Goal: Task Accomplishment & Management: Manage account settings

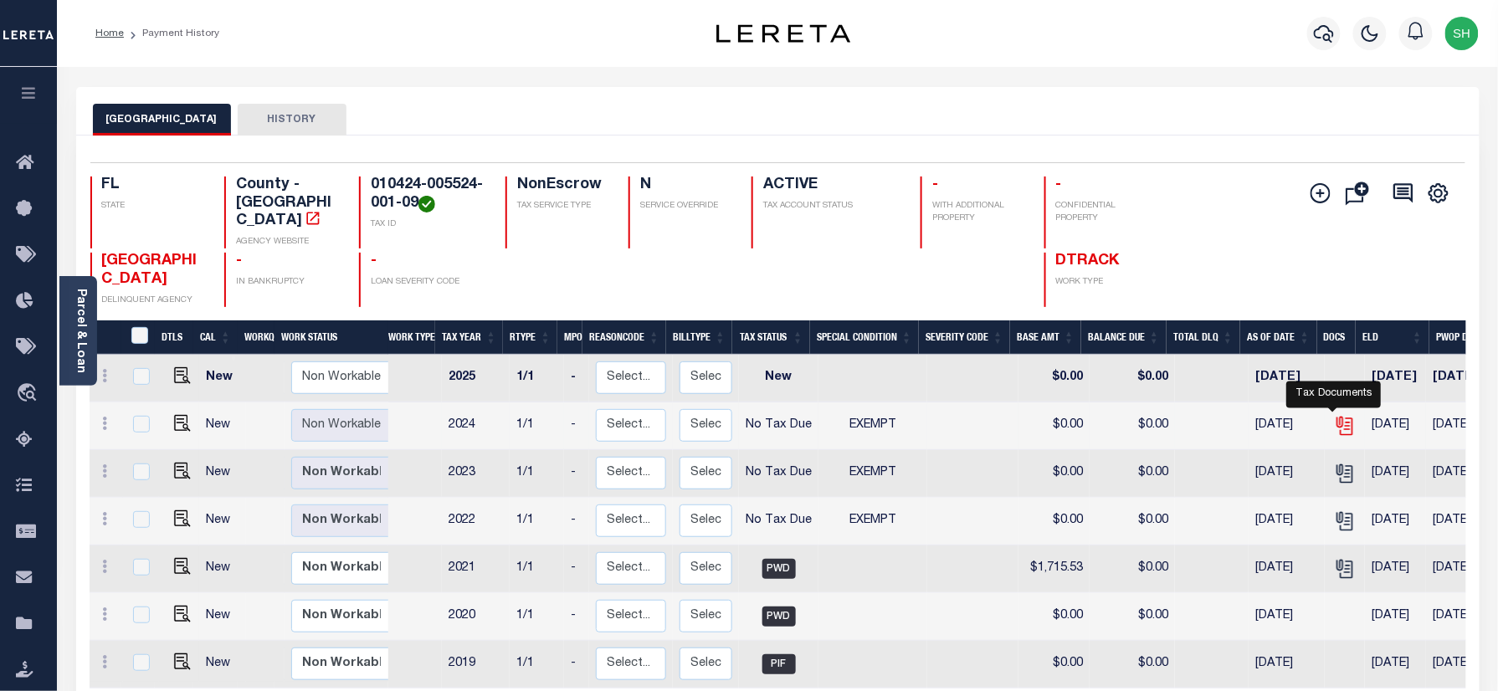
click at [1334, 415] on icon "" at bounding box center [1345, 426] width 22 height 22
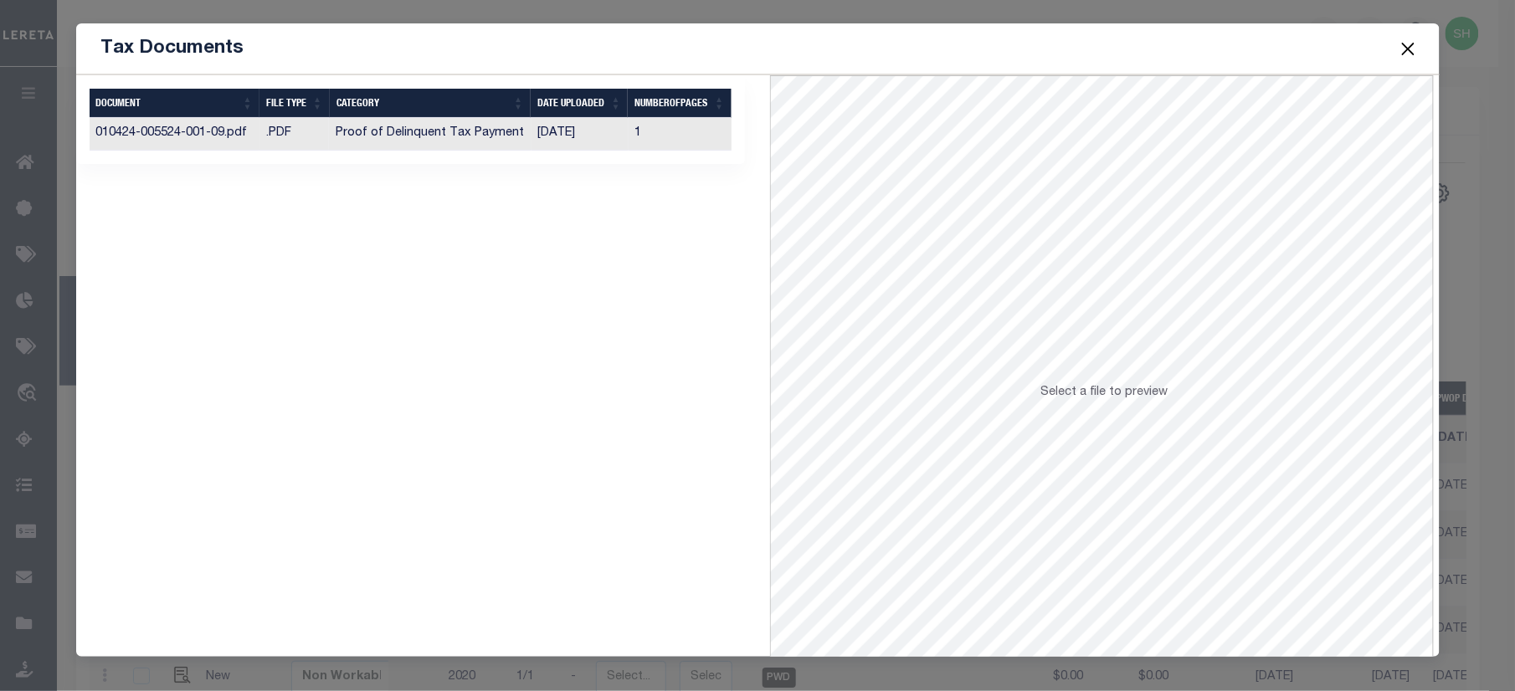
click at [377, 147] on td "Proof of Delinquent Tax Payment" at bounding box center [430, 134] width 202 height 33
click at [1408, 44] on button "Close" at bounding box center [1408, 49] width 22 height 22
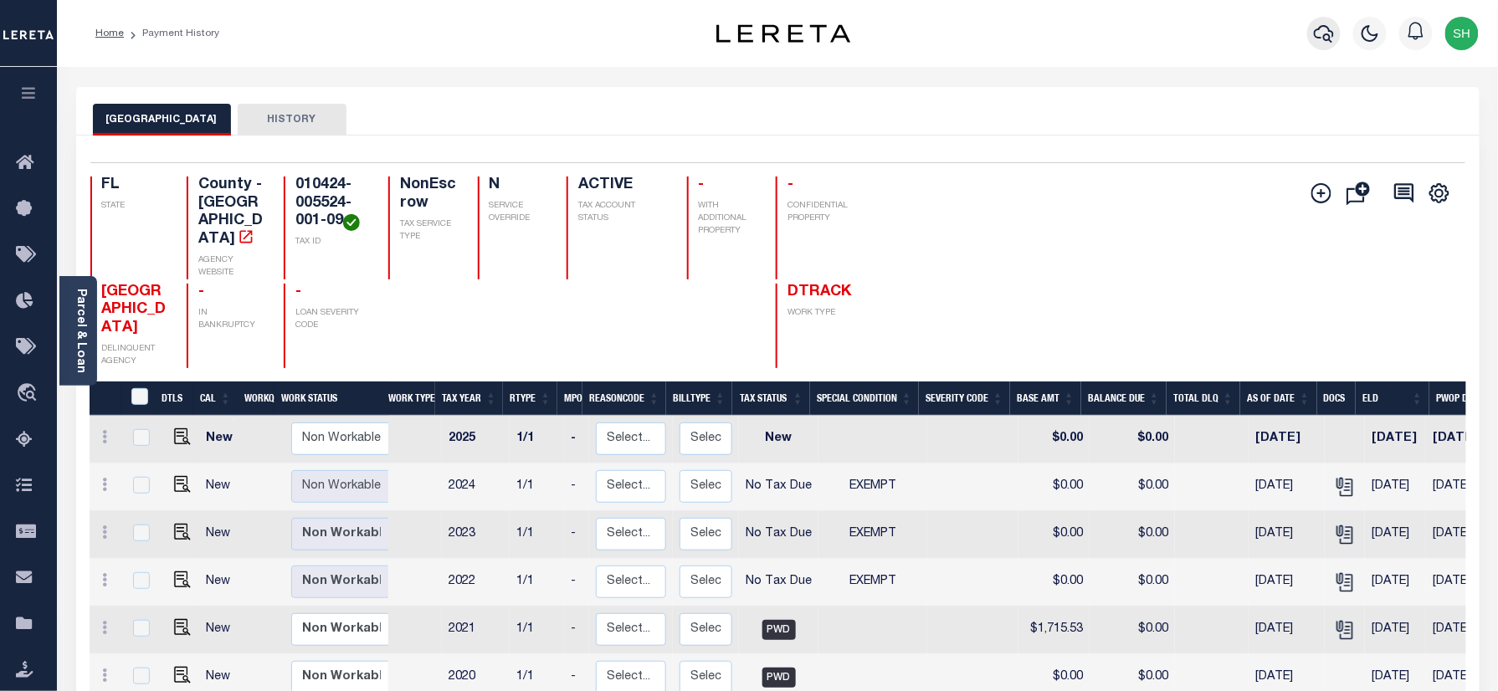
click at [1319, 35] on icon "button" at bounding box center [1324, 33] width 20 height 20
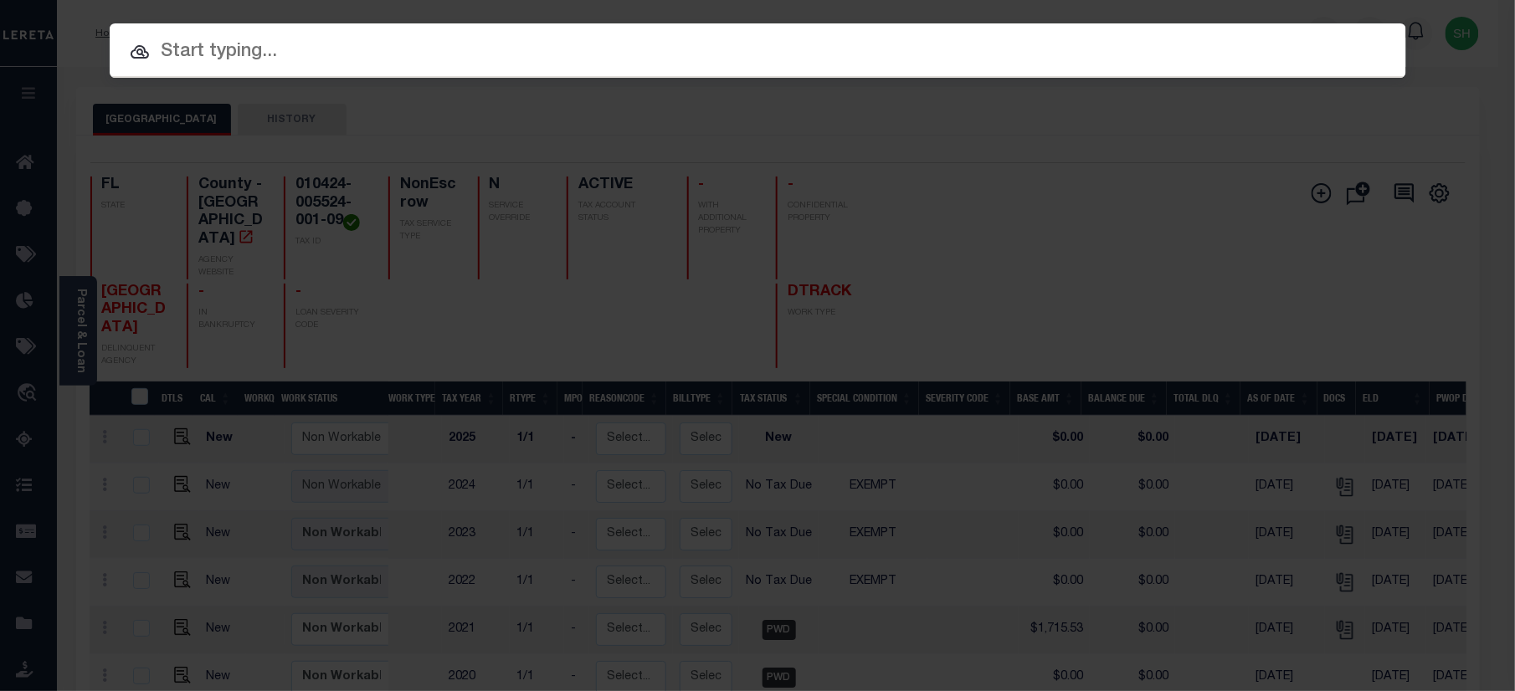
paste input "07665000444-00101"
click at [1085, 54] on input "text" at bounding box center [758, 52] width 1296 height 29
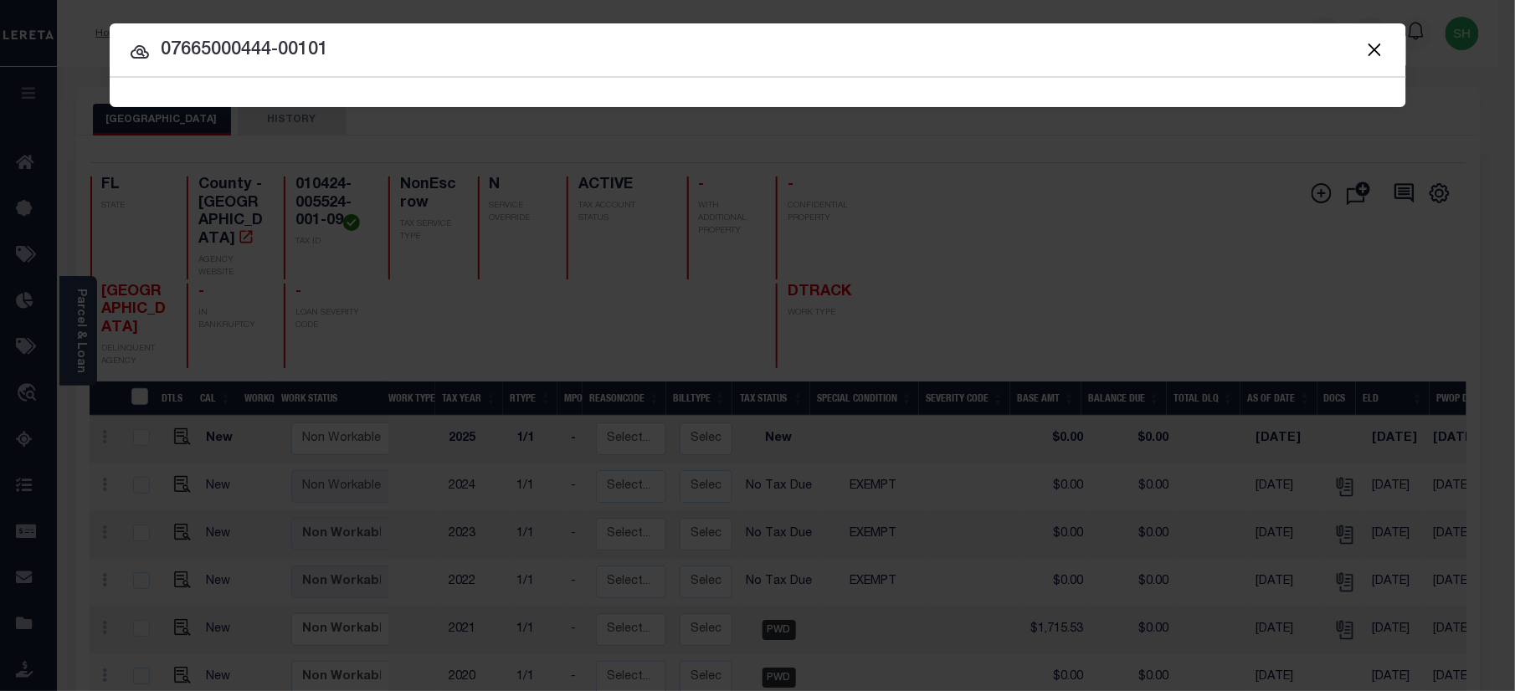
type input "07665000444-00101"
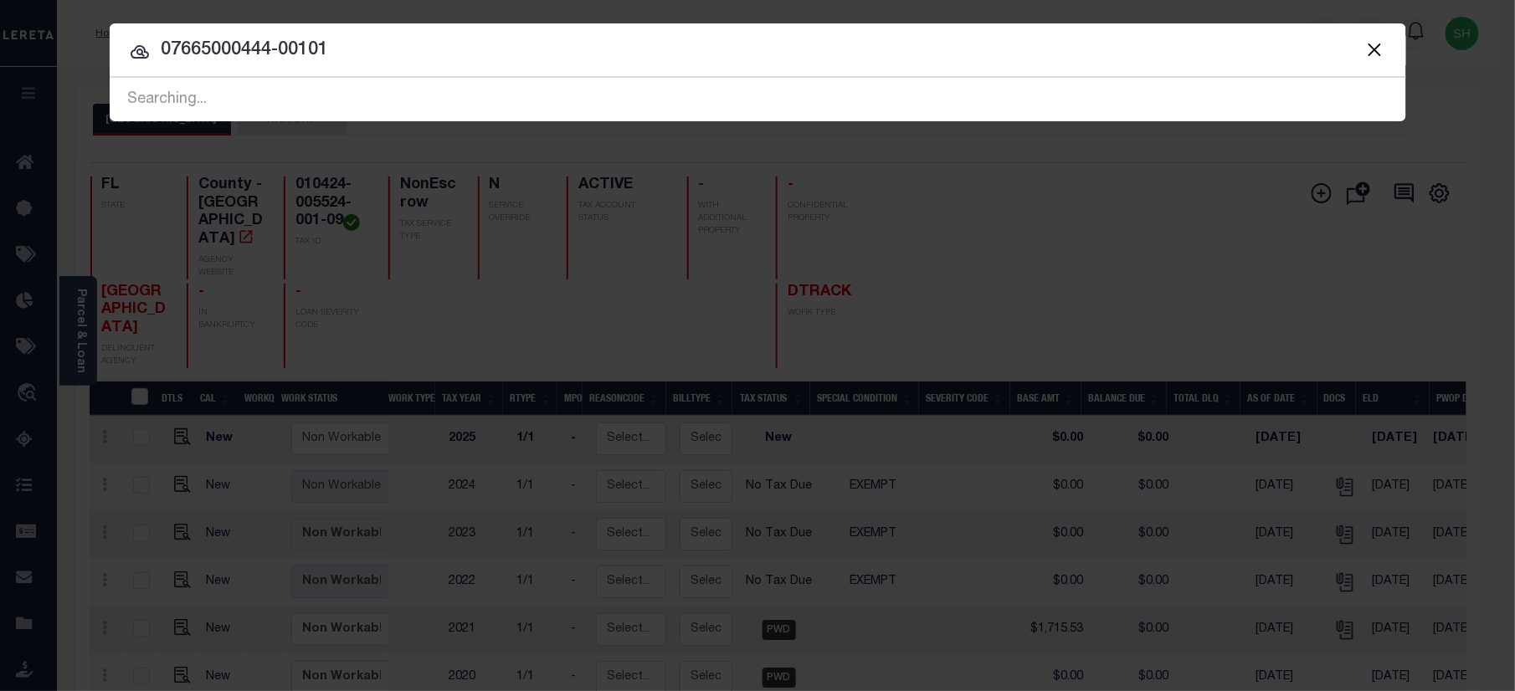
click at [1369, 48] on button "Close" at bounding box center [1375, 49] width 22 height 22
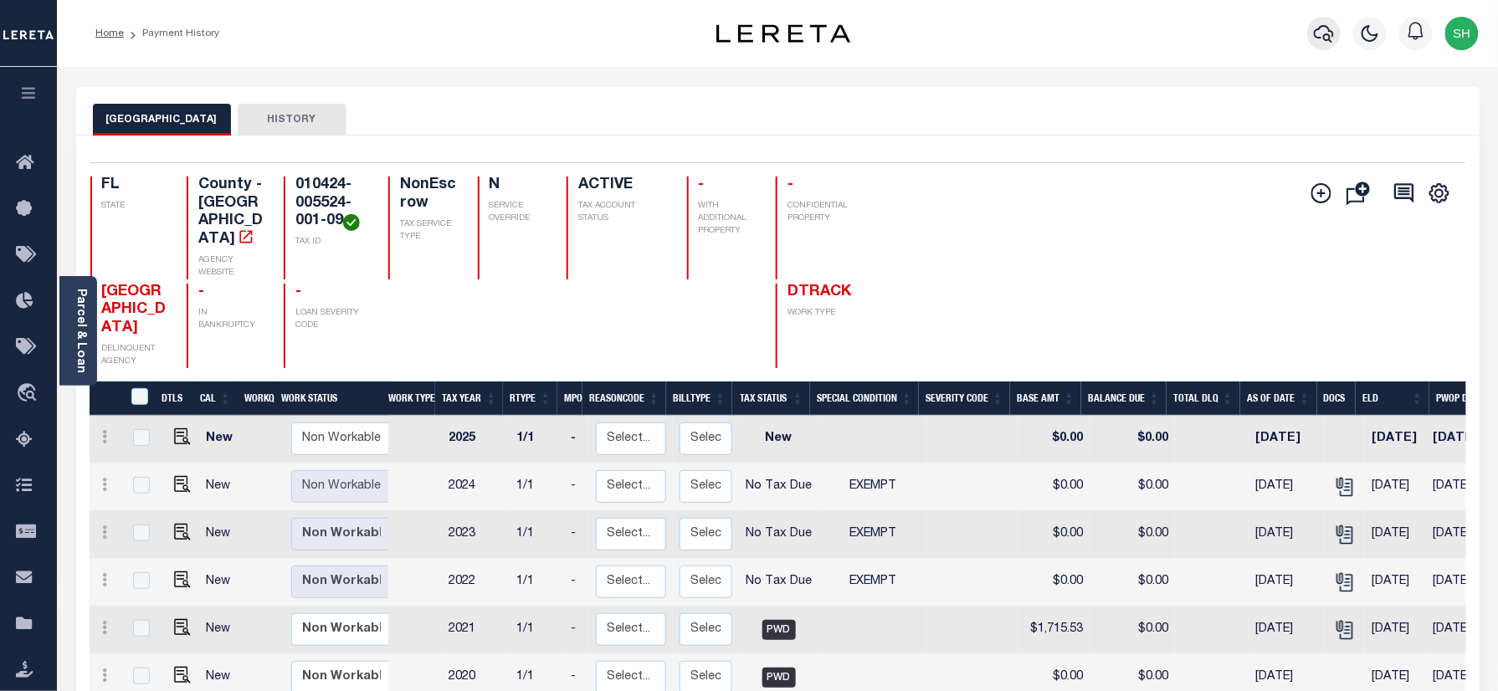
click at [1324, 33] on icon "button" at bounding box center [1324, 33] width 20 height 20
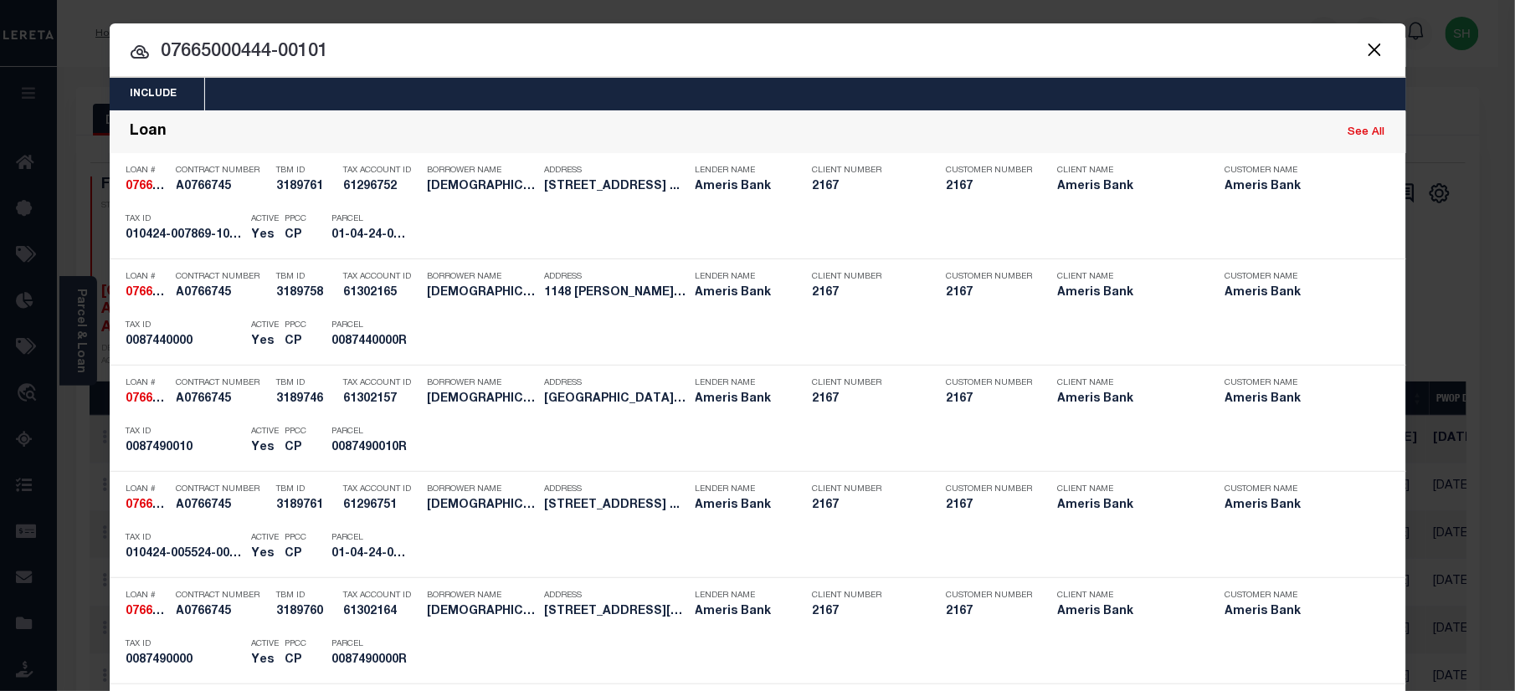
click at [797, 54] on input "07665000444-00101" at bounding box center [758, 52] width 1296 height 29
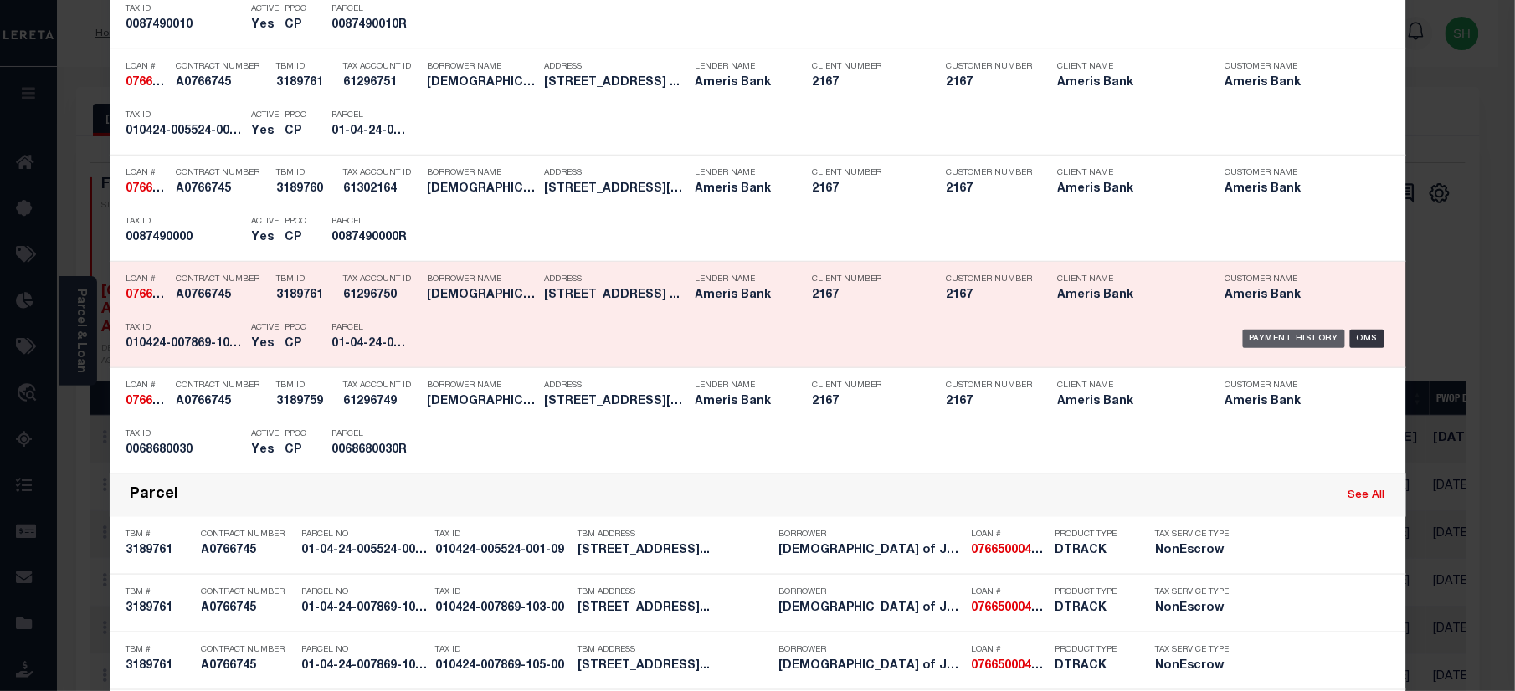
click at [1310, 339] on div "Payment History" at bounding box center [1294, 339] width 103 height 18
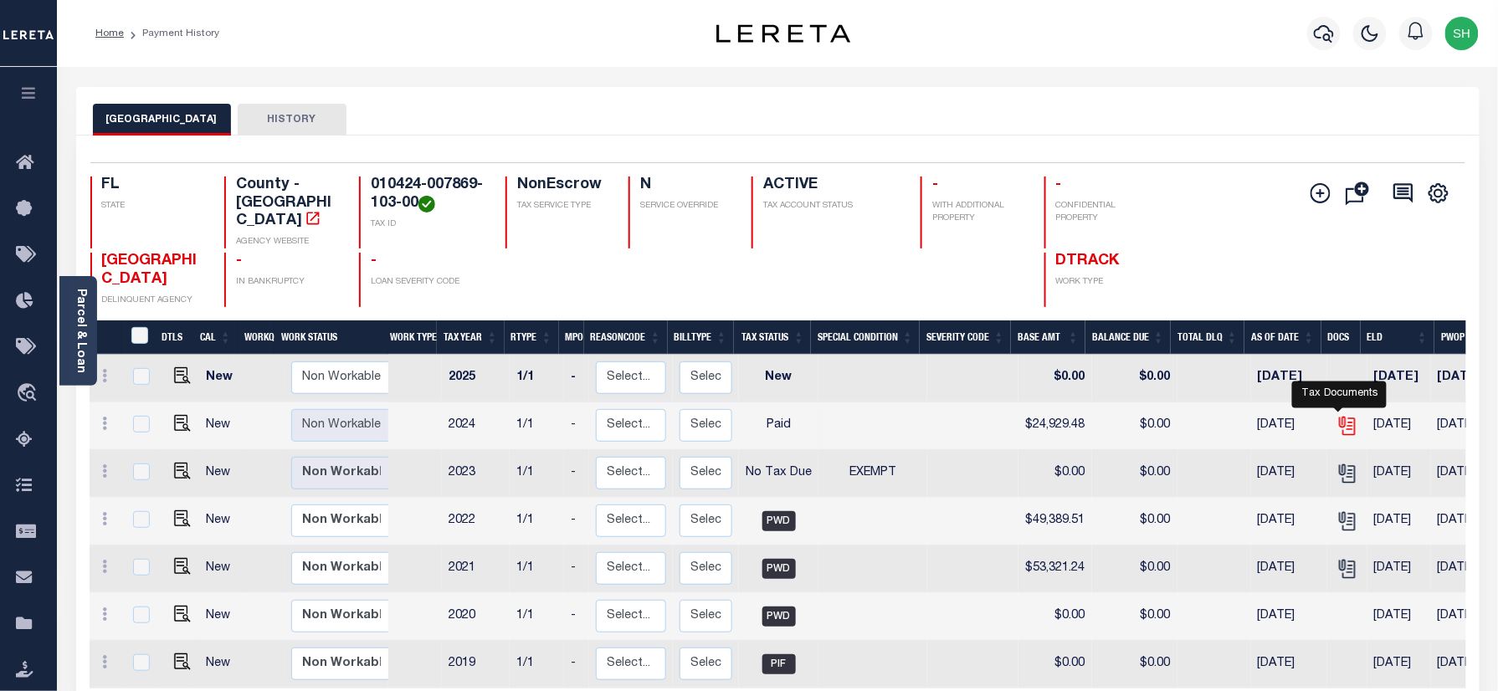
click at [1339, 415] on icon "" at bounding box center [1347, 426] width 22 height 22
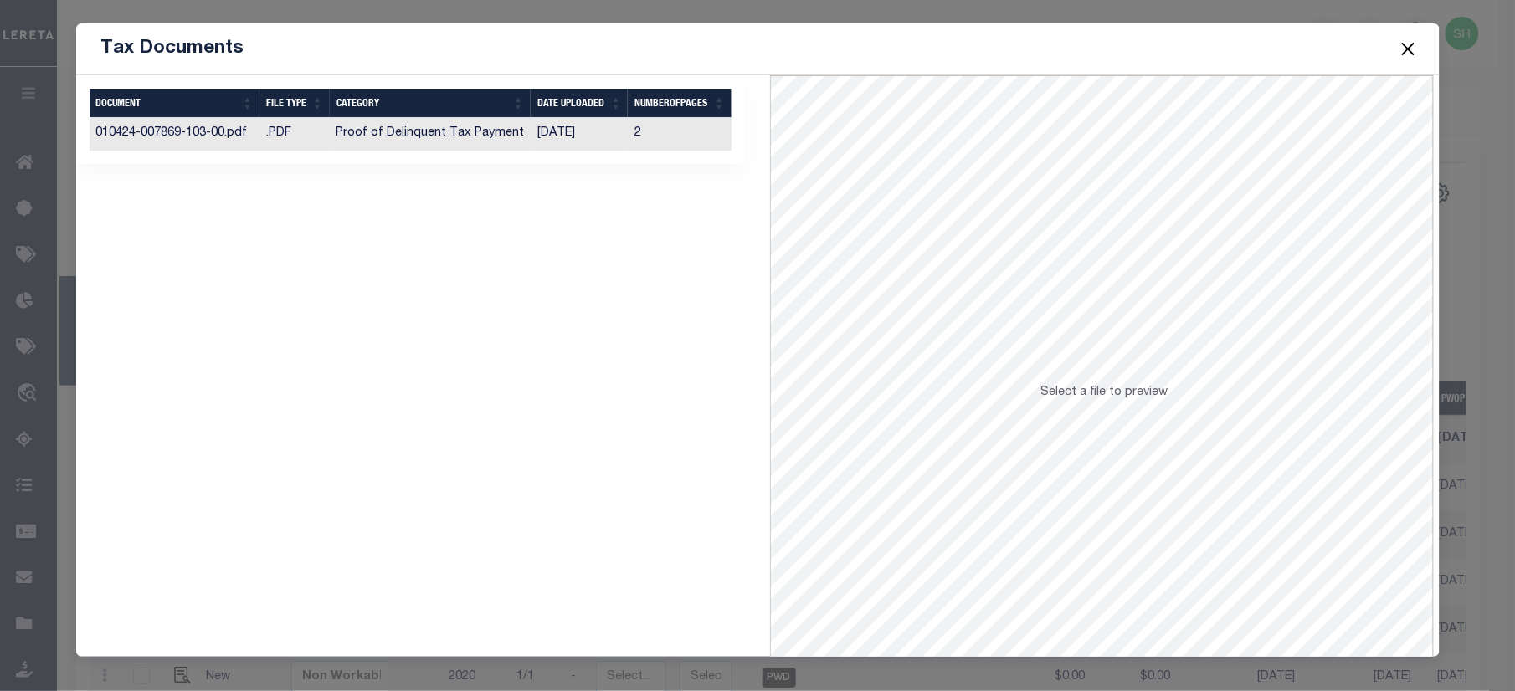
click at [389, 142] on td "Proof of Delinquent Tax Payment" at bounding box center [430, 134] width 202 height 33
click at [1407, 42] on button "Close" at bounding box center [1408, 49] width 22 height 22
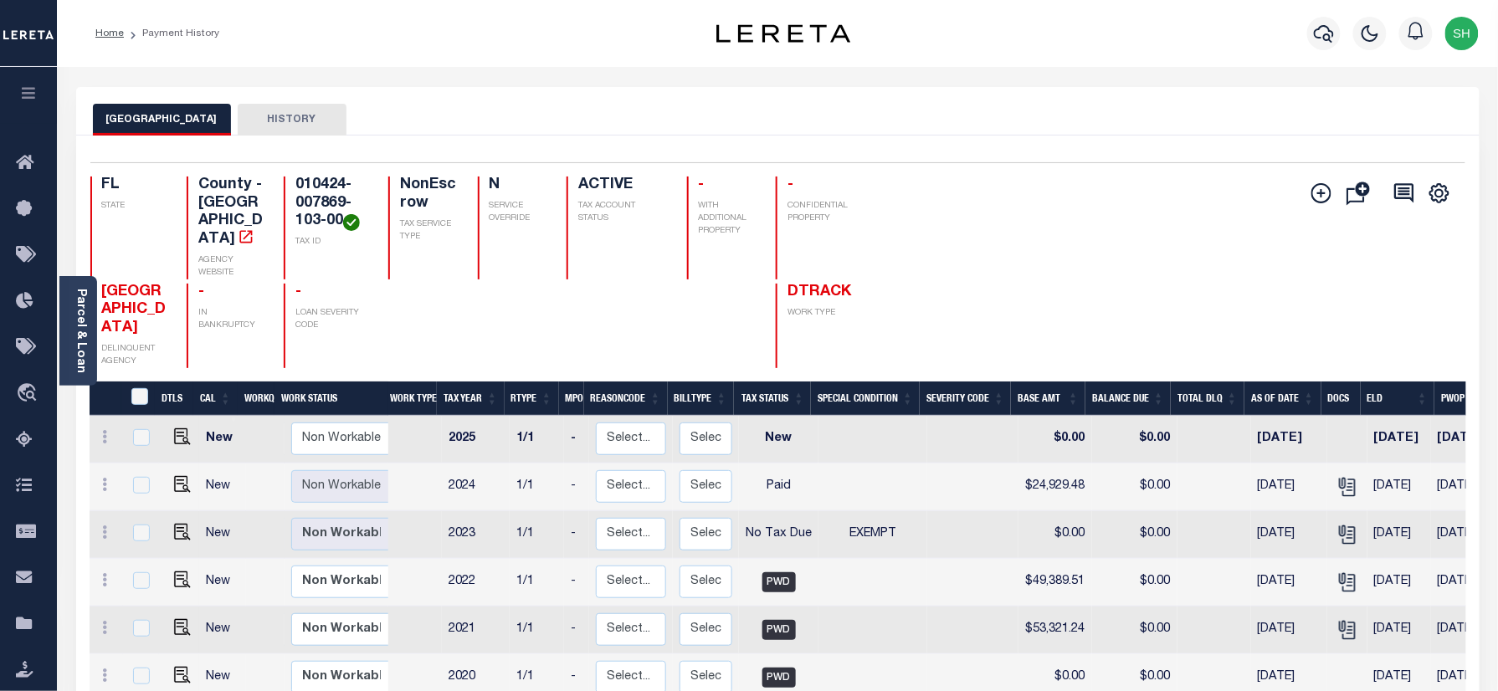
click at [908, 253] on div "Add Installment Line Bad Parcel Fees" at bounding box center [1121, 273] width 688 height 192
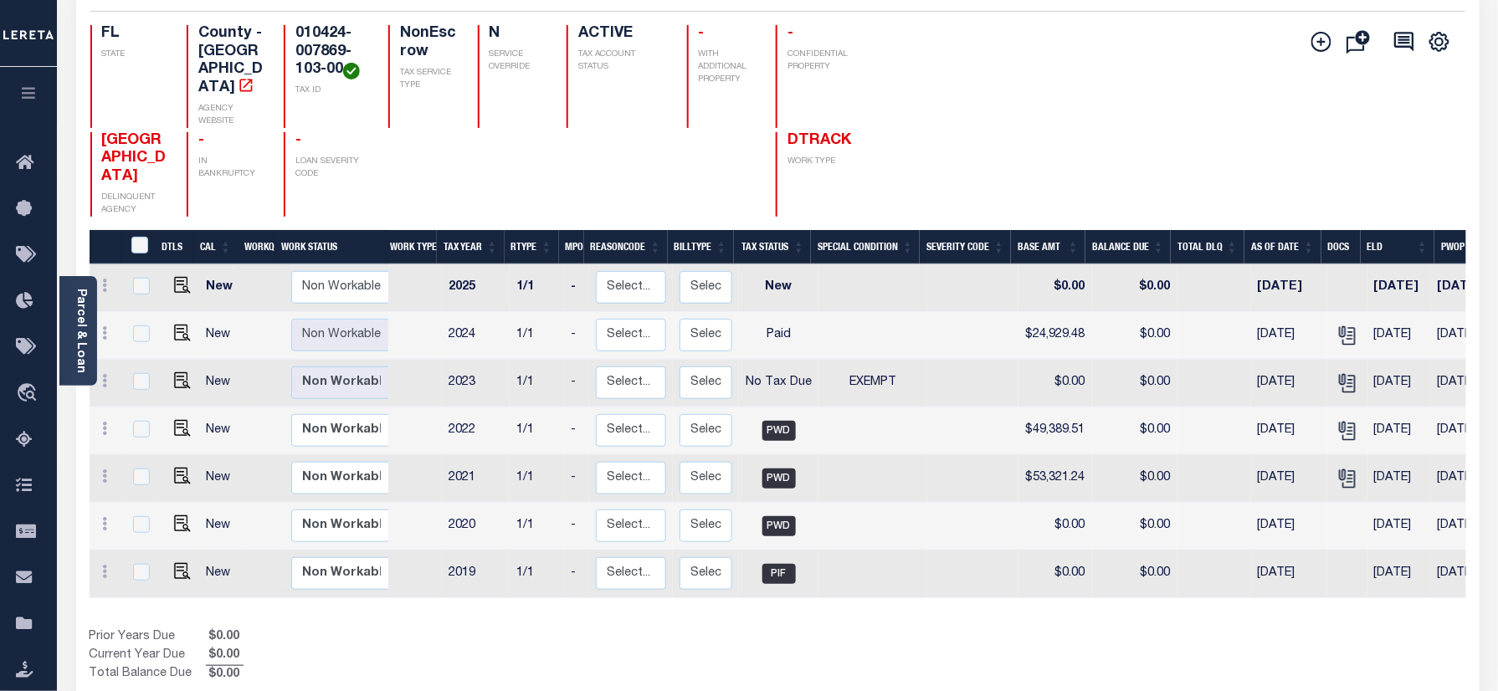
scroll to position [223, 0]
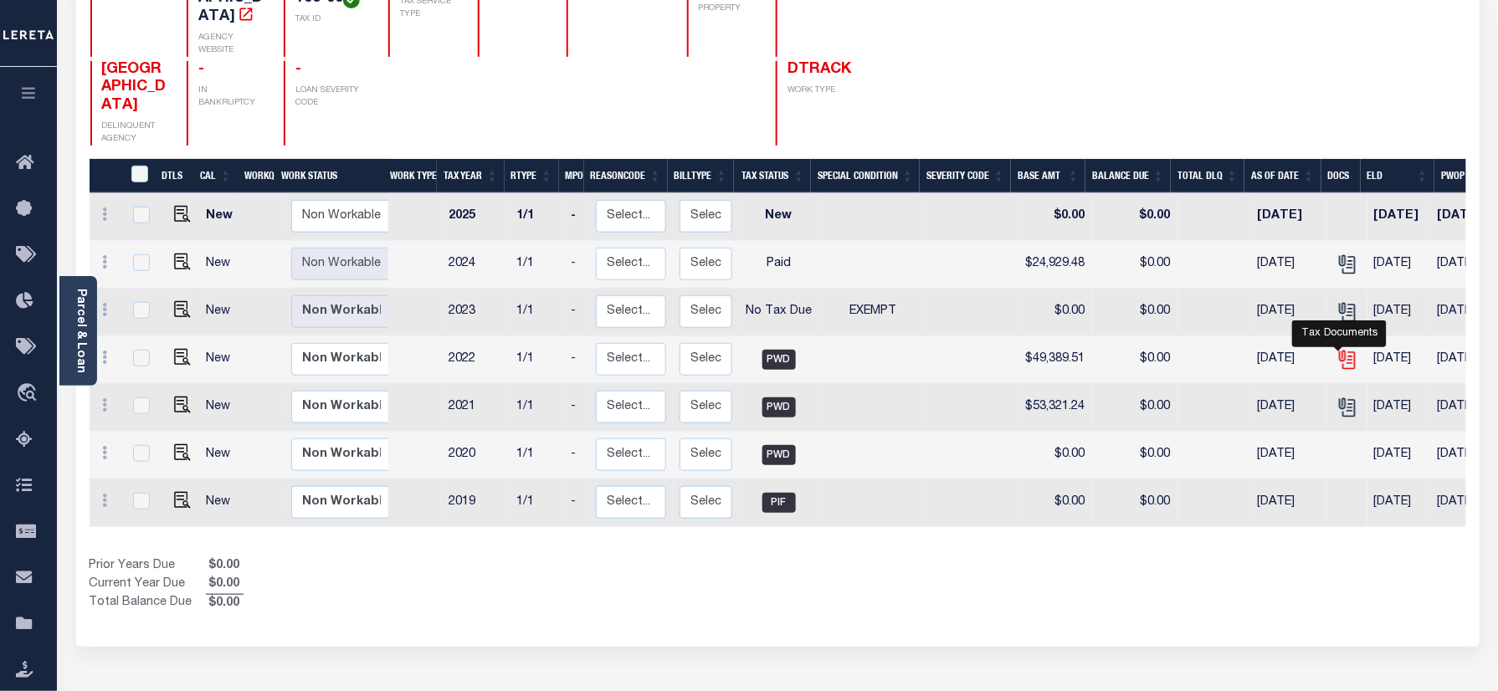
click at [1336, 353] on icon "" at bounding box center [1347, 360] width 22 height 22
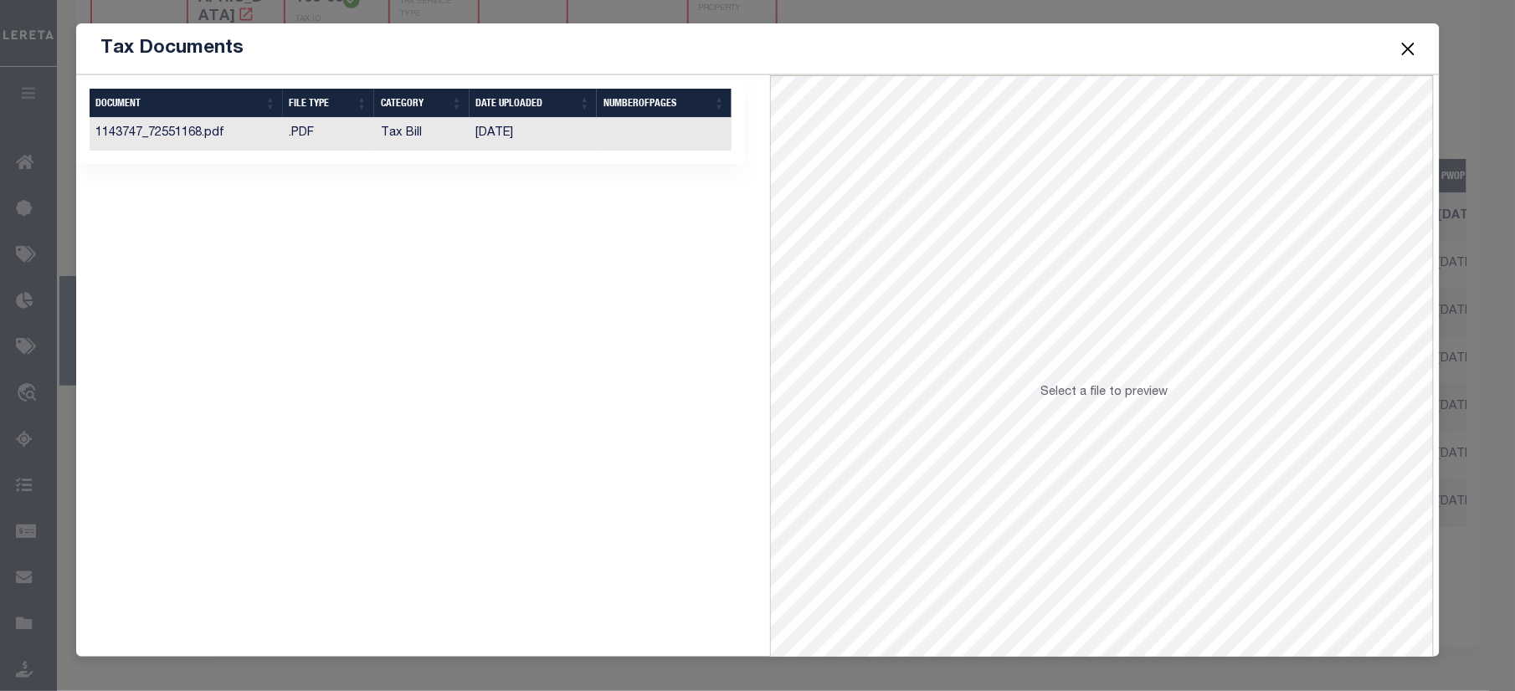
click at [285, 137] on td ".PDF" at bounding box center [328, 134] width 91 height 33
click at [1404, 41] on button "Close" at bounding box center [1408, 49] width 22 height 22
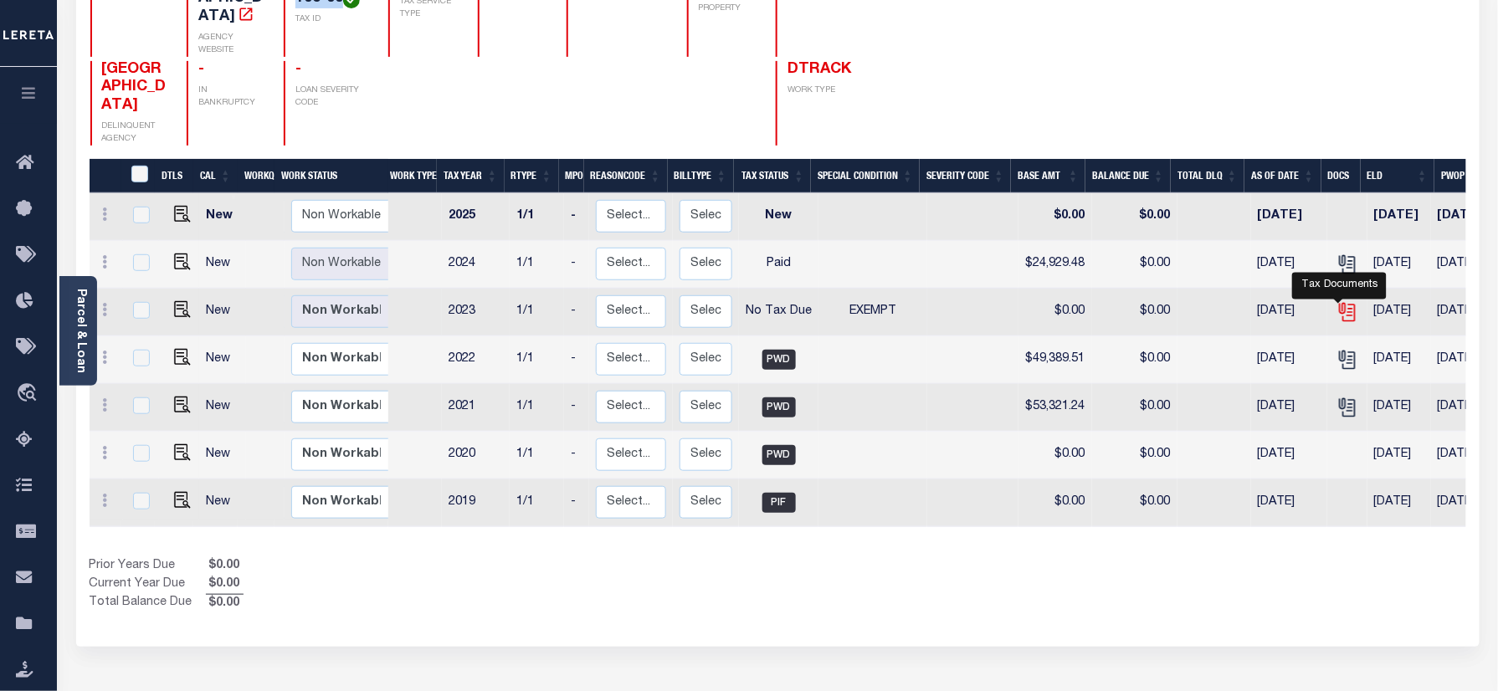
click at [1343, 303] on icon "" at bounding box center [1345, 309] width 13 height 13
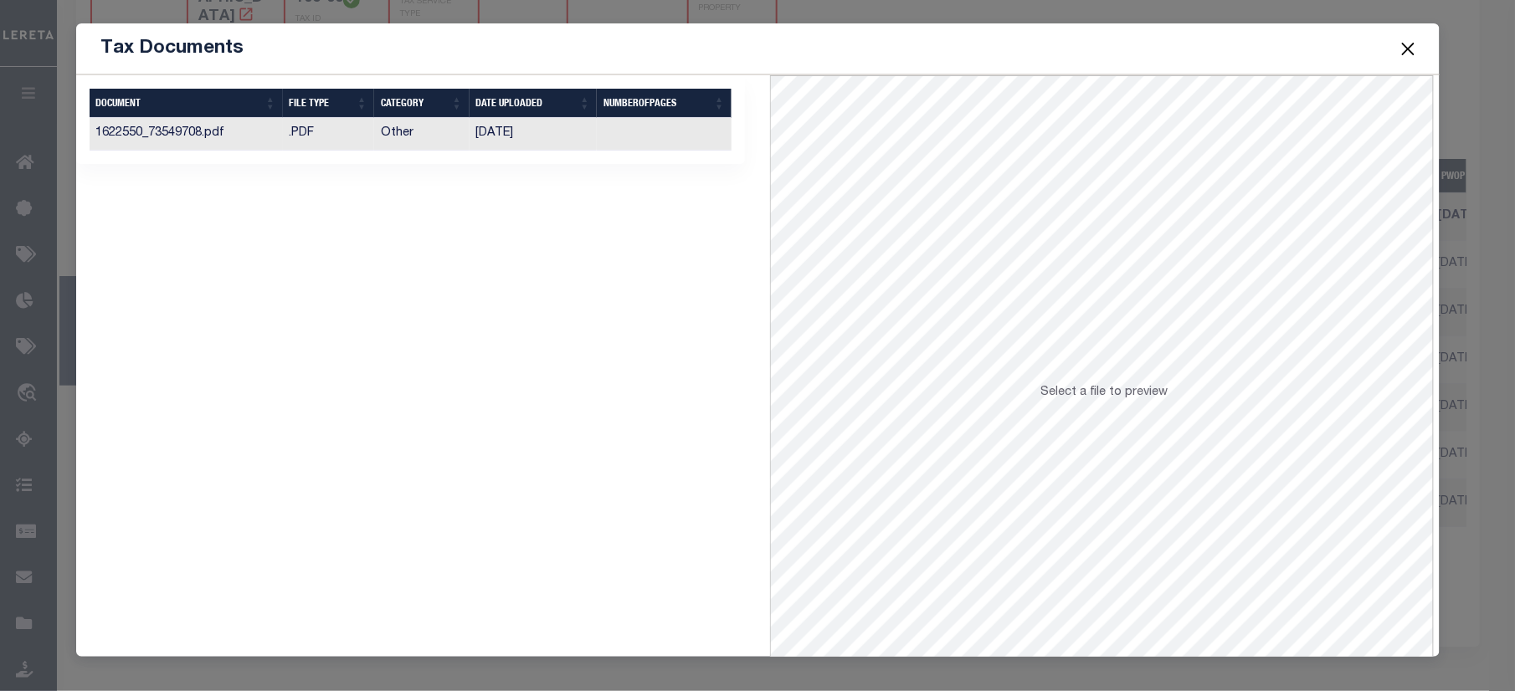
click at [320, 138] on td ".PDF" at bounding box center [328, 134] width 91 height 33
click at [1413, 44] on button "Close" at bounding box center [1408, 49] width 22 height 22
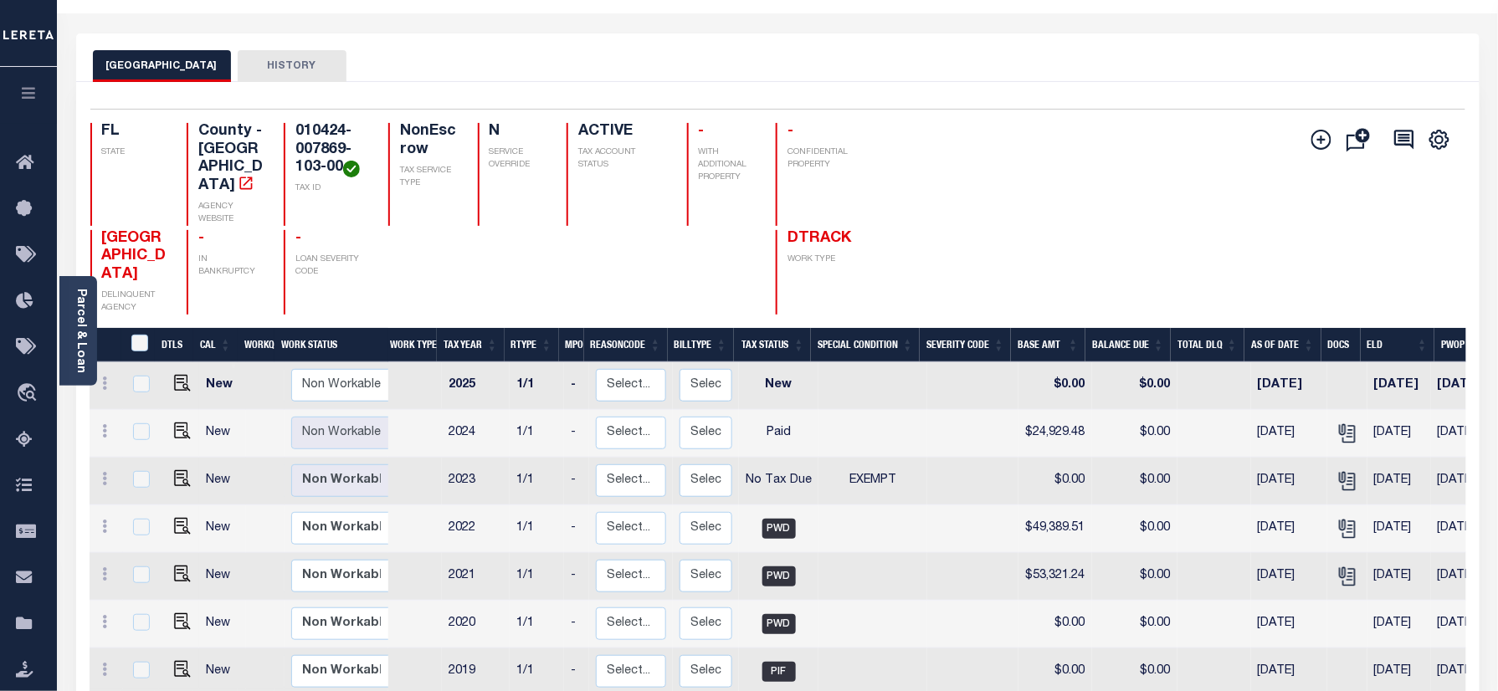
scroll to position [0, 0]
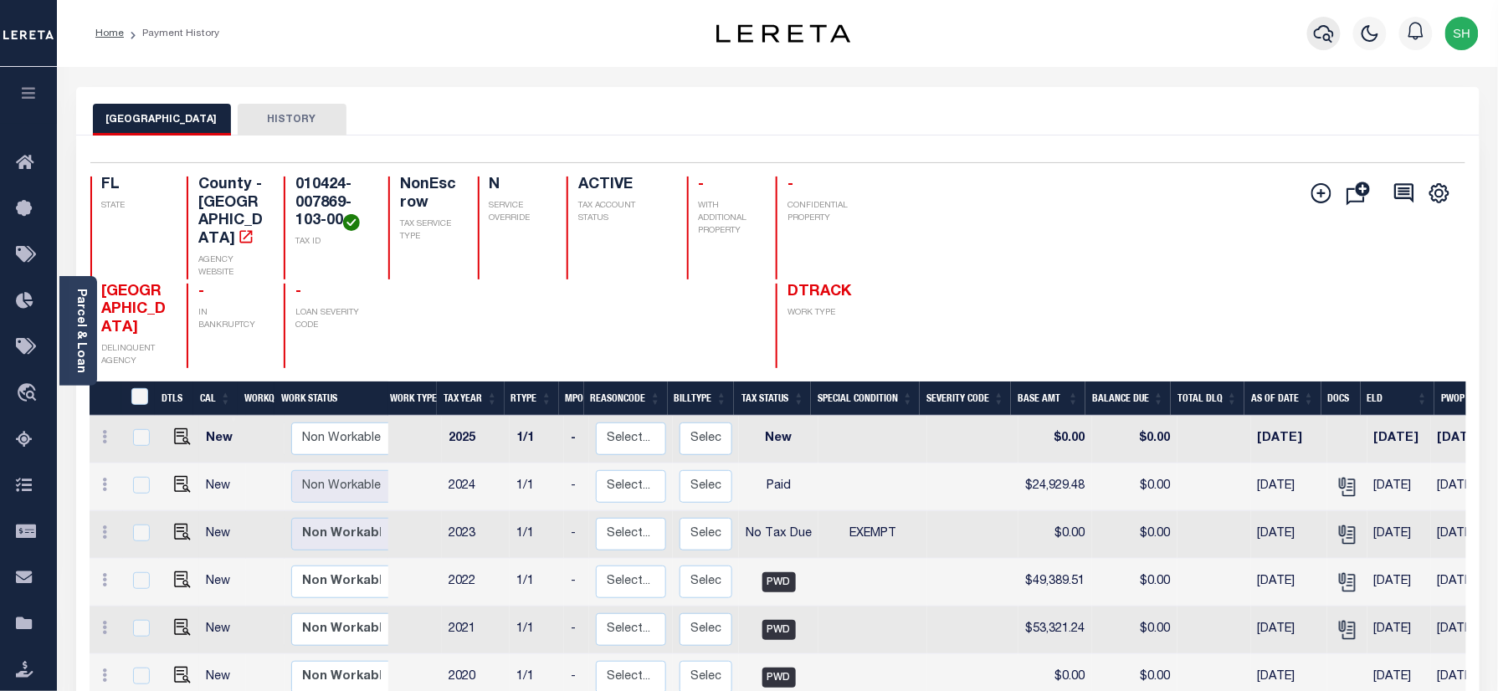
click at [1319, 27] on icon "button" at bounding box center [1324, 33] width 20 height 20
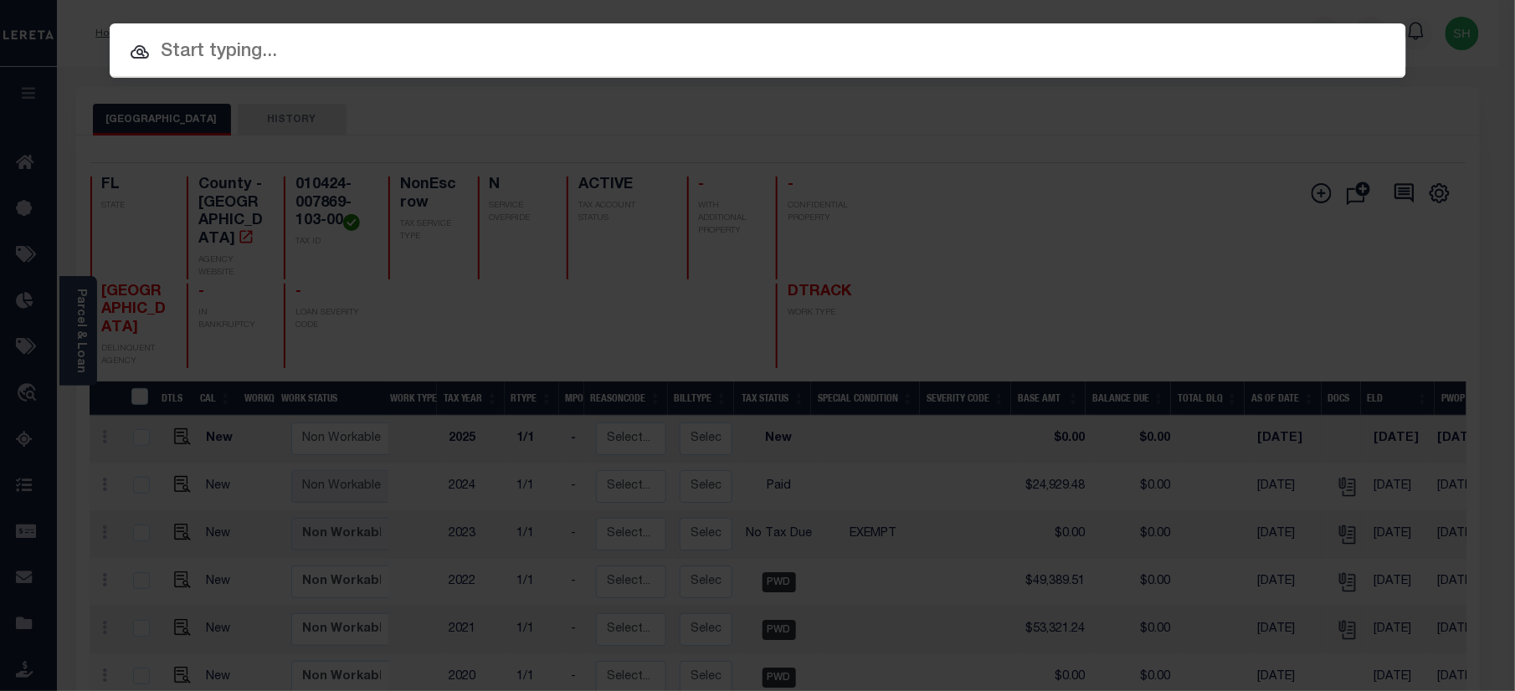
click at [1113, 45] on input "text" at bounding box center [758, 52] width 1296 height 29
paste input "07665000444-00101"
type input "07665000444-00101"
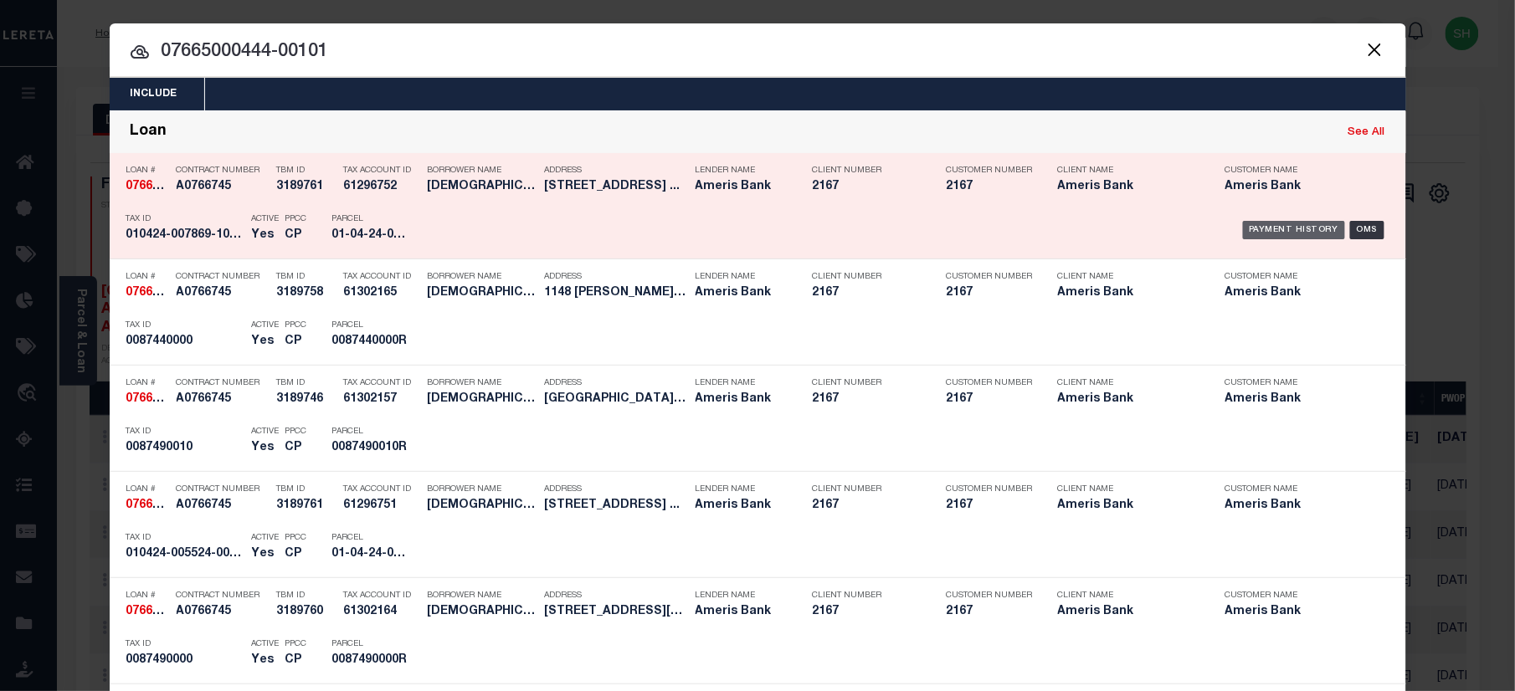
click at [1269, 221] on div "Payment History" at bounding box center [1294, 230] width 103 height 18
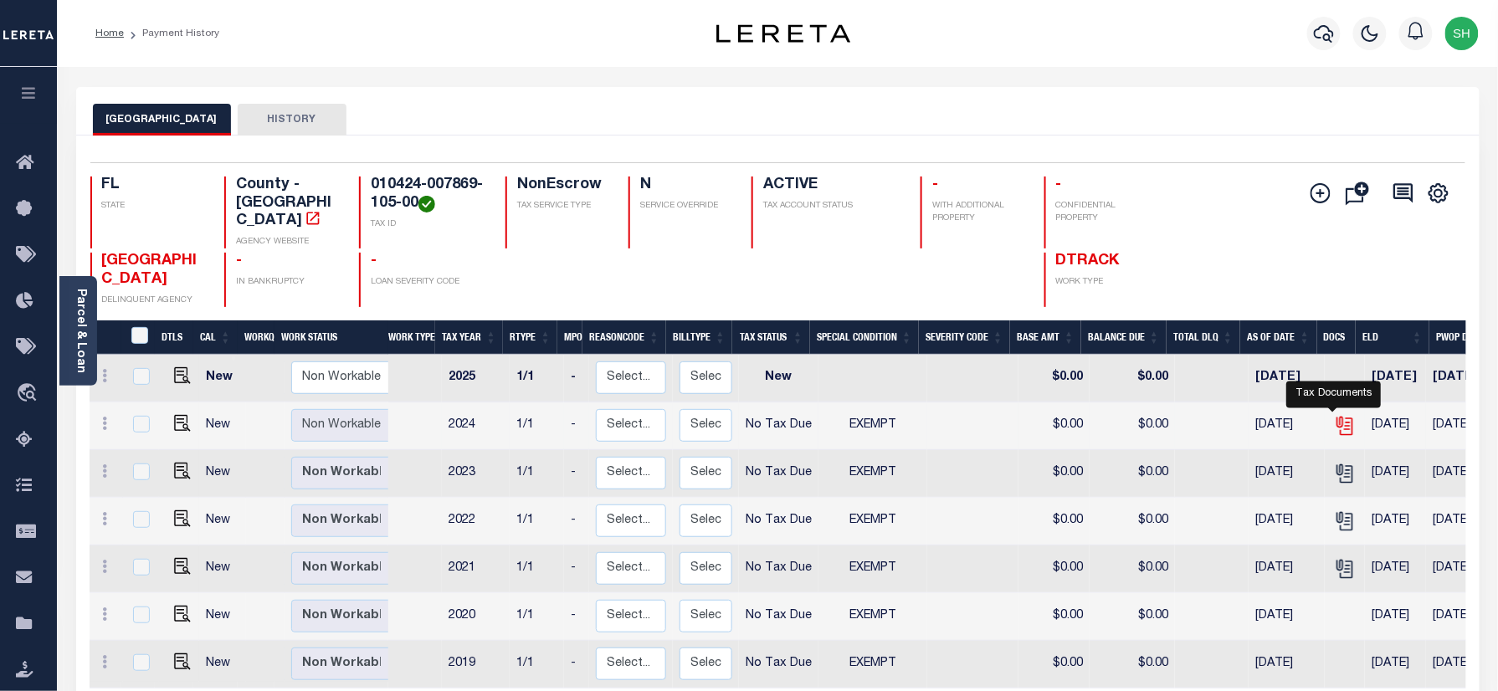
click at [1339, 416] on icon "" at bounding box center [1343, 422] width 13 height 13
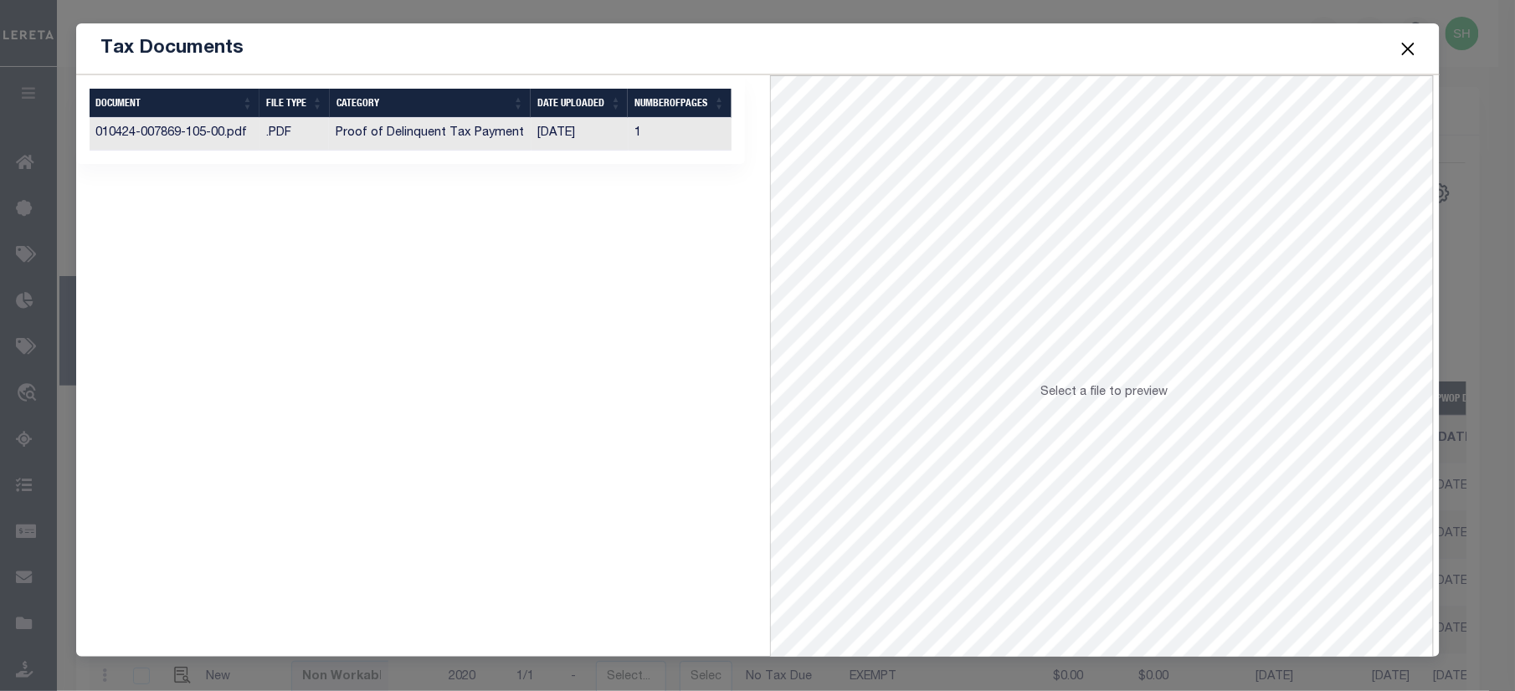
click at [296, 141] on td ".PDF" at bounding box center [293, 134] width 69 height 33
click at [1411, 48] on button "Close" at bounding box center [1408, 49] width 22 height 22
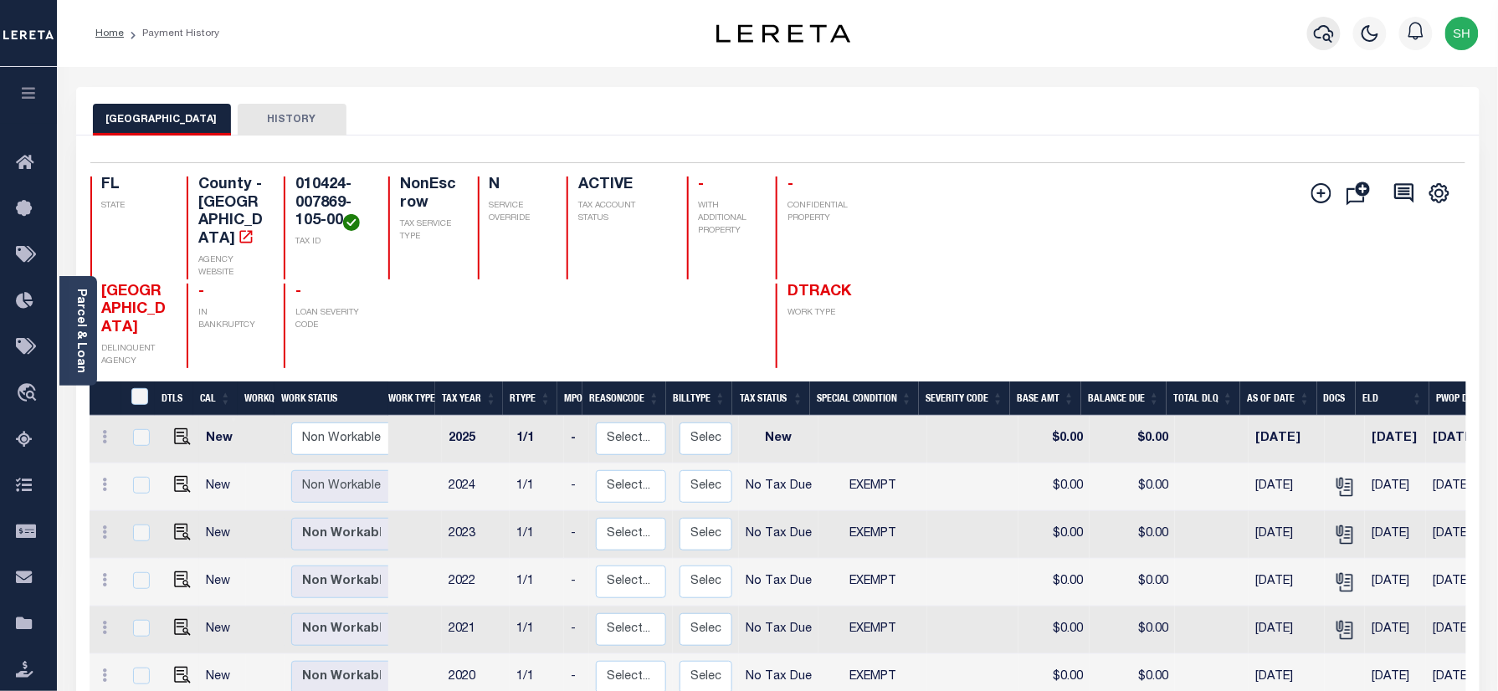
click at [1327, 35] on icon "button" at bounding box center [1324, 34] width 20 height 18
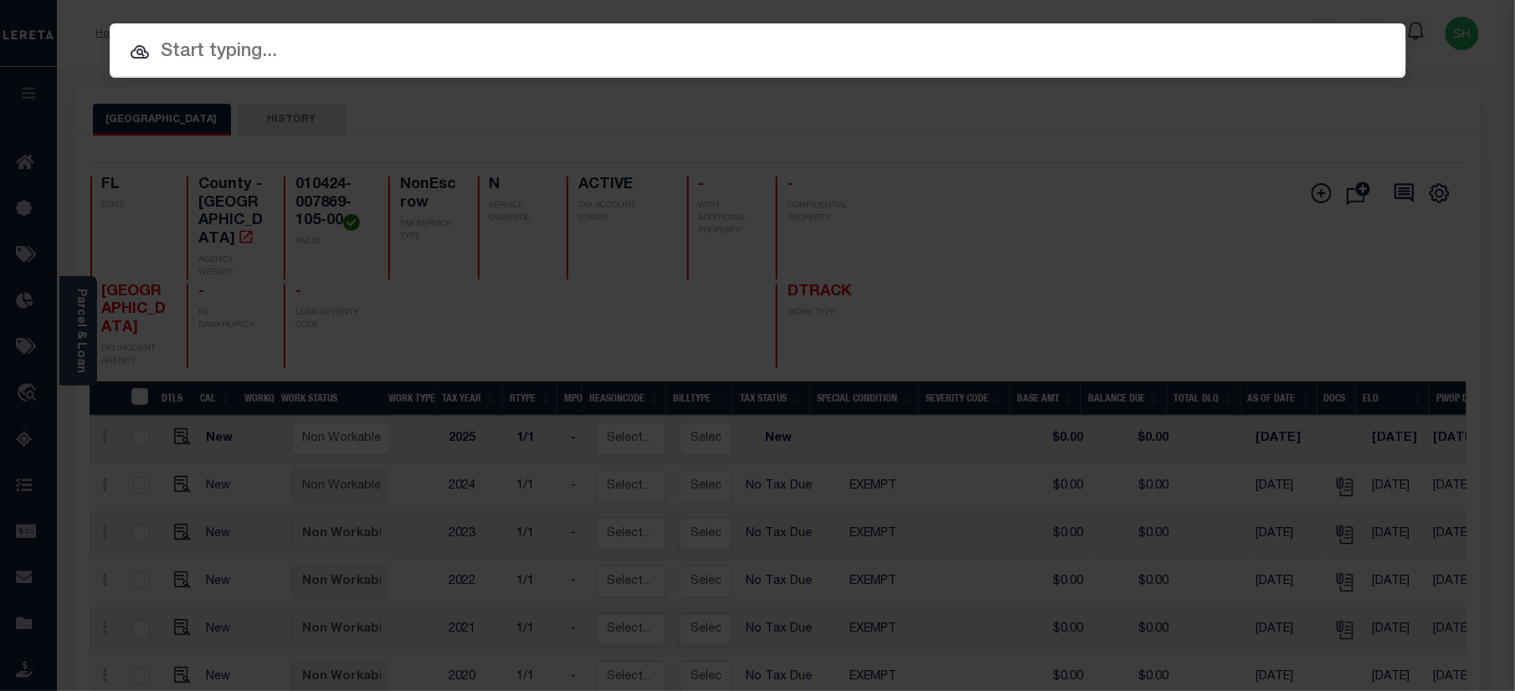
click at [1088, 61] on input "text" at bounding box center [758, 52] width 1296 height 29
paste input "07660001272-00101"
type input "07660001272-00101"
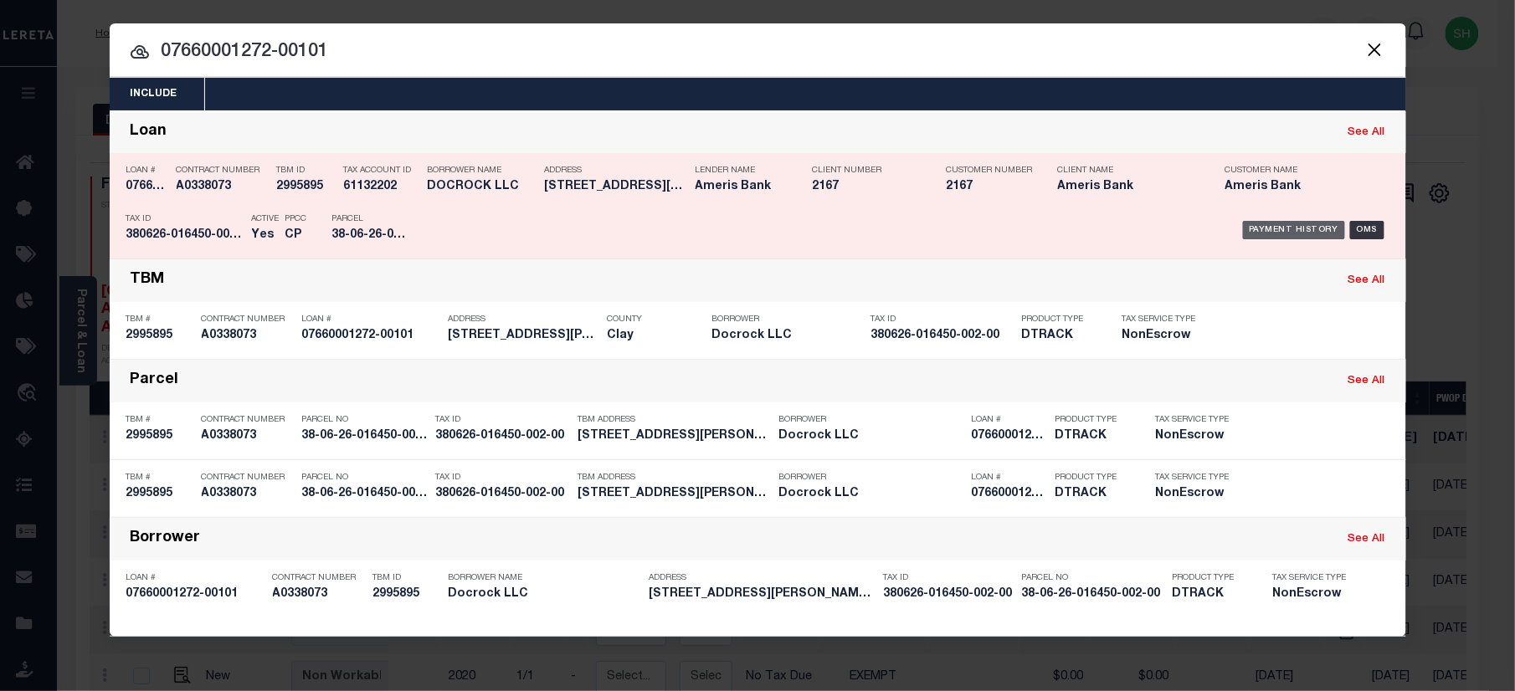
click at [1300, 228] on div "Payment History" at bounding box center [1294, 230] width 103 height 18
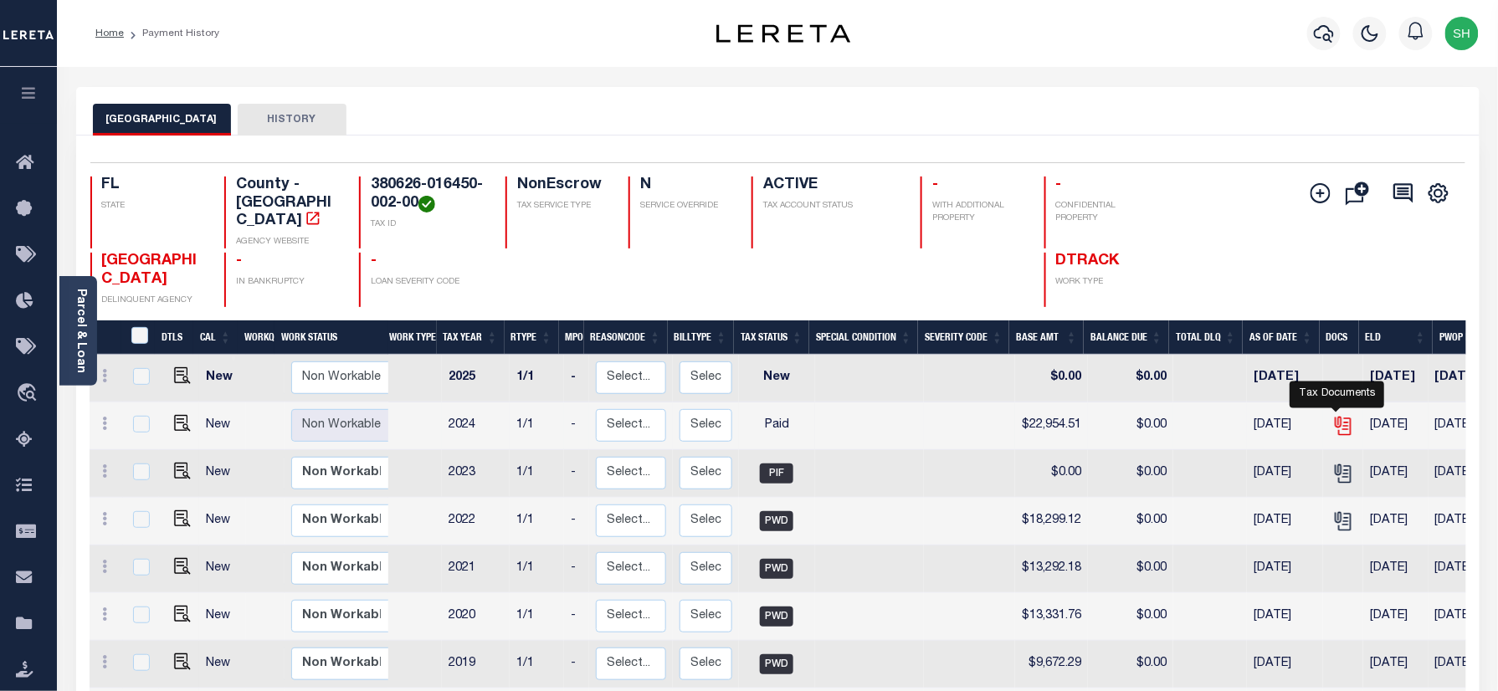
click at [1336, 415] on icon "" at bounding box center [1343, 426] width 22 height 22
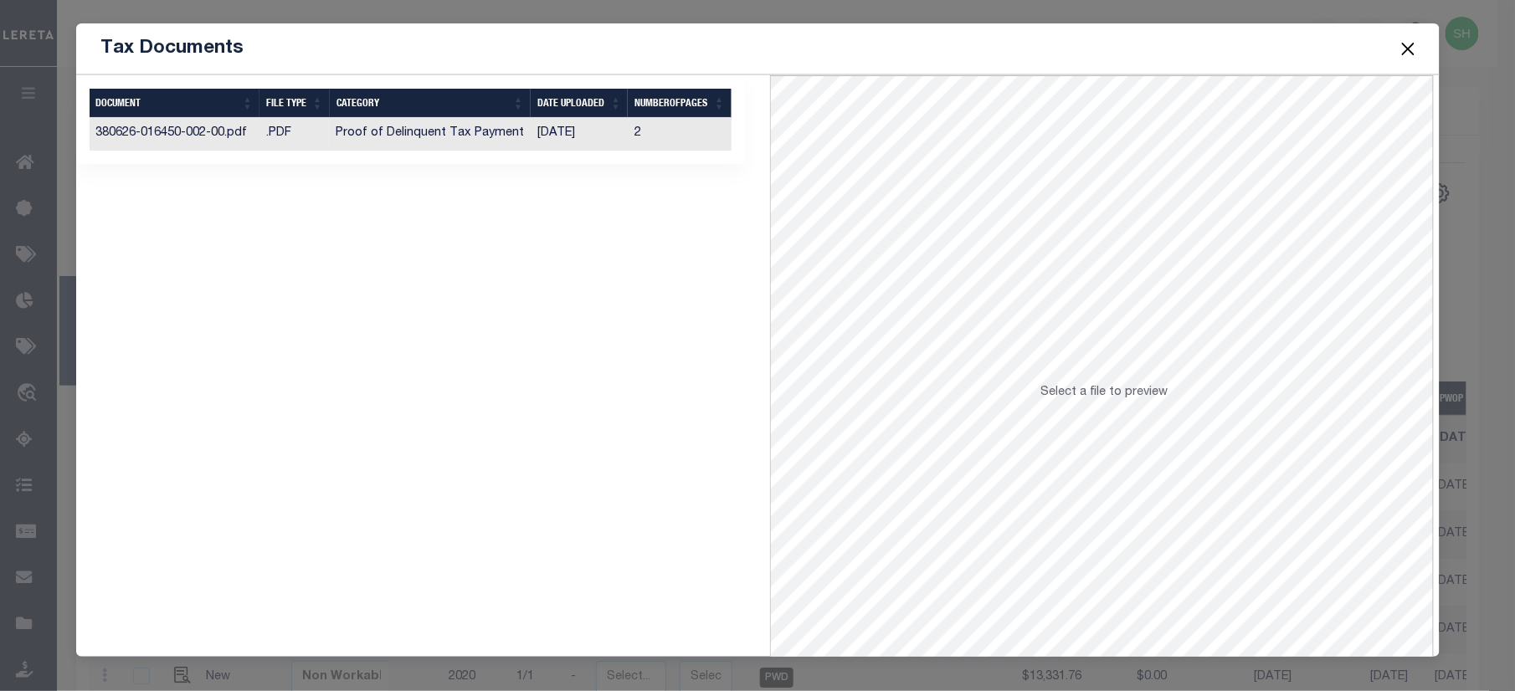
click at [366, 141] on td "Proof of Delinquent Tax Payment" at bounding box center [430, 134] width 202 height 33
click at [1407, 49] on button "Close" at bounding box center [1408, 49] width 22 height 22
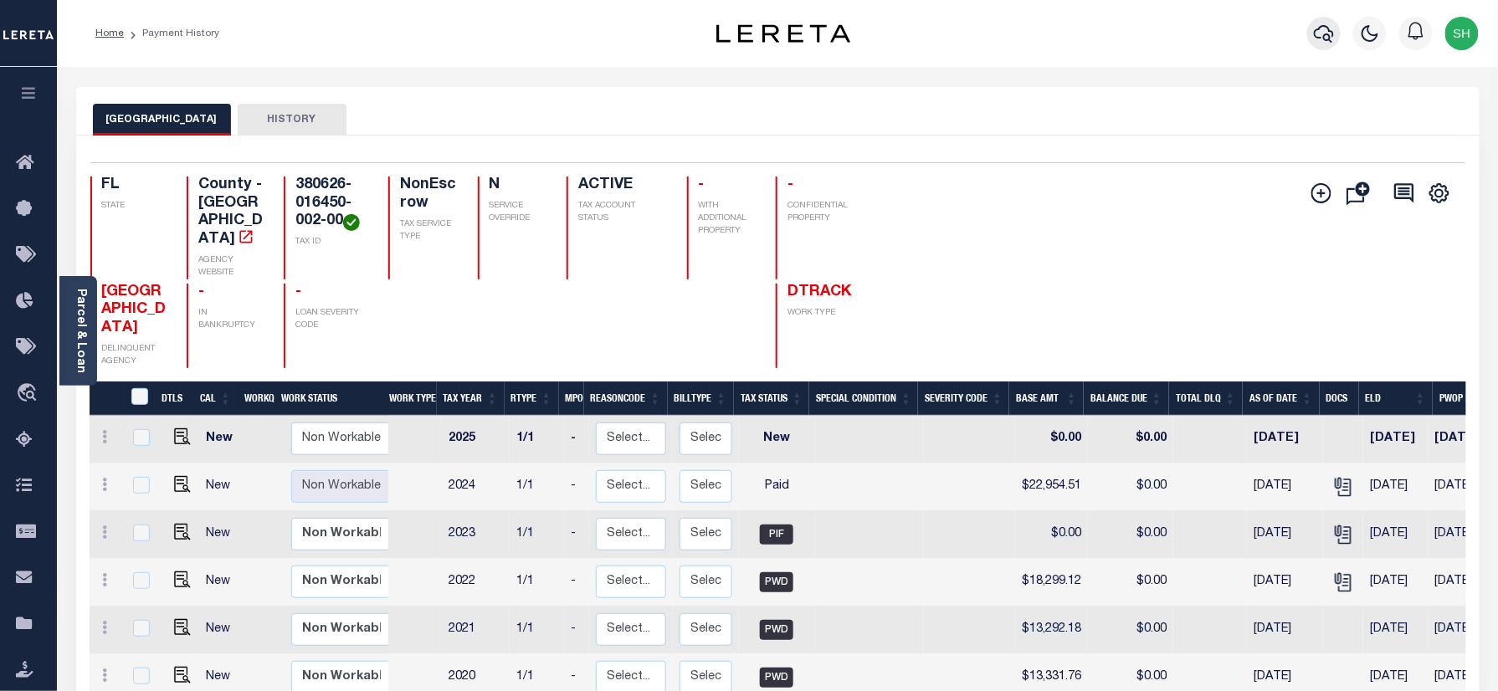
click at [1319, 27] on icon "button" at bounding box center [1324, 33] width 20 height 20
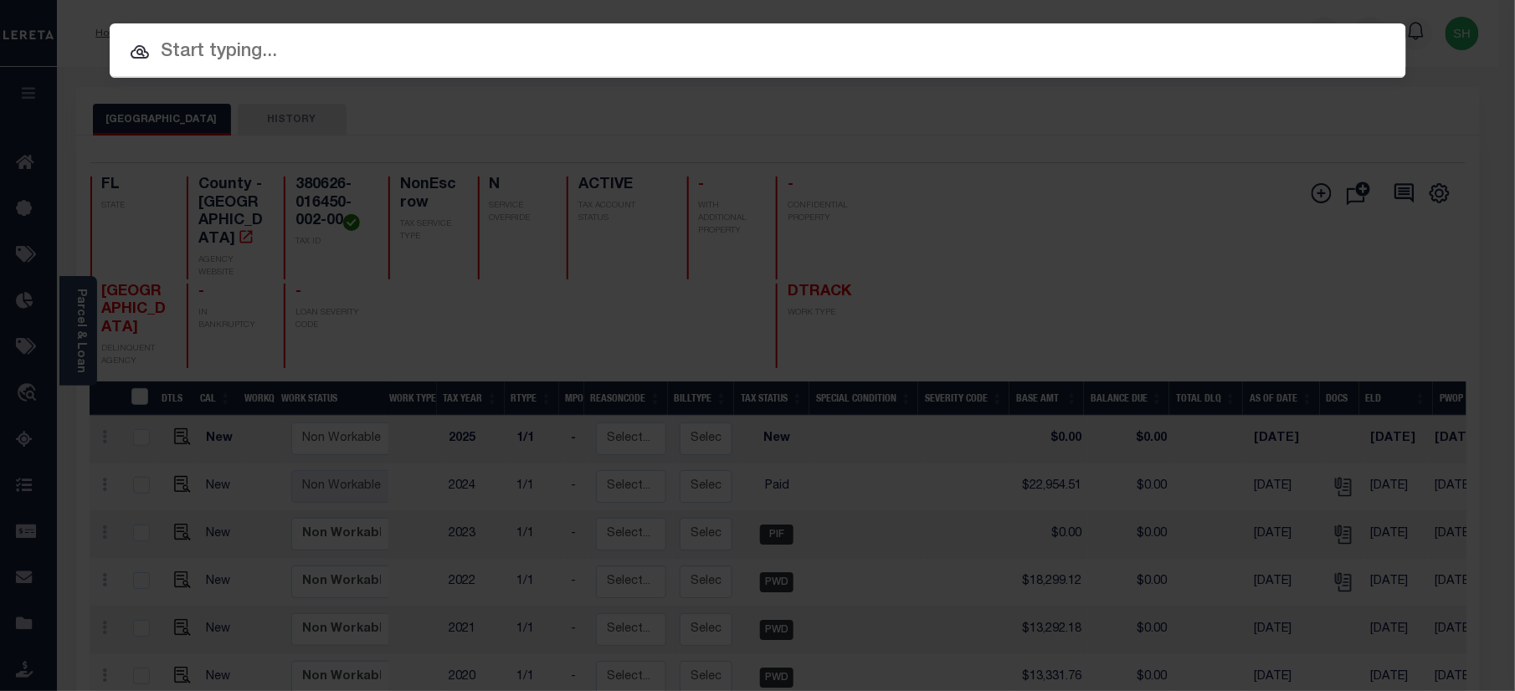
click at [1079, 48] on input "text" at bounding box center [758, 52] width 1296 height 29
paste input "00200003523-00001"
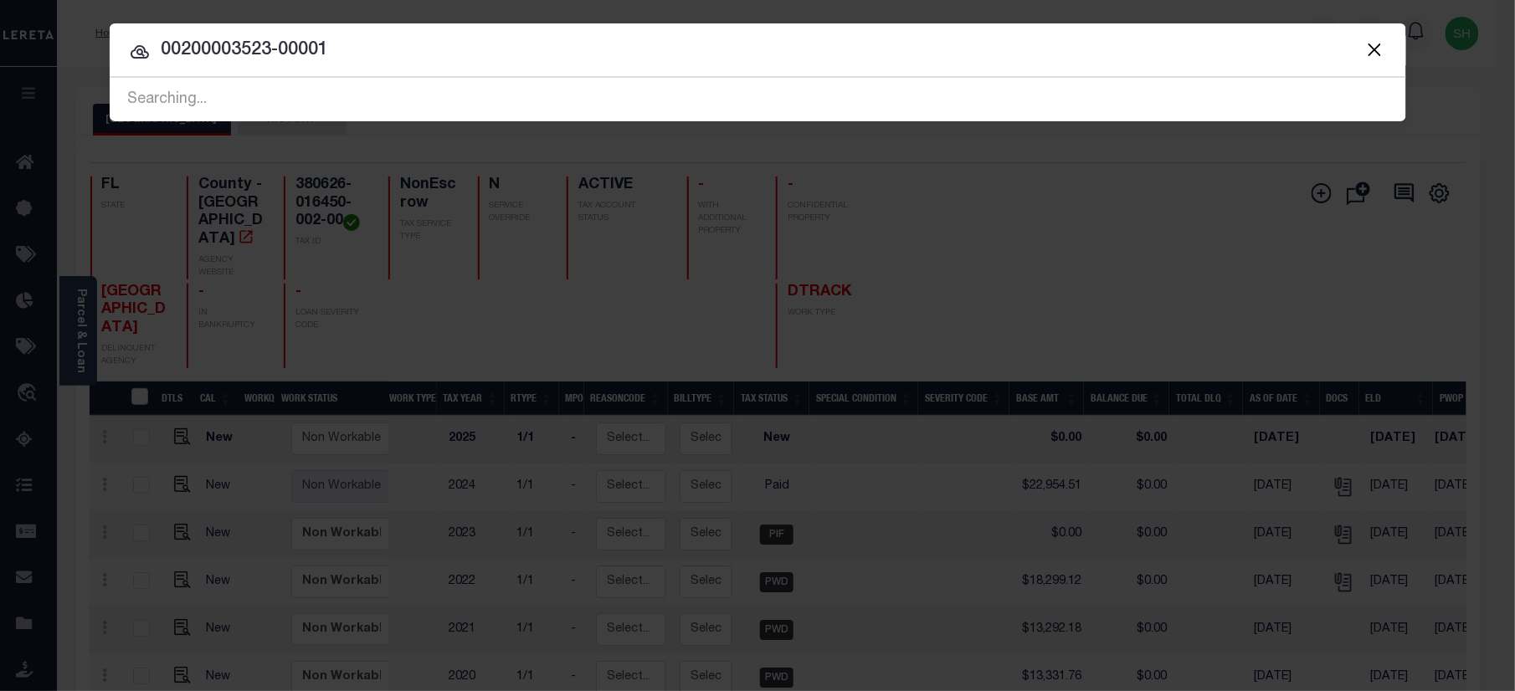
click at [182, 49] on input "00200003523-00001" at bounding box center [758, 50] width 1296 height 29
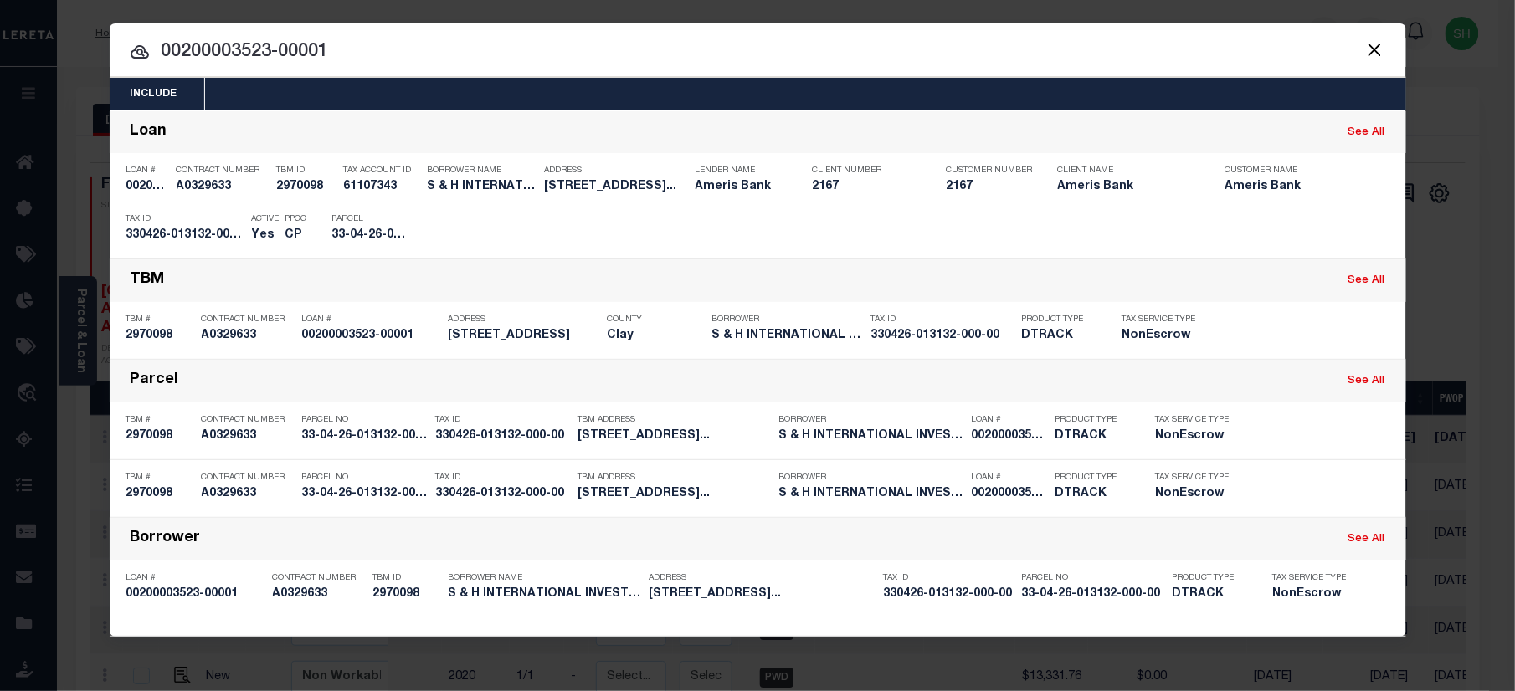
type input "00200003523-00001"
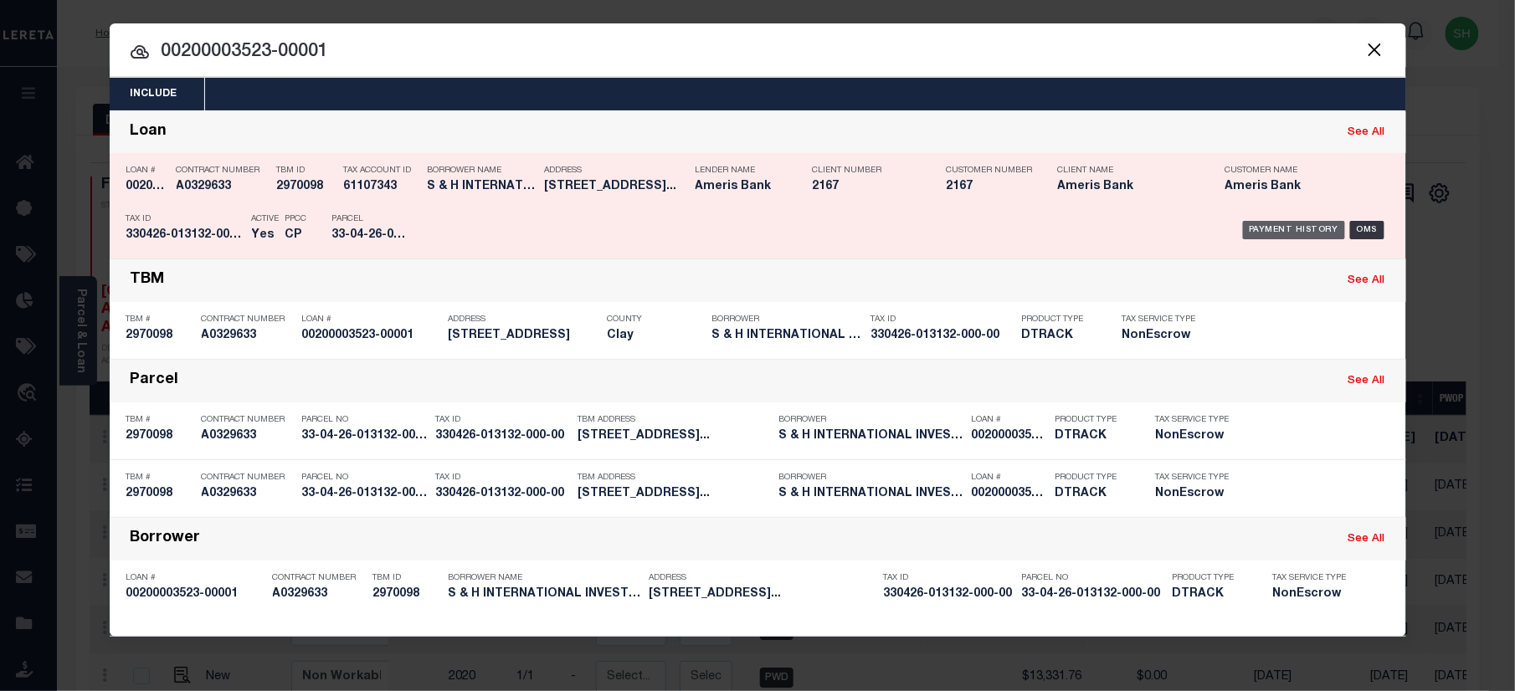
click at [1270, 228] on div "Payment History" at bounding box center [1294, 230] width 103 height 18
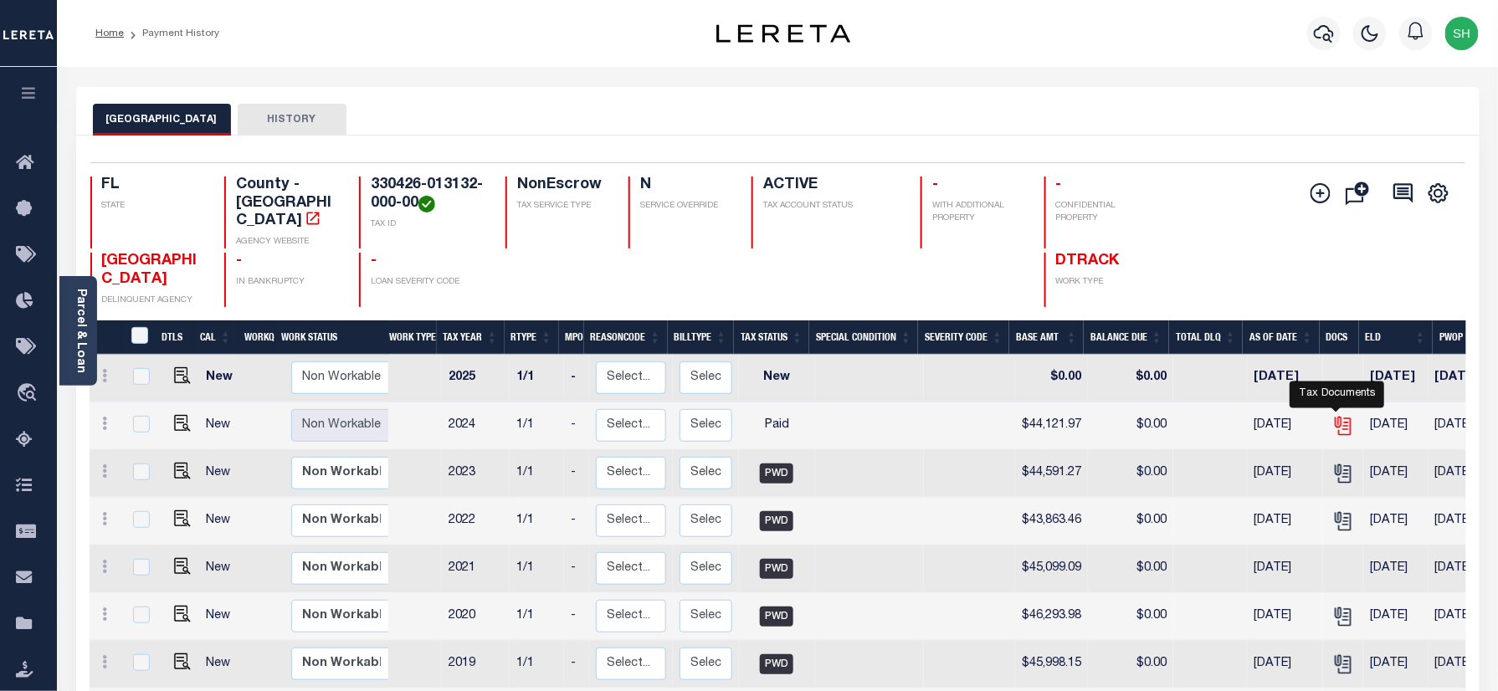
click at [1336, 415] on icon "" at bounding box center [1343, 426] width 22 height 22
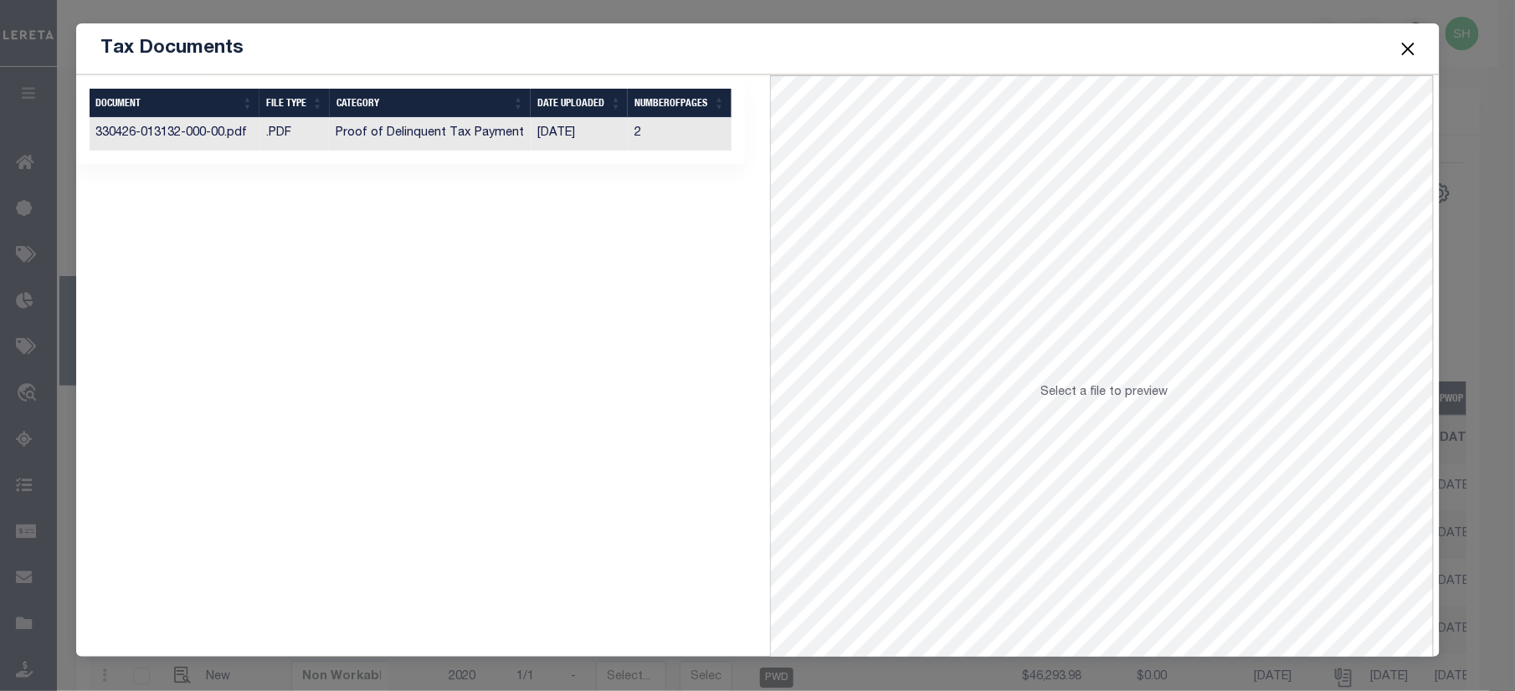
click at [368, 115] on th "CATEGORY" at bounding box center [430, 103] width 201 height 29
click at [368, 136] on td "Proof of Delinquent Tax Payment" at bounding box center [430, 134] width 202 height 33
click at [673, 245] on div "1 Selected 1 Result Items per page" at bounding box center [411, 400] width 695 height 650
click at [1409, 51] on button "Close" at bounding box center [1408, 49] width 22 height 22
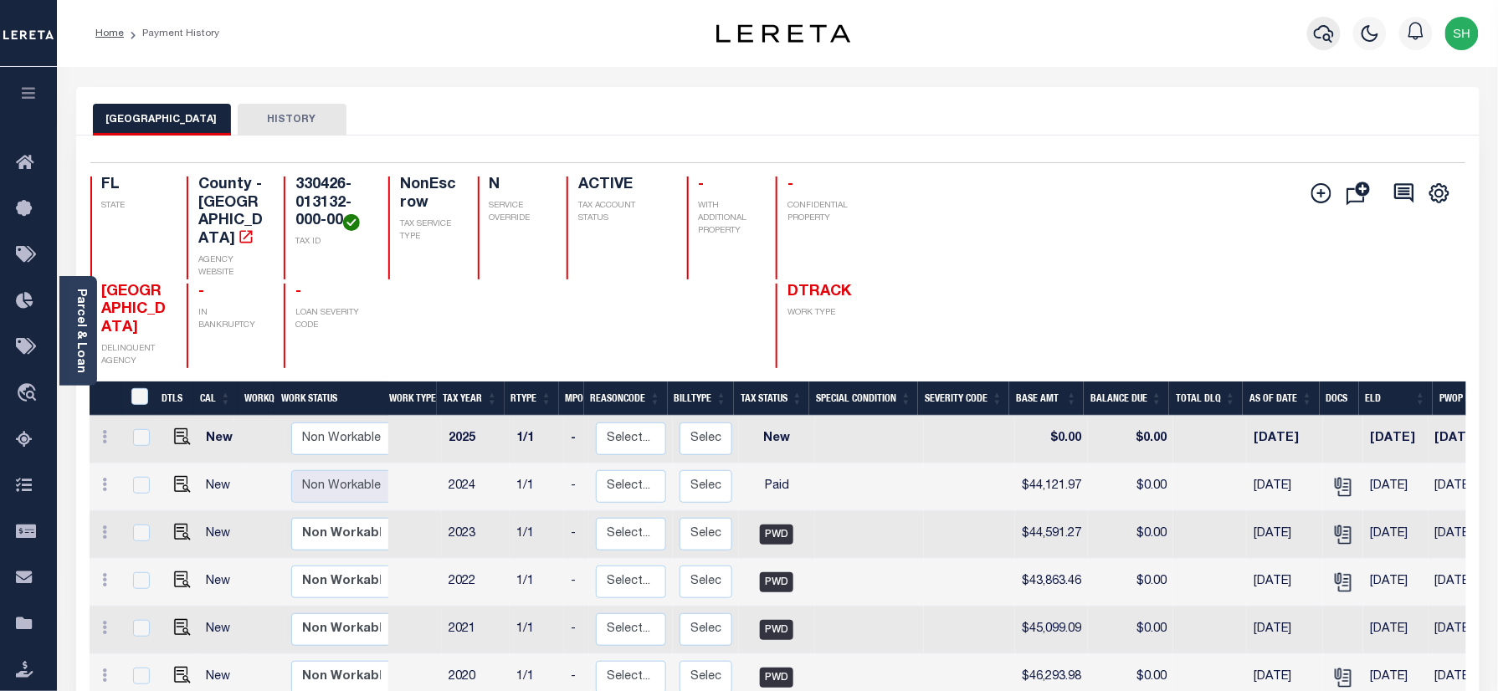
click at [1317, 34] on icon "button" at bounding box center [1324, 33] width 20 height 20
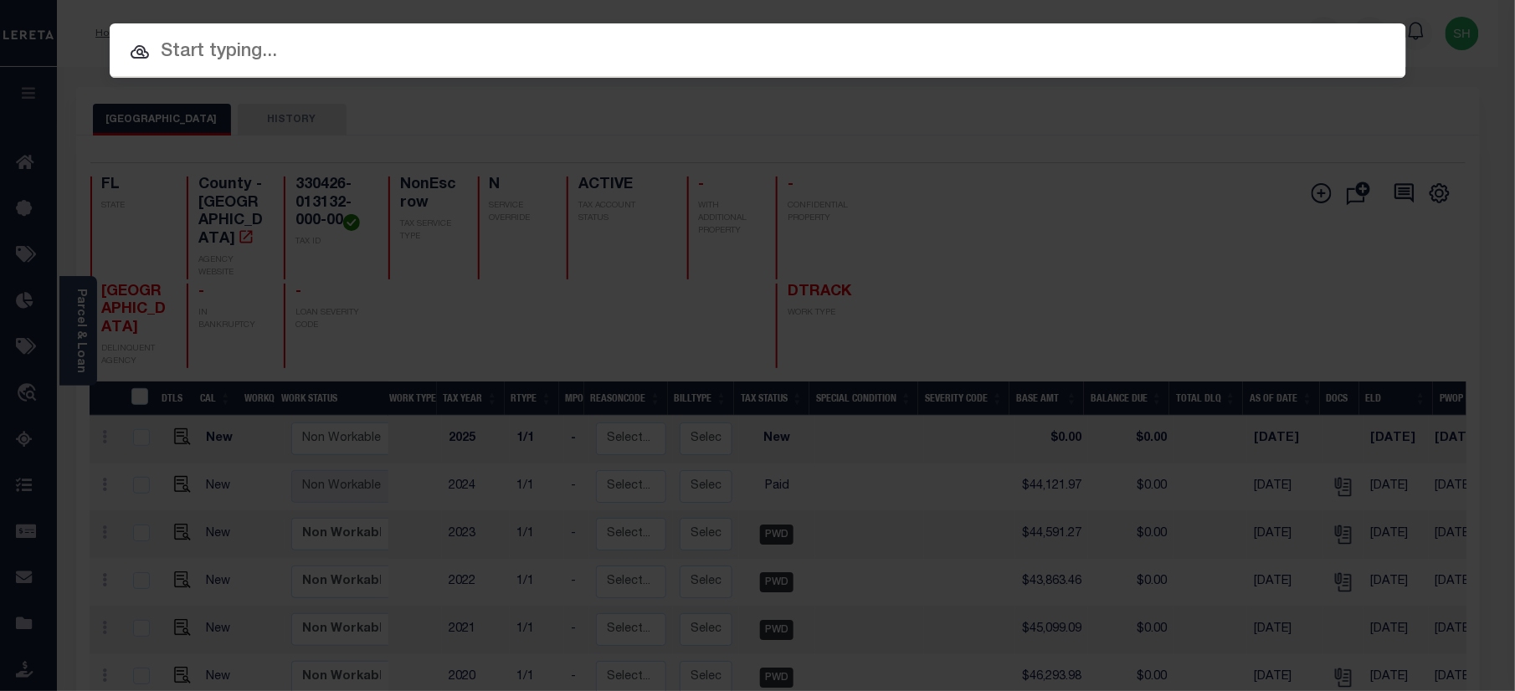
click at [989, 64] on input "text" at bounding box center [758, 52] width 1296 height 29
paste input "07178000678-00101"
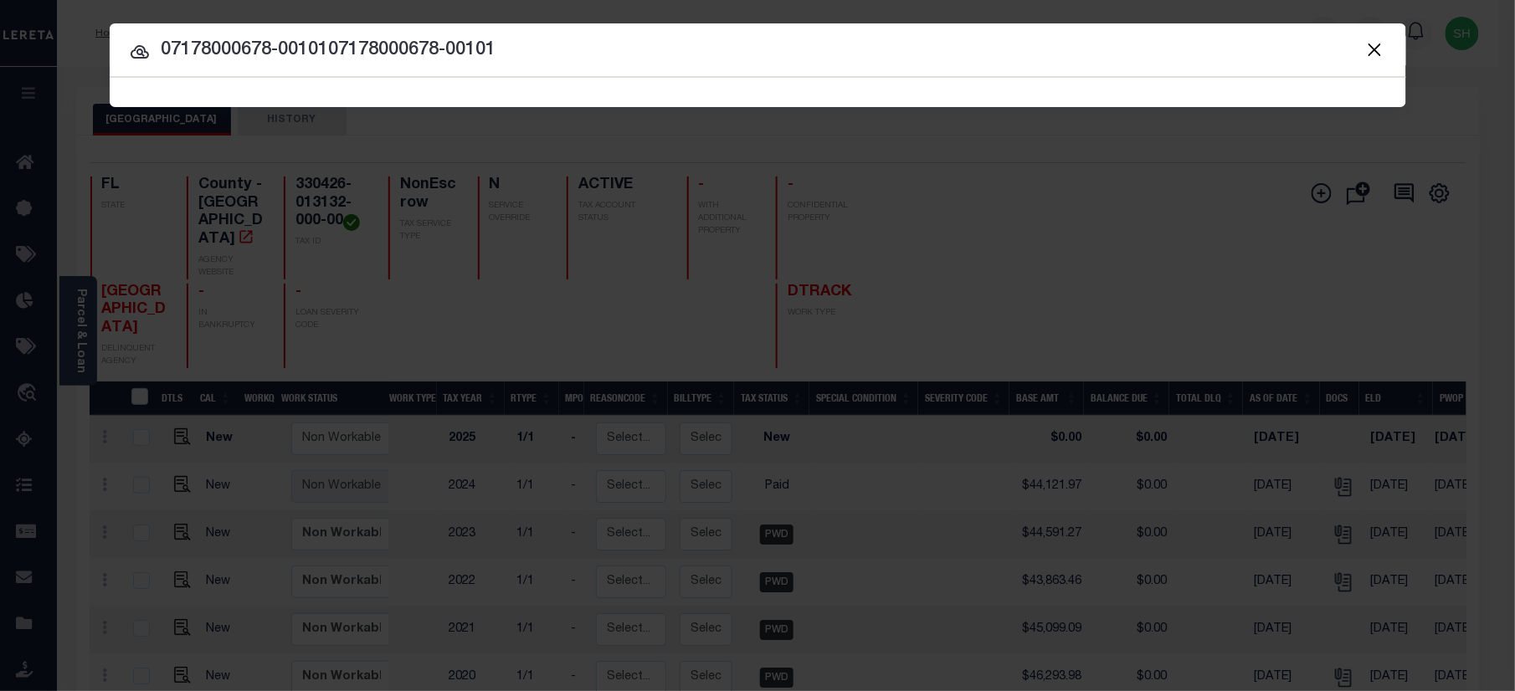
drag, startPoint x: -5, startPoint y: 2, endPoint x: -5, endPoint y: -12, distance: 13.4
click at [0, 0] on html "Home Payment History Profile Sign out" at bounding box center [757, 524] width 1515 height 1049
paste input "text"
type input "07178000678-00101"
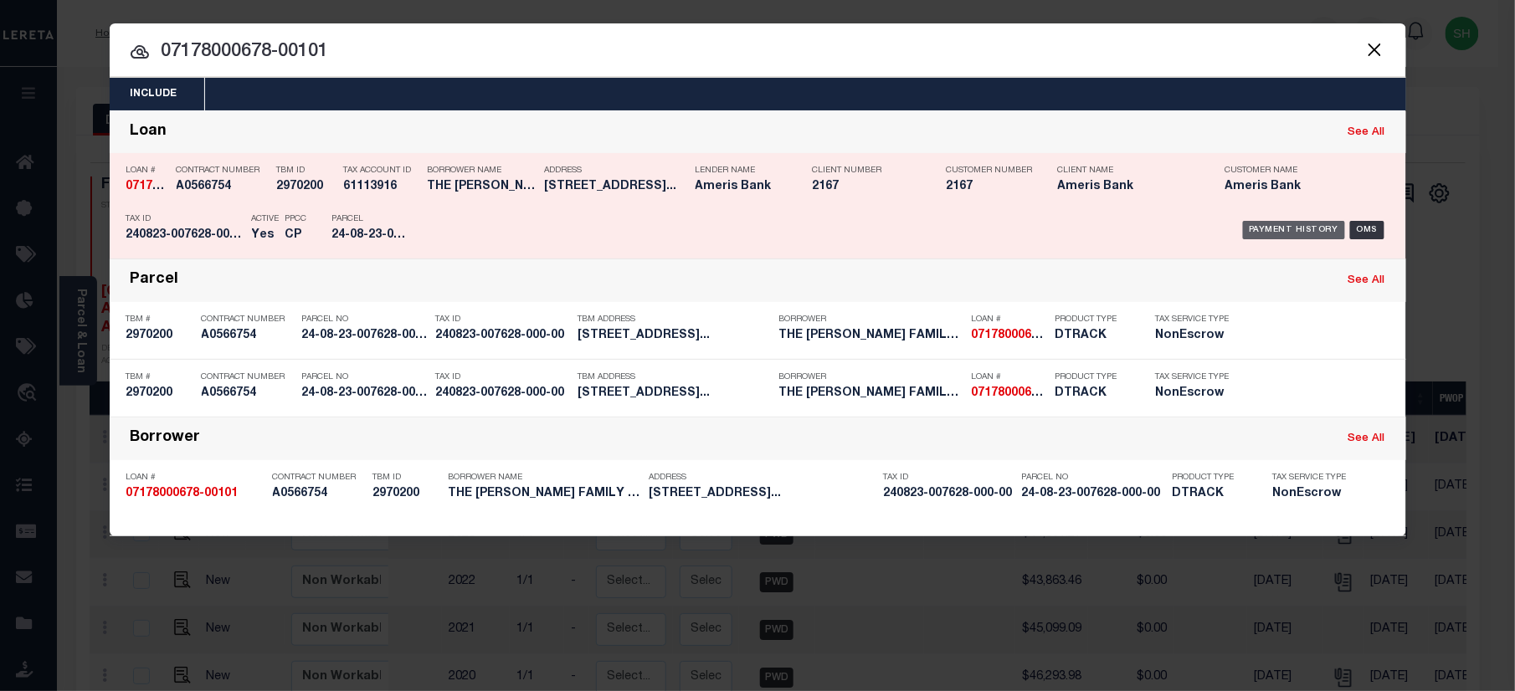
click at [1297, 222] on div "Payment History" at bounding box center [1294, 230] width 103 height 18
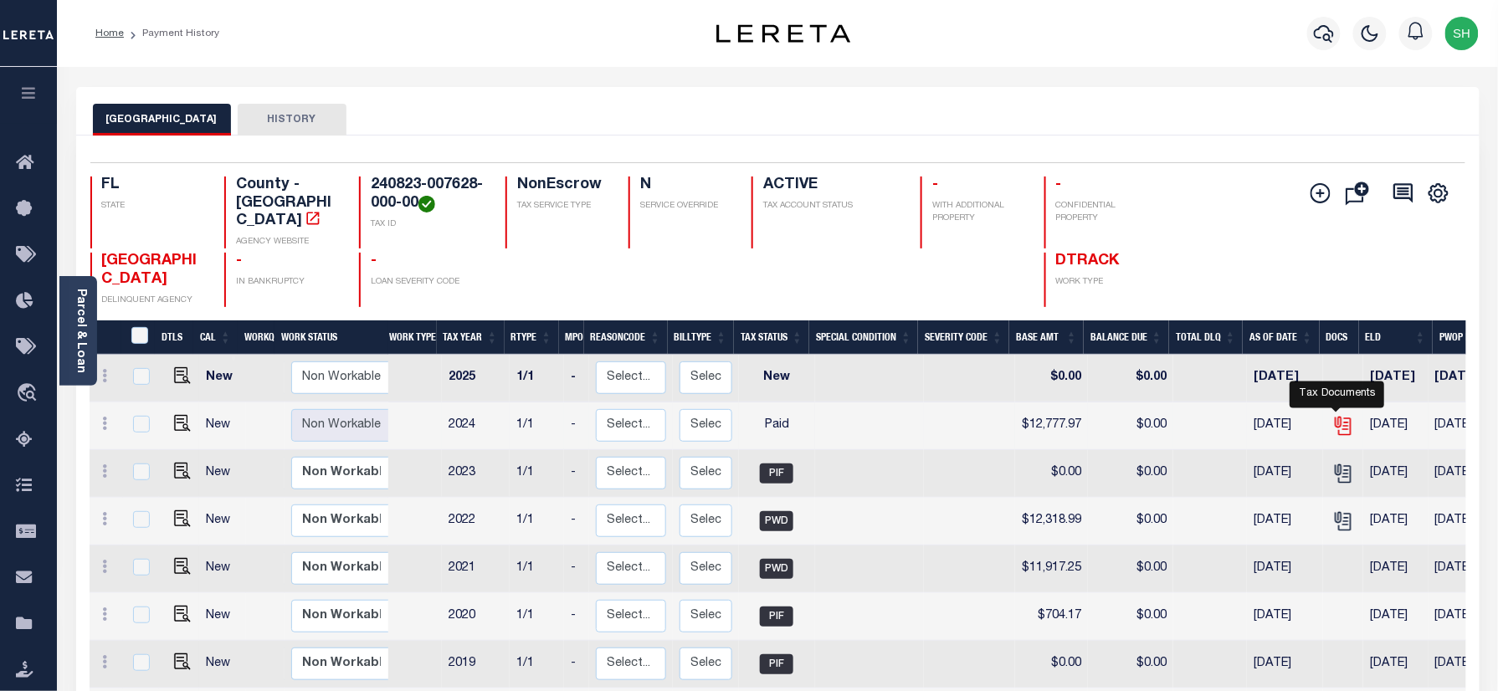
click at [1336, 416] on icon "" at bounding box center [1342, 422] width 13 height 13
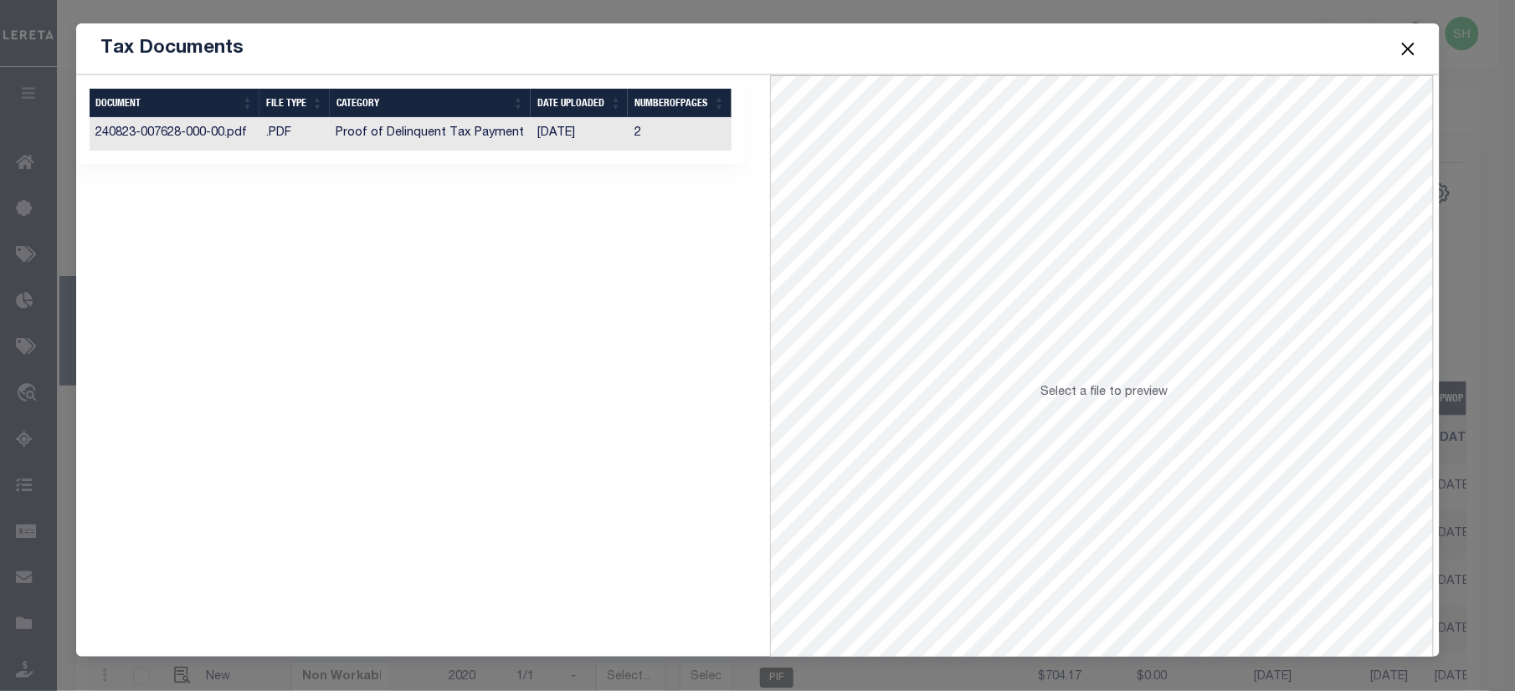
click at [398, 141] on td "Proof of Delinquent Tax Payment" at bounding box center [430, 134] width 202 height 33
click at [1407, 52] on button "Close" at bounding box center [1408, 49] width 22 height 22
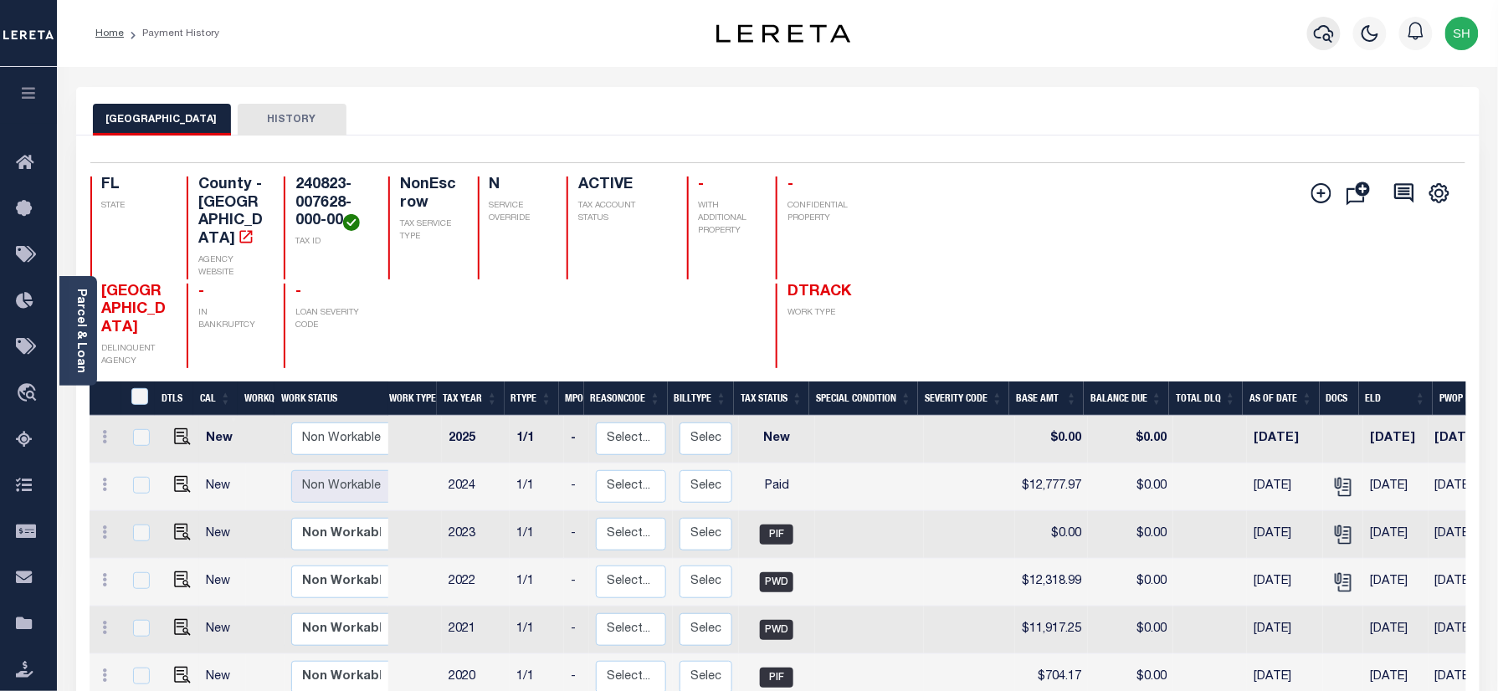
click at [1322, 33] on icon "button" at bounding box center [1324, 33] width 20 height 20
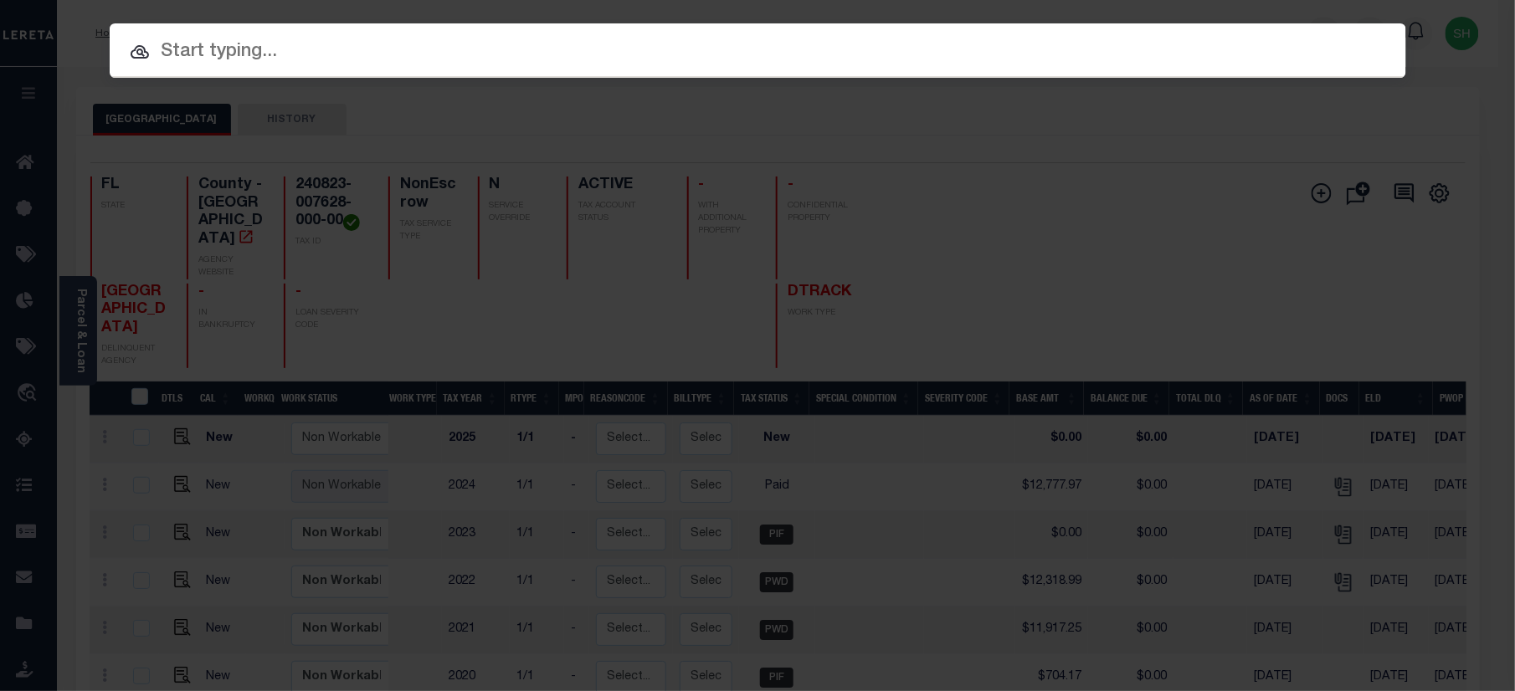
click at [1138, 44] on input "text" at bounding box center [758, 52] width 1296 height 29
paste input "07680001052-00101"
type input "07680001052-00101"
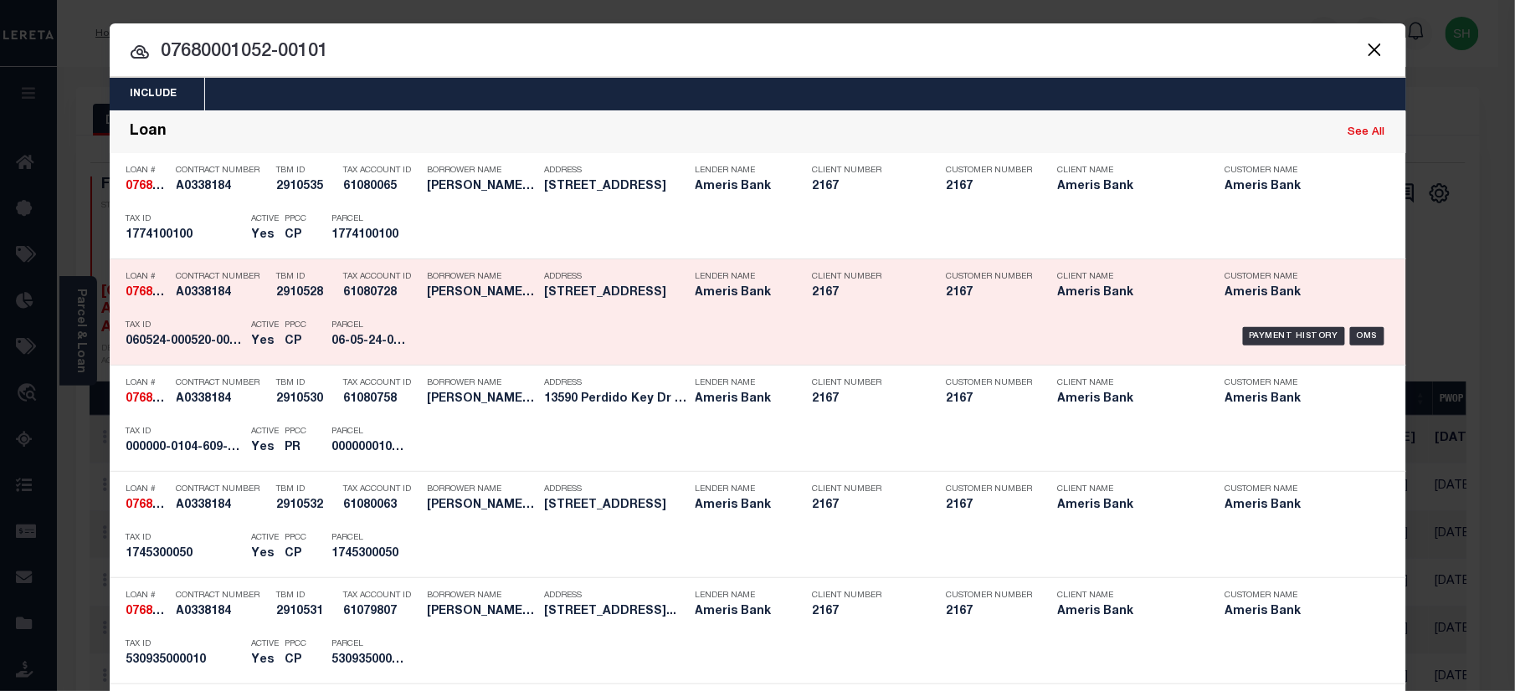
click at [1280, 325] on div "Payment History OMS" at bounding box center [911, 336] width 957 height 49
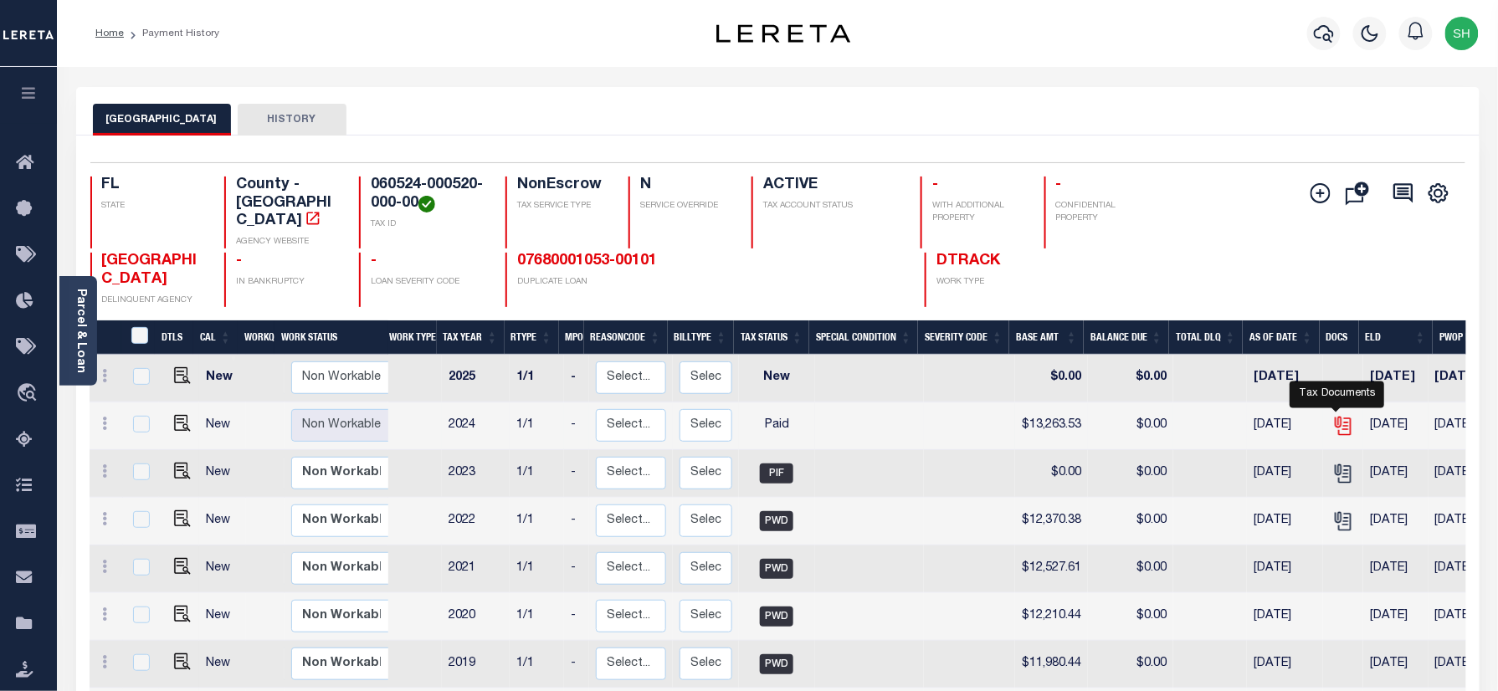
click at [1333, 415] on icon "" at bounding box center [1343, 426] width 22 height 22
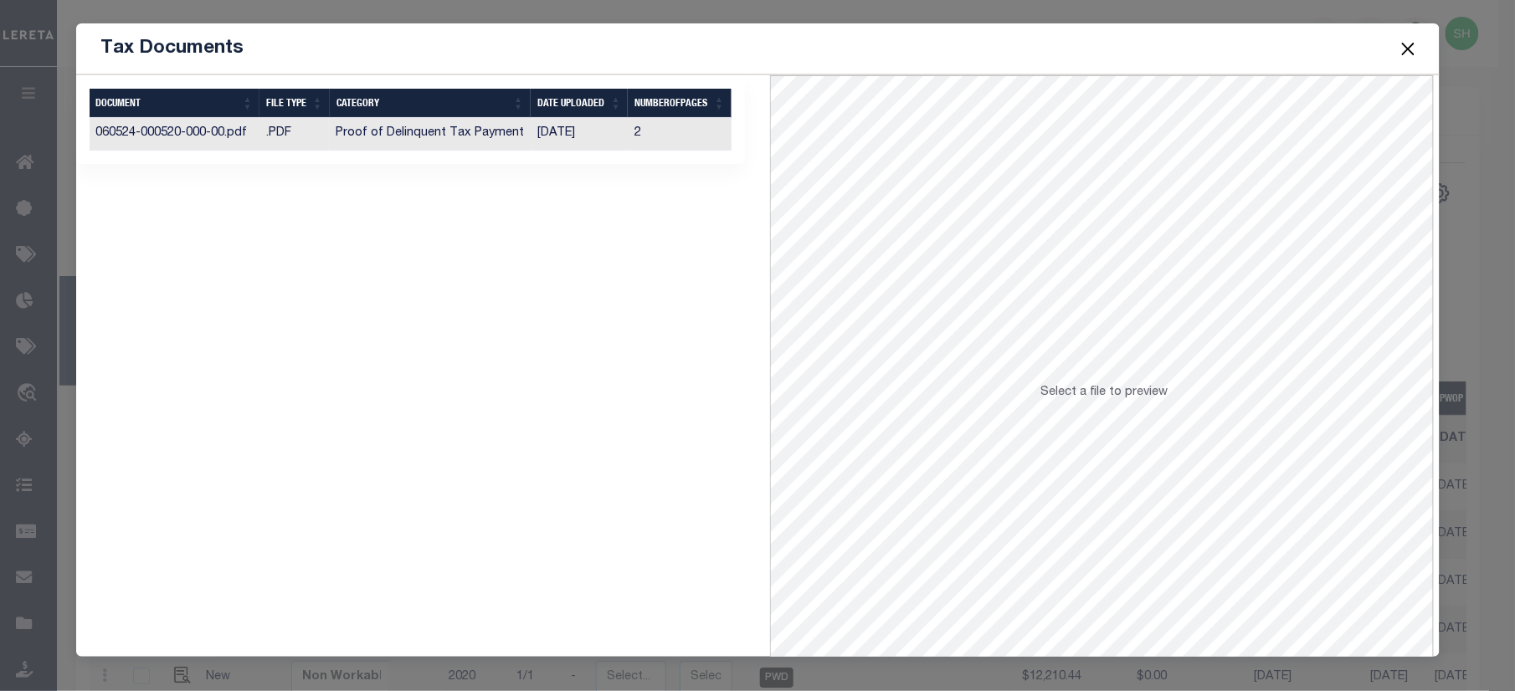
click at [353, 132] on td "Proof of Delinquent Tax Payment" at bounding box center [430, 134] width 202 height 33
click at [1401, 47] on button "Close" at bounding box center [1408, 49] width 22 height 22
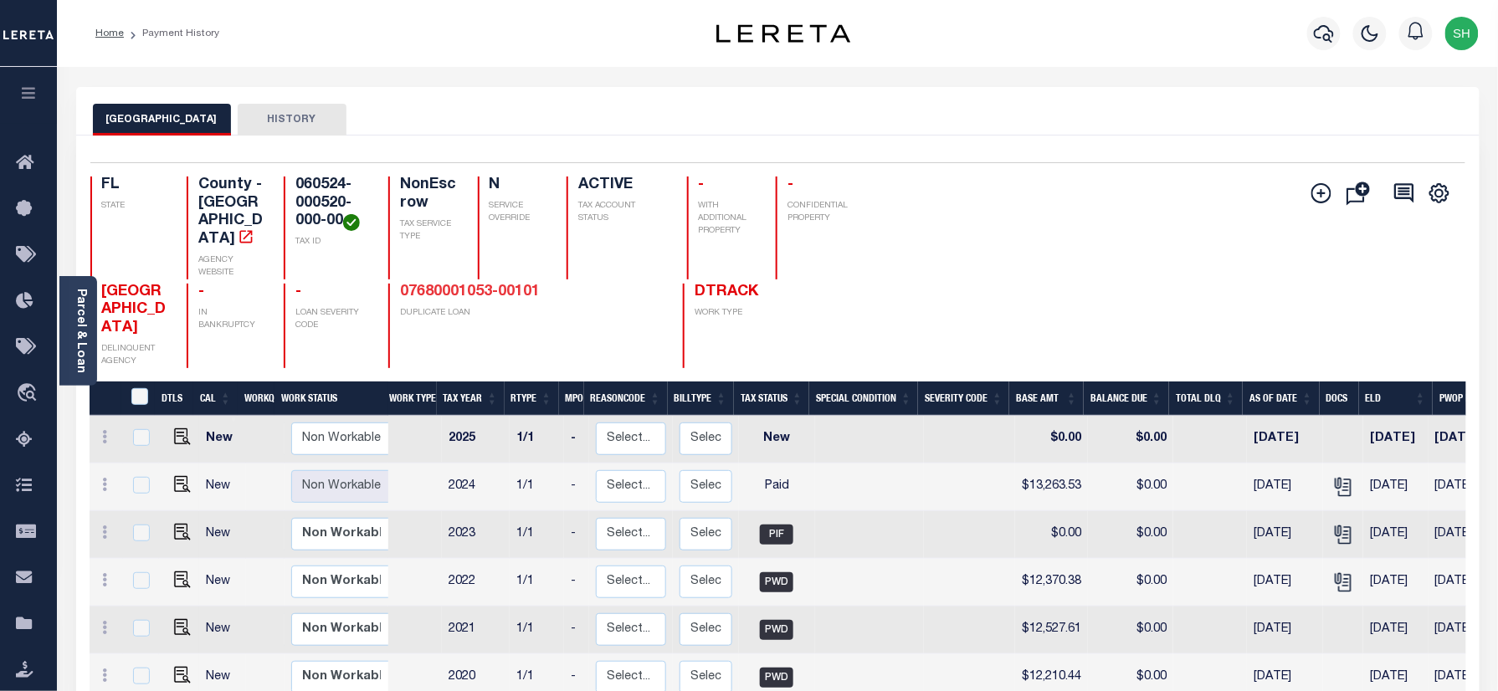
click at [417, 285] on link "07680001053-00101" at bounding box center [470, 292] width 140 height 15
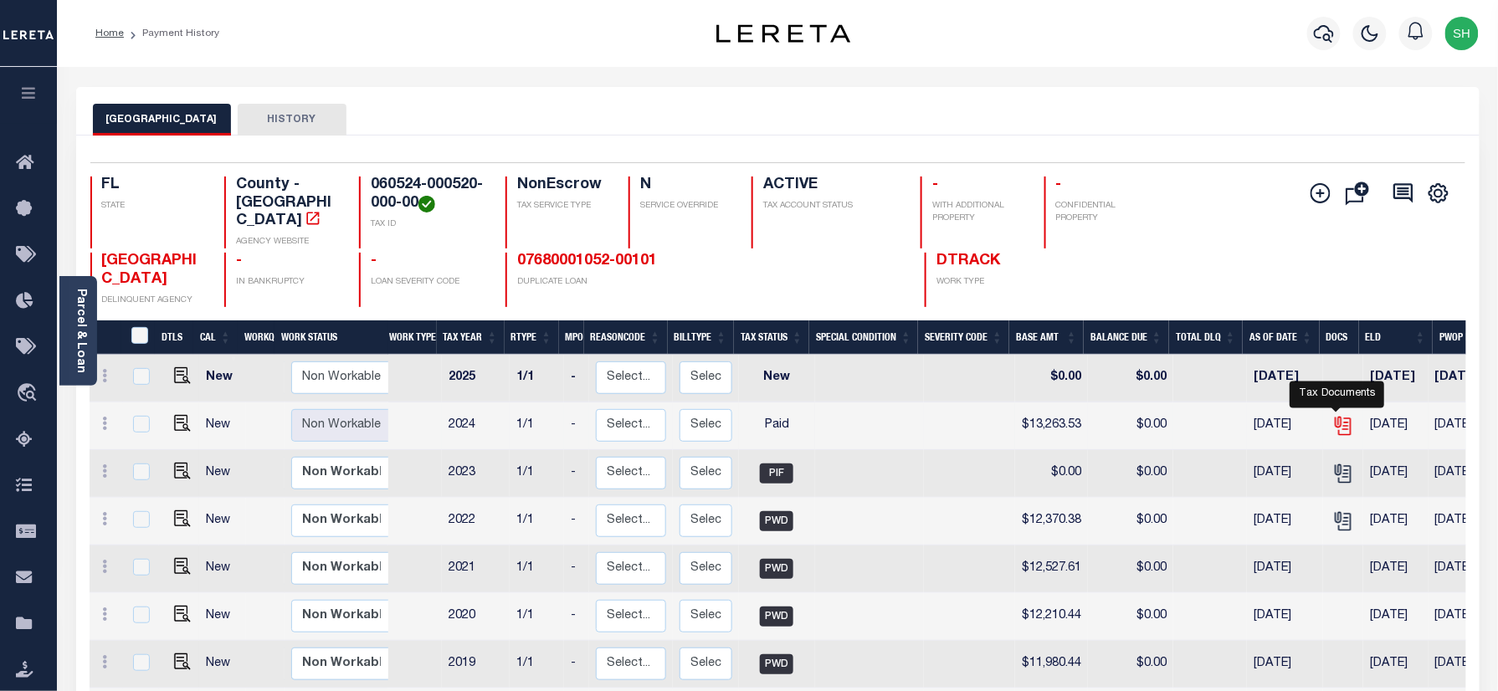
click at [1340, 416] on icon "" at bounding box center [1342, 422] width 13 height 13
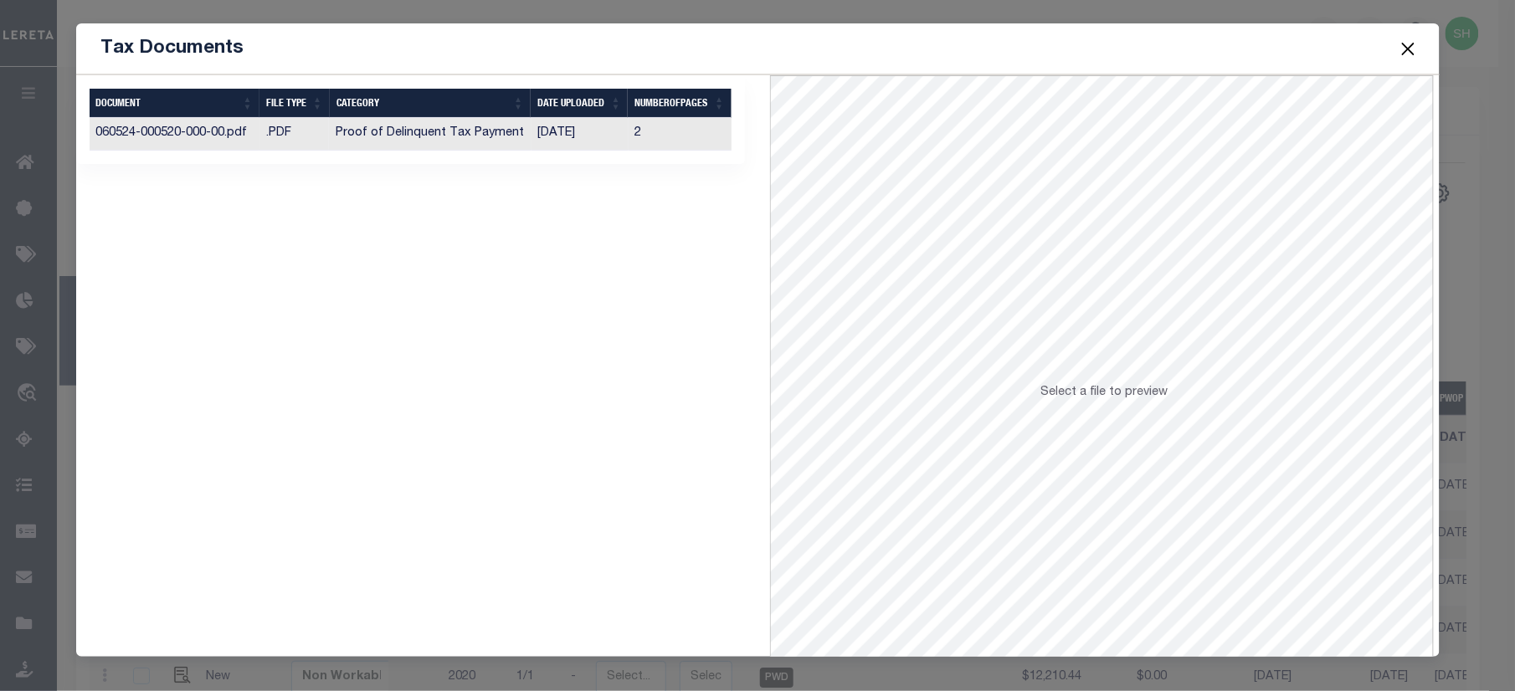
click at [422, 136] on td "Proof of Delinquent Tax Payment" at bounding box center [430, 134] width 202 height 33
click at [1403, 52] on button "Close" at bounding box center [1408, 49] width 22 height 22
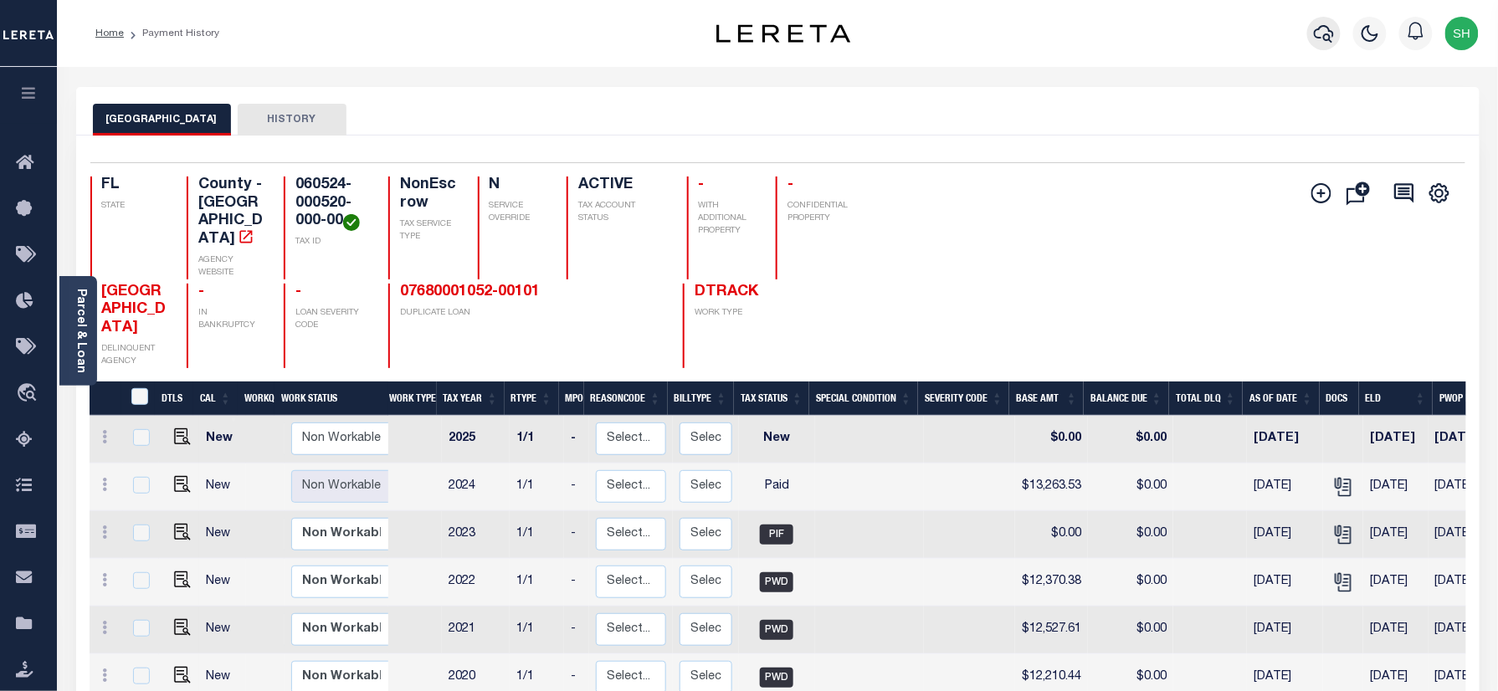
click at [1322, 31] on icon "button" at bounding box center [1324, 33] width 20 height 20
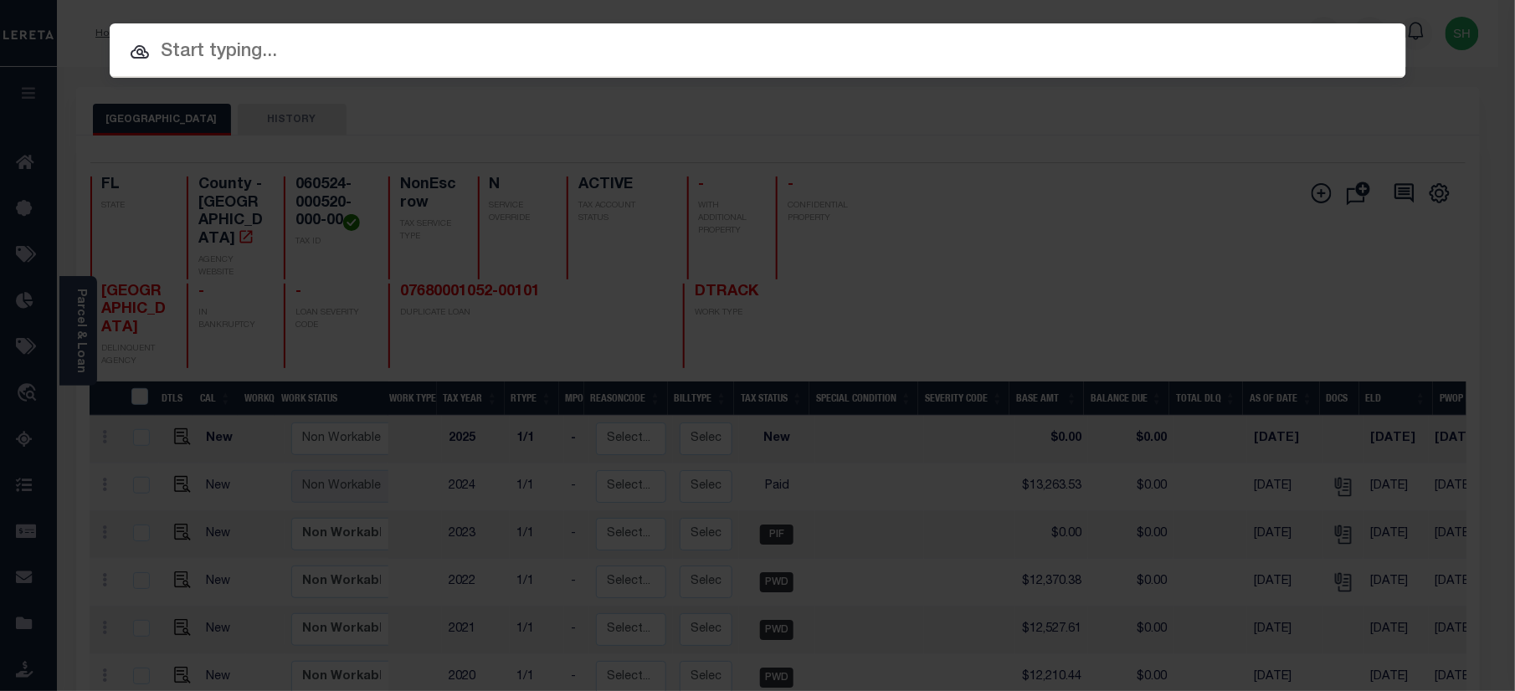
click at [1116, 40] on input "text" at bounding box center [758, 52] width 1296 height 29
paste input "119818"
type input "119818"
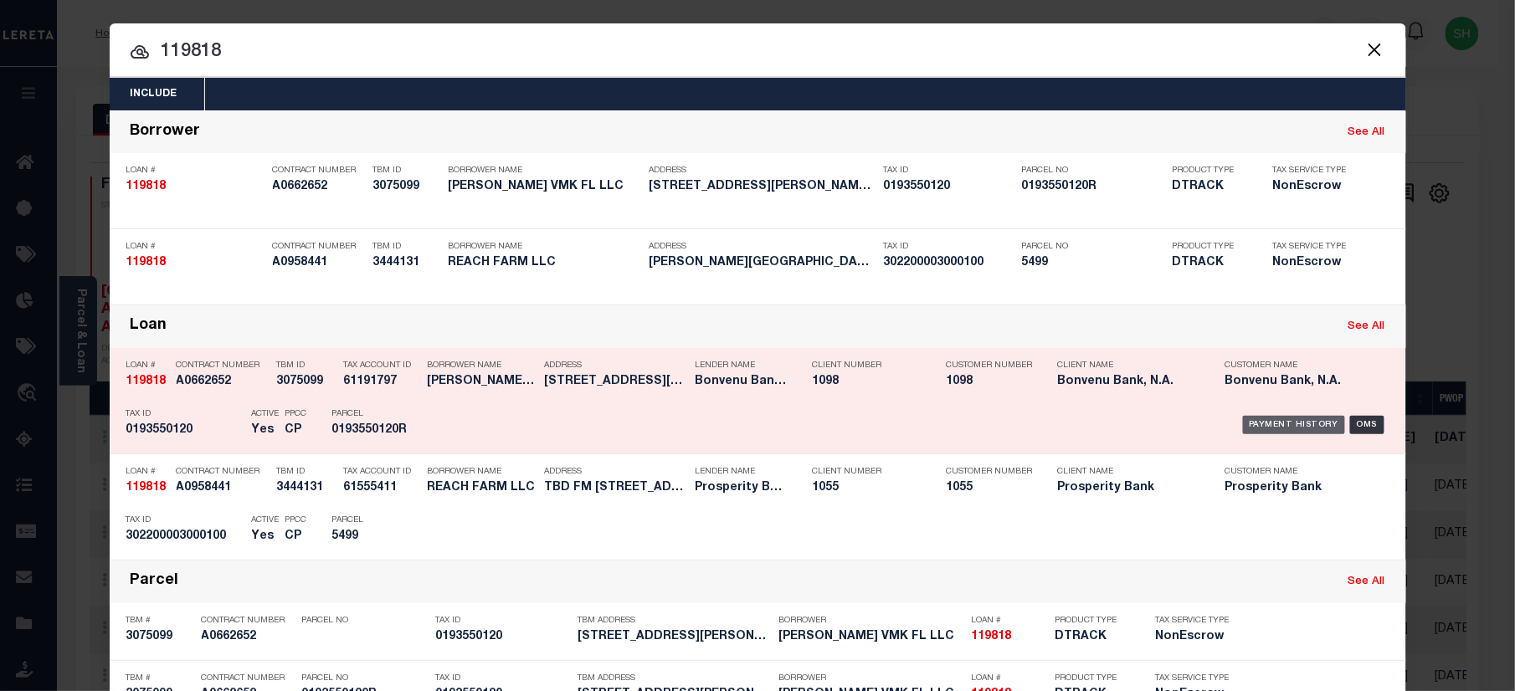
click at [1285, 423] on div "Payment History" at bounding box center [1294, 425] width 103 height 18
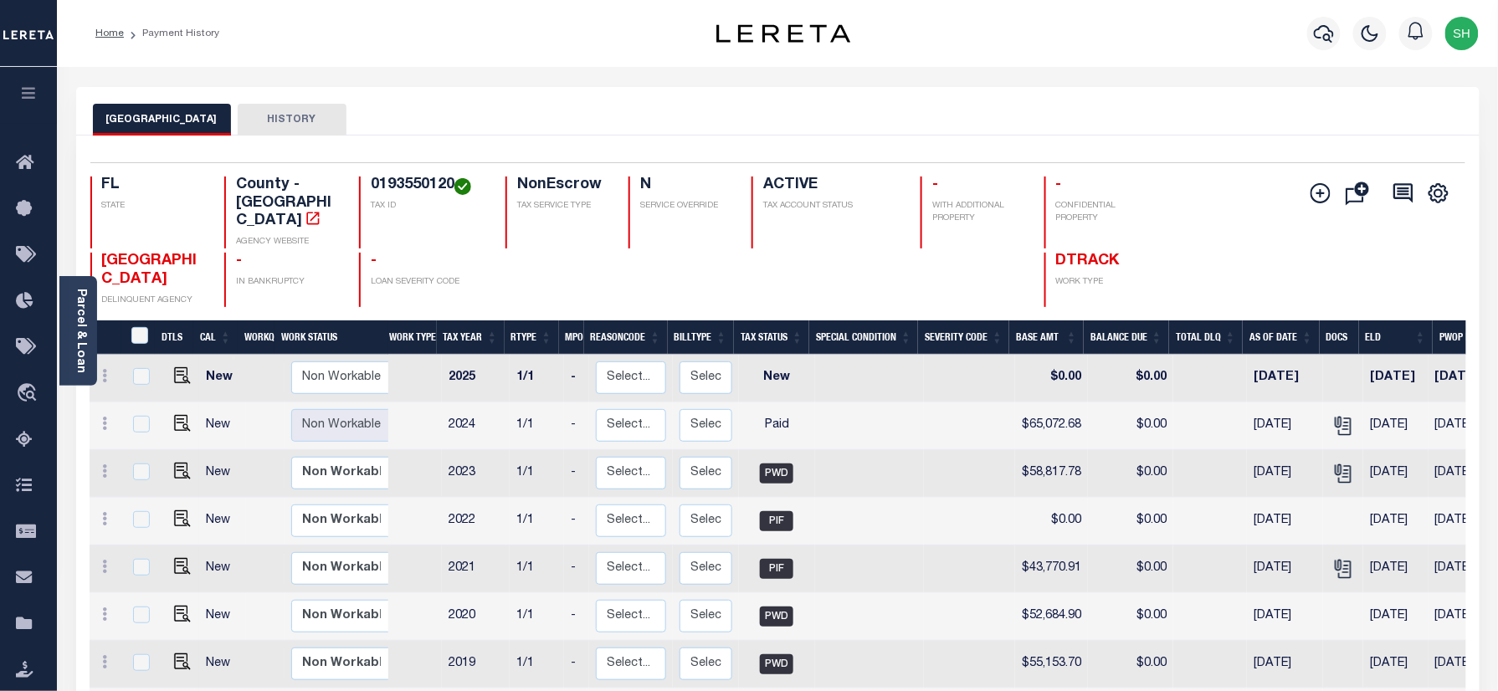
click at [407, 175] on div "Selected 8 Results 1 Items per page 25 50 100 FL STATE County - FL AGENCY WEBSI…" at bounding box center [778, 234] width 1402 height 145
copy h4 "0193550120"
click at [1333, 415] on icon "" at bounding box center [1343, 426] width 22 height 22
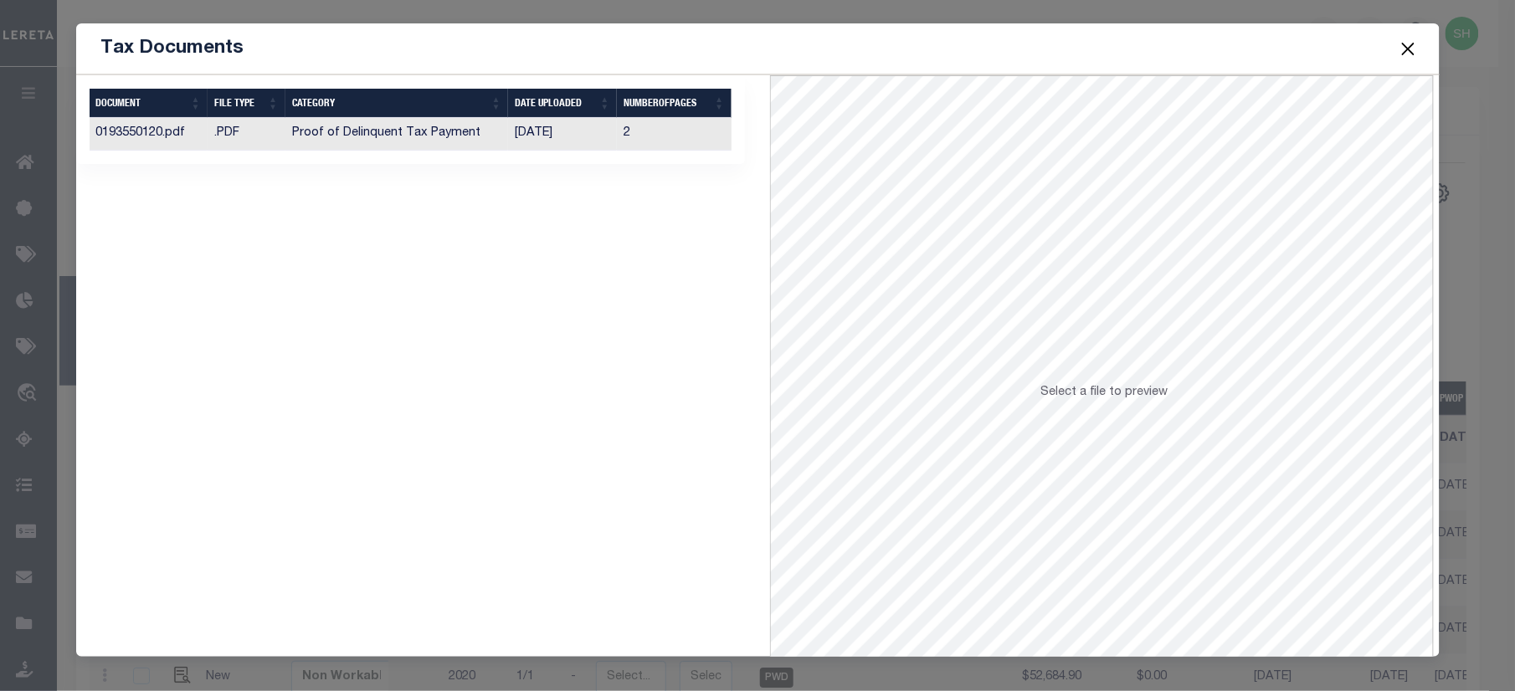
click at [316, 137] on td "Proof of Delinquent Tax Payment" at bounding box center [396, 134] width 223 height 33
click at [1403, 41] on button "Close" at bounding box center [1408, 49] width 22 height 22
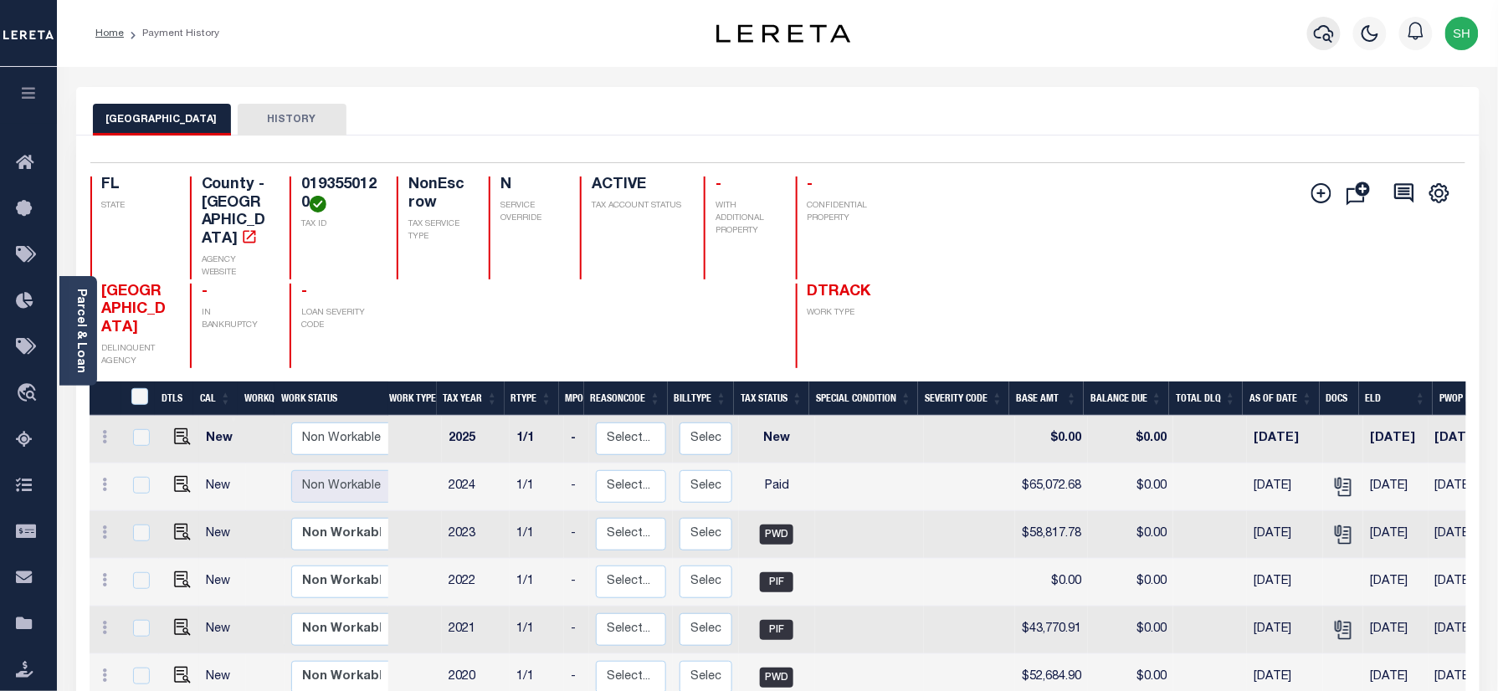
click at [1322, 35] on icon "button" at bounding box center [1324, 33] width 20 height 20
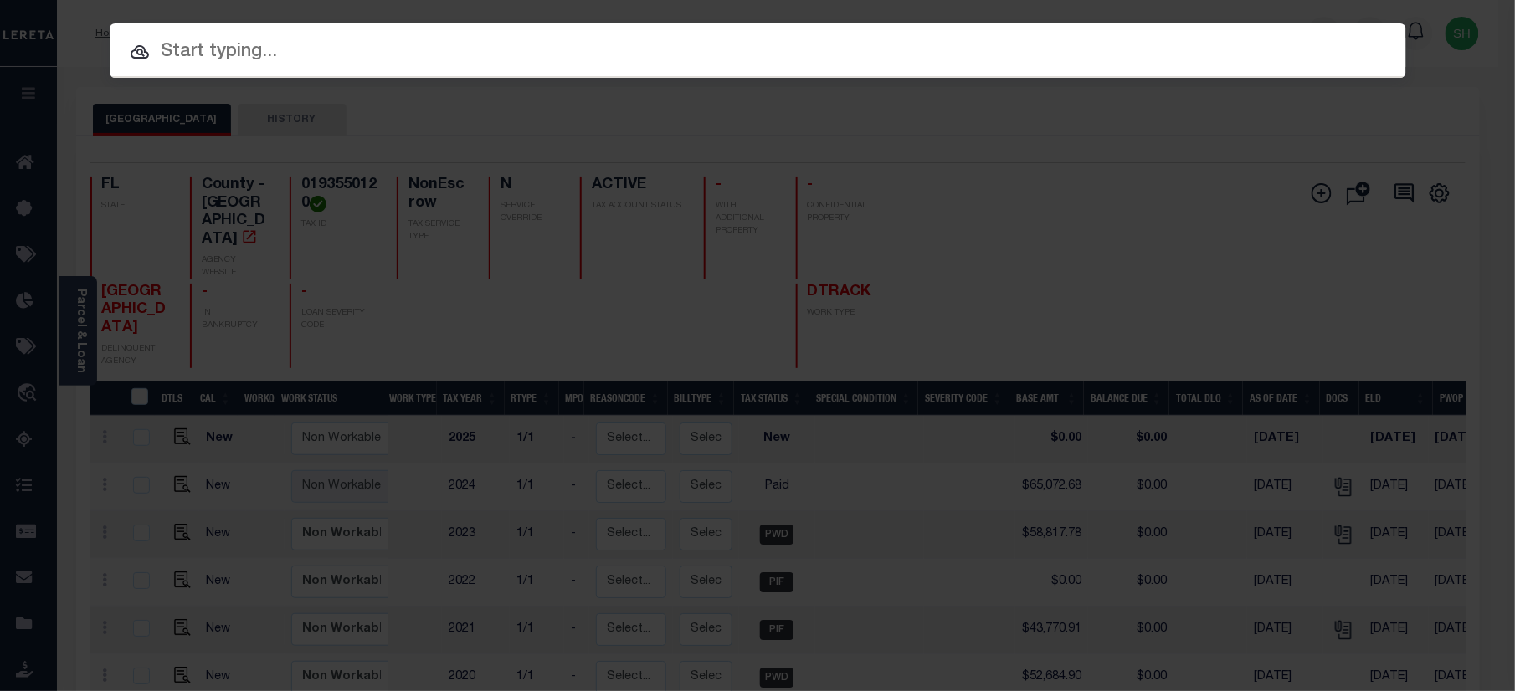
click at [1008, 30] on div "Include Loans TBM Customers Borrowers Payments (Lender Non-Disb) Payments (Lend…" at bounding box center [758, 50] width 1296 height 54
paste input "07648000675-00101"
type input "07648000675-00101"
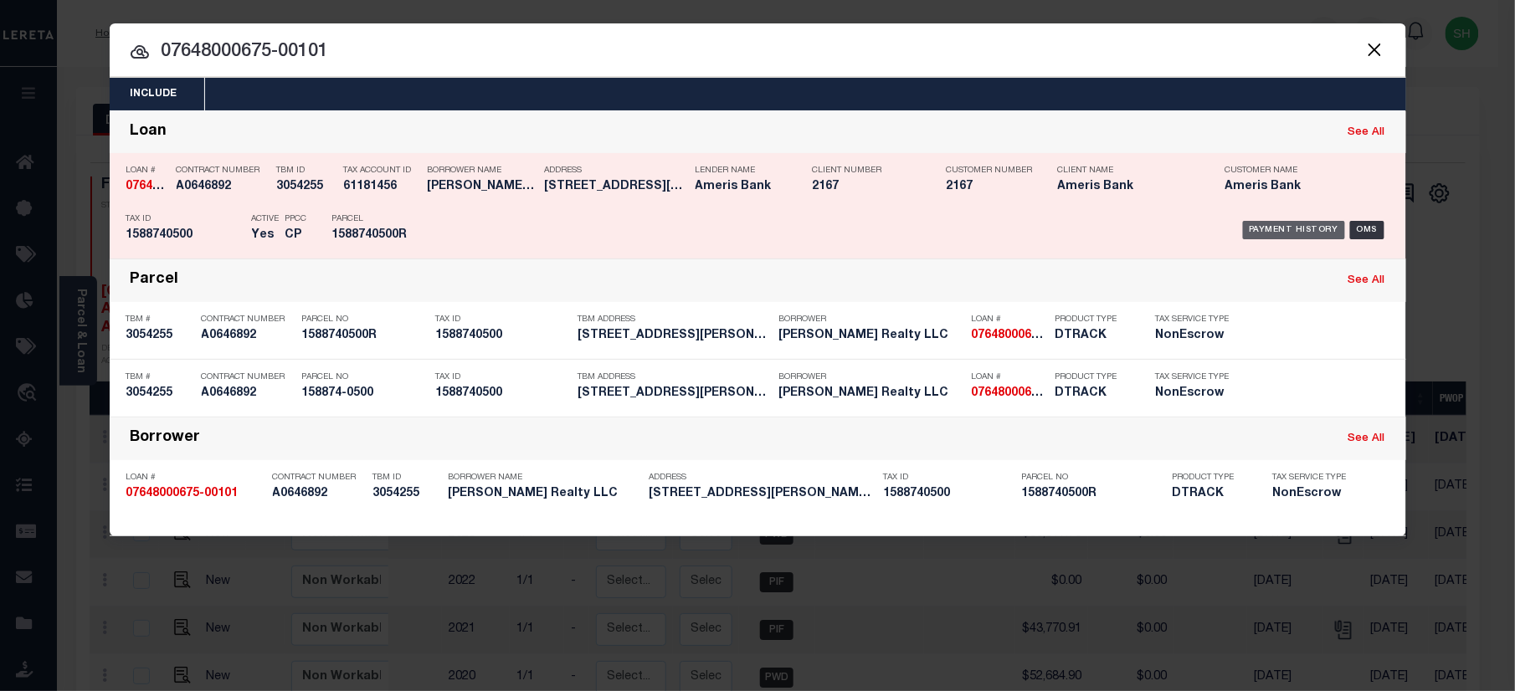
click at [1312, 232] on div "Payment History" at bounding box center [1294, 230] width 103 height 18
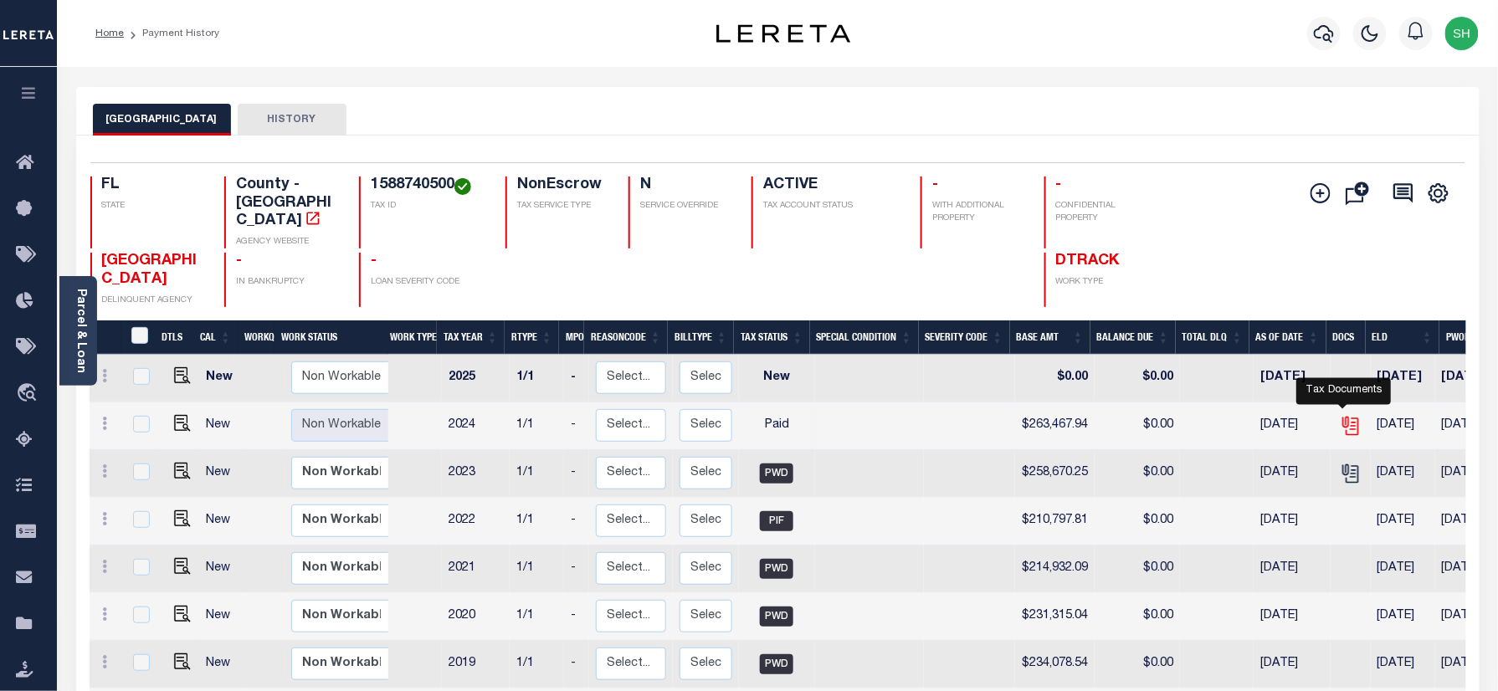
click at [1347, 415] on icon "" at bounding box center [1351, 426] width 22 height 22
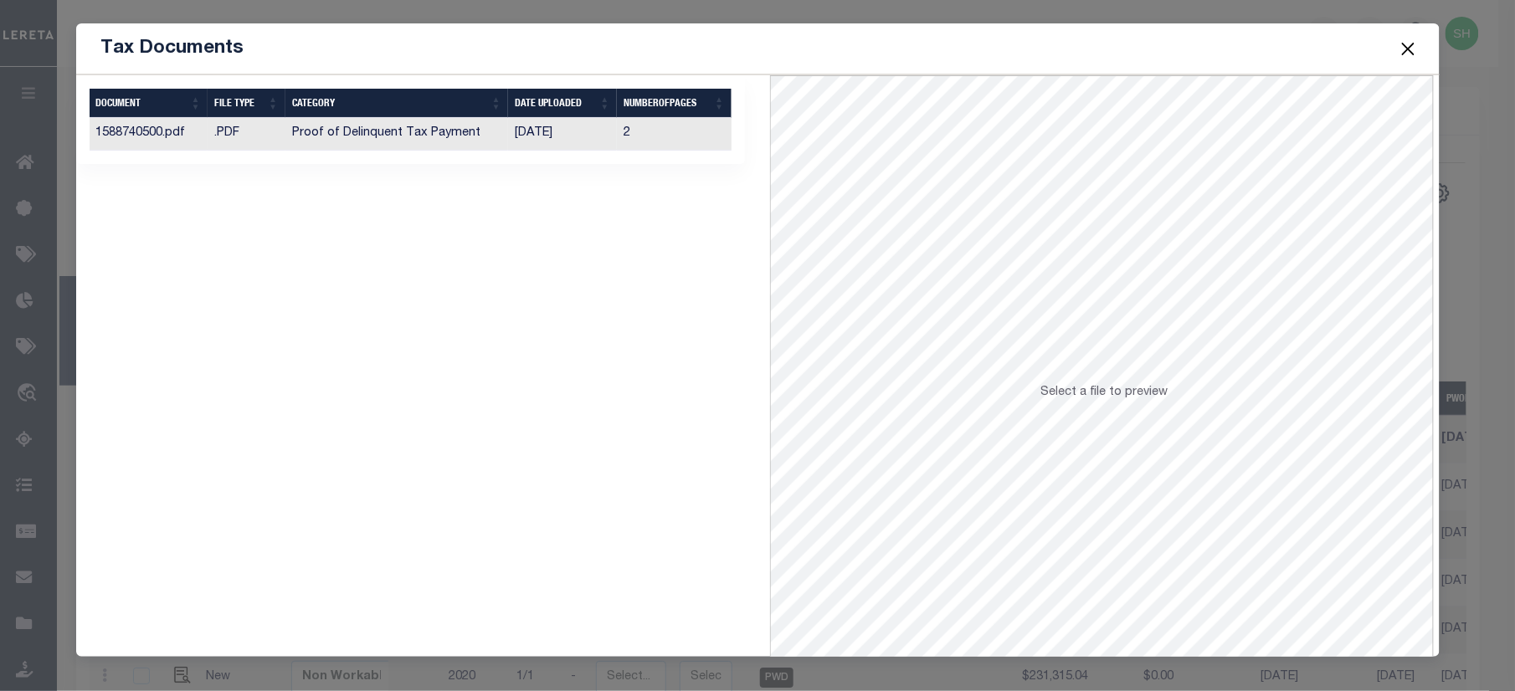
click at [369, 136] on td "Proof of Delinquent Tax Payment" at bounding box center [396, 134] width 223 height 33
click at [1406, 44] on button "Close" at bounding box center [1408, 49] width 22 height 22
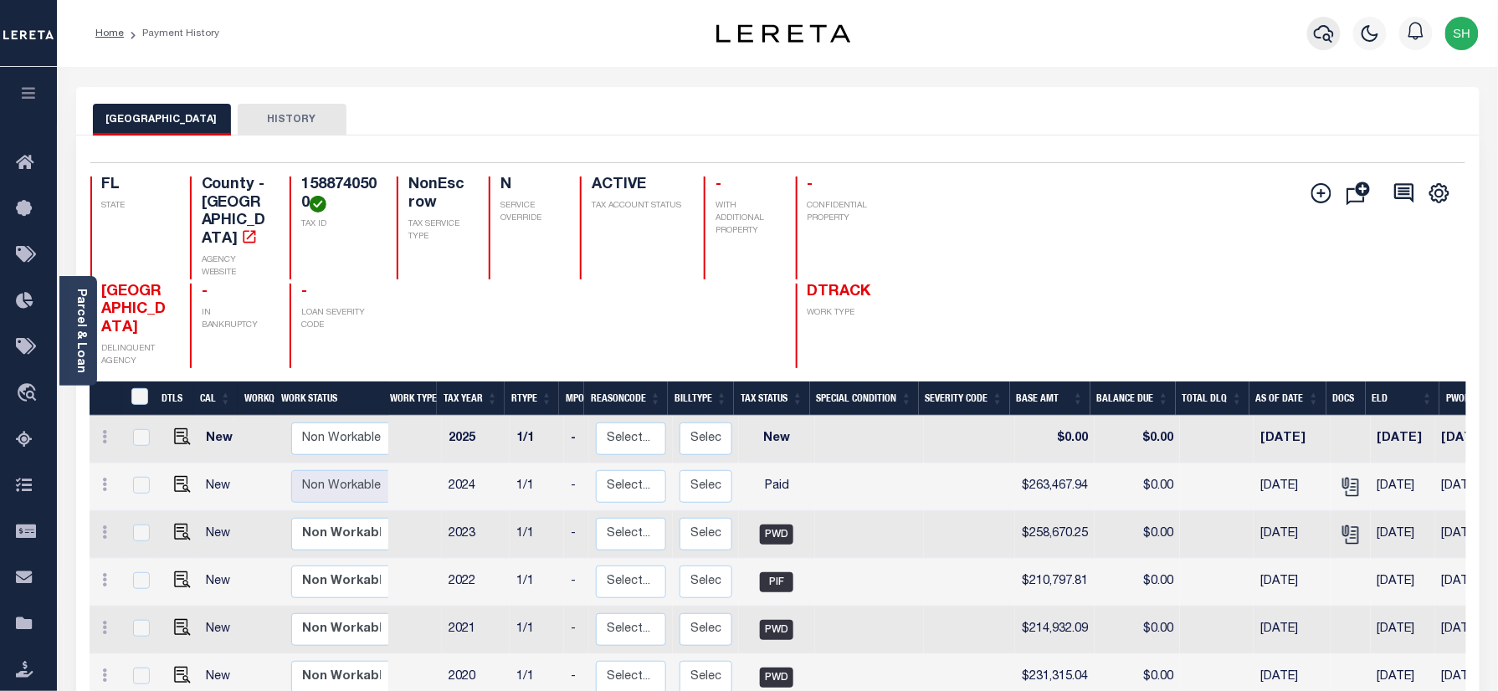
click at [1322, 28] on icon "button" at bounding box center [1324, 33] width 20 height 20
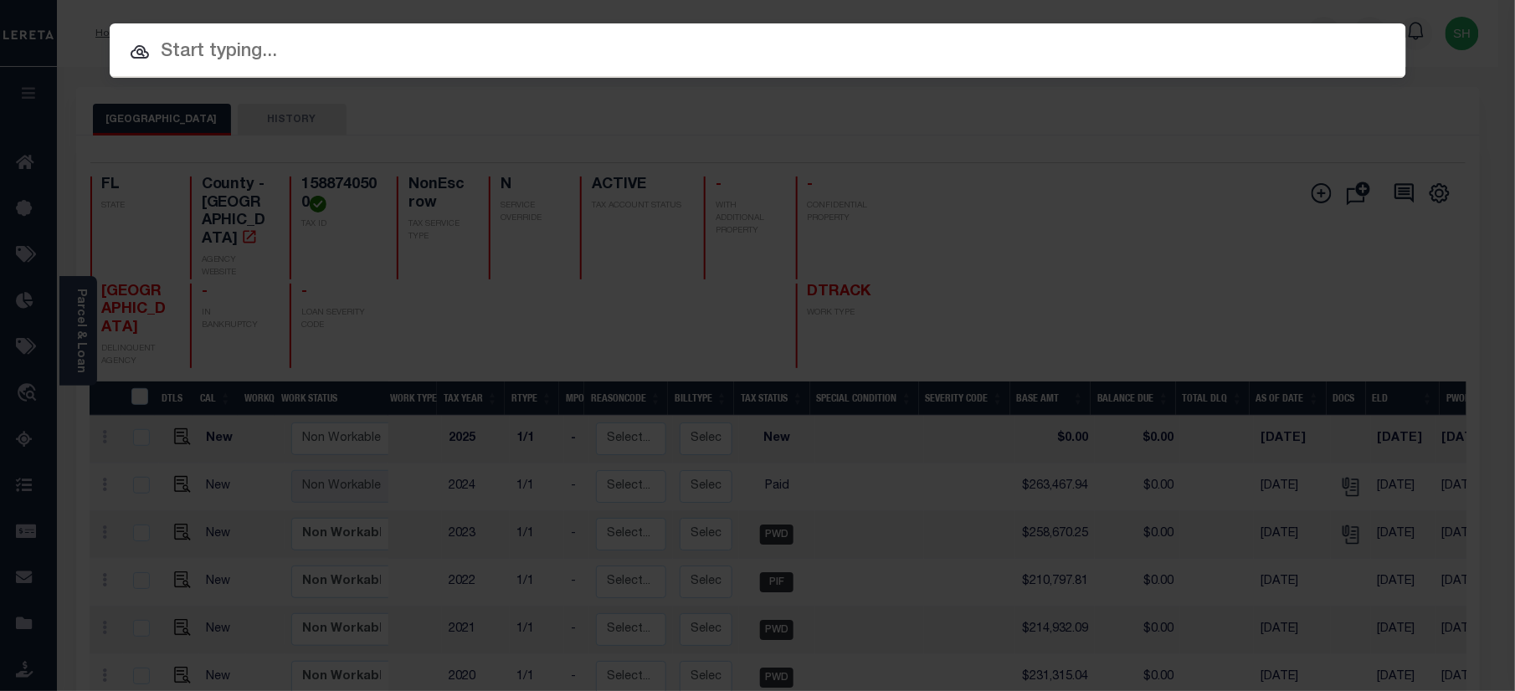
click at [1043, 54] on input "text" at bounding box center [758, 52] width 1296 height 29
paste input "07664000517-00101"
type input "07664000517-00101"
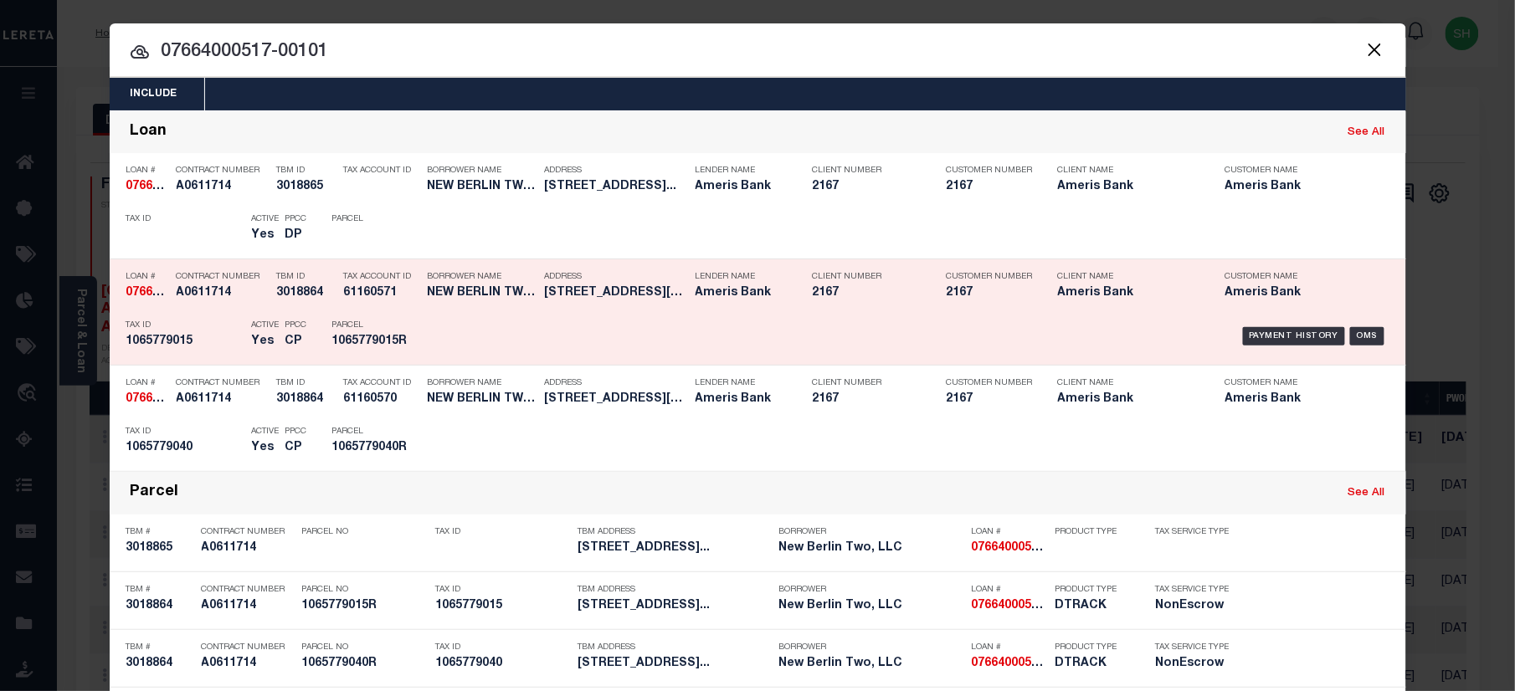
click at [1273, 311] on div "Customer Name Ameris Bank" at bounding box center [1296, 288] width 142 height 49
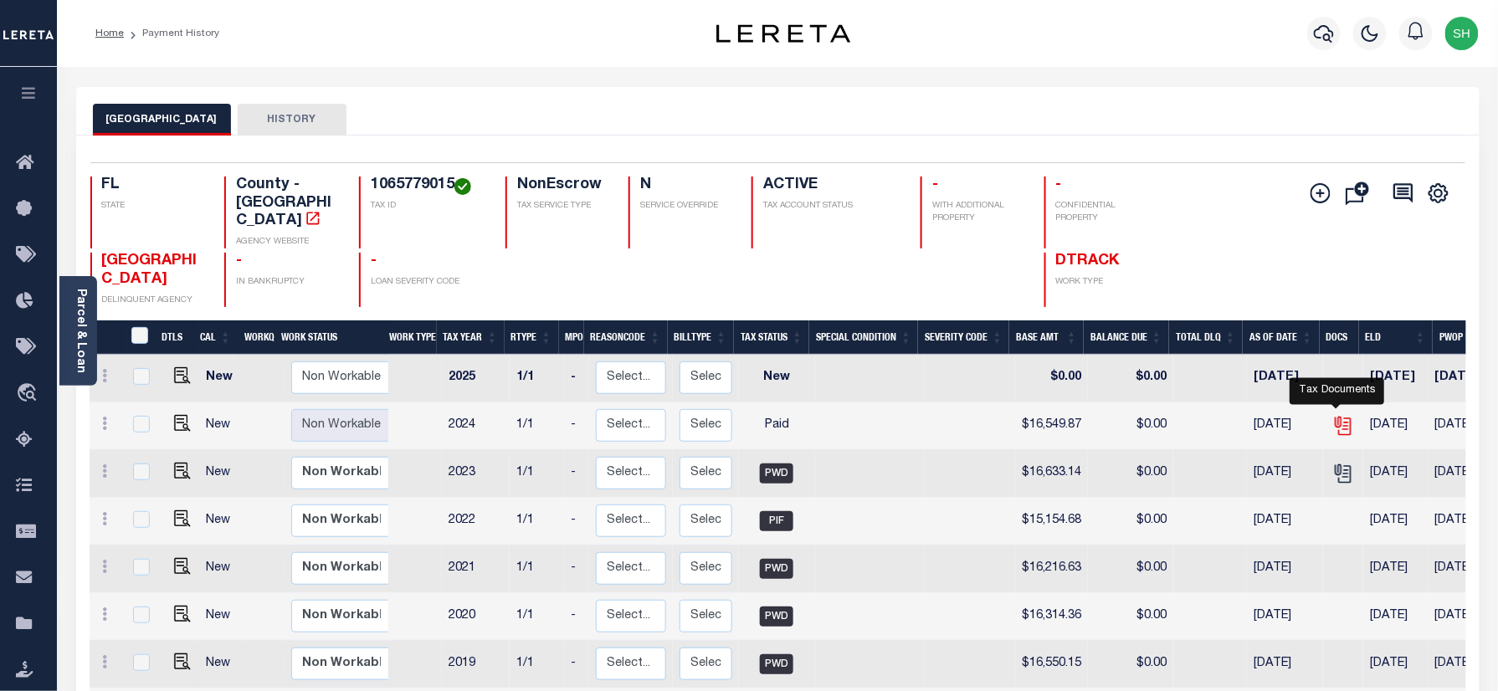
click at [1333, 415] on icon "" at bounding box center [1343, 426] width 22 height 22
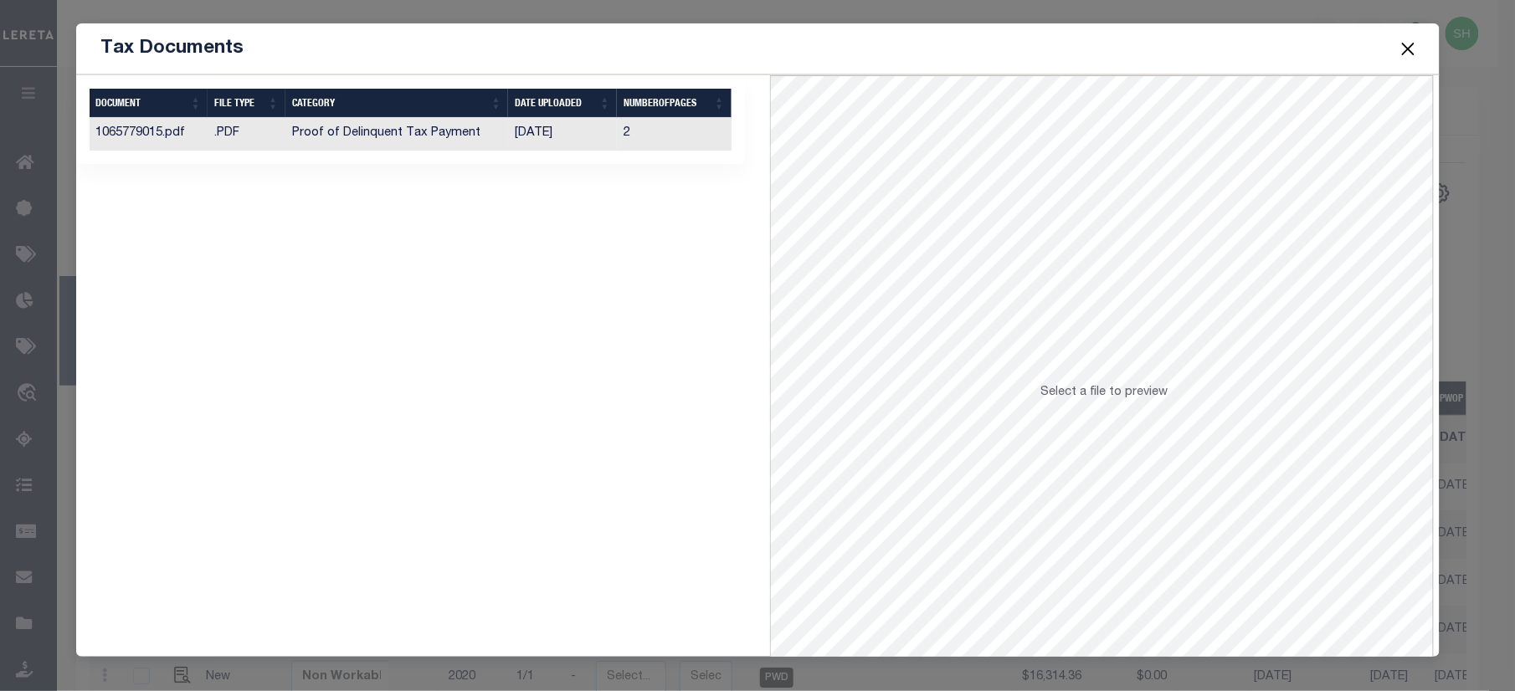
click at [425, 131] on td "Proof of Delinquent Tax Payment" at bounding box center [396, 134] width 223 height 33
click at [1406, 44] on button "Close" at bounding box center [1408, 49] width 22 height 22
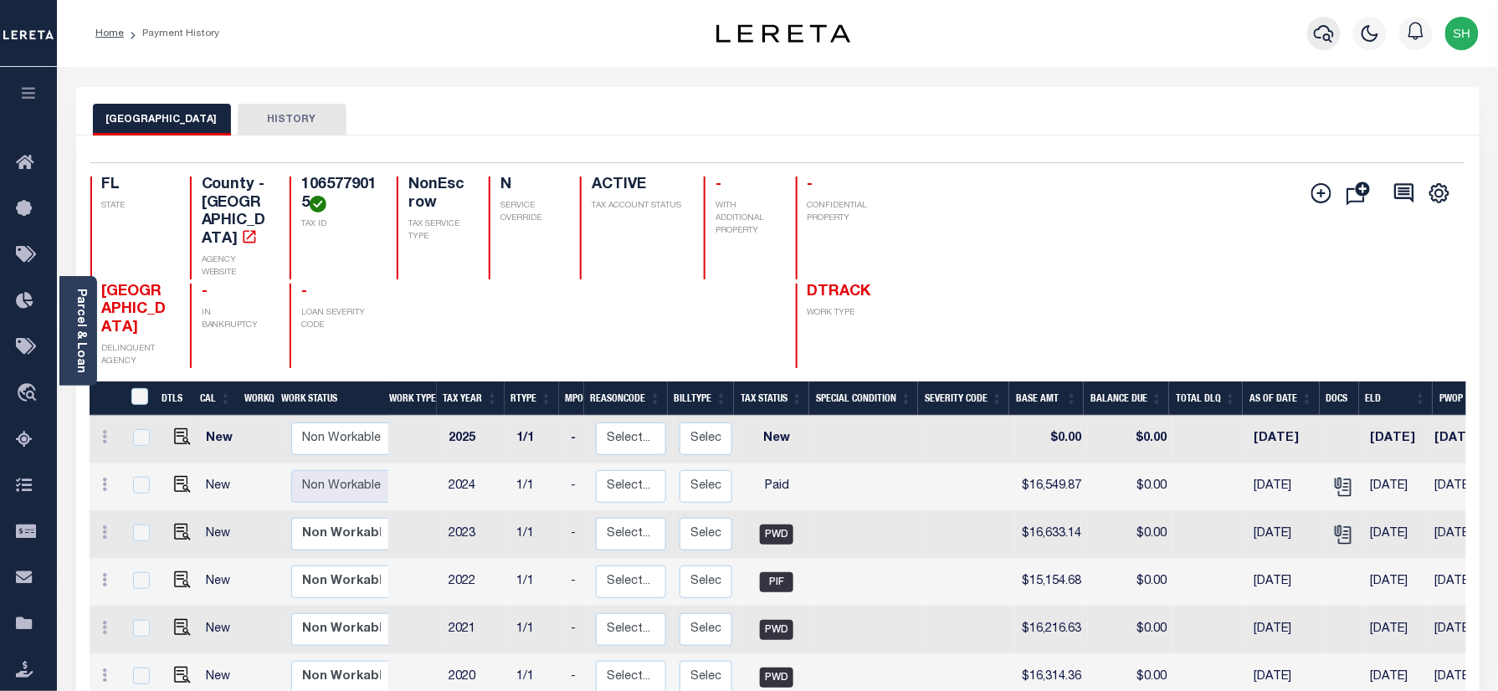
click at [1326, 32] on icon "button" at bounding box center [1324, 33] width 20 height 20
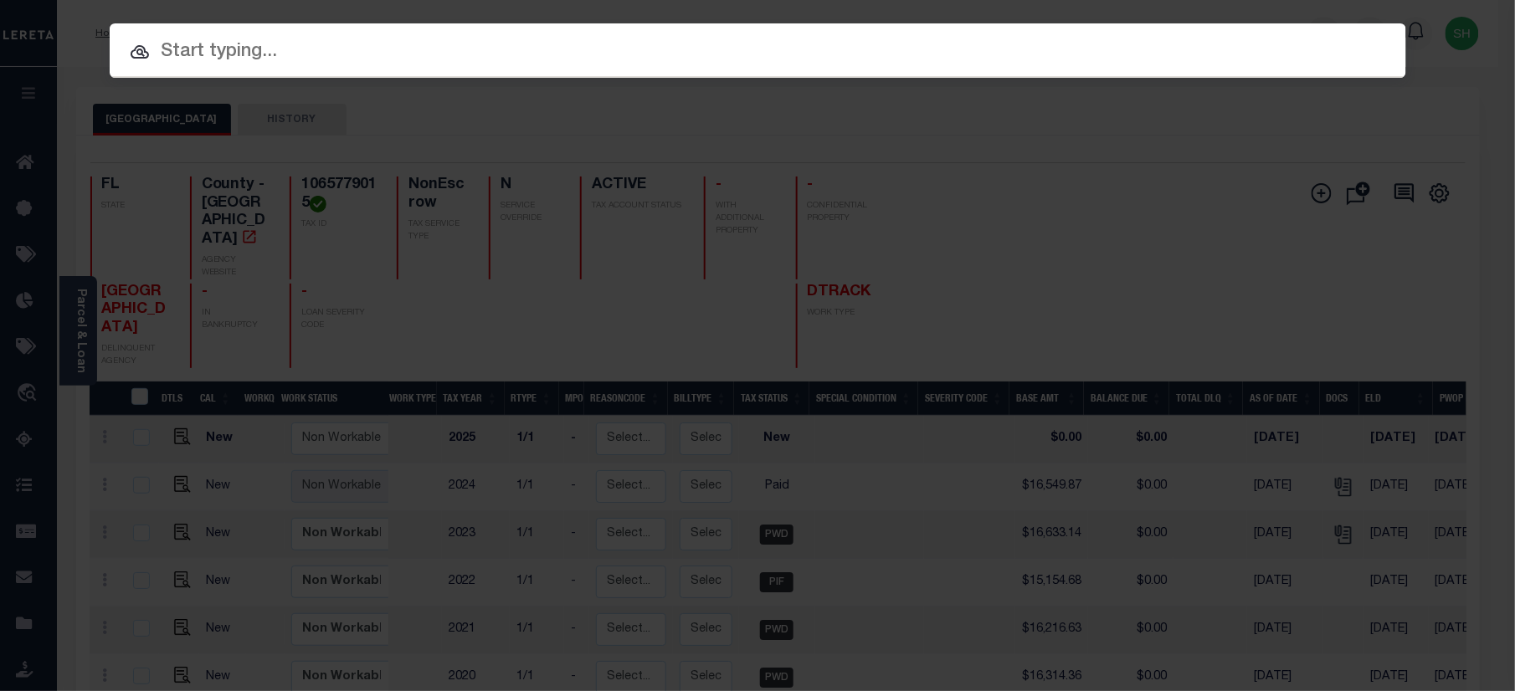
click at [1138, 51] on input "text" at bounding box center [758, 52] width 1296 height 29
paste input "07664000517-00101"
type input "07664000517-00101"
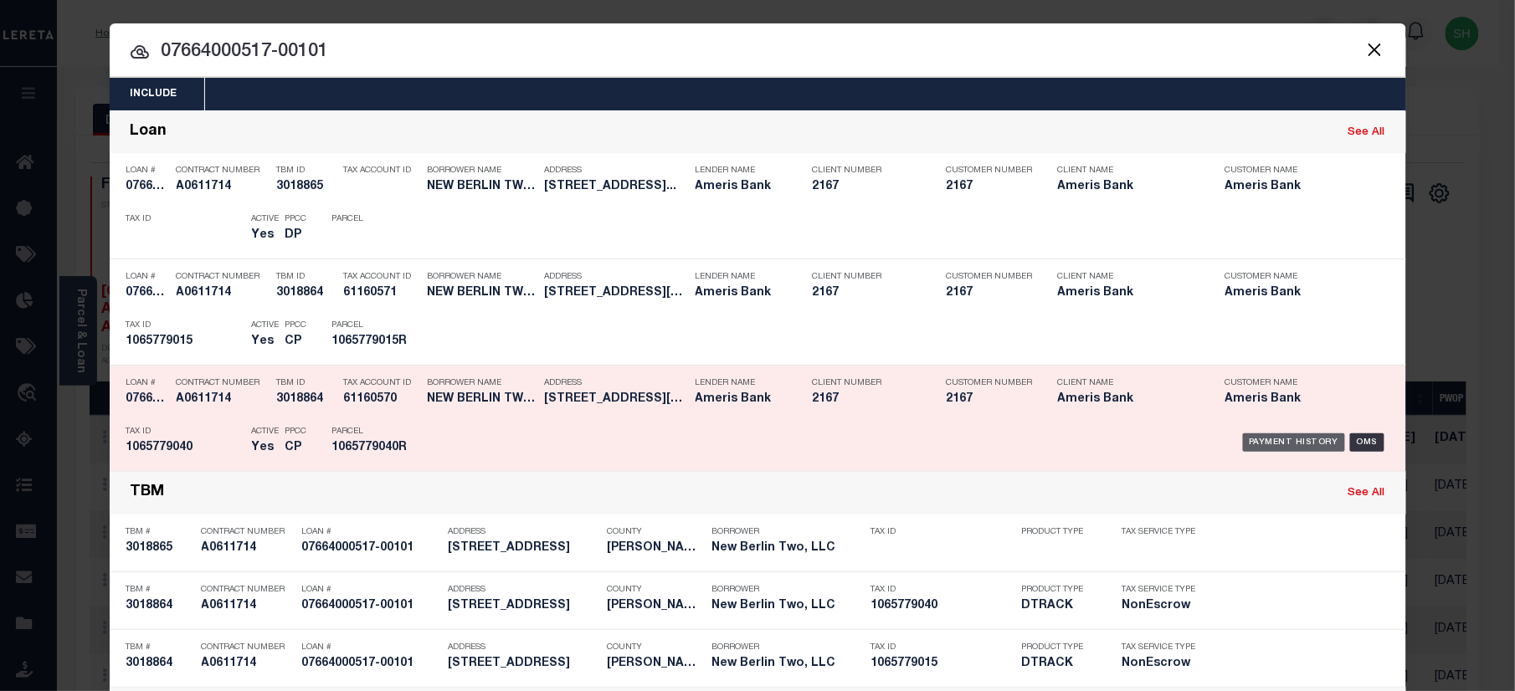
click at [1264, 435] on div "Payment History" at bounding box center [1294, 443] width 103 height 18
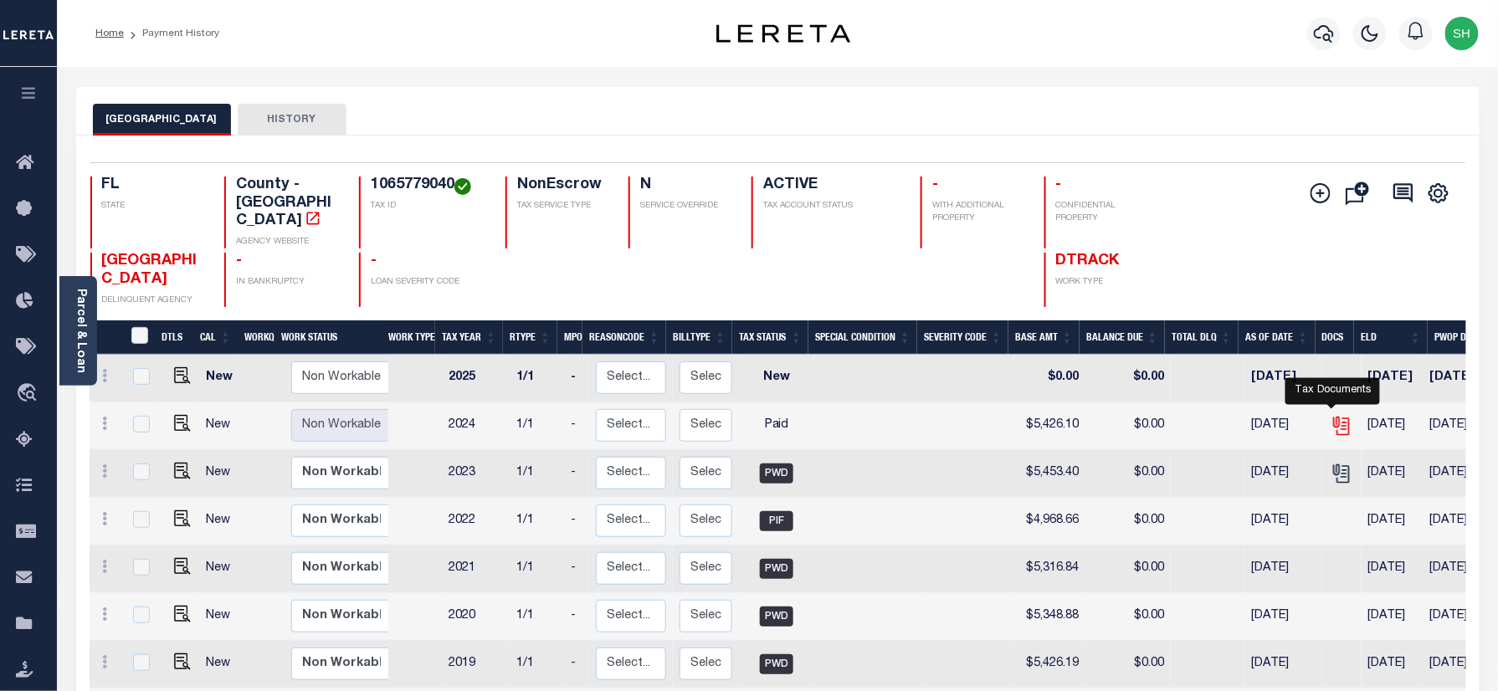
click at [1334, 415] on icon "" at bounding box center [1342, 426] width 22 height 22
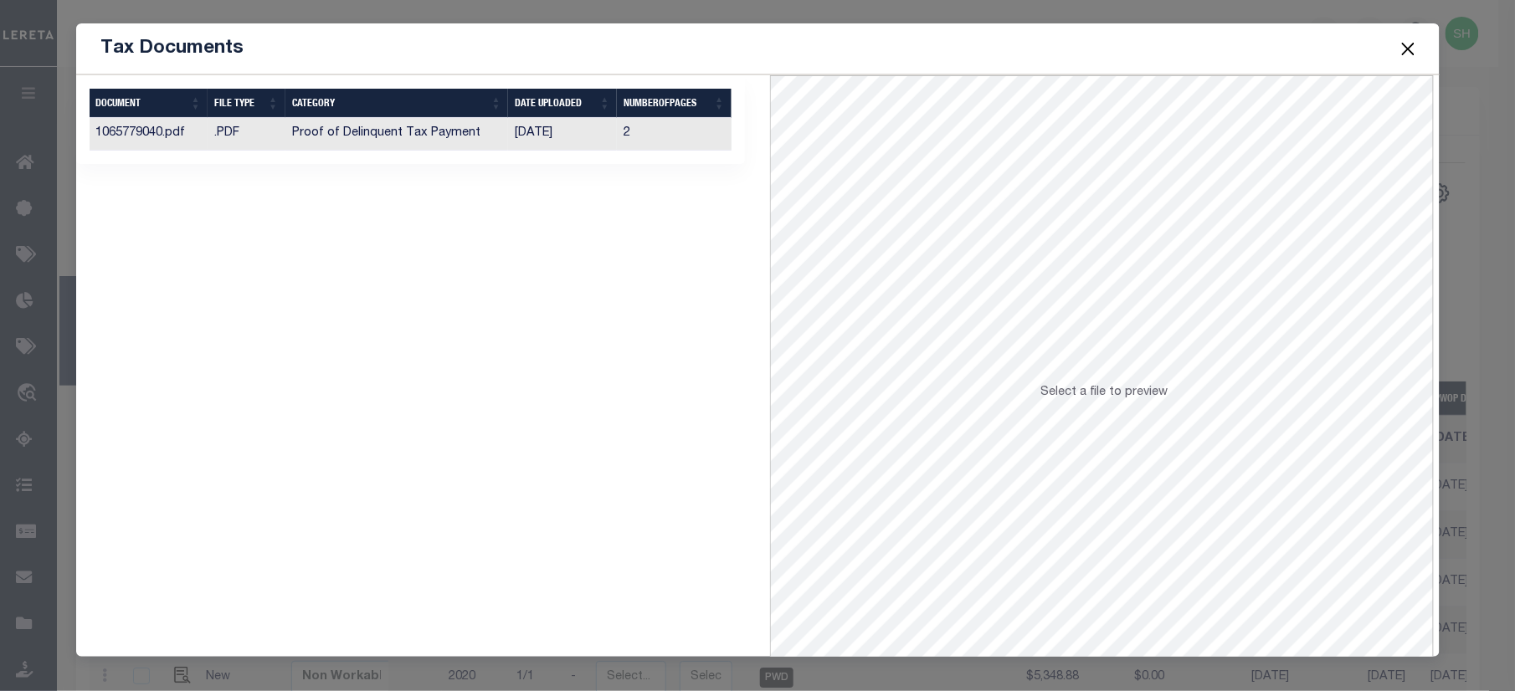
click at [221, 136] on td ".PDF" at bounding box center [247, 134] width 78 height 33
click at [1418, 44] on button "Close" at bounding box center [1408, 49] width 22 height 22
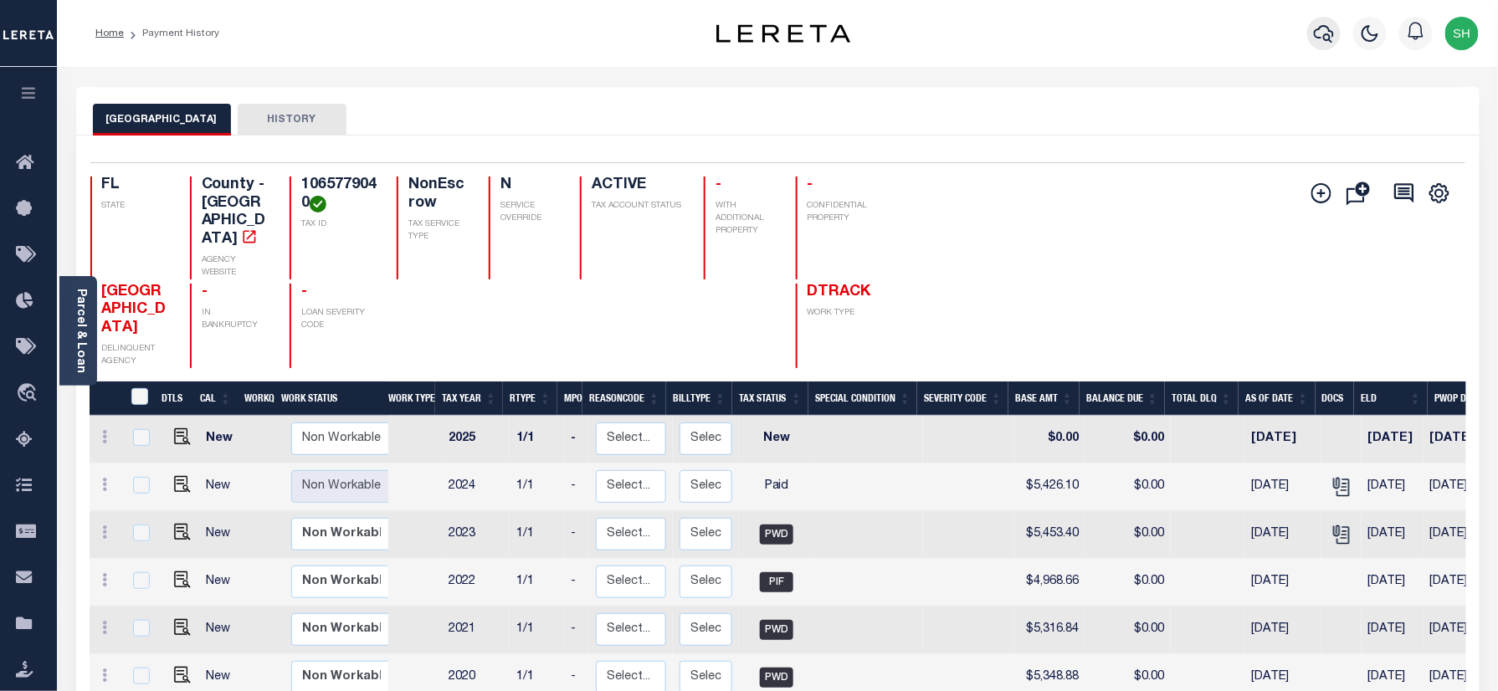
click at [1327, 28] on icon "button" at bounding box center [1324, 33] width 20 height 20
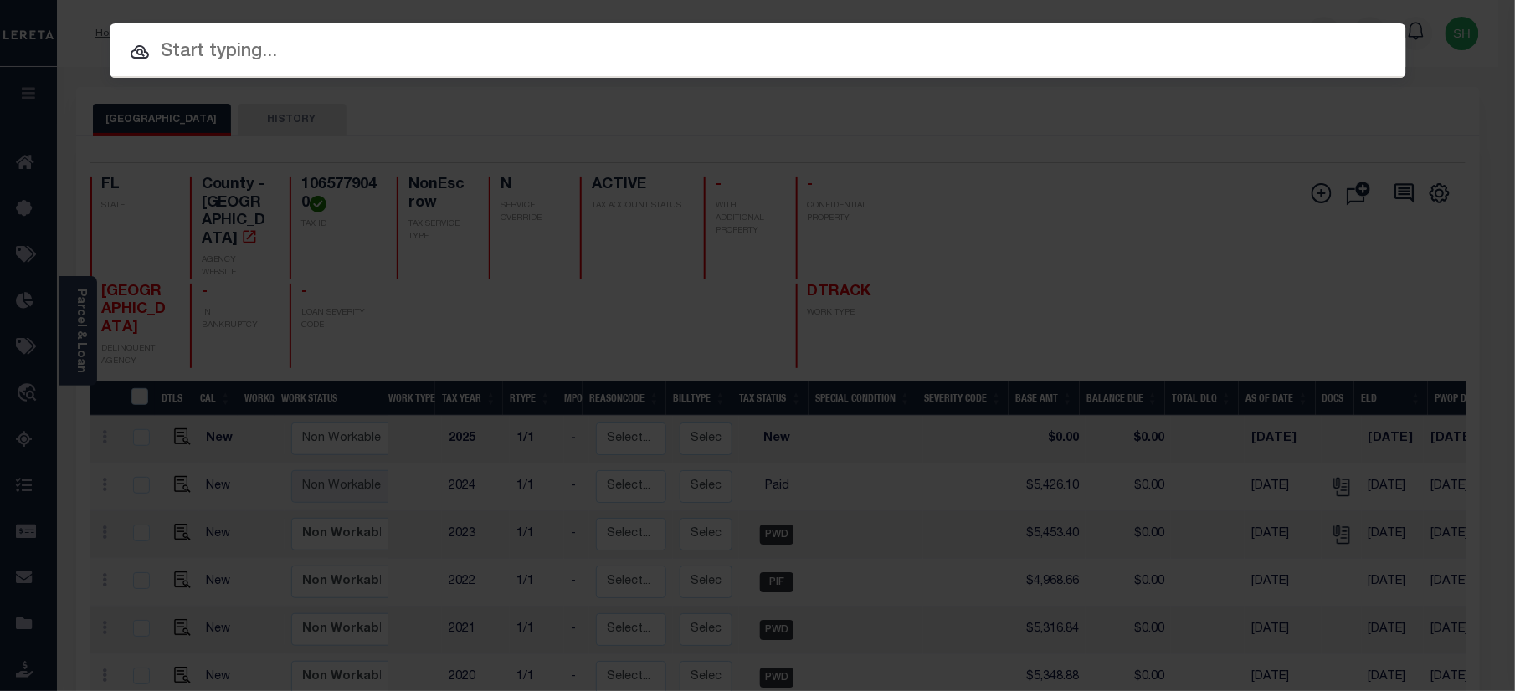
click at [1183, 41] on input "text" at bounding box center [758, 52] width 1296 height 29
paste input "07668000913-00101"
type input "07668000913-00101"
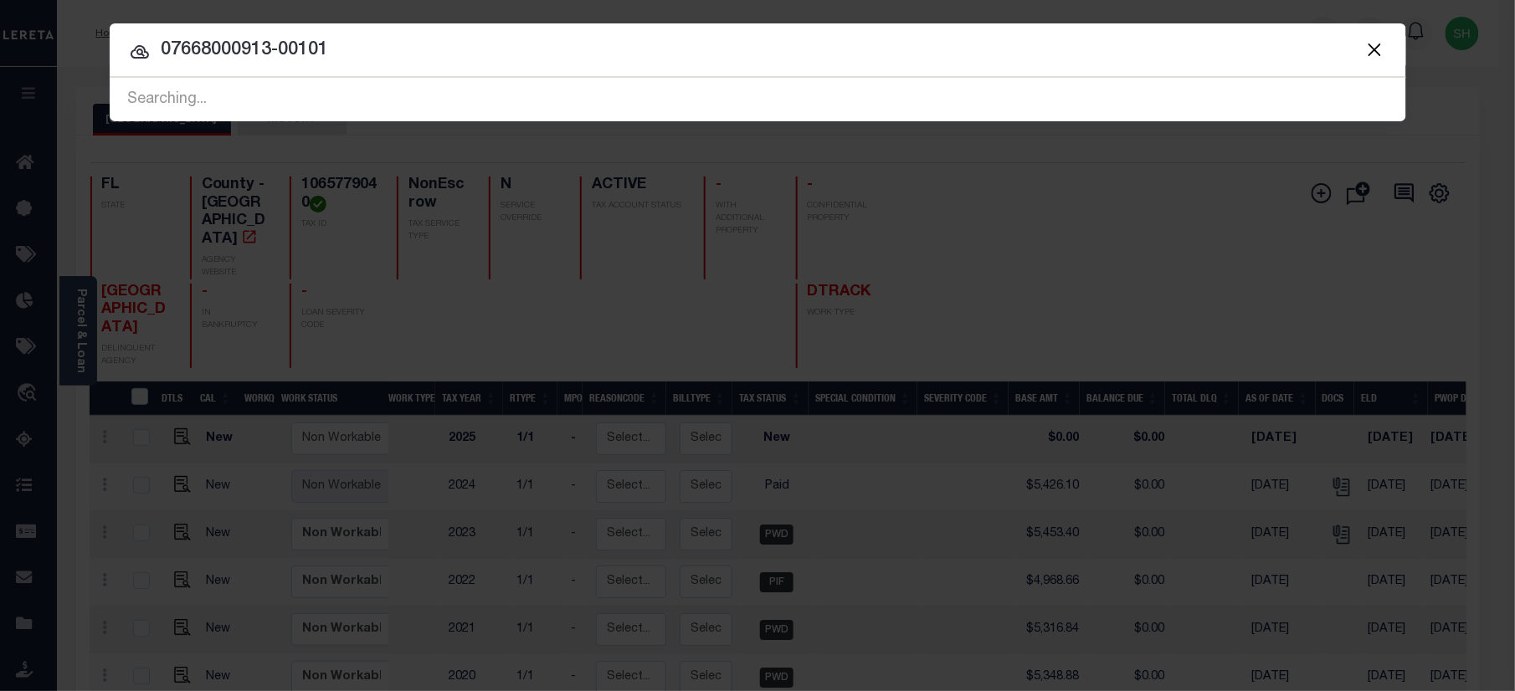
click at [419, 54] on input "07668000913-00101" at bounding box center [758, 50] width 1296 height 29
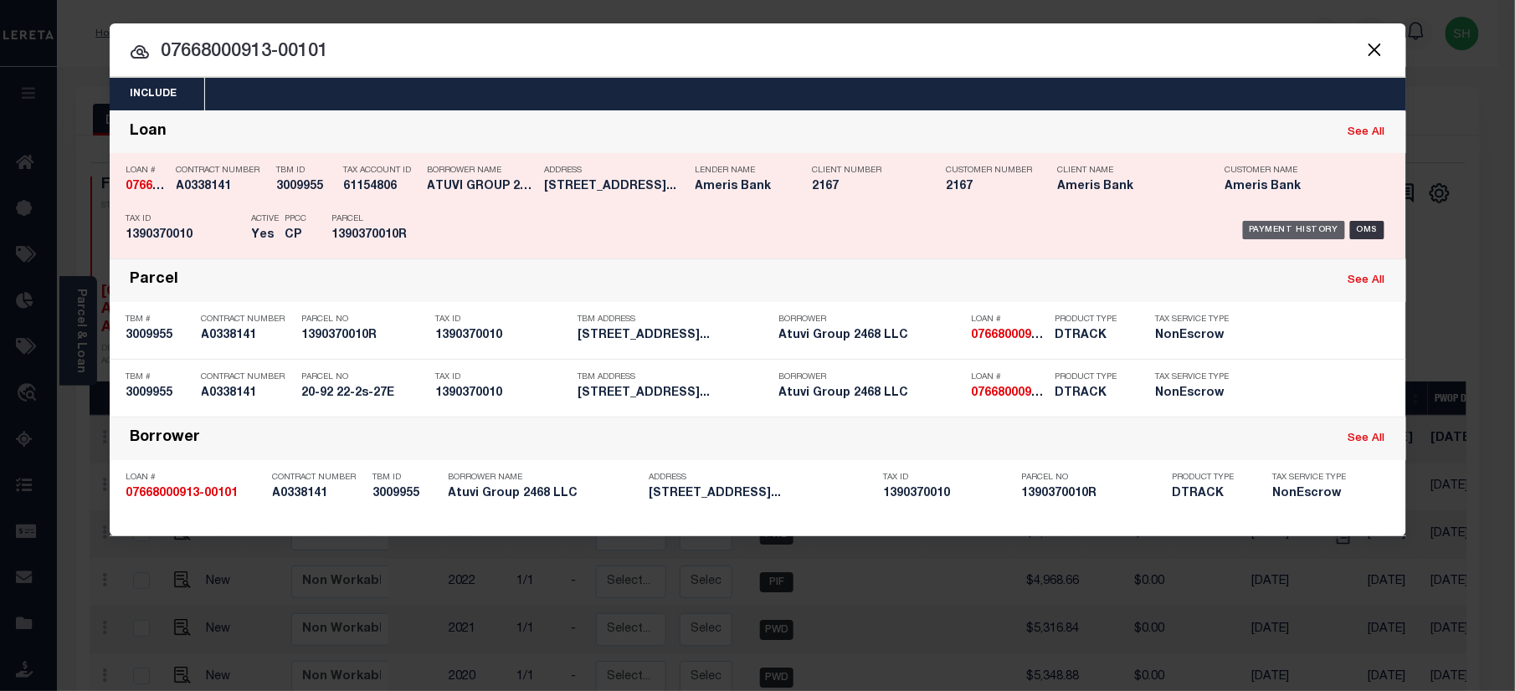
click at [1300, 231] on div "Payment History" at bounding box center [1294, 230] width 103 height 18
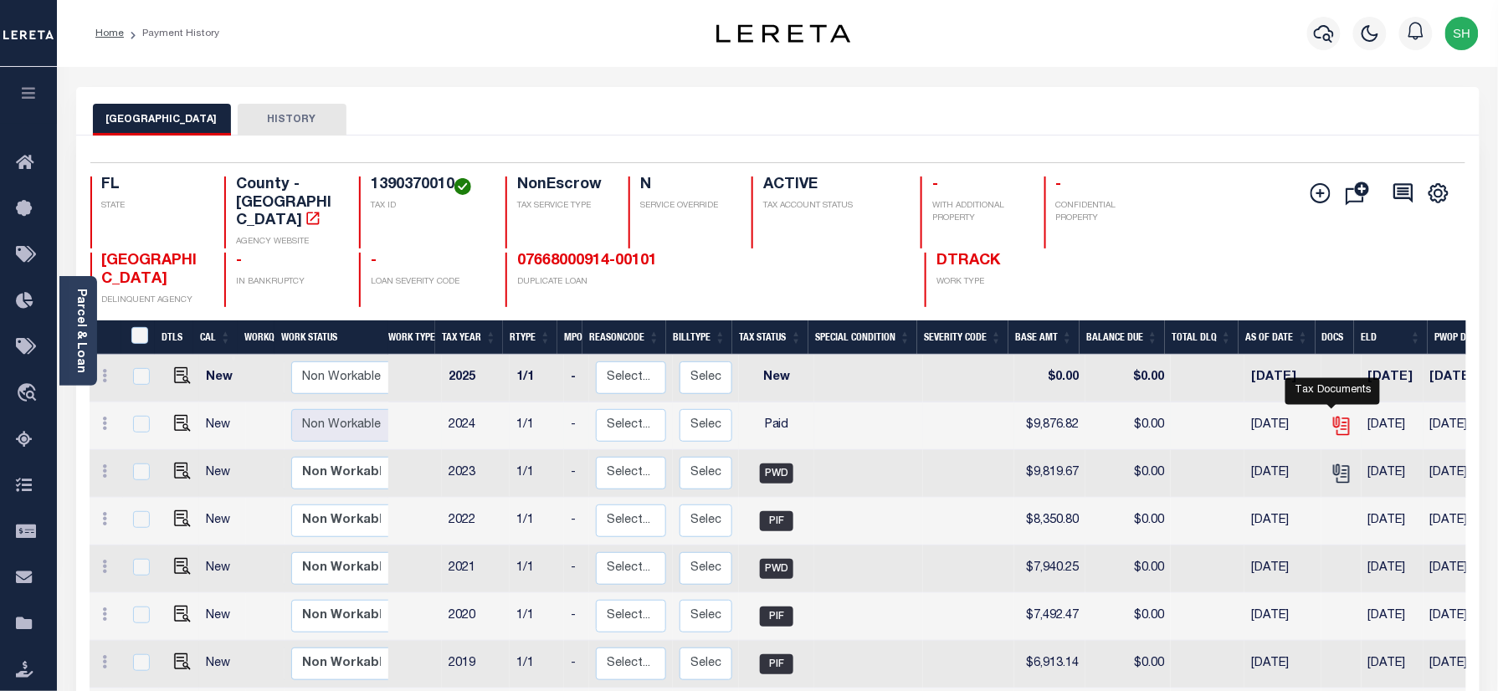
click at [1333, 415] on icon "" at bounding box center [1342, 426] width 22 height 22
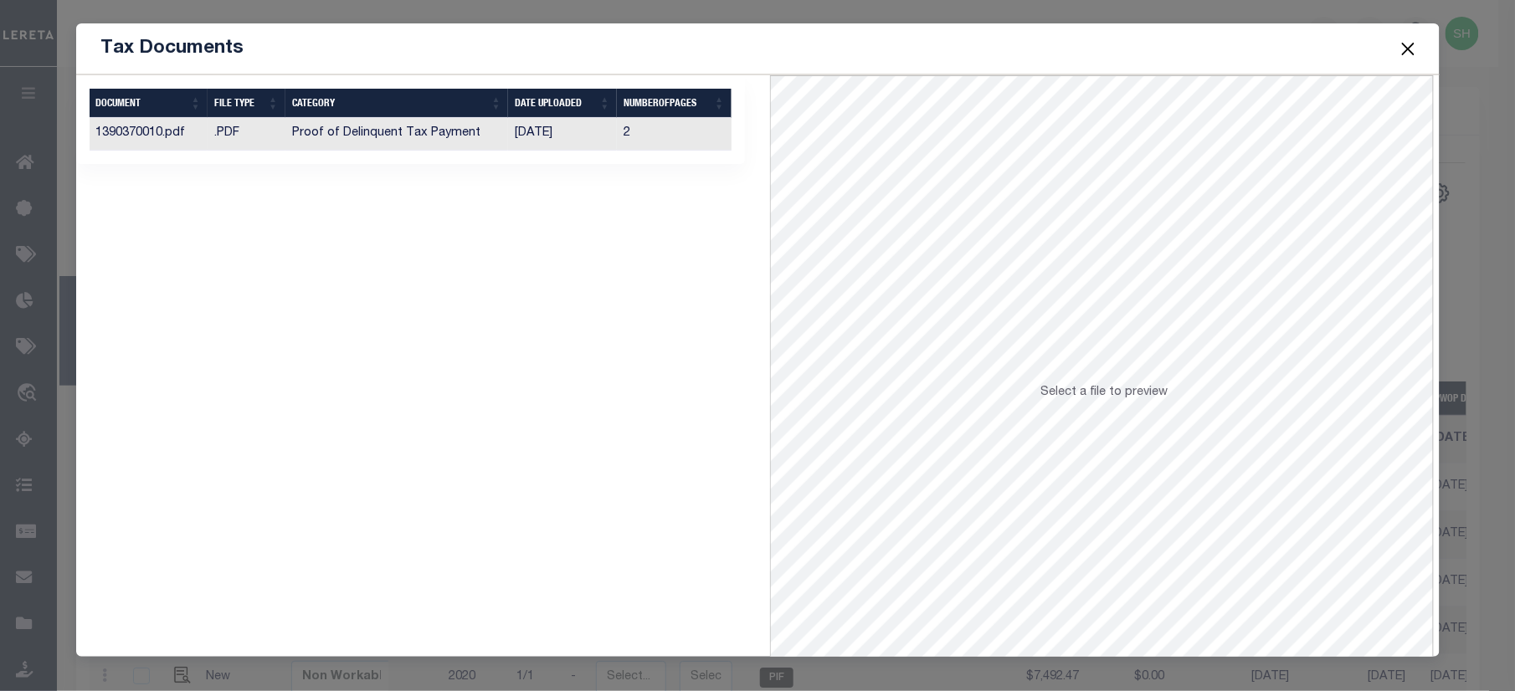
click at [387, 136] on td "Proof of Delinquent Tax Payment" at bounding box center [396, 134] width 223 height 33
click at [1404, 44] on button "Close" at bounding box center [1408, 49] width 22 height 22
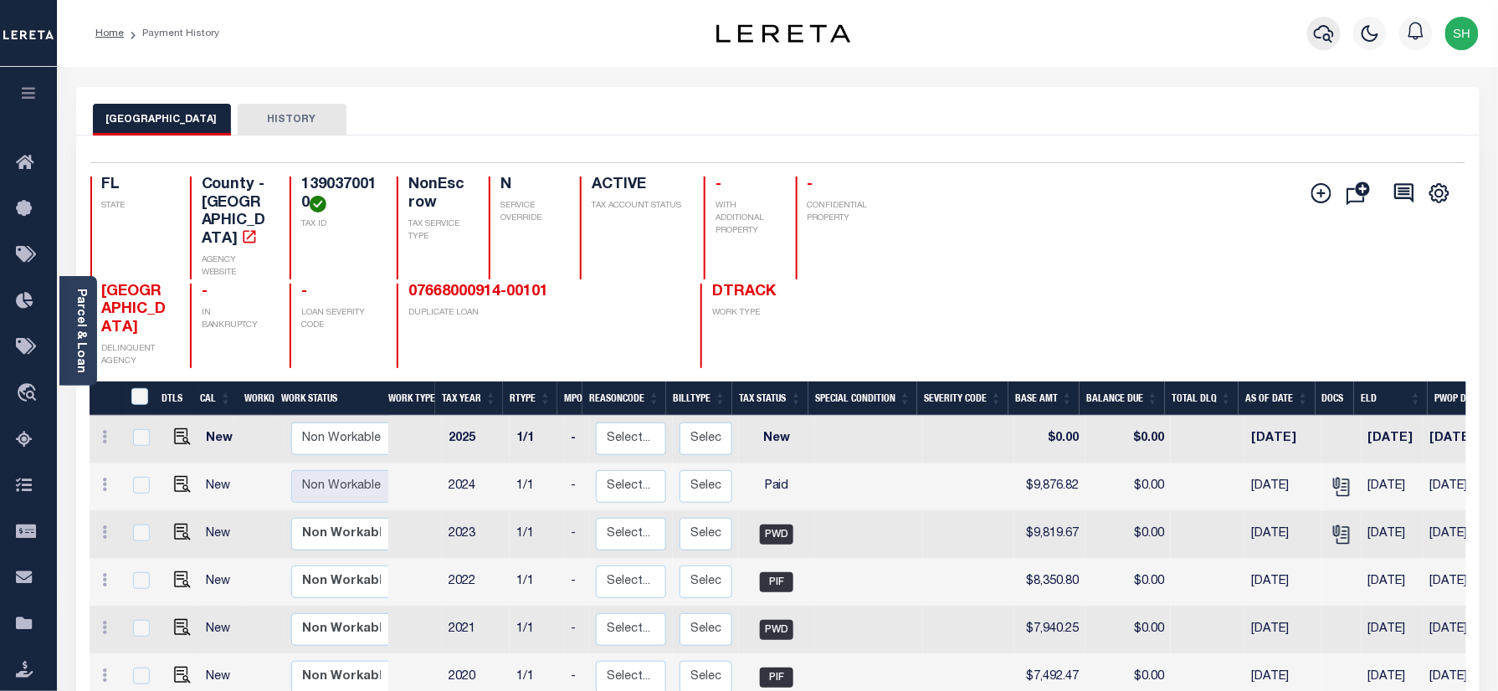
click at [1333, 28] on icon "button" at bounding box center [1324, 33] width 20 height 20
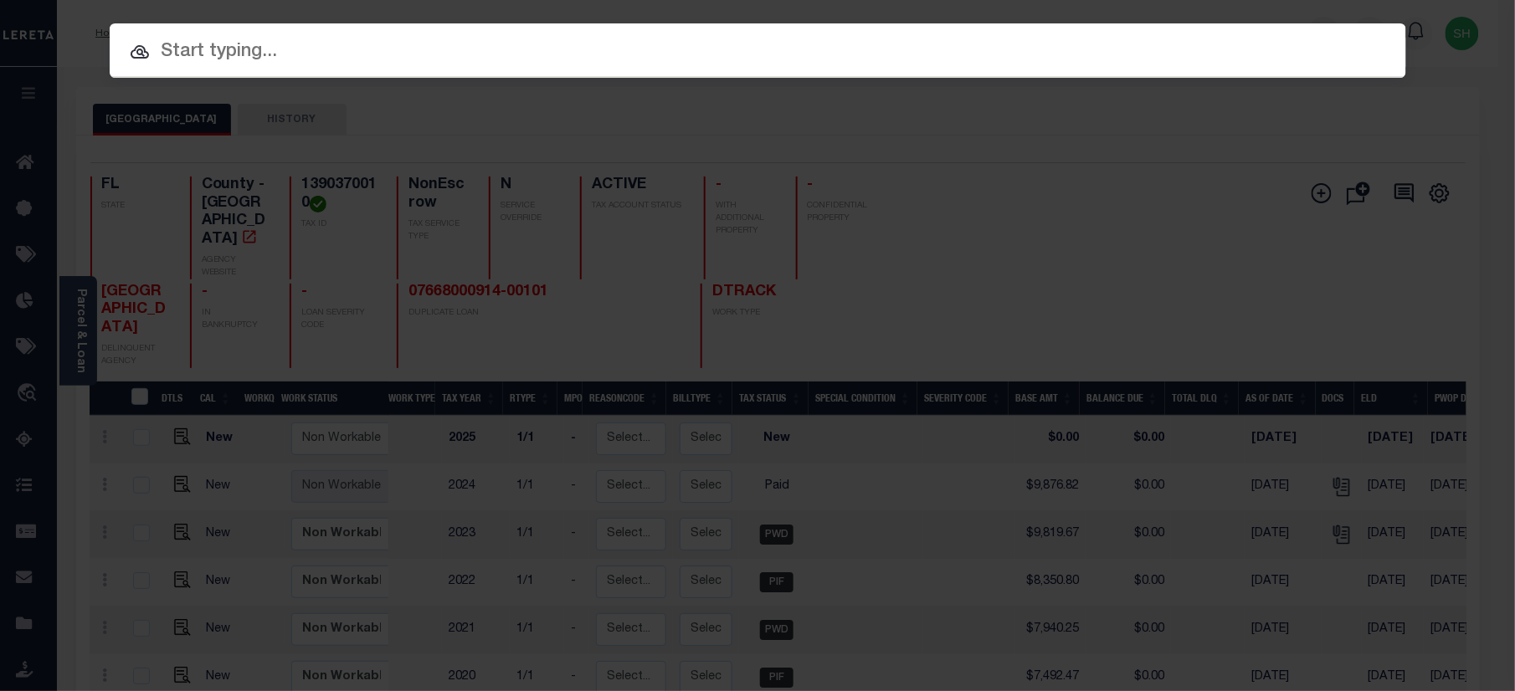
click at [1096, 45] on input "text" at bounding box center [758, 52] width 1296 height 29
paste input "07643000746-00101"
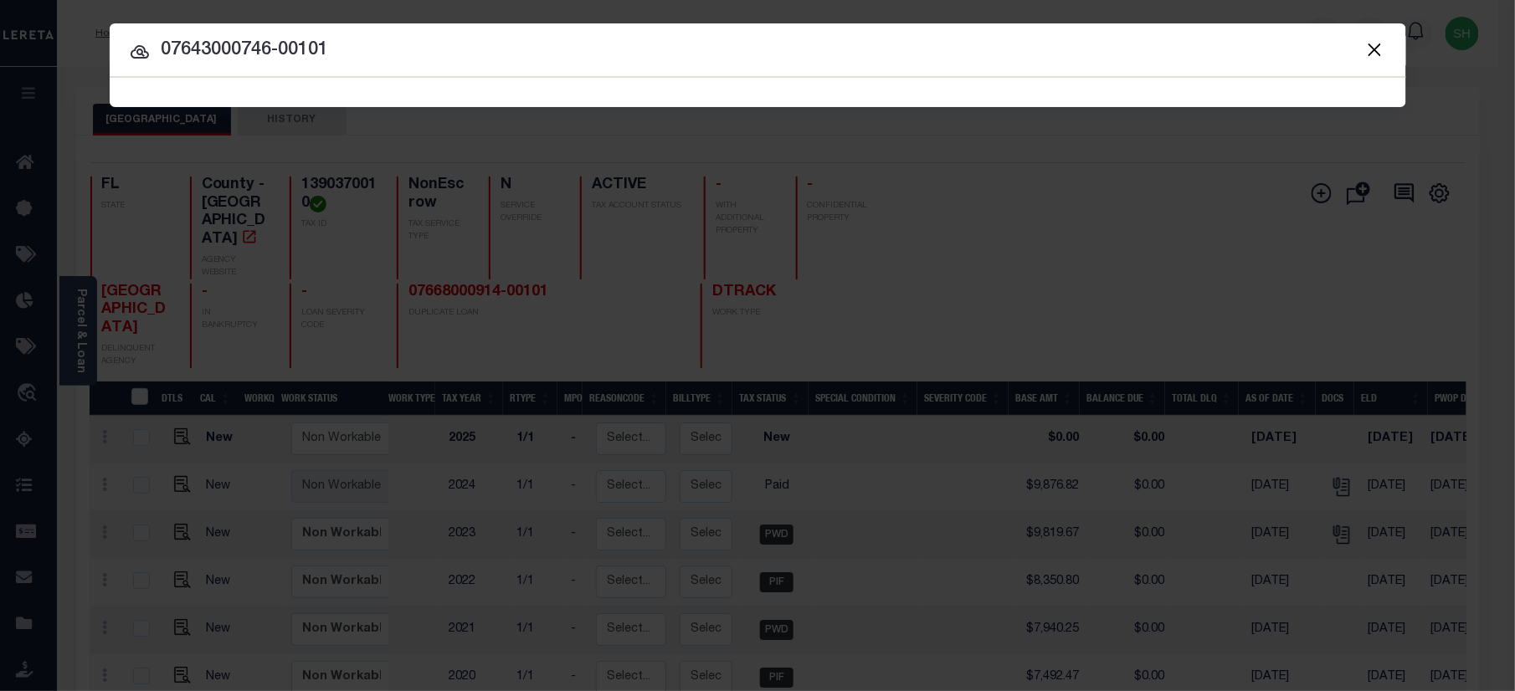
type input "07643000746-00101"
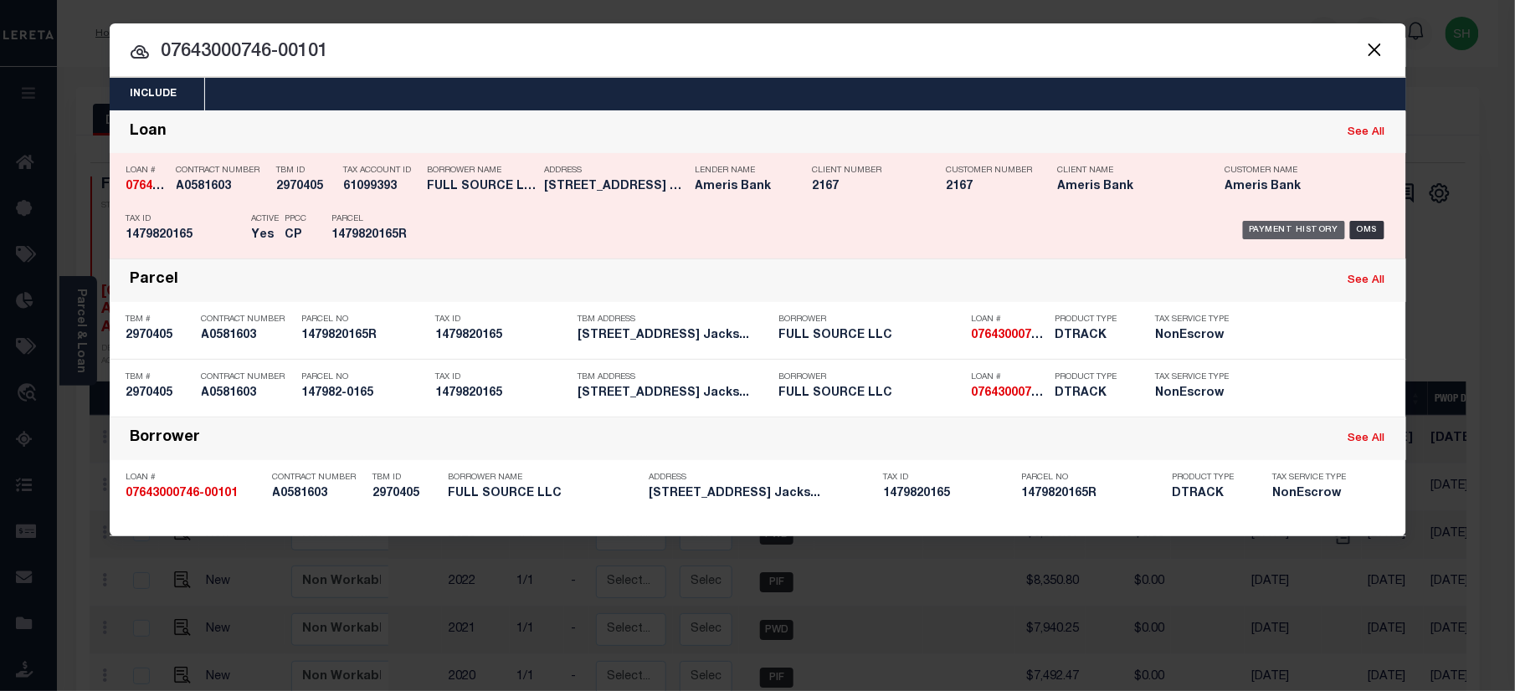
click at [1287, 231] on div "Payment History" at bounding box center [1294, 230] width 103 height 18
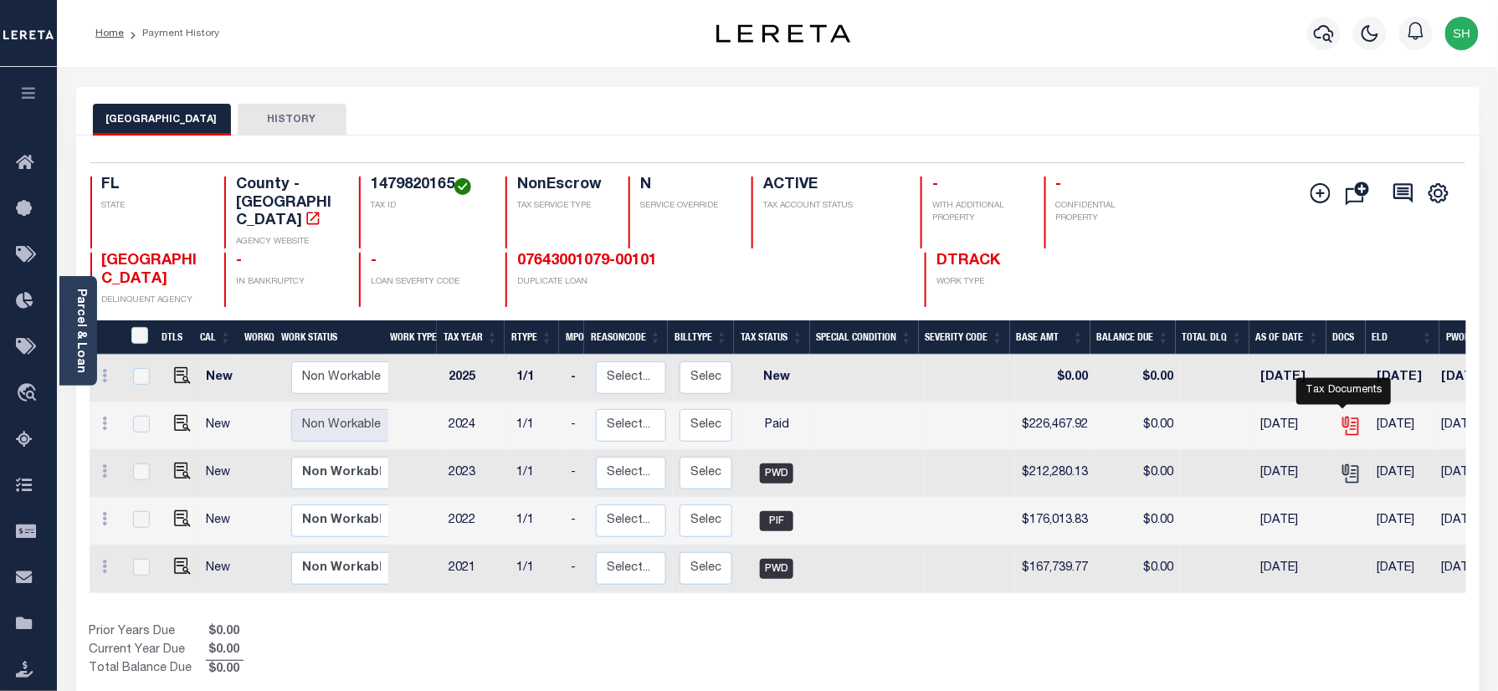
click at [1342, 415] on icon "" at bounding box center [1351, 426] width 22 height 22
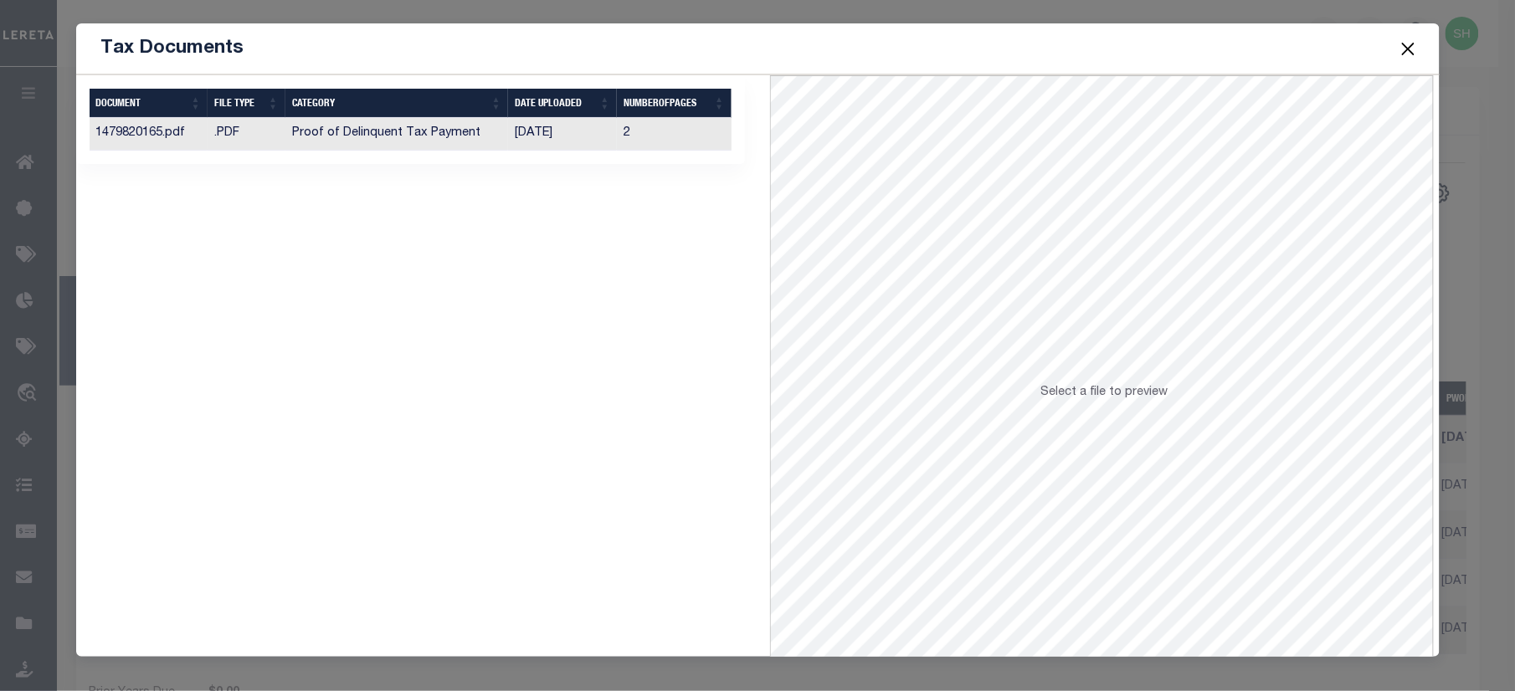
click at [382, 129] on td "Proof of Delinquent Tax Payment" at bounding box center [396, 134] width 223 height 33
click at [1411, 47] on button "Close" at bounding box center [1408, 49] width 22 height 22
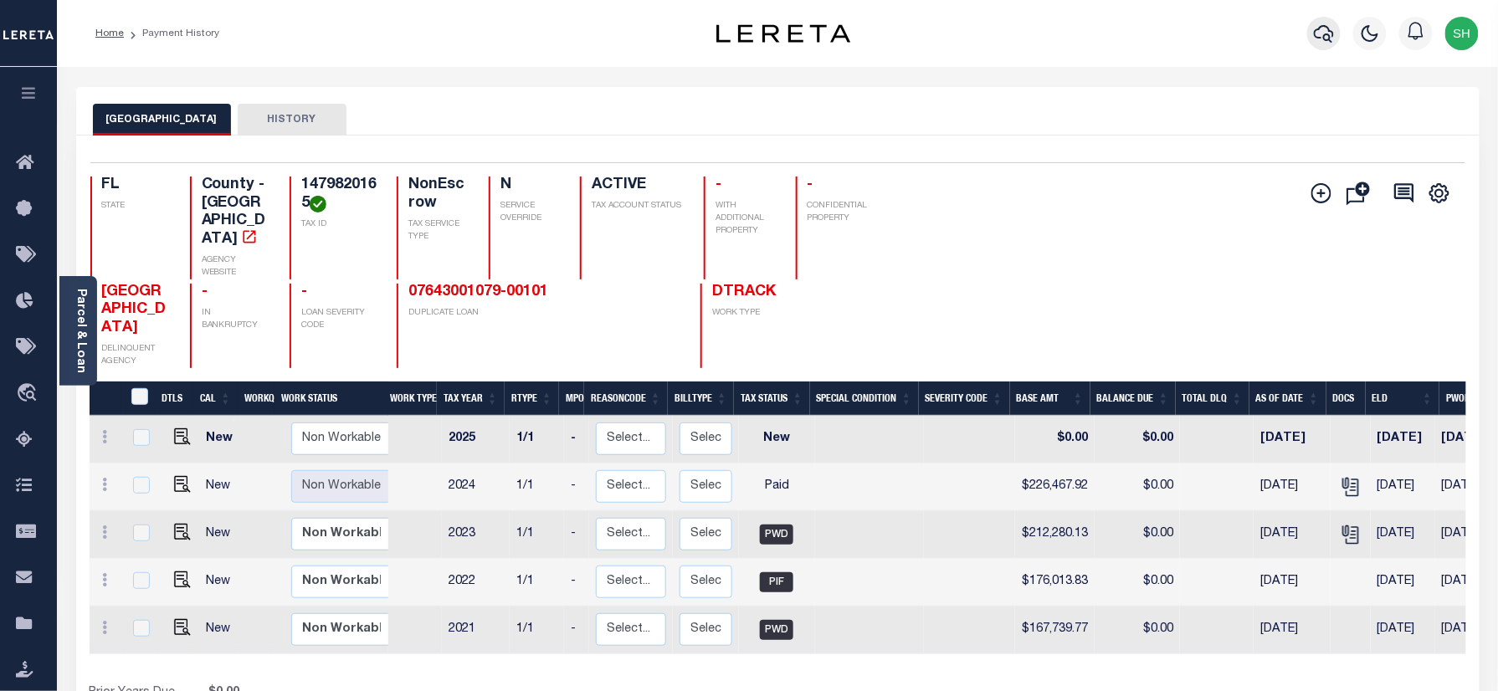
click at [1331, 33] on icon "button" at bounding box center [1324, 33] width 20 height 20
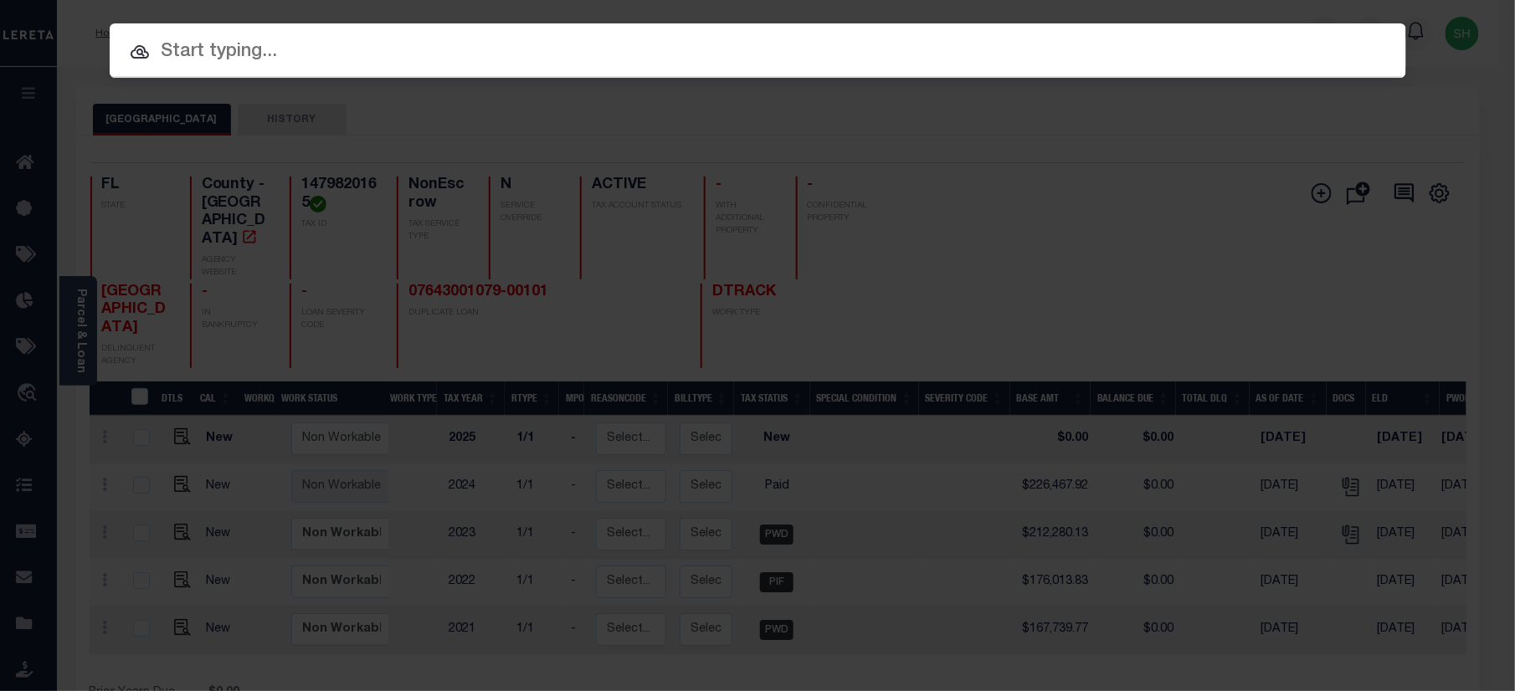
click at [1068, 42] on input "text" at bounding box center [758, 52] width 1296 height 29
paste input "07647000525-00101"
type input "07647000525-00101"
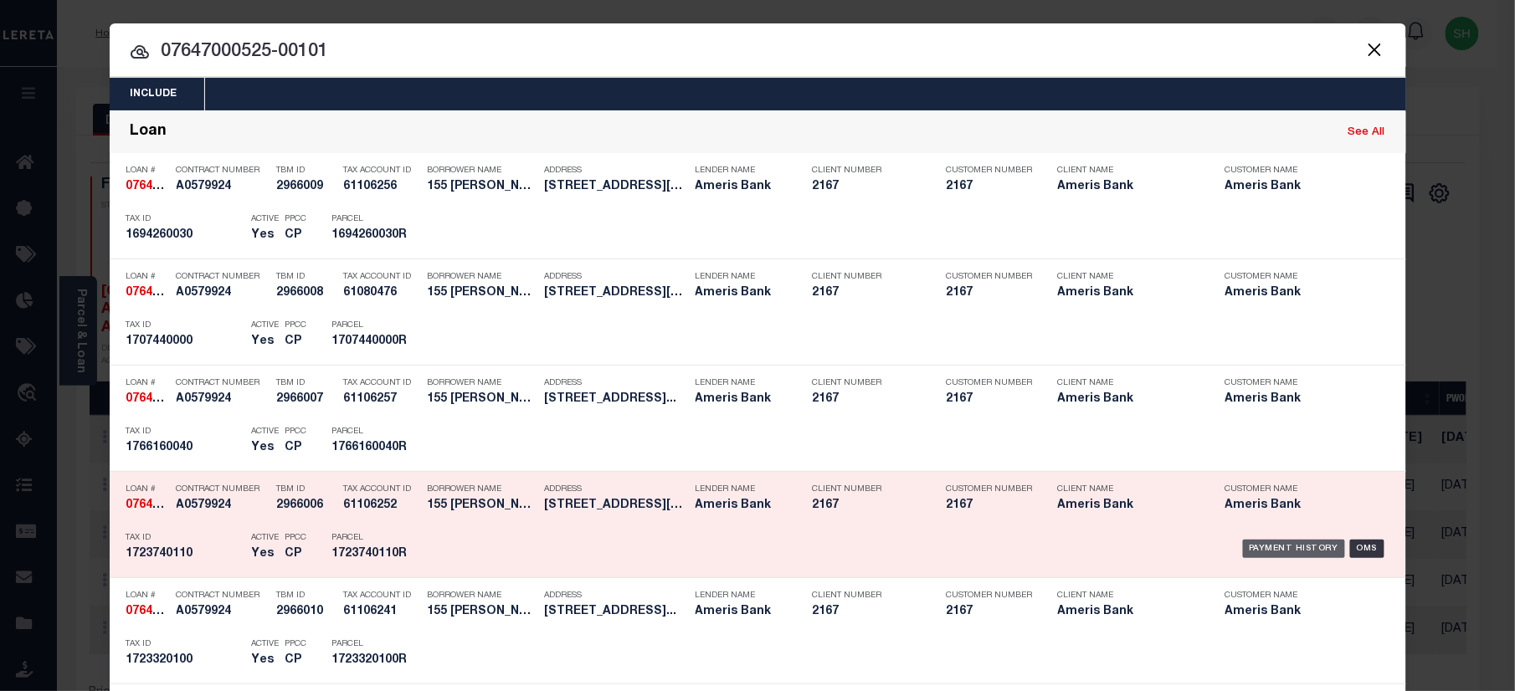
click at [1295, 544] on div "Payment History" at bounding box center [1294, 549] width 103 height 18
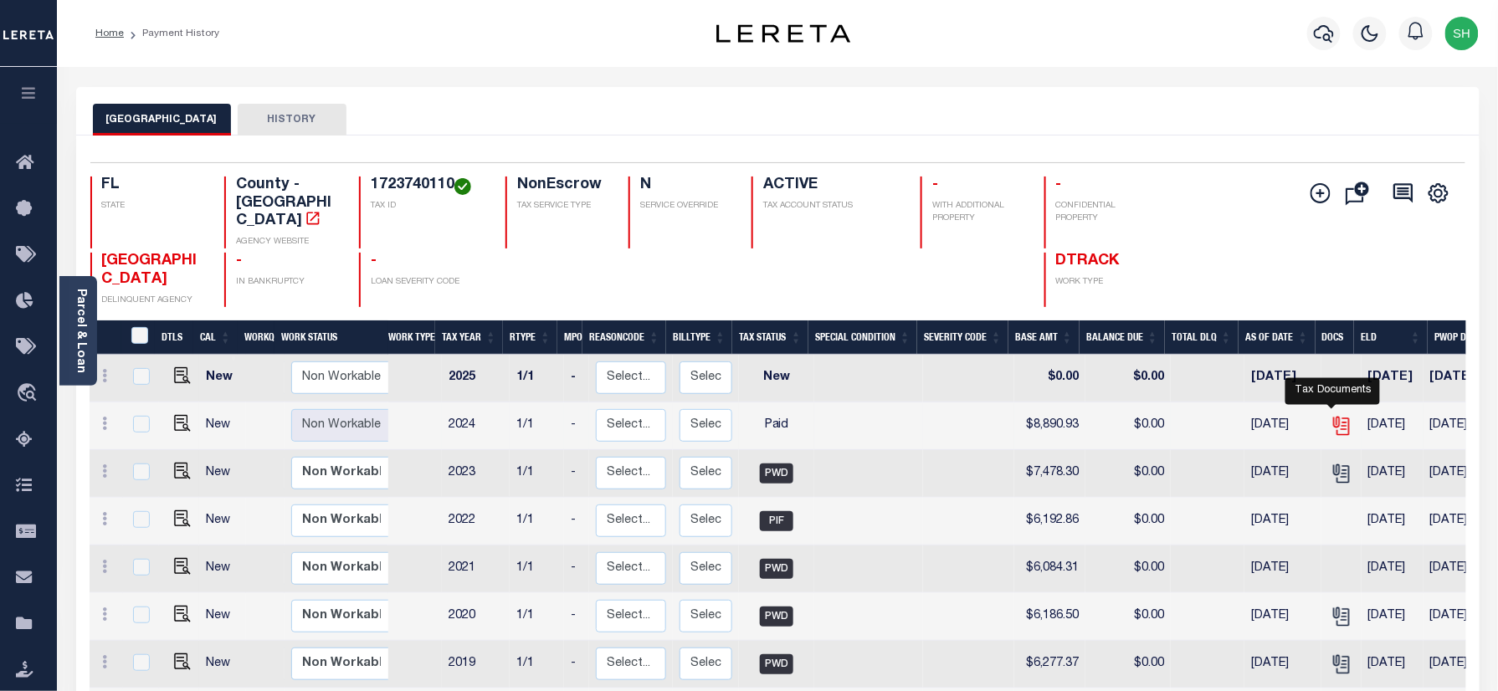
click at [1337, 415] on icon "" at bounding box center [1342, 426] width 22 height 22
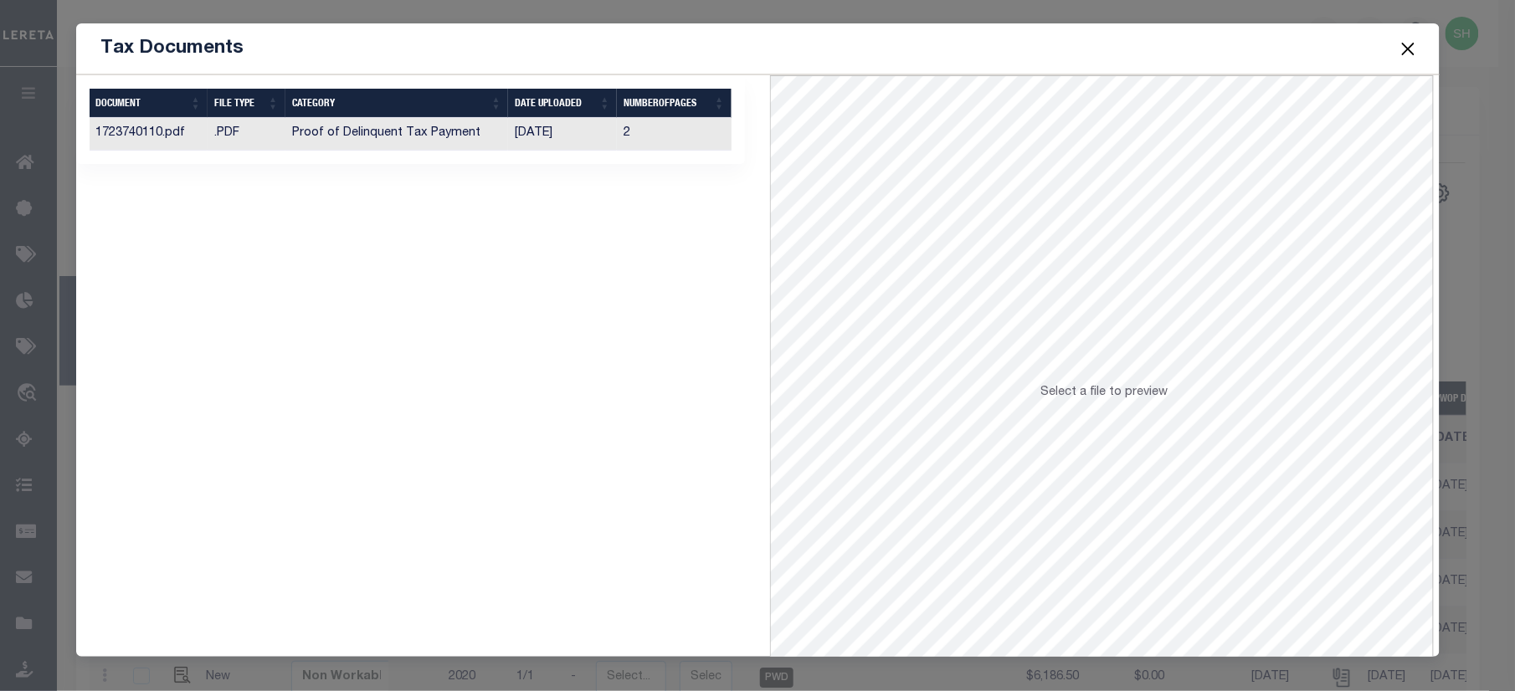
click at [301, 136] on td "Proof of Delinquent Tax Payment" at bounding box center [396, 134] width 223 height 33
click at [1410, 44] on button "Close" at bounding box center [1408, 49] width 22 height 22
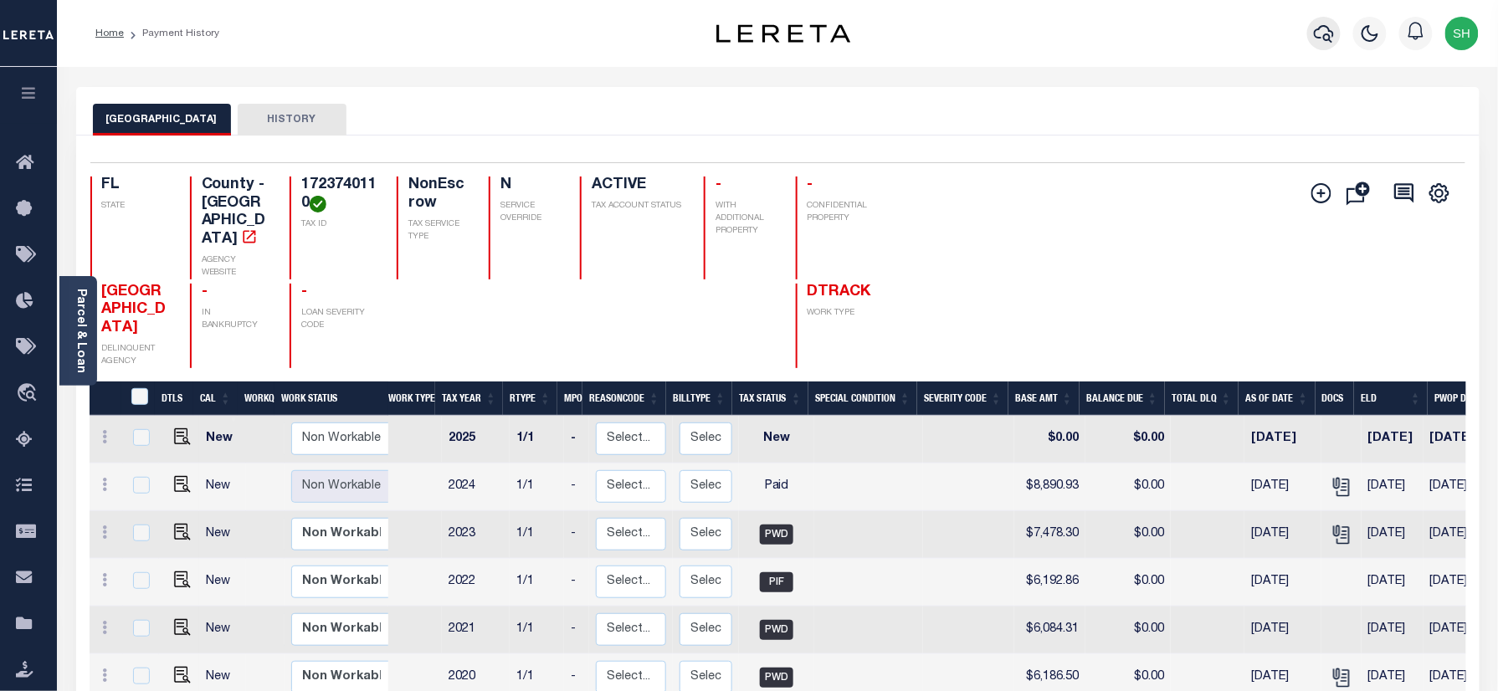
click at [1330, 35] on icon "button" at bounding box center [1324, 34] width 20 height 18
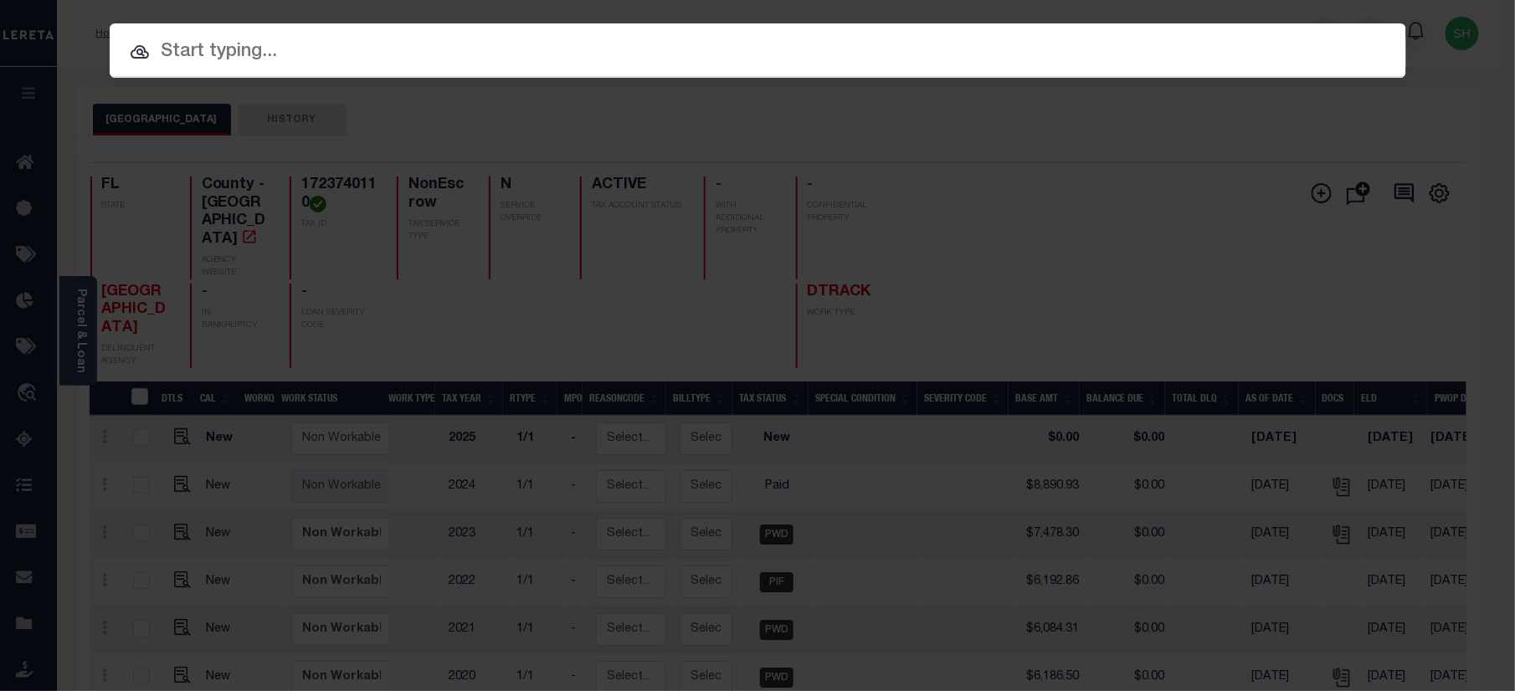
click at [965, 44] on input "text" at bounding box center [758, 52] width 1296 height 29
paste input "07647000525-00101"
type input "07647000525-00101"
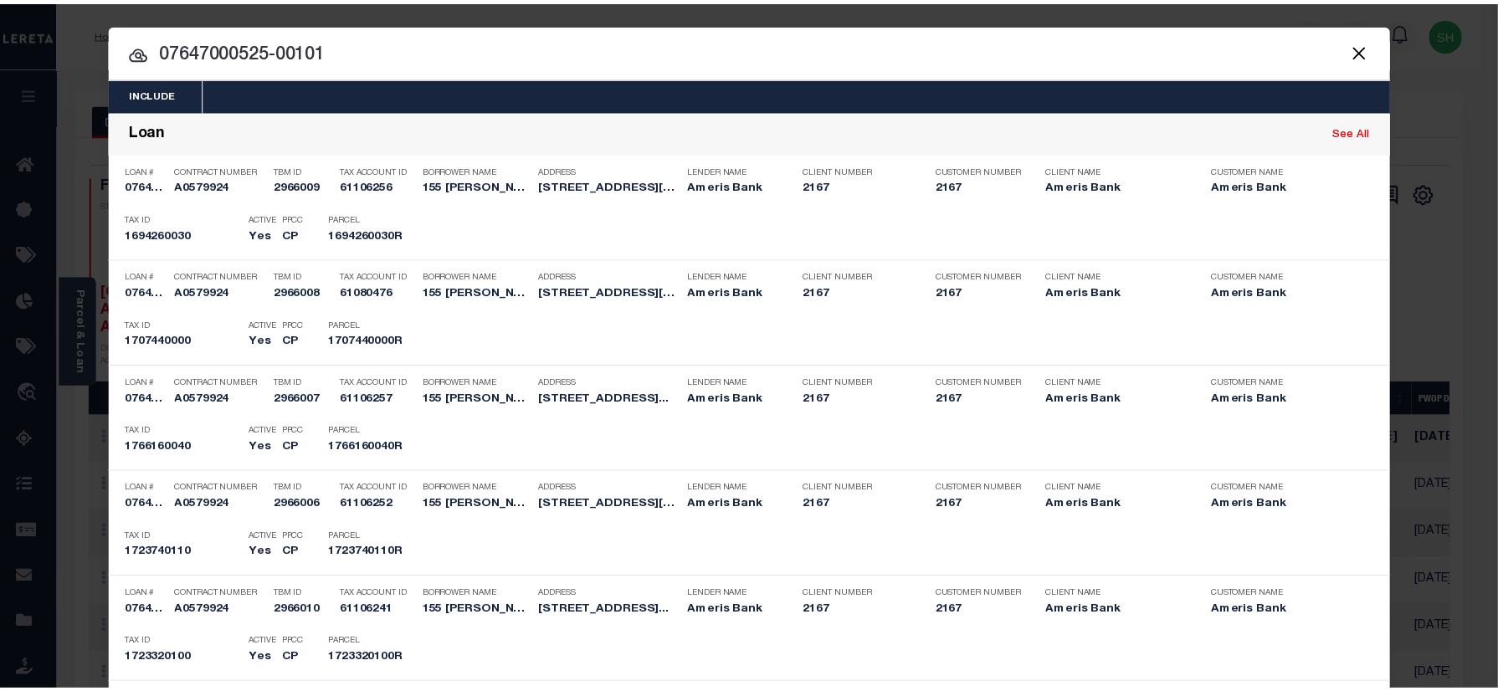
scroll to position [530, 0]
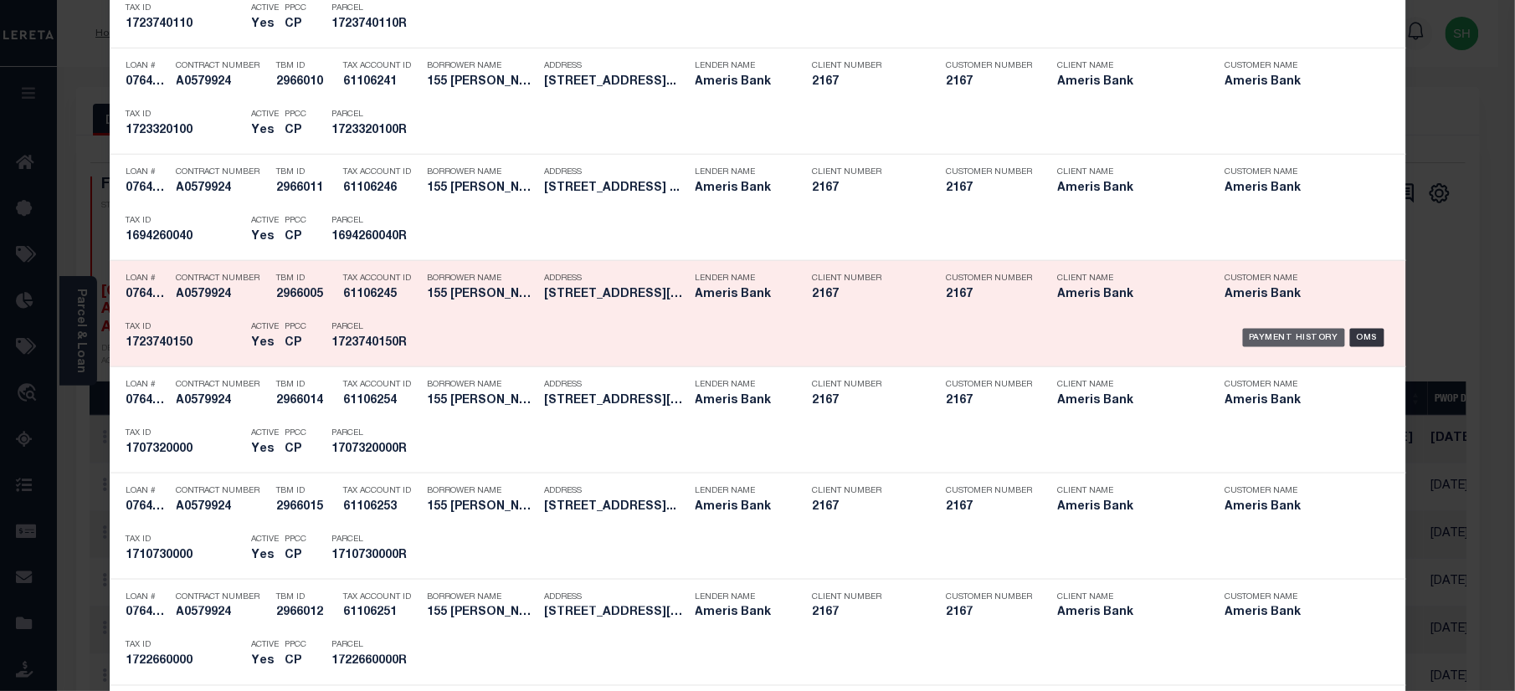
click at [1262, 336] on div "Payment History" at bounding box center [1294, 338] width 103 height 18
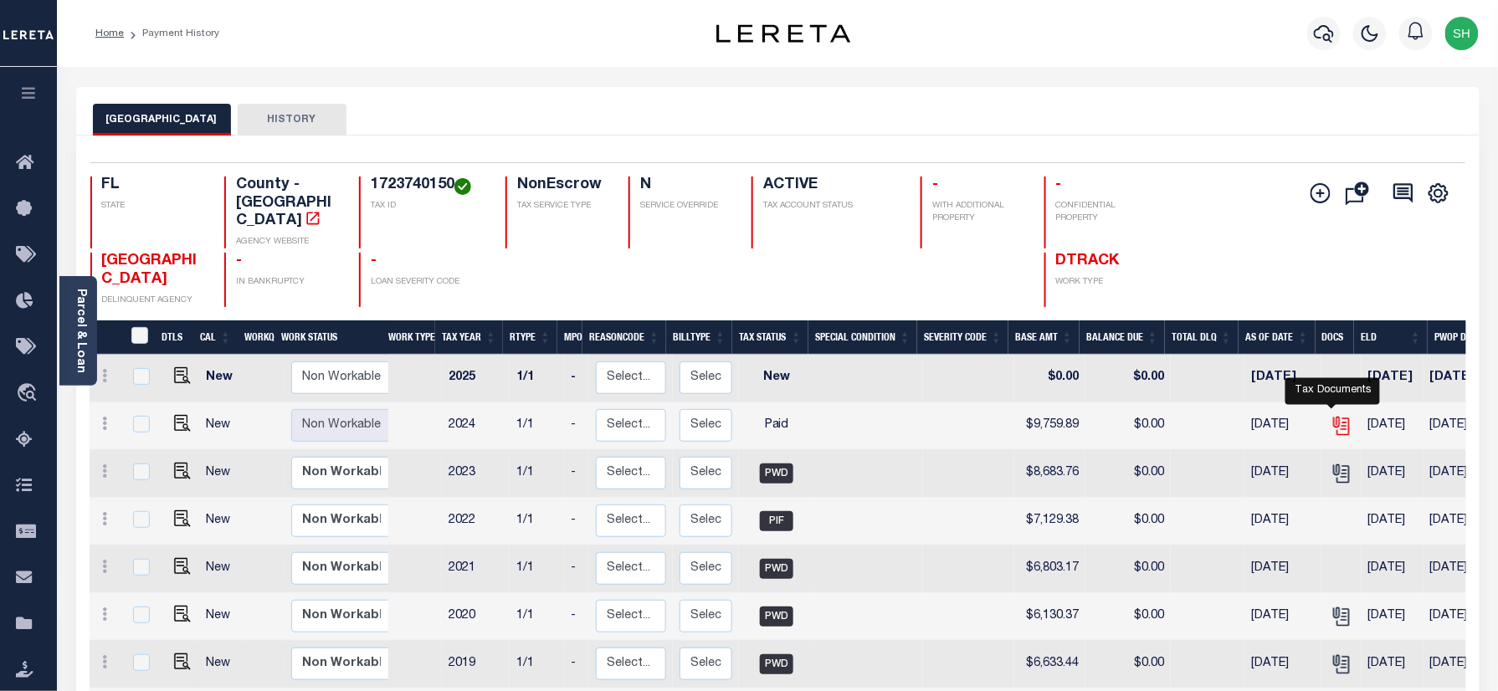
click at [1334, 415] on icon "" at bounding box center [1342, 426] width 22 height 22
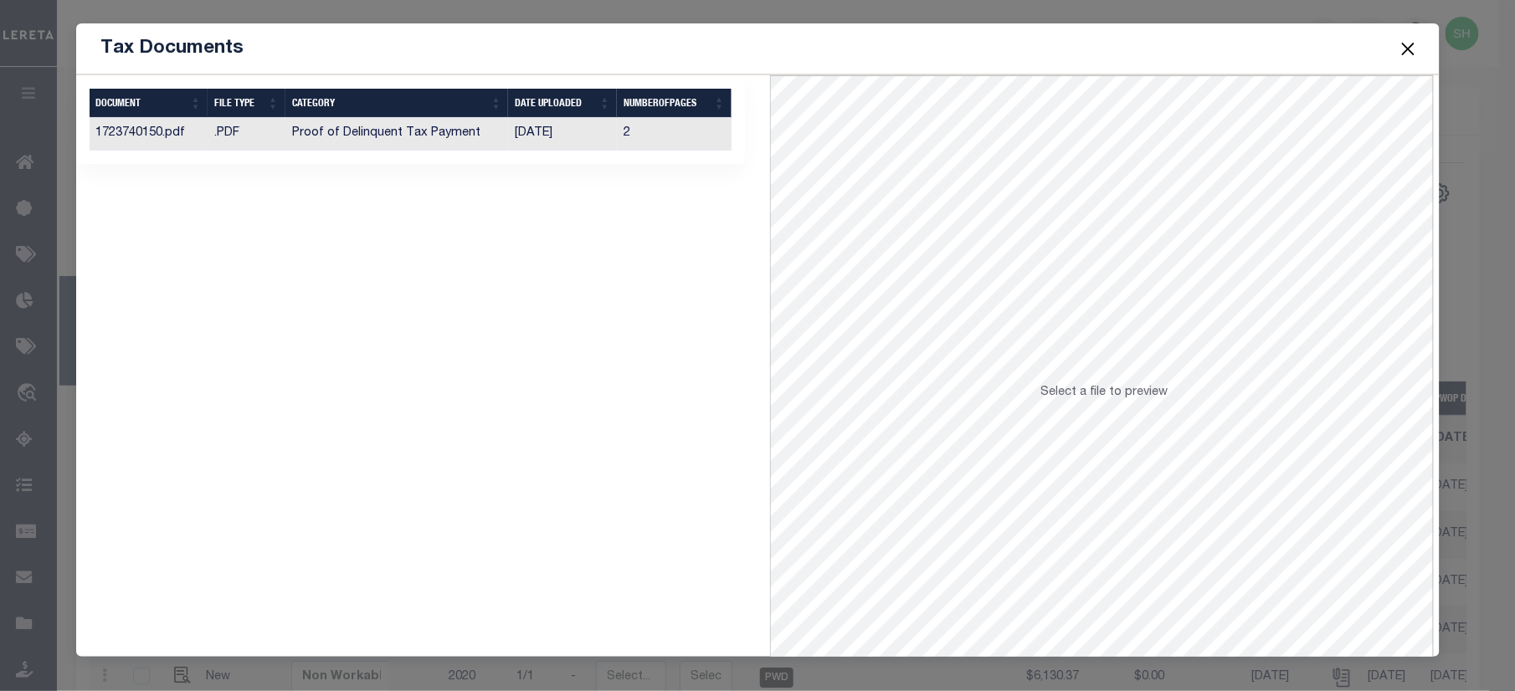
click at [338, 145] on td "Proof of Delinquent Tax Payment" at bounding box center [396, 134] width 223 height 33
click at [1400, 48] on button "Close" at bounding box center [1408, 49] width 22 height 22
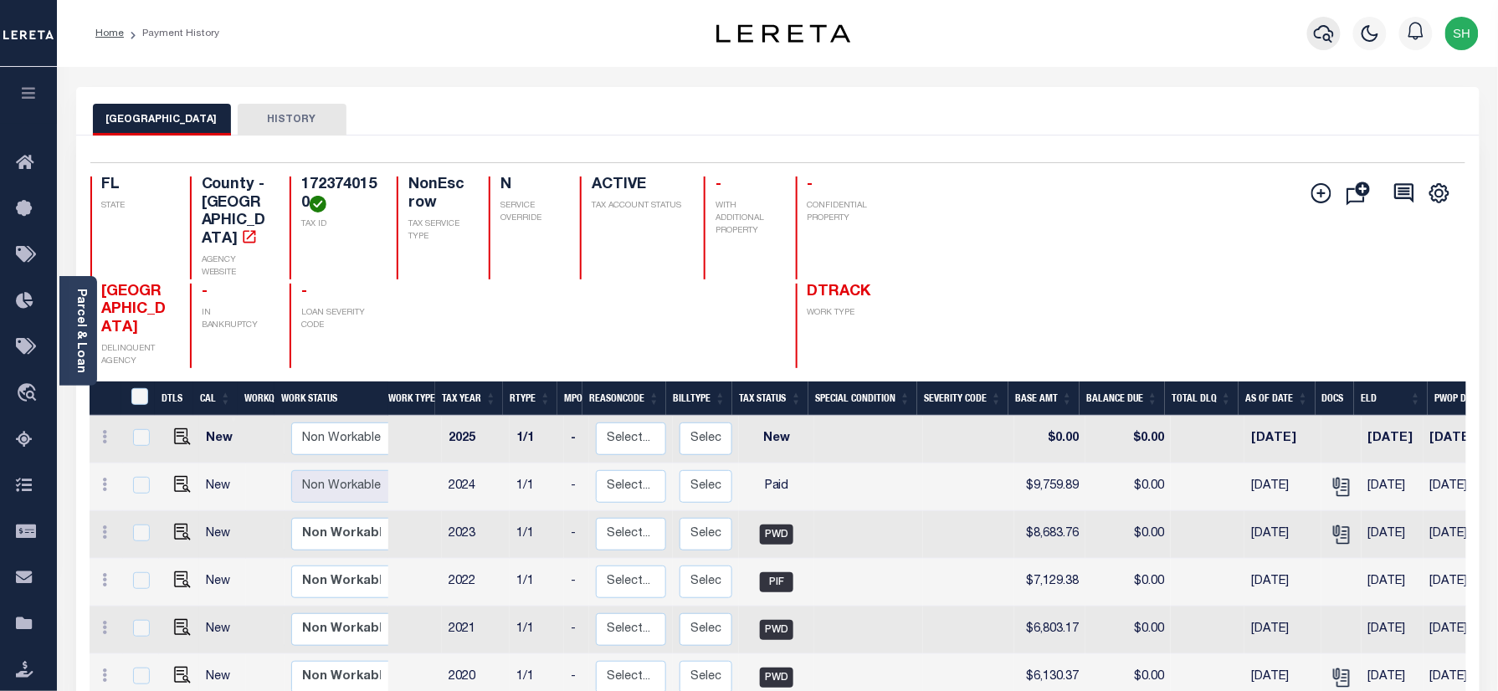
click at [1324, 28] on icon "button" at bounding box center [1324, 33] width 20 height 20
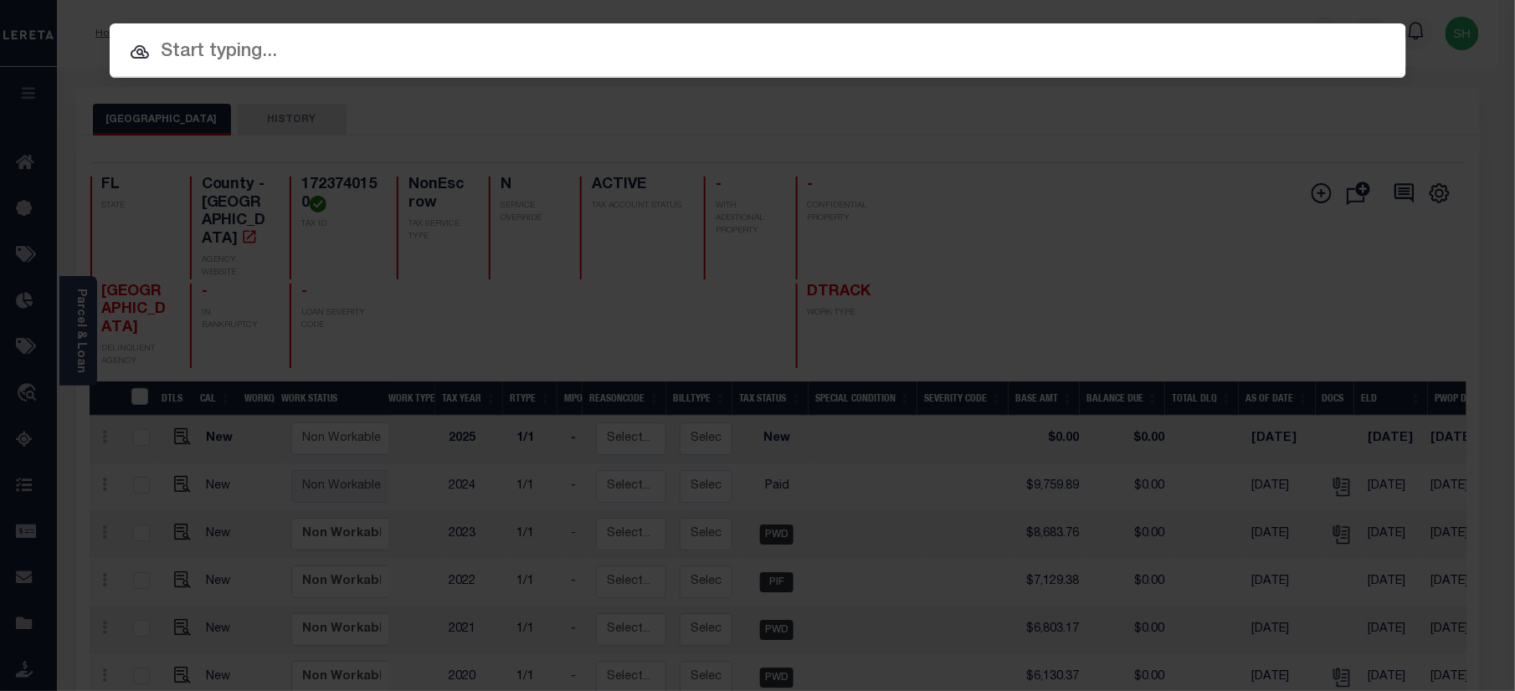
click at [1143, 45] on input "text" at bounding box center [758, 52] width 1296 height 29
paste input "07647000525-00101"
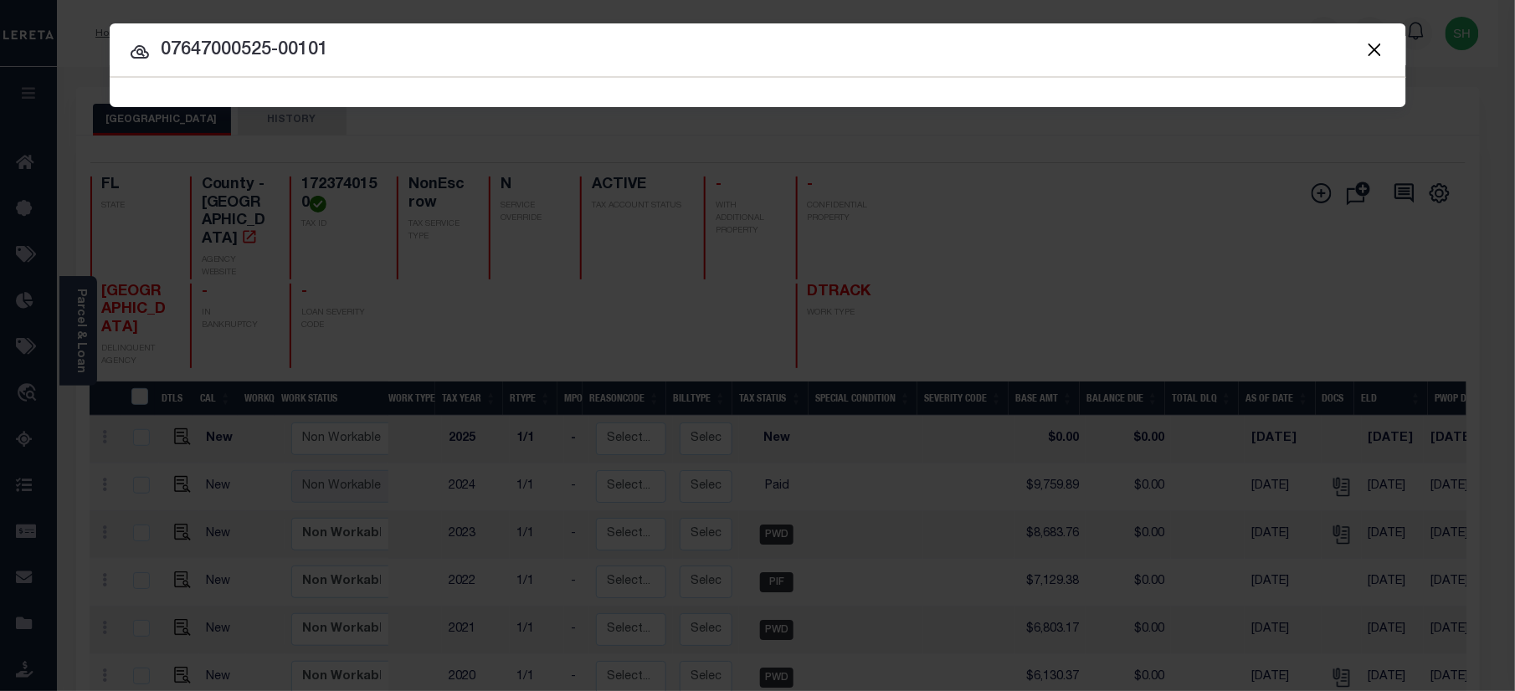
type input "07647000525-00101"
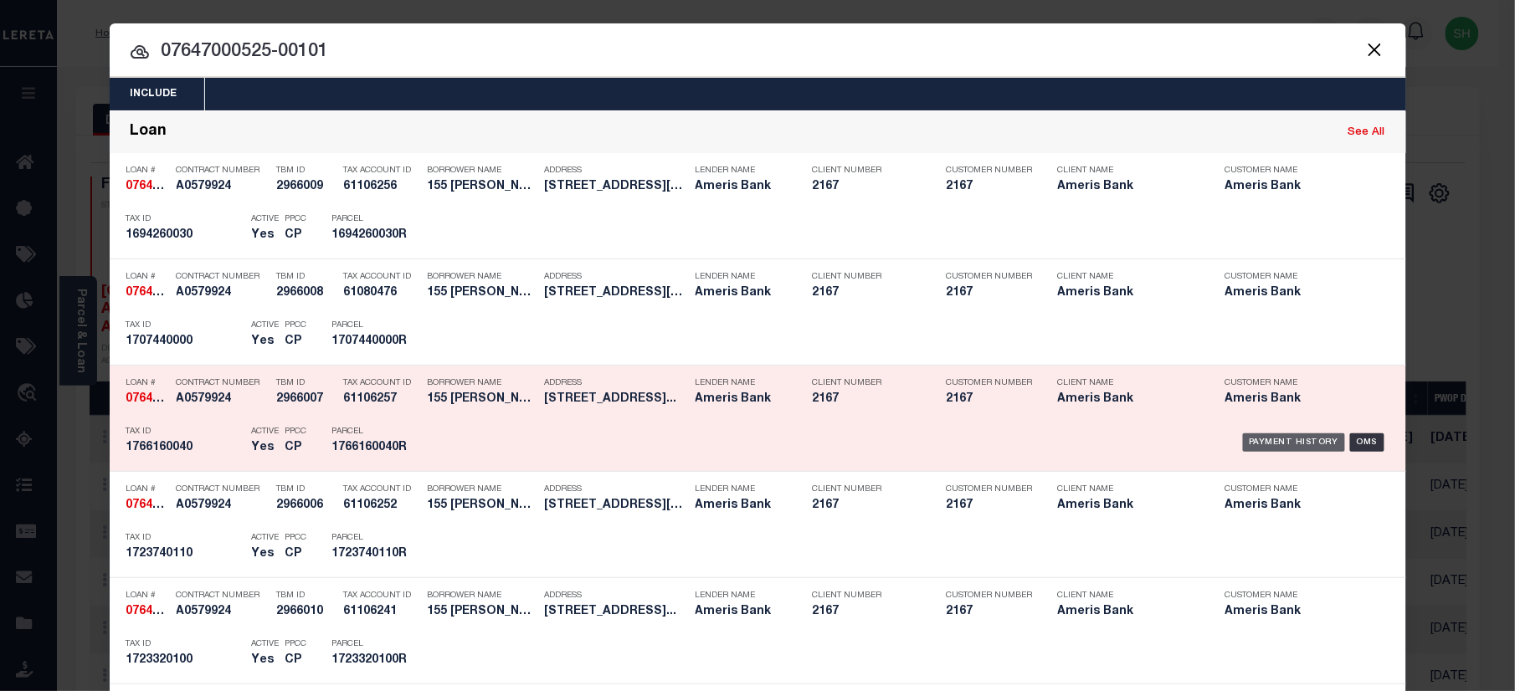
click at [1283, 439] on div "Payment History" at bounding box center [1294, 443] width 103 height 18
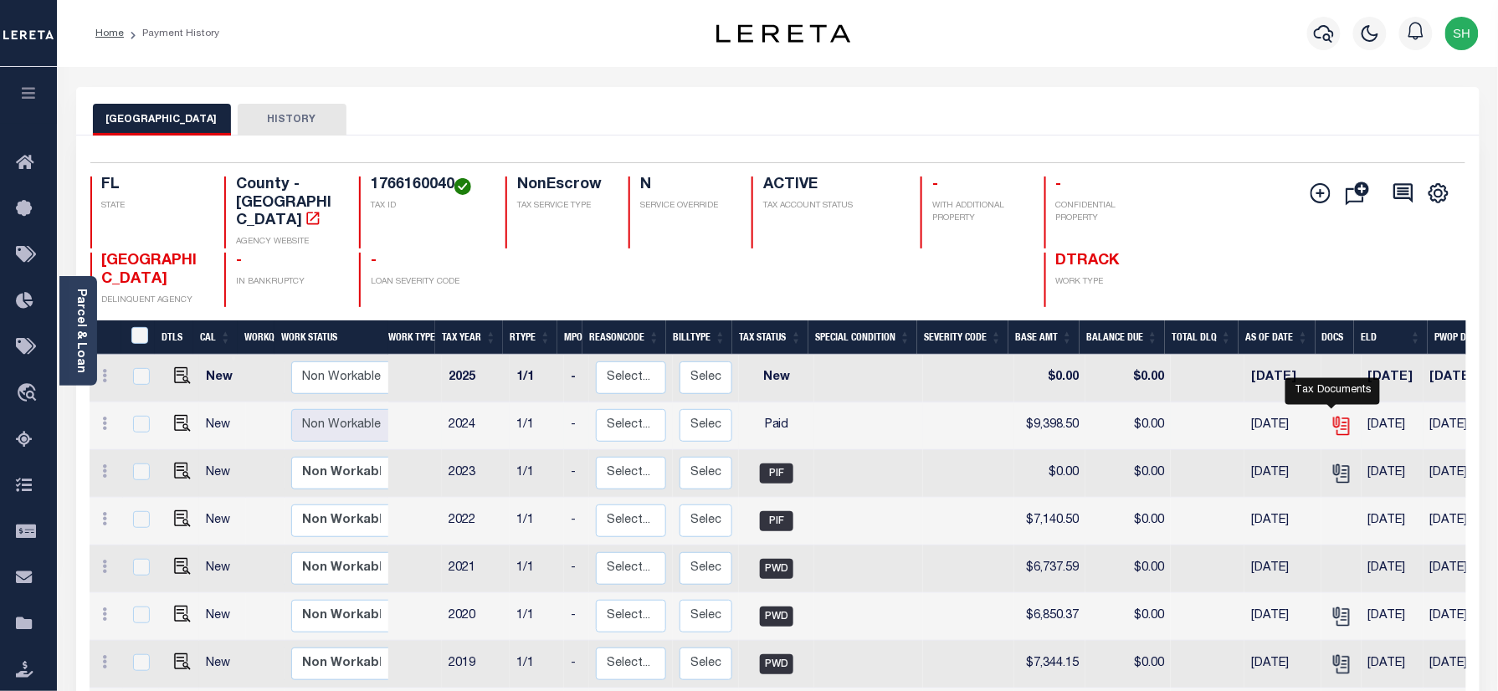
click at [1336, 415] on icon "" at bounding box center [1342, 426] width 22 height 22
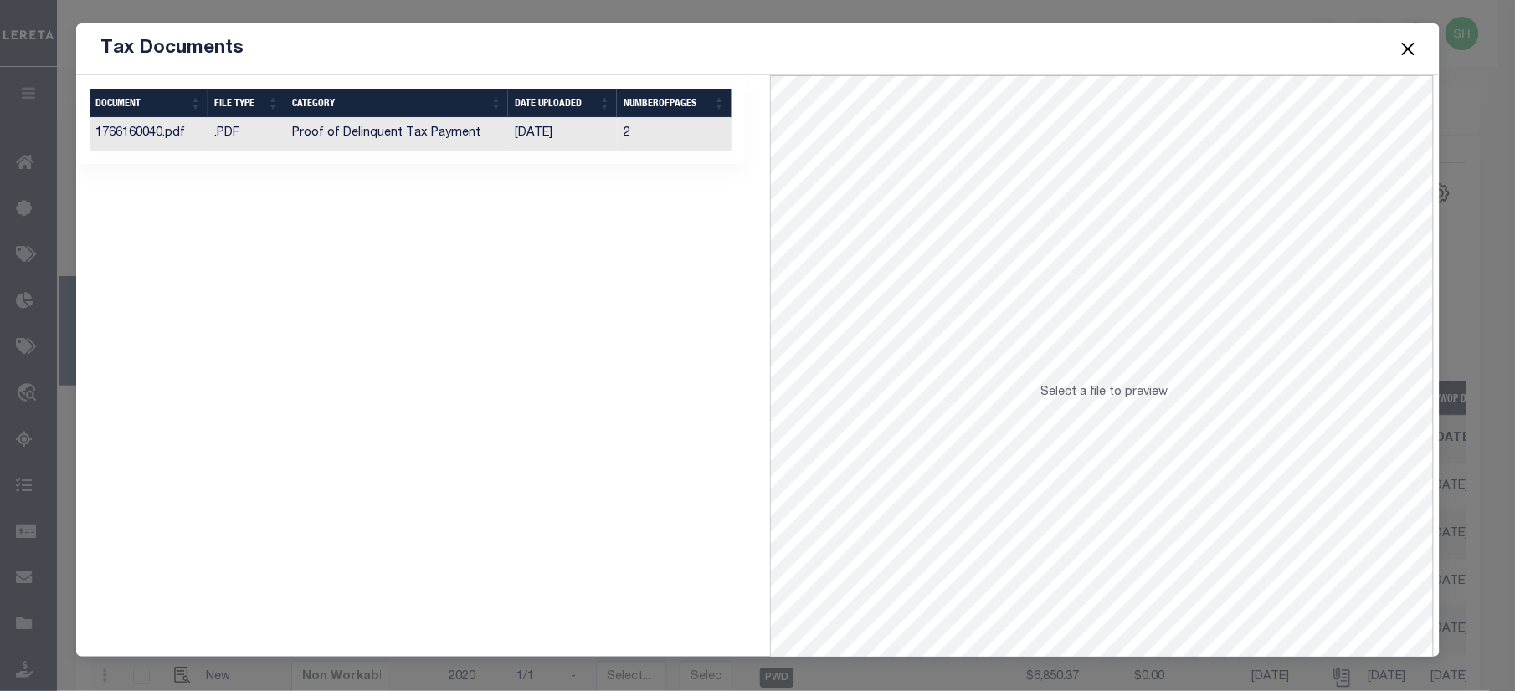
click at [447, 135] on td "Proof of Delinquent Tax Payment" at bounding box center [396, 134] width 223 height 33
click at [1399, 47] on button "Close" at bounding box center [1408, 49] width 22 height 22
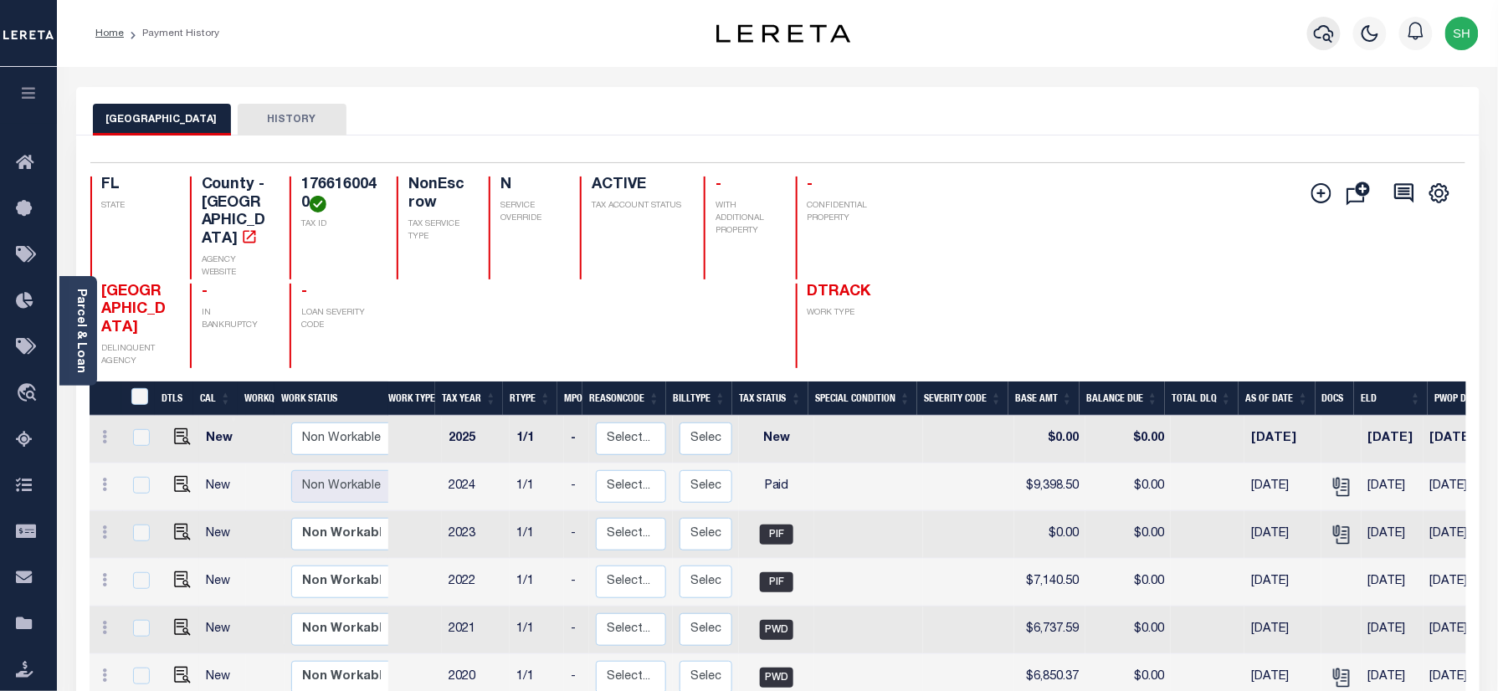
click at [1323, 35] on icon "button" at bounding box center [1324, 33] width 20 height 20
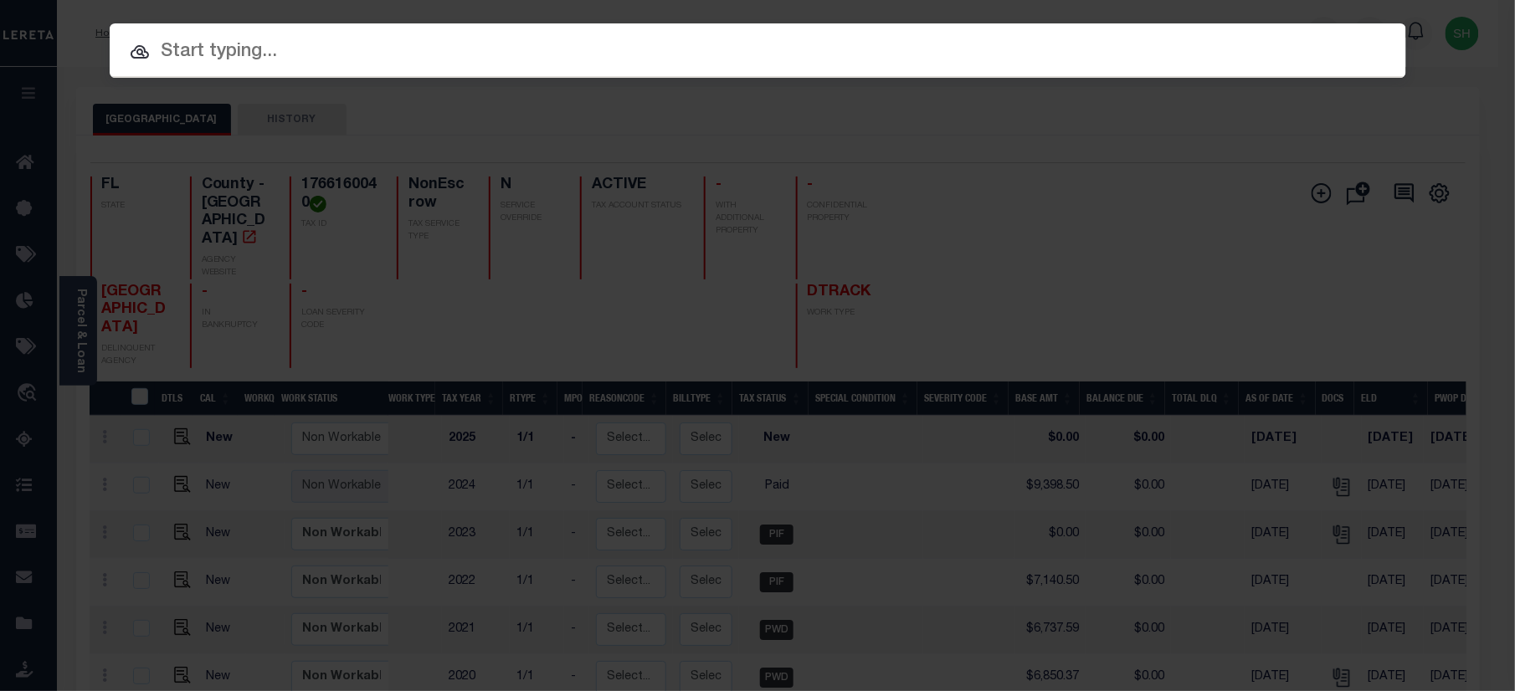
click at [1213, 48] on input "text" at bounding box center [758, 52] width 1296 height 29
paste input "07667000553-00101"
type input "07667000553-00101"
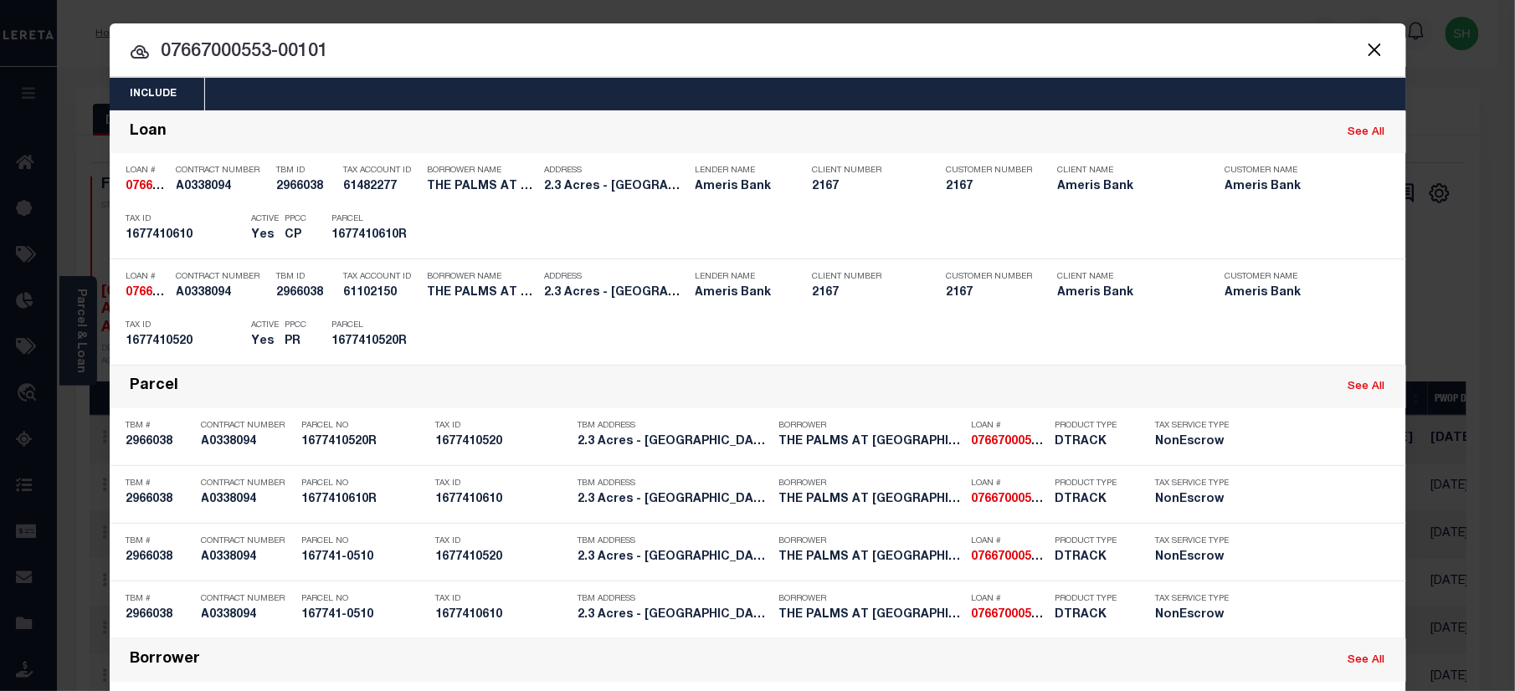
click at [808, 52] on input "07667000553-00101" at bounding box center [758, 52] width 1296 height 29
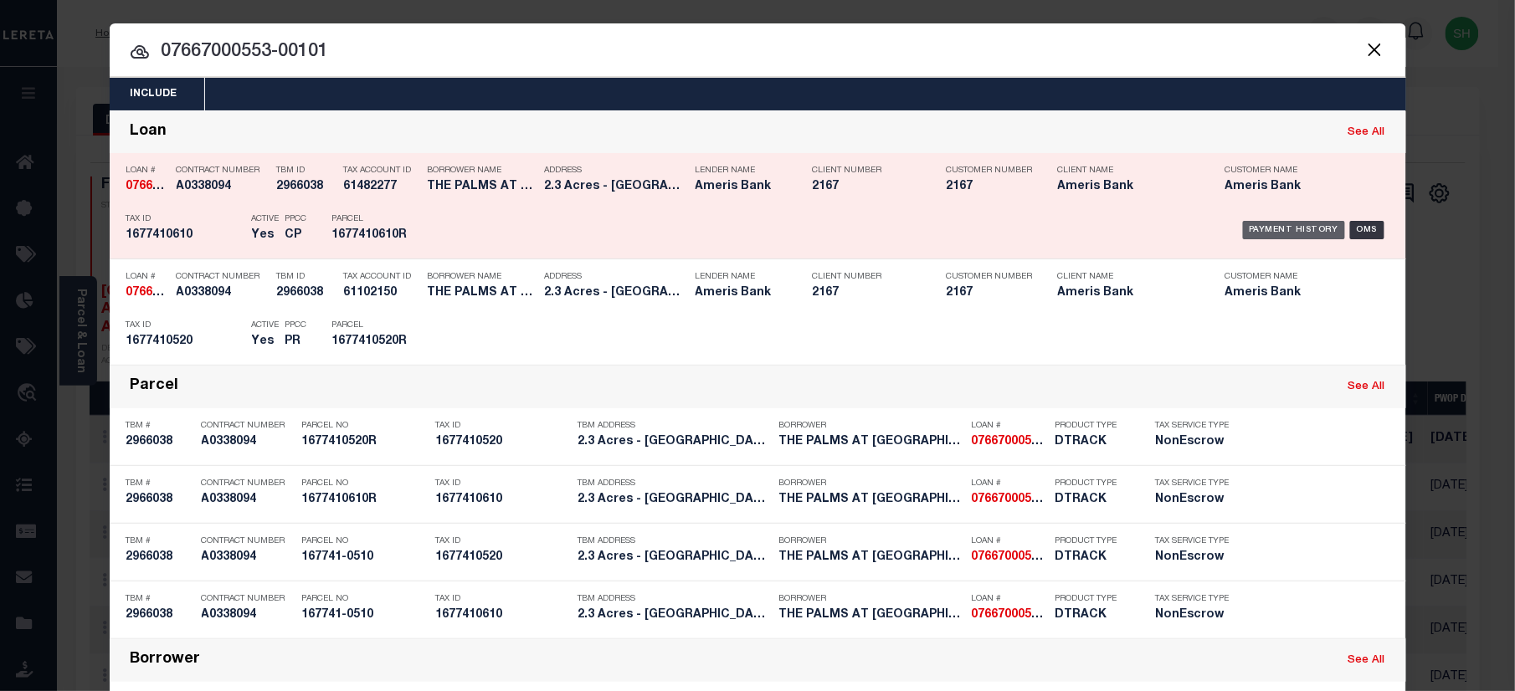
click at [1285, 232] on div "Payment History" at bounding box center [1294, 230] width 103 height 18
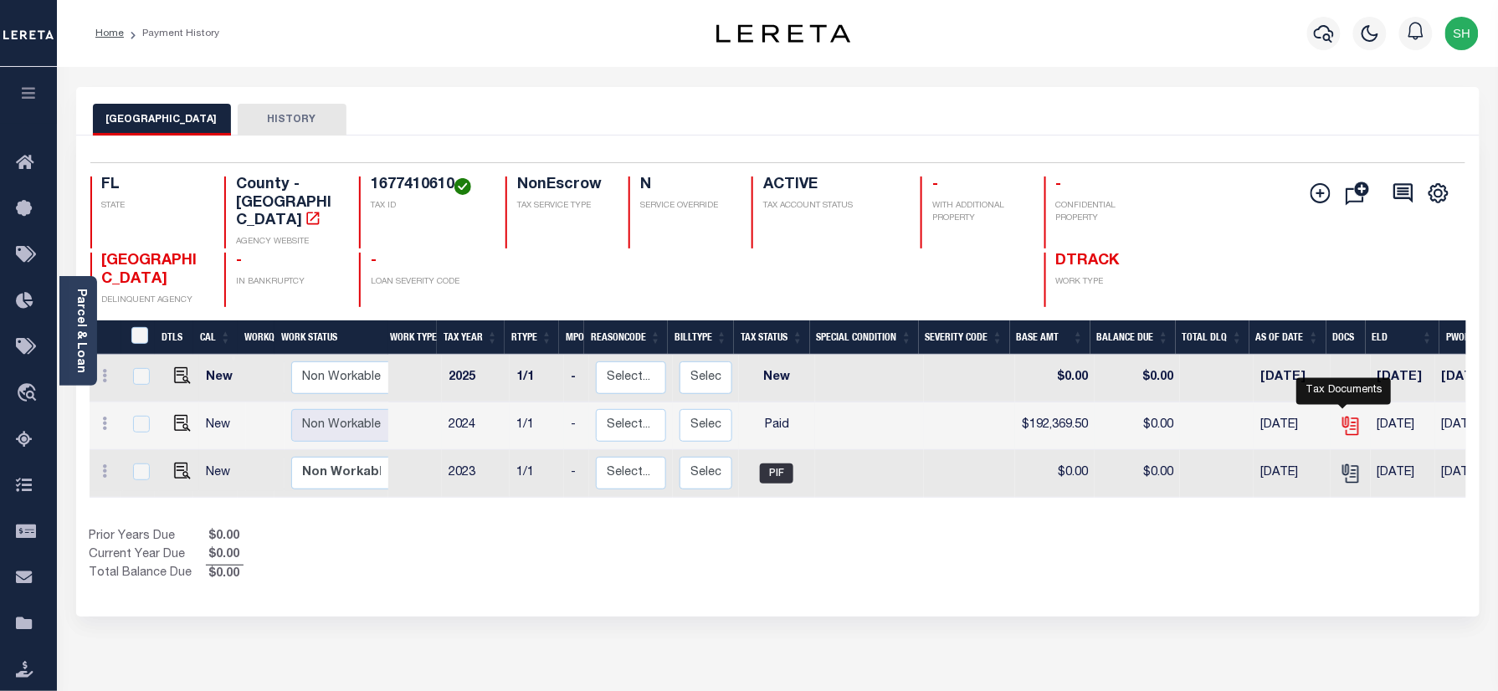
click at [1342, 415] on icon "" at bounding box center [1351, 426] width 22 height 22
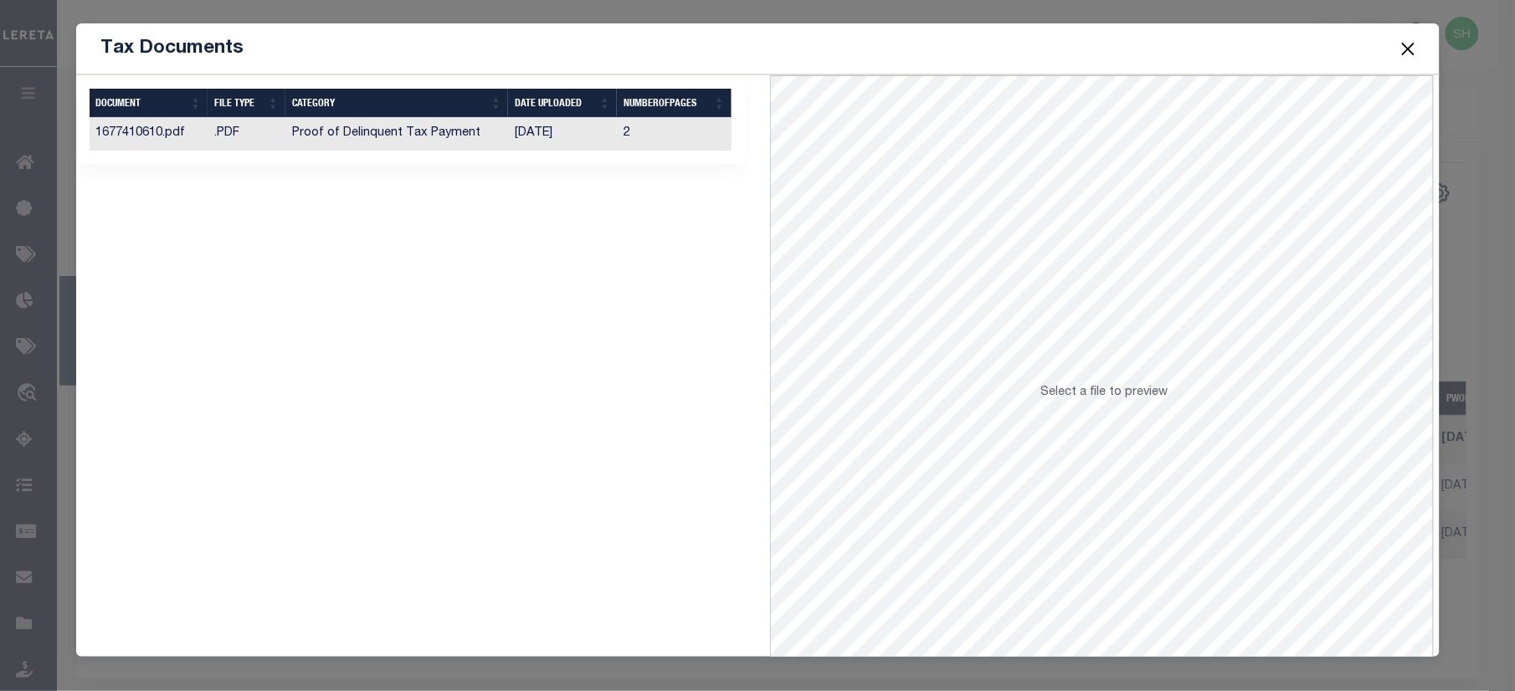
click at [399, 137] on td "Proof of Delinquent Tax Payment" at bounding box center [396, 134] width 223 height 33
click at [1407, 44] on button "Close" at bounding box center [1408, 49] width 22 height 22
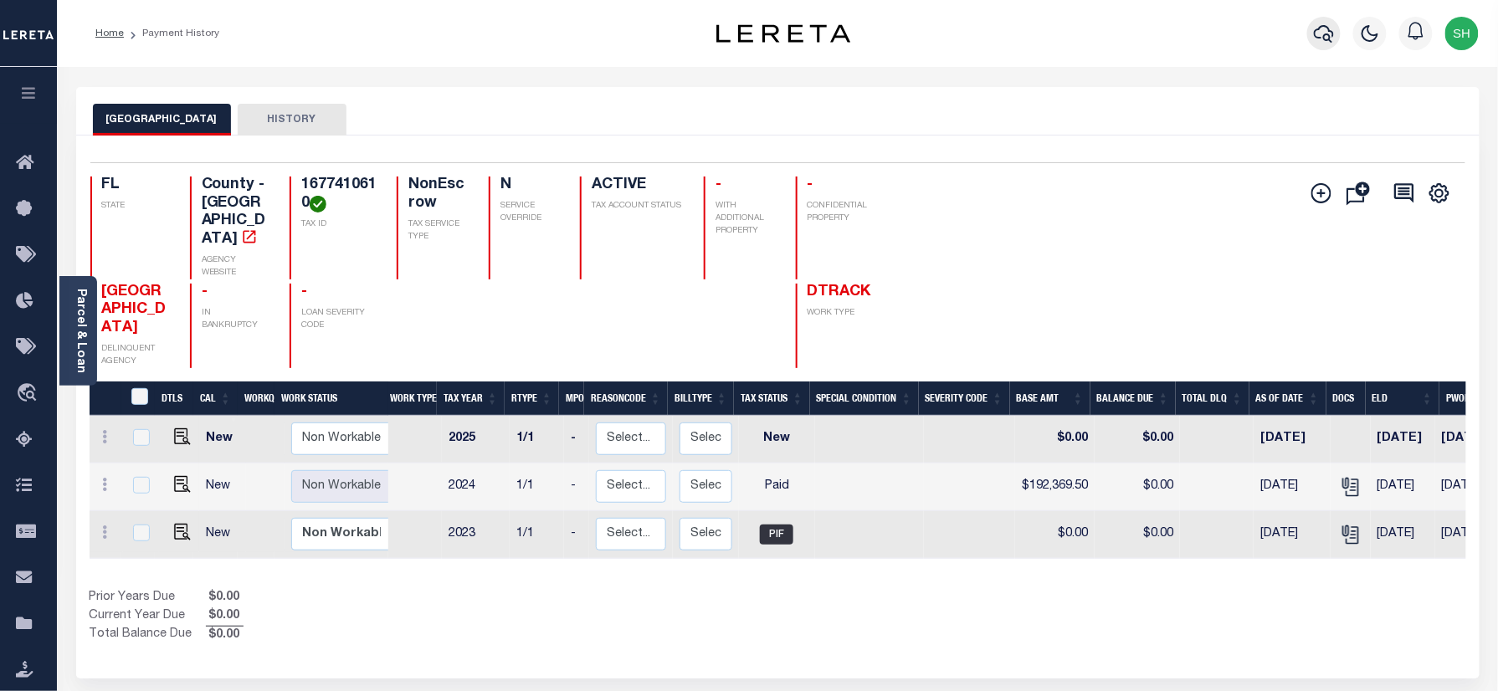
click at [1316, 32] on icon "button" at bounding box center [1324, 34] width 20 height 18
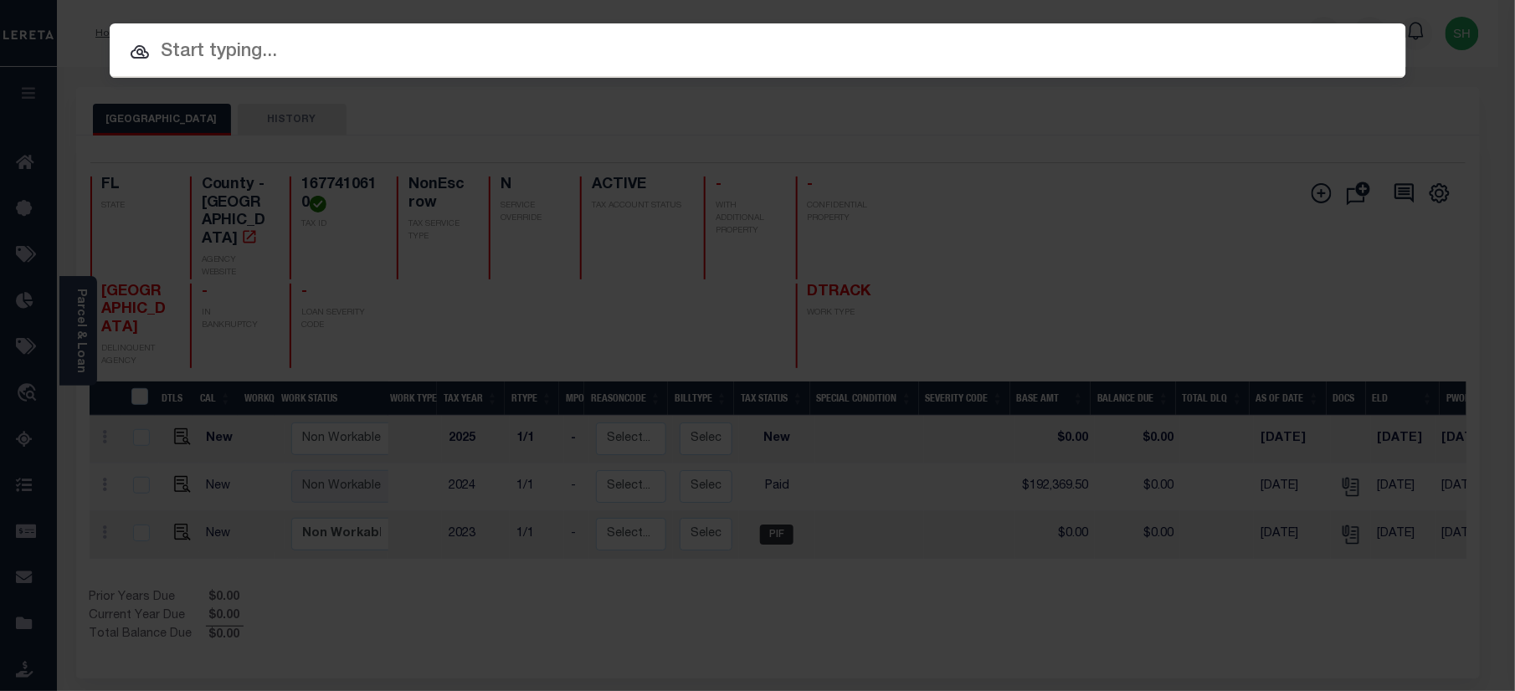
click at [1105, 52] on input "text" at bounding box center [758, 52] width 1296 height 29
paste input "07668000632-00101"
type input "07668000632-00101"
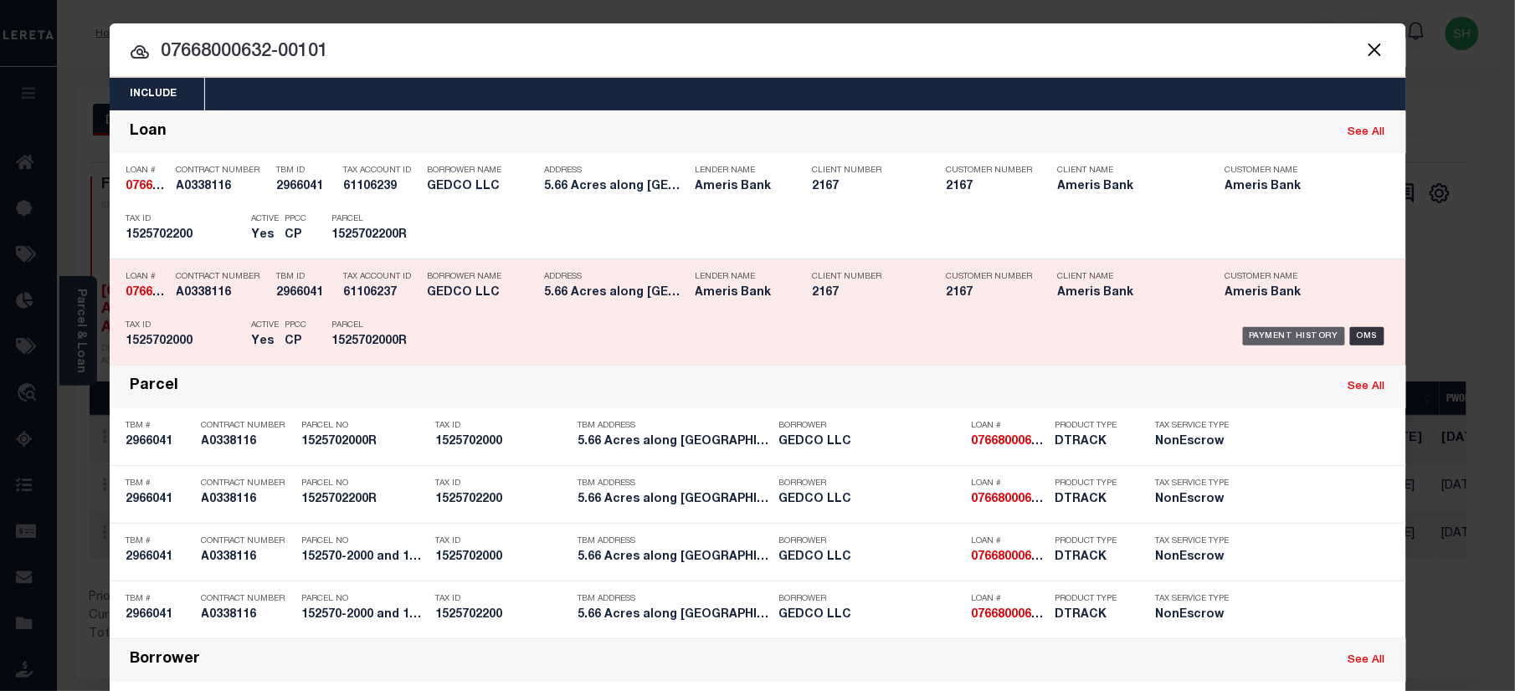
click at [1275, 335] on div "Payment History" at bounding box center [1294, 336] width 103 height 18
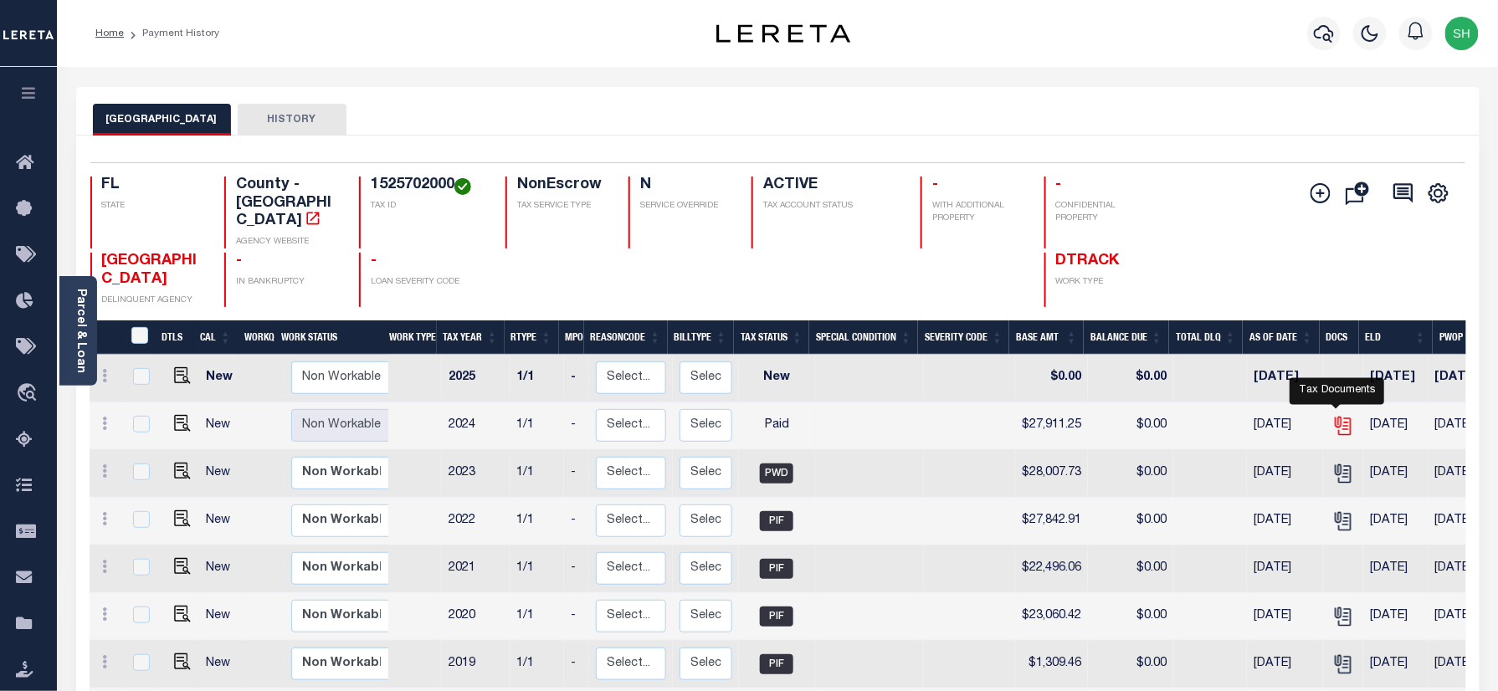
click at [1336, 416] on icon "" at bounding box center [1342, 422] width 13 height 13
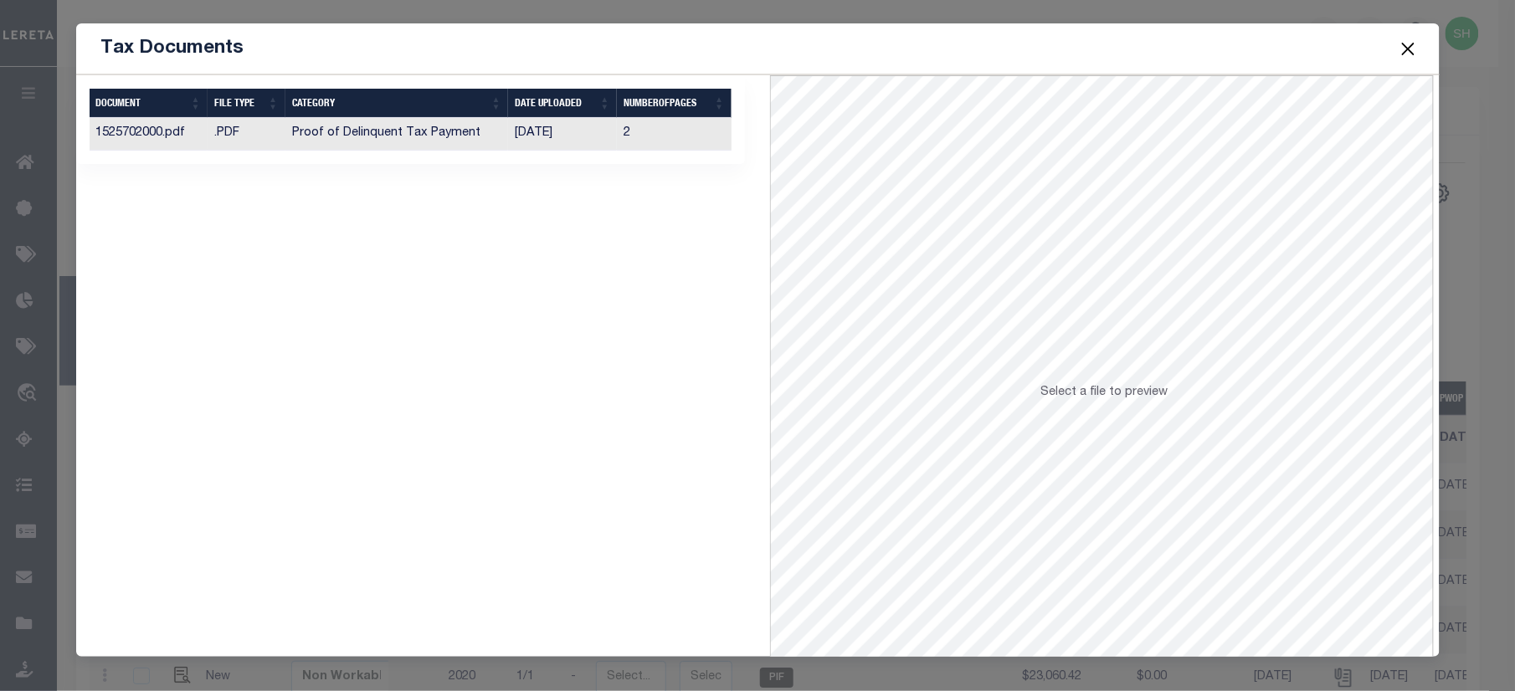
click at [447, 145] on td "Proof of Delinquent Tax Payment" at bounding box center [396, 134] width 223 height 33
click at [1418, 48] on button "Close" at bounding box center [1408, 49] width 22 height 22
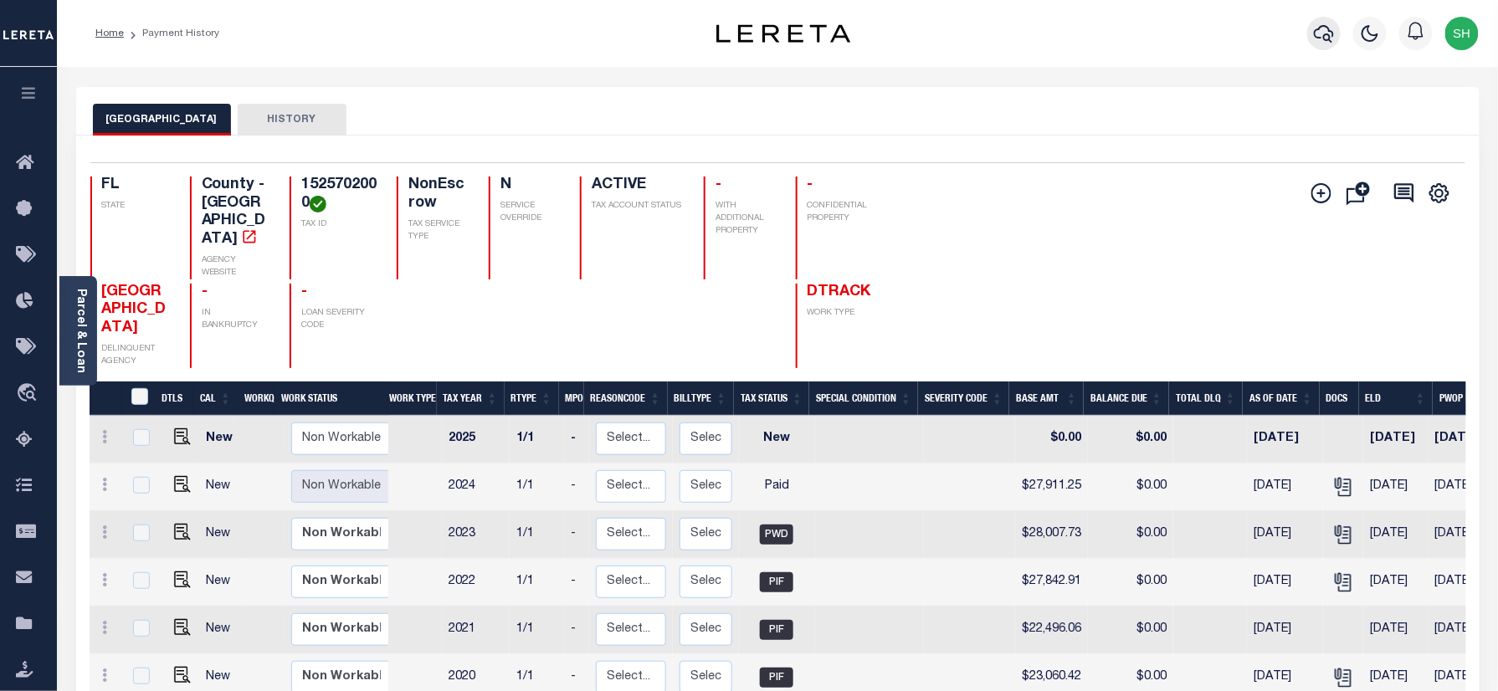
click at [1327, 32] on icon "button" at bounding box center [1324, 33] width 20 height 20
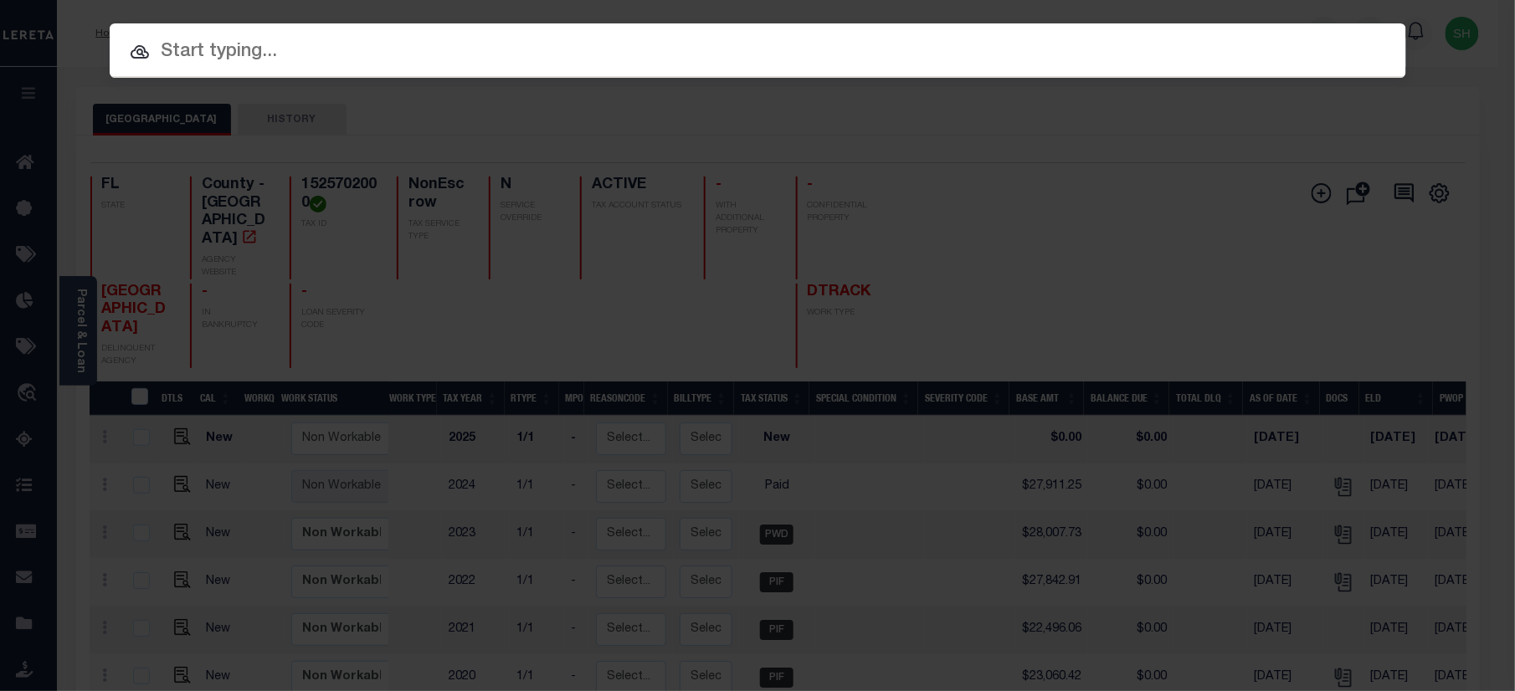
click at [1142, 38] on input "text" at bounding box center [758, 52] width 1296 height 29
paste input "00002002800-00001"
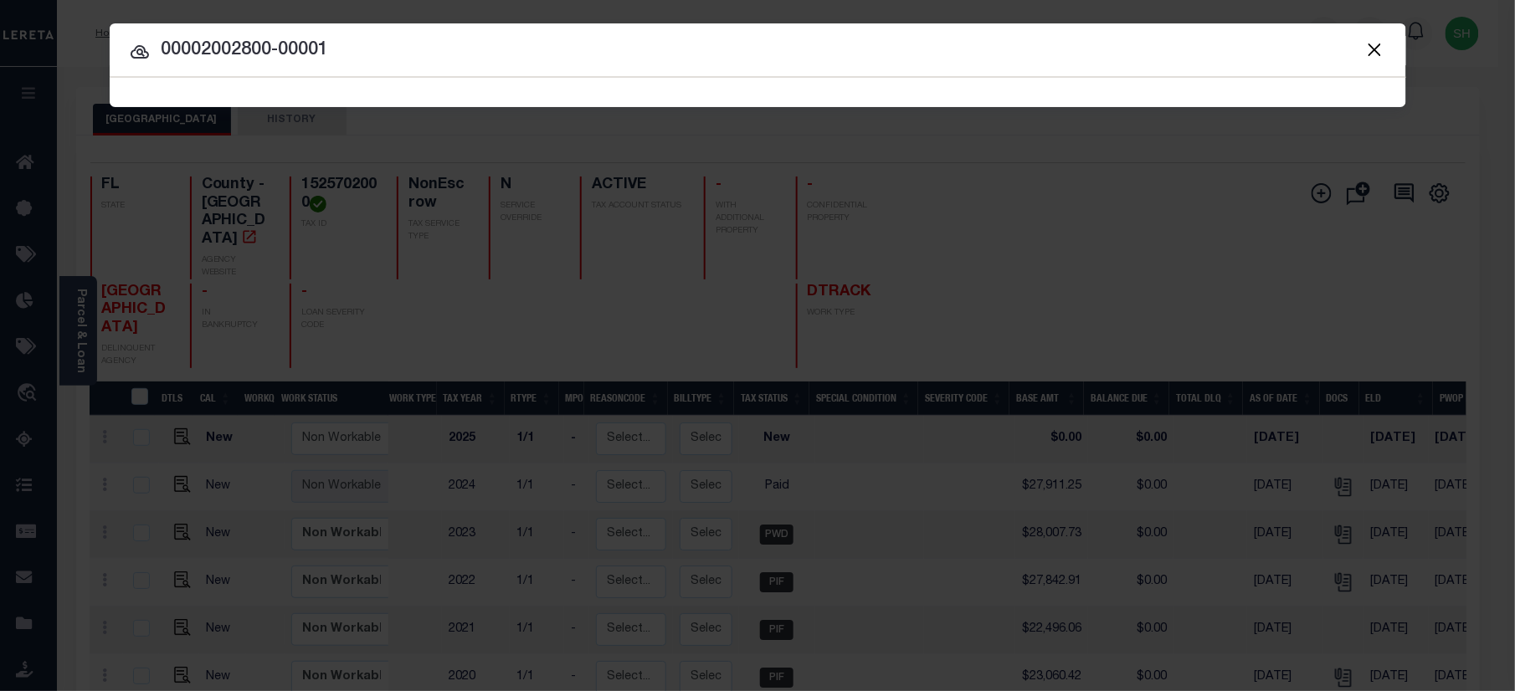
type input "00002002800-00001"
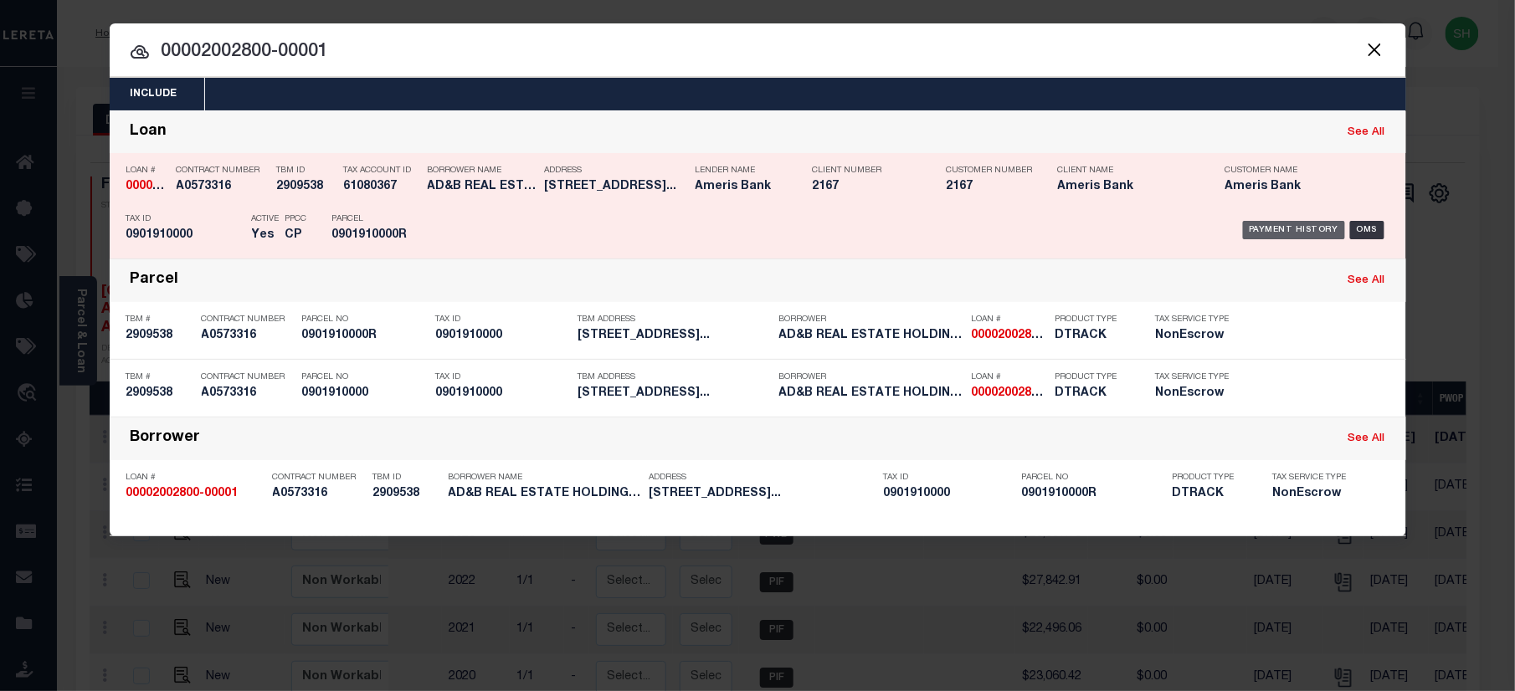
click at [1287, 223] on div "Payment History" at bounding box center [1294, 230] width 103 height 18
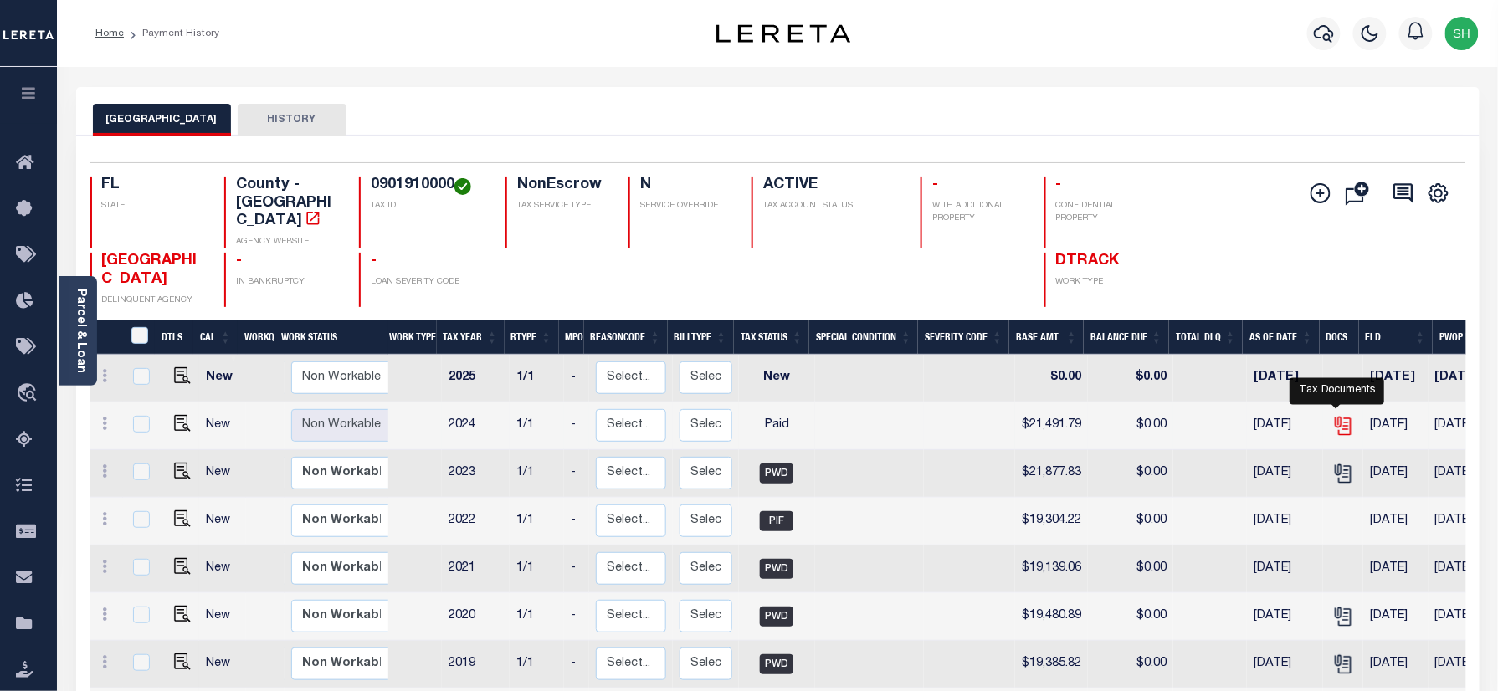
click at [1337, 416] on icon "" at bounding box center [1342, 422] width 13 height 13
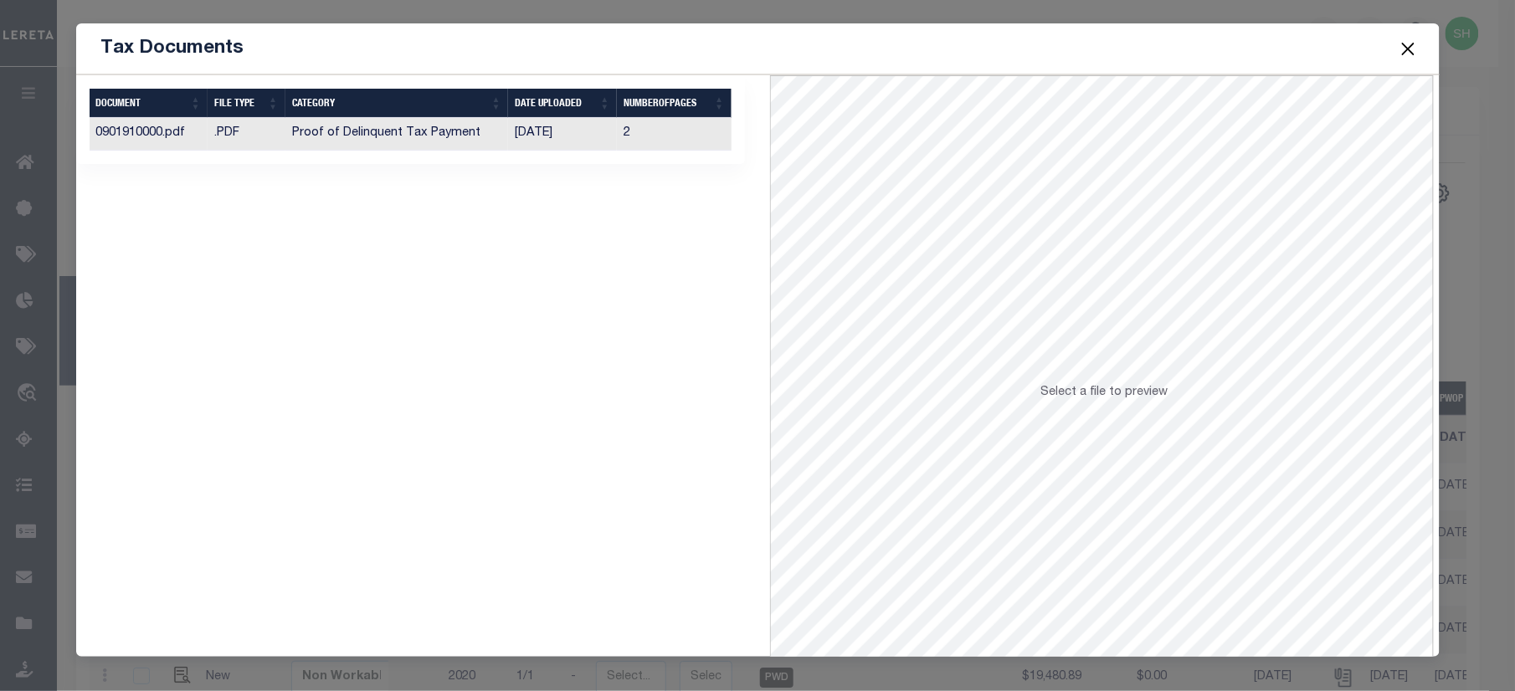
click at [1409, 47] on button "Close" at bounding box center [1408, 49] width 22 height 22
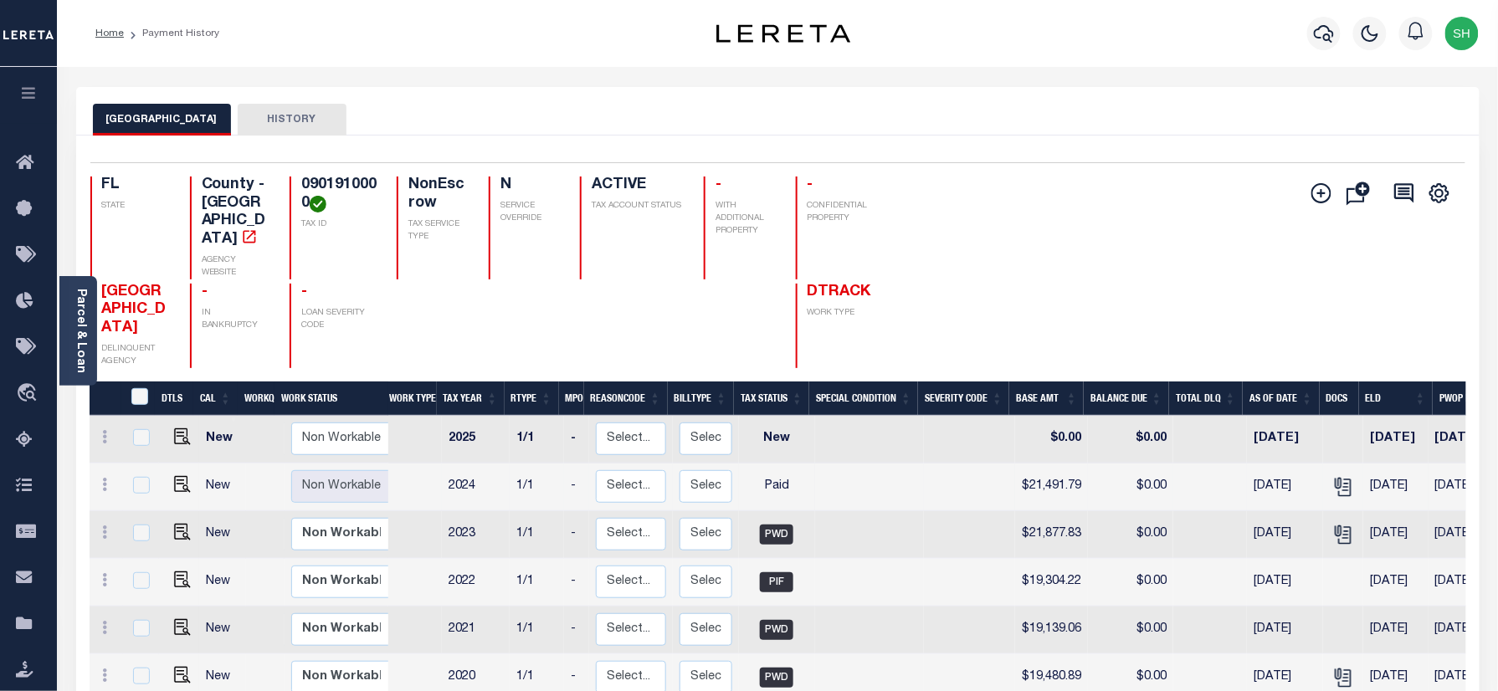
click at [1323, 464] on td at bounding box center [1343, 488] width 40 height 48
checkbox input "true"
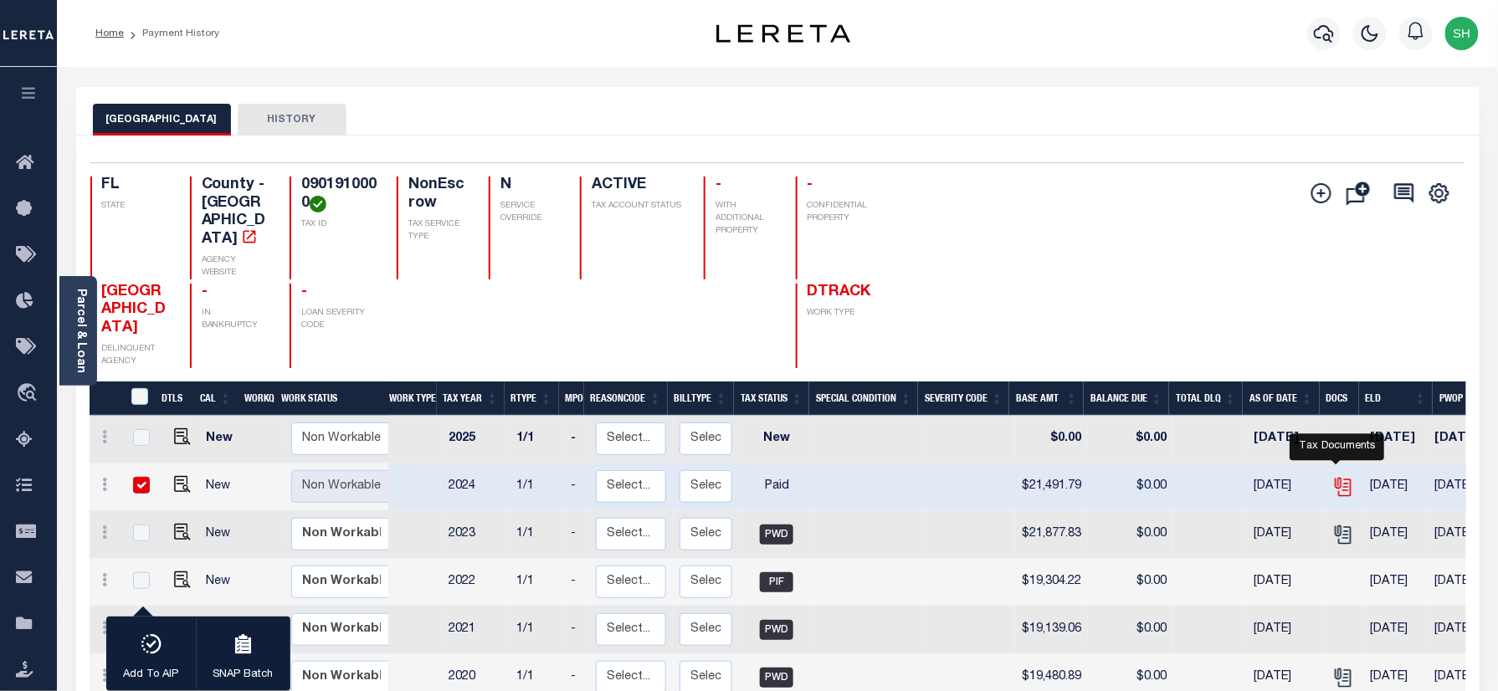
click at [1344, 479] on icon "" at bounding box center [1345, 488] width 13 height 18
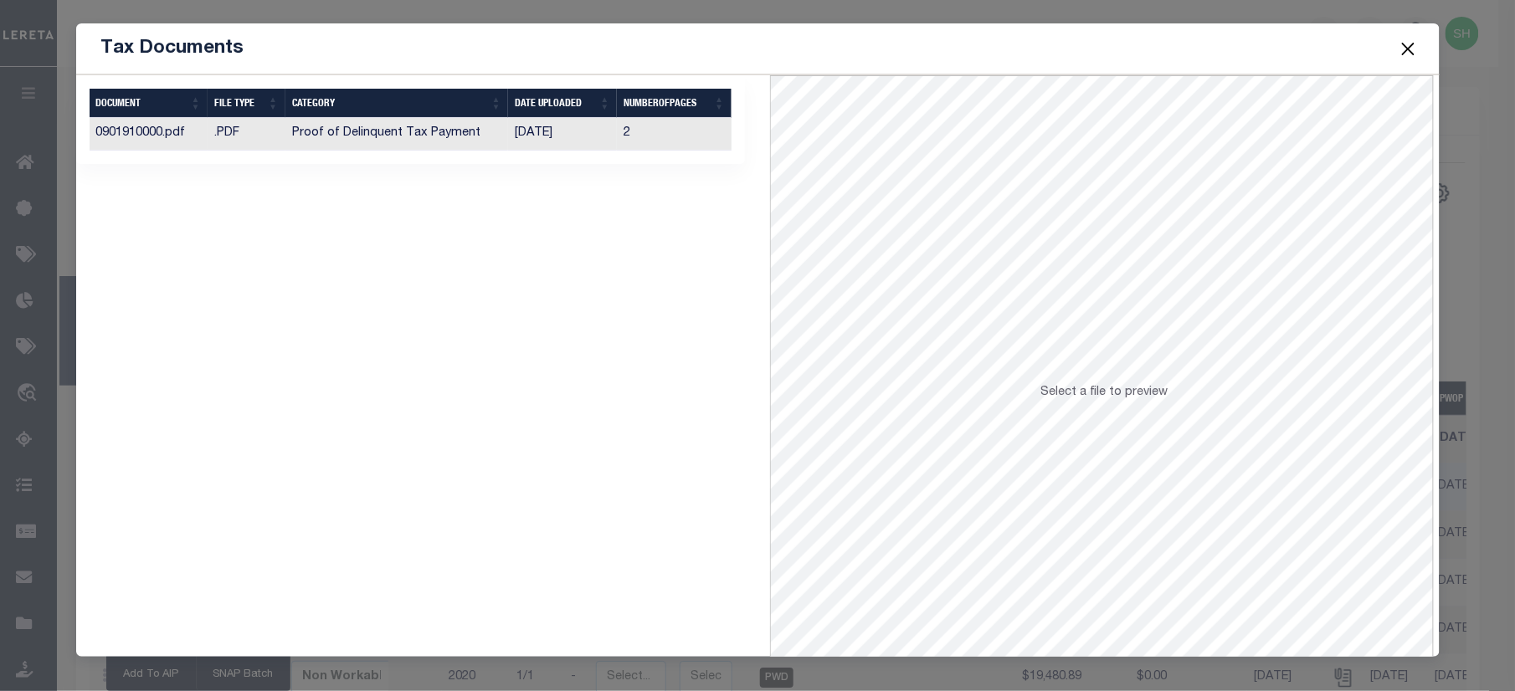
click at [465, 142] on td "Proof of Delinquent Tax Payment" at bounding box center [396, 134] width 223 height 33
click at [1403, 44] on button "Close" at bounding box center [1408, 49] width 22 height 22
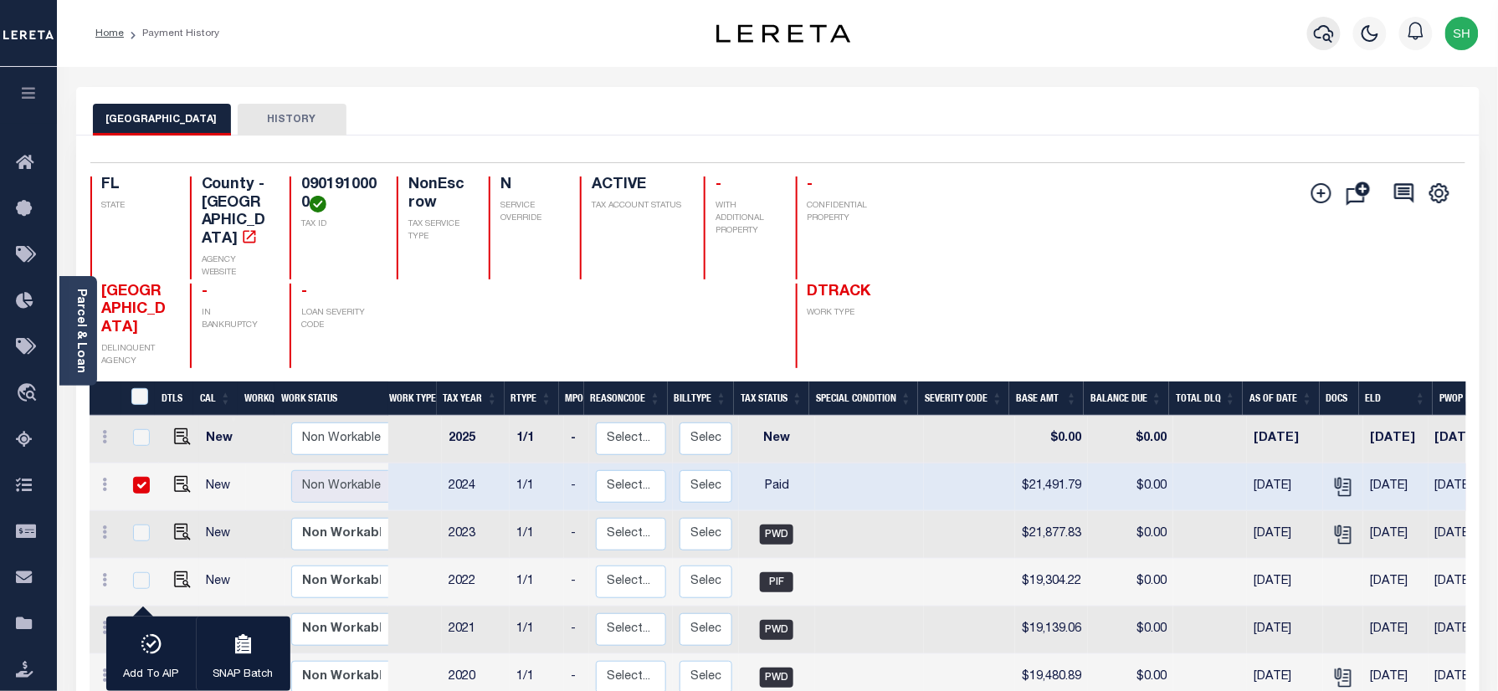
click at [1322, 34] on icon "button" at bounding box center [1324, 33] width 20 height 20
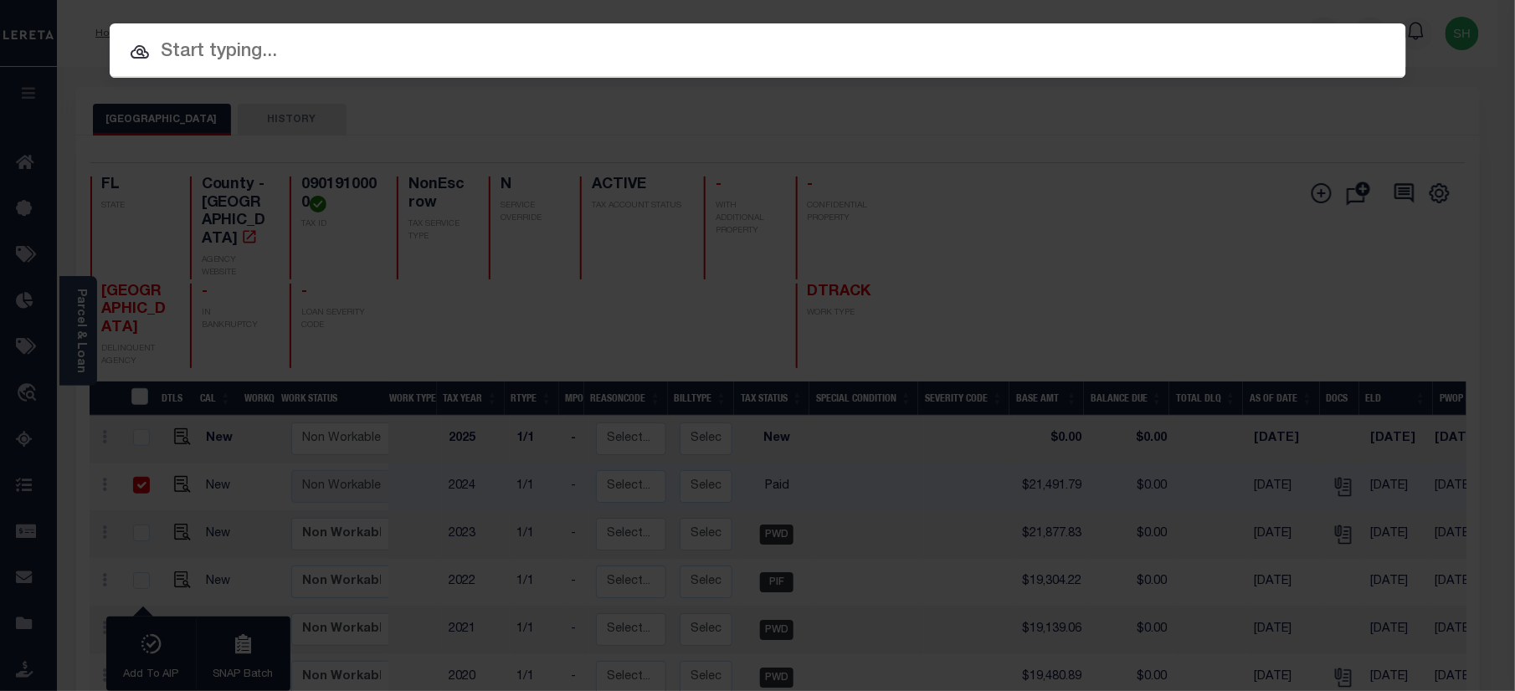
click at [1106, 48] on input "text" at bounding box center [758, 52] width 1296 height 29
paste input "00002002842-00001"
type input "00002002842-00001"
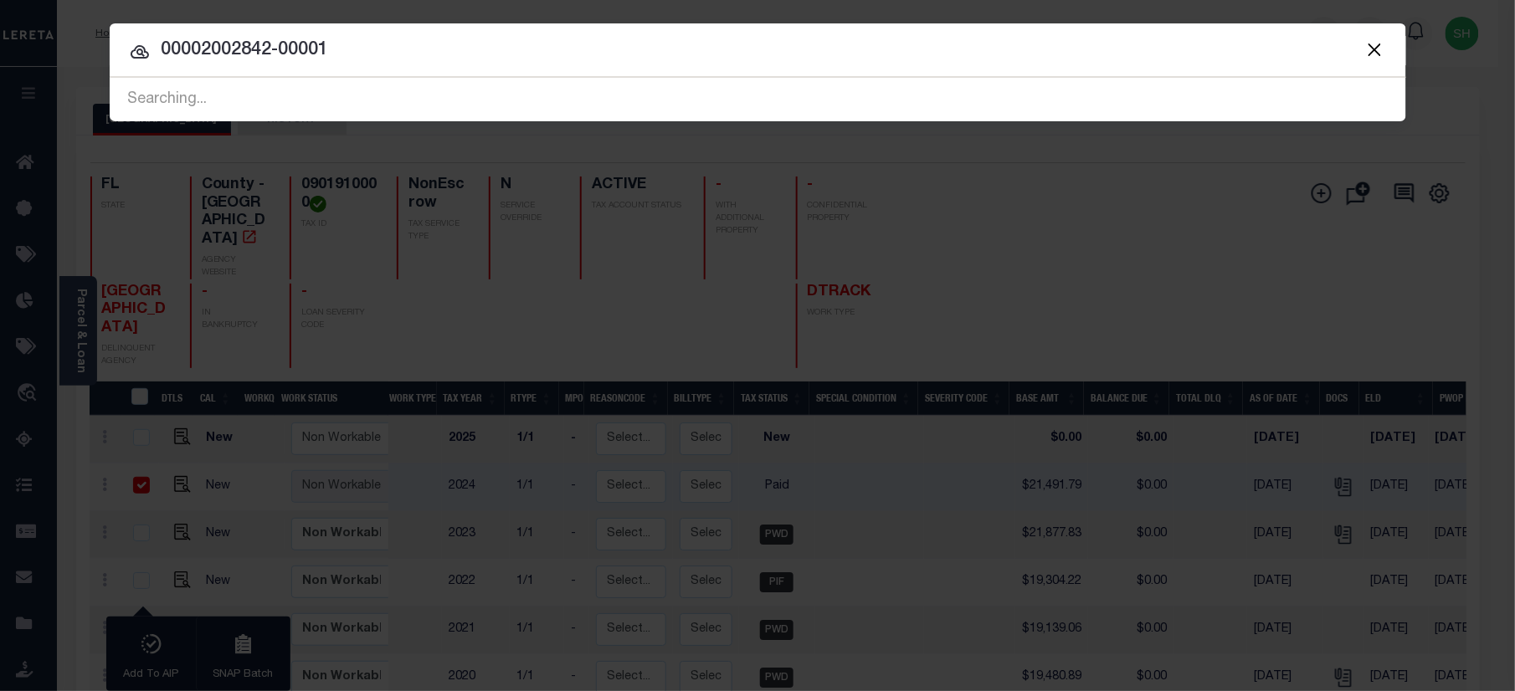
click at [360, 57] on input "00002002842-00001" at bounding box center [758, 50] width 1296 height 29
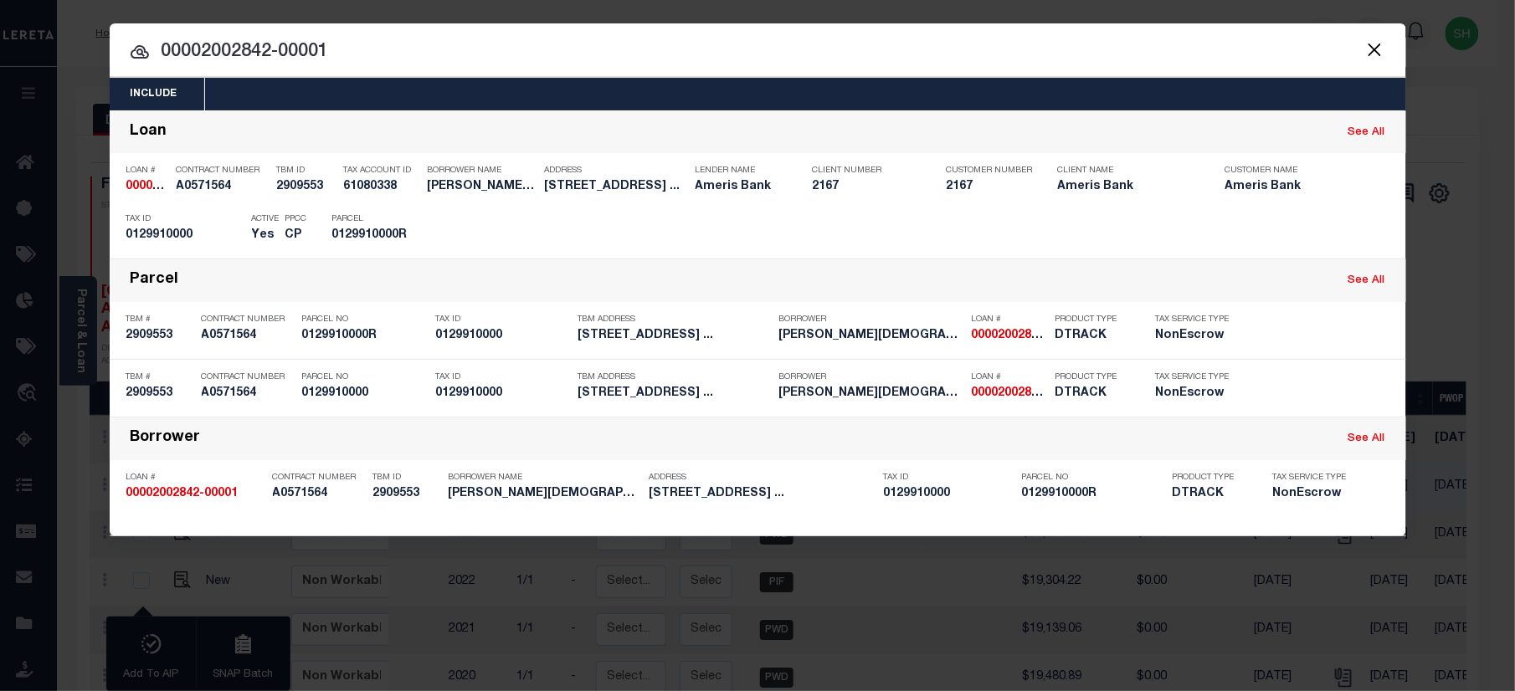
click at [736, 37] on div at bounding box center [758, 50] width 1296 height 54
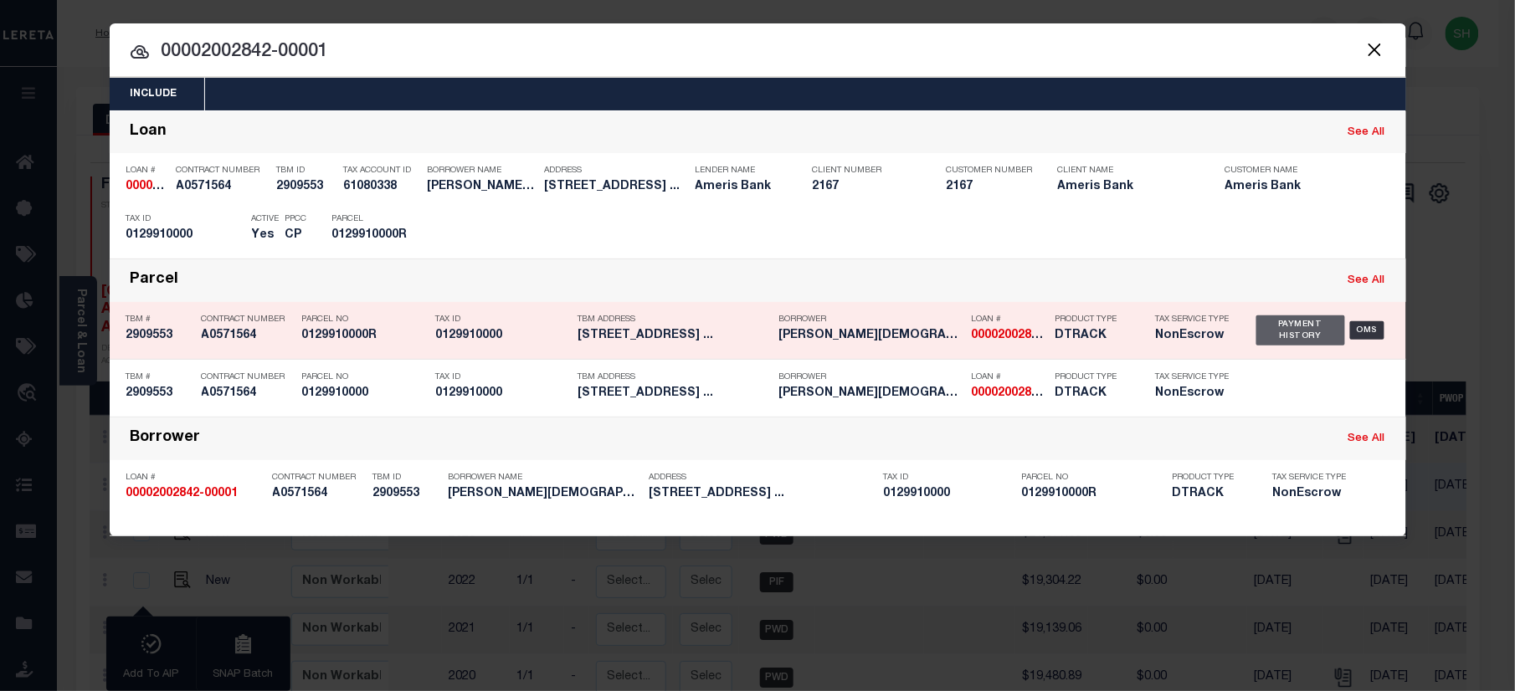
click at [1272, 316] on div "Payment History" at bounding box center [1301, 331] width 90 height 30
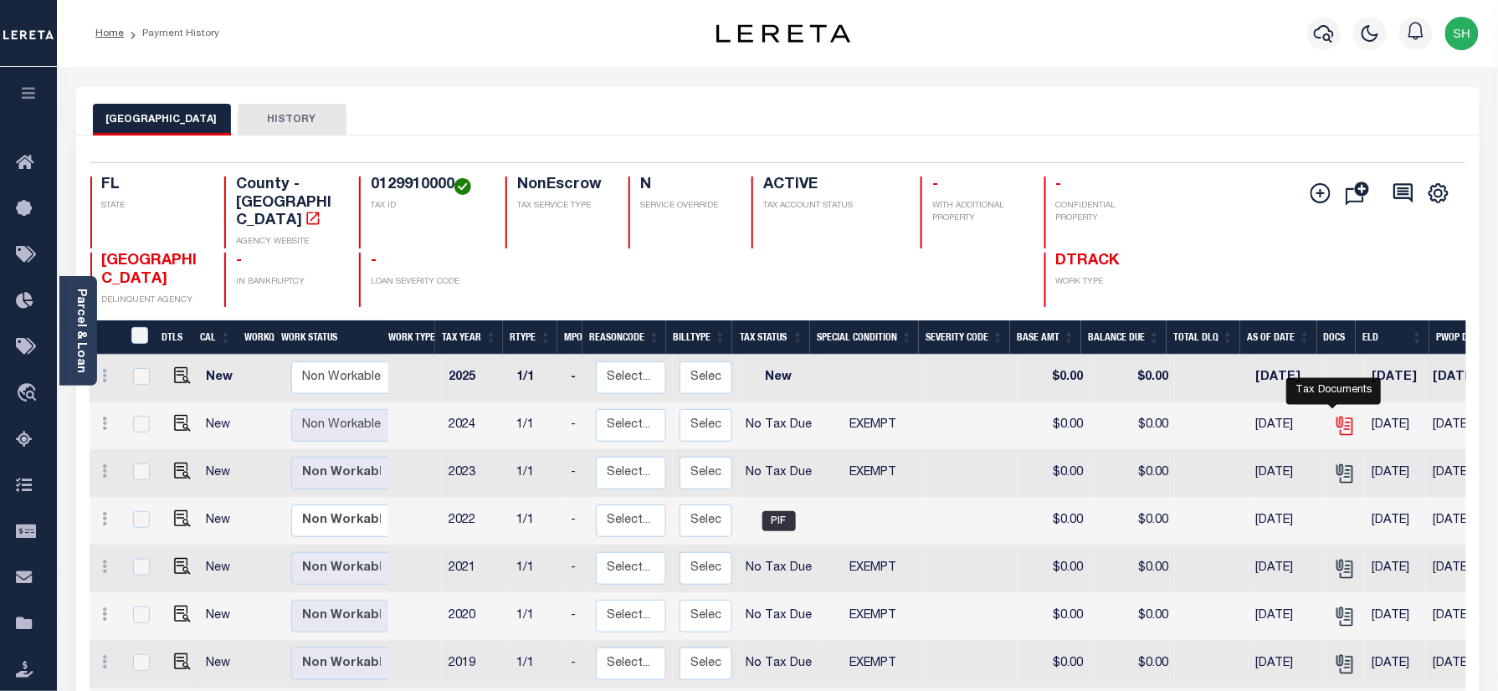
click at [1334, 415] on icon "" at bounding box center [1345, 426] width 22 height 22
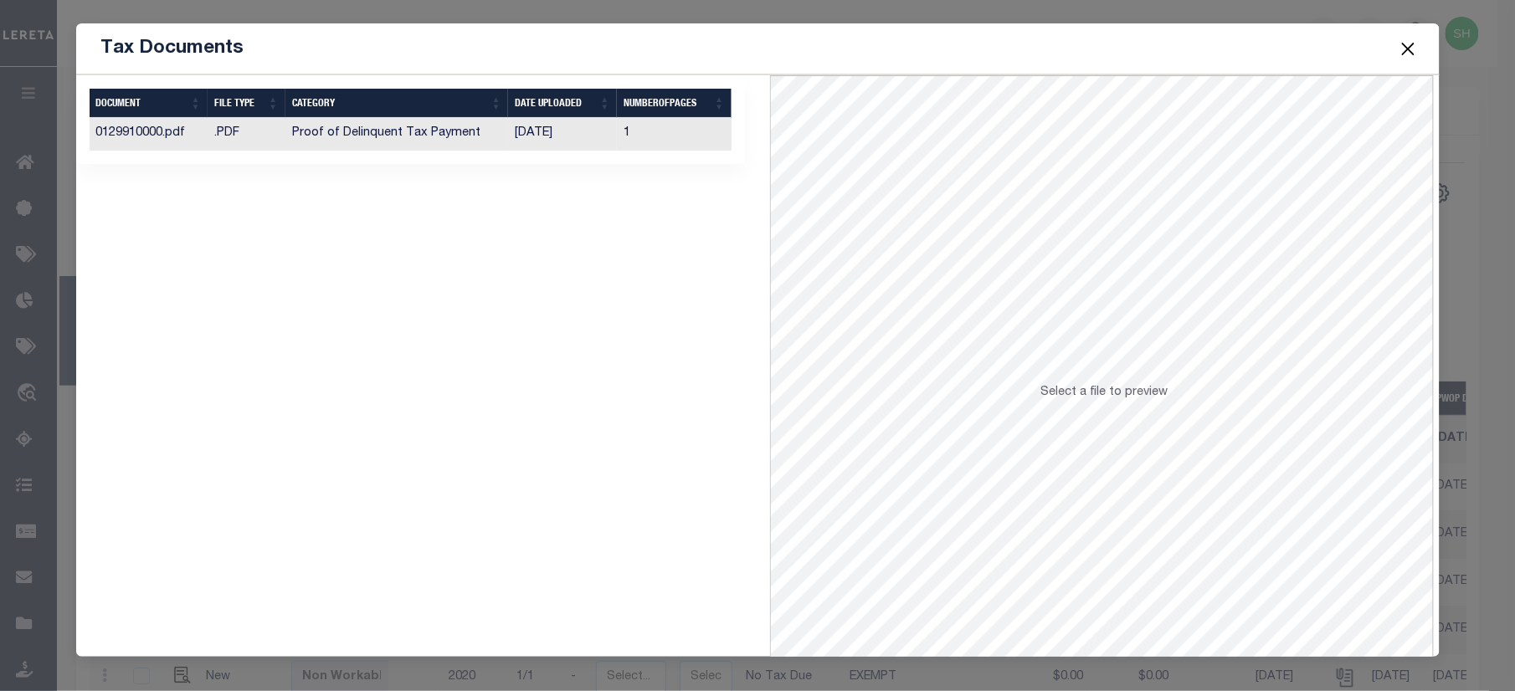
click at [444, 137] on td "Proof of Delinquent Tax Payment" at bounding box center [396, 134] width 223 height 33
click at [1400, 41] on button "Close" at bounding box center [1408, 49] width 22 height 22
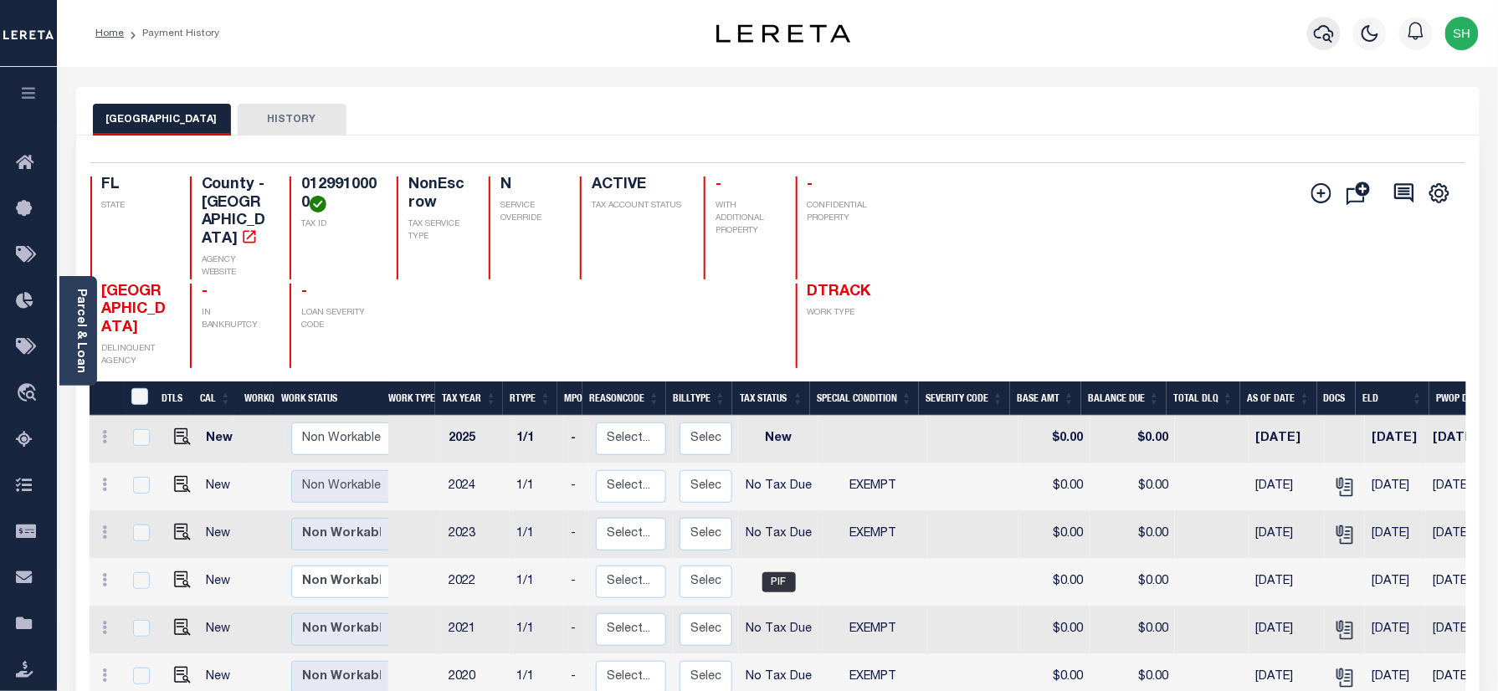
click at [1323, 35] on icon "button" at bounding box center [1324, 33] width 20 height 20
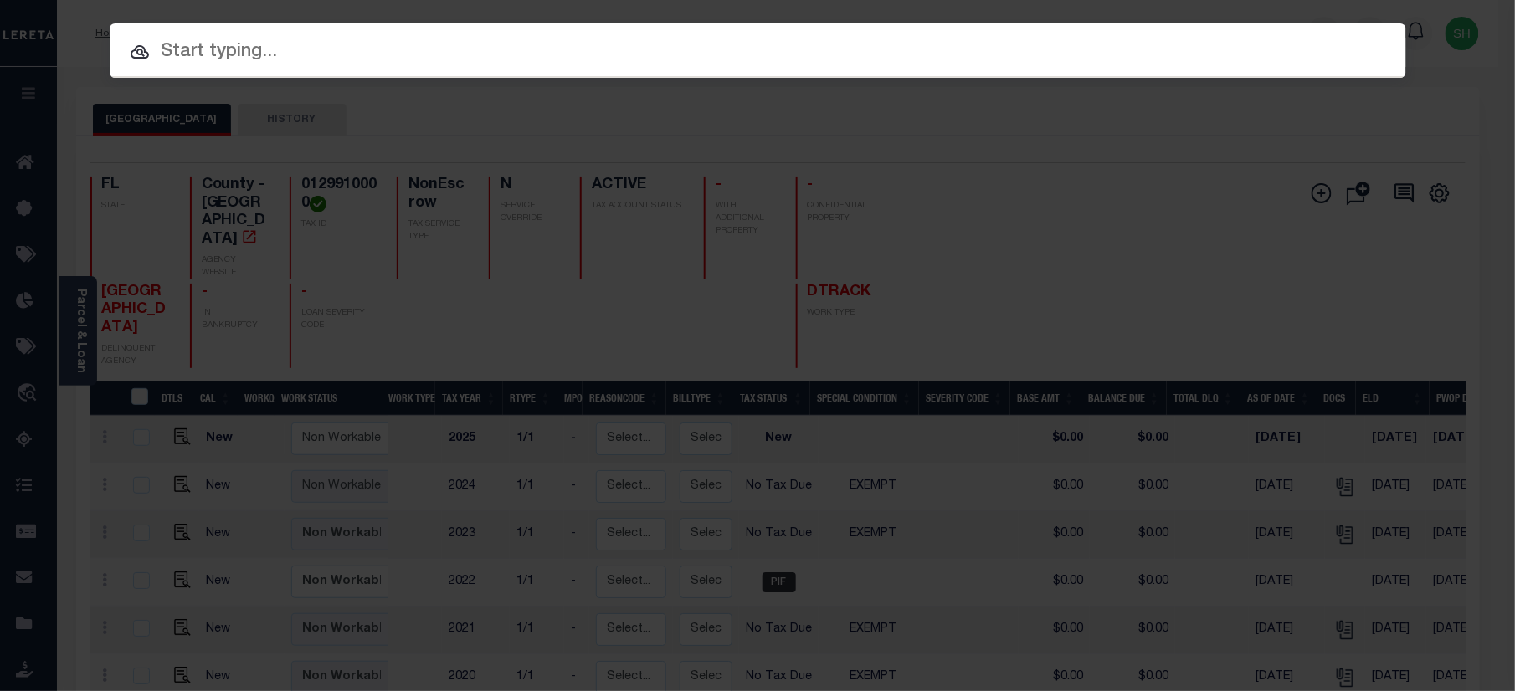
click at [1148, 41] on input "text" at bounding box center [758, 52] width 1296 height 29
paste input "00002002864-00001"
type input "00002002864-00001"
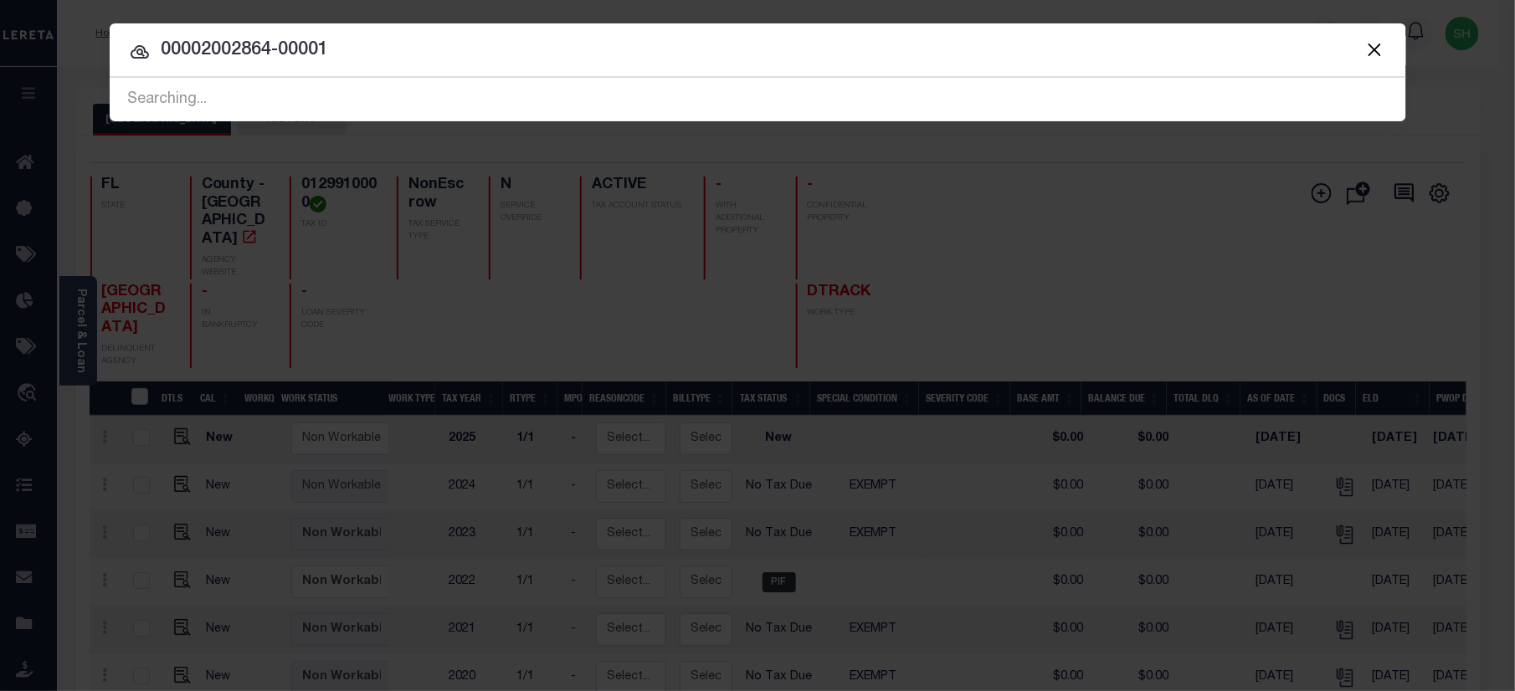
click at [1378, 52] on button "Close" at bounding box center [1375, 49] width 22 height 22
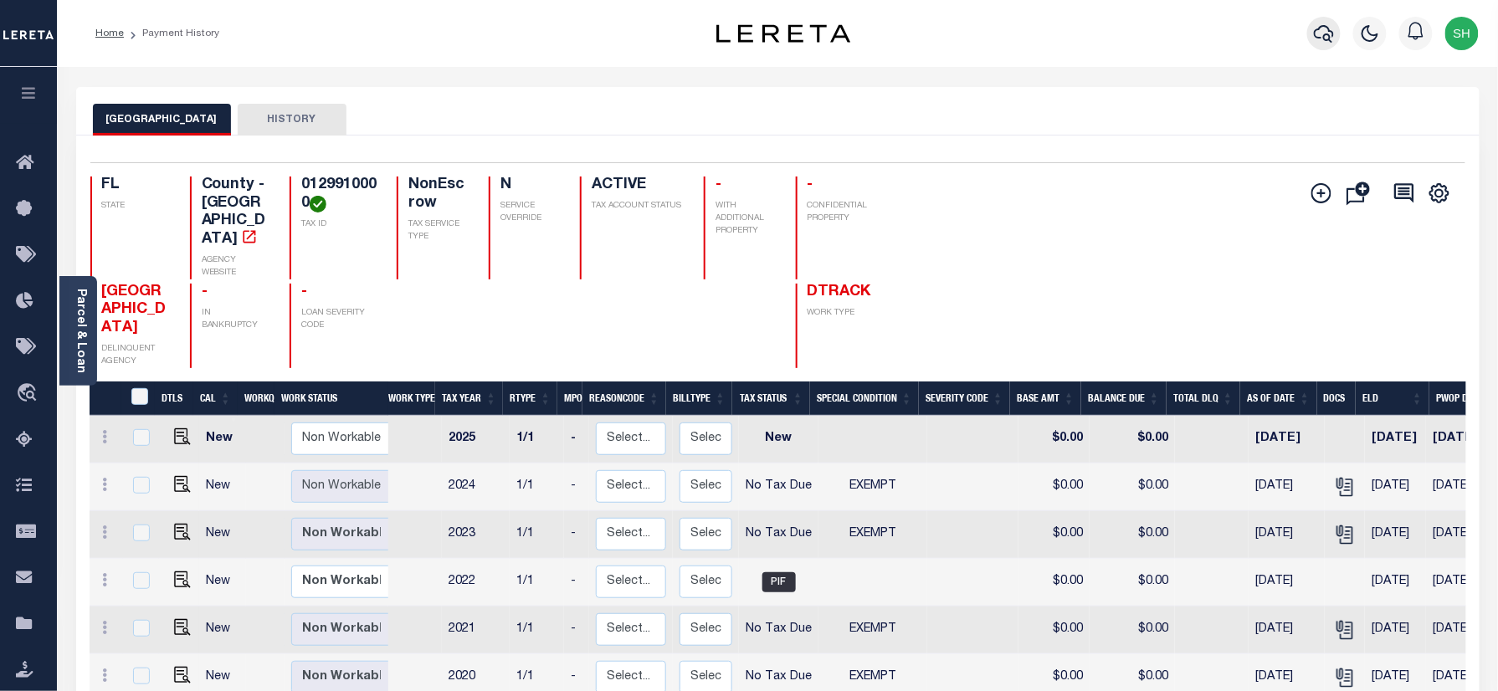
click at [1326, 28] on icon "button" at bounding box center [1324, 33] width 20 height 20
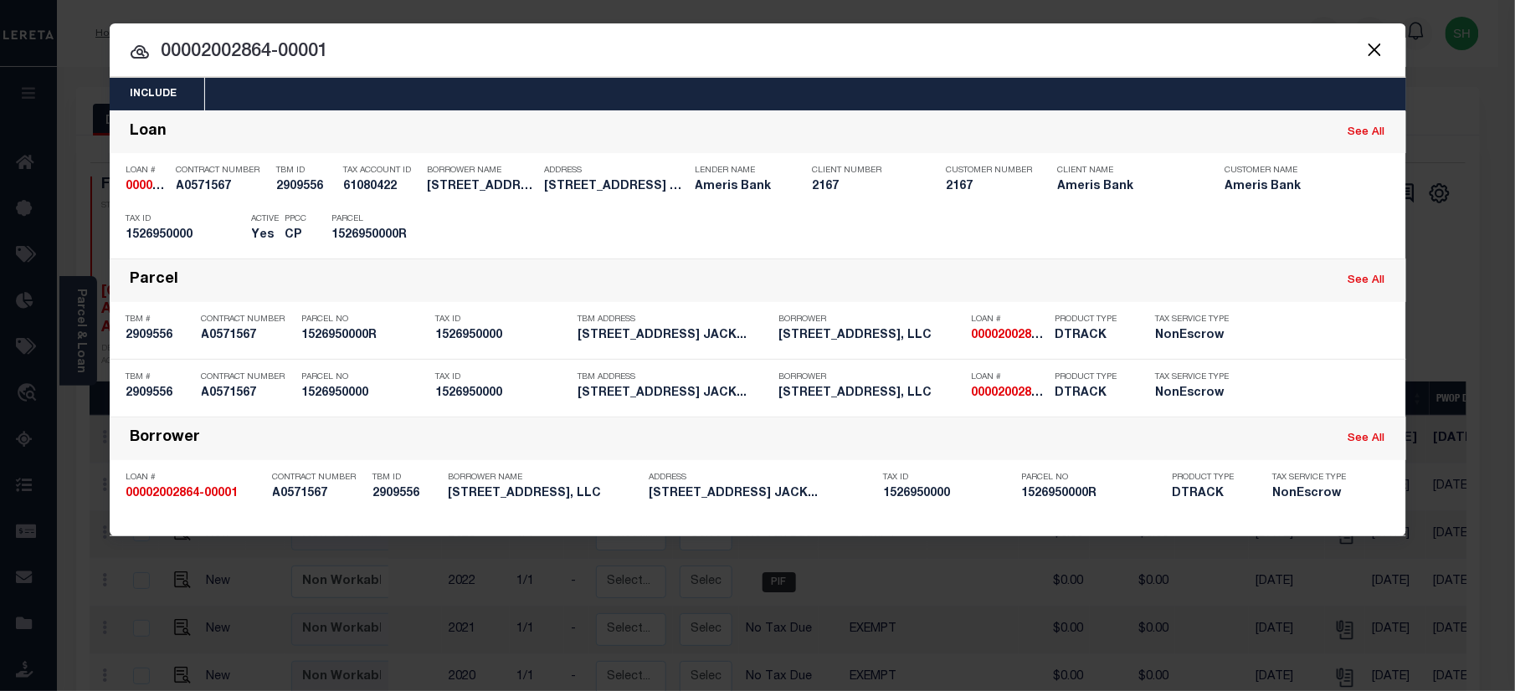
click at [726, 38] on input "00002002864-00001" at bounding box center [758, 52] width 1296 height 29
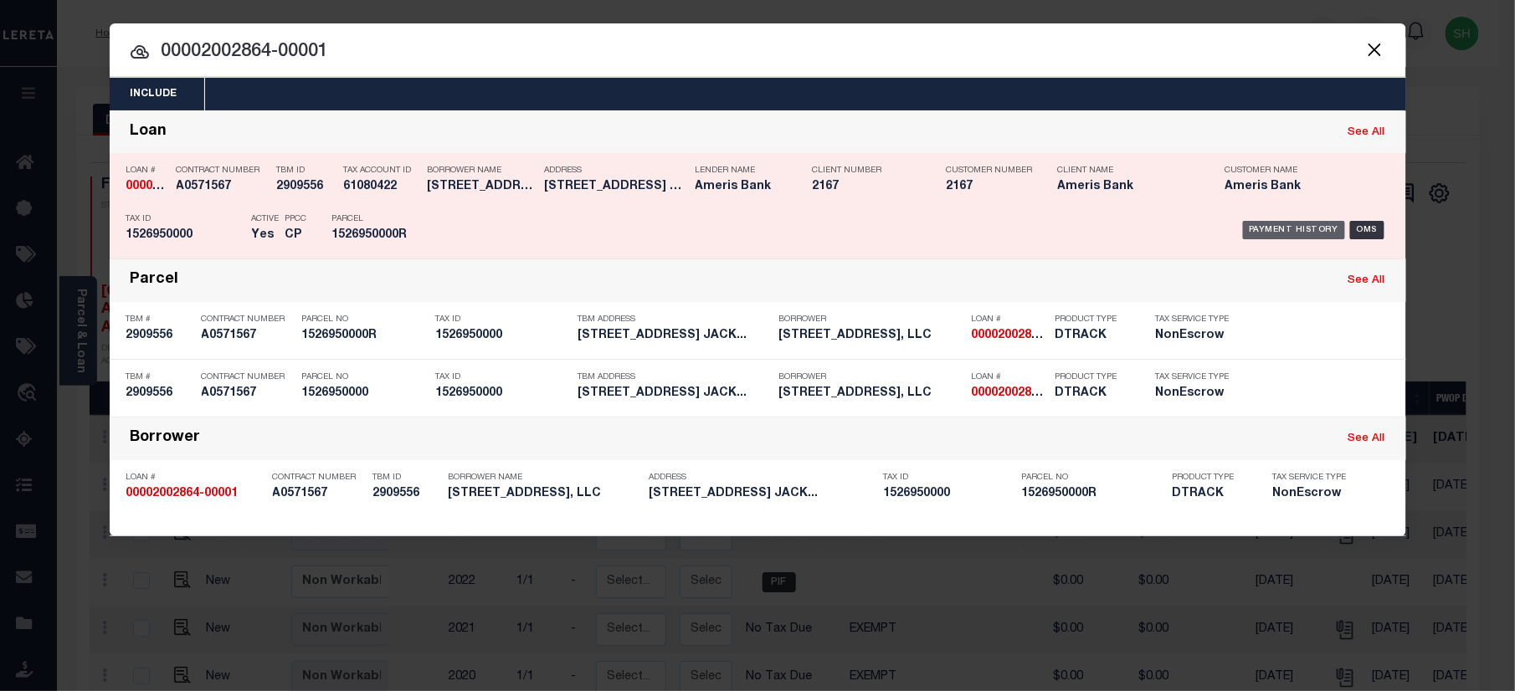
click at [1270, 229] on div "Payment History" at bounding box center [1294, 230] width 103 height 18
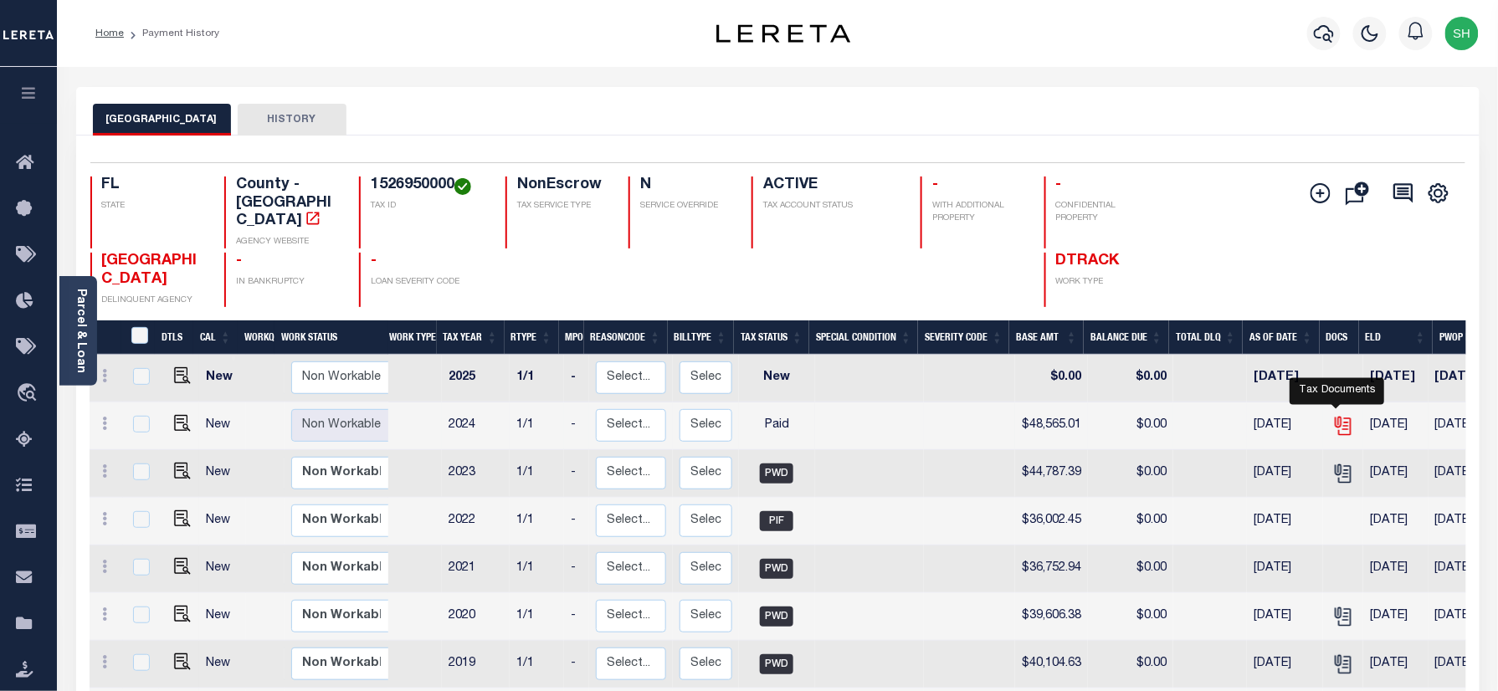
click at [1333, 415] on icon "" at bounding box center [1343, 426] width 22 height 22
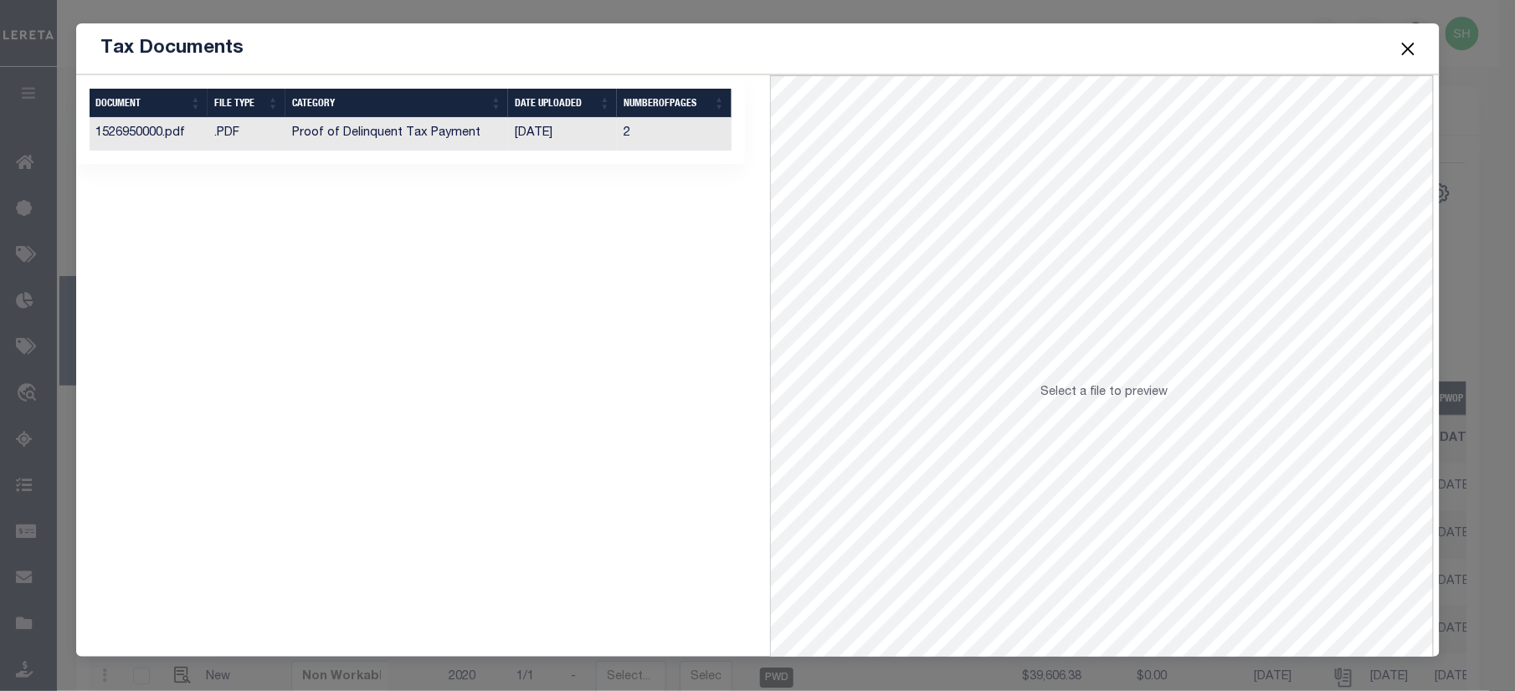
click at [362, 135] on td "Proof of Delinquent Tax Payment" at bounding box center [396, 134] width 223 height 33
click at [1407, 49] on button "Close" at bounding box center [1408, 49] width 22 height 22
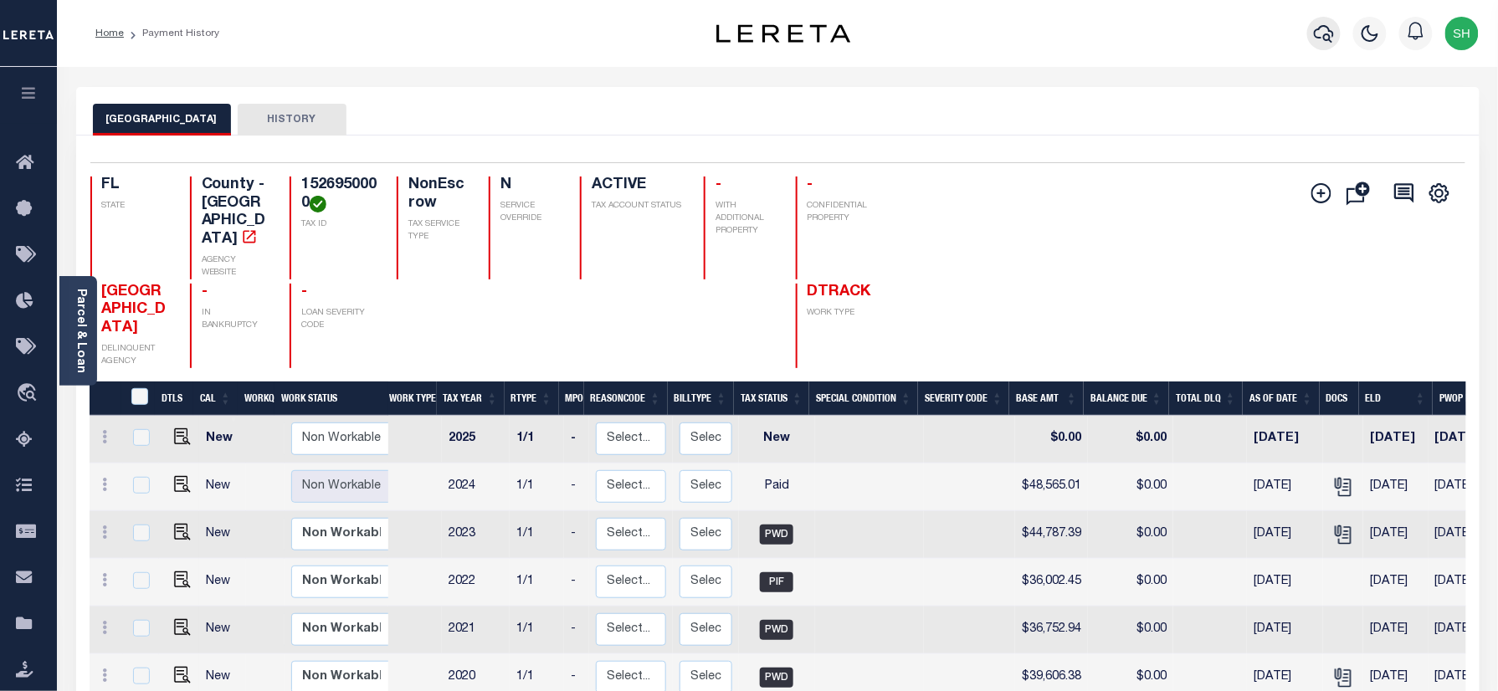
click at [1323, 33] on icon "button" at bounding box center [1324, 33] width 20 height 20
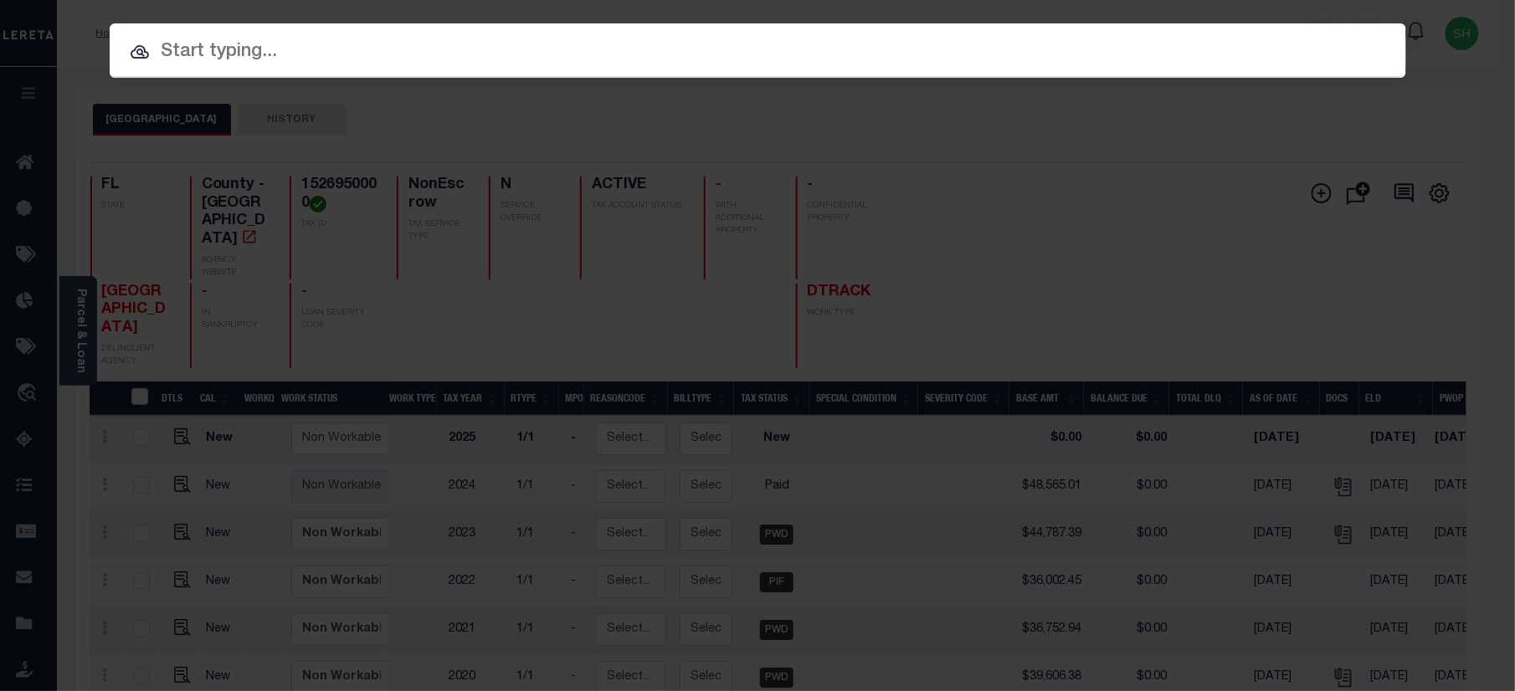
click at [1136, 41] on input "text" at bounding box center [758, 52] width 1296 height 29
paste input "00093051621-00001"
type input "00093051621-00001"
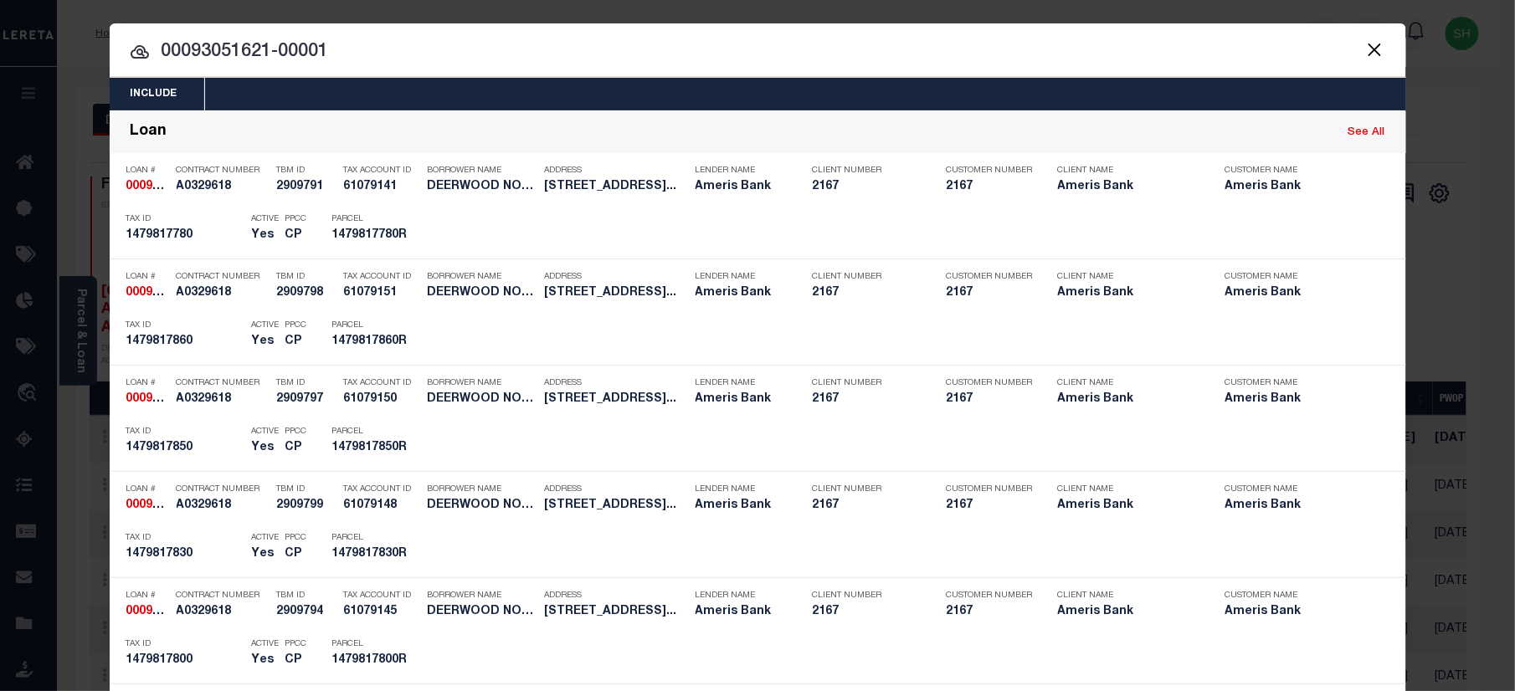
scroll to position [849, 0]
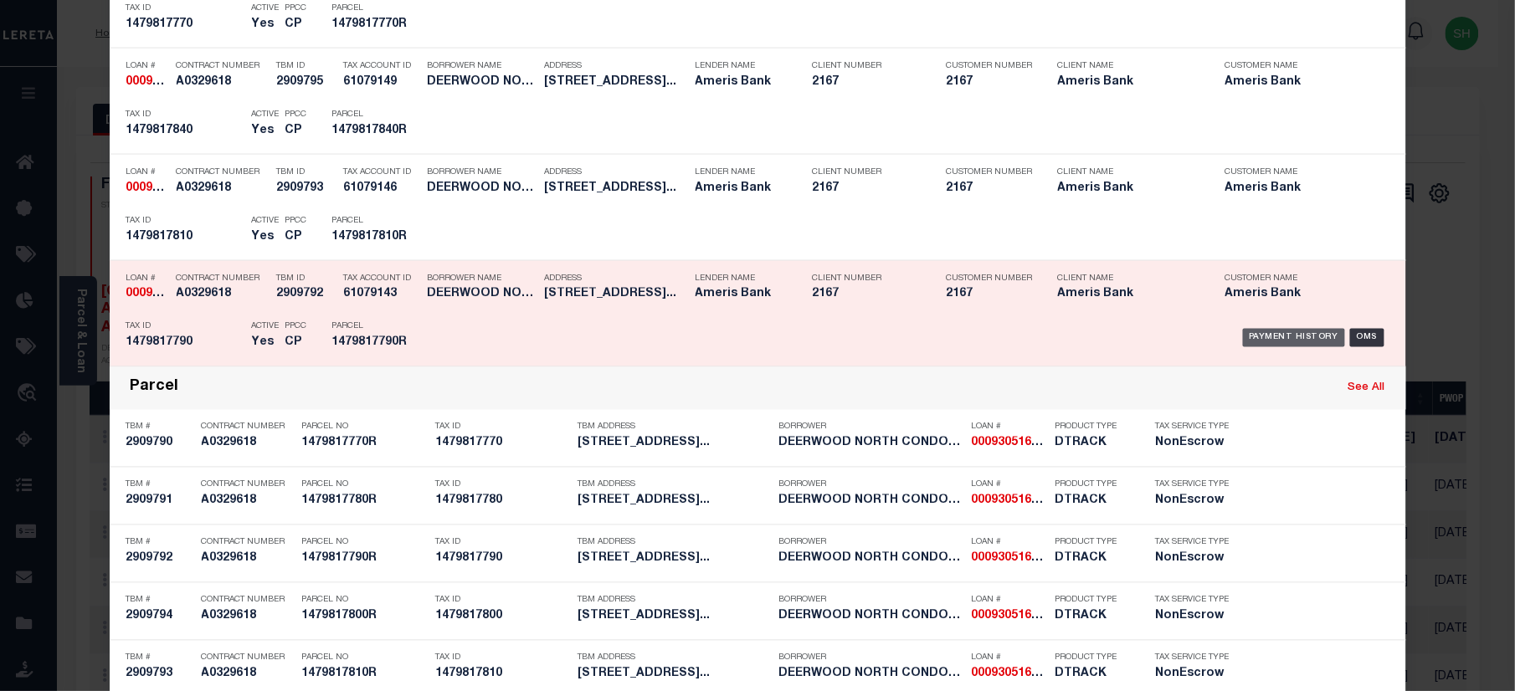
click at [1264, 340] on div "Payment History" at bounding box center [1294, 338] width 103 height 18
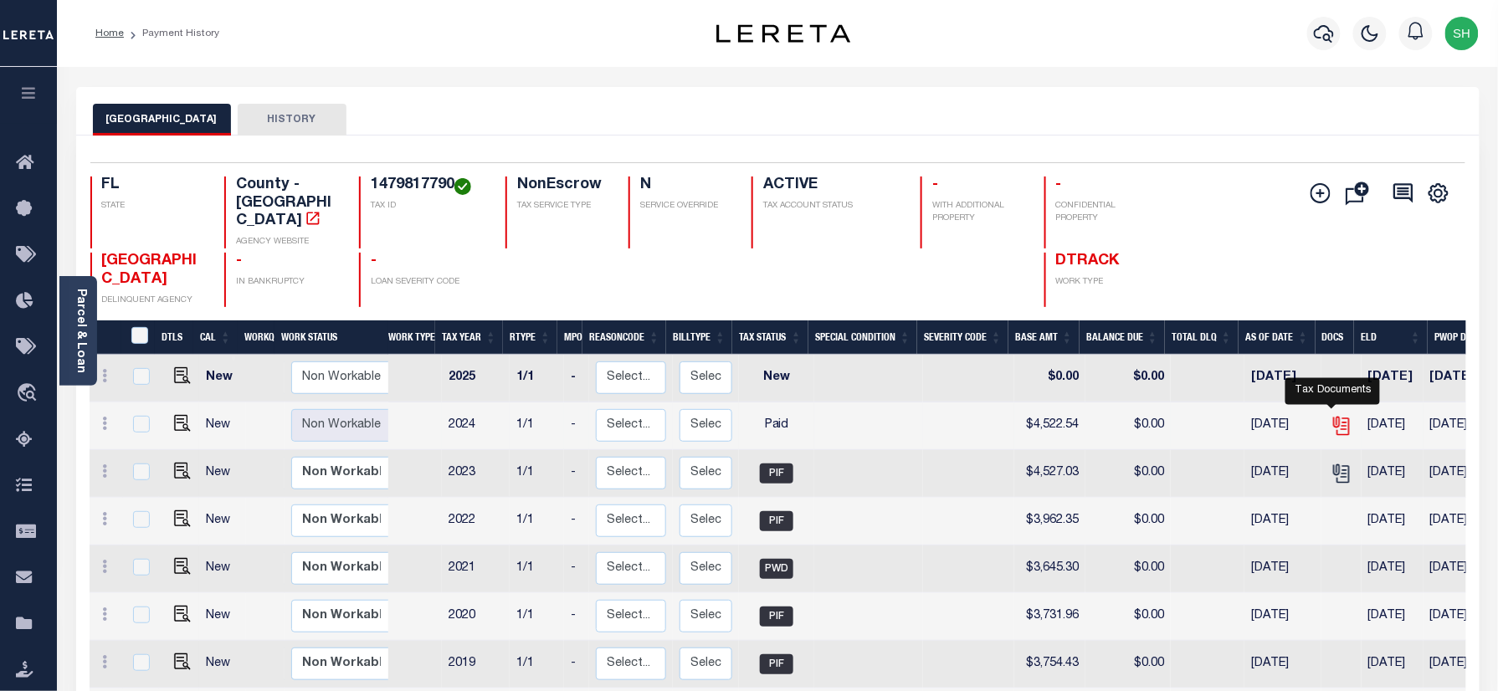
click at [1332, 415] on icon "" at bounding box center [1342, 426] width 22 height 22
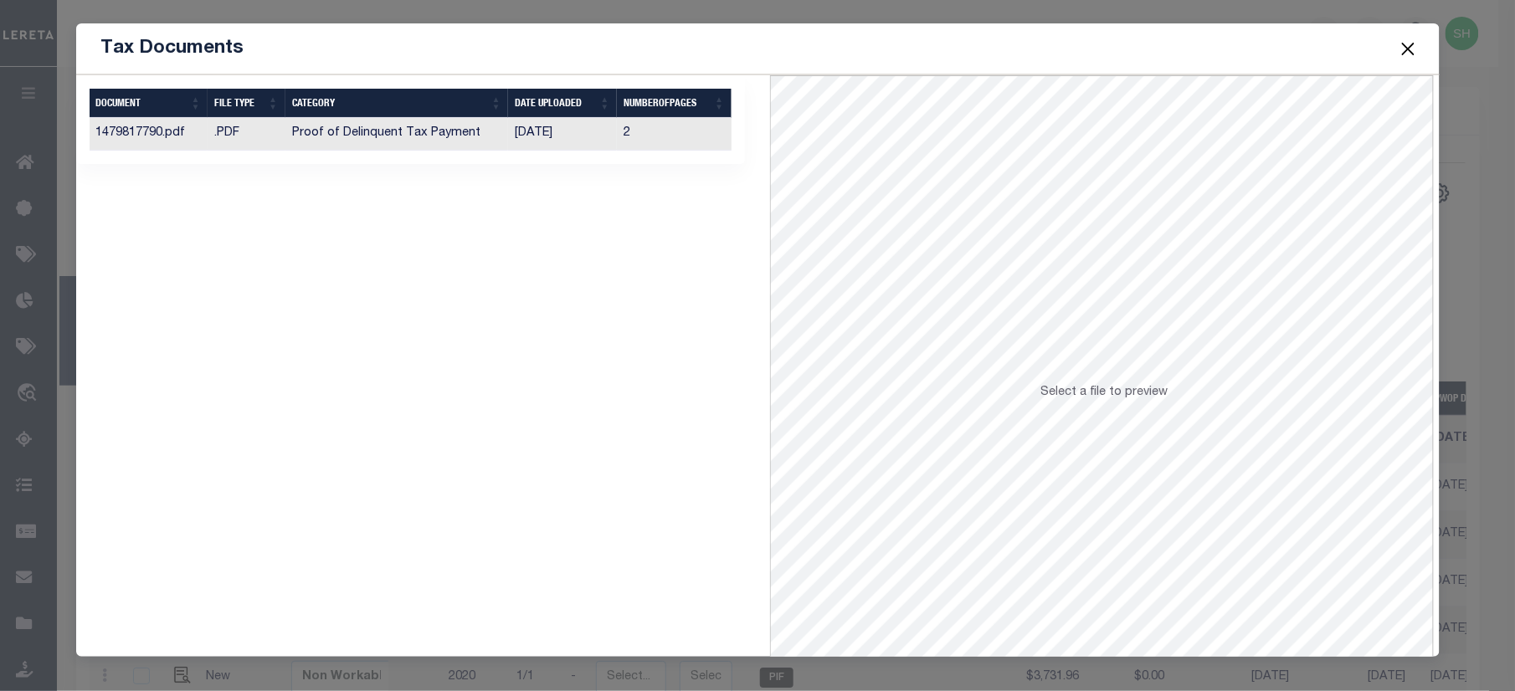
click at [269, 131] on td ".PDF" at bounding box center [247, 134] width 78 height 33
click at [1418, 51] on button "Close" at bounding box center [1408, 49] width 22 height 22
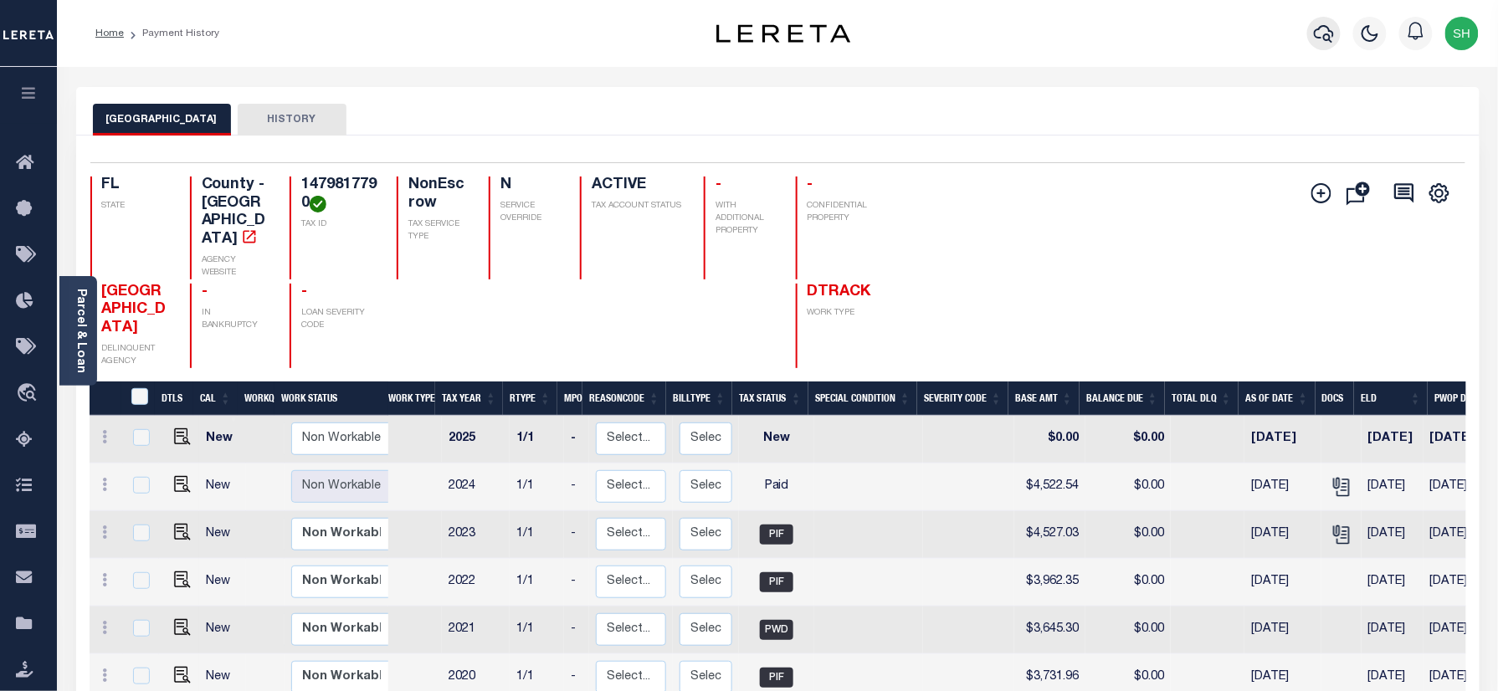
click at [1316, 25] on icon "button" at bounding box center [1324, 33] width 20 height 20
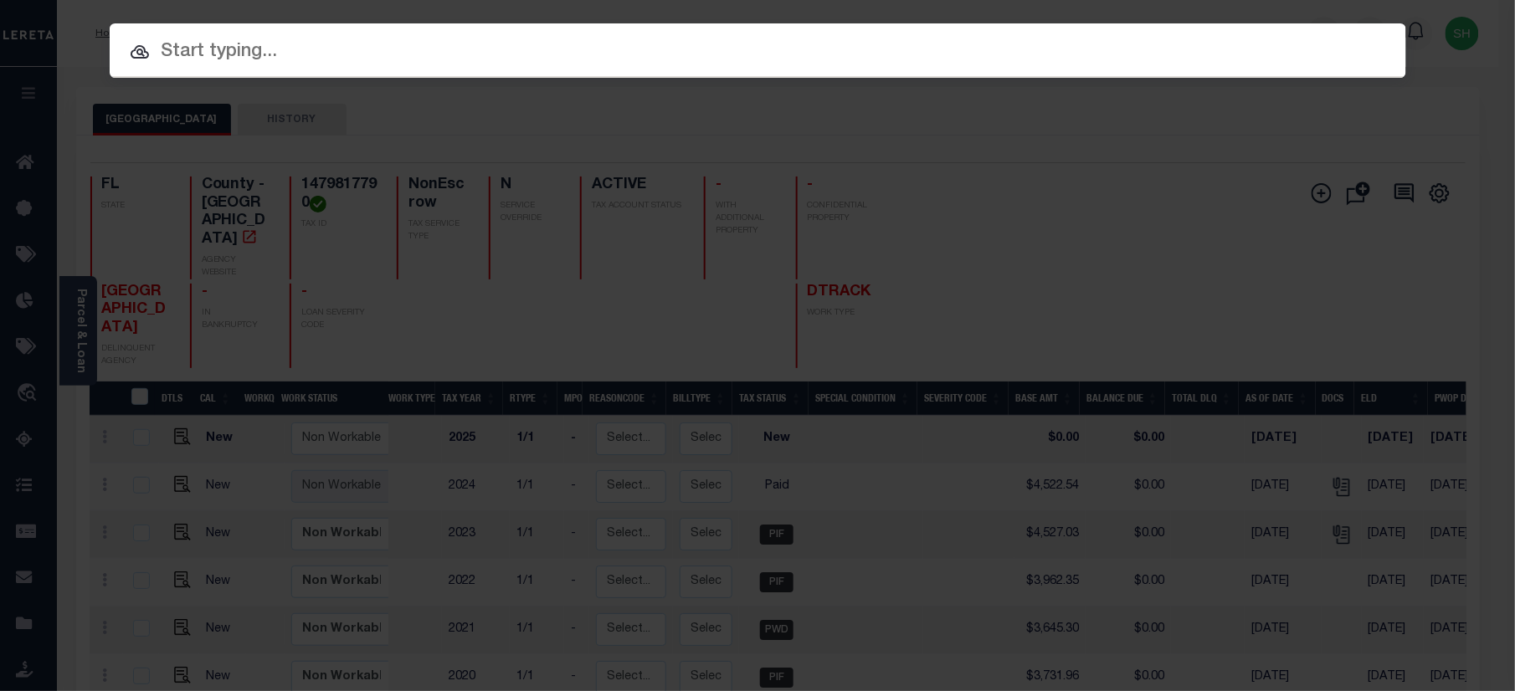
click at [1041, 42] on input "text" at bounding box center [758, 52] width 1296 height 29
paste input "00002002842-00001"
type input "00002002842-00001"
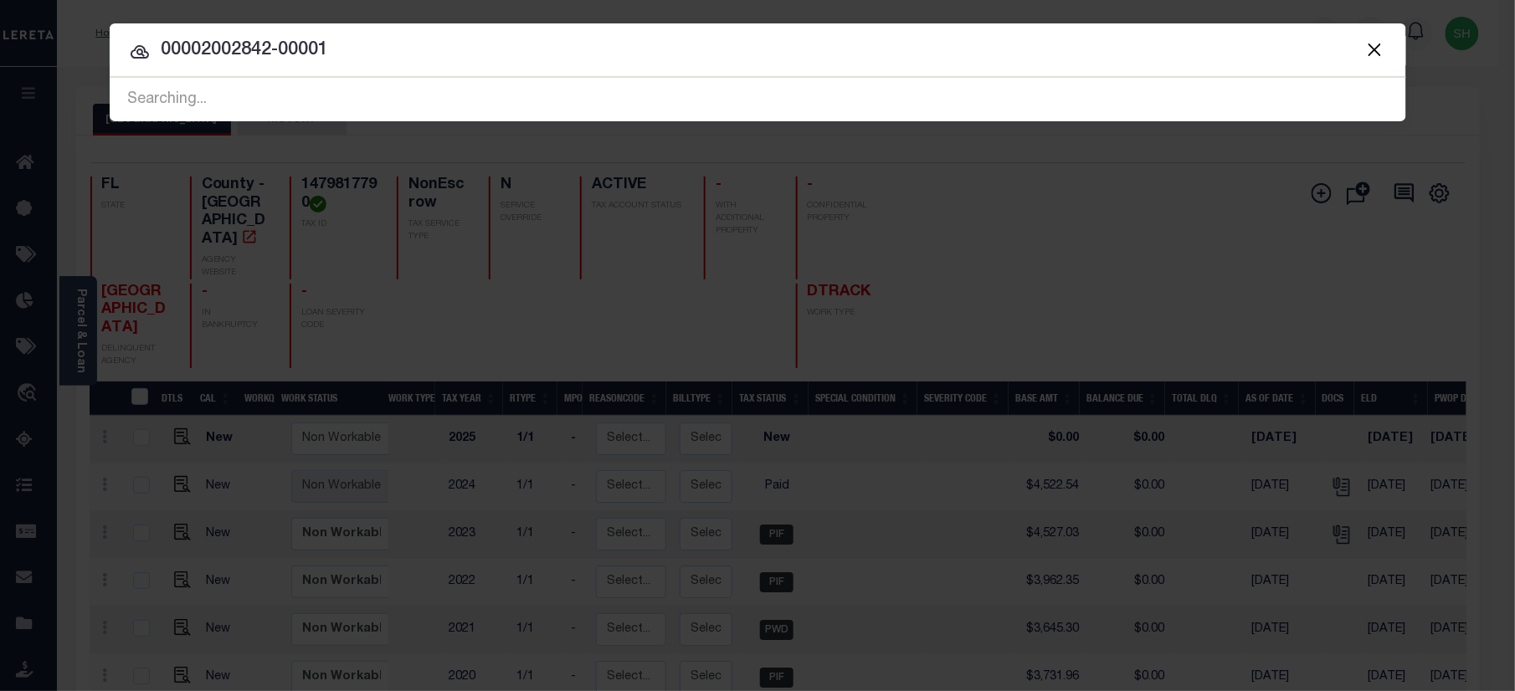
click at [1370, 42] on button "Close" at bounding box center [1375, 49] width 22 height 22
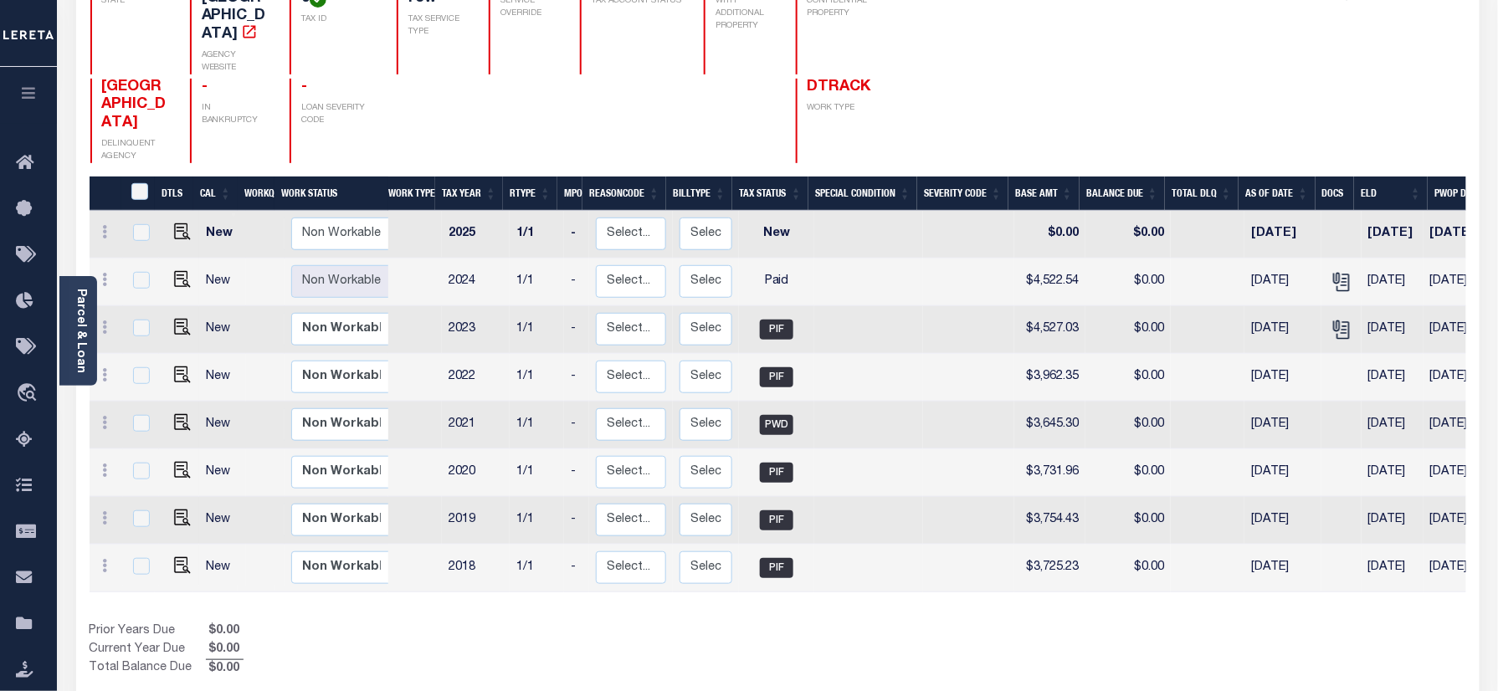
scroll to position [223, 0]
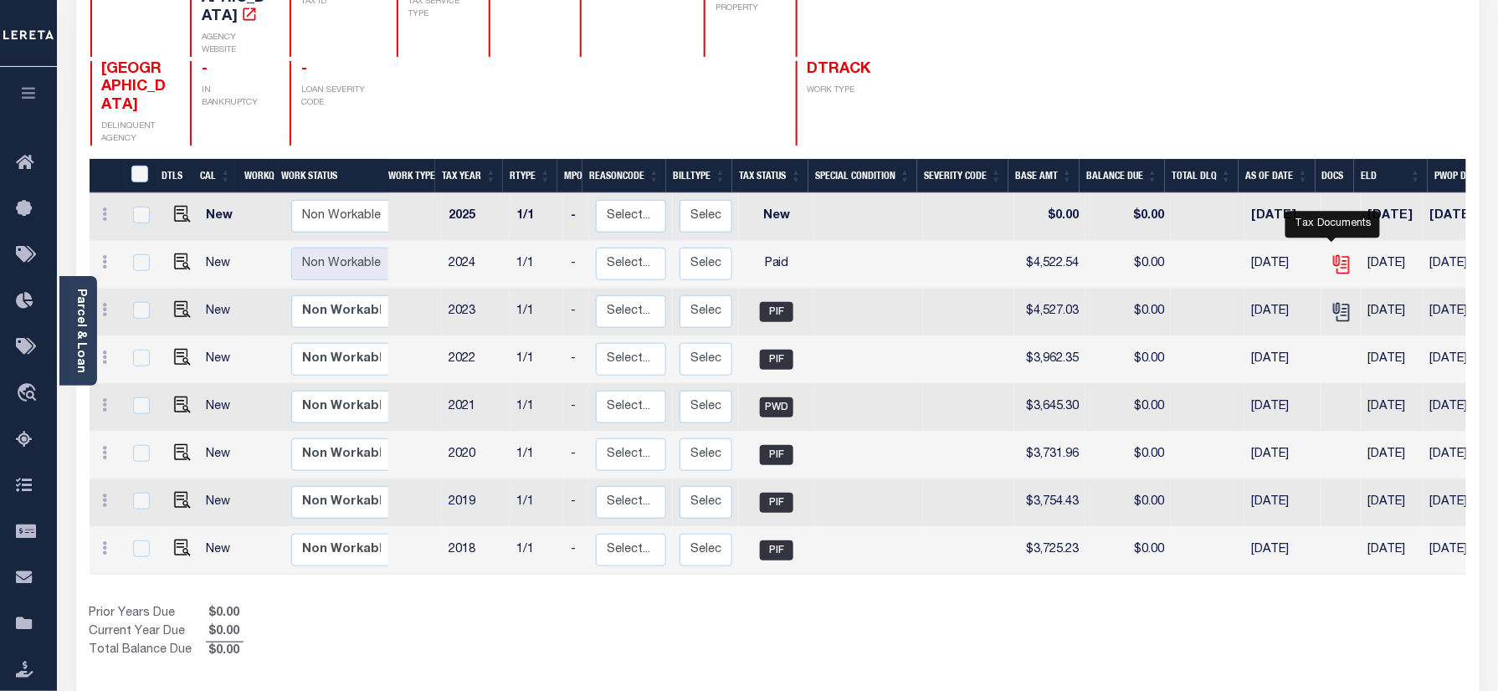
click at [1333, 255] on icon "" at bounding box center [1339, 261] width 13 height 13
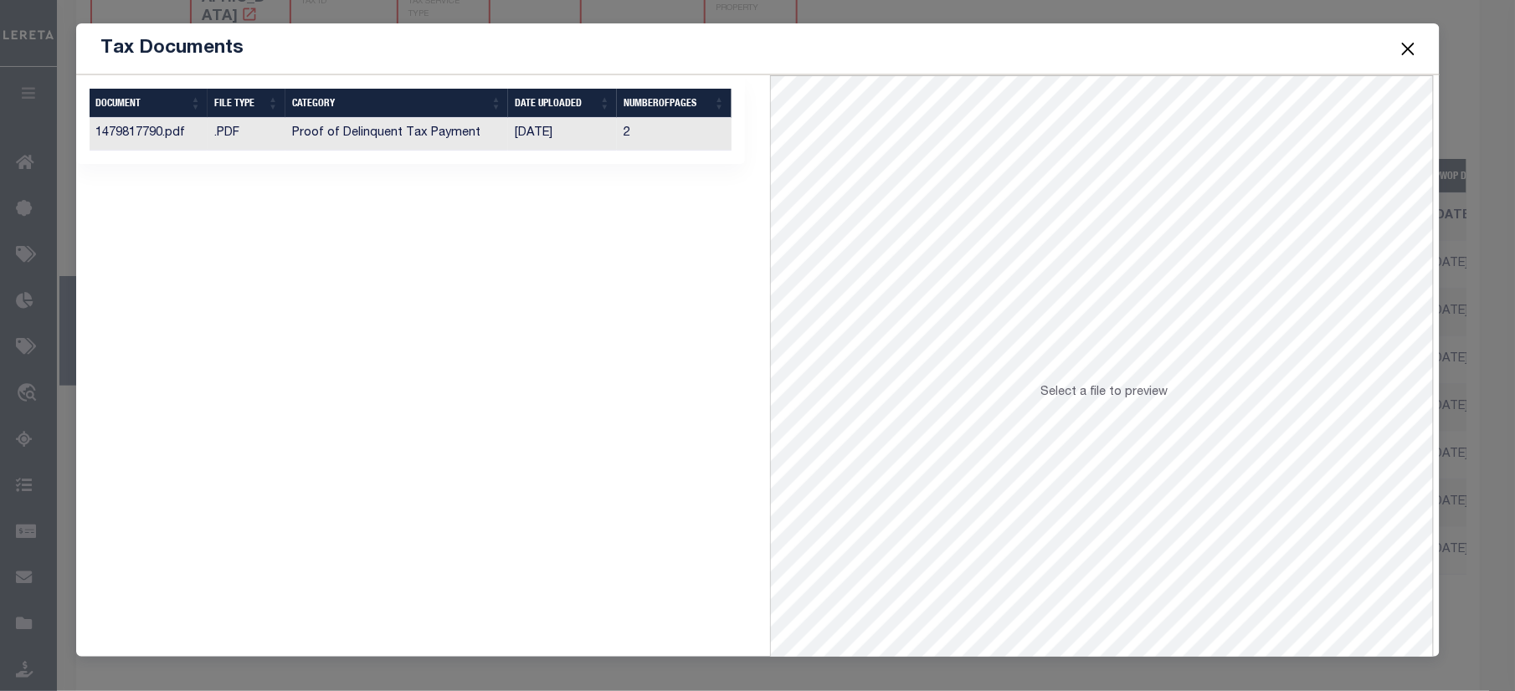
click at [425, 141] on td "Proof of Delinquent Tax Payment" at bounding box center [396, 134] width 223 height 33
click at [1407, 38] on button "Close" at bounding box center [1408, 49] width 22 height 22
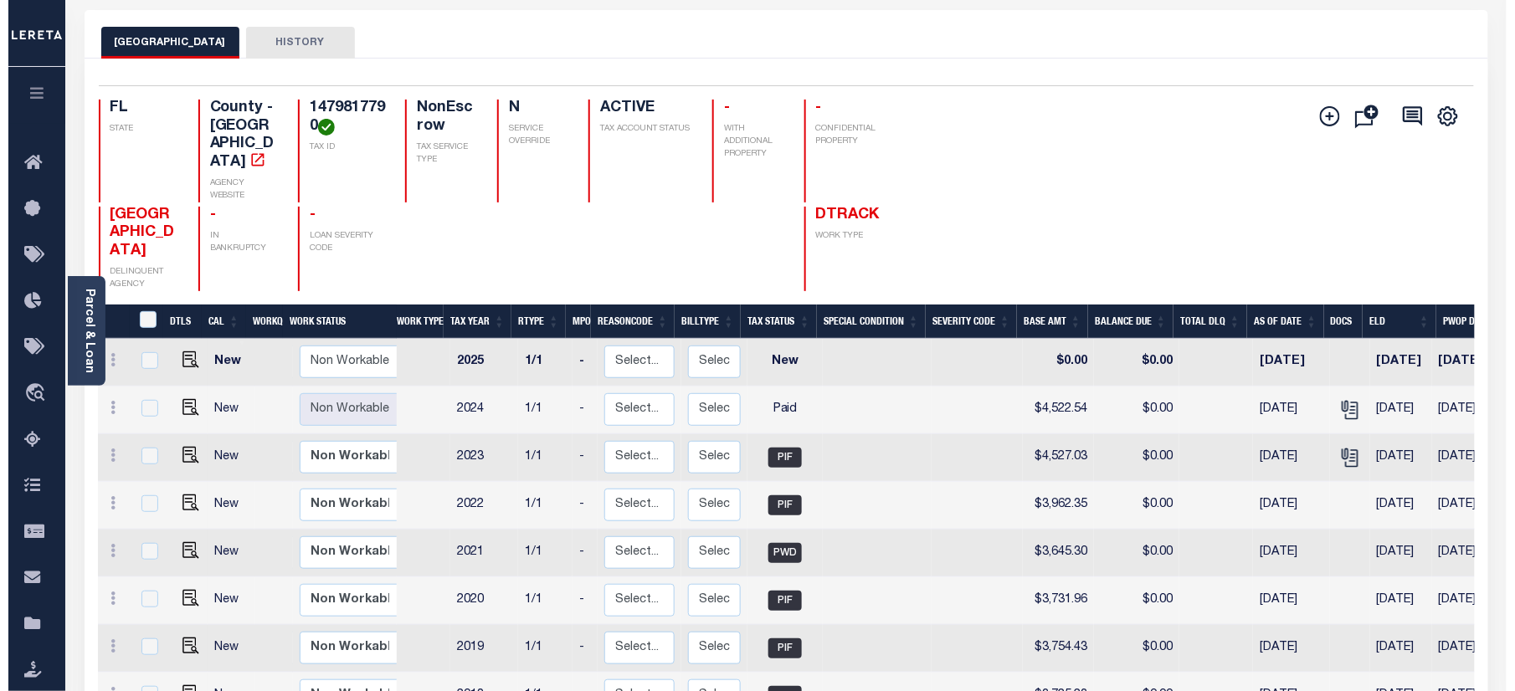
scroll to position [0, 0]
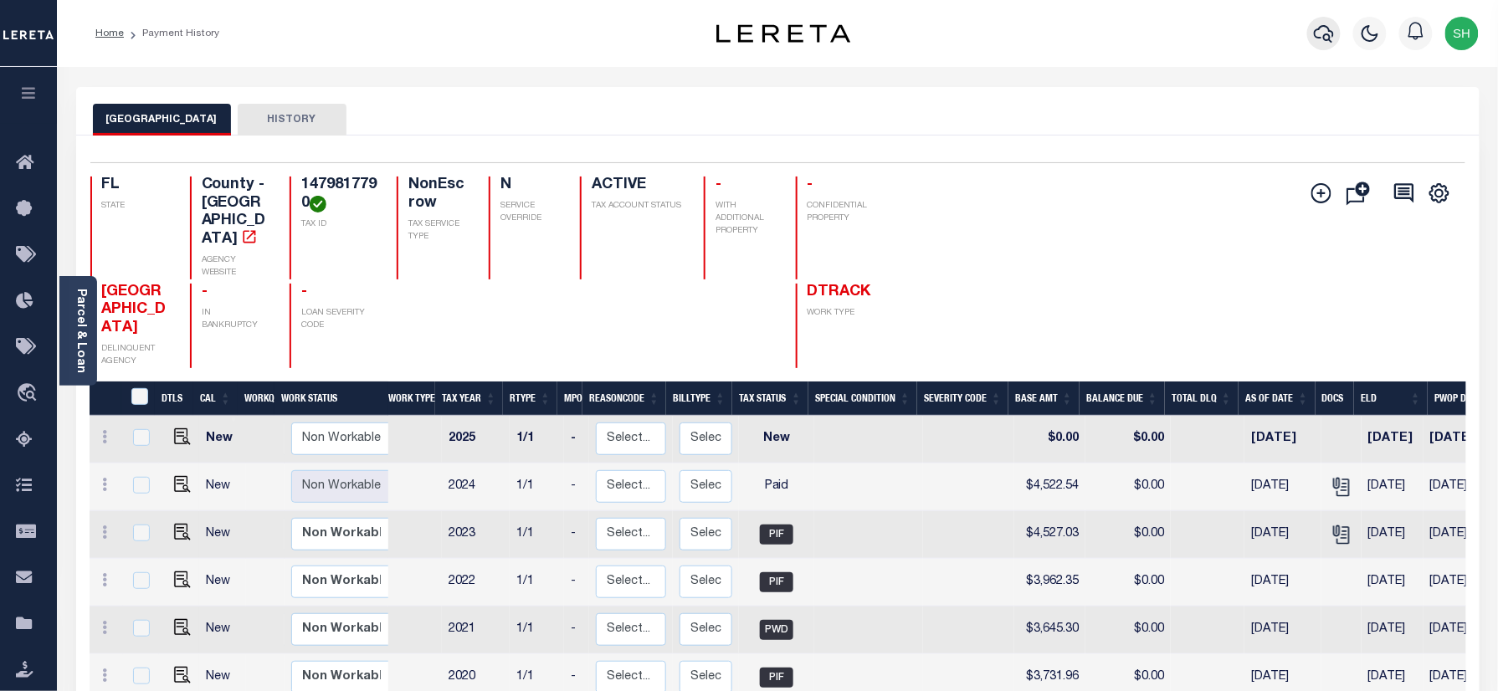
click at [1317, 25] on icon "button" at bounding box center [1324, 33] width 20 height 20
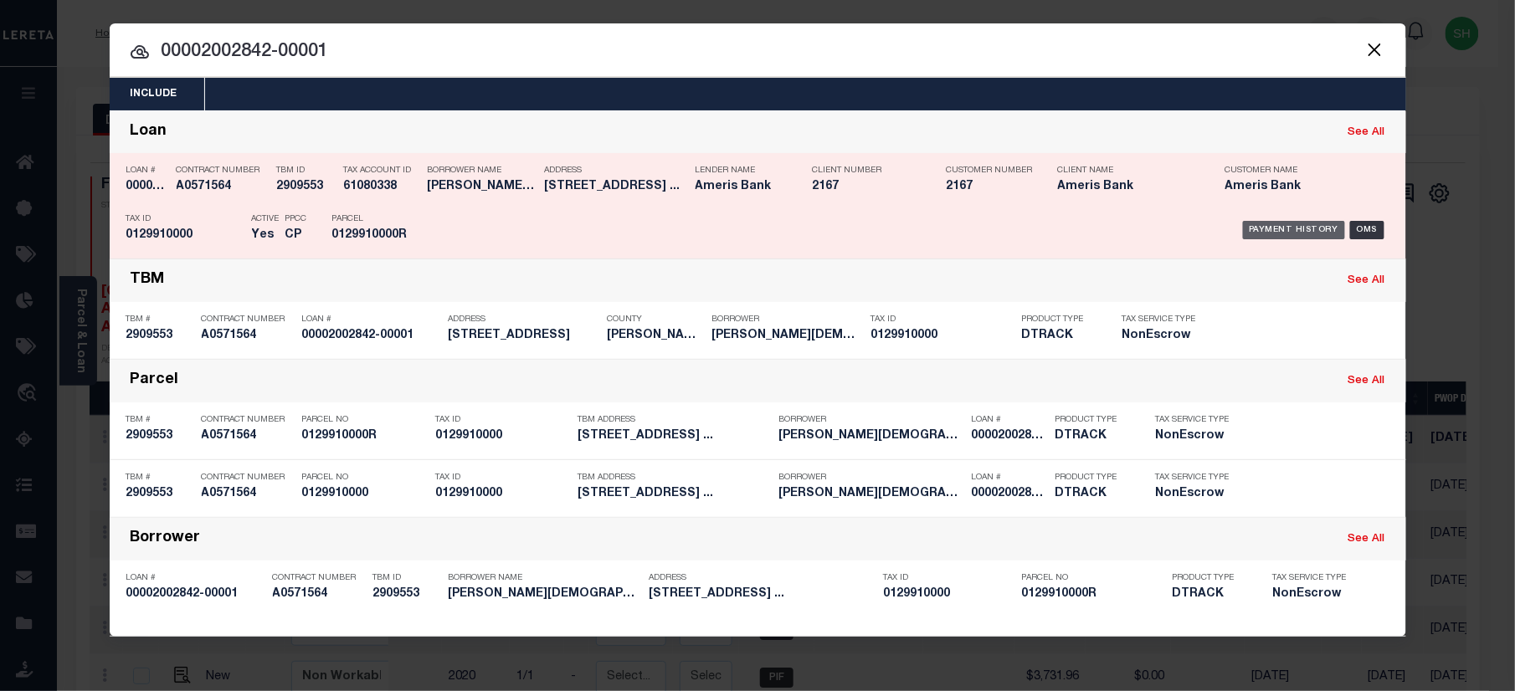
click at [1284, 228] on div "Payment History" at bounding box center [1294, 230] width 103 height 18
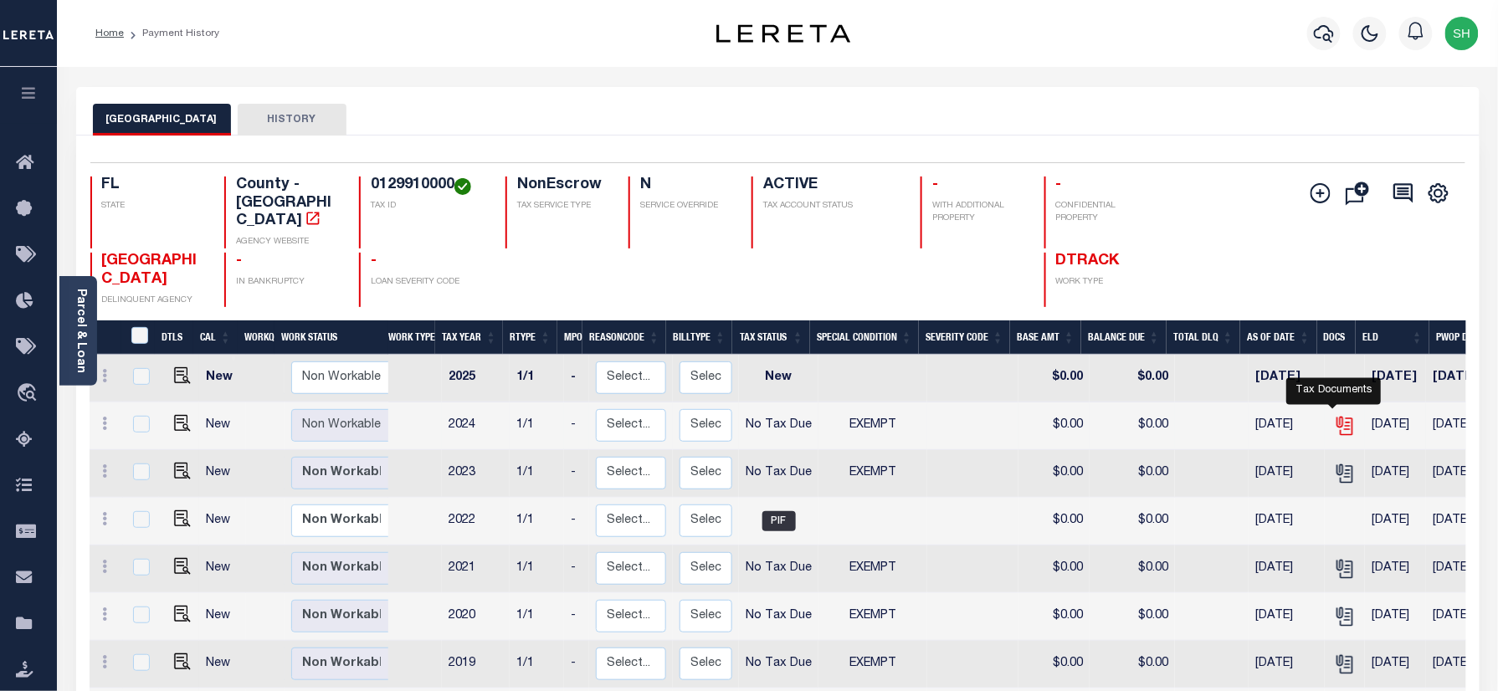
click at [1337, 416] on icon "" at bounding box center [1343, 422] width 13 height 13
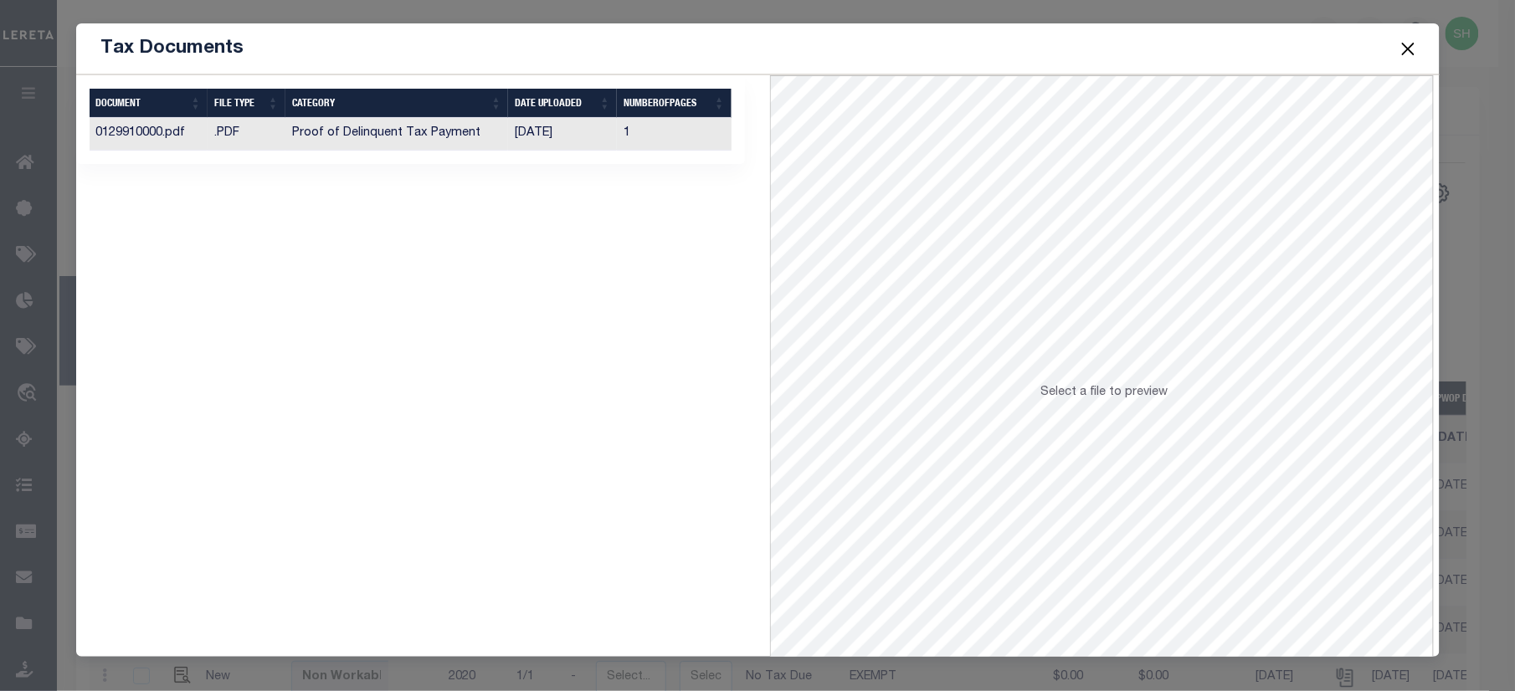
click at [434, 147] on td "Proof of Delinquent Tax Payment" at bounding box center [396, 134] width 223 height 33
click at [1407, 42] on button "Close" at bounding box center [1408, 49] width 22 height 22
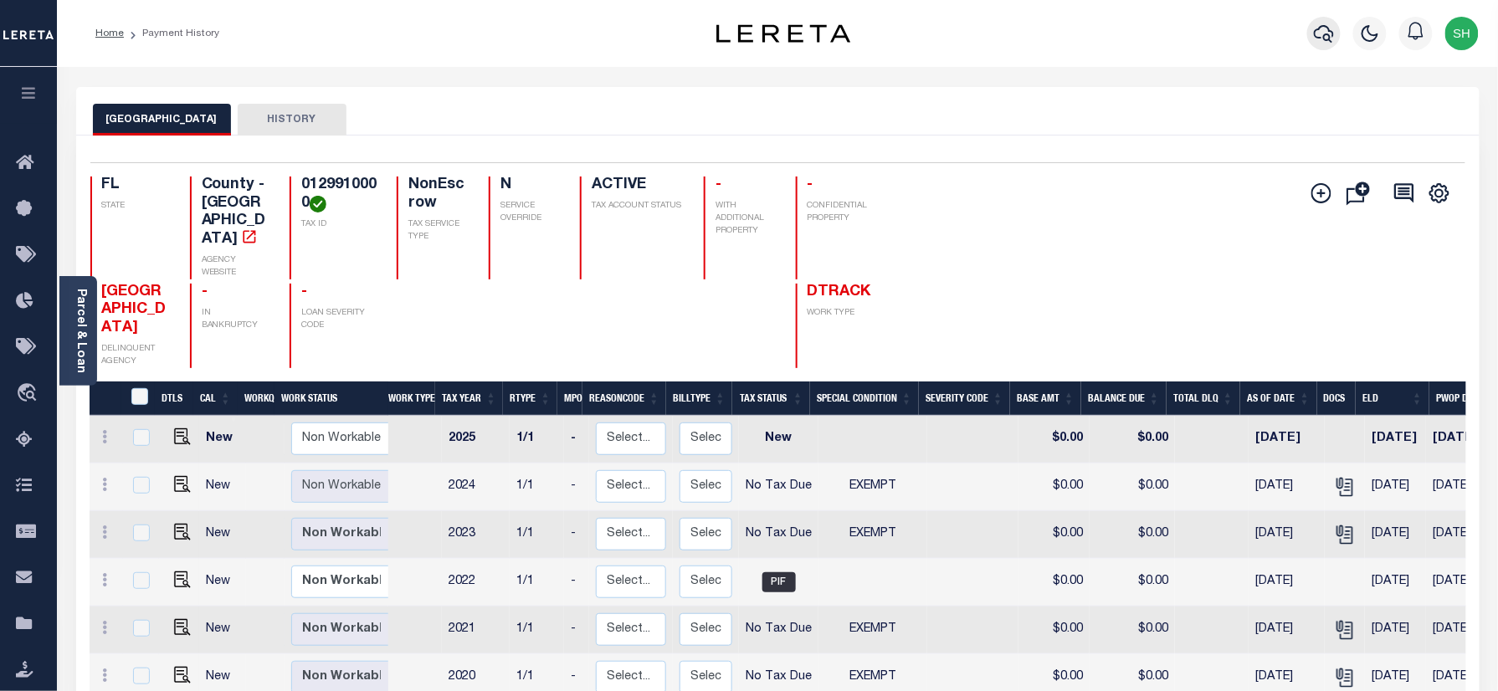
click at [1317, 28] on icon "button" at bounding box center [1324, 33] width 20 height 20
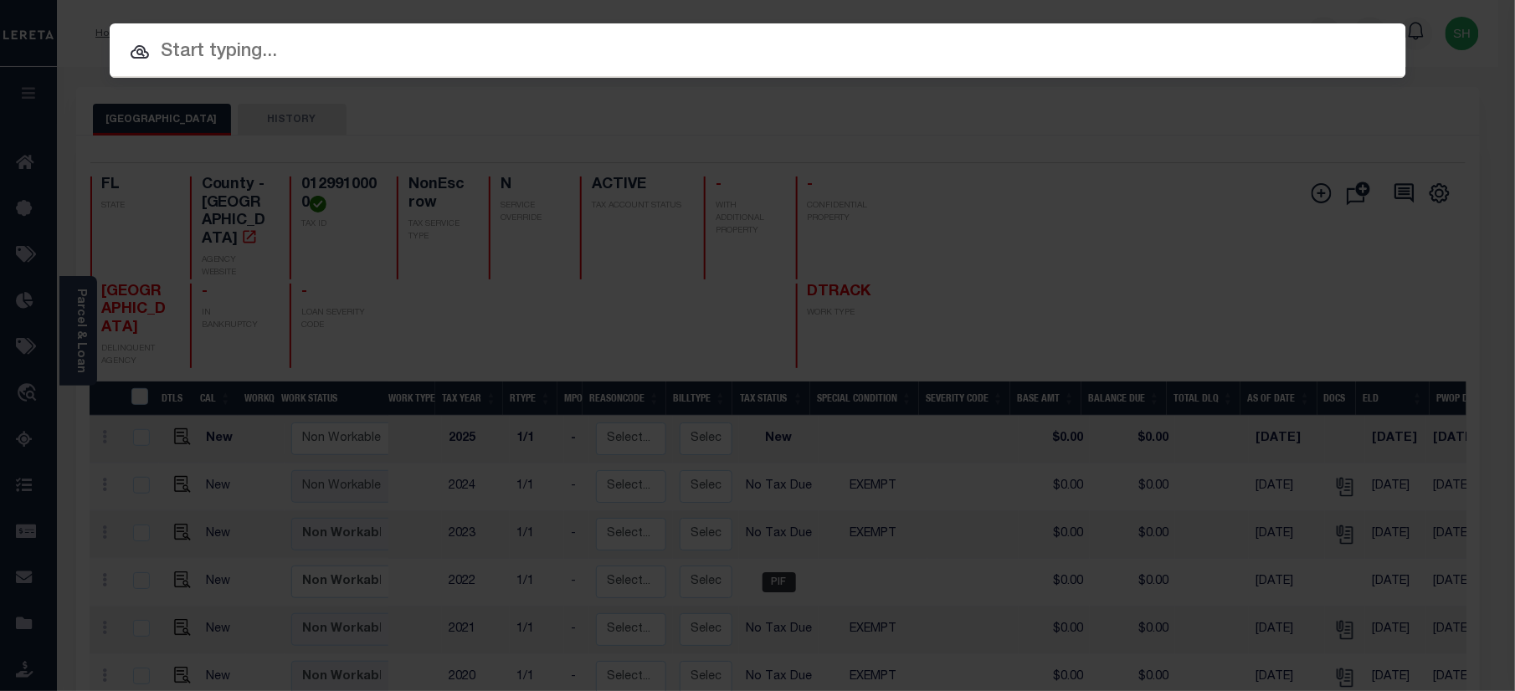
click at [1155, 42] on input "text" at bounding box center [758, 52] width 1296 height 29
paste input "00002002864-00001"
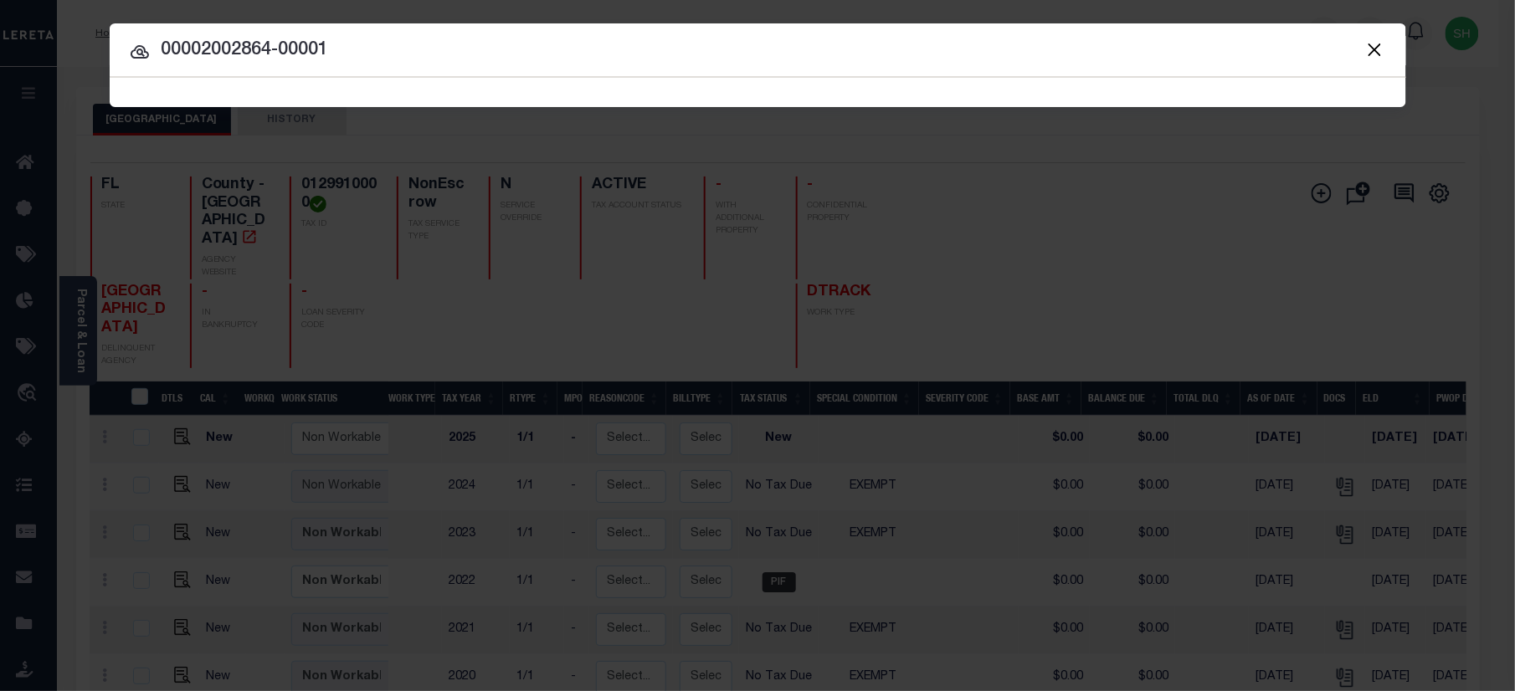
type input "00002002864-00001"
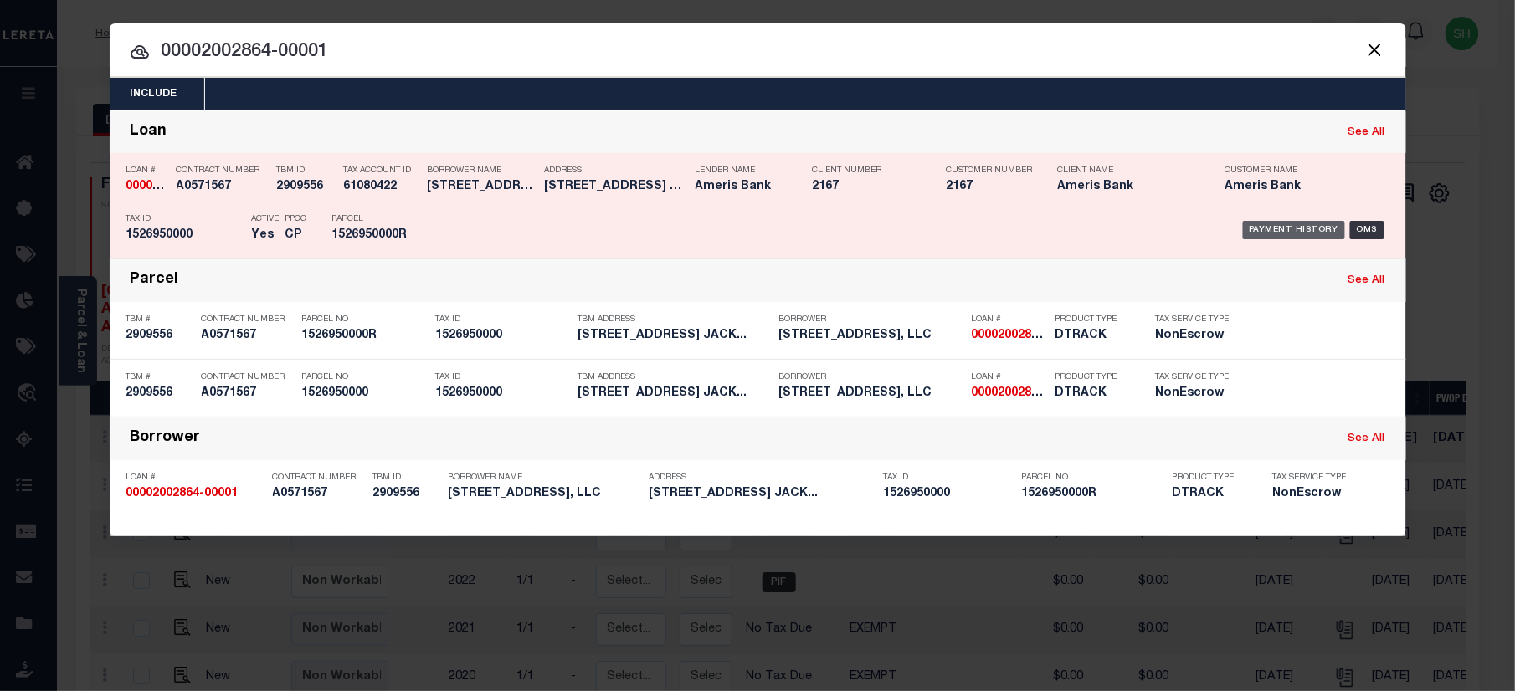
click at [1297, 225] on div "Payment History" at bounding box center [1294, 230] width 103 height 18
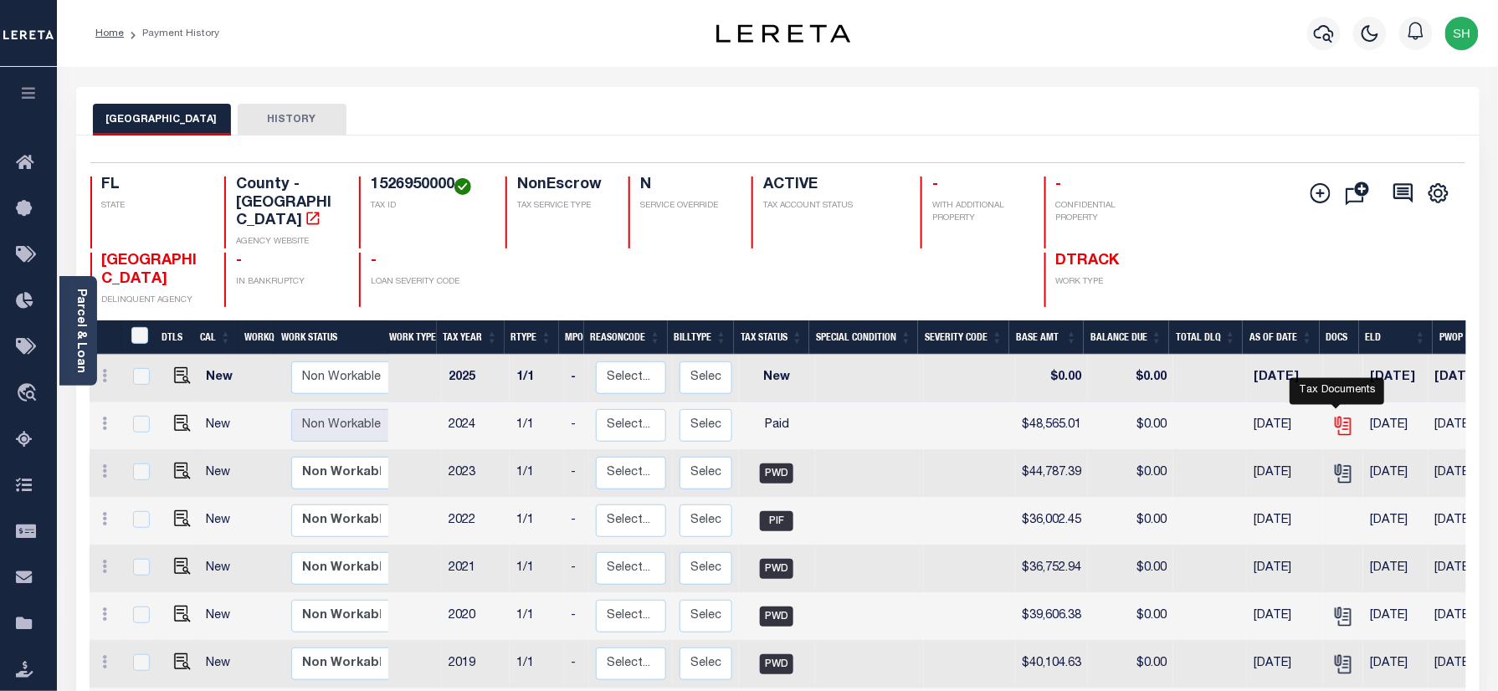
click at [1332, 415] on icon "" at bounding box center [1343, 426] width 22 height 22
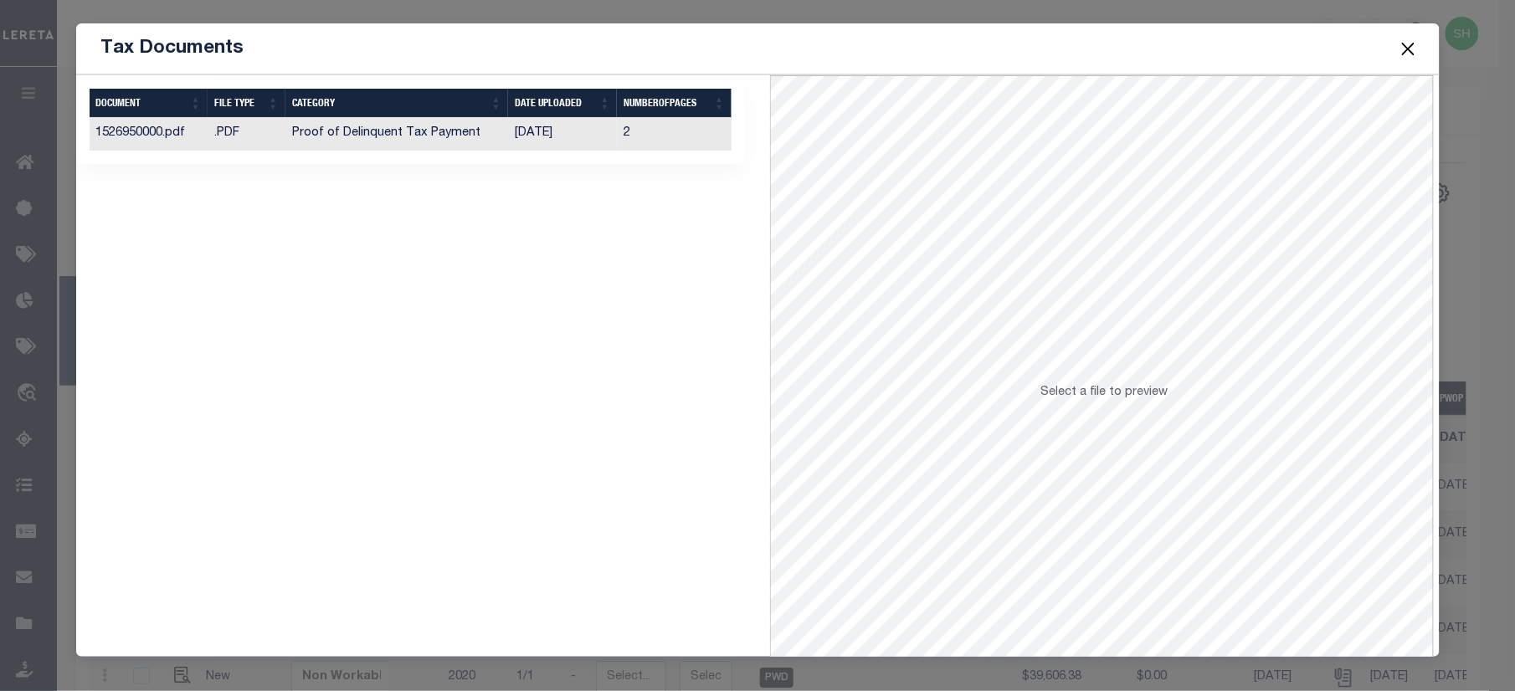
click at [377, 139] on td "Proof of Delinquent Tax Payment" at bounding box center [396, 134] width 223 height 33
click at [1416, 47] on button "Close" at bounding box center [1408, 49] width 22 height 22
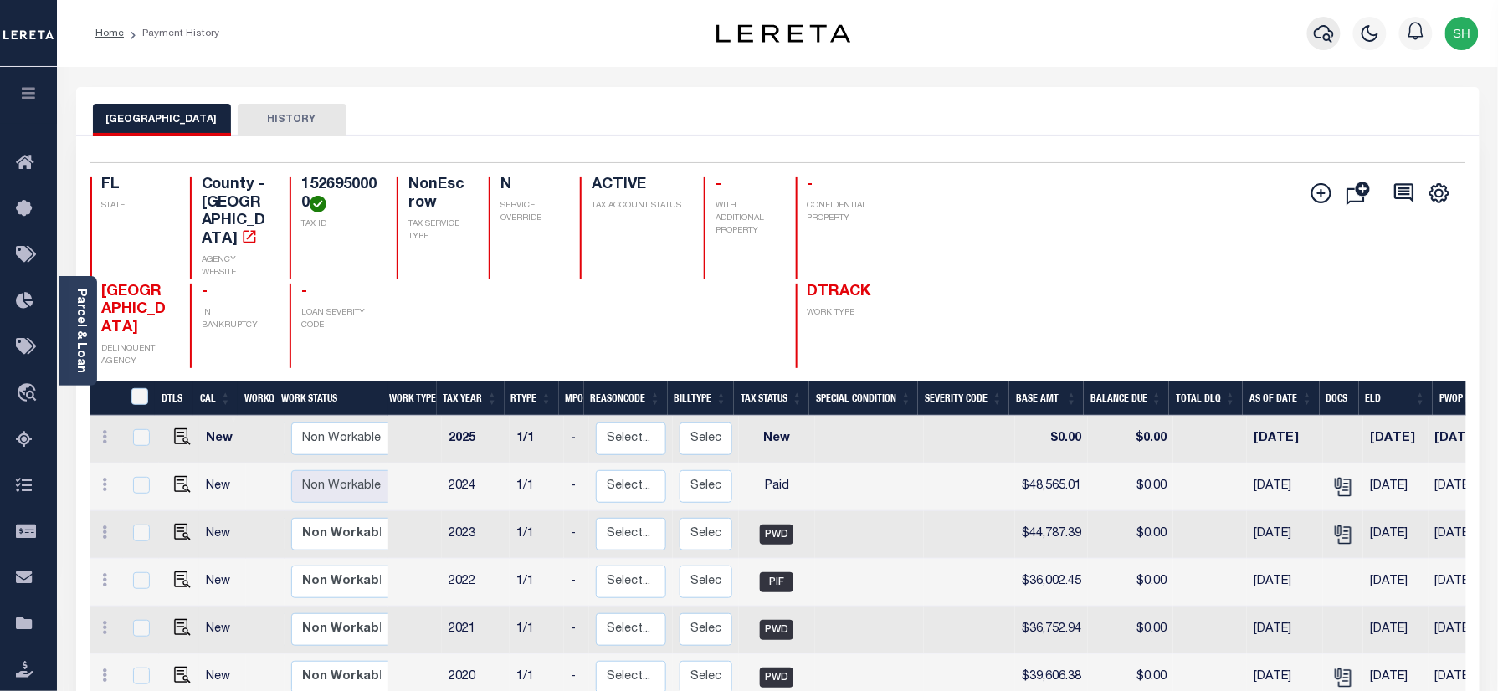
click at [1331, 35] on icon "button" at bounding box center [1324, 33] width 20 height 20
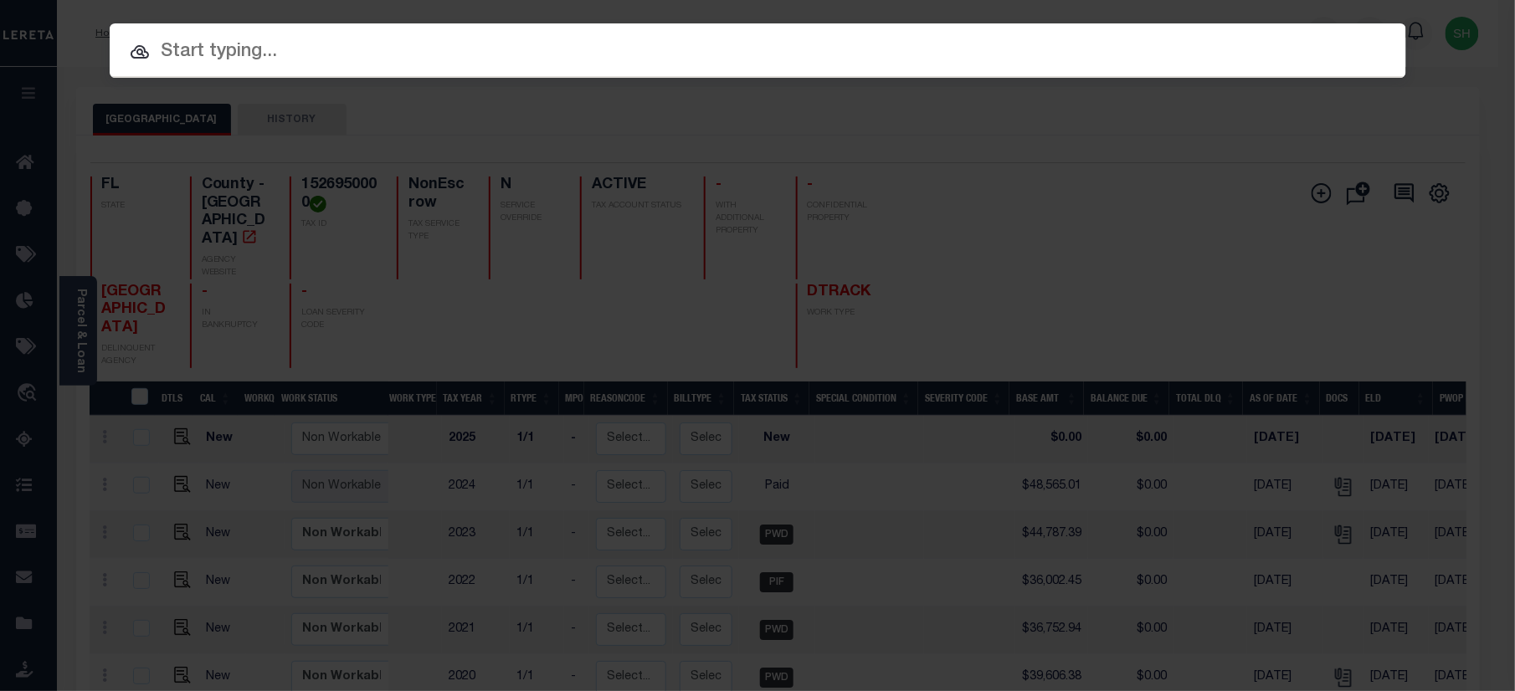
click at [1128, 38] on input "text" at bounding box center [758, 52] width 1296 height 29
paste input "00093051621-00001"
type input "00093051621-00001"
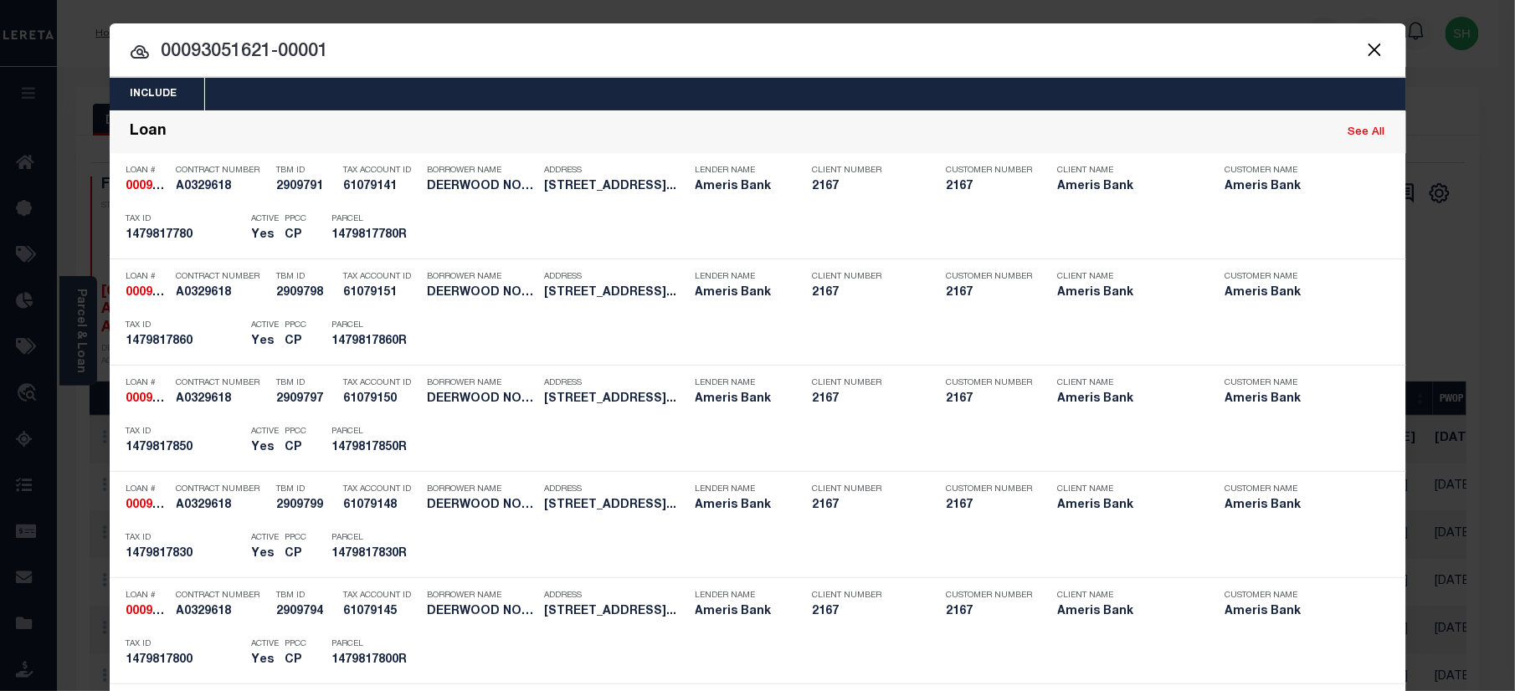
scroll to position [849, 0]
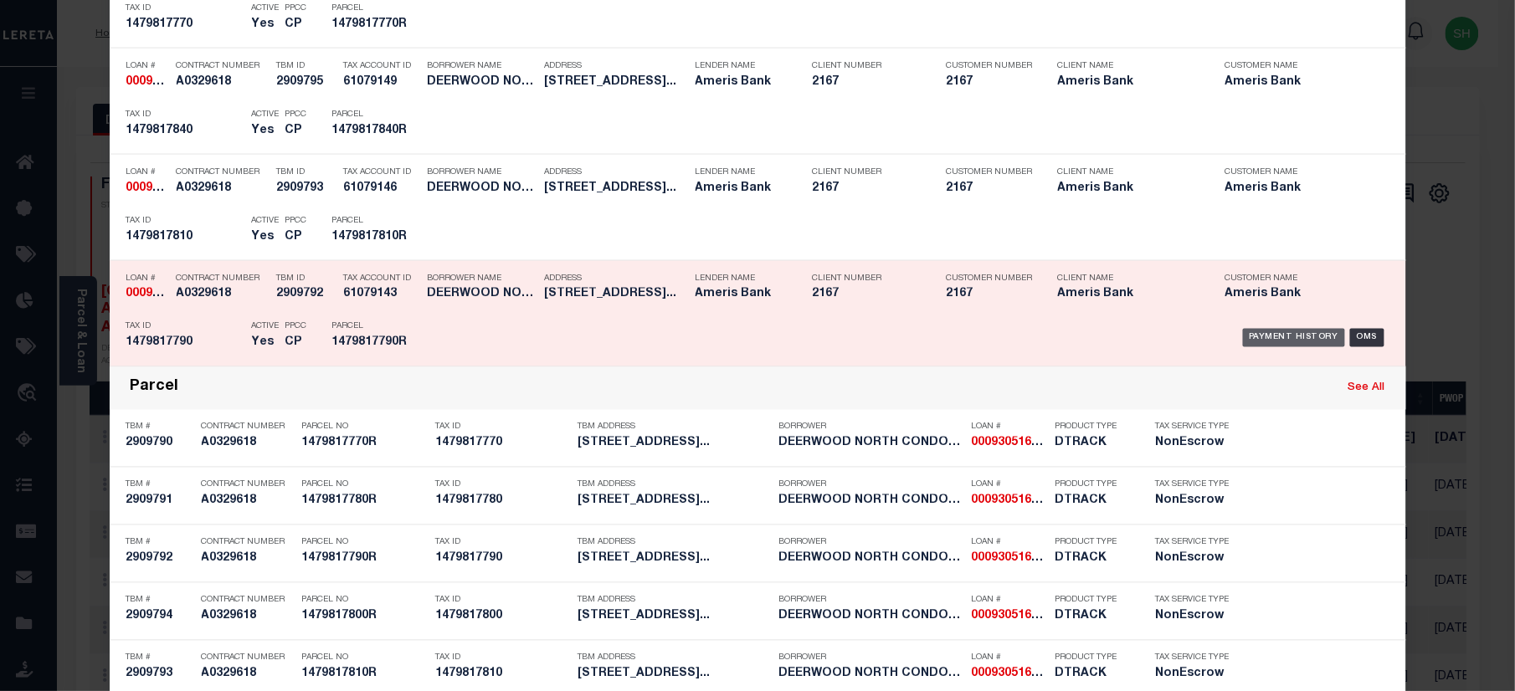
click at [1299, 338] on div "Payment History" at bounding box center [1294, 338] width 103 height 18
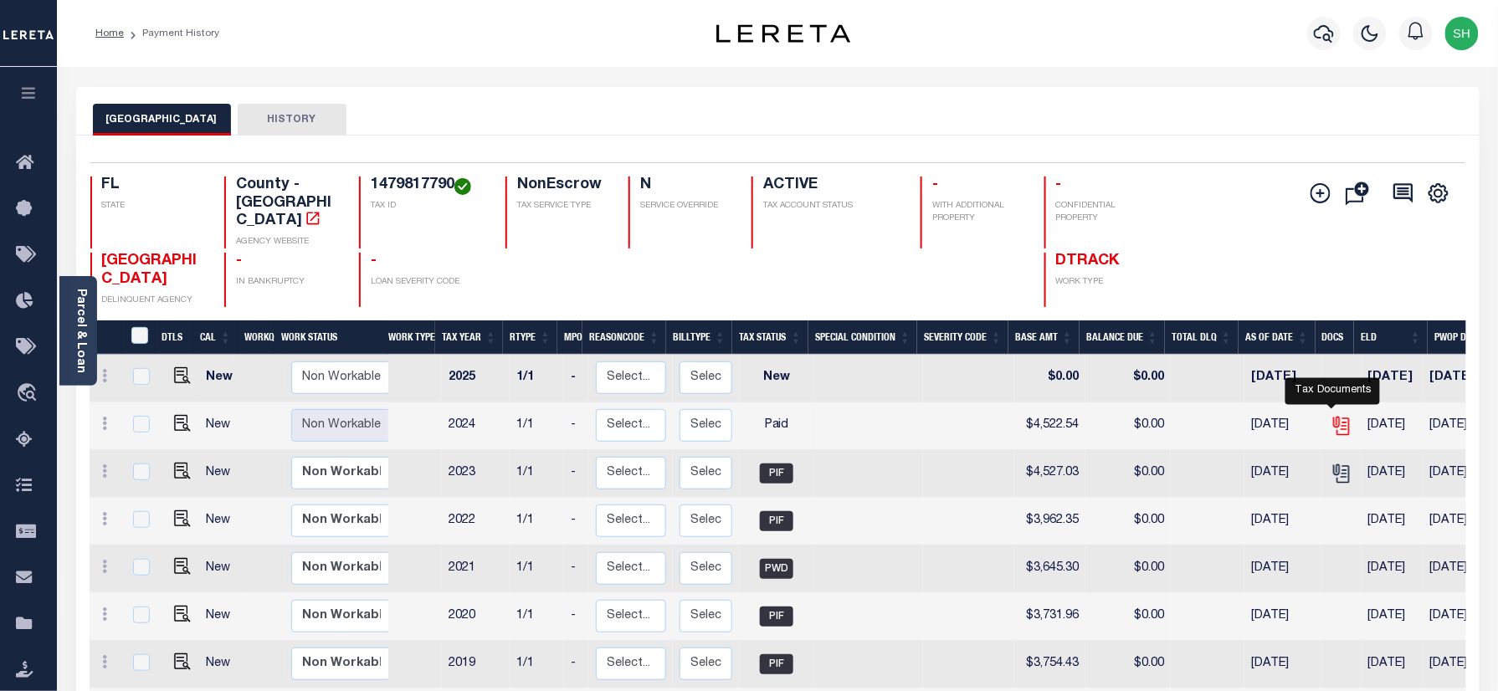
click at [1334, 415] on icon "" at bounding box center [1342, 426] width 22 height 22
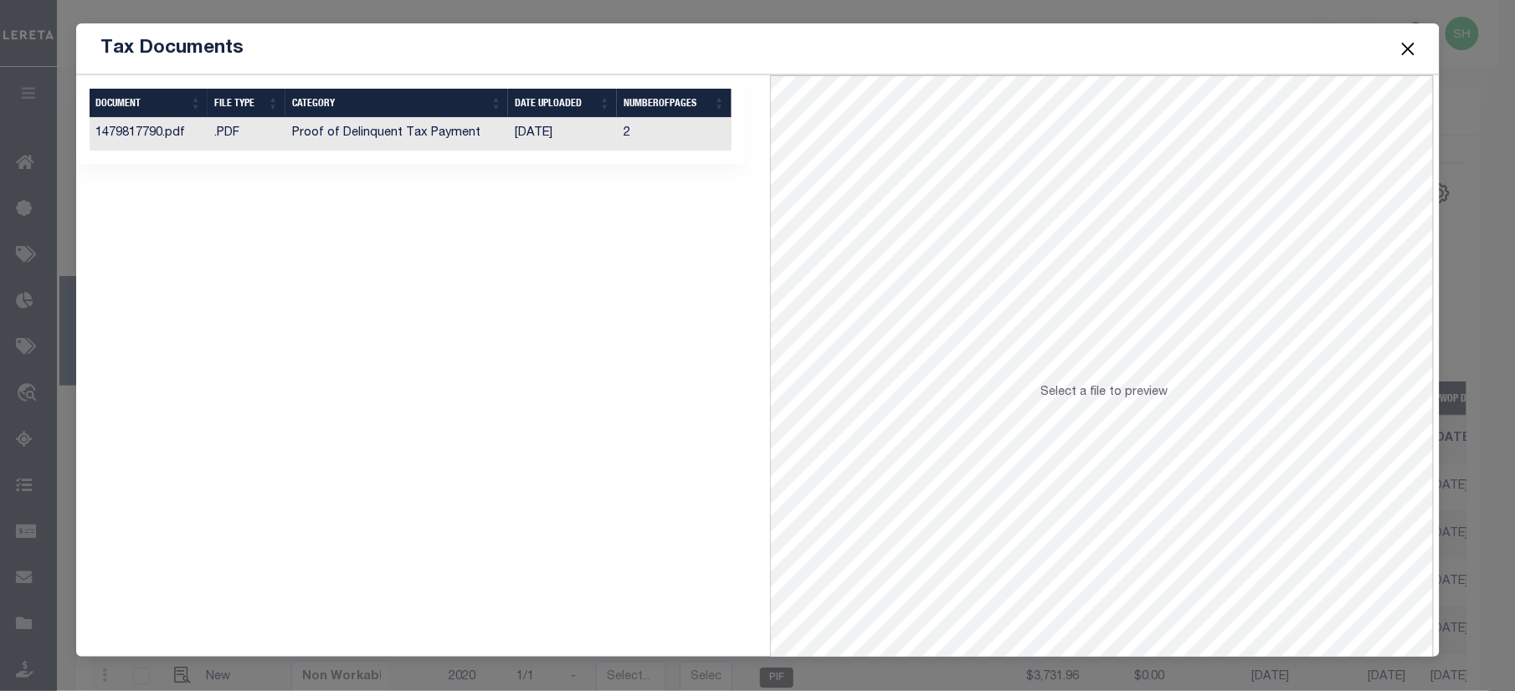
click at [398, 142] on td "Proof of Delinquent Tax Payment" at bounding box center [396, 134] width 223 height 33
click at [1411, 42] on button "Close" at bounding box center [1408, 49] width 22 height 22
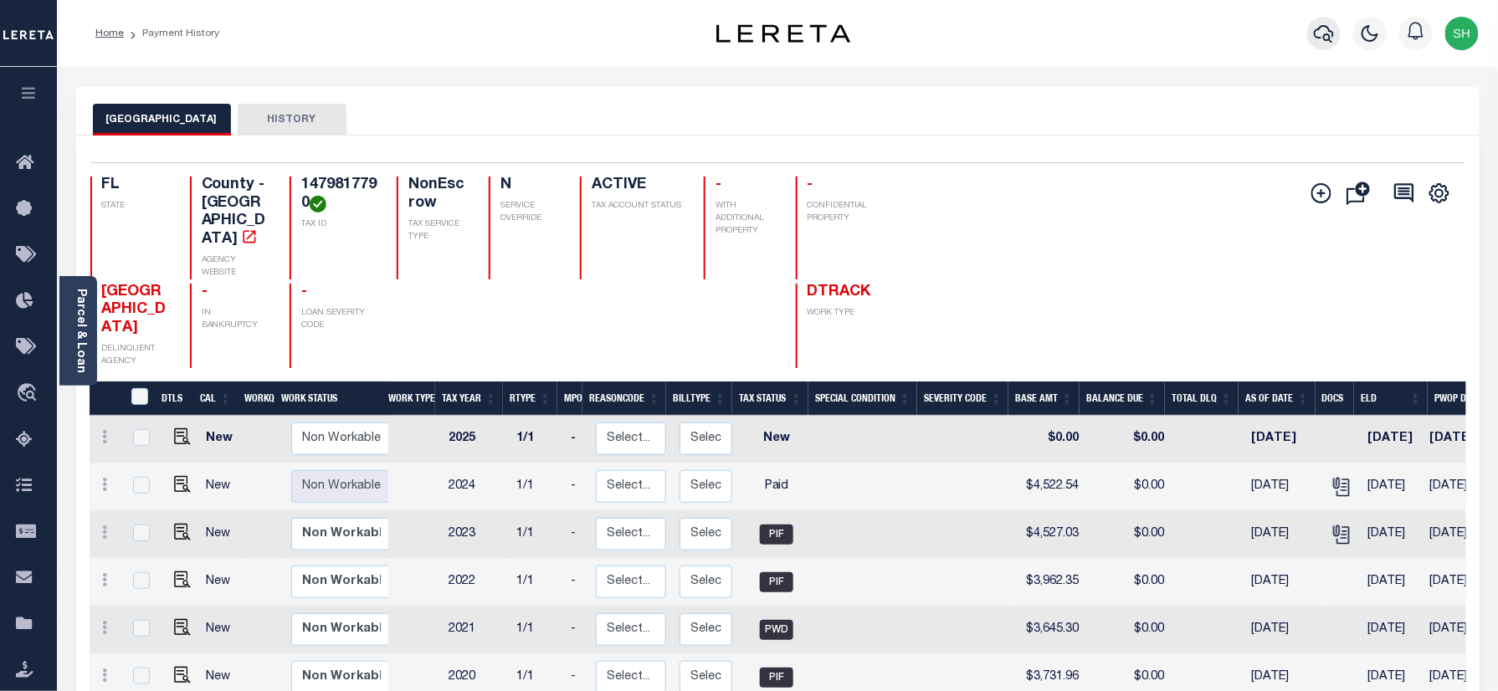
click at [1310, 28] on button "button" at bounding box center [1323, 33] width 33 height 33
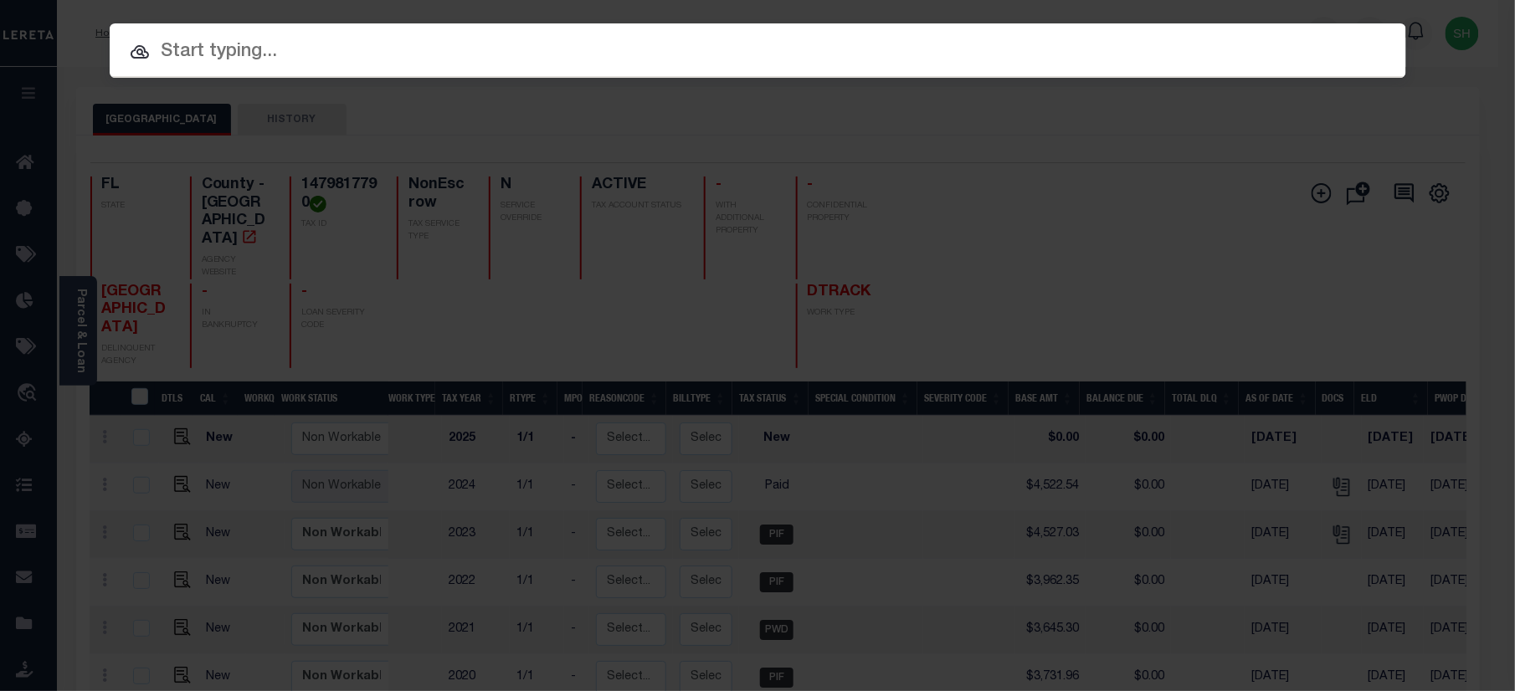
click at [1149, 48] on input "text" at bounding box center [758, 52] width 1296 height 29
paste input "00093051621-00001"
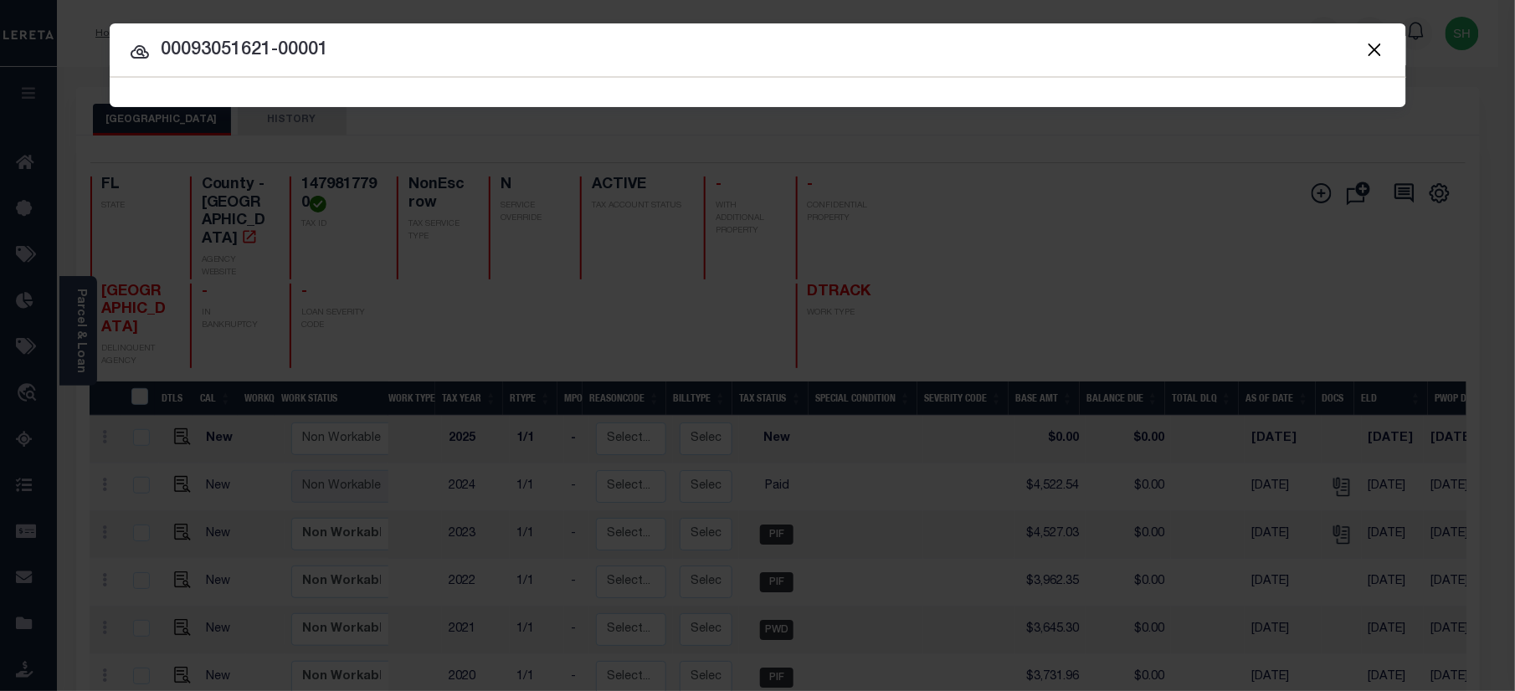
type input "00093051621-00001"
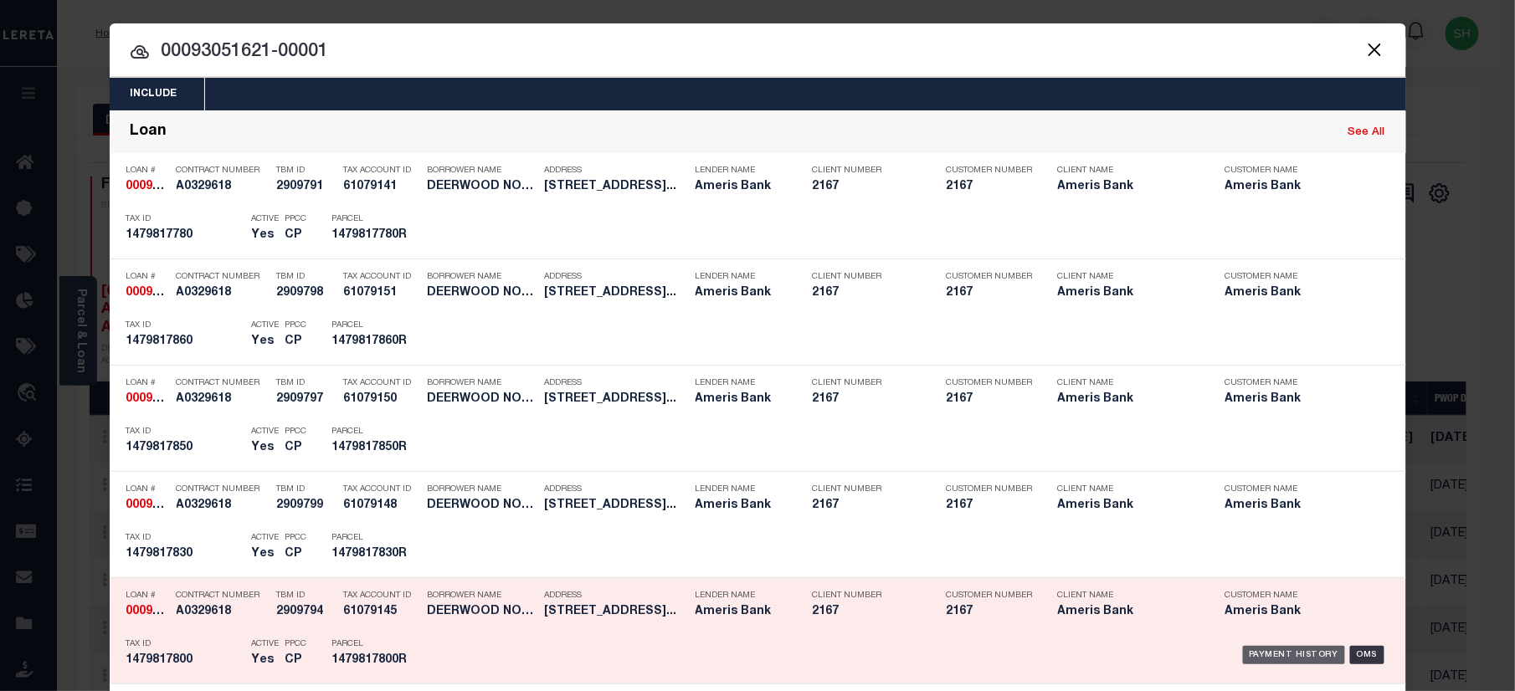
click at [1290, 656] on div "Payment History" at bounding box center [1294, 655] width 103 height 18
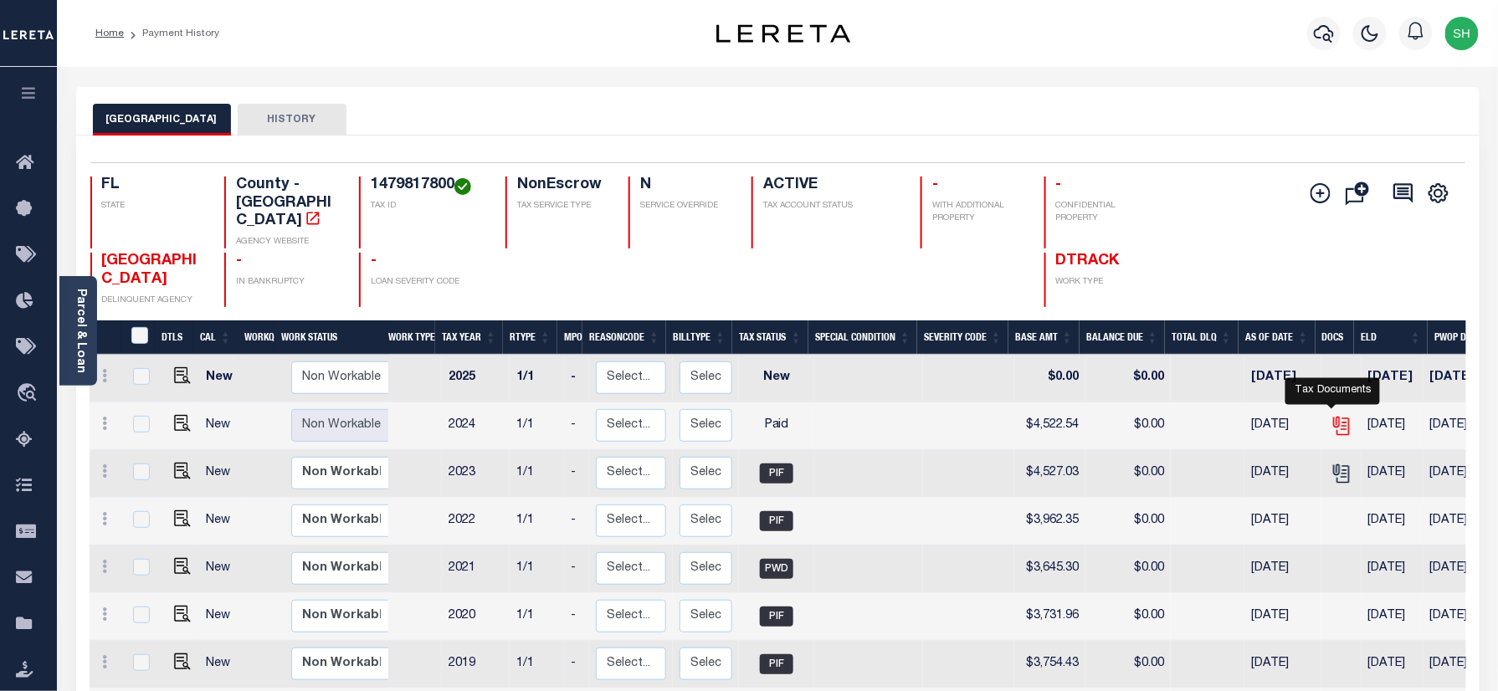
click at [1331, 415] on icon "" at bounding box center [1342, 426] width 22 height 22
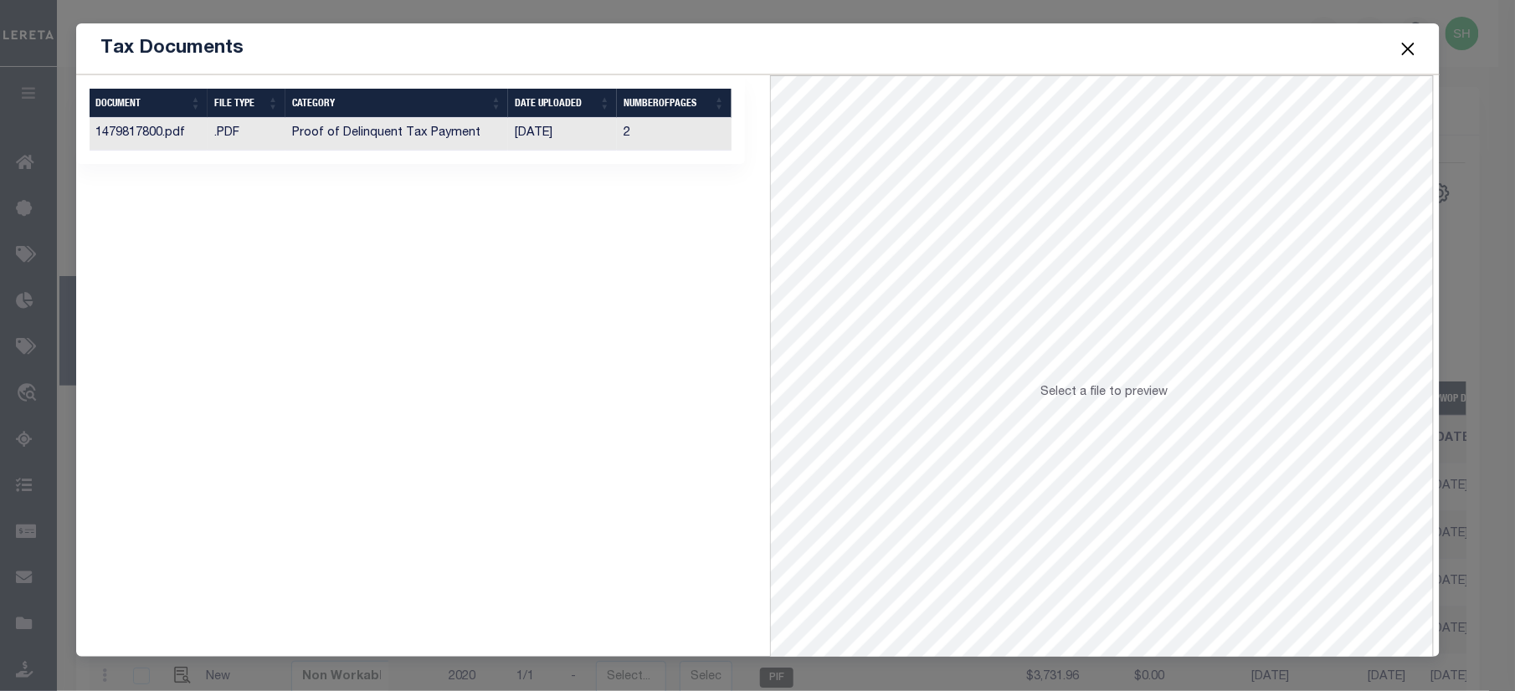
click at [350, 138] on td "Proof of Delinquent Tax Payment" at bounding box center [396, 134] width 223 height 33
click at [1416, 45] on button "Close" at bounding box center [1408, 49] width 22 height 22
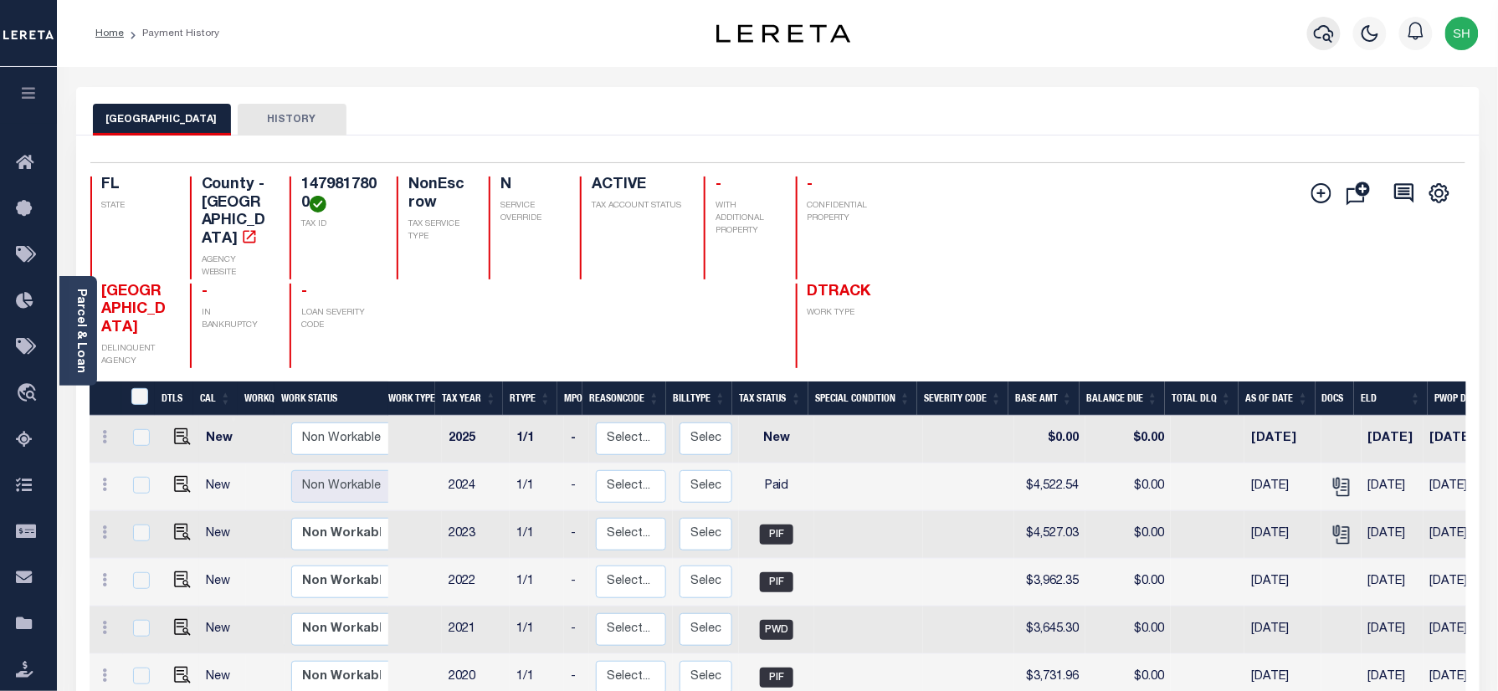
click at [1331, 33] on icon "button" at bounding box center [1324, 33] width 20 height 20
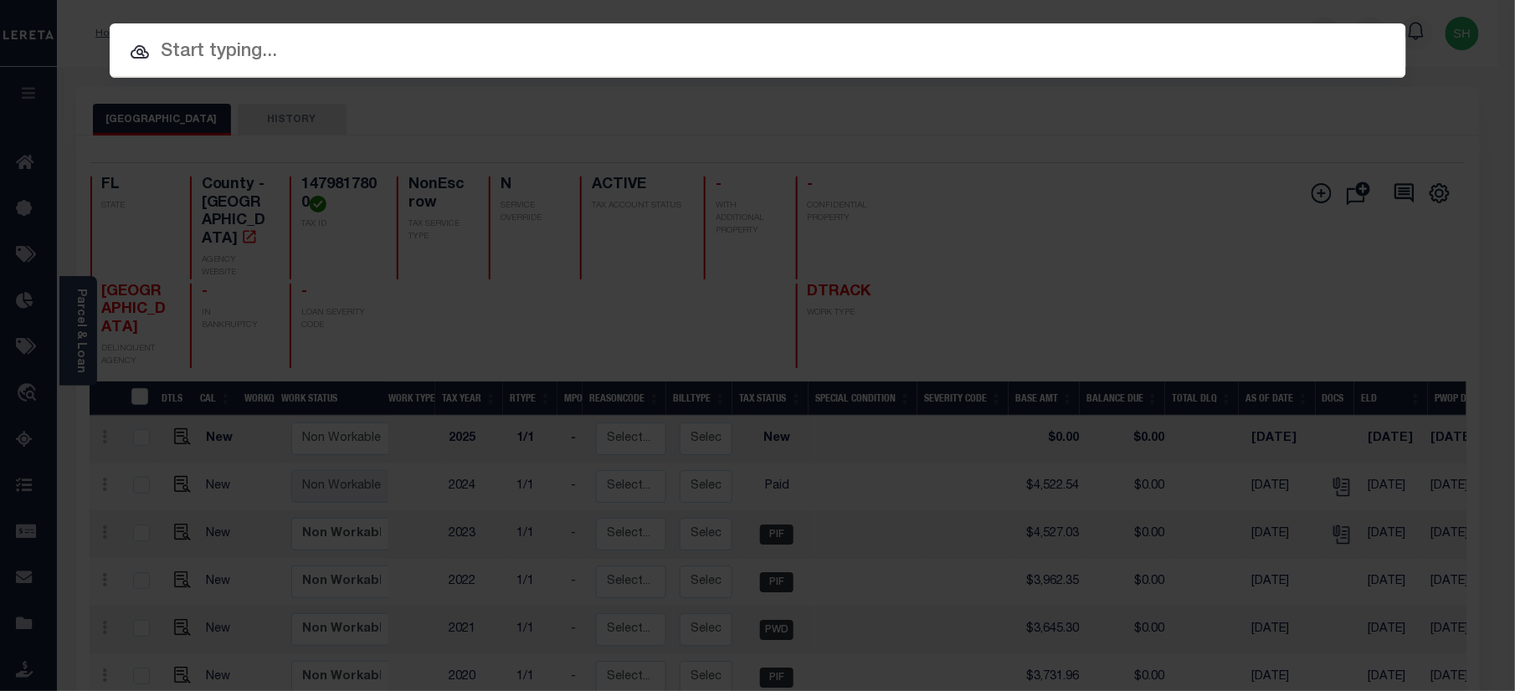
click at [1093, 48] on input "text" at bounding box center [758, 52] width 1296 height 29
paste input "00093051621-00001"
type input "00093051621-00001"
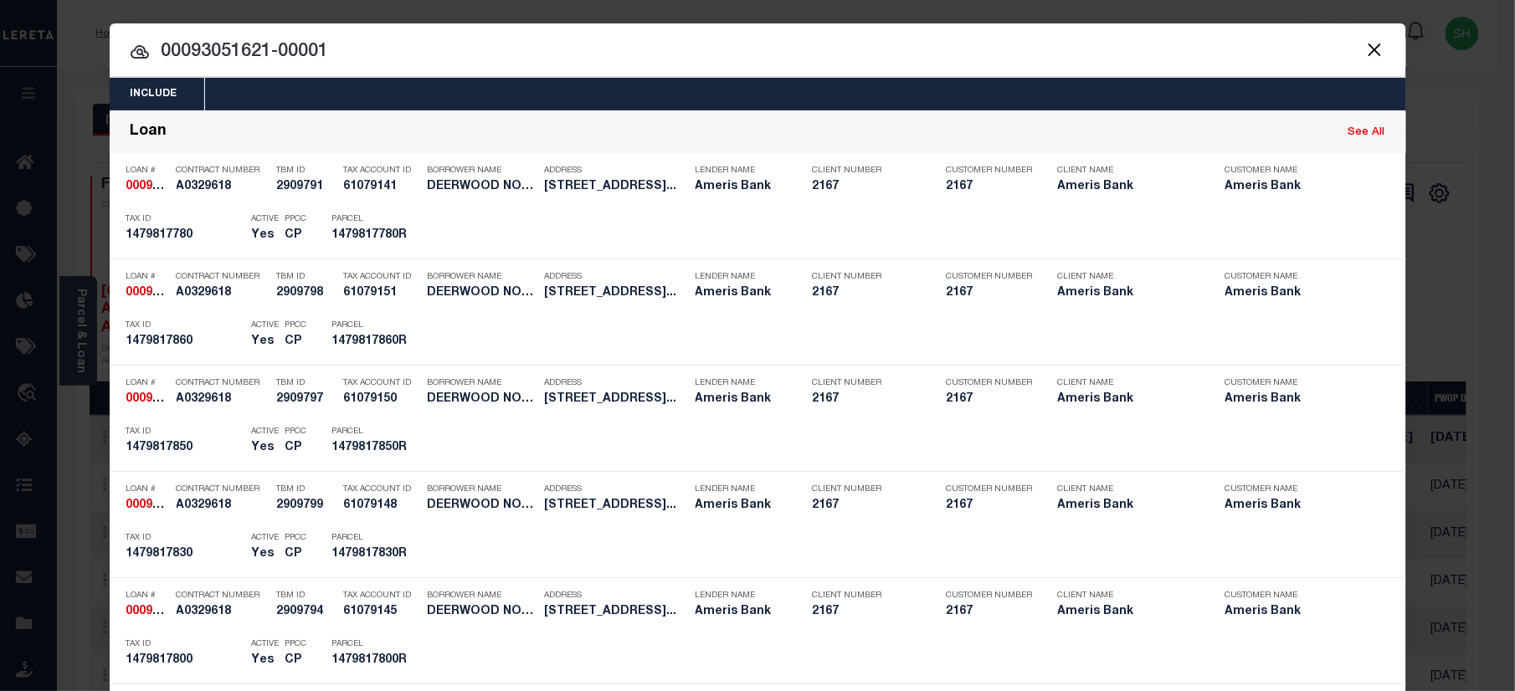
click at [522, 48] on input "00093051621-00001" at bounding box center [758, 52] width 1296 height 29
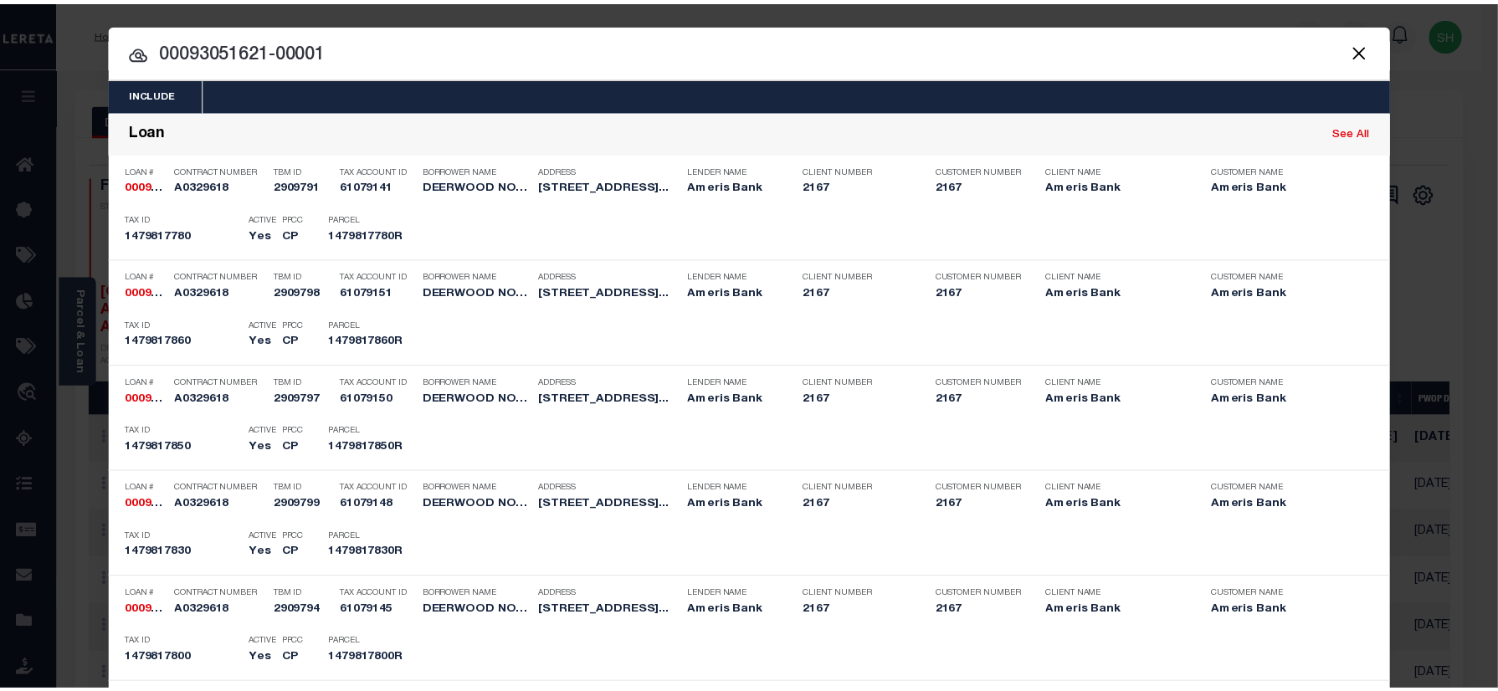
scroll to position [743, 0]
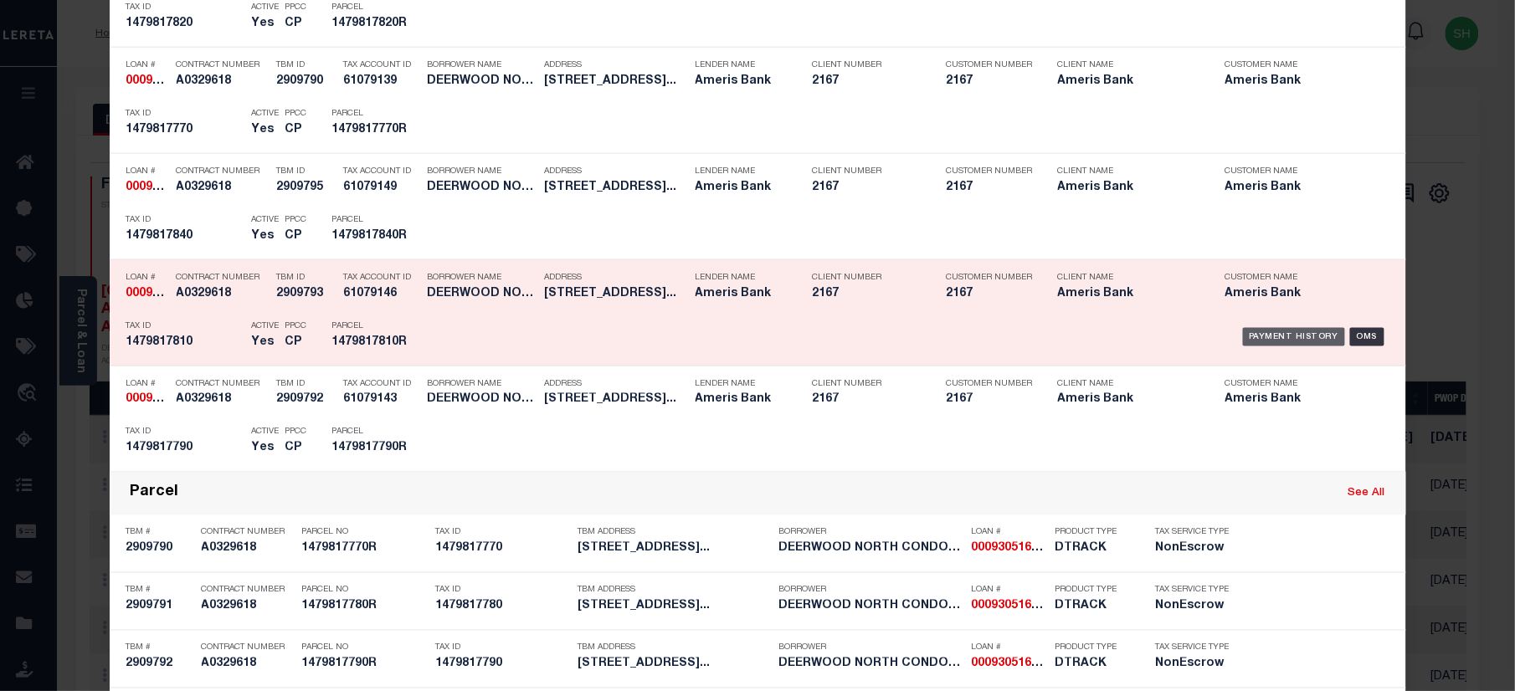
click at [1299, 341] on div "Payment History" at bounding box center [1294, 337] width 103 height 18
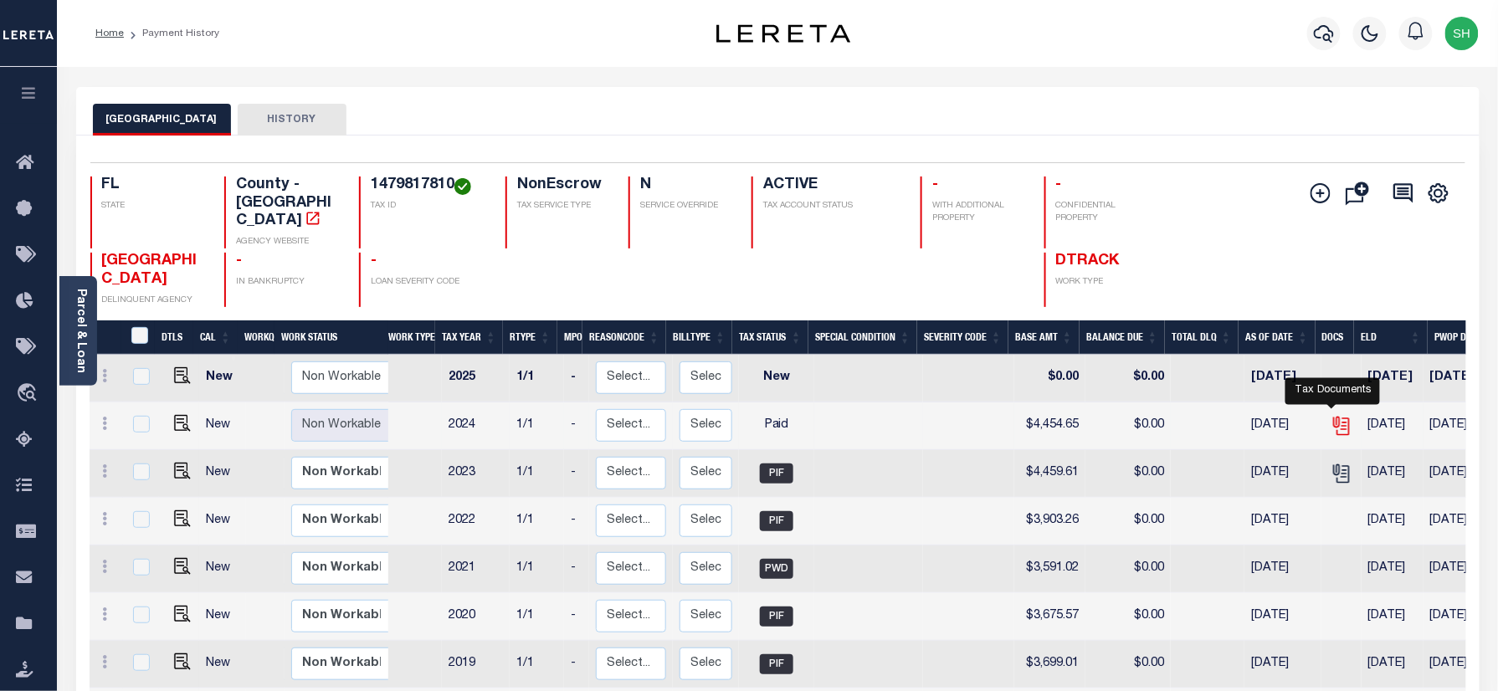
click at [1333, 416] on icon "" at bounding box center [1339, 422] width 13 height 13
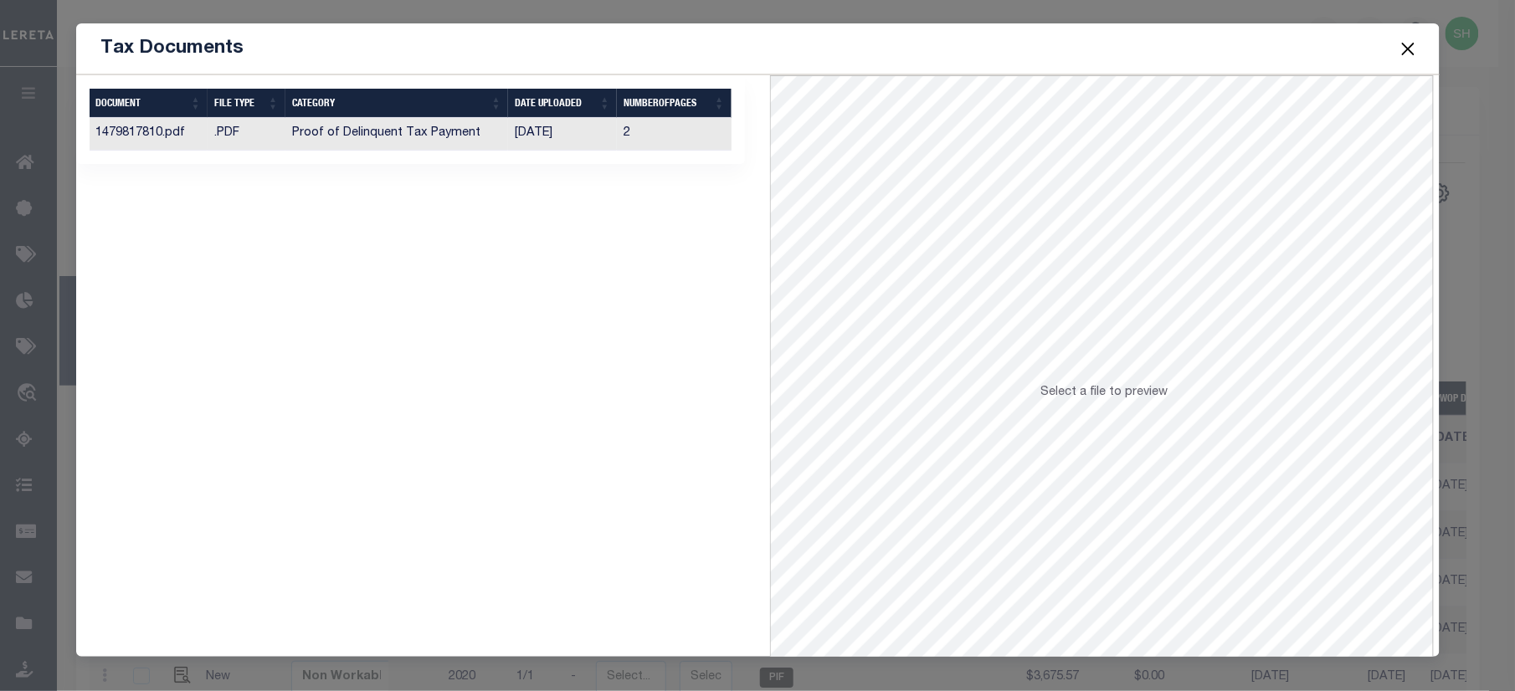
click at [376, 146] on td "Proof of Delinquent Tax Payment" at bounding box center [396, 134] width 223 height 33
click at [1409, 44] on button "Close" at bounding box center [1408, 49] width 22 height 22
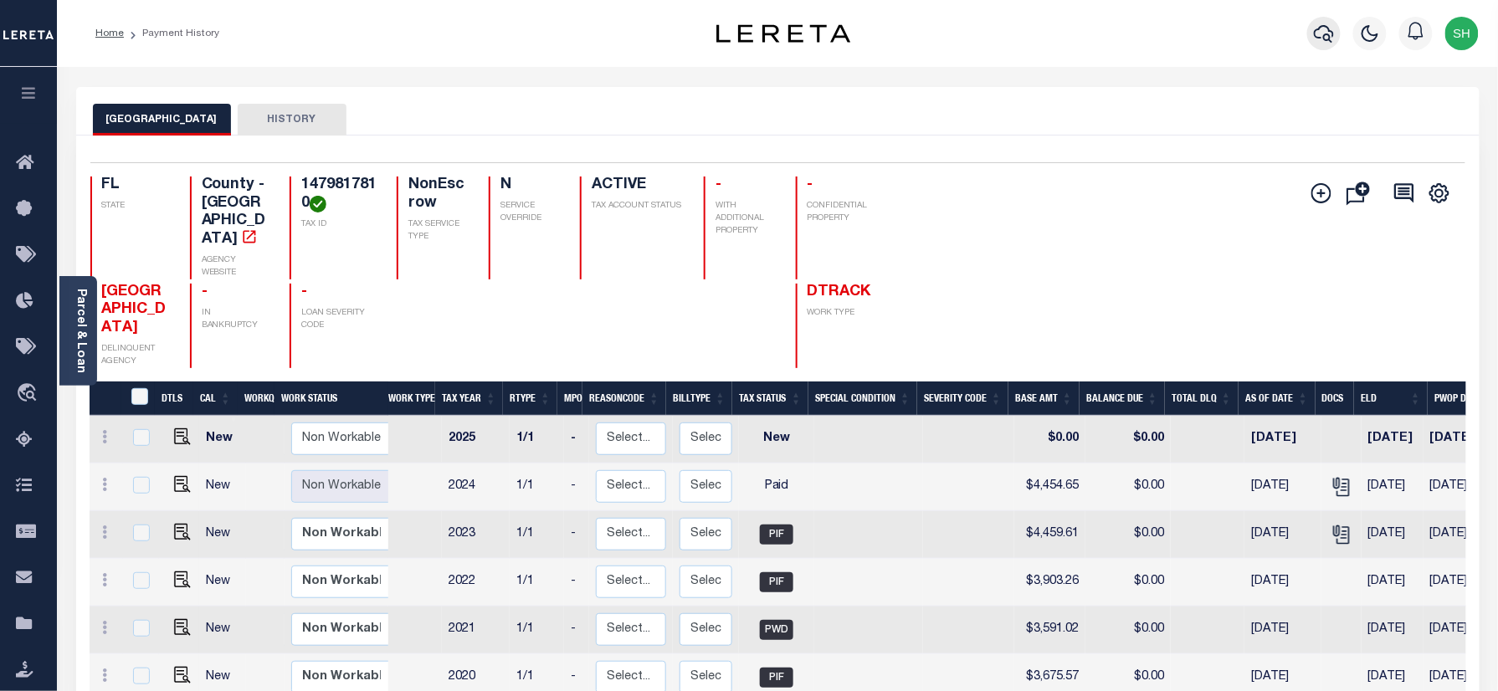
click at [1330, 32] on icon "button" at bounding box center [1324, 34] width 20 height 18
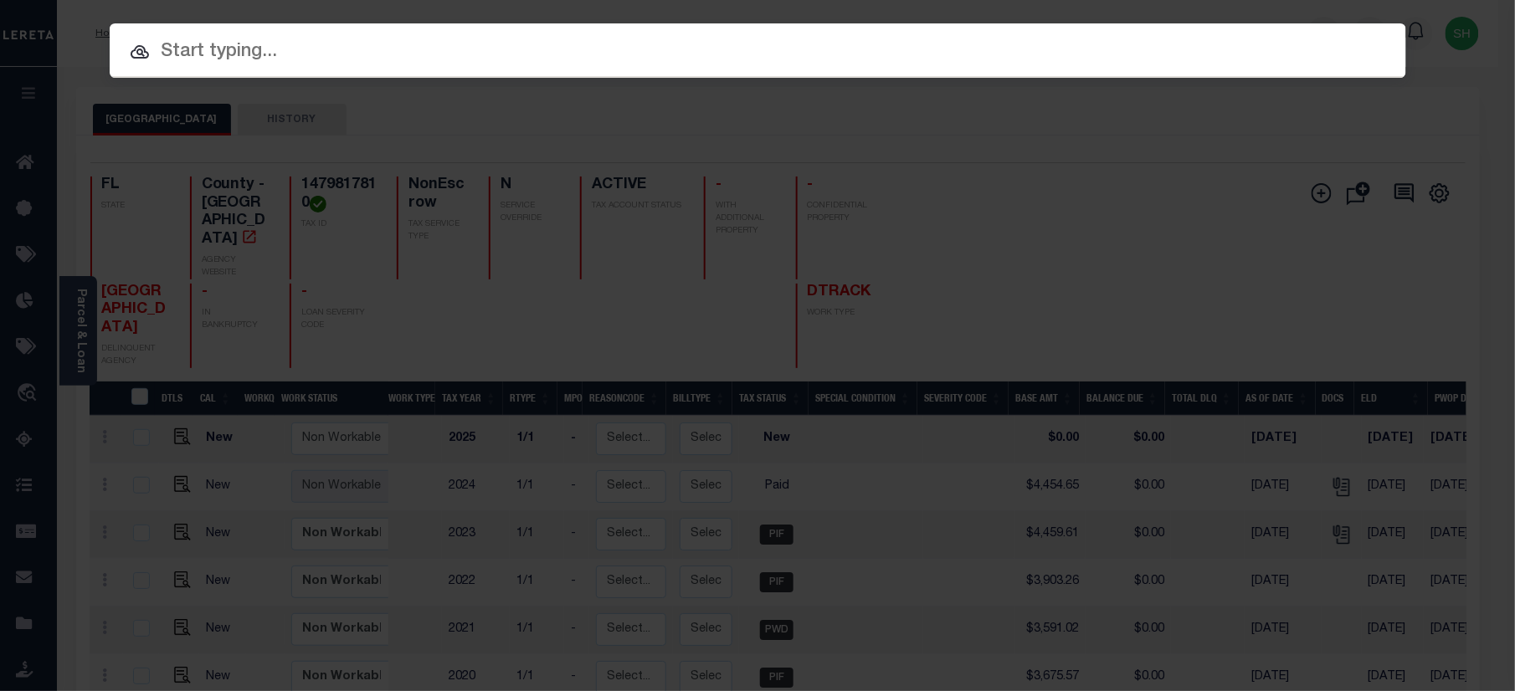
click at [1065, 33] on div "Include Loans TBM Customers Borrowers Payments (Lender Non-Disb) Payments (Lend…" at bounding box center [758, 50] width 1296 height 54
paste input "00093051621-00001"
type input "00093051621-00001"
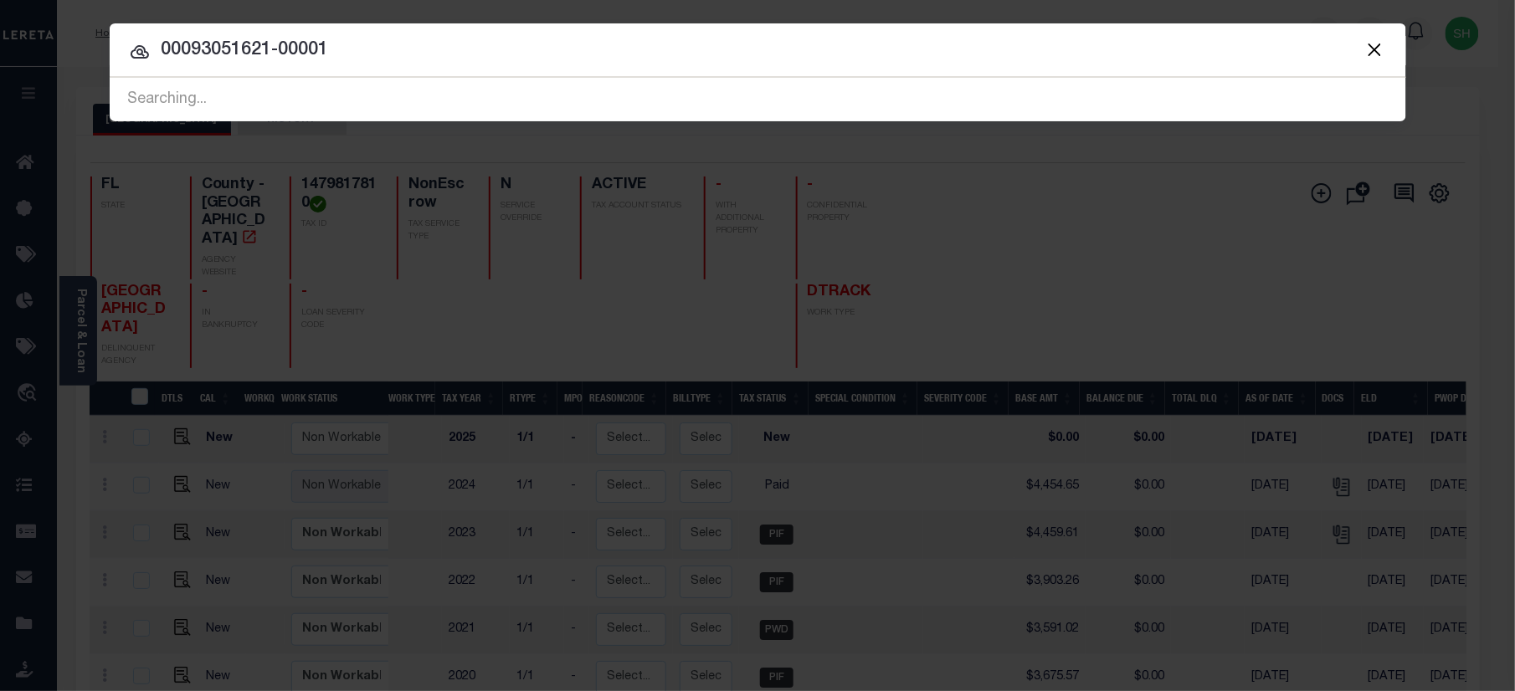
click at [1373, 49] on button "Close" at bounding box center [1375, 49] width 22 height 22
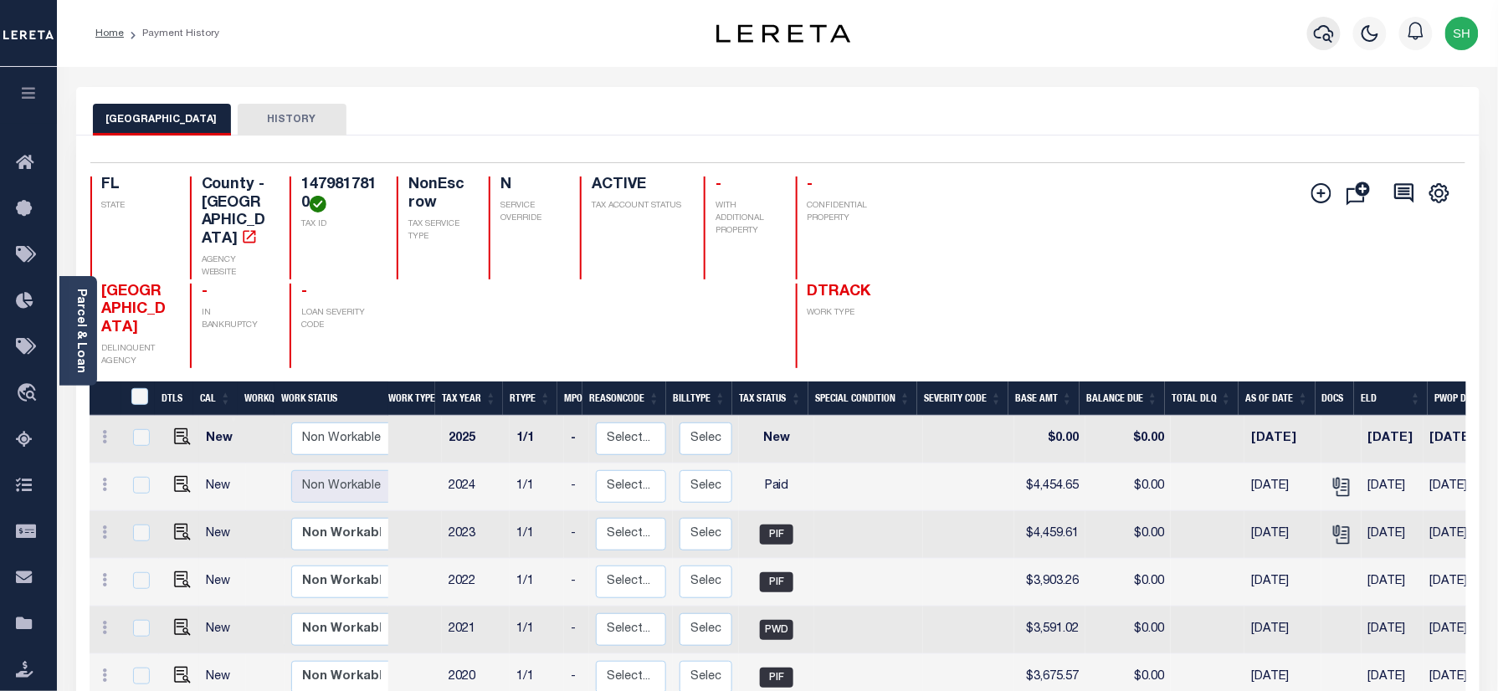
click at [1322, 24] on icon "button" at bounding box center [1324, 33] width 20 height 20
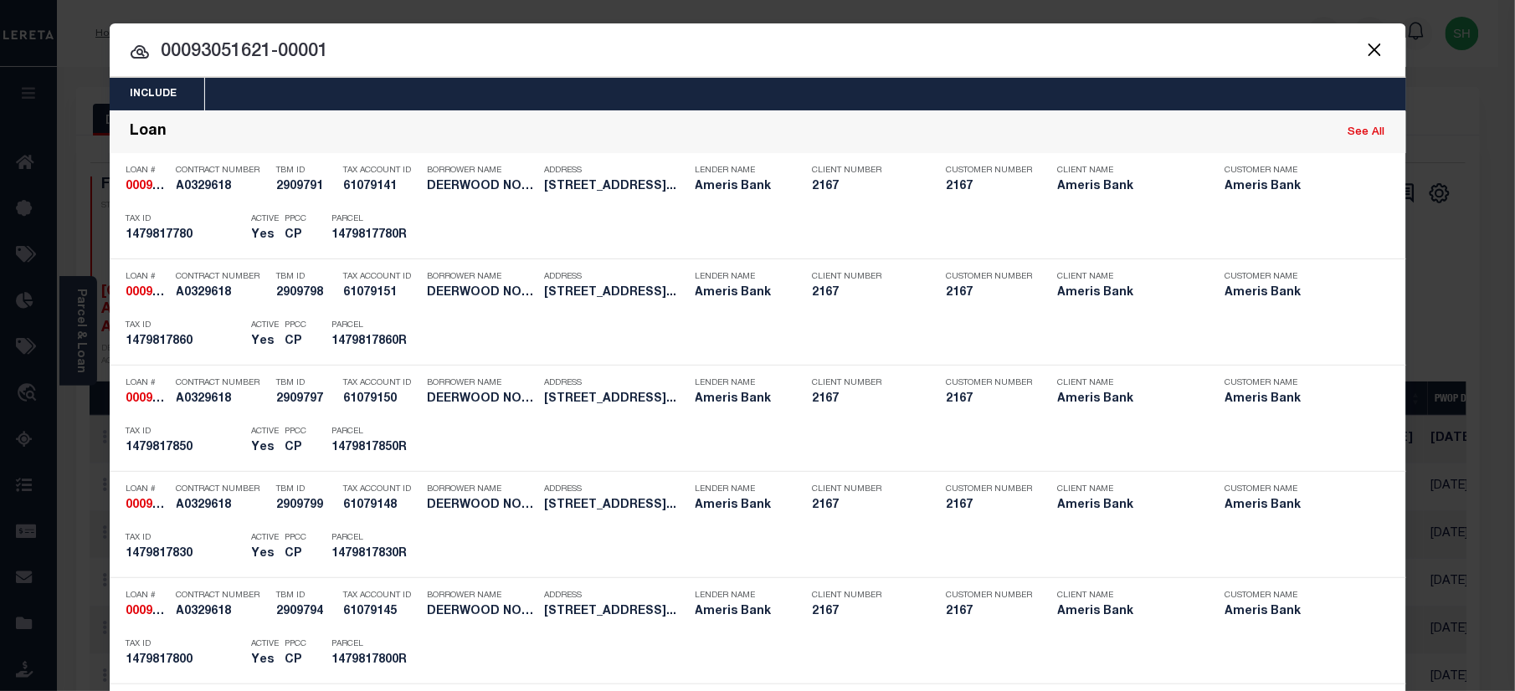
scroll to position [423, 0]
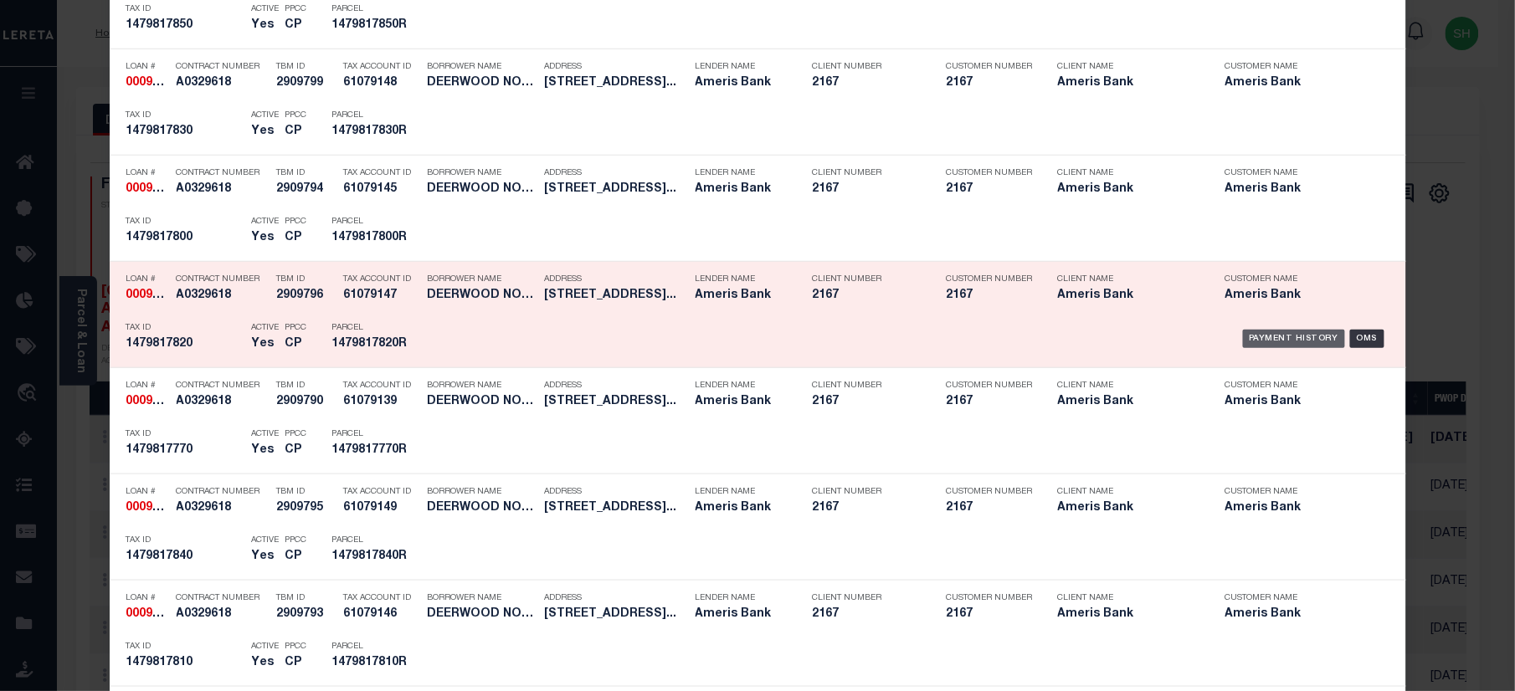
click at [1303, 333] on div "Payment History" at bounding box center [1294, 339] width 103 height 18
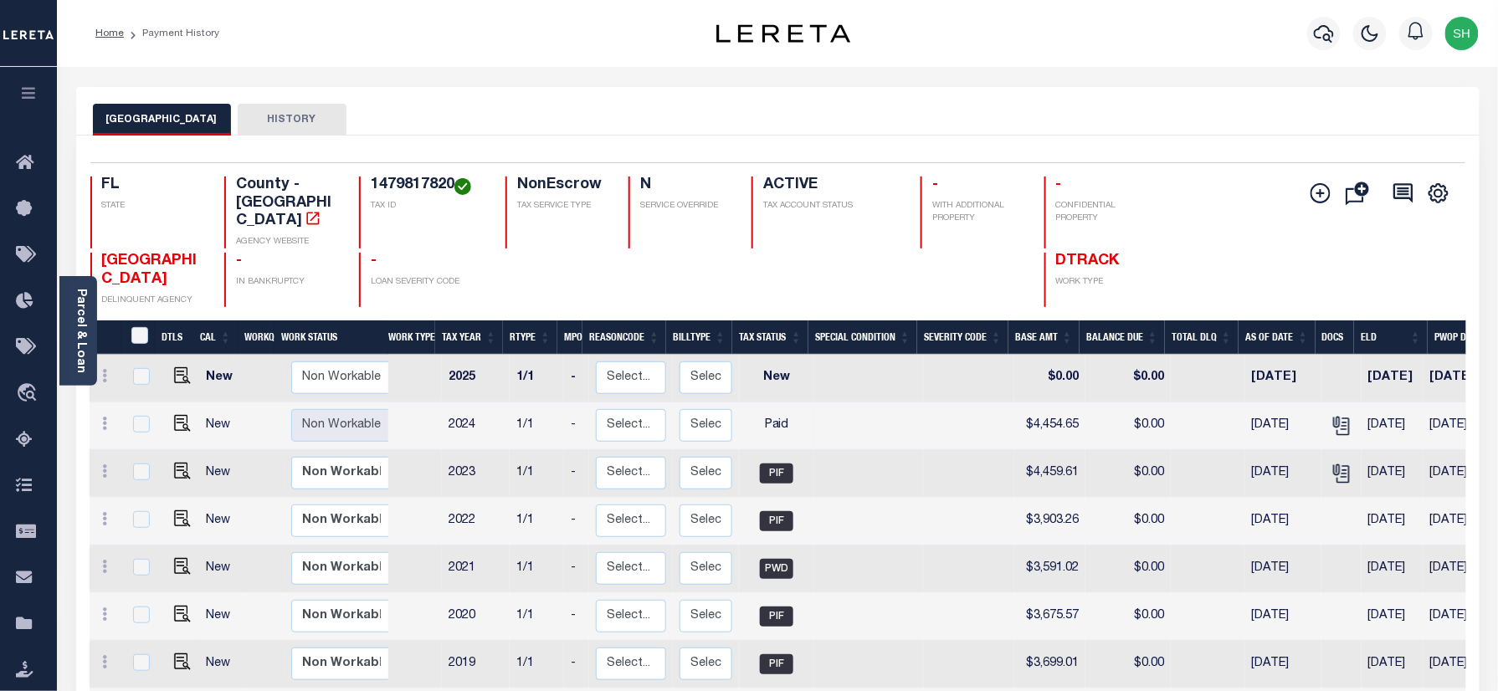
click at [1344, 403] on td at bounding box center [1341, 427] width 40 height 48
checkbox input "true"
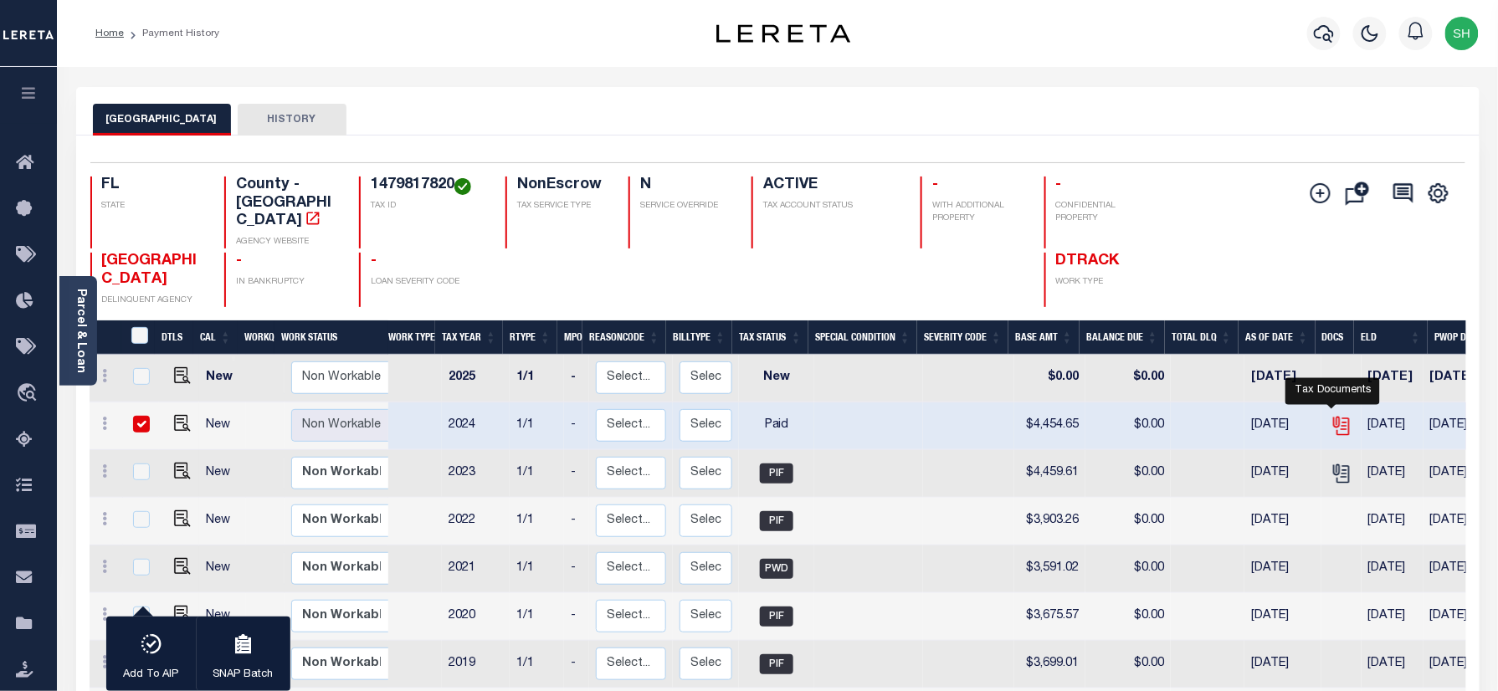
click at [1336, 415] on icon "" at bounding box center [1342, 426] width 22 height 22
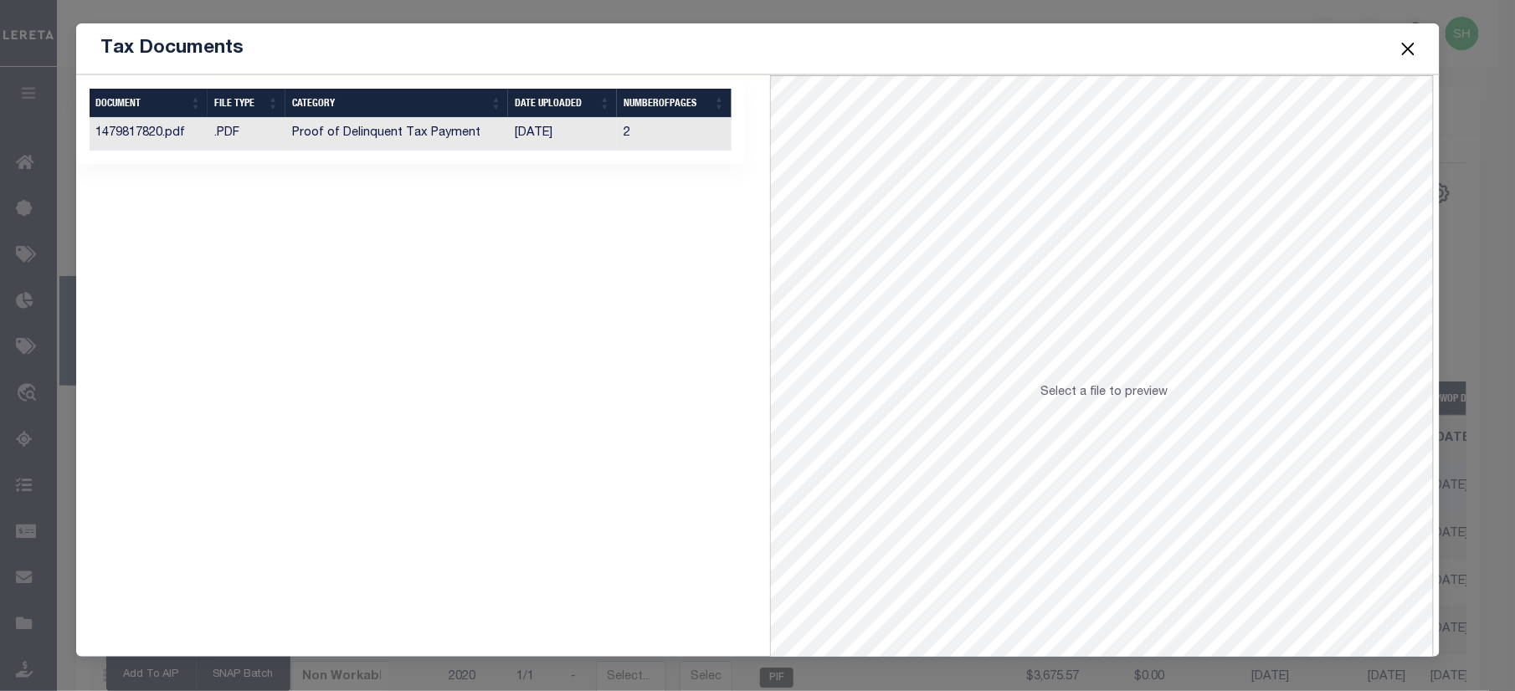
click at [300, 136] on td "Proof of Delinquent Tax Payment" at bounding box center [396, 134] width 223 height 33
click at [1416, 47] on button "Close" at bounding box center [1408, 49] width 22 height 22
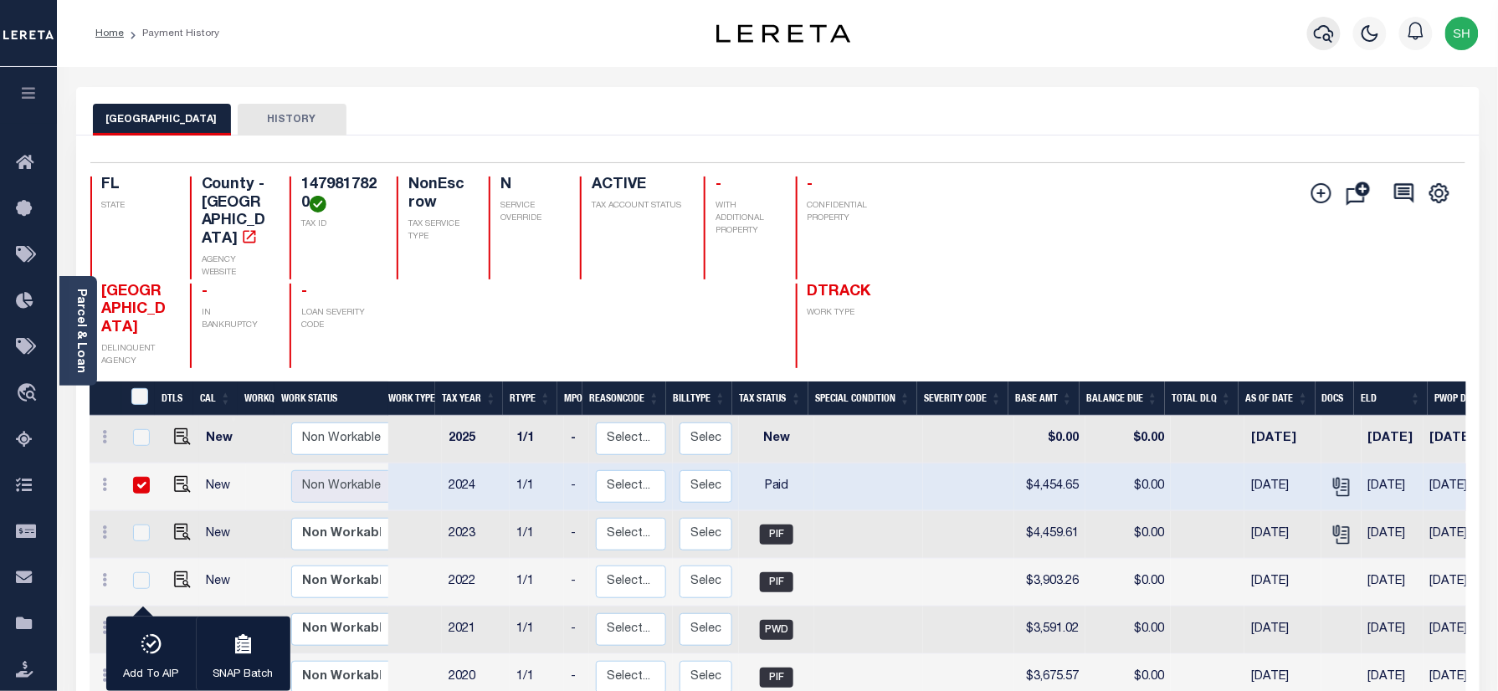
click at [1313, 28] on button "button" at bounding box center [1323, 33] width 33 height 33
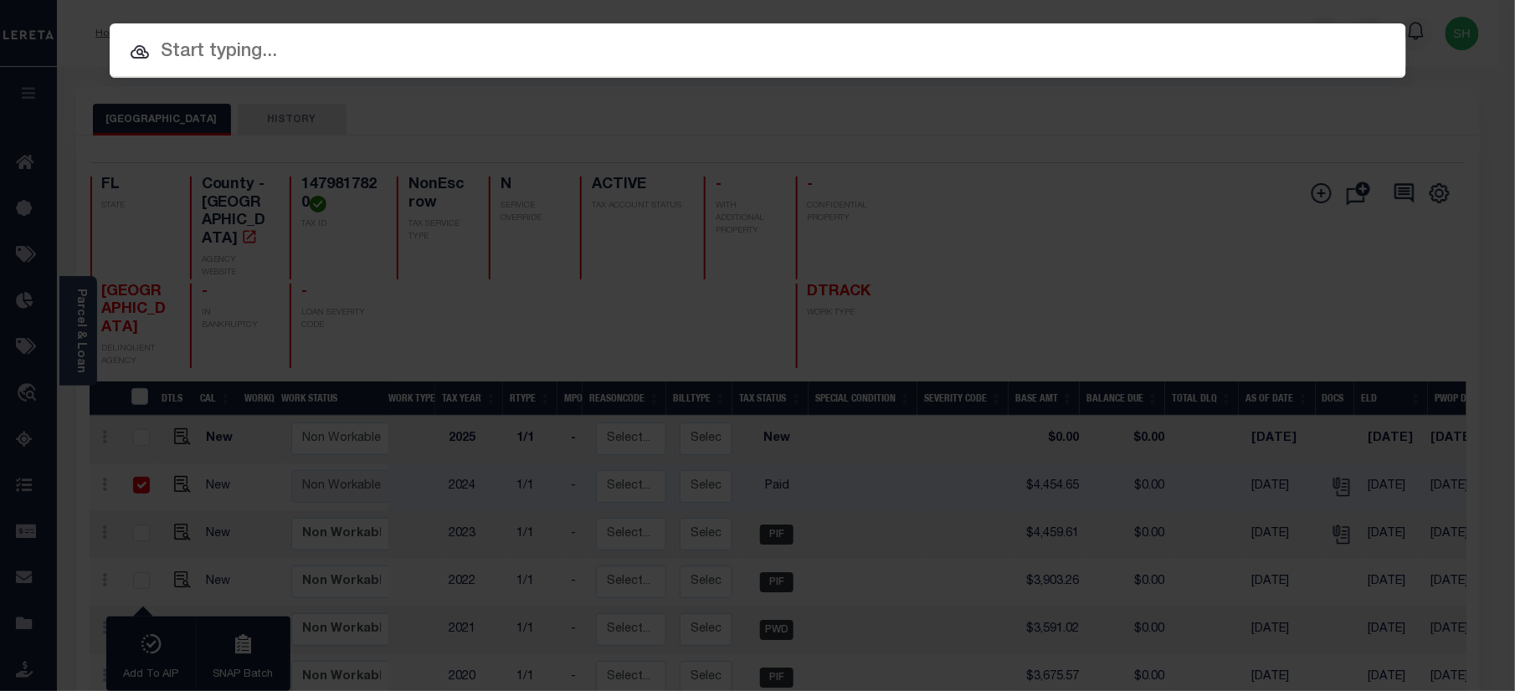
click at [1175, 48] on input "text" at bounding box center [758, 52] width 1296 height 29
paste input "00093051621-00001"
type input "00093051621-00001"
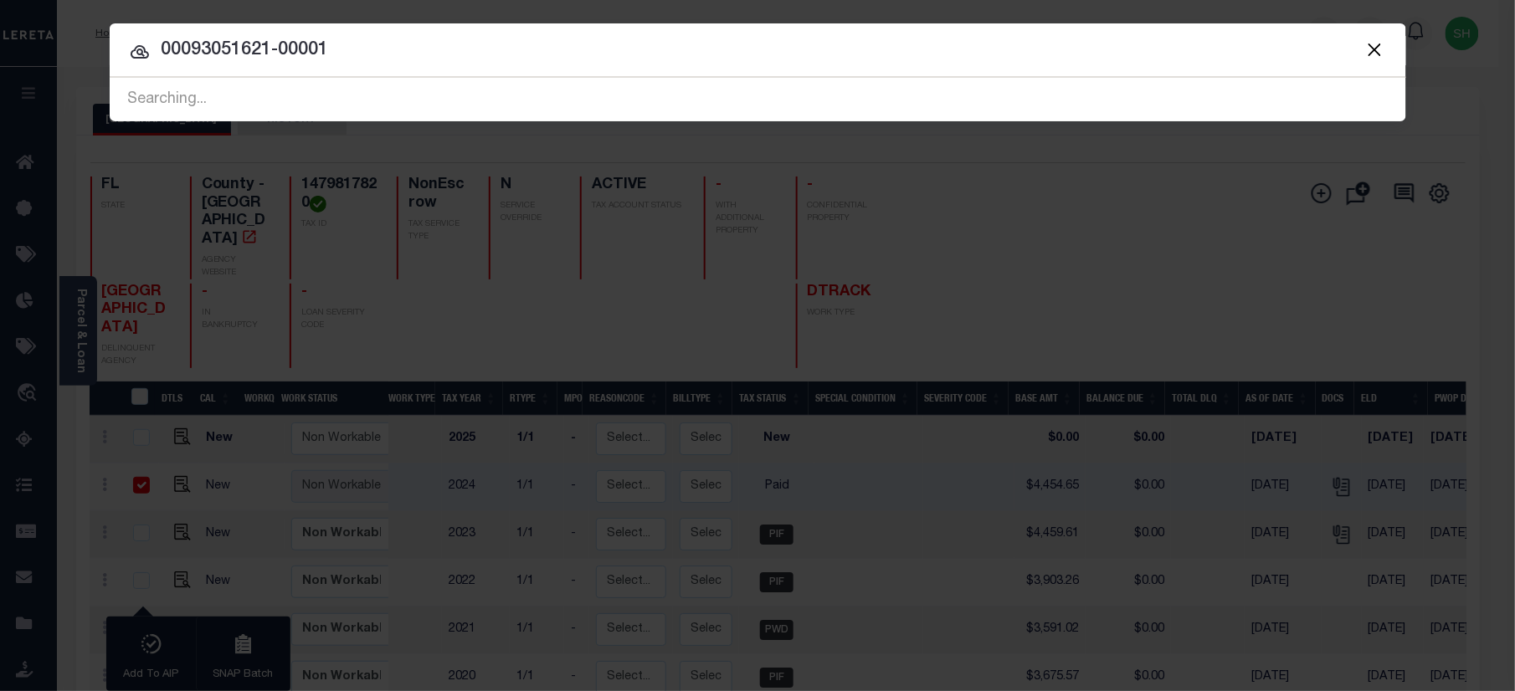
click at [674, 54] on input "00093051621-00001" at bounding box center [758, 50] width 1296 height 29
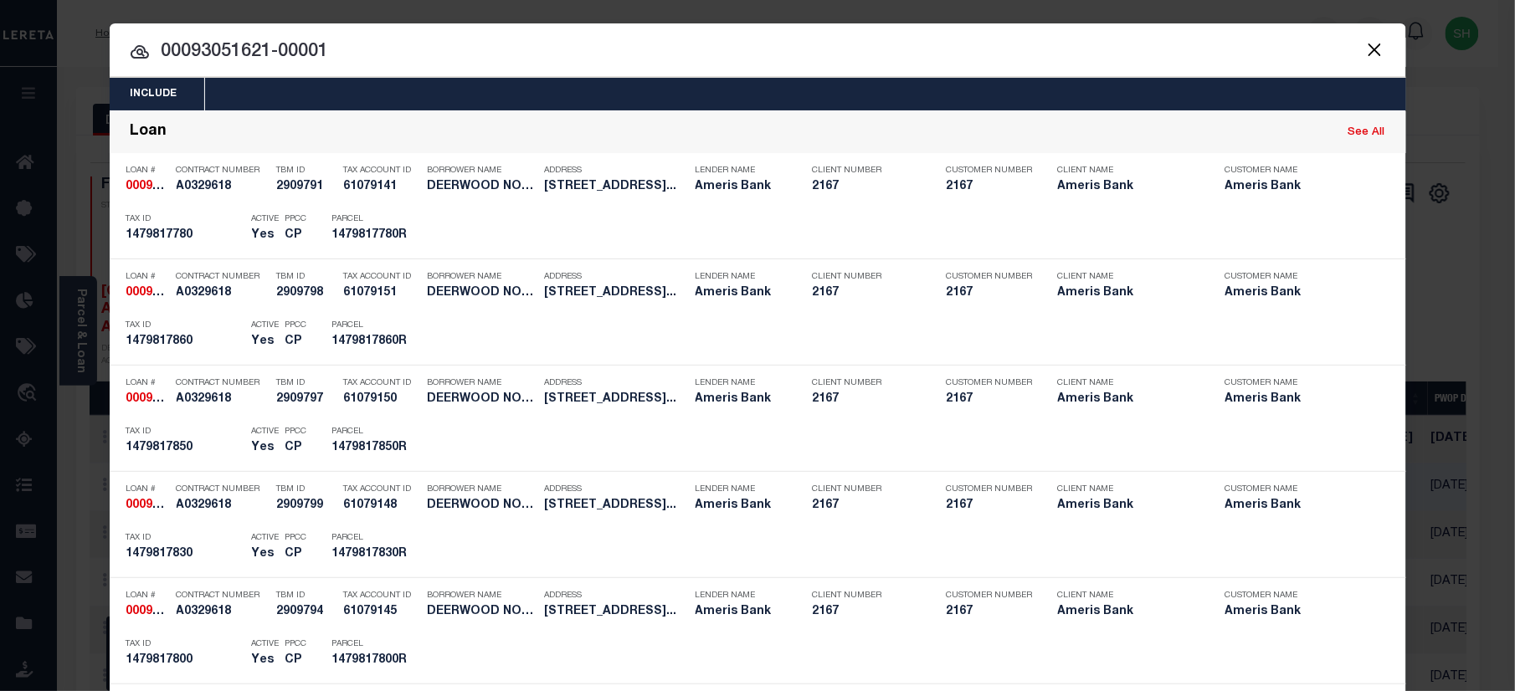
click at [680, 42] on input "00093051621-00001" at bounding box center [758, 52] width 1296 height 29
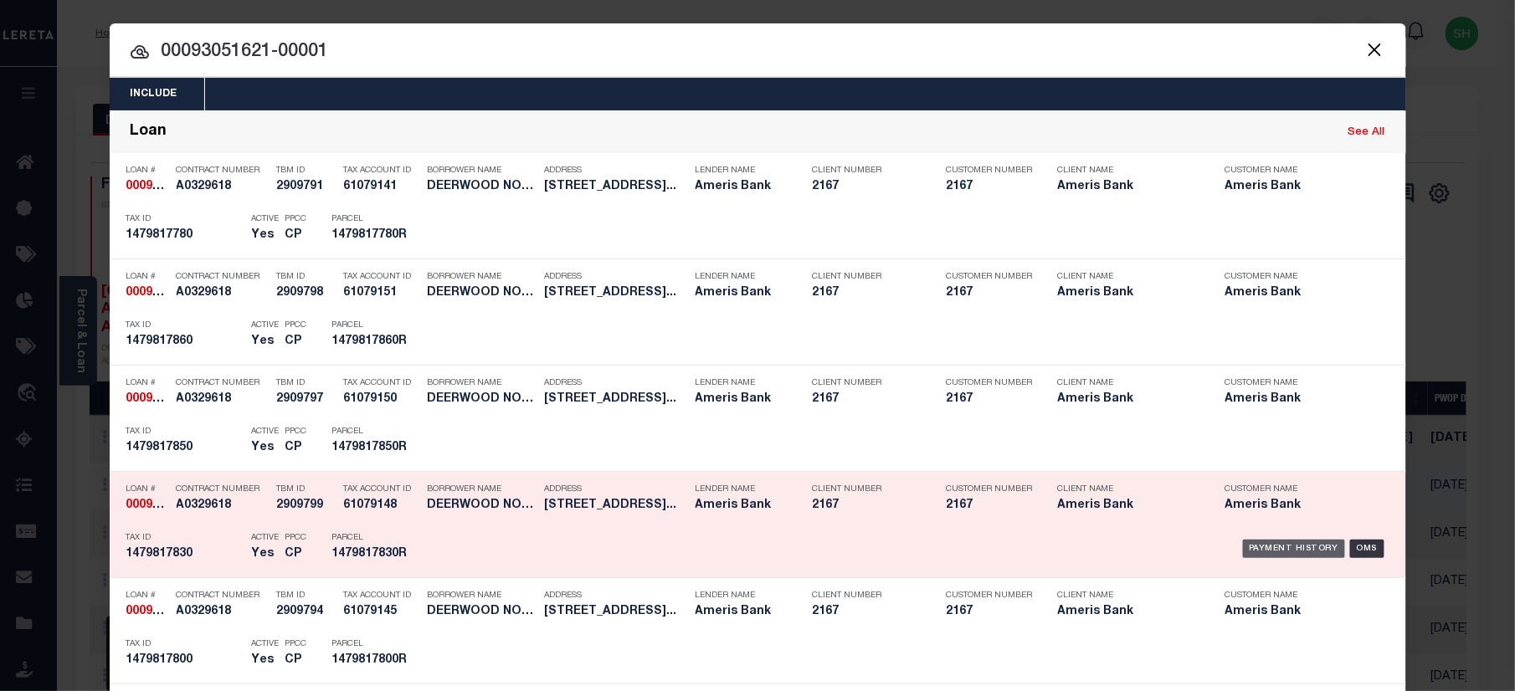
click at [1314, 557] on div "Payment History" at bounding box center [1294, 549] width 103 height 18
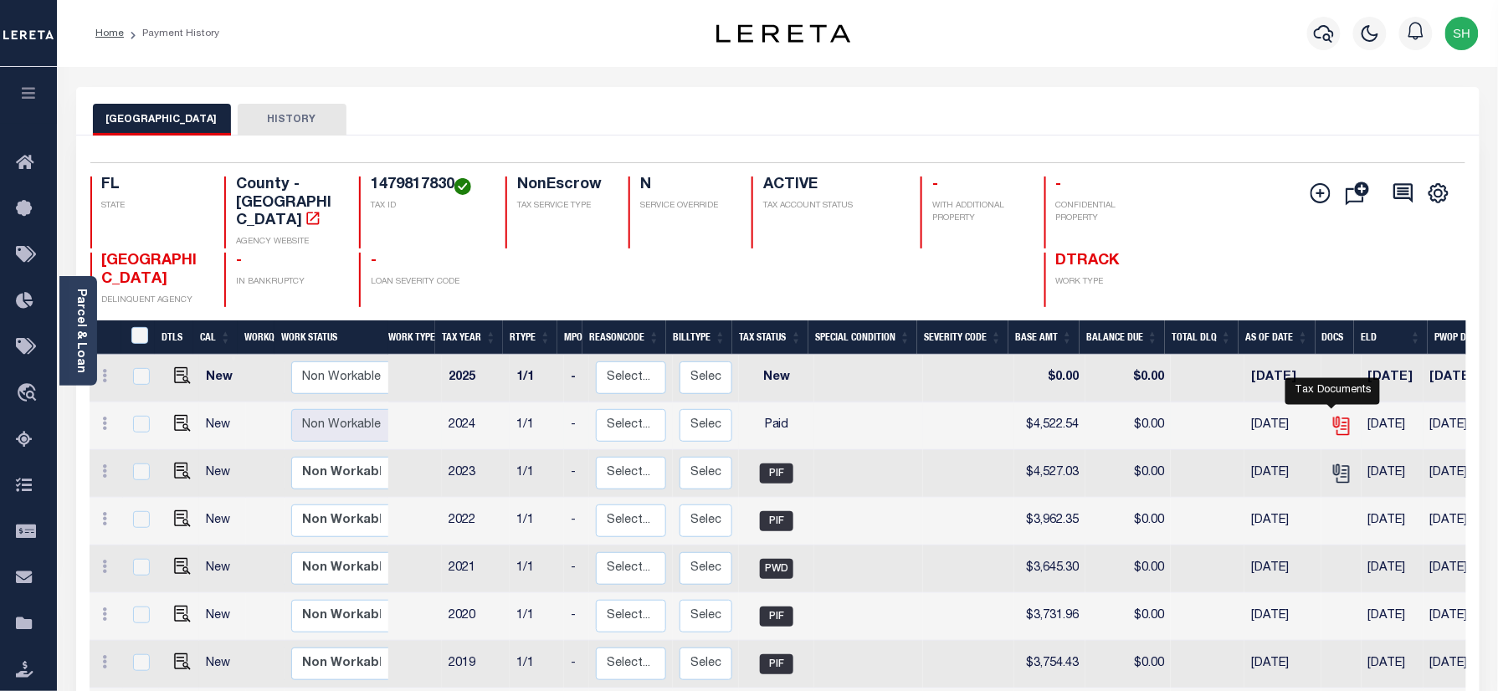
click at [1333, 416] on icon "" at bounding box center [1339, 422] width 13 height 13
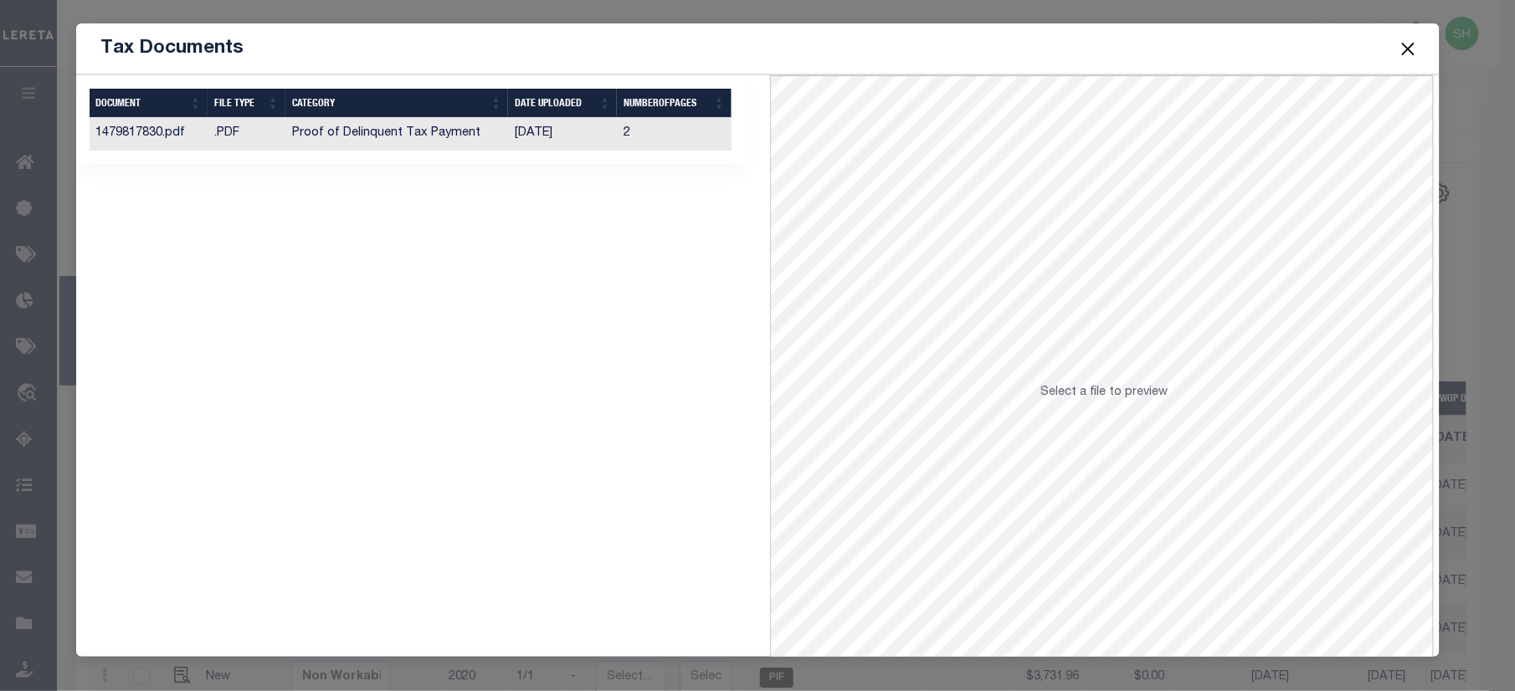
click at [306, 138] on td "Proof of Delinquent Tax Payment" at bounding box center [396, 134] width 223 height 33
click at [1406, 41] on button "Close" at bounding box center [1408, 49] width 22 height 22
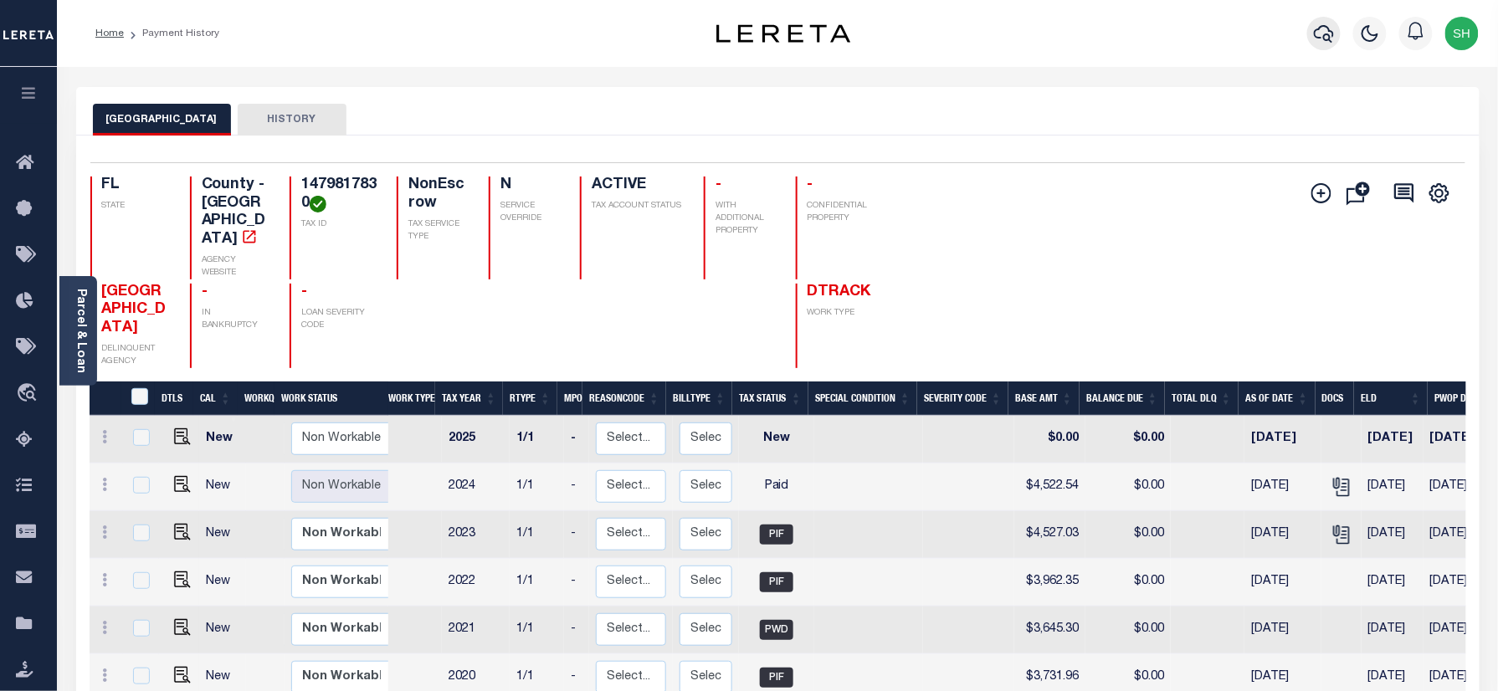
click at [1323, 31] on icon "button" at bounding box center [1324, 33] width 20 height 20
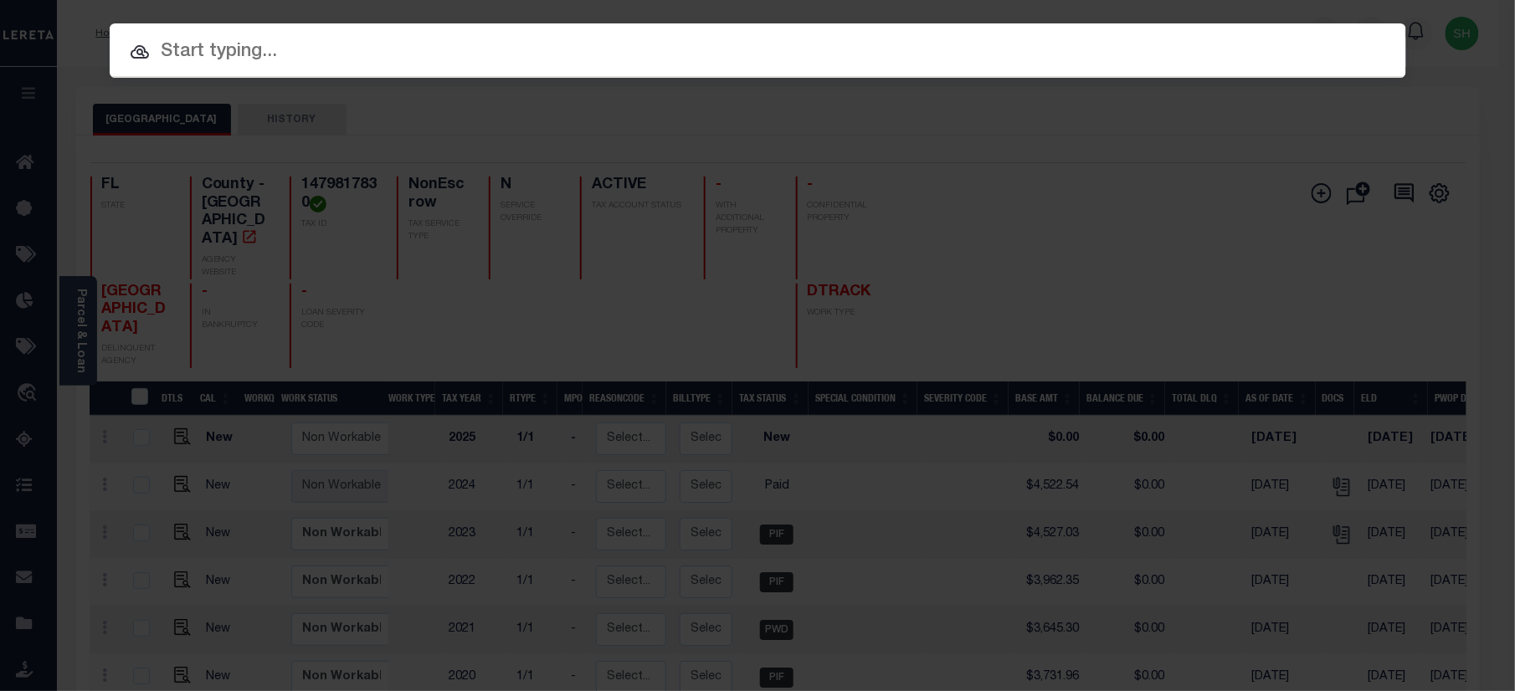
click at [1058, 45] on input "text" at bounding box center [758, 52] width 1296 height 29
paste input "07643000809-00101"
type input "07643000809-00101"
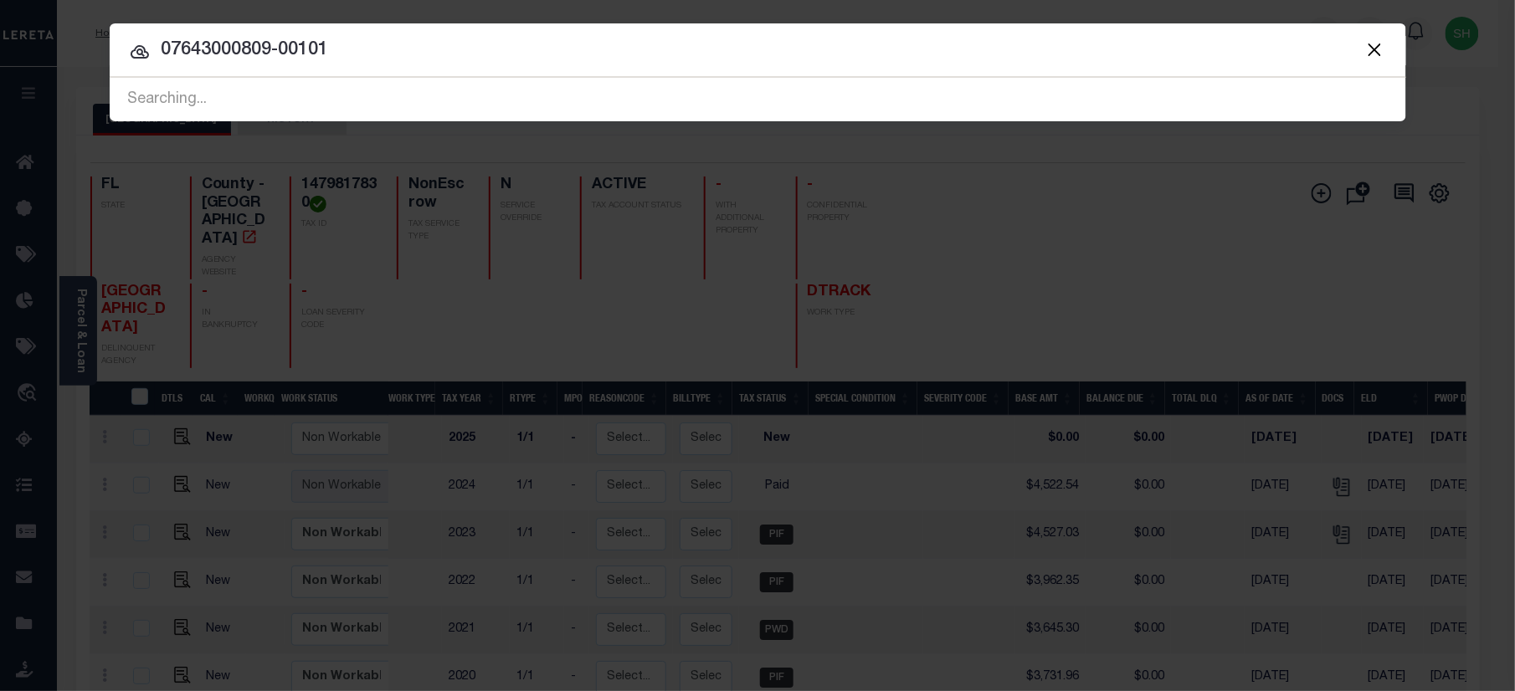
click at [764, 57] on input "07643000809-00101" at bounding box center [758, 50] width 1296 height 29
click at [663, 60] on input "07643000809-00101" at bounding box center [758, 50] width 1296 height 29
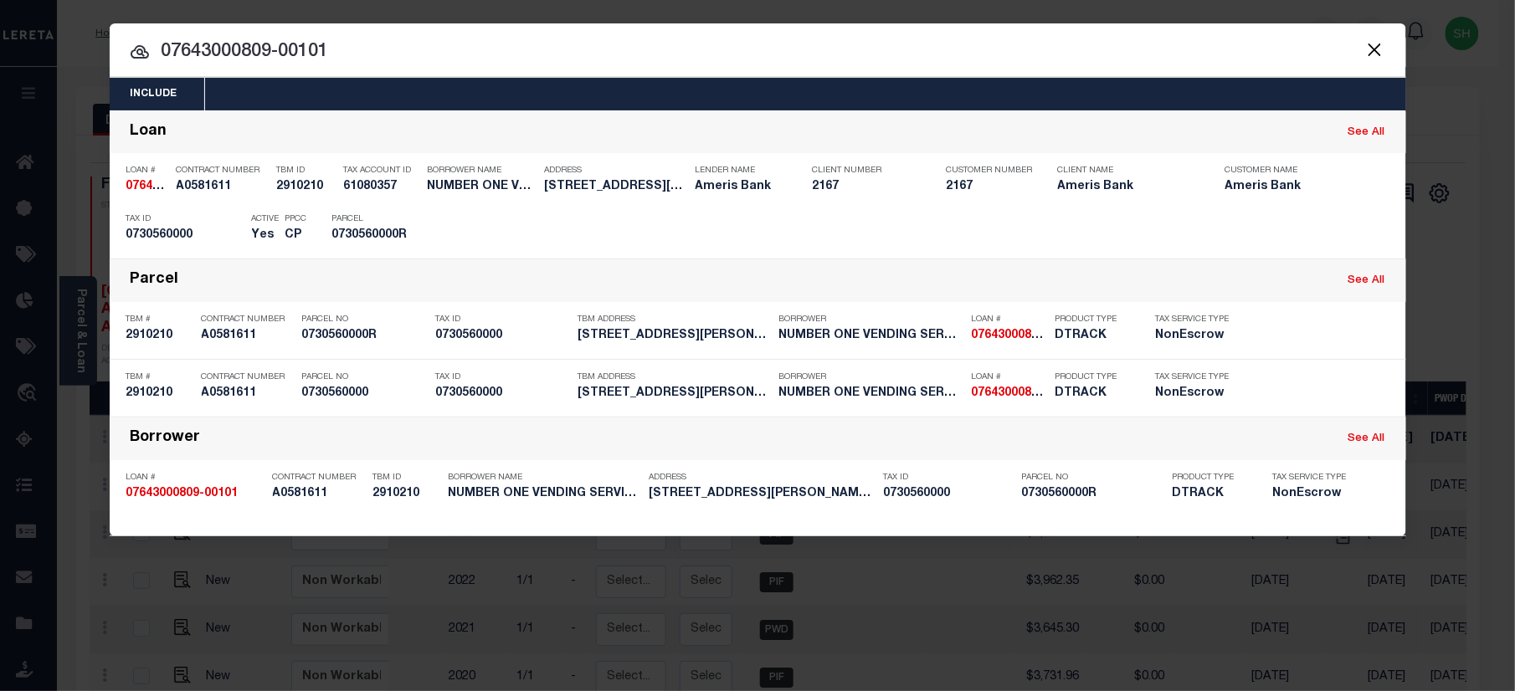
click at [663, 60] on input "07643000809-00101" at bounding box center [758, 52] width 1296 height 29
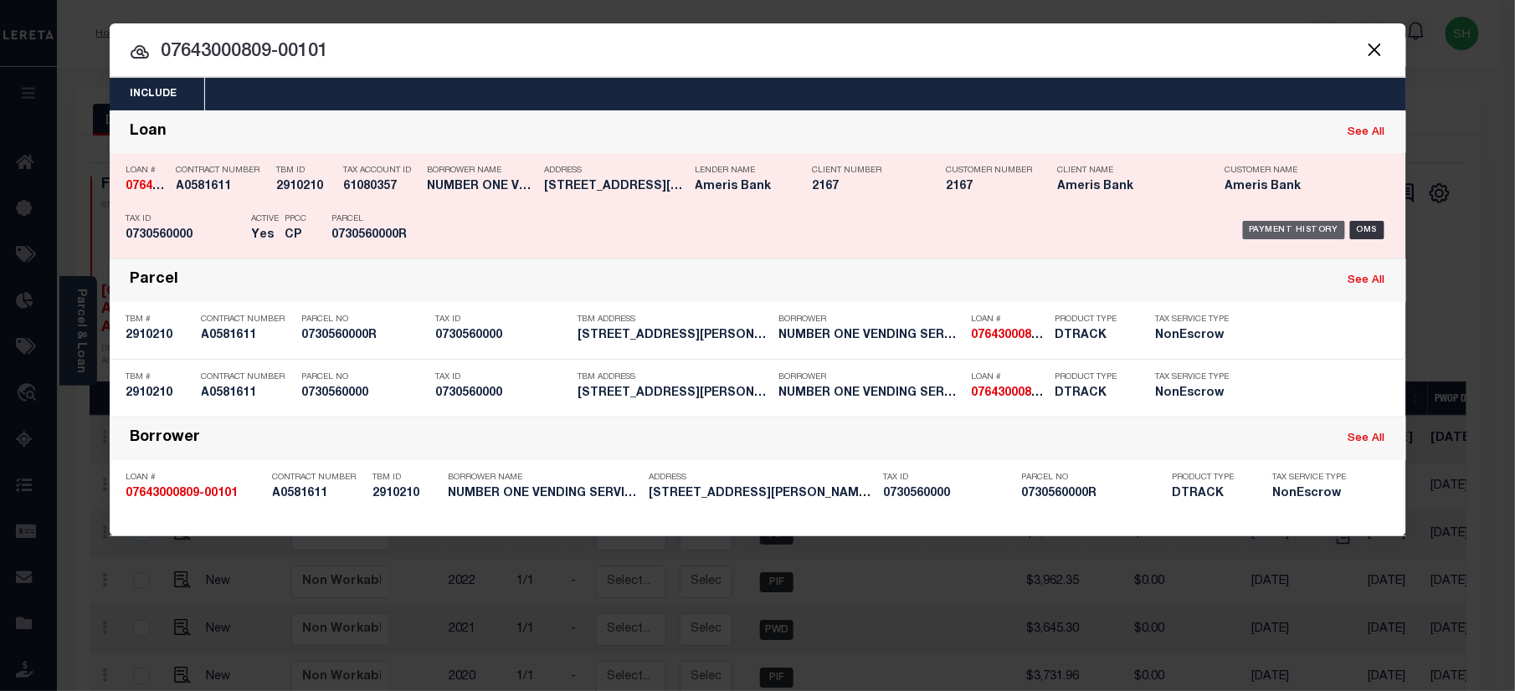
click at [1280, 221] on div "Payment History" at bounding box center [1294, 230] width 103 height 18
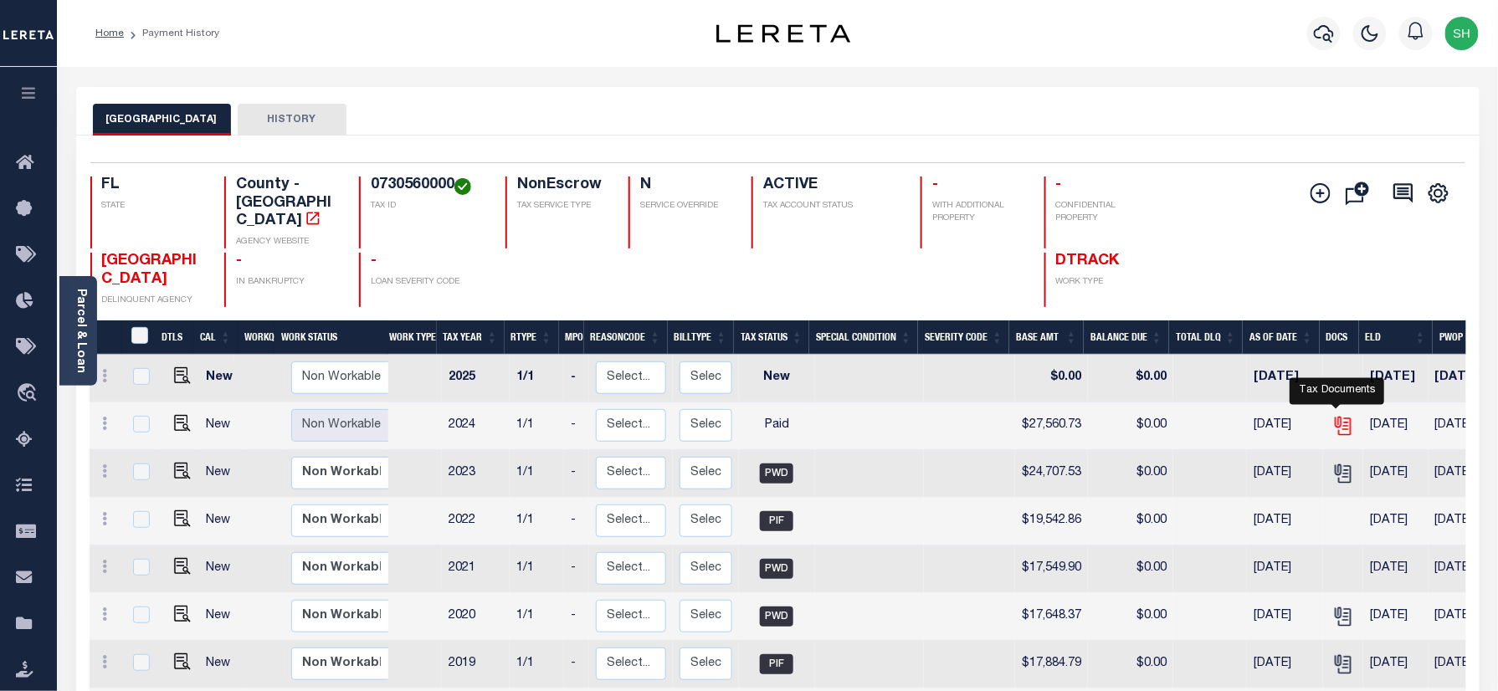
click at [1339, 415] on icon "" at bounding box center [1343, 426] width 22 height 22
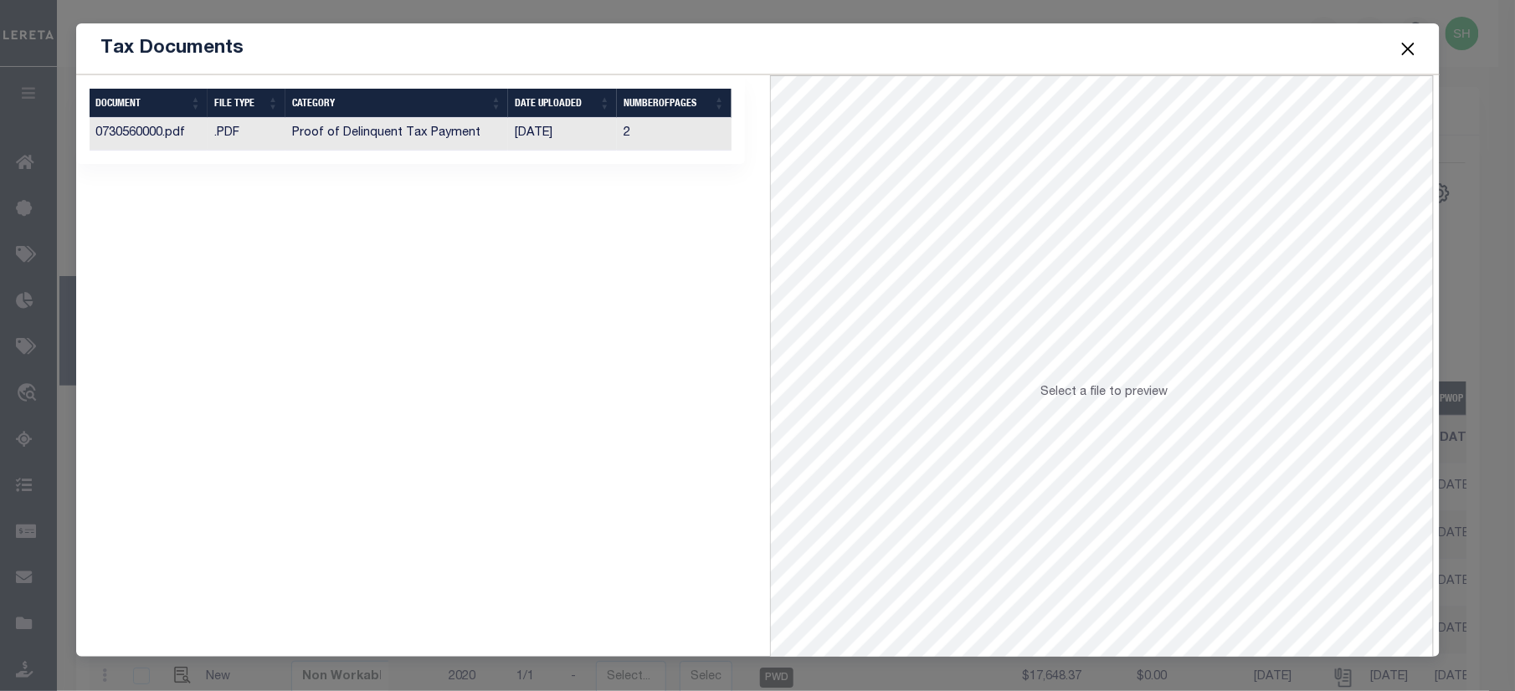
click at [269, 147] on td ".PDF" at bounding box center [247, 134] width 78 height 33
click at [1406, 49] on button "Close" at bounding box center [1408, 49] width 22 height 22
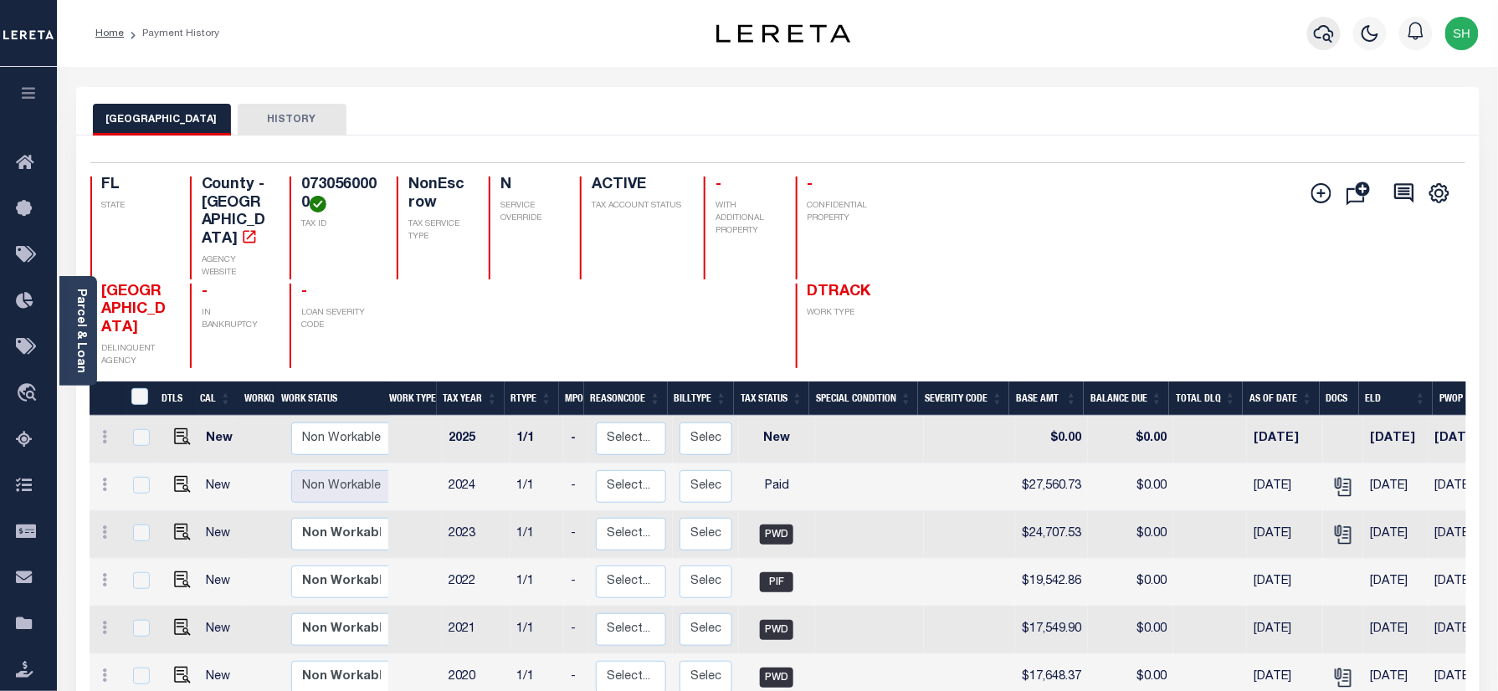
click at [1322, 38] on icon "button" at bounding box center [1324, 34] width 20 height 18
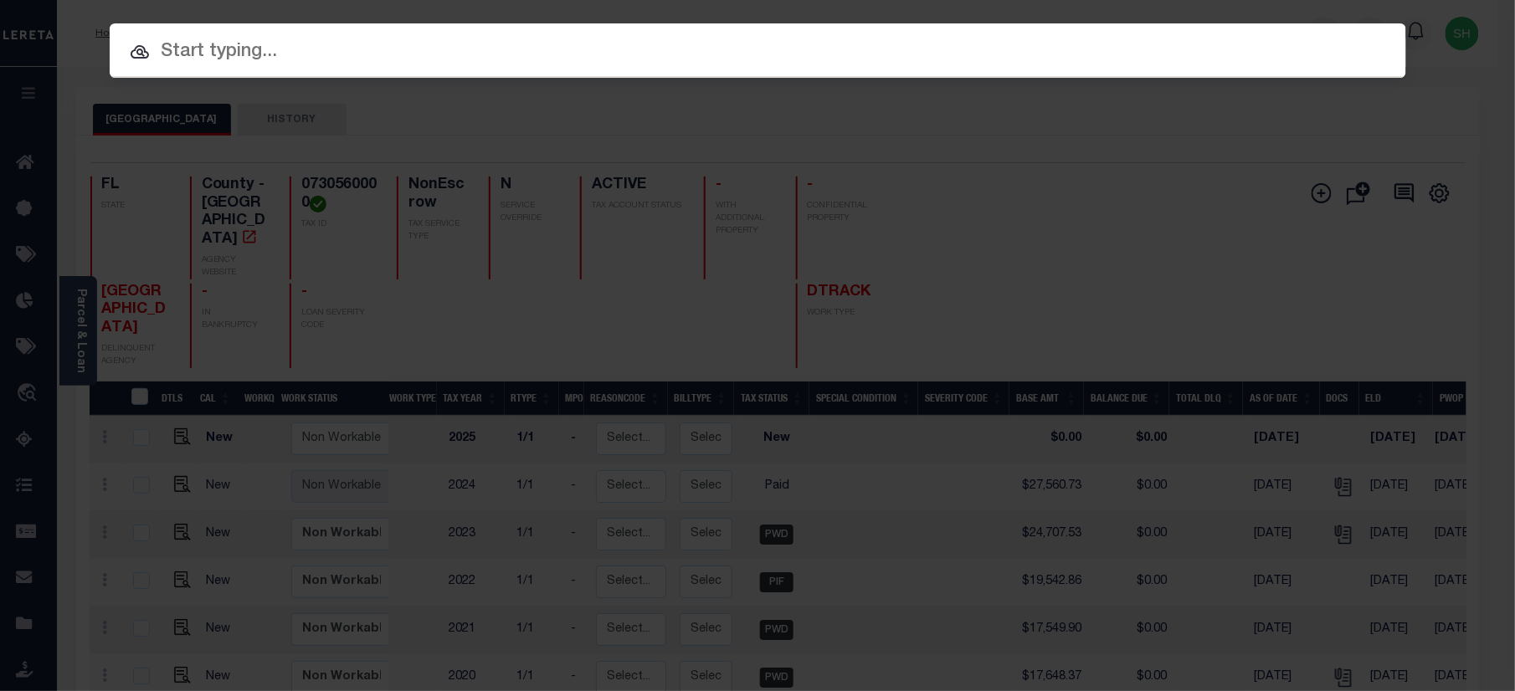
click at [961, 38] on input "text" at bounding box center [758, 52] width 1296 height 29
paste input "07643000853-00101"
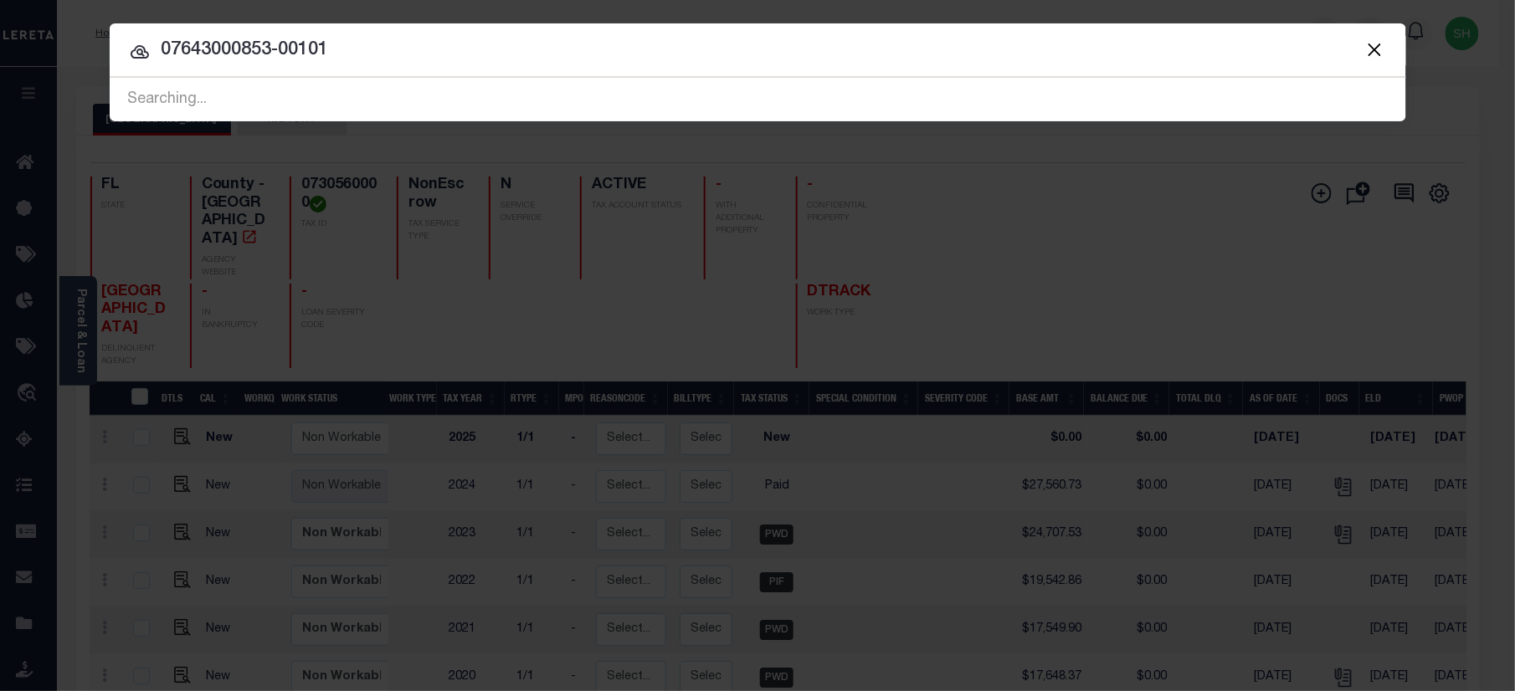
click at [204, 32] on div at bounding box center [758, 50] width 1296 height 54
click at [198, 59] on input "07643000853-00101" at bounding box center [758, 50] width 1296 height 29
type input "07643000853-00101"
click at [693, 48] on input "07643000853-00101" at bounding box center [758, 50] width 1296 height 29
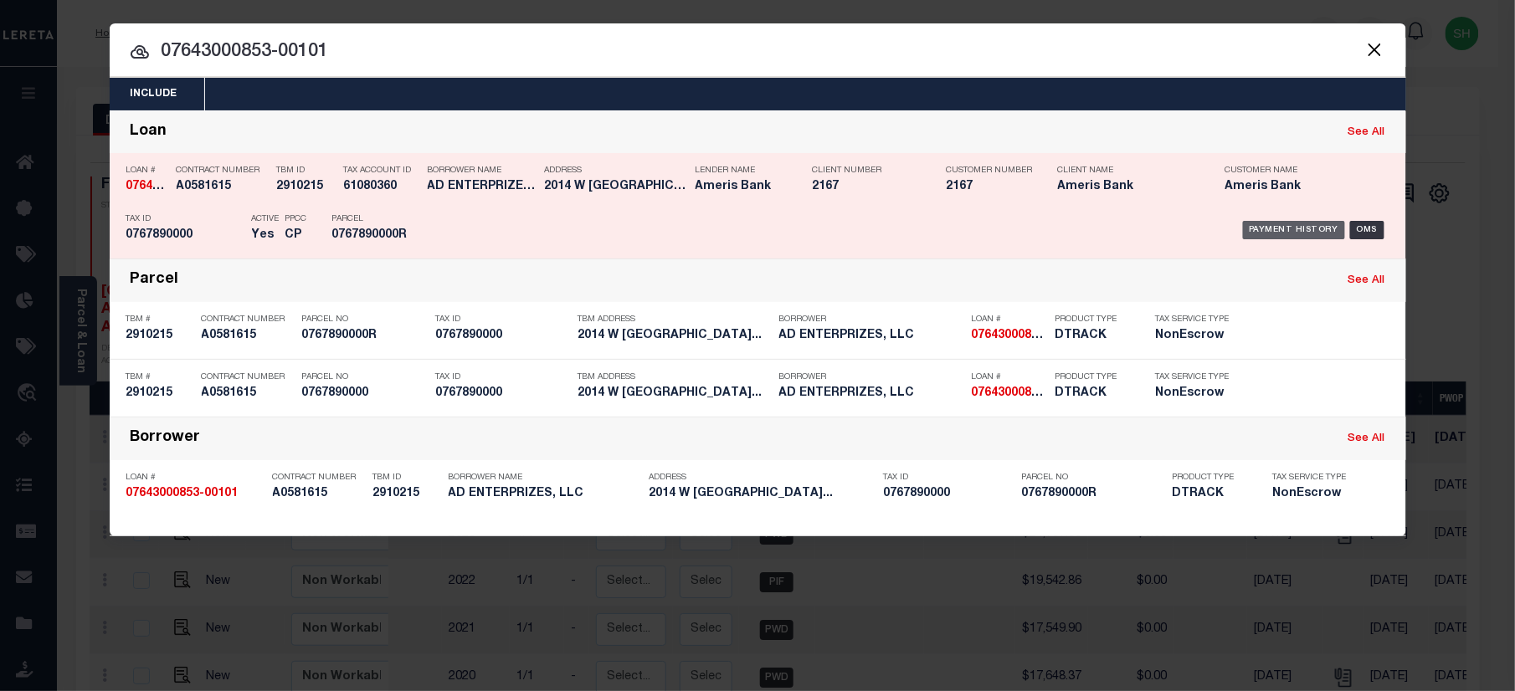
click at [1272, 225] on div "Payment History" at bounding box center [1294, 230] width 103 height 18
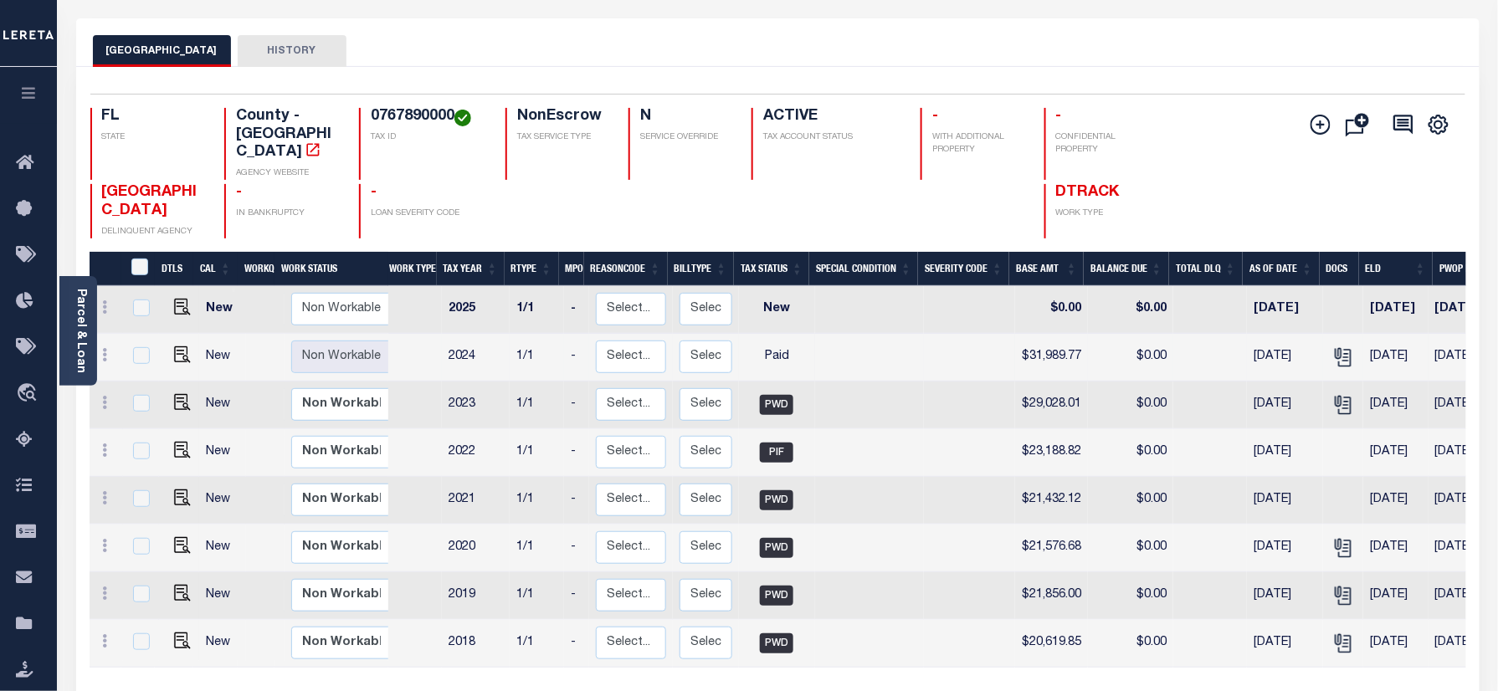
scroll to position [64, 0]
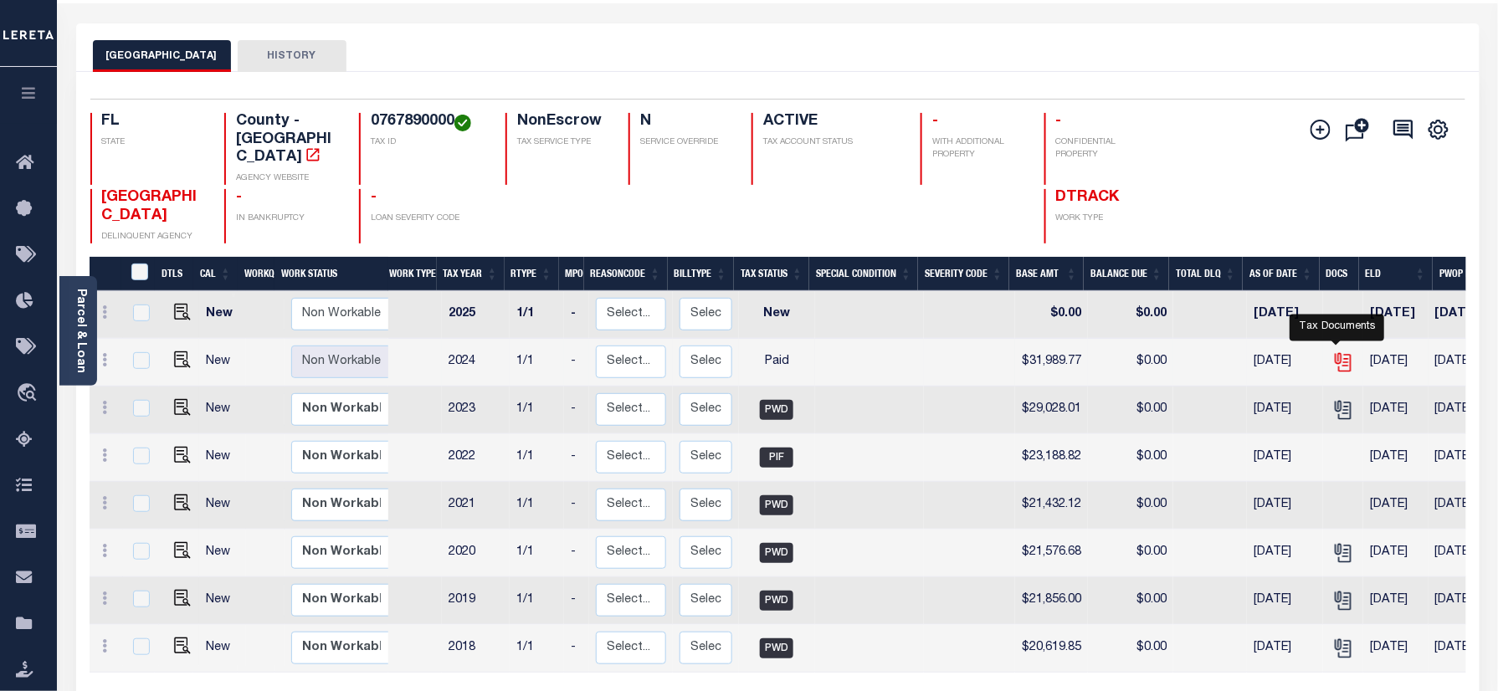
click at [1336, 351] on icon "" at bounding box center [1343, 362] width 22 height 22
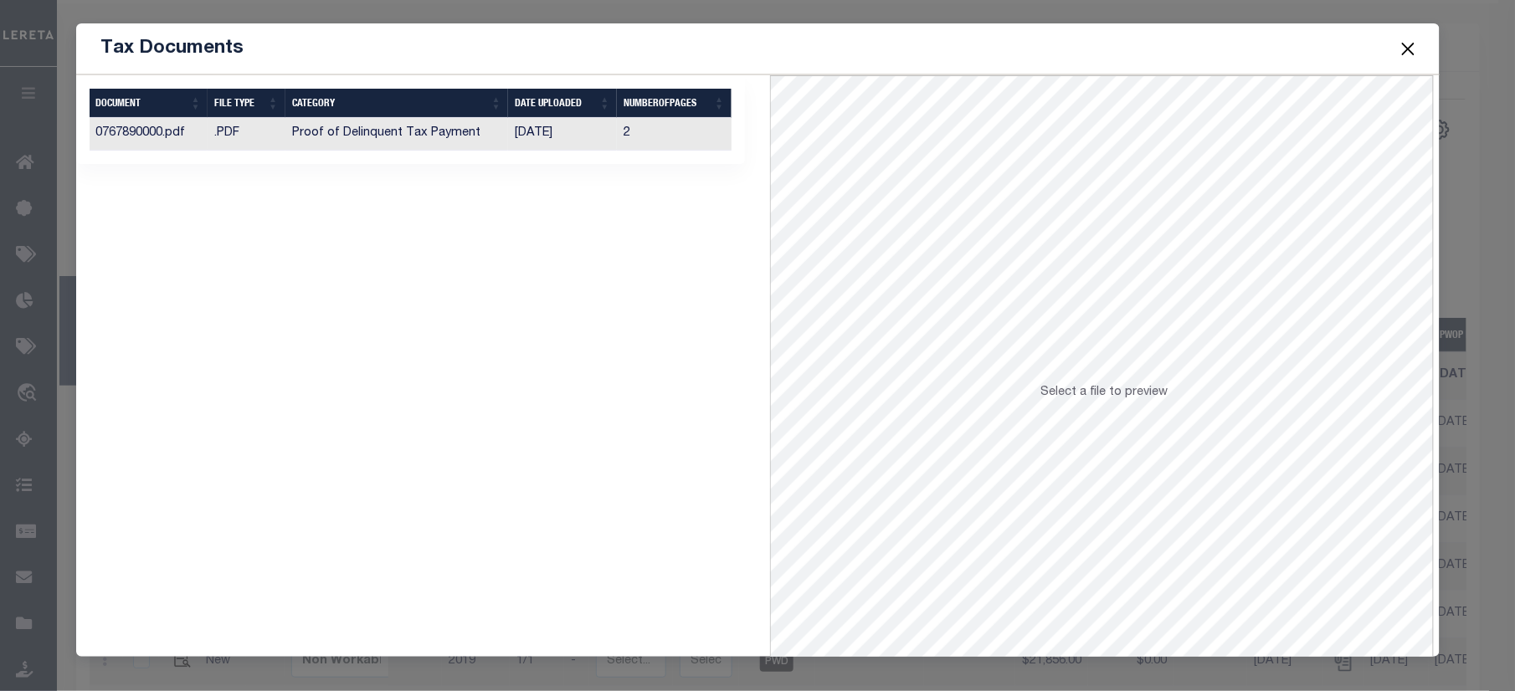
click at [462, 144] on td "Proof of Delinquent Tax Payment" at bounding box center [396, 134] width 223 height 33
click at [1414, 49] on button "Close" at bounding box center [1408, 49] width 22 height 22
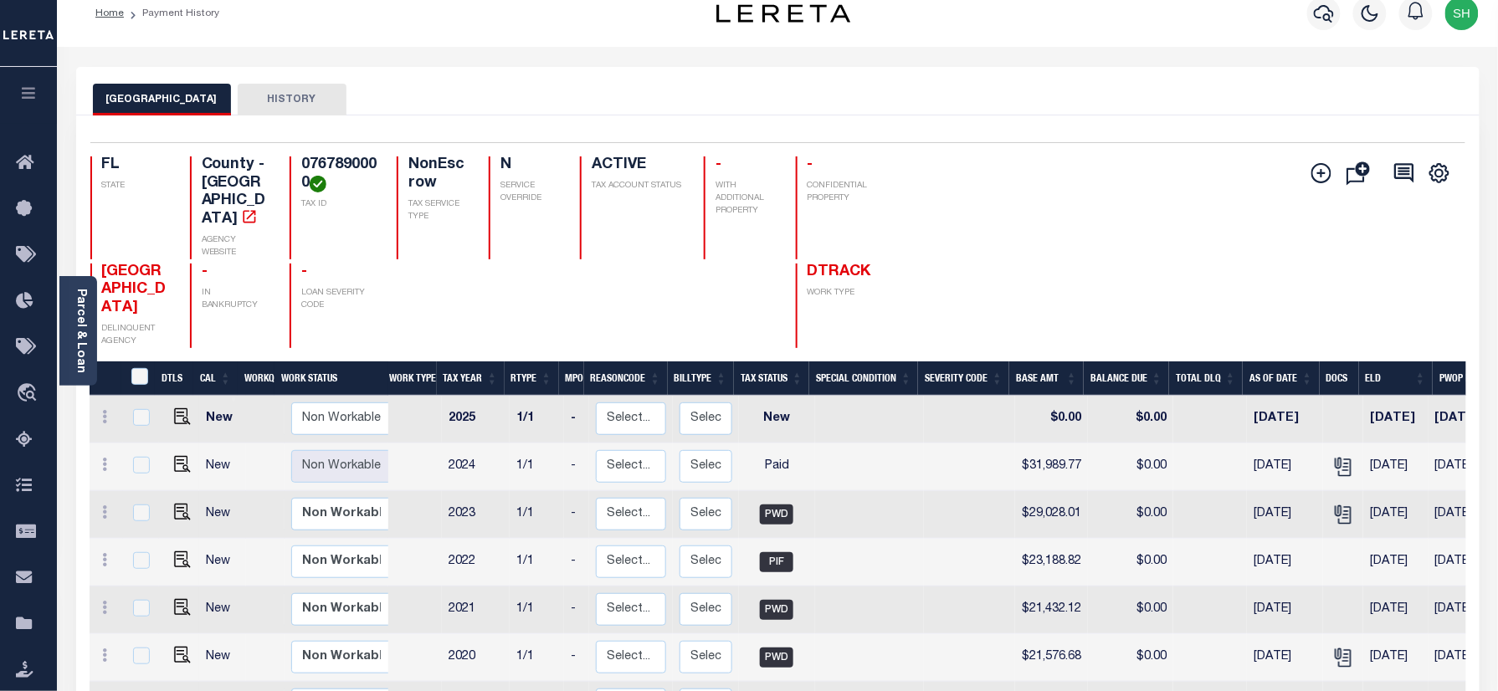
scroll to position [0, 0]
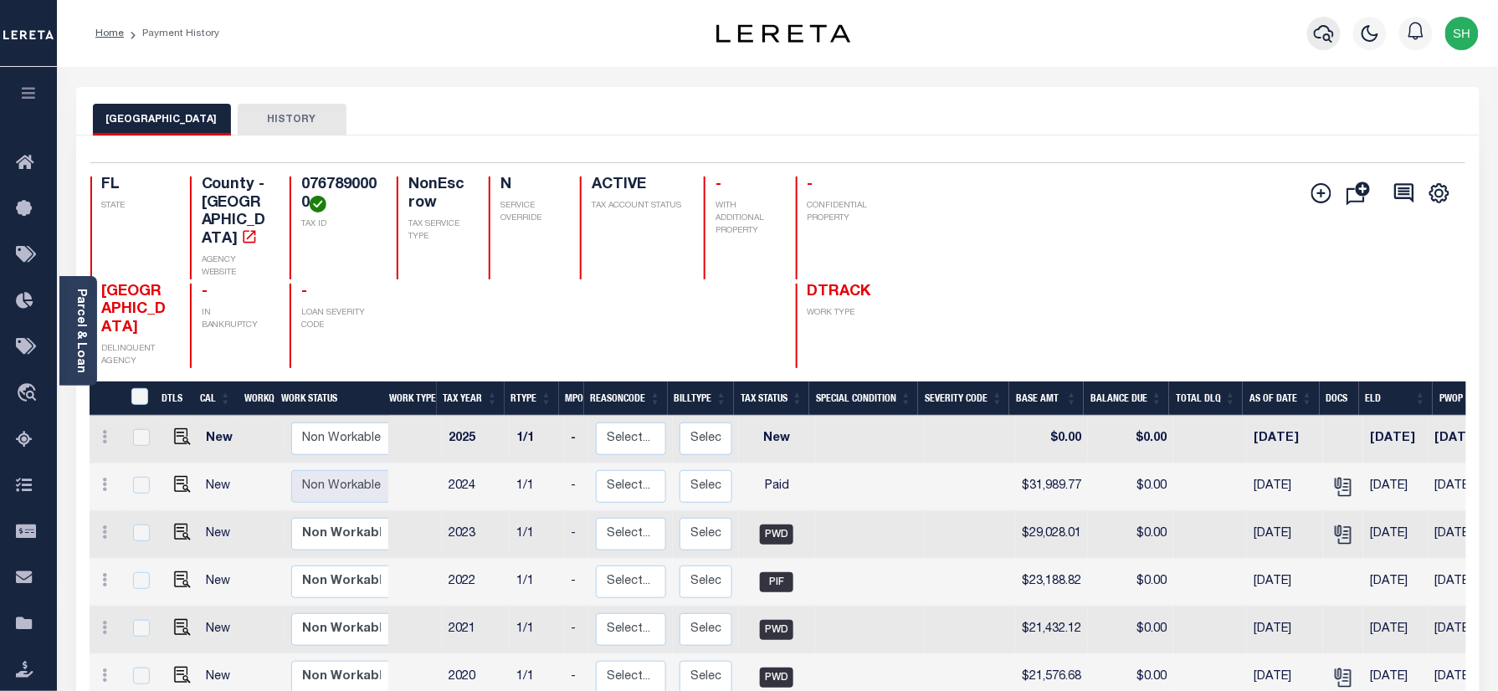
click at [1316, 25] on icon "button" at bounding box center [1324, 33] width 20 height 20
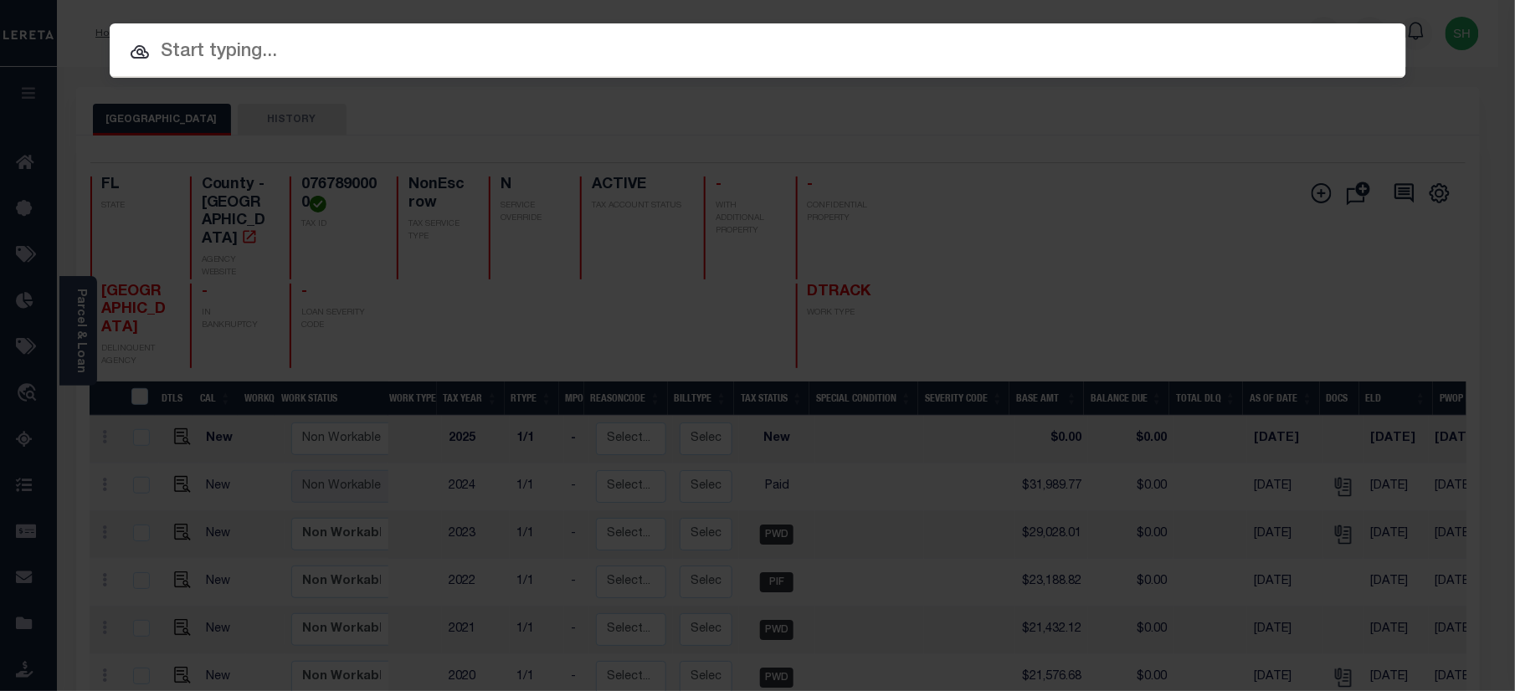
click at [1113, 38] on input "text" at bounding box center [758, 52] width 1296 height 29
paste input "07643000890-00101"
type input "07643000890-00101"
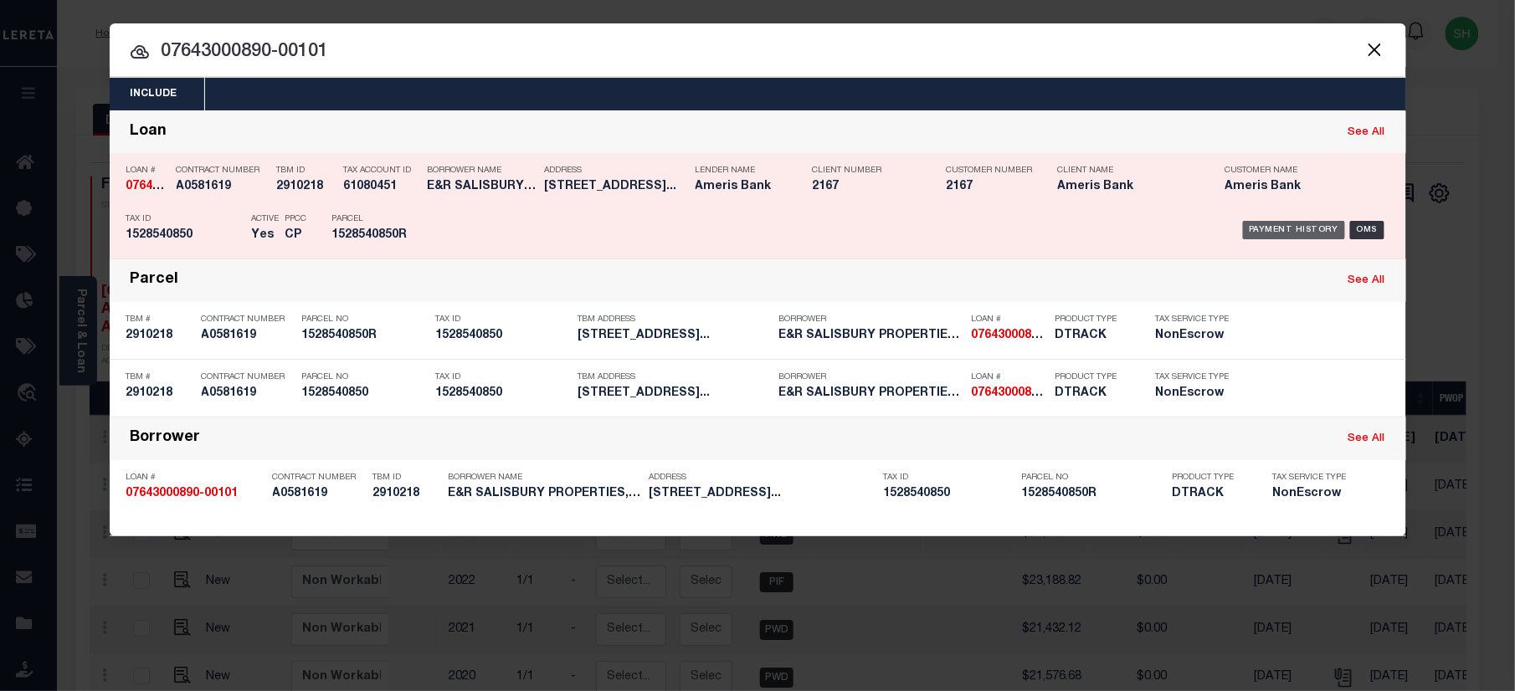
click at [1290, 232] on div "Payment History" at bounding box center [1294, 230] width 103 height 18
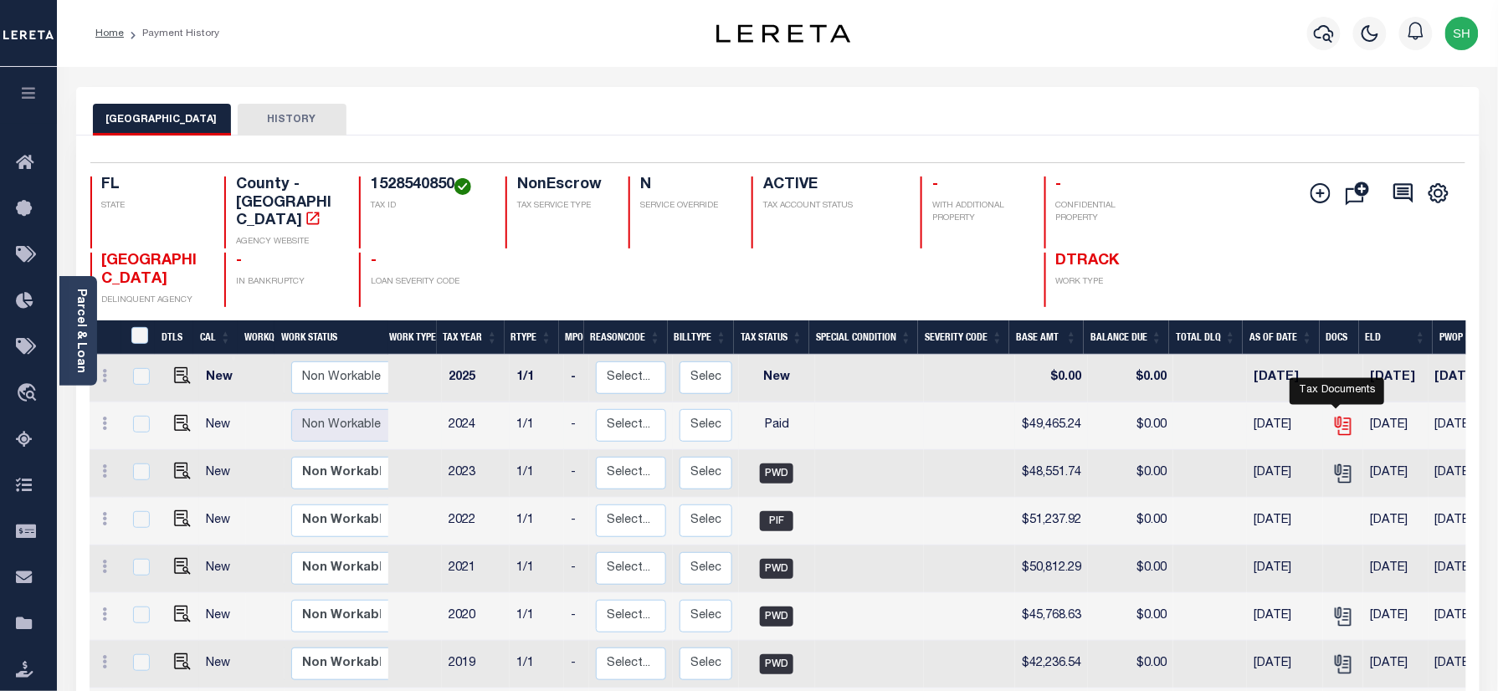
click at [1332, 415] on icon "" at bounding box center [1343, 426] width 22 height 22
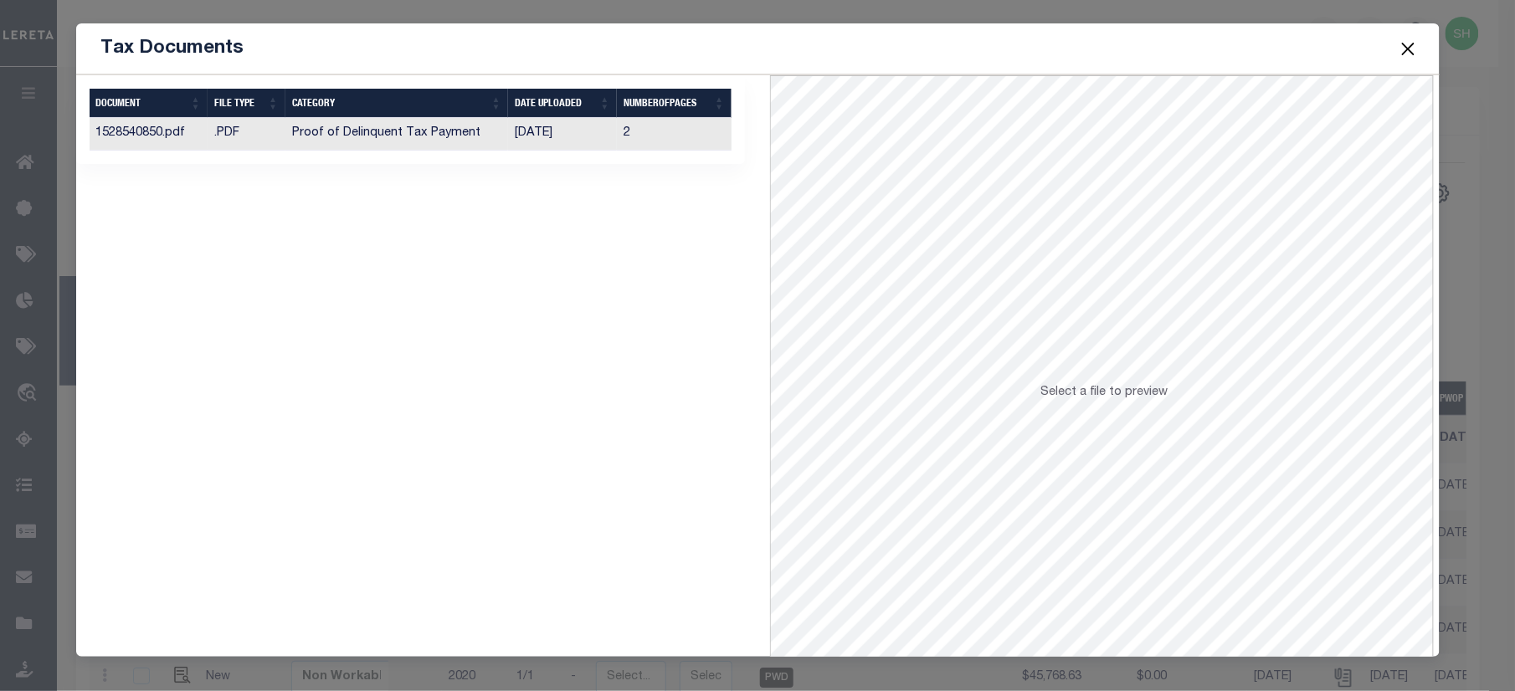
click at [416, 145] on td "Proof of Delinquent Tax Payment" at bounding box center [396, 134] width 223 height 33
click at [1419, 49] on span at bounding box center [1408, 48] width 64 height 47
click at [1408, 48] on button "Close" at bounding box center [1408, 49] width 22 height 22
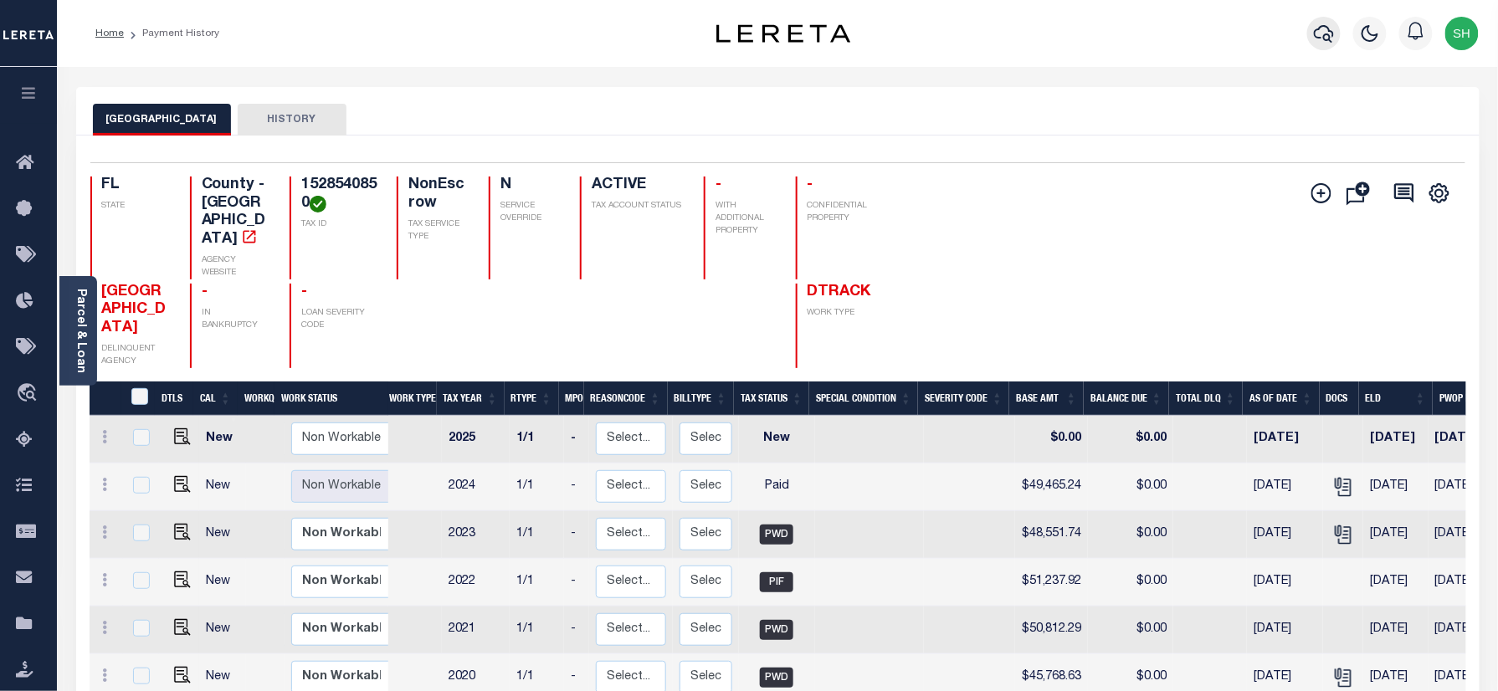
click at [1324, 28] on icon "button" at bounding box center [1324, 33] width 20 height 20
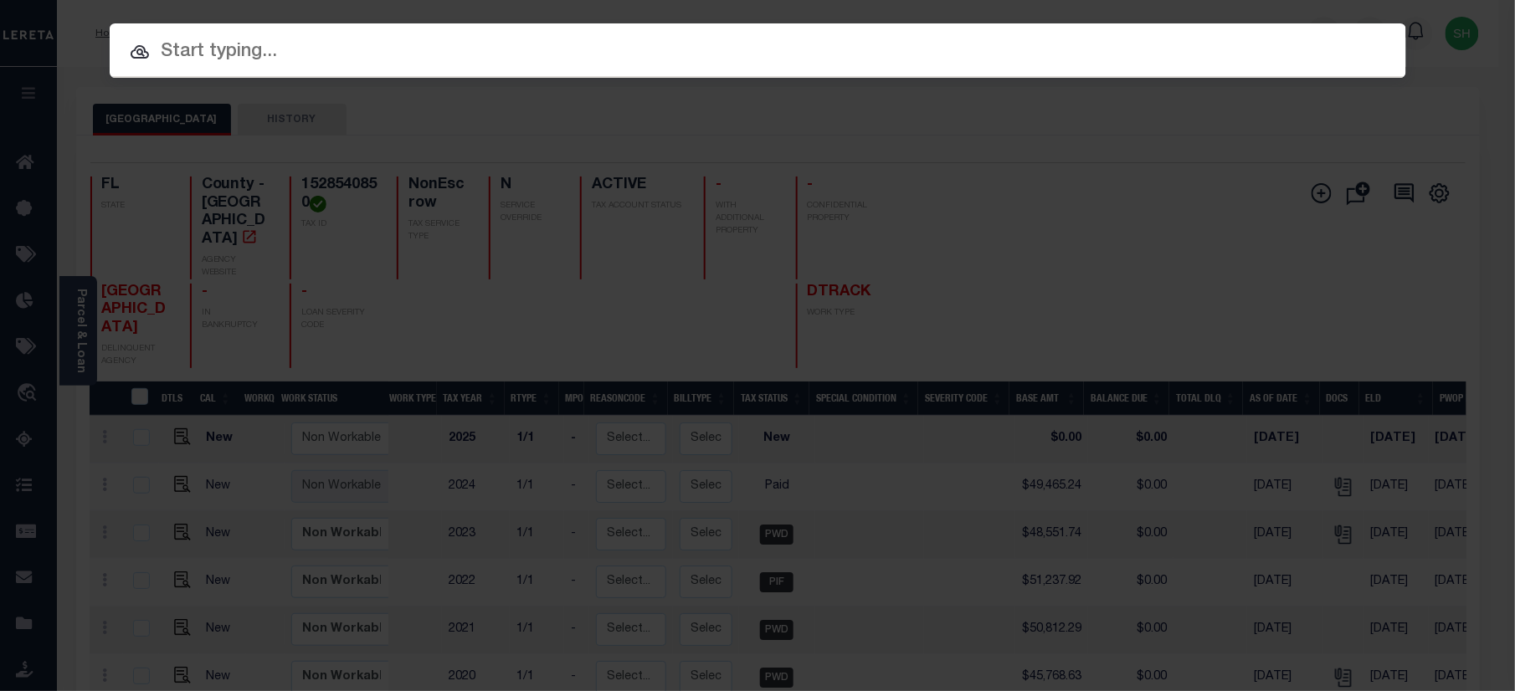
click at [1011, 38] on input "text" at bounding box center [758, 52] width 1296 height 29
paste input "07643000949-00101"
type input "07643000949-00101"
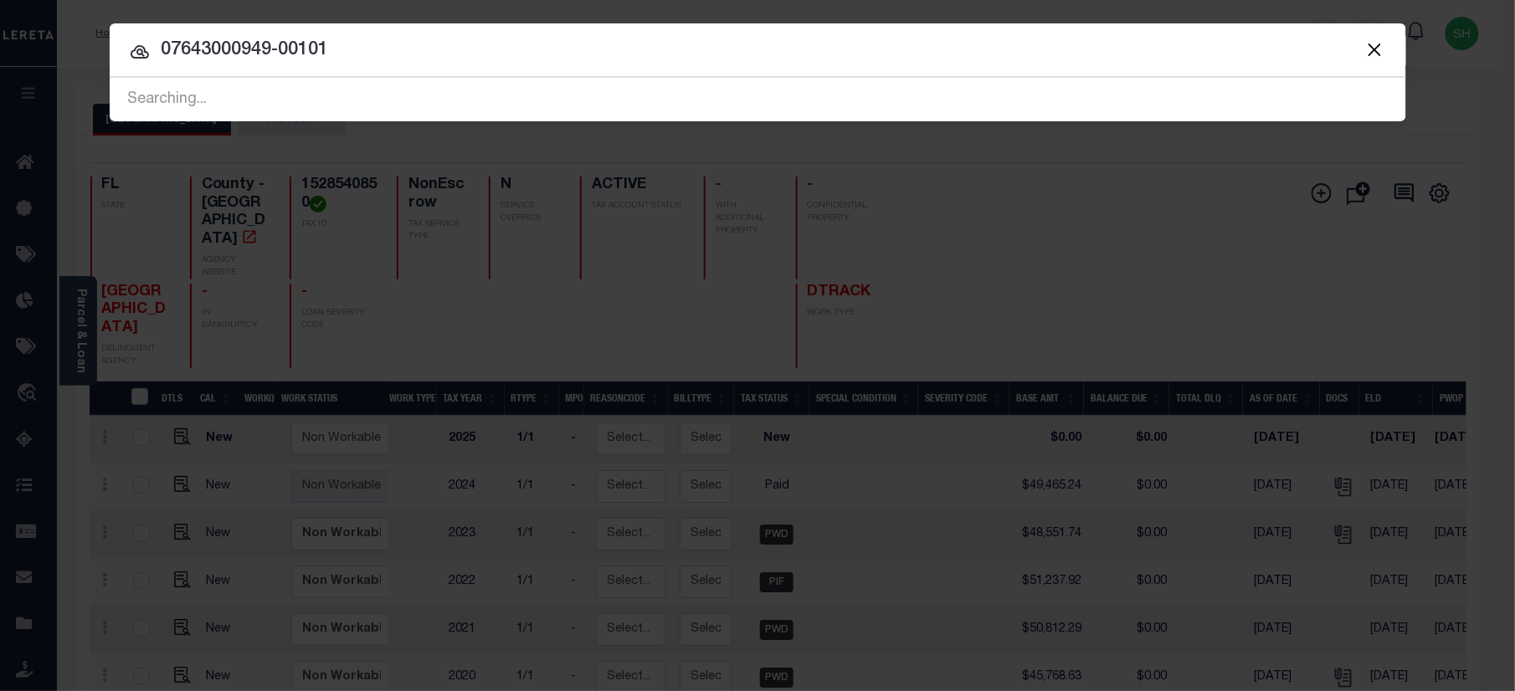
click at [889, 64] on input "07643000949-00101" at bounding box center [758, 50] width 1296 height 29
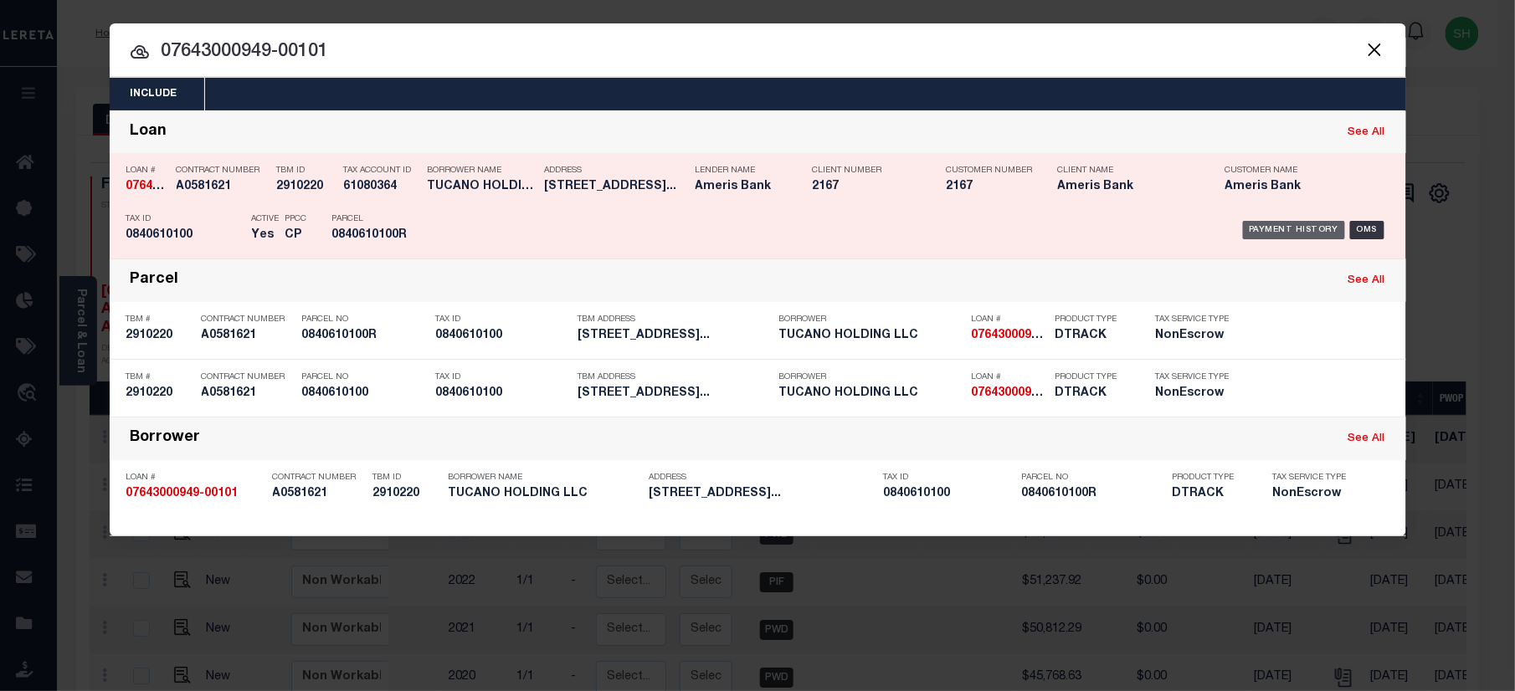
click at [1279, 238] on div "Payment History" at bounding box center [1294, 230] width 103 height 18
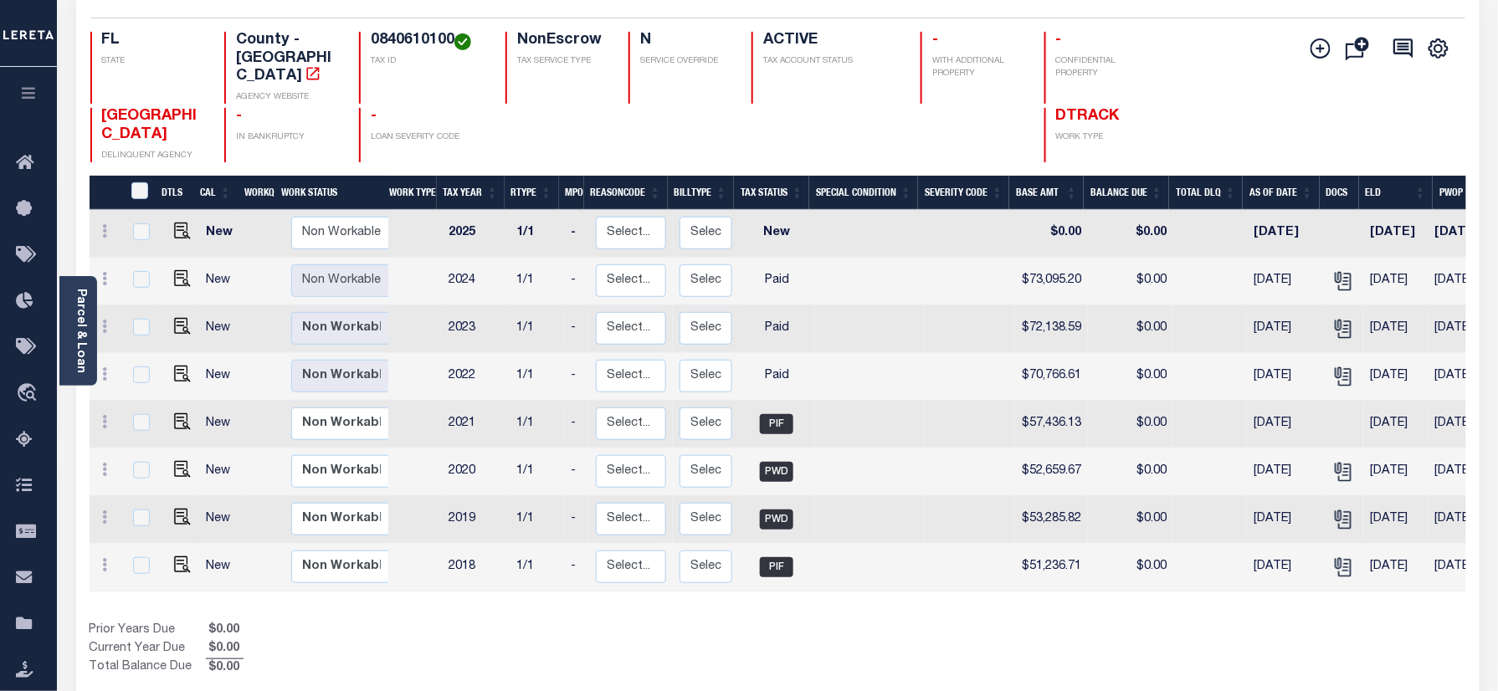
scroll to position [111, 0]
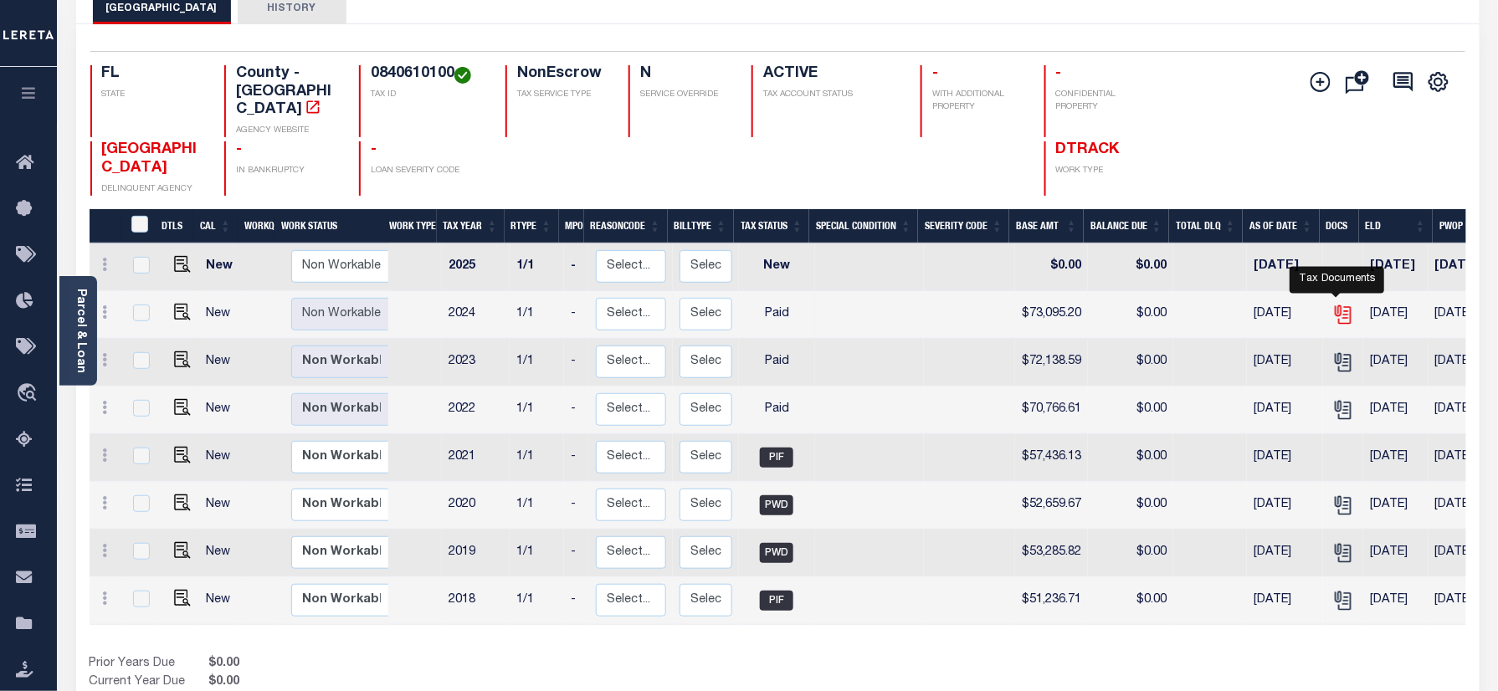
click at [1336, 304] on icon "" at bounding box center [1343, 315] width 22 height 22
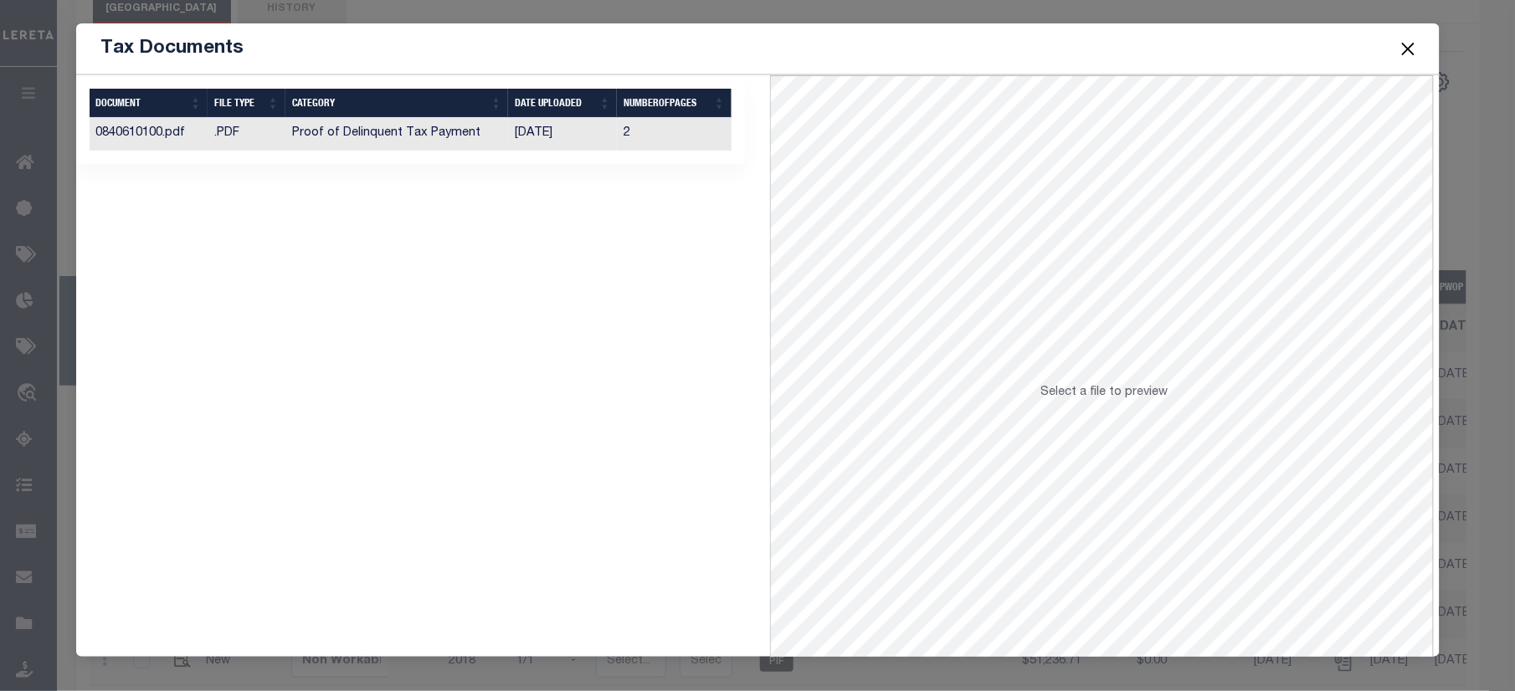
click at [366, 134] on td "Proof of Delinquent Tax Payment" at bounding box center [396, 134] width 223 height 33
click at [1404, 42] on button "Close" at bounding box center [1408, 49] width 22 height 22
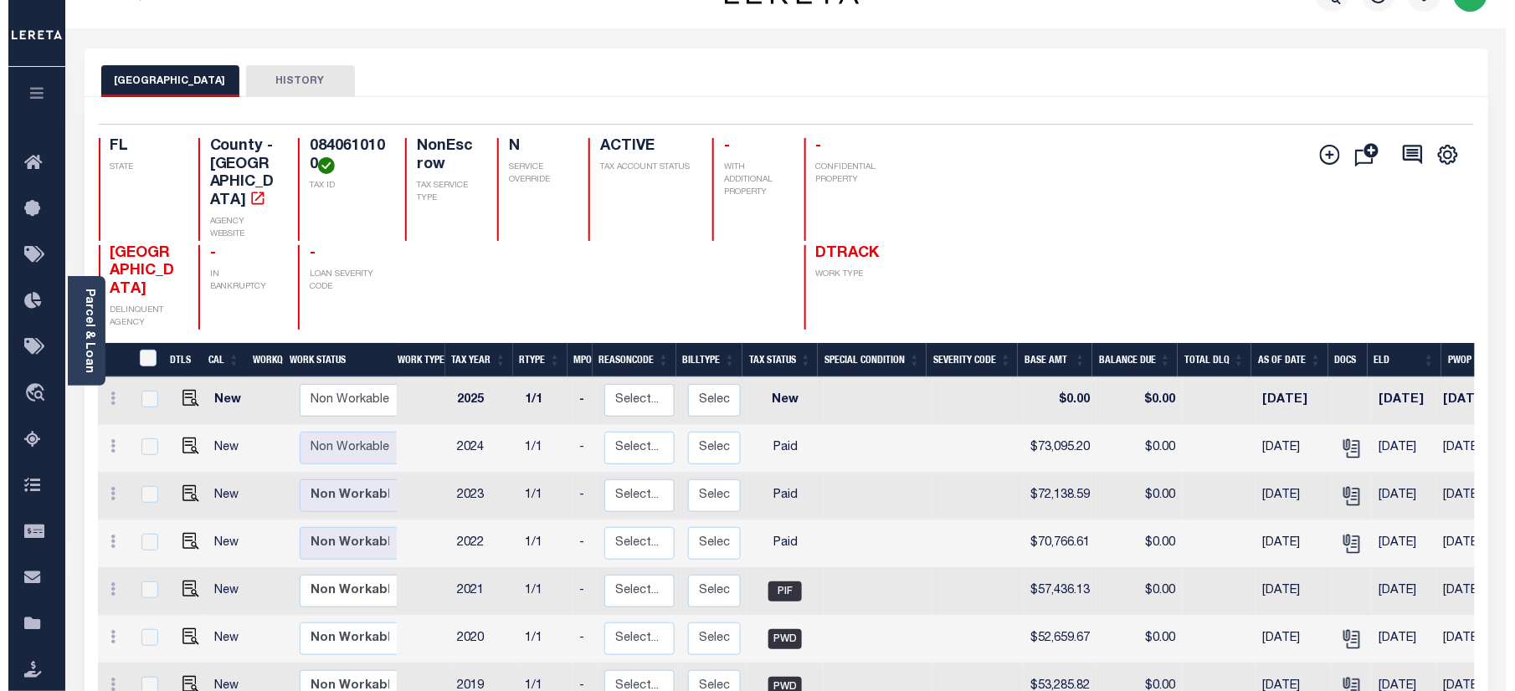
scroll to position [0, 0]
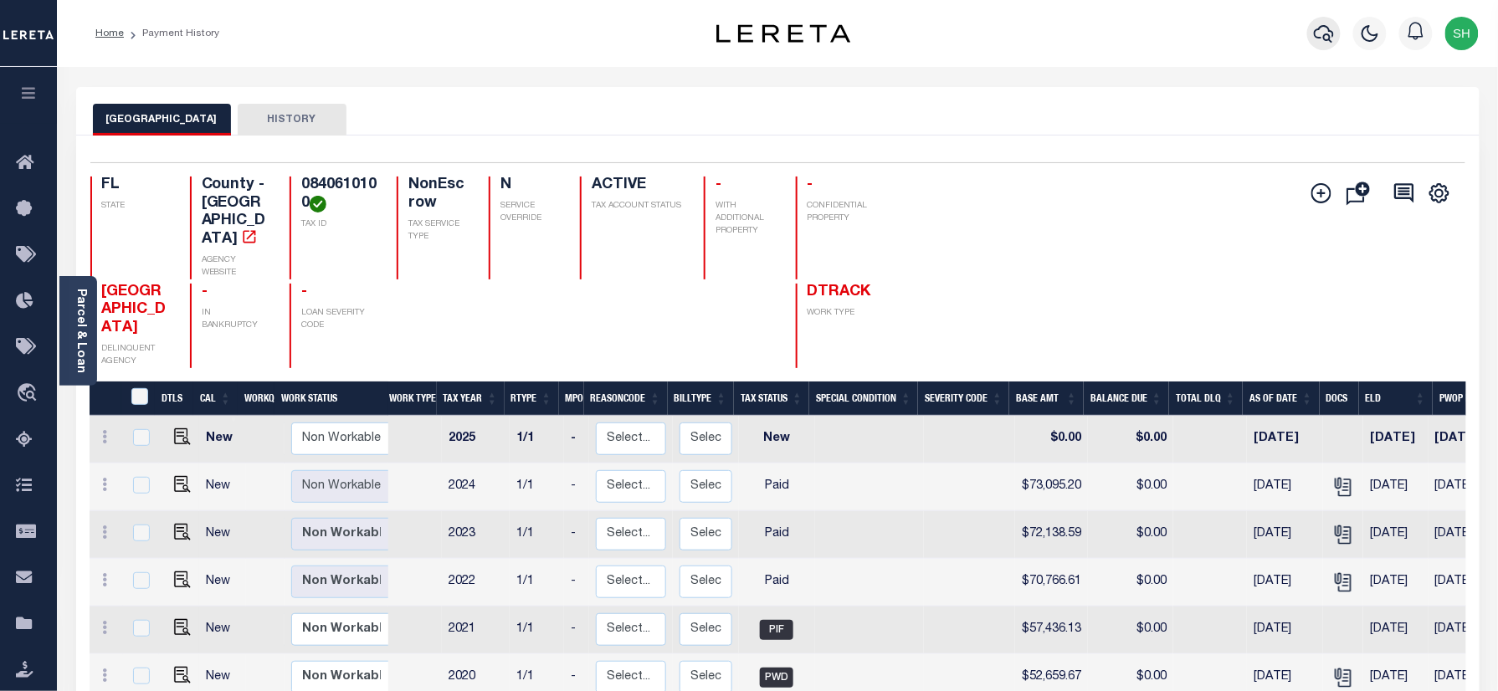
click at [1323, 28] on icon "button" at bounding box center [1324, 33] width 20 height 20
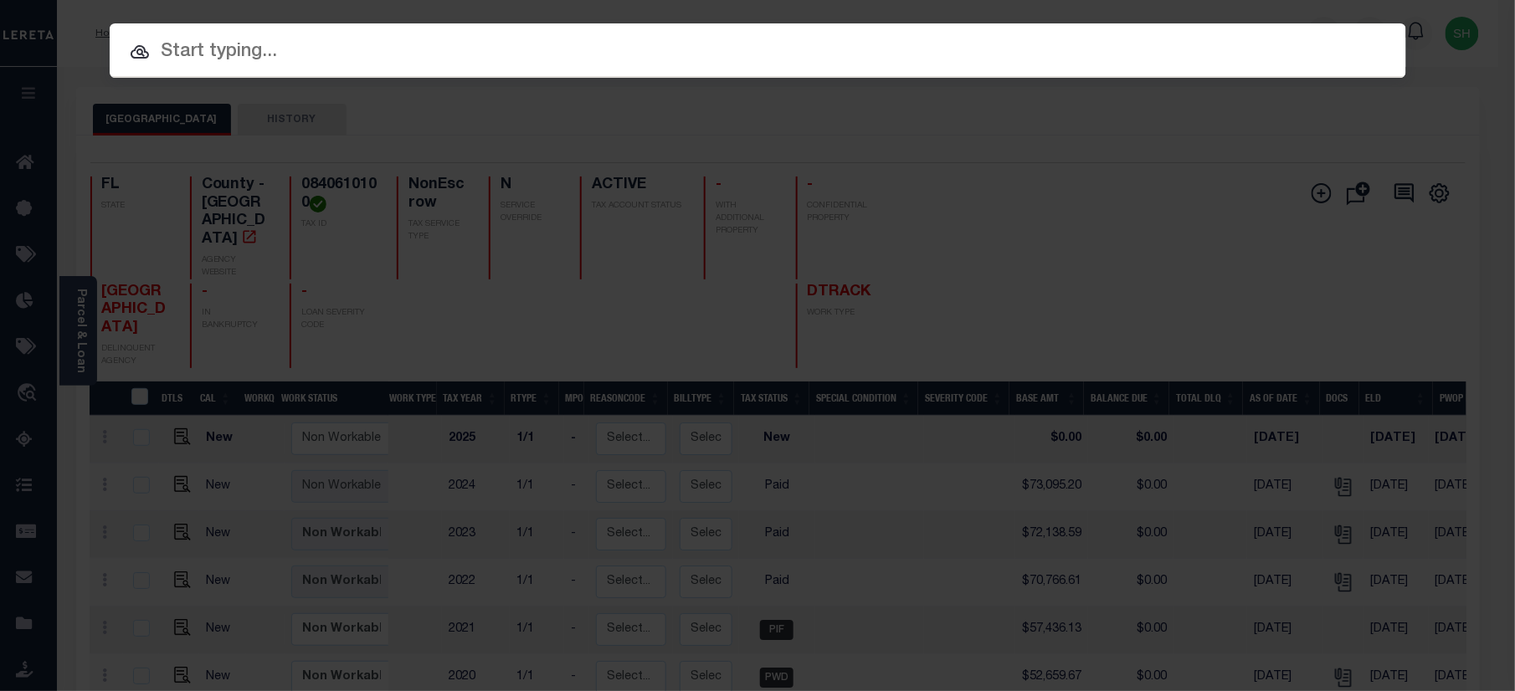
click at [1106, 41] on input "text" at bounding box center [758, 52] width 1296 height 29
paste input "07643001015-00101"
type input "07643001015-00101"
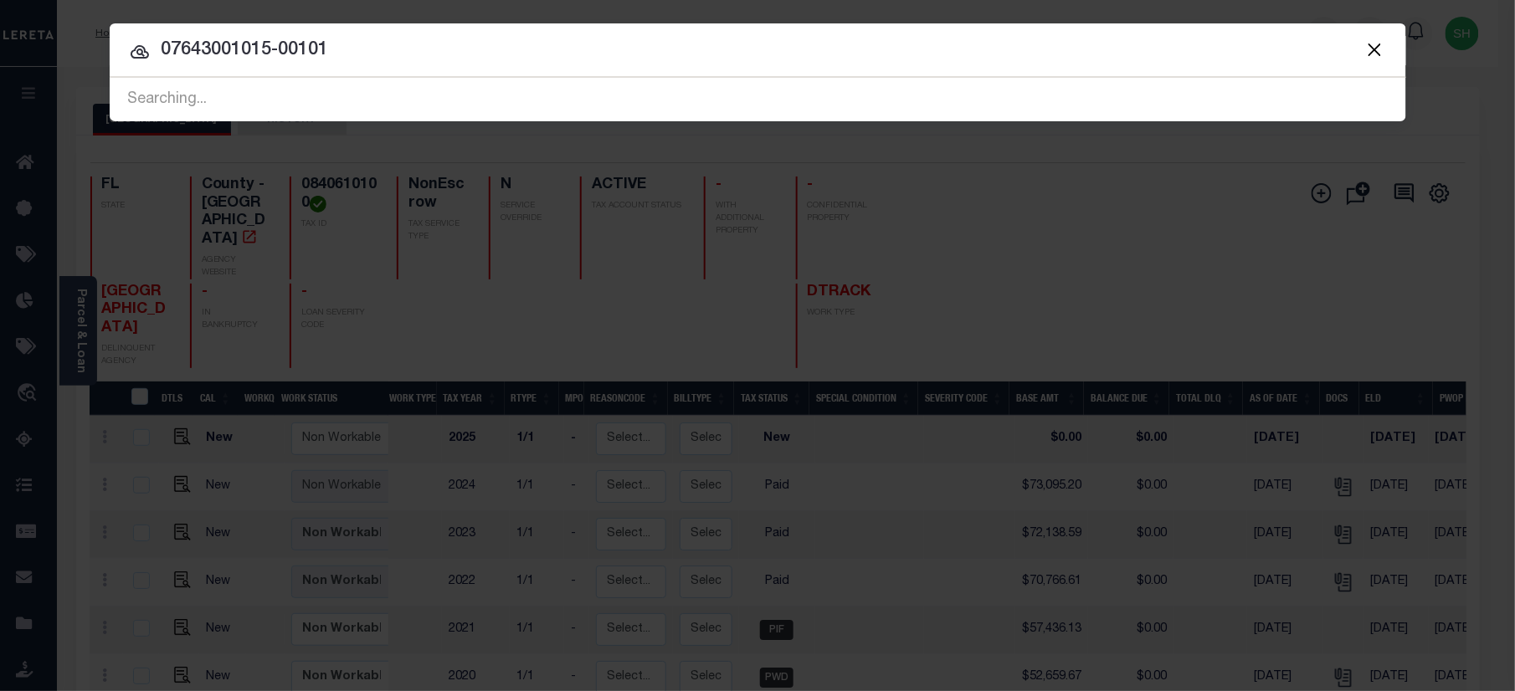
click at [606, 58] on input "07643001015-00101" at bounding box center [758, 50] width 1296 height 29
click at [556, 48] on input "07643001015-00101" at bounding box center [758, 50] width 1296 height 29
click at [549, 42] on input "07643001015-00101" at bounding box center [758, 50] width 1296 height 29
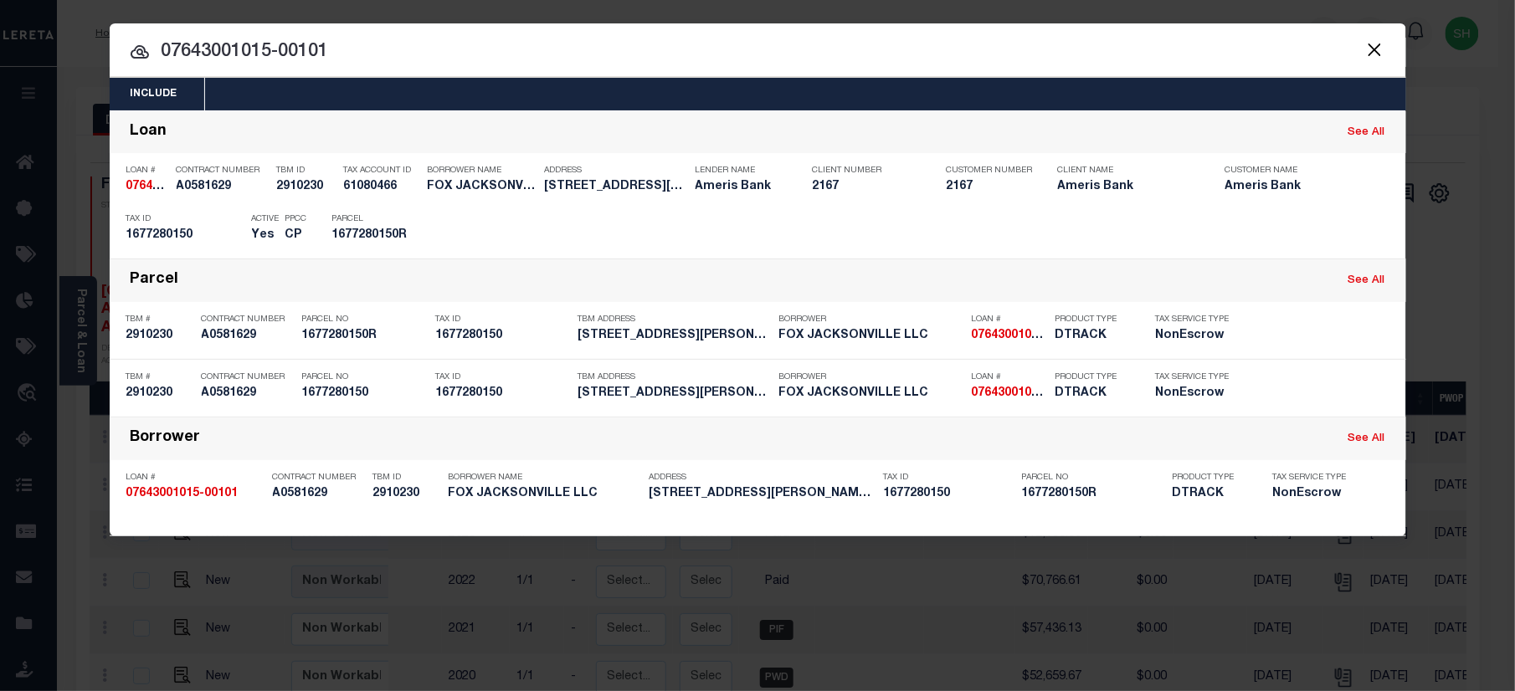
click at [807, 55] on input "07643001015-00101" at bounding box center [758, 52] width 1296 height 29
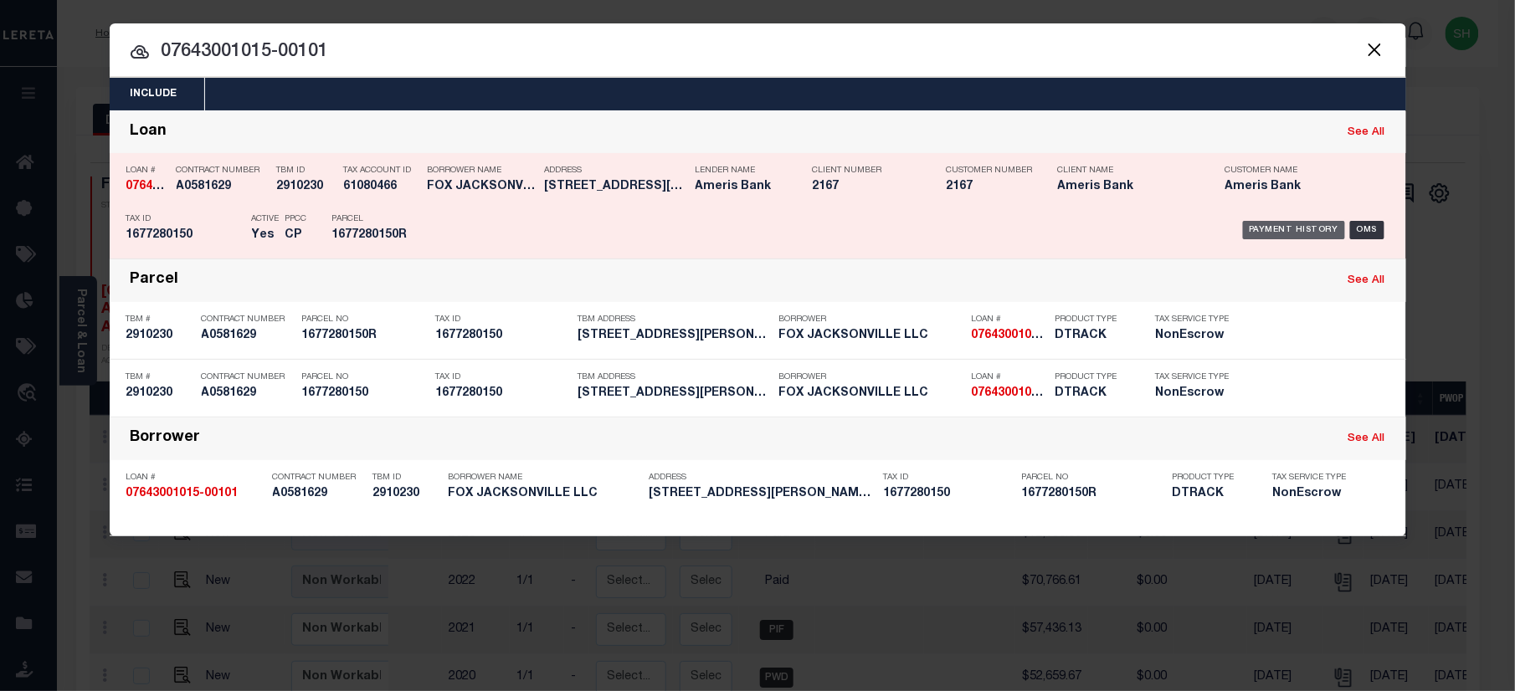
click at [1307, 225] on div "Payment History" at bounding box center [1294, 230] width 103 height 18
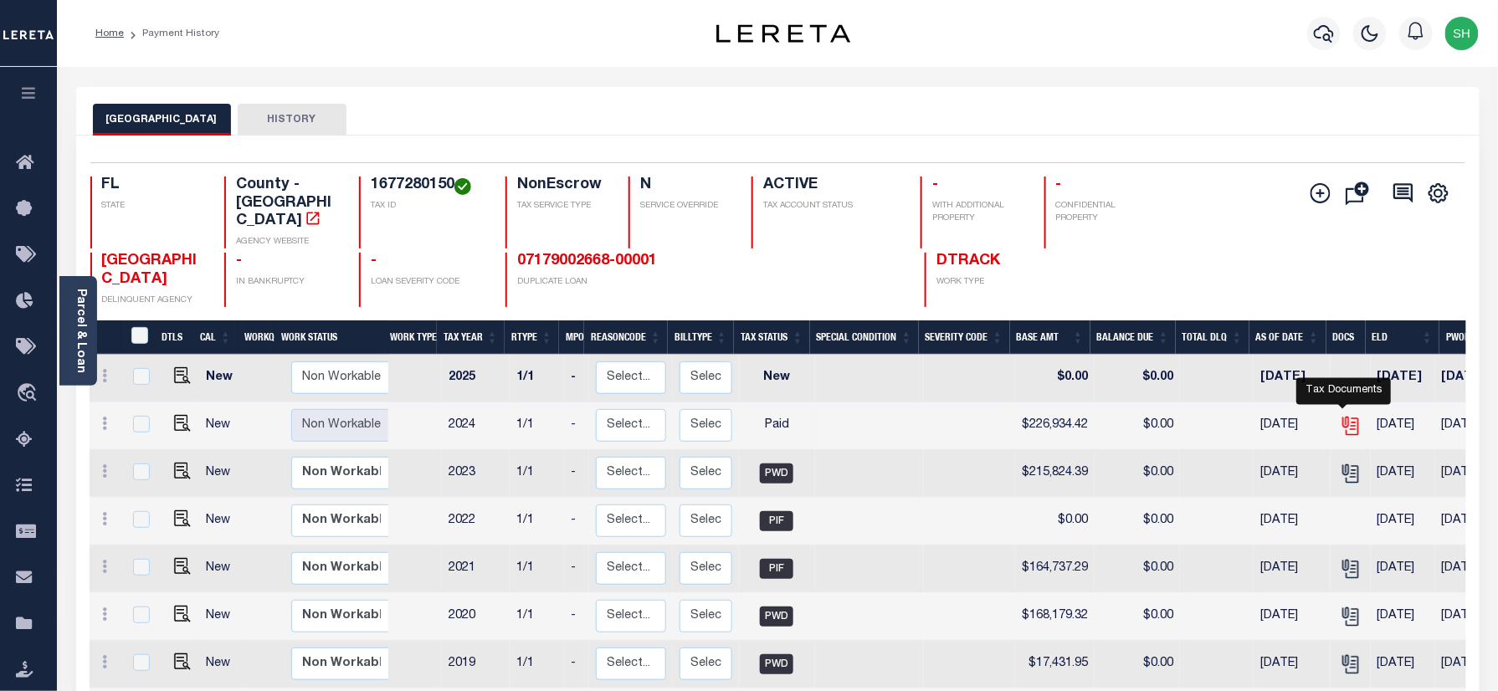
click at [1340, 415] on icon "" at bounding box center [1351, 426] width 22 height 22
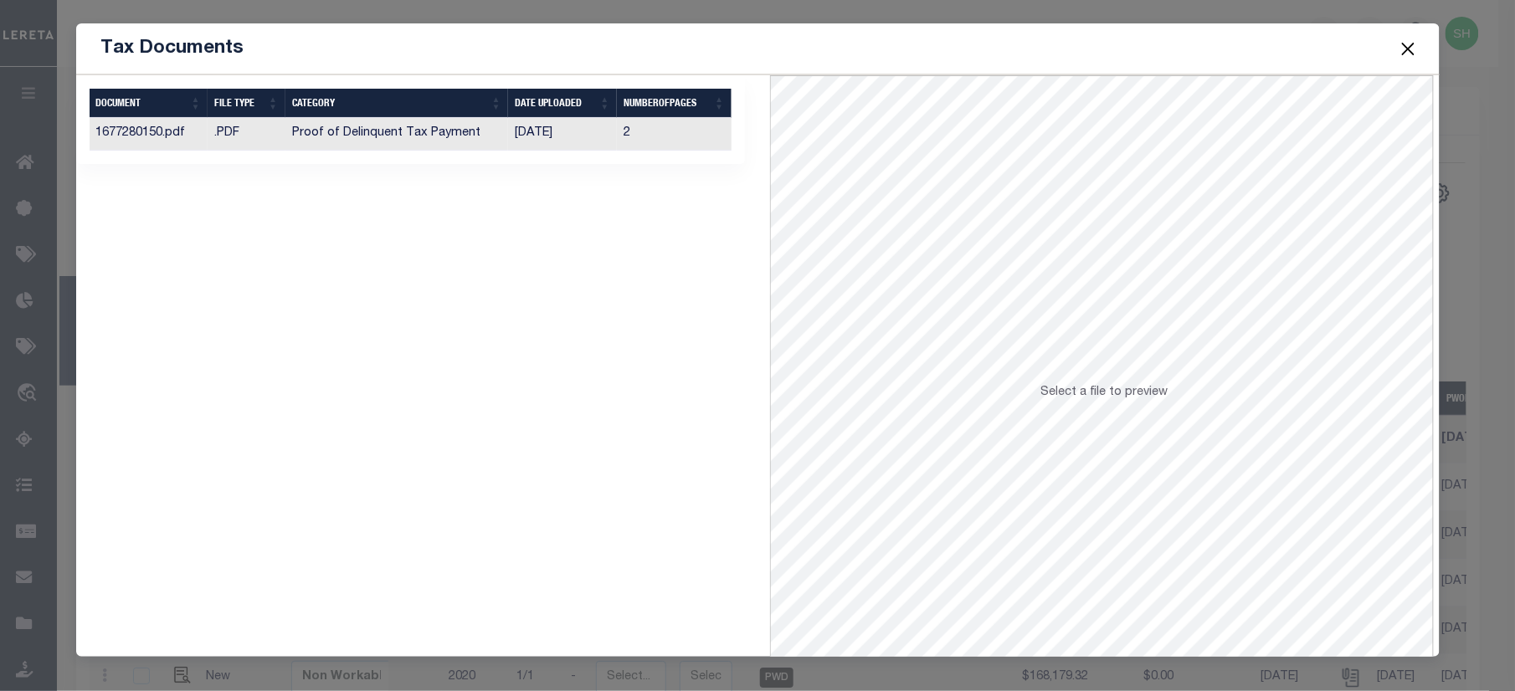
click at [325, 108] on th "CATEGORY" at bounding box center [396, 103] width 223 height 29
click at [326, 131] on td "Proof of Delinquent Tax Payment" at bounding box center [396, 134] width 223 height 33
click at [1414, 44] on button "Close" at bounding box center [1408, 49] width 22 height 22
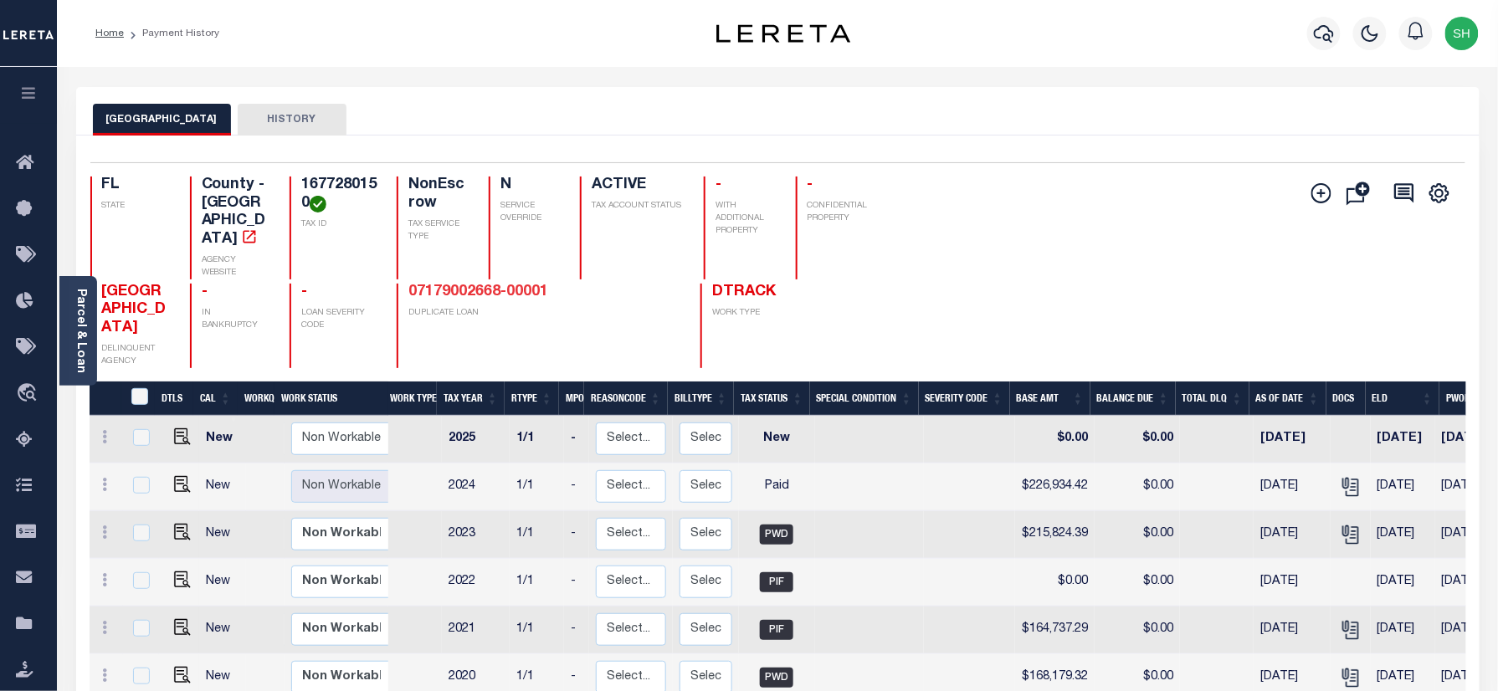
click at [408, 285] on link "07179002668-00001" at bounding box center [478, 292] width 140 height 15
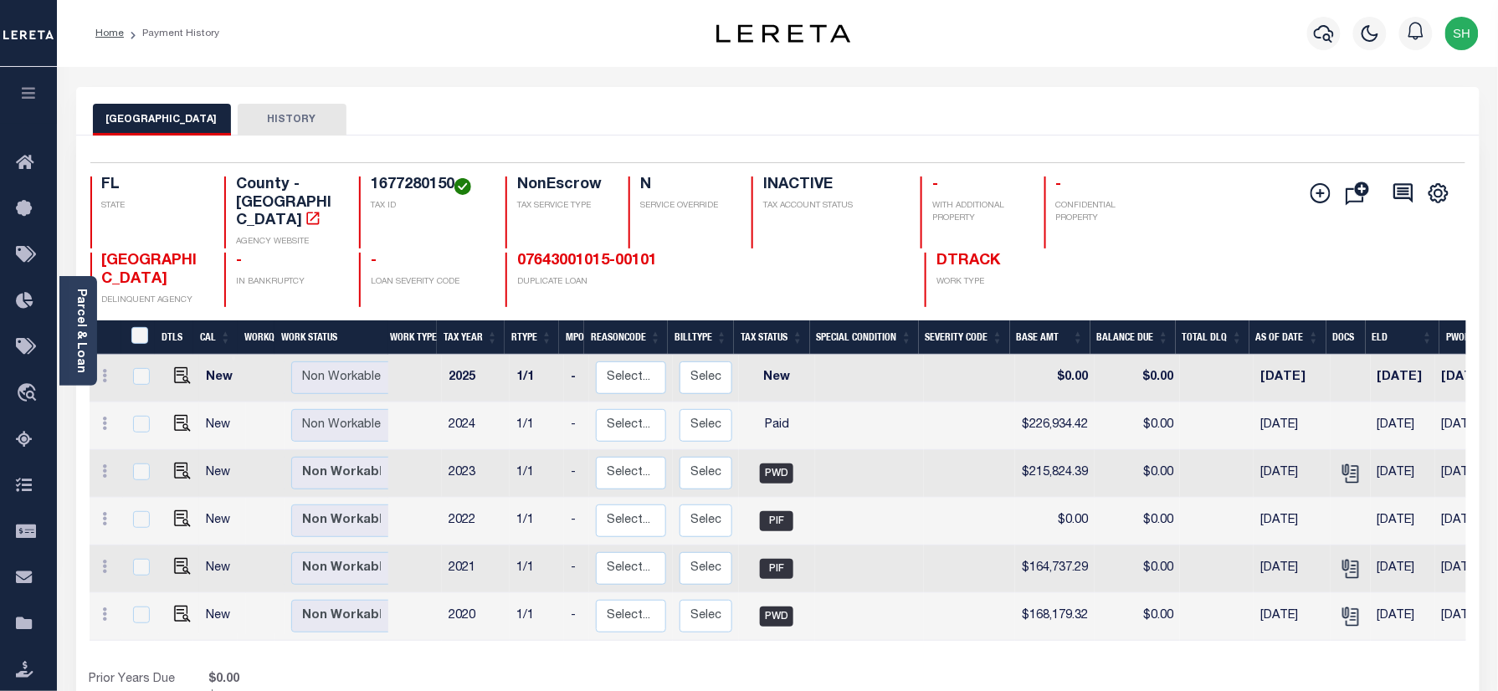
click at [406, 191] on h4 "1677280150" at bounding box center [428, 186] width 115 height 18
copy h4 "1677280150"
click at [1323, 31] on icon "button" at bounding box center [1324, 33] width 20 height 20
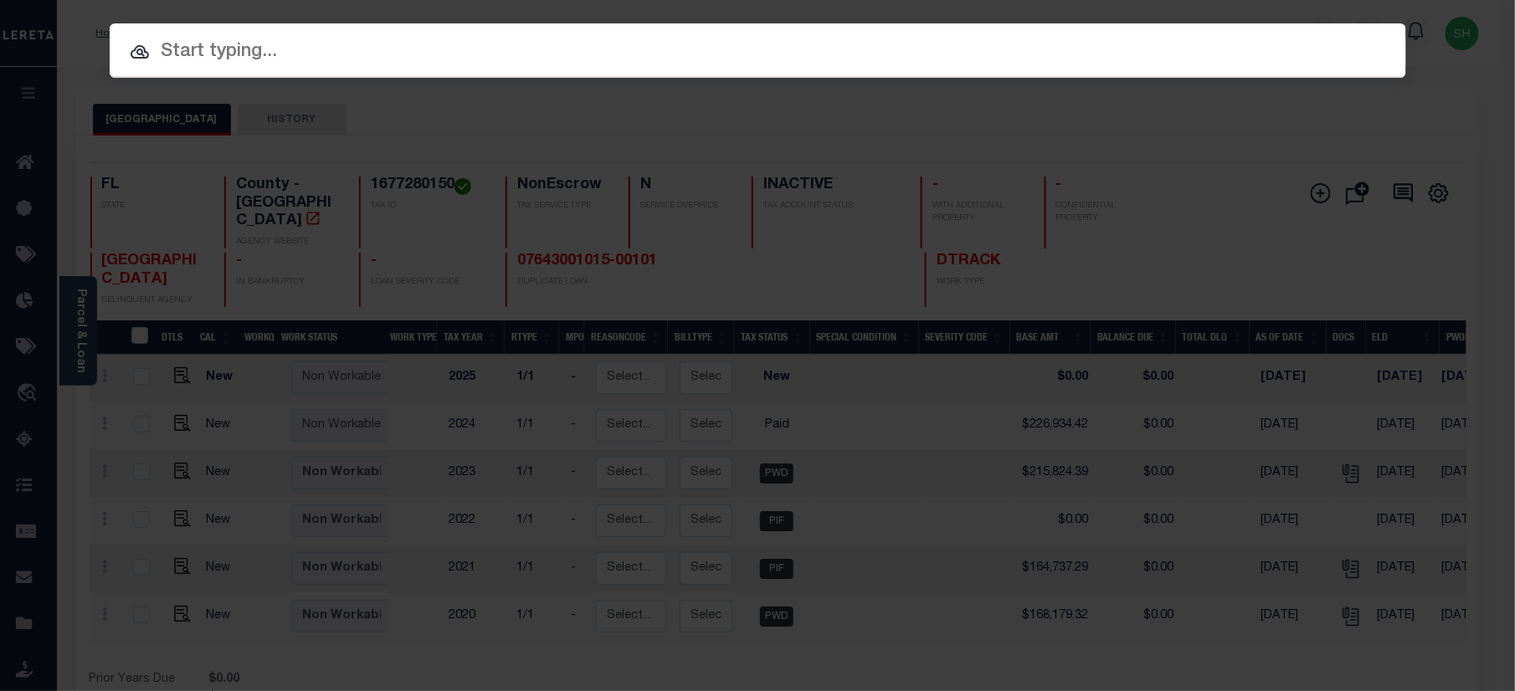
click at [996, 57] on input "text" at bounding box center [758, 52] width 1296 height 29
paste input "07667000590-00101"
type input "07667000590-00101"
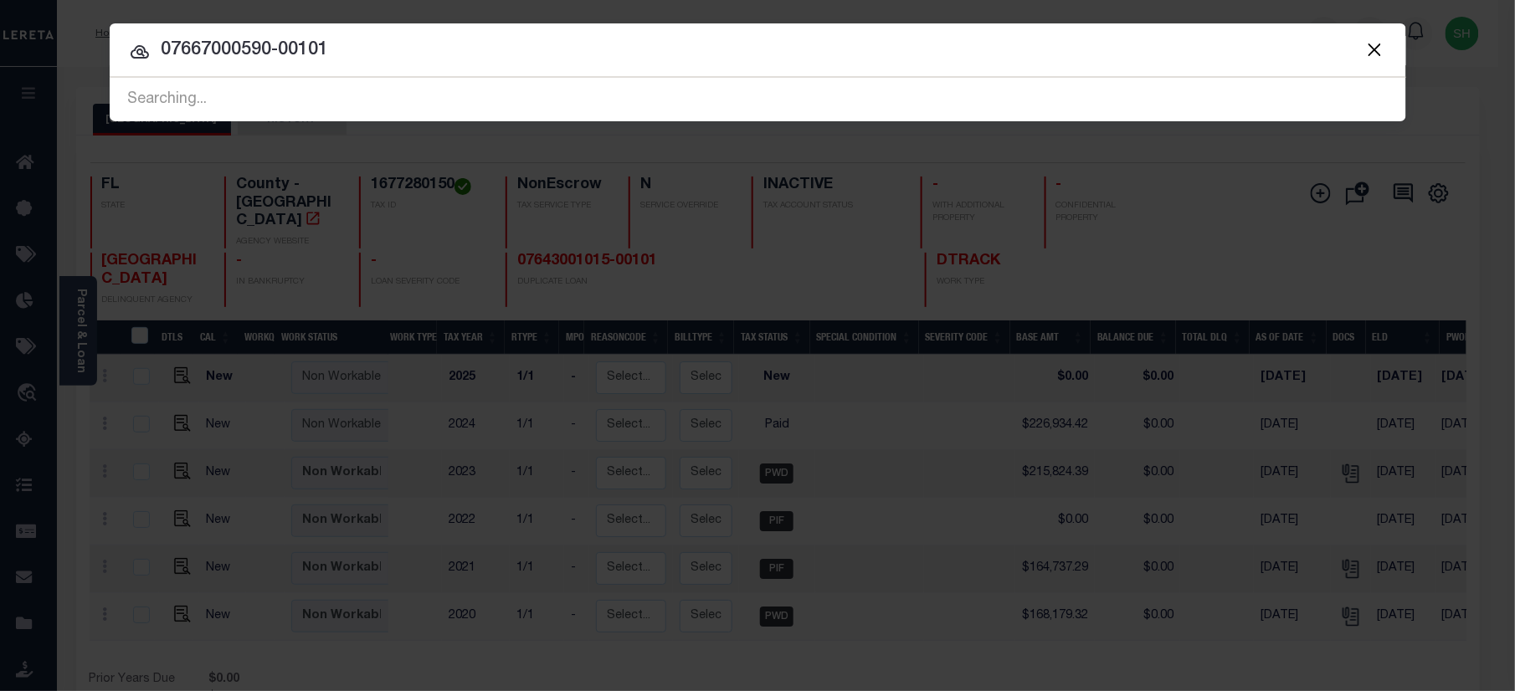
click at [1380, 40] on button "Close" at bounding box center [1375, 49] width 22 height 22
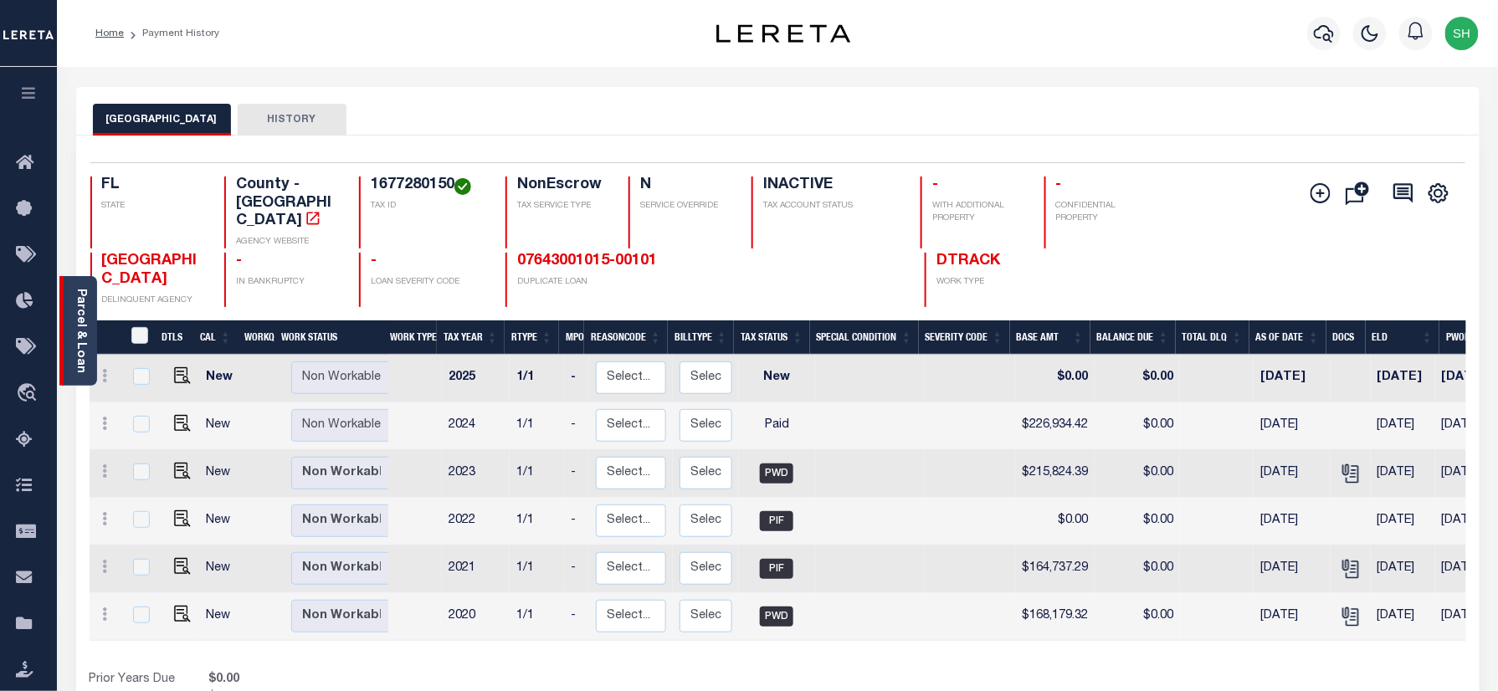
click at [85, 305] on link "Parcel & Loan" at bounding box center [80, 331] width 12 height 85
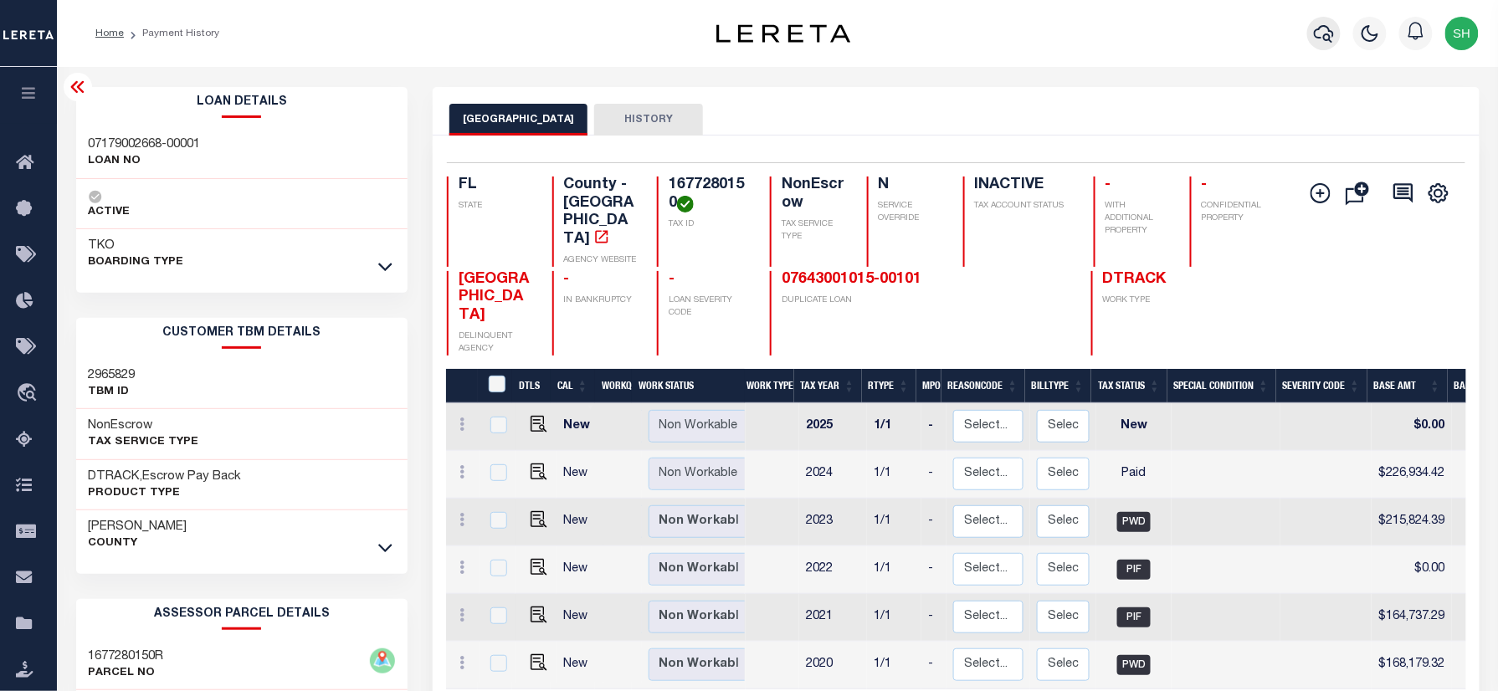
click at [1322, 28] on icon "button" at bounding box center [1324, 33] width 20 height 20
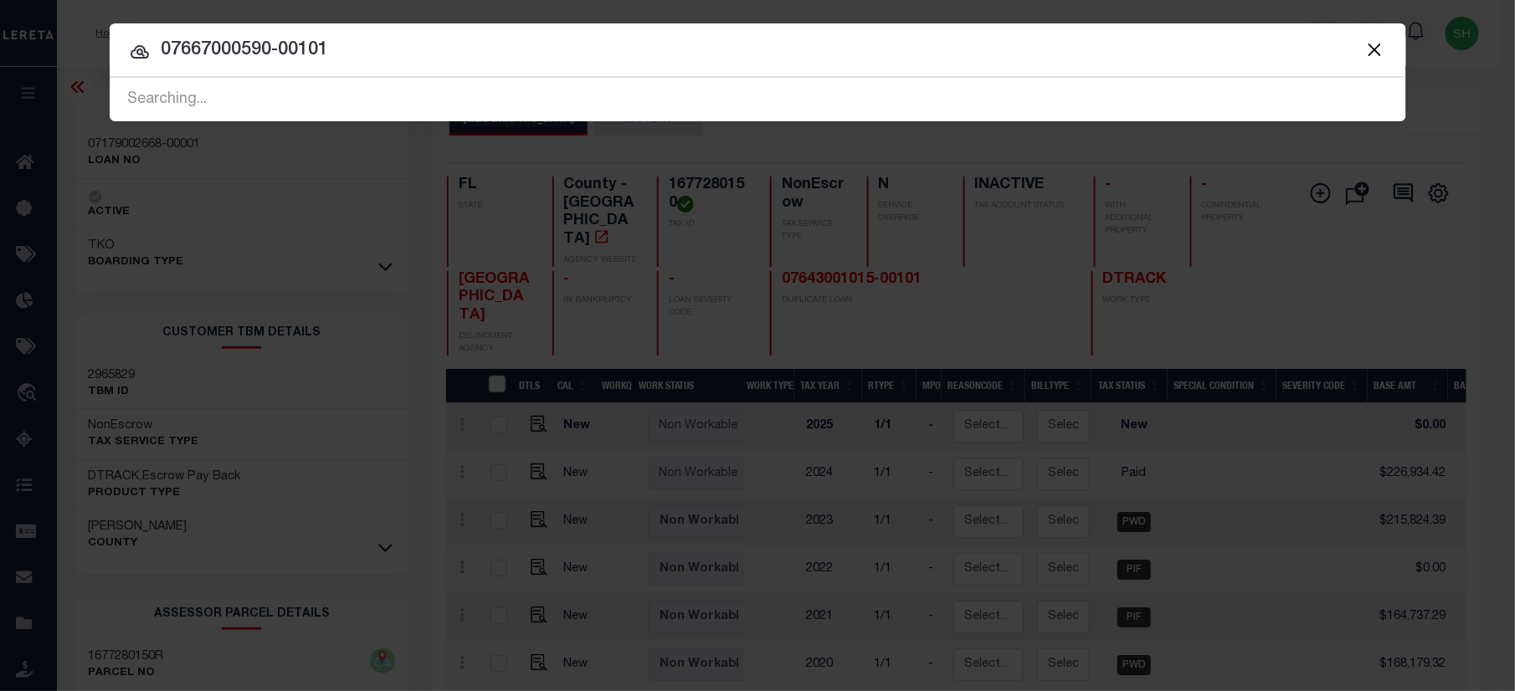
paste input "07667000590-00101"
drag, startPoint x: 571, startPoint y: 50, endPoint x: 316, endPoint y: 40, distance: 254.6
click at [8, 0] on html "Home Payment History Profile Sign out" at bounding box center [757, 524] width 1515 height 1049
paste input "text"
type input "07667000590-00101"
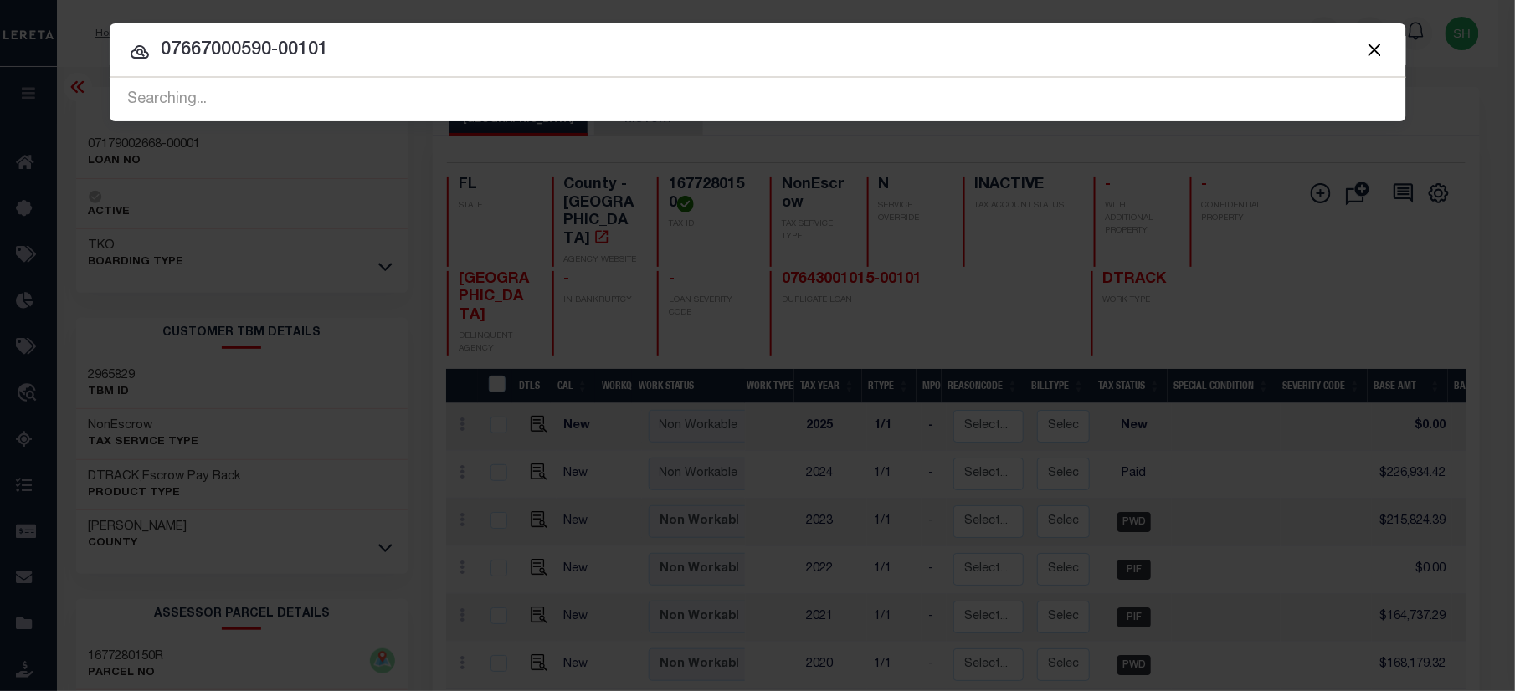
click at [637, 58] on input "07667000590-00101" at bounding box center [758, 50] width 1296 height 29
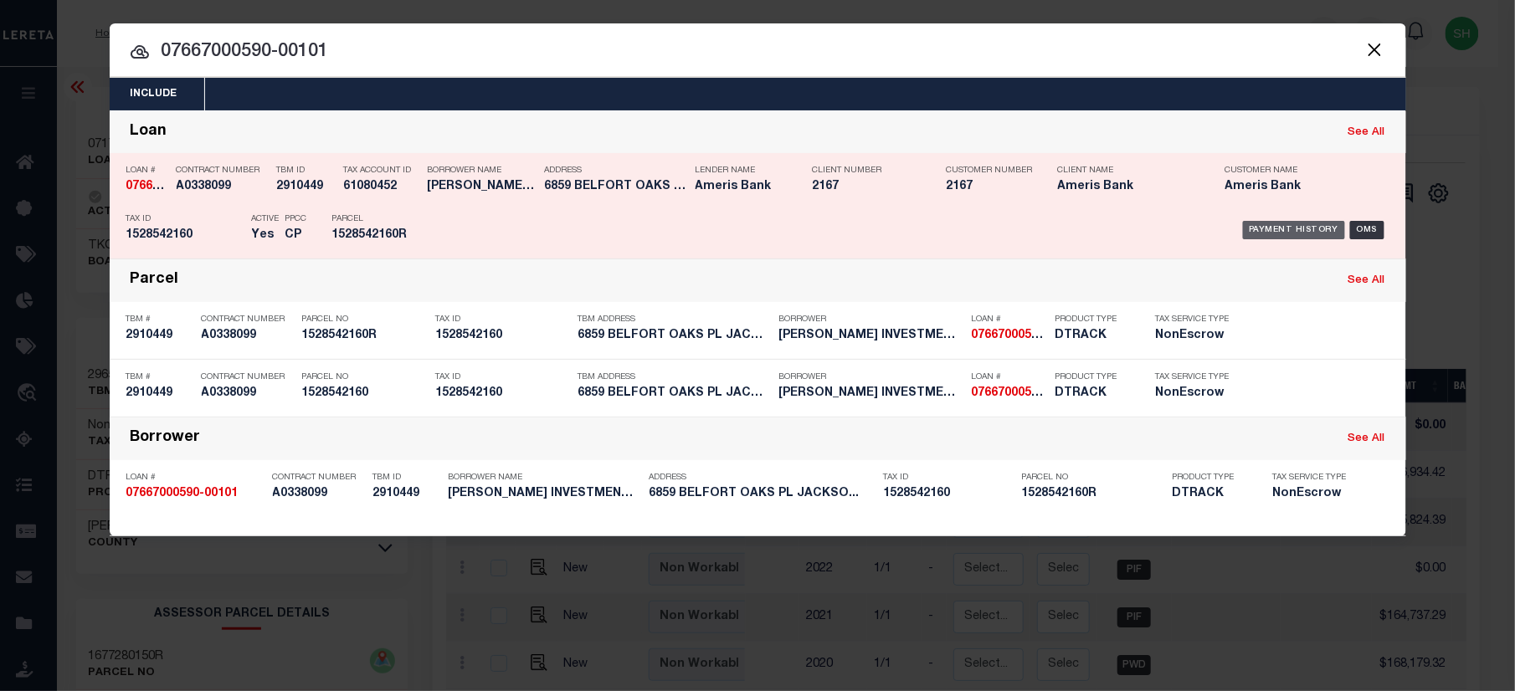
click at [1275, 224] on div "Payment History" at bounding box center [1294, 230] width 103 height 18
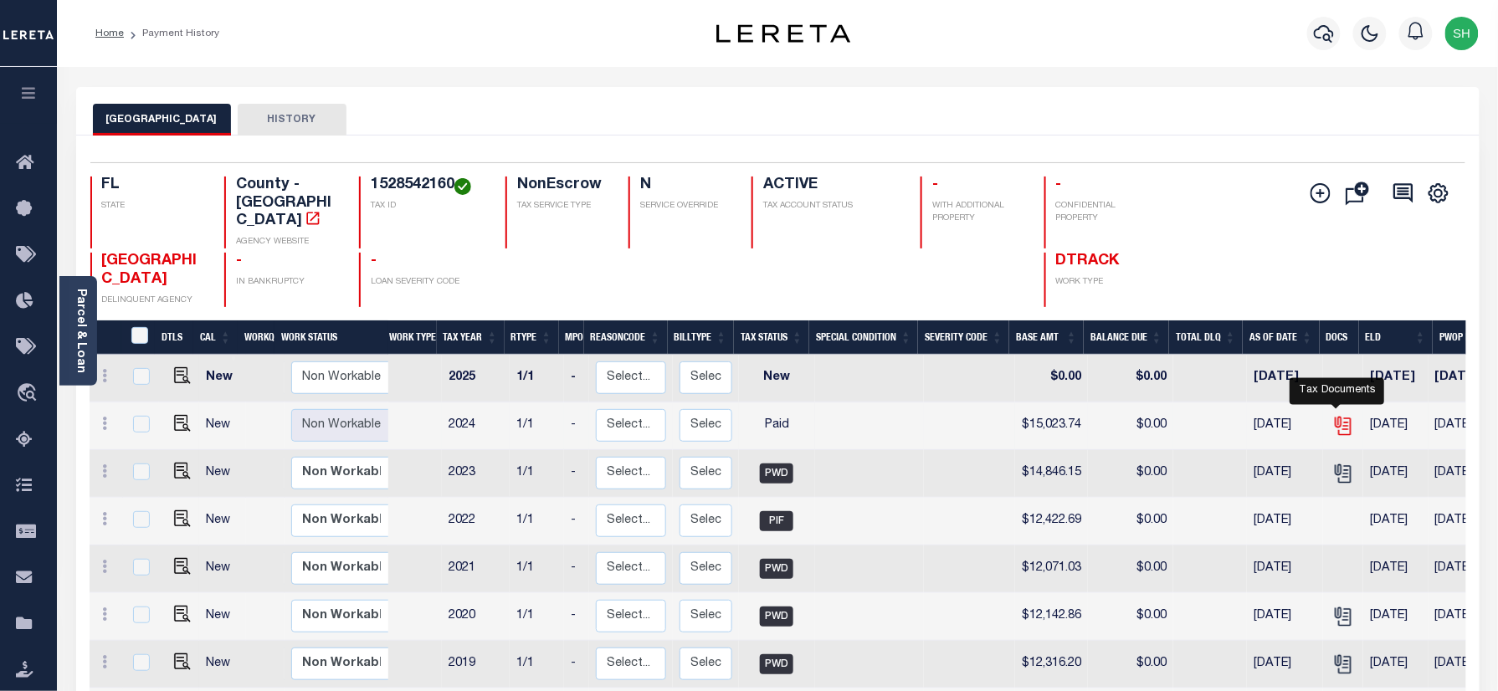
click at [1336, 416] on icon "" at bounding box center [1342, 422] width 13 height 13
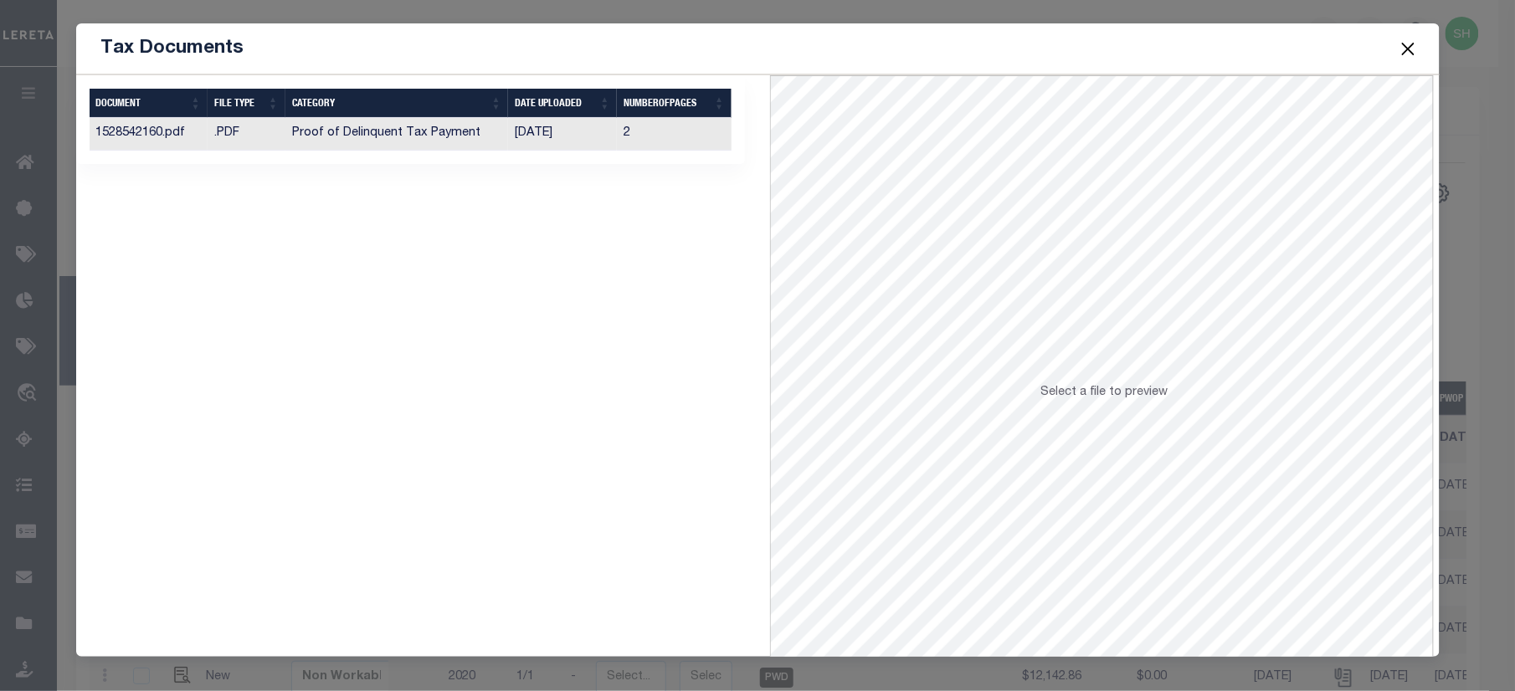
click at [243, 115] on th "FILE TYPE" at bounding box center [247, 103] width 78 height 29
click at [213, 141] on td ".PDF" at bounding box center [247, 134] width 78 height 33
click at [1417, 41] on button "Close" at bounding box center [1408, 49] width 22 height 22
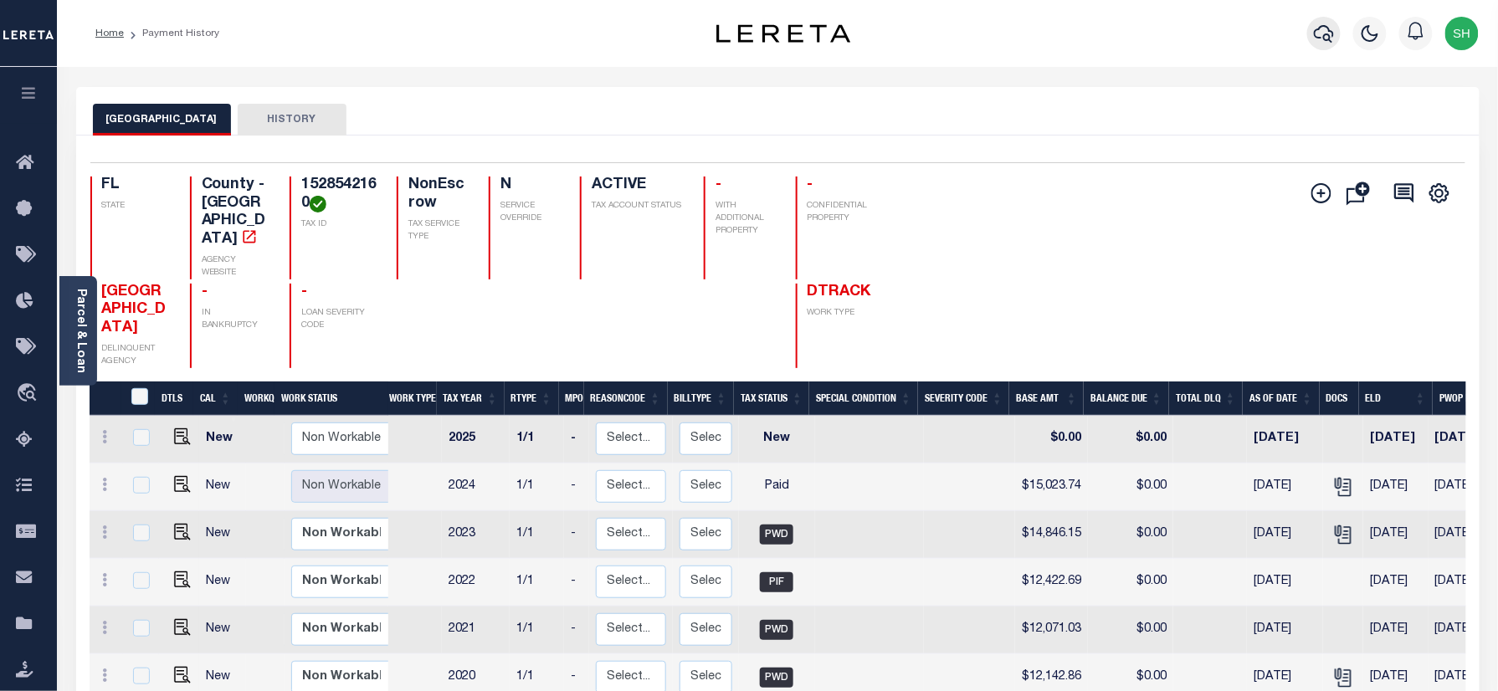
click at [1309, 28] on button "button" at bounding box center [1323, 33] width 33 height 33
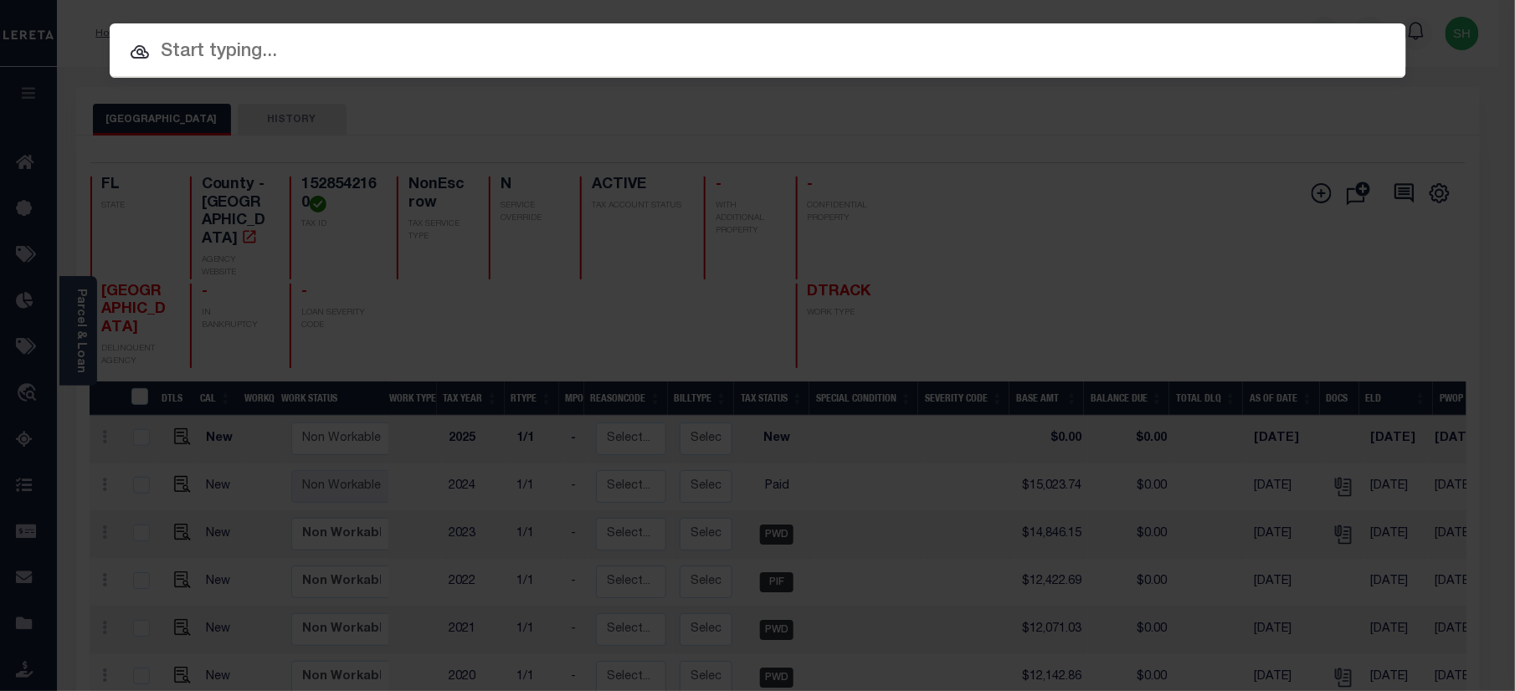
click at [1108, 49] on input "text" at bounding box center [758, 52] width 1296 height 29
paste input "07667000593-00101"
type input "07667000593-00101"
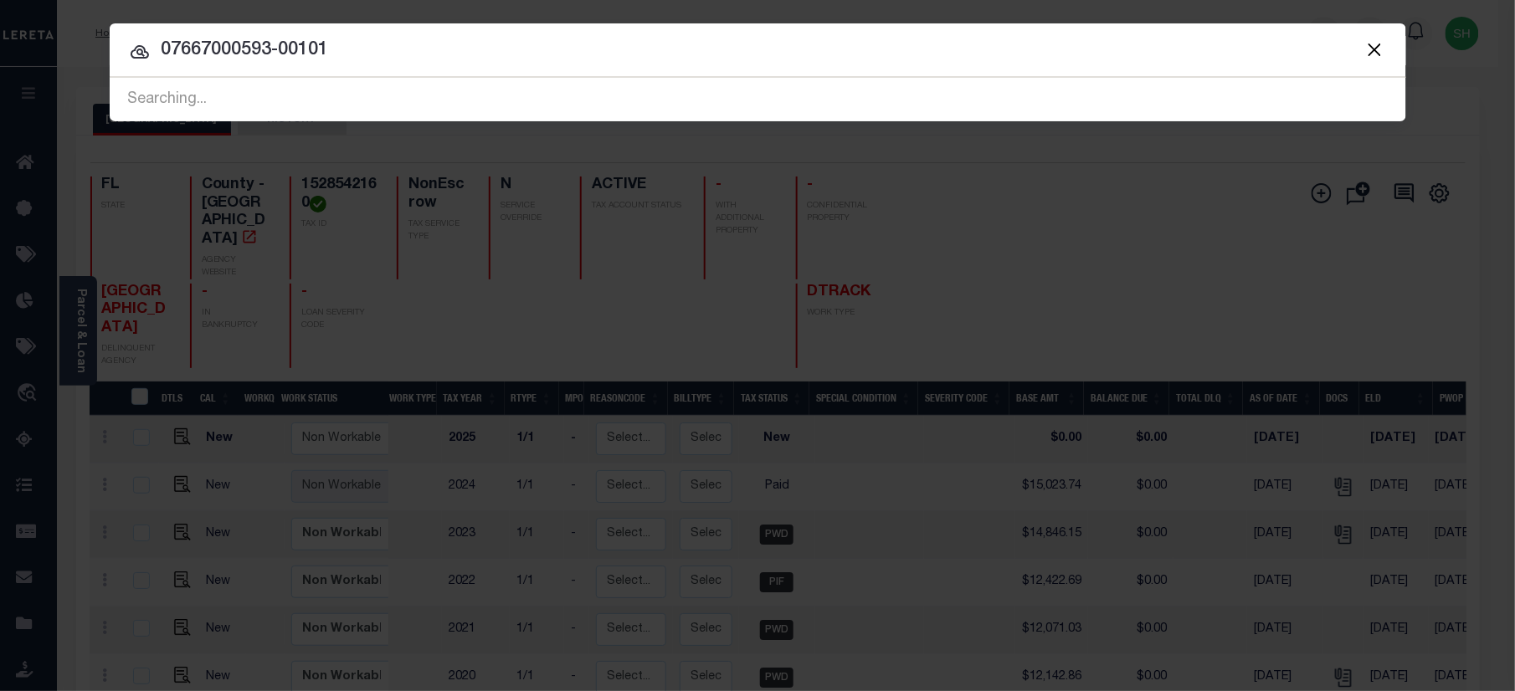
click at [761, 57] on input "07667000593-00101" at bounding box center [758, 50] width 1296 height 29
click at [1386, 52] on span at bounding box center [1374, 50] width 64 height 54
drag, startPoint x: 1374, startPoint y: 44, endPoint x: 1317, endPoint y: 102, distance: 81.7
click at [1374, 42] on button "Close" at bounding box center [1375, 49] width 22 height 22
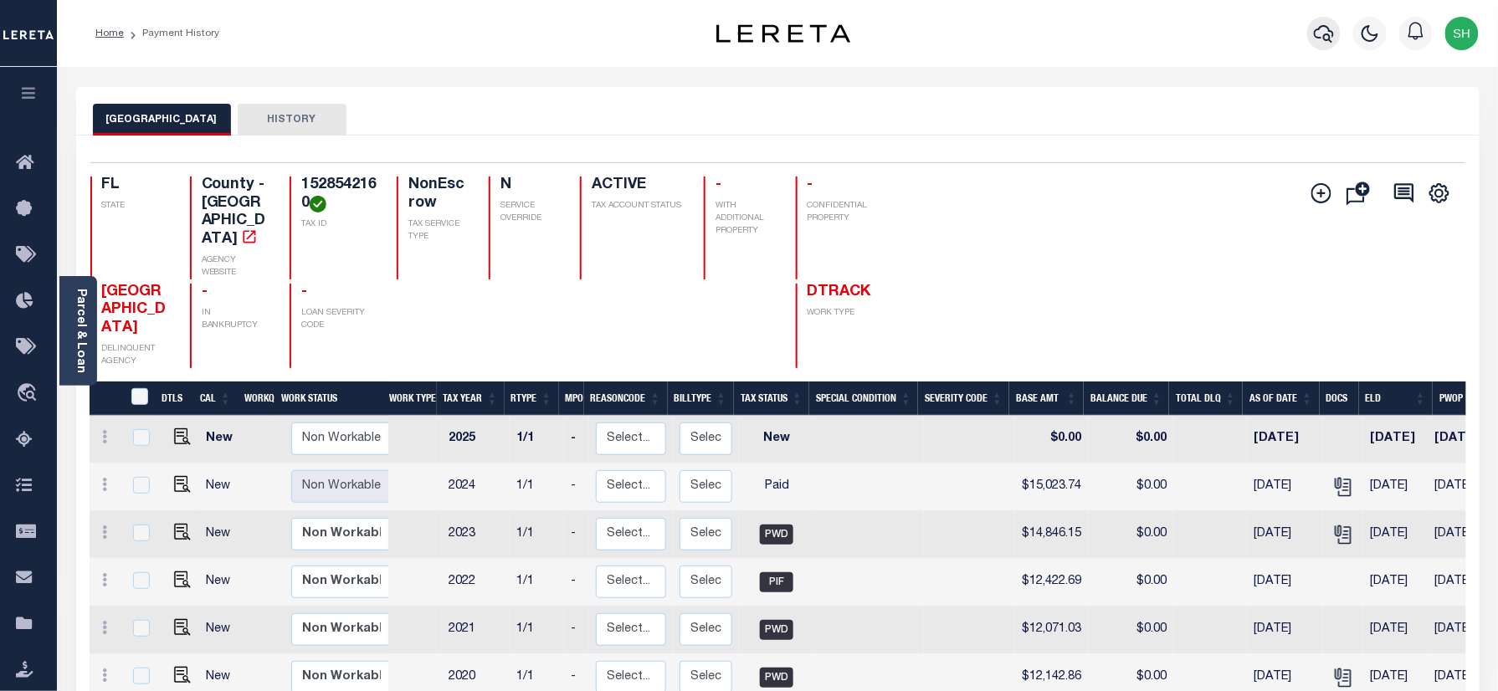
click at [1323, 32] on icon "button" at bounding box center [1324, 33] width 20 height 20
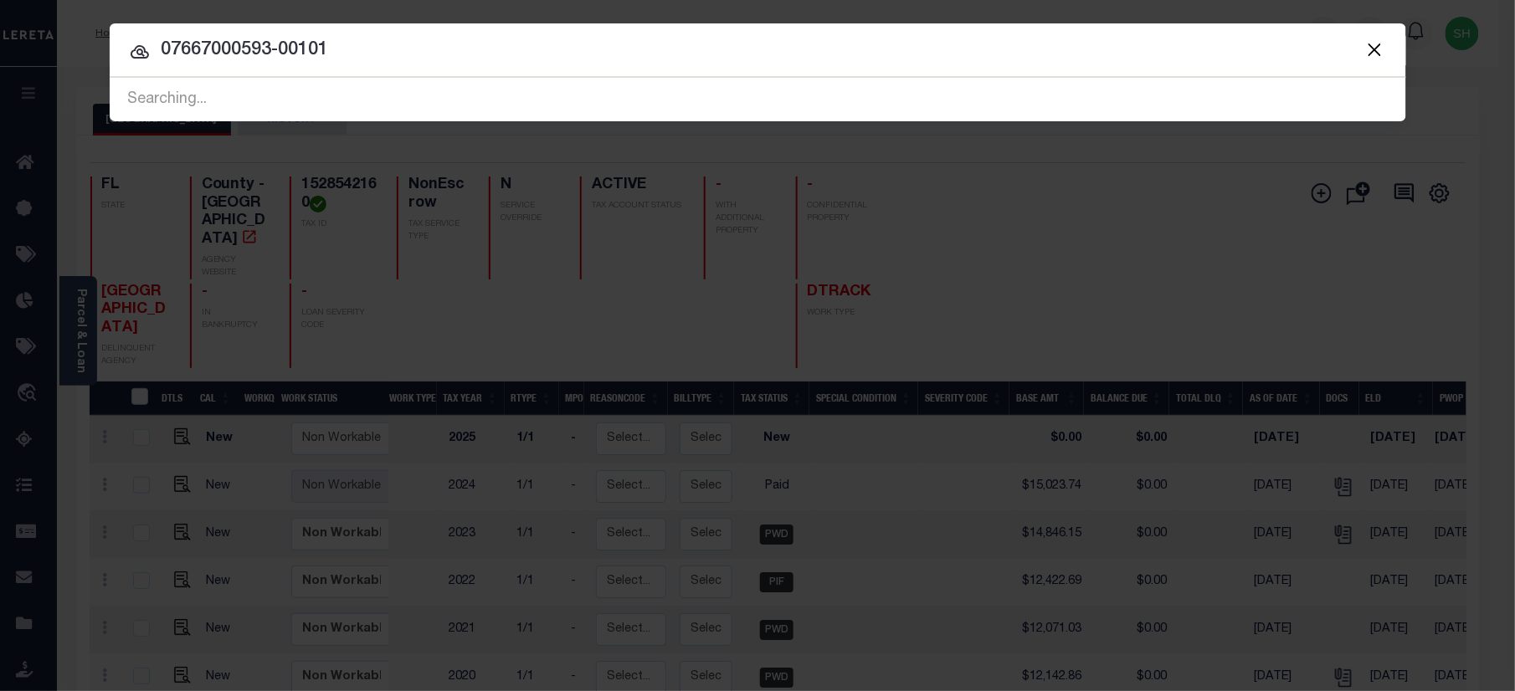
click at [453, 45] on input "07667000593-00101" at bounding box center [758, 50] width 1296 height 29
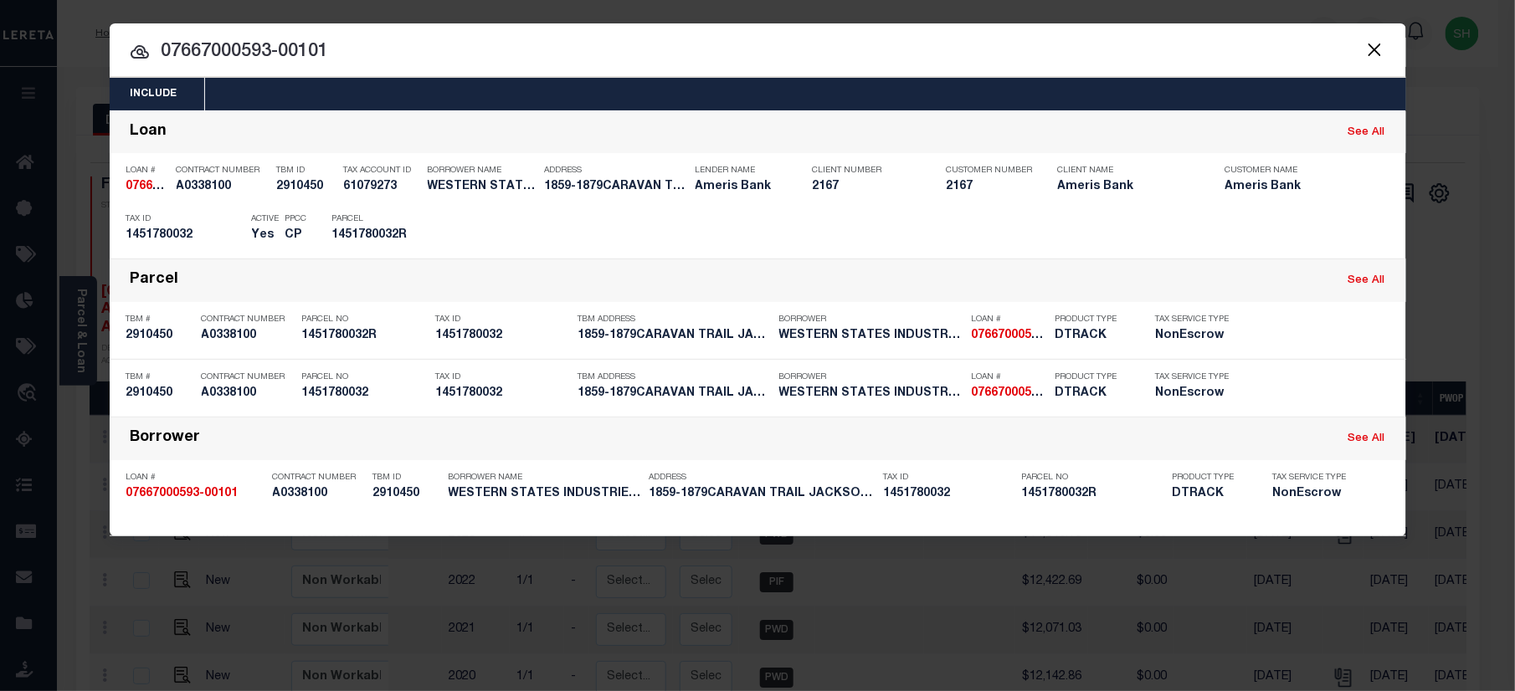
click at [808, 40] on input "07667000593-00101" at bounding box center [758, 52] width 1296 height 29
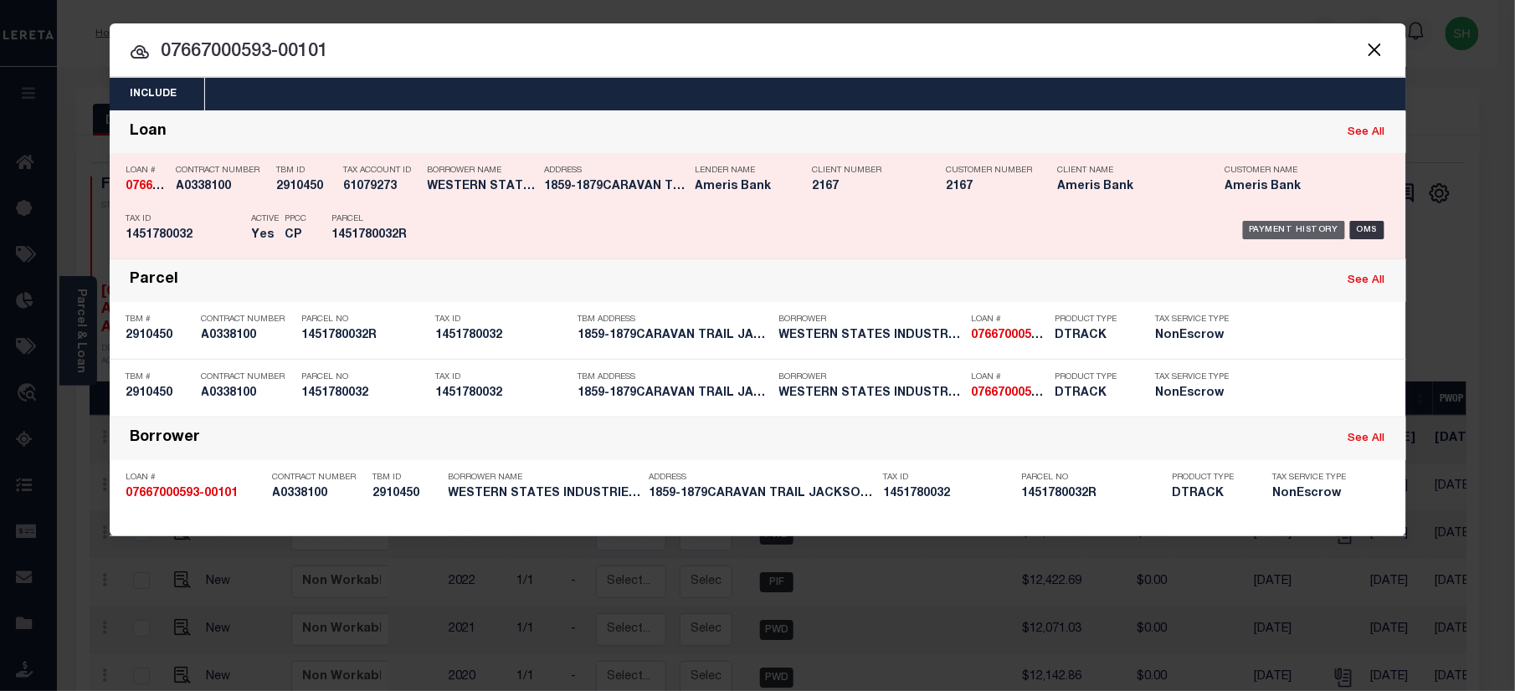
click at [1302, 224] on div "Payment History" at bounding box center [1294, 230] width 103 height 18
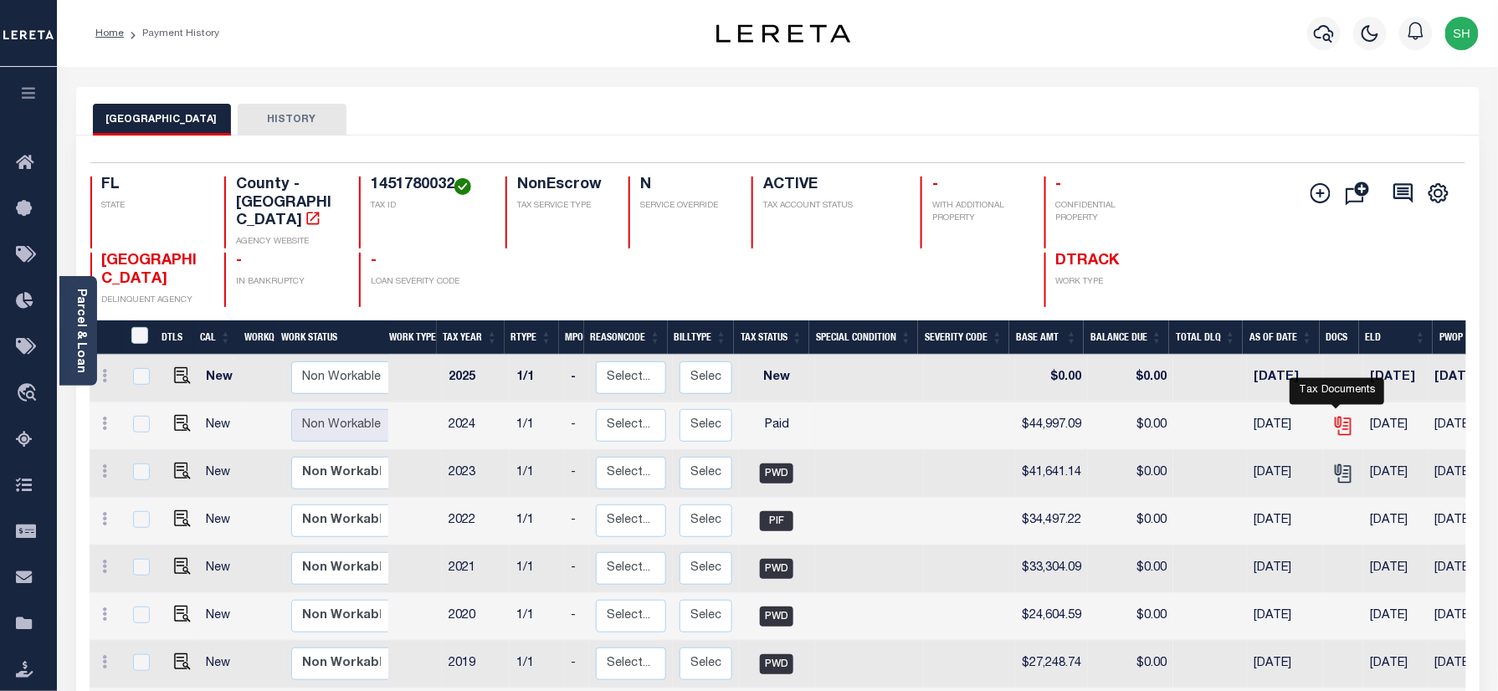
click at [1336, 416] on icon "" at bounding box center [1342, 422] width 13 height 13
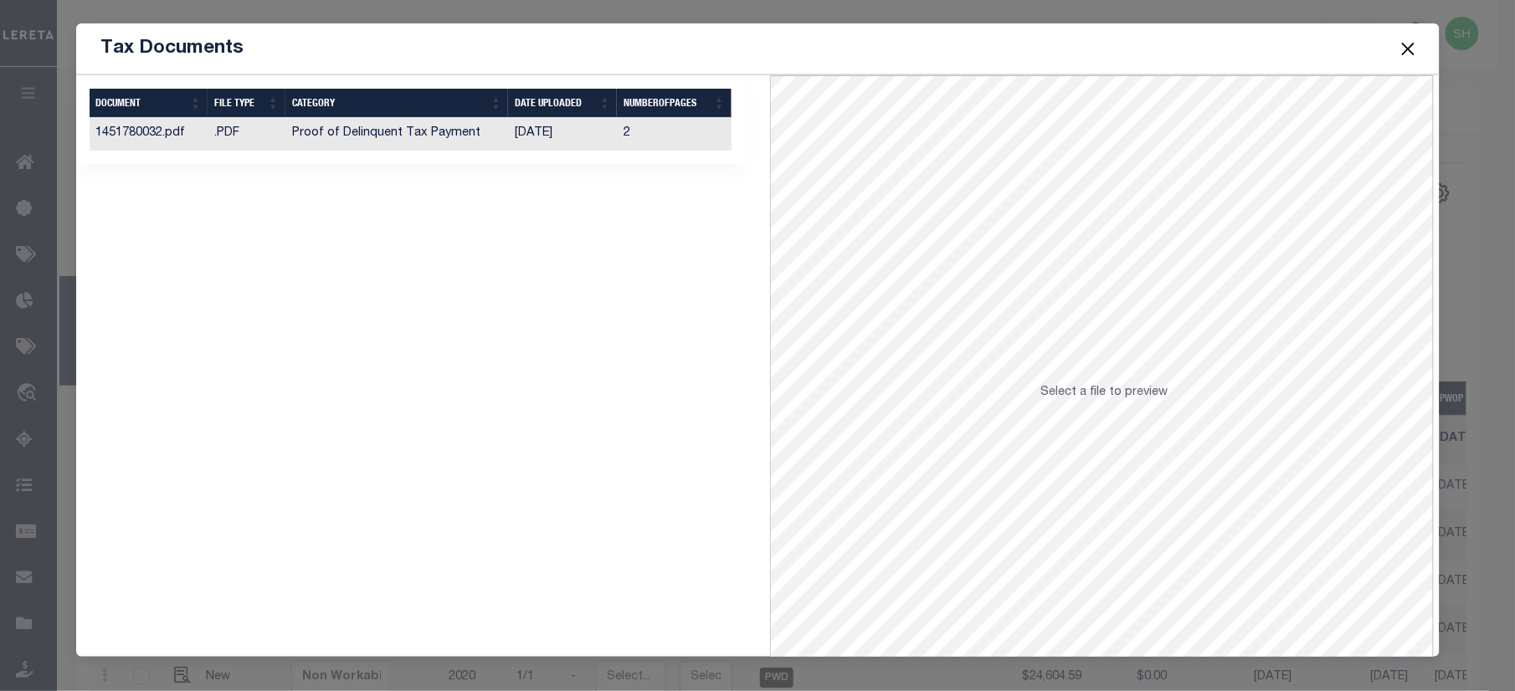
click at [362, 128] on td "Proof of Delinquent Tax Payment" at bounding box center [396, 134] width 223 height 33
click at [1407, 47] on button "Close" at bounding box center [1408, 49] width 22 height 22
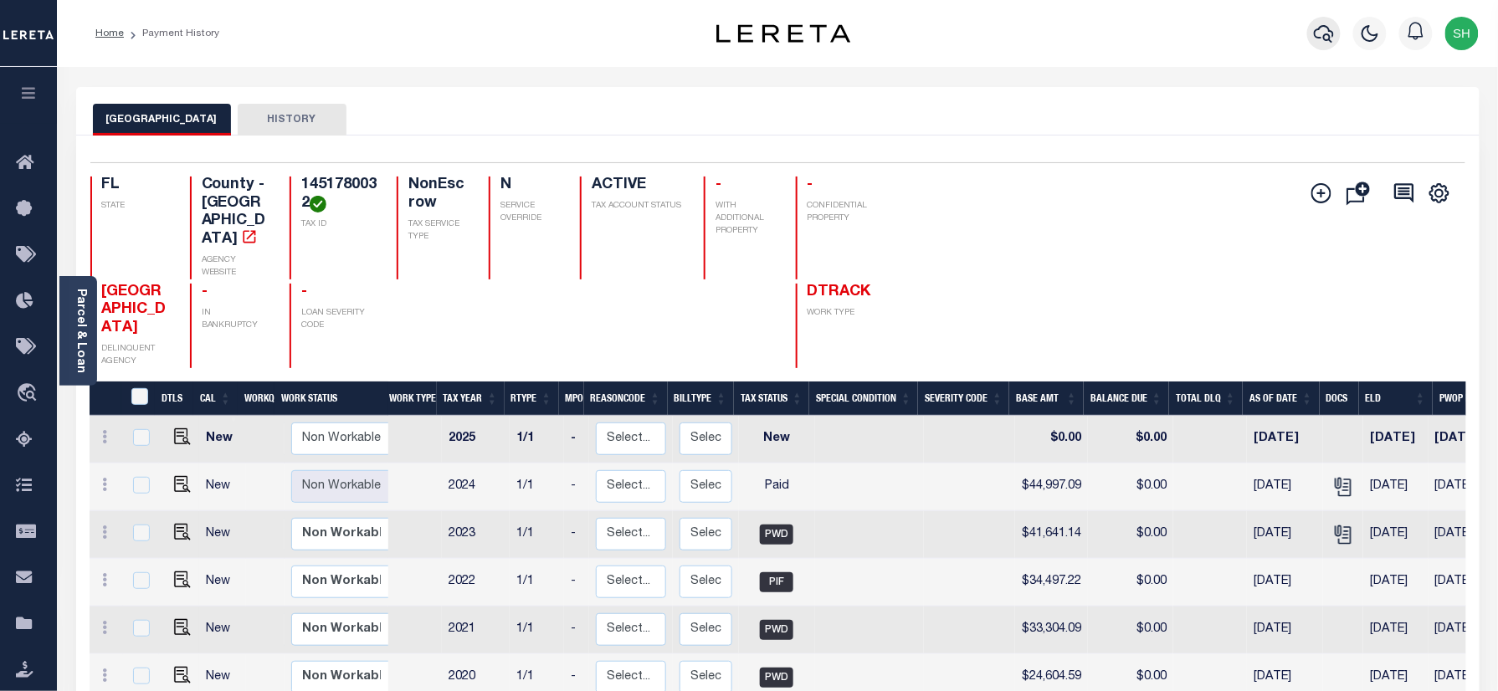
click at [1324, 38] on icon "button" at bounding box center [1324, 34] width 20 height 18
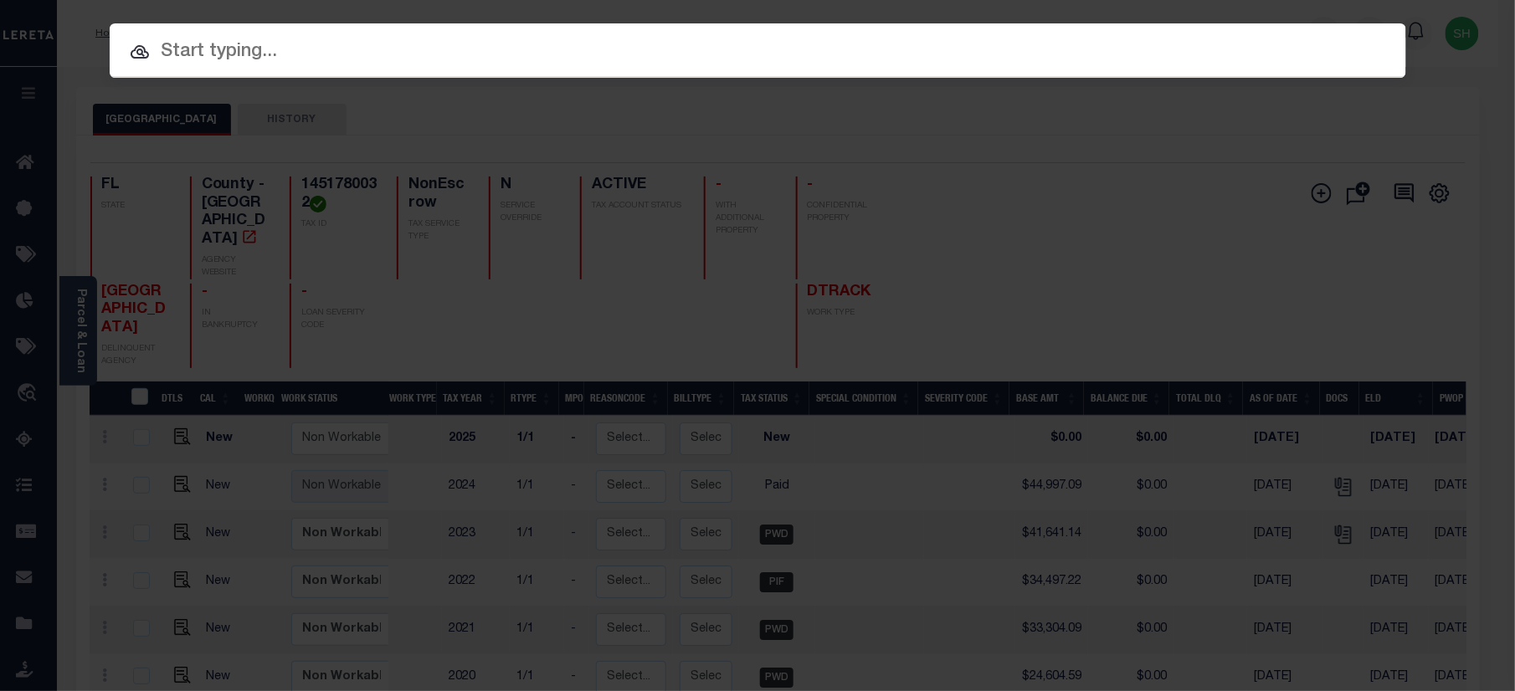
click at [1136, 44] on input "text" at bounding box center [758, 52] width 1296 height 29
paste input "07667000603-00101"
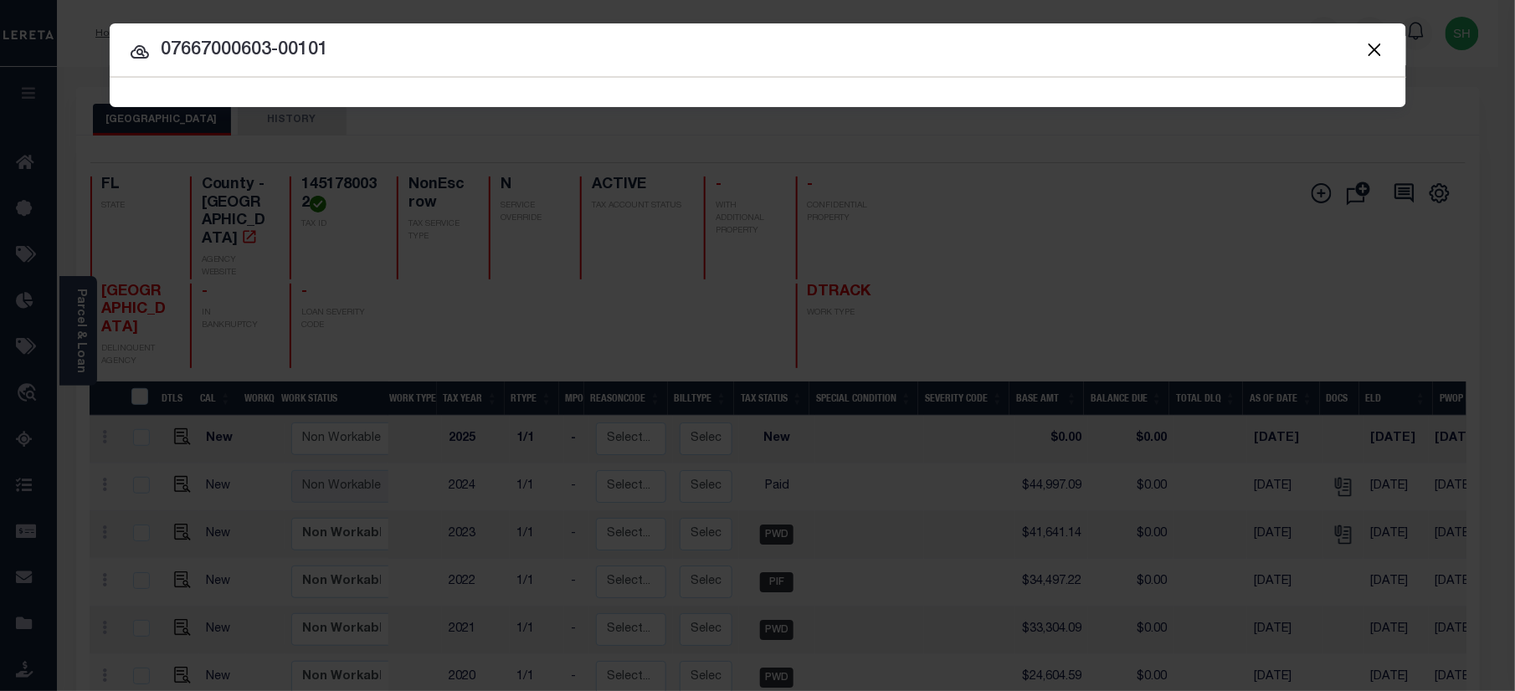
type input "07667000603-00101"
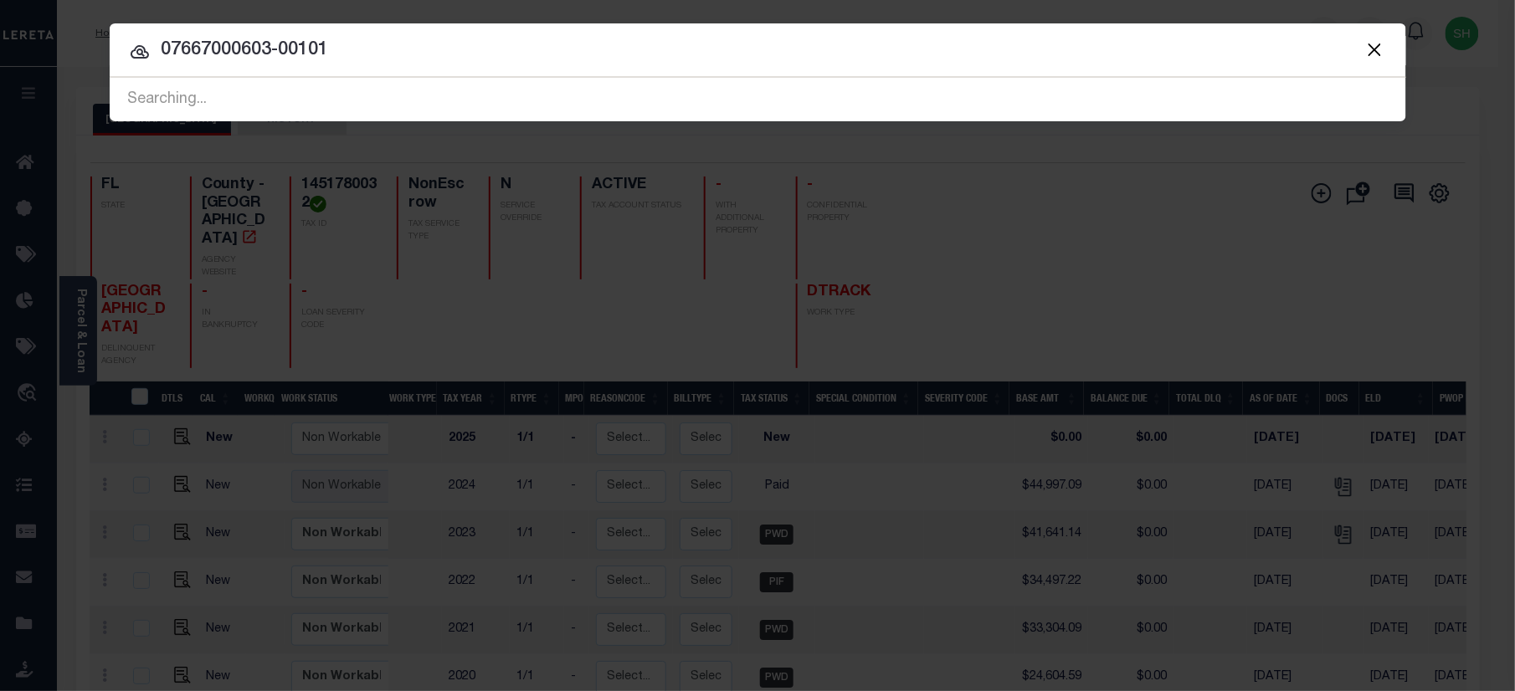
click at [447, 65] on div at bounding box center [758, 50] width 1296 height 54
click at [447, 36] on input "07667000603-00101" at bounding box center [758, 50] width 1296 height 29
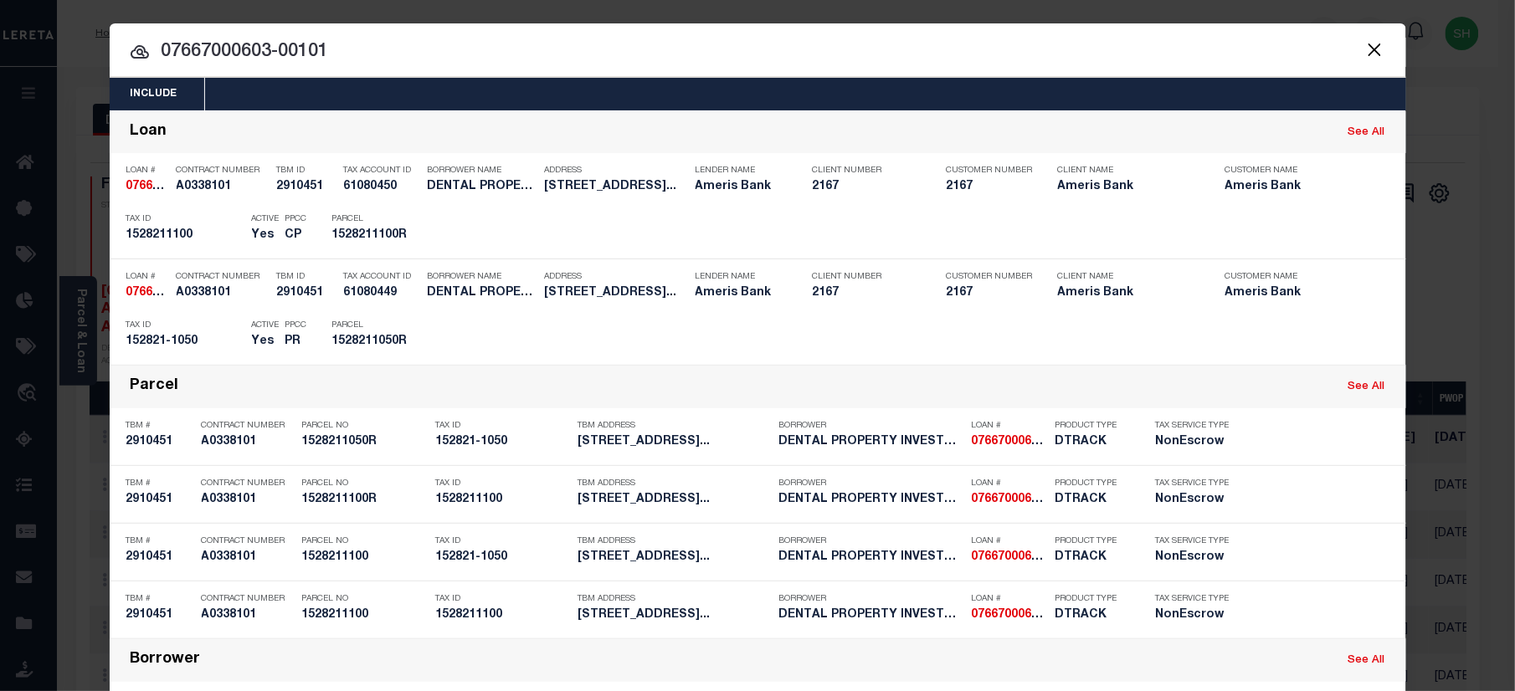
click at [546, 55] on input "07667000603-00101" at bounding box center [758, 52] width 1296 height 29
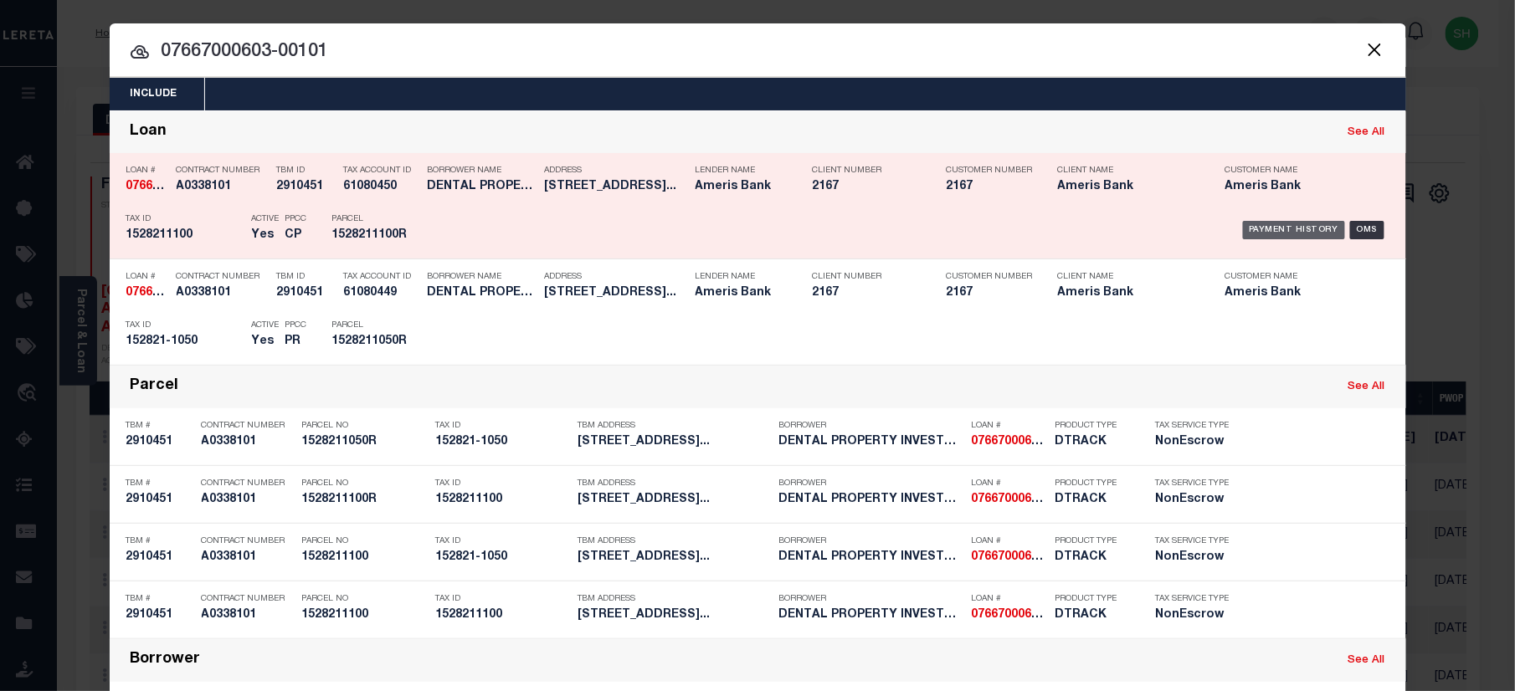
click at [1276, 228] on div "Payment History" at bounding box center [1294, 230] width 103 height 18
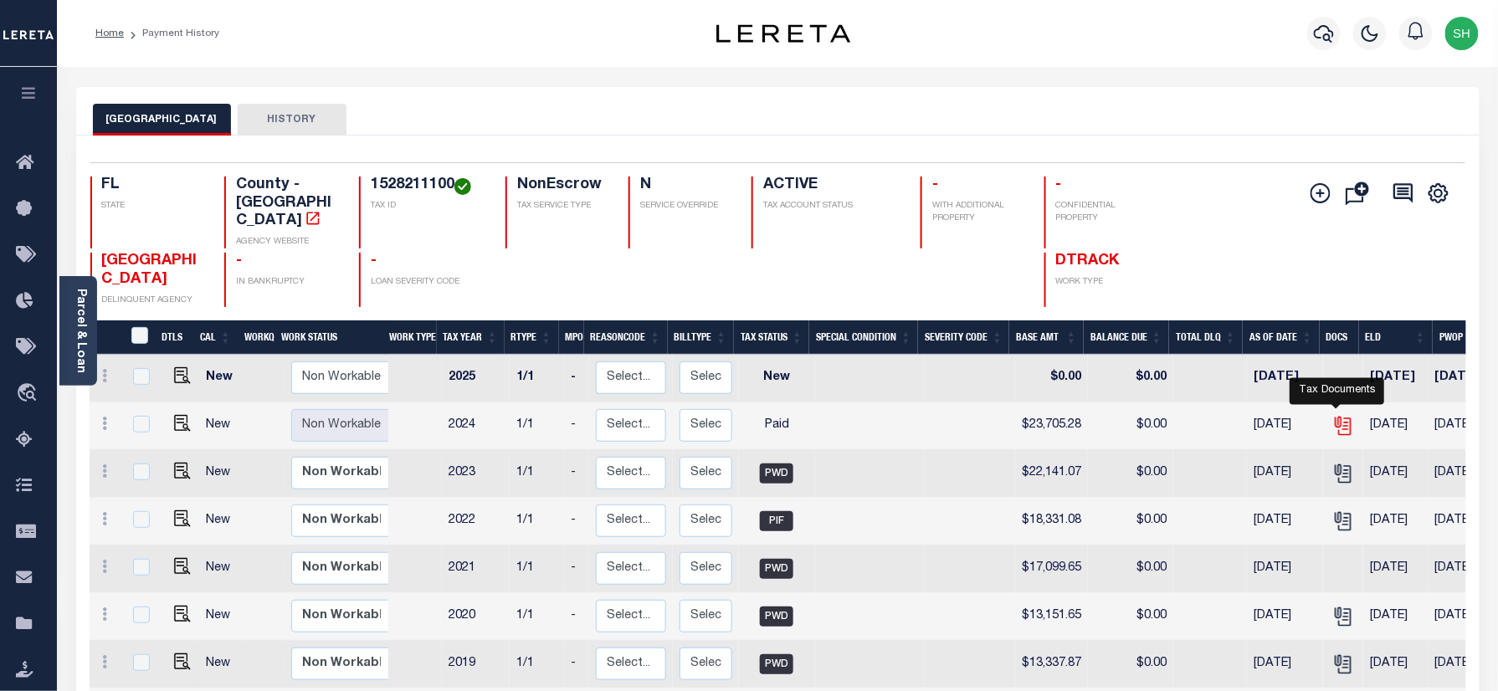
click at [1343, 415] on icon "" at bounding box center [1343, 426] width 22 height 22
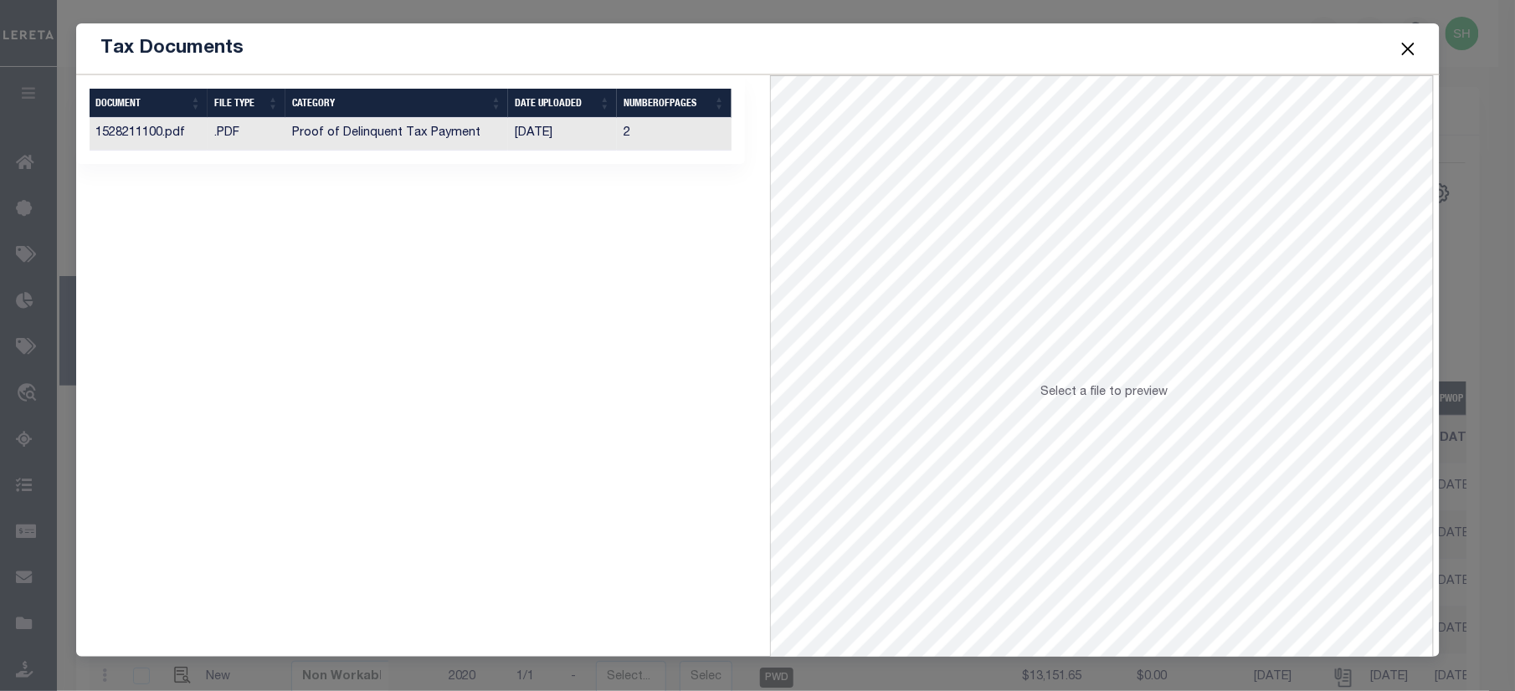
click at [231, 138] on td ".PDF" at bounding box center [247, 134] width 78 height 33
click at [1407, 51] on button "Close" at bounding box center [1408, 49] width 22 height 22
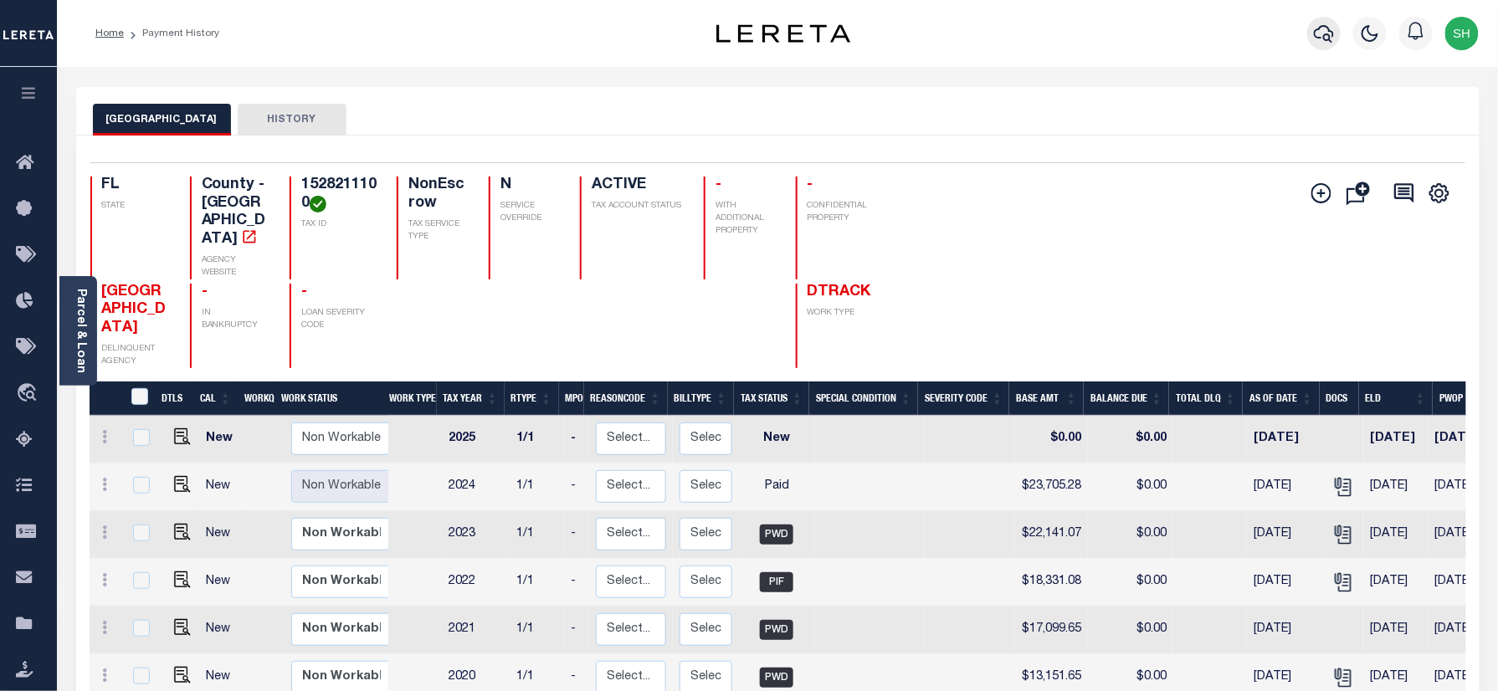
click at [1313, 28] on button "button" at bounding box center [1323, 33] width 33 height 33
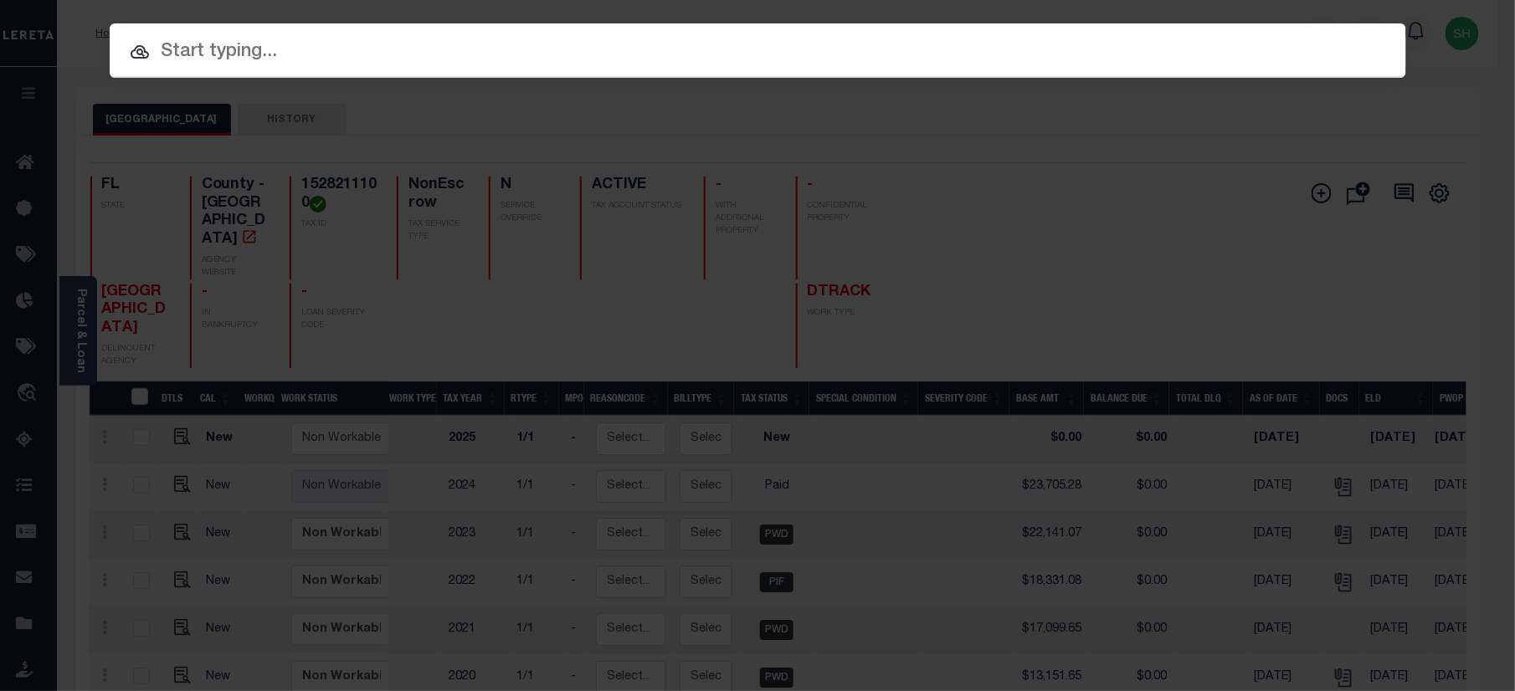
click at [1075, 28] on div at bounding box center [758, 50] width 1296 height 54
paste input "07668000557-00101"
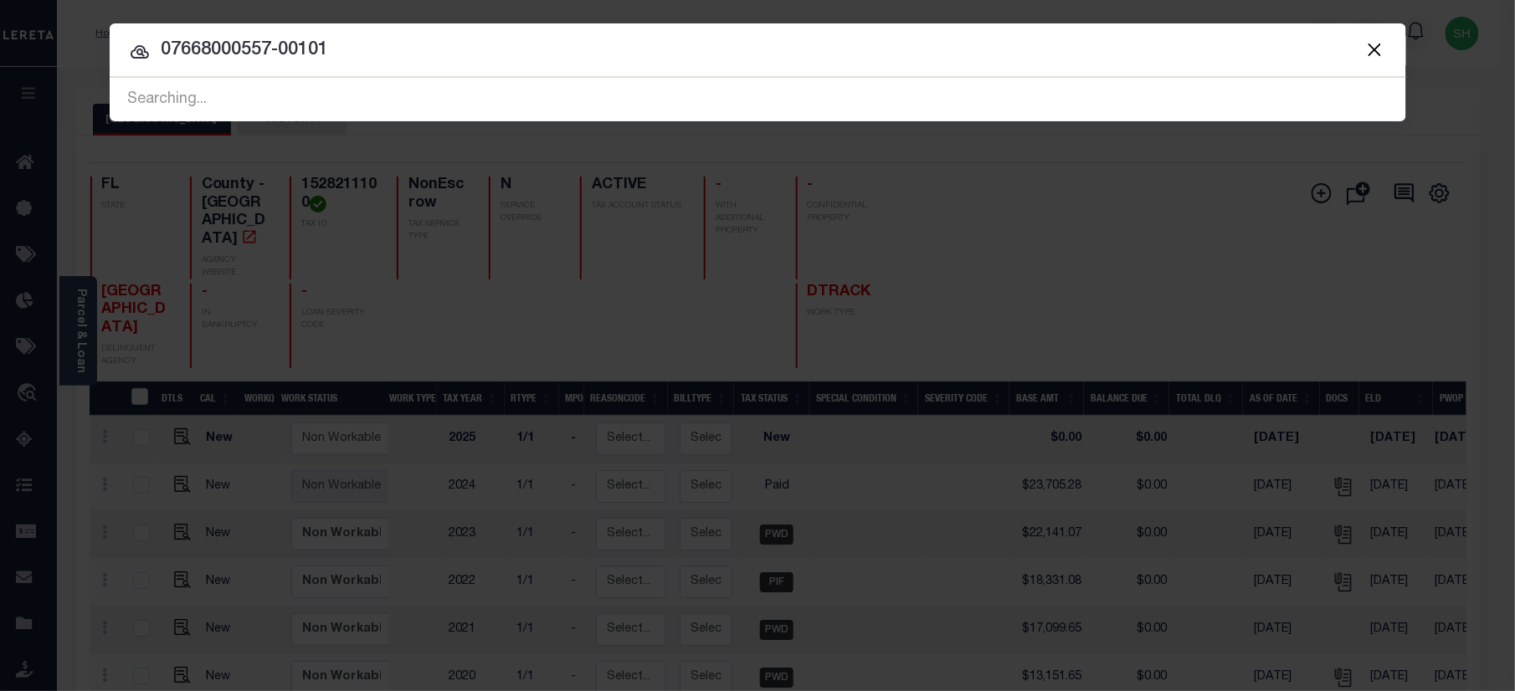
click at [188, 44] on input "07668000557-00101" at bounding box center [758, 50] width 1296 height 29
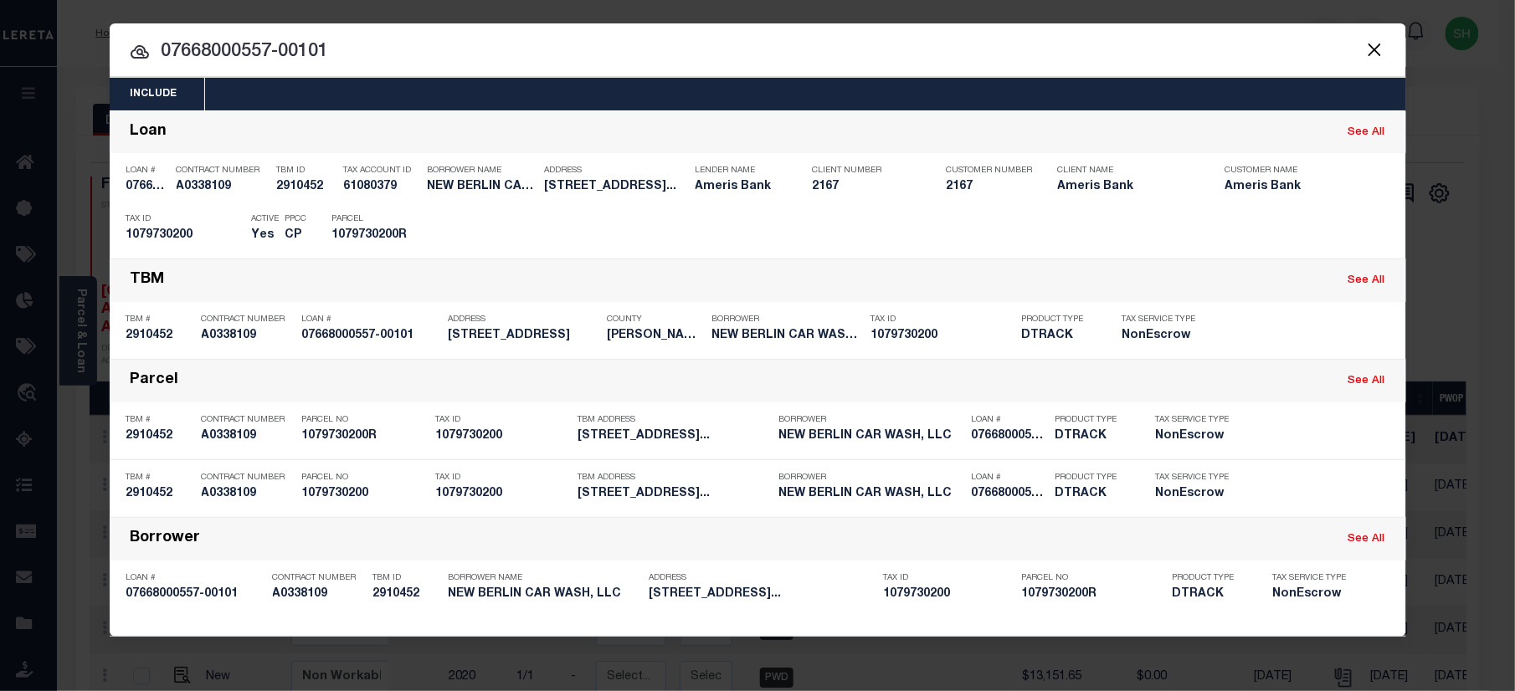
click at [600, 49] on input "07668000557-00101" at bounding box center [758, 52] width 1296 height 29
type input "07668000557-00101"
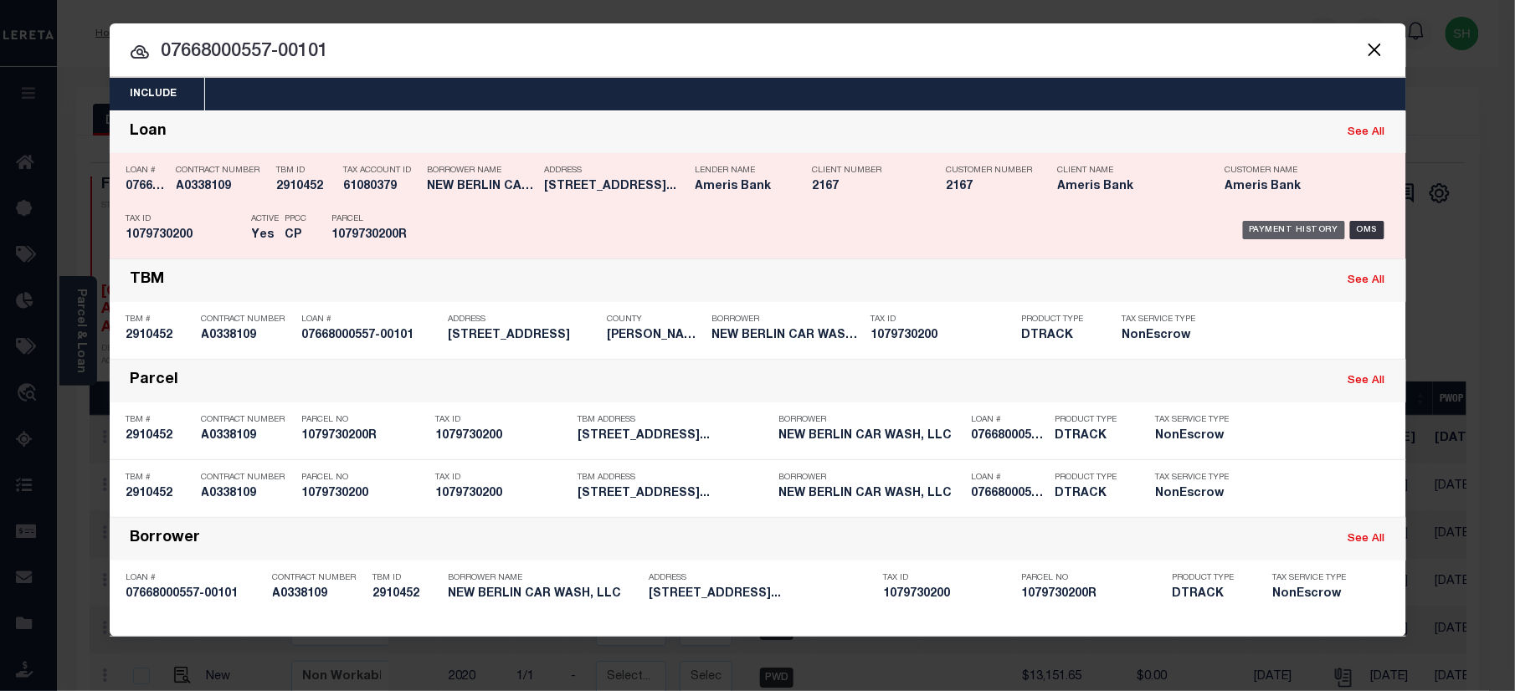
click at [1274, 228] on div "Payment History" at bounding box center [1294, 230] width 103 height 18
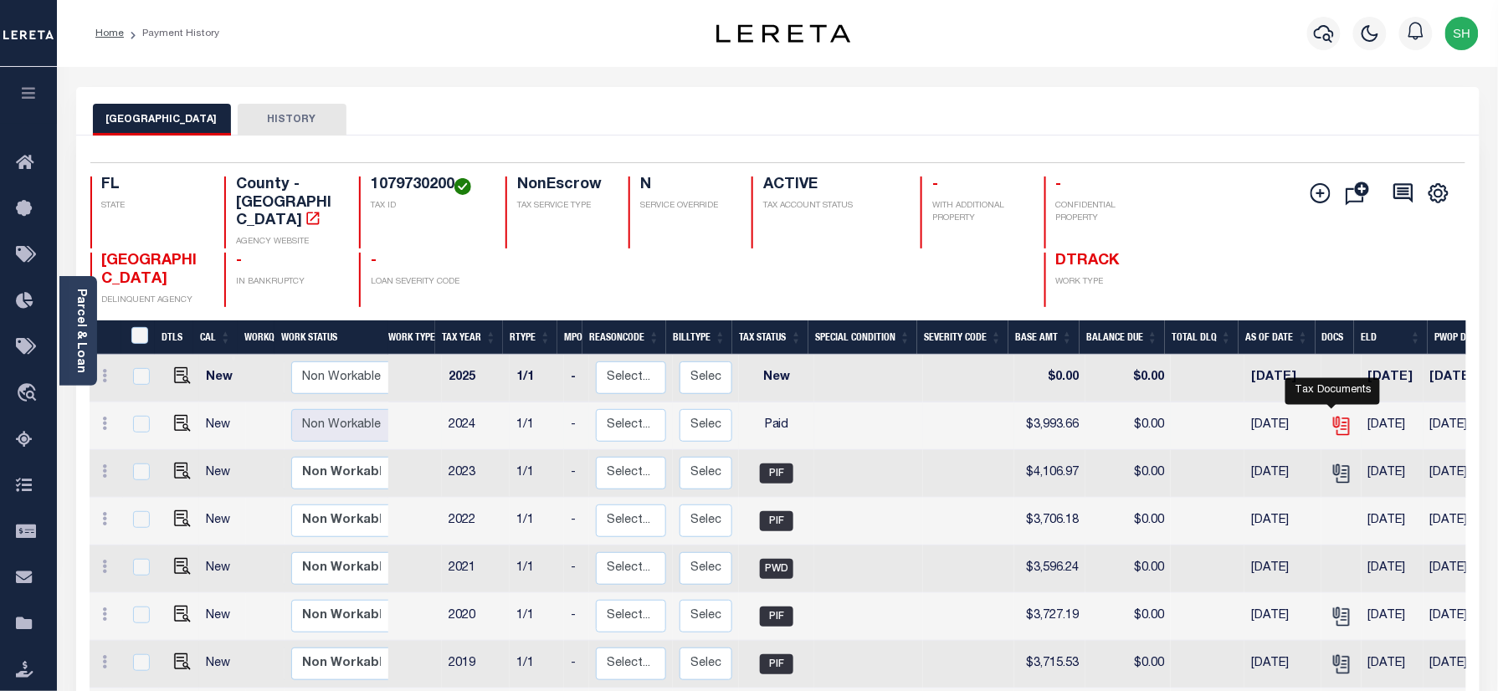
click at [1331, 415] on icon "" at bounding box center [1342, 426] width 22 height 22
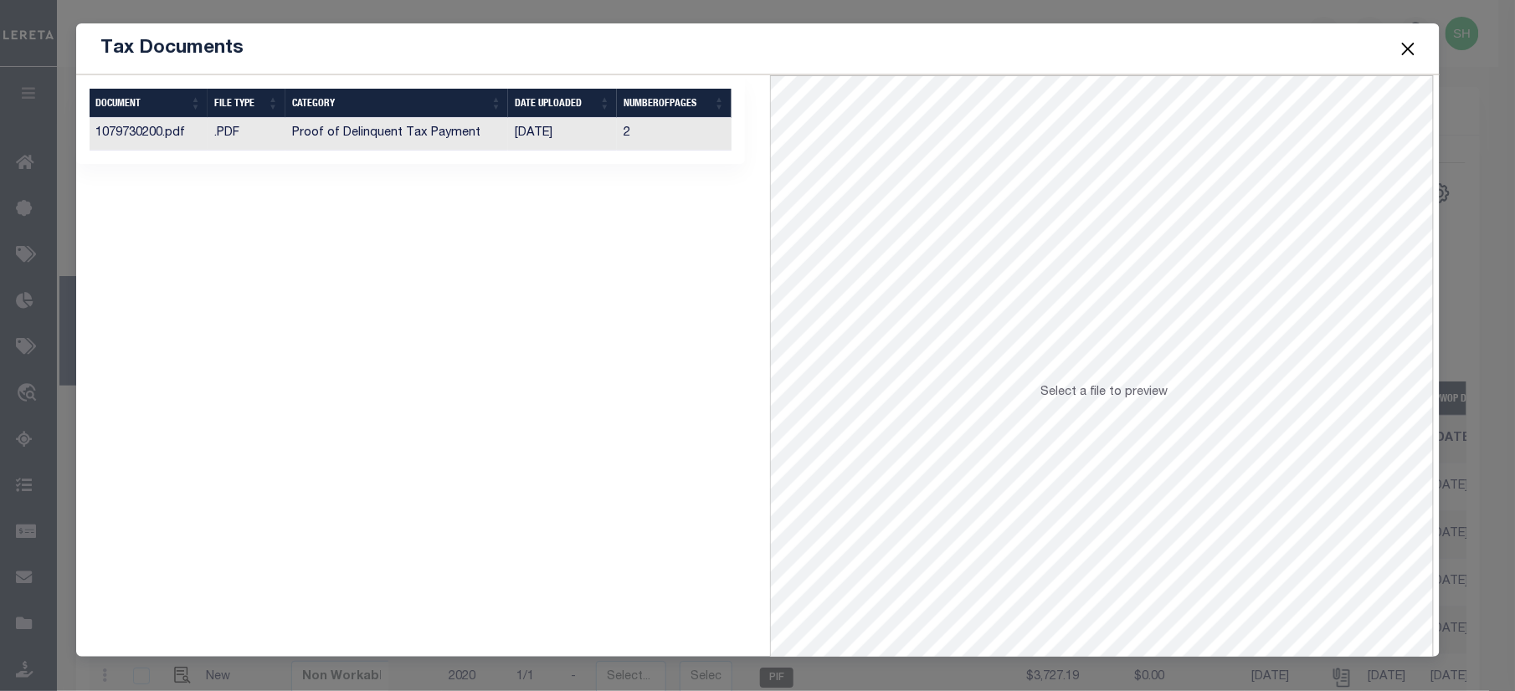
click at [320, 136] on td "Proof of Delinquent Tax Payment" at bounding box center [396, 134] width 223 height 33
click at [1396, 44] on div "Tax Documents" at bounding box center [757, 48] width 1363 height 51
click at [1408, 44] on button "Close" at bounding box center [1408, 49] width 22 height 22
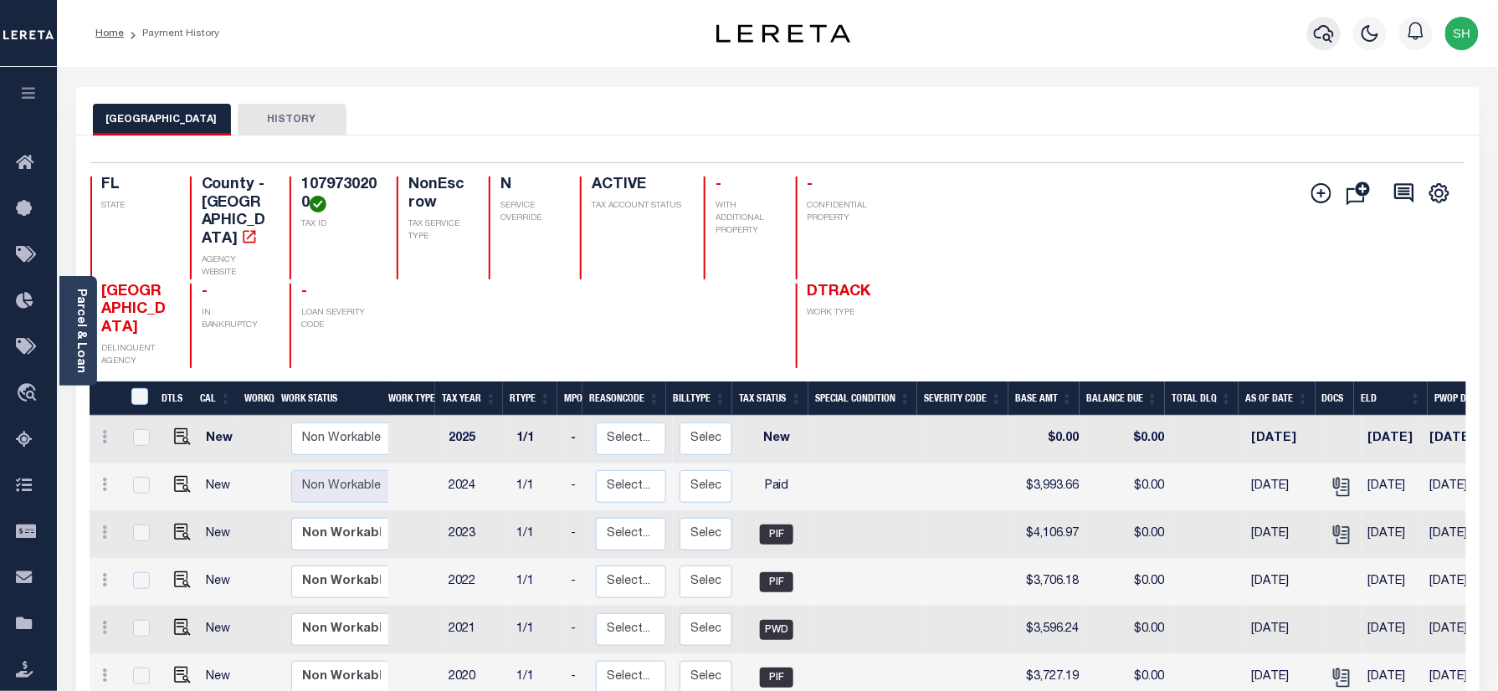
click at [1316, 25] on icon "button" at bounding box center [1324, 33] width 20 height 20
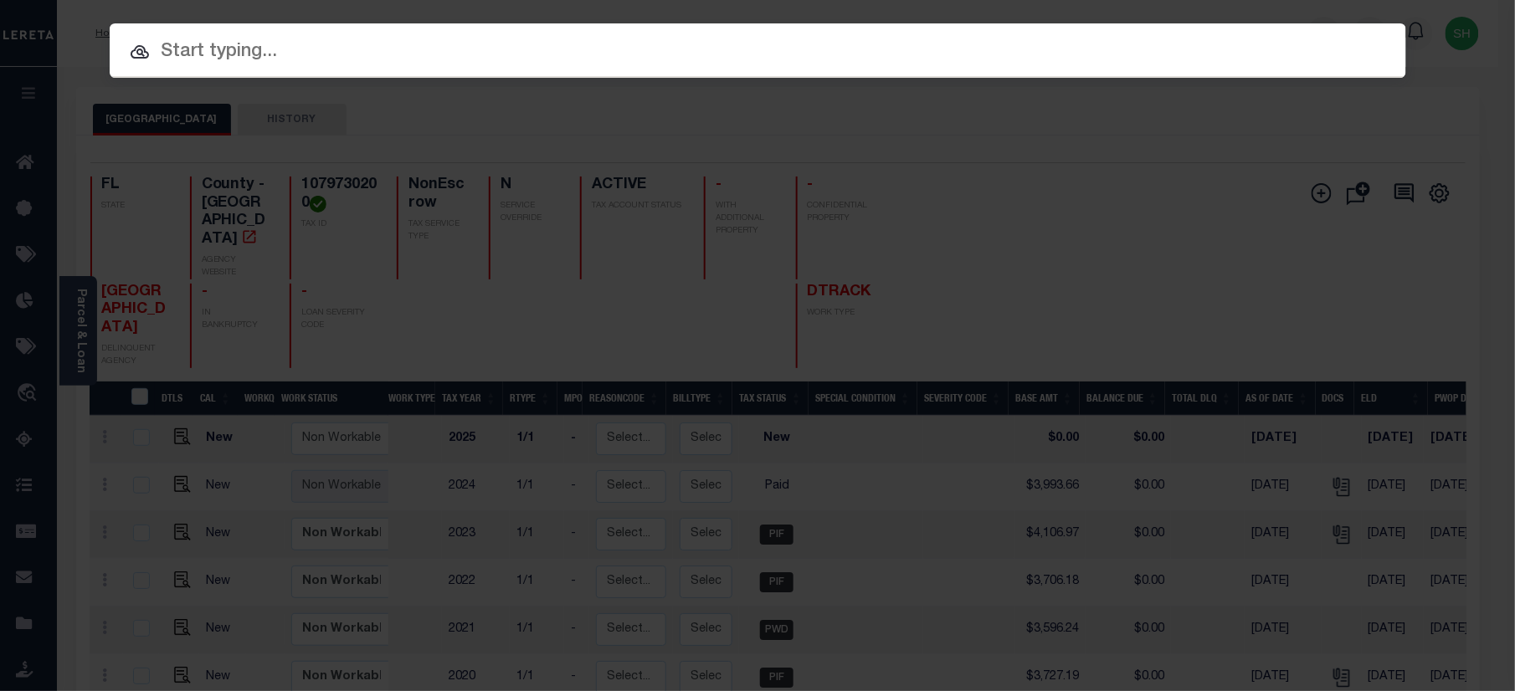
click at [1135, 58] on input "text" at bounding box center [758, 52] width 1296 height 29
paste input "07668000575-00101"
type input "07668000575-00101"
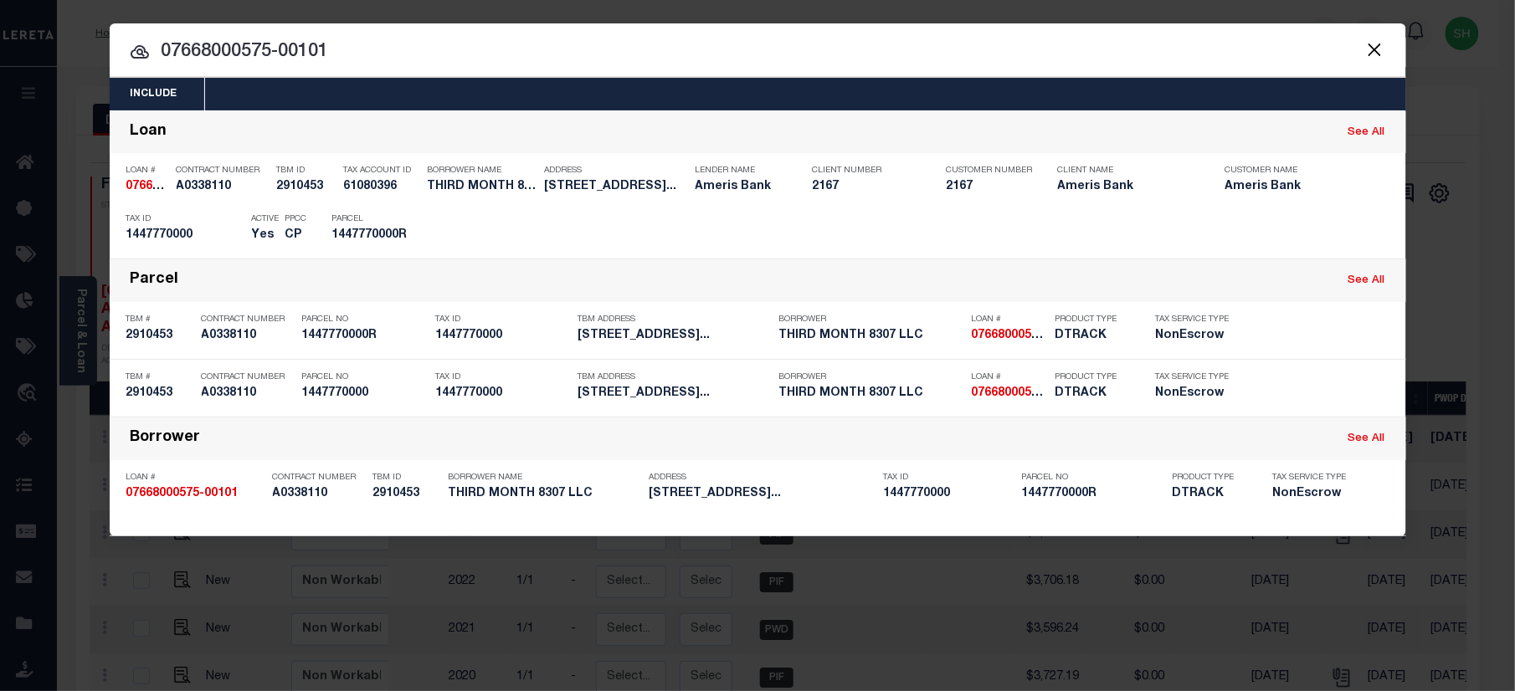
click at [991, 54] on input "07668000575-00101" at bounding box center [758, 52] width 1296 height 29
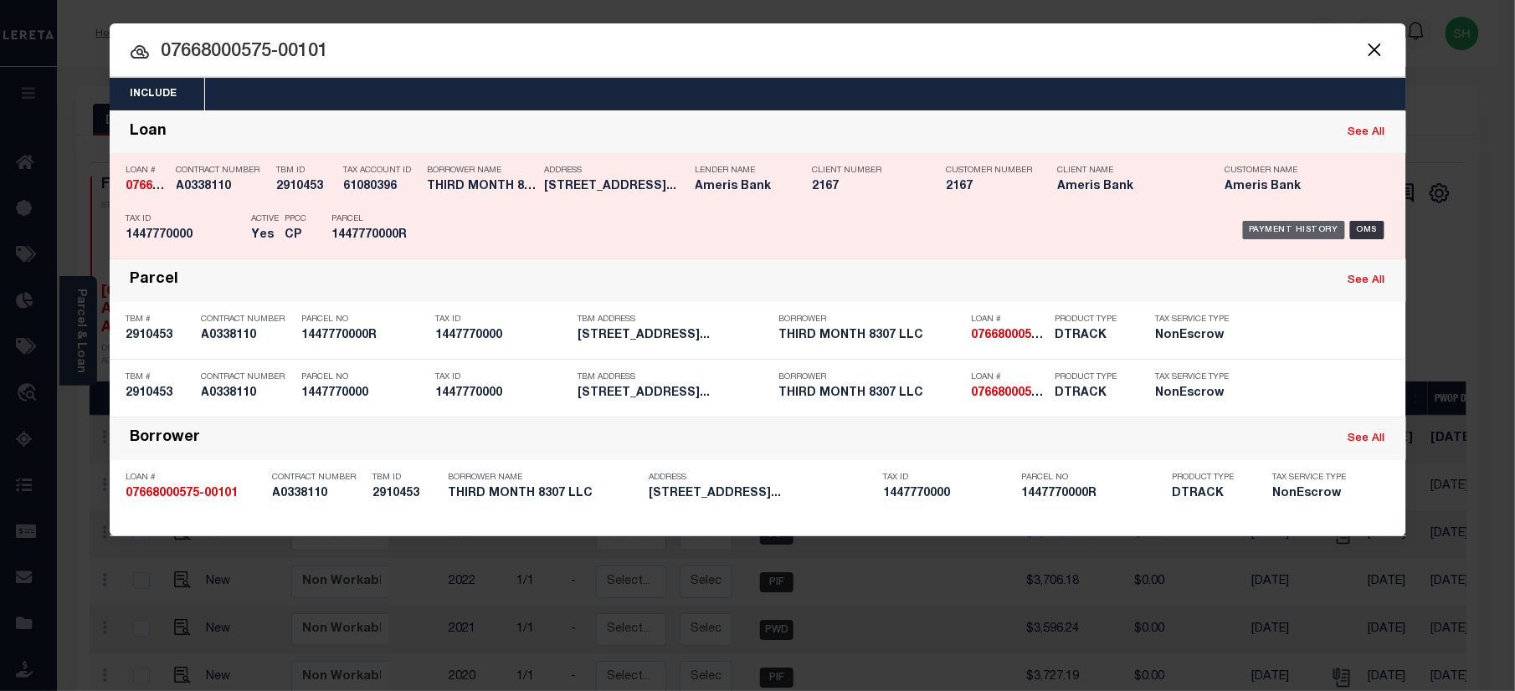
click at [1309, 226] on div "Payment History" at bounding box center [1294, 230] width 103 height 18
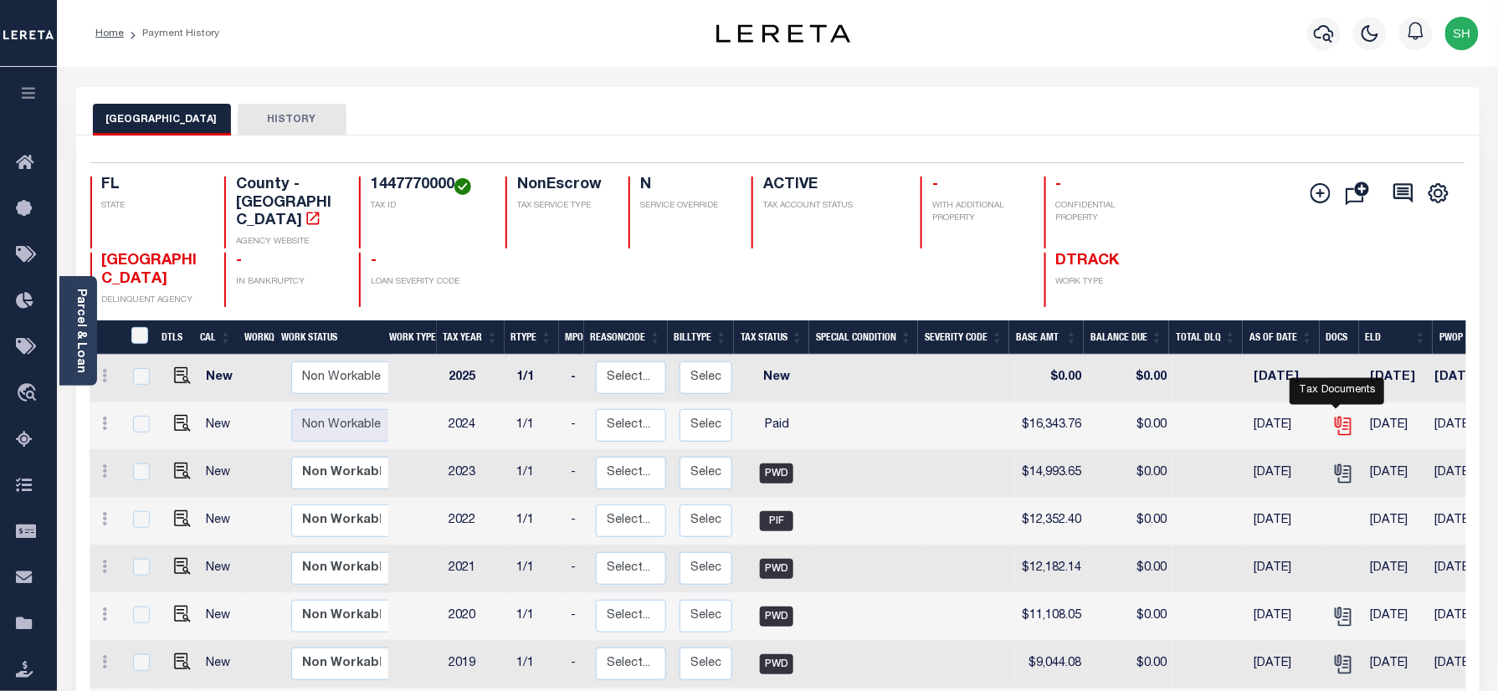
click at [1334, 415] on icon "" at bounding box center [1343, 426] width 22 height 22
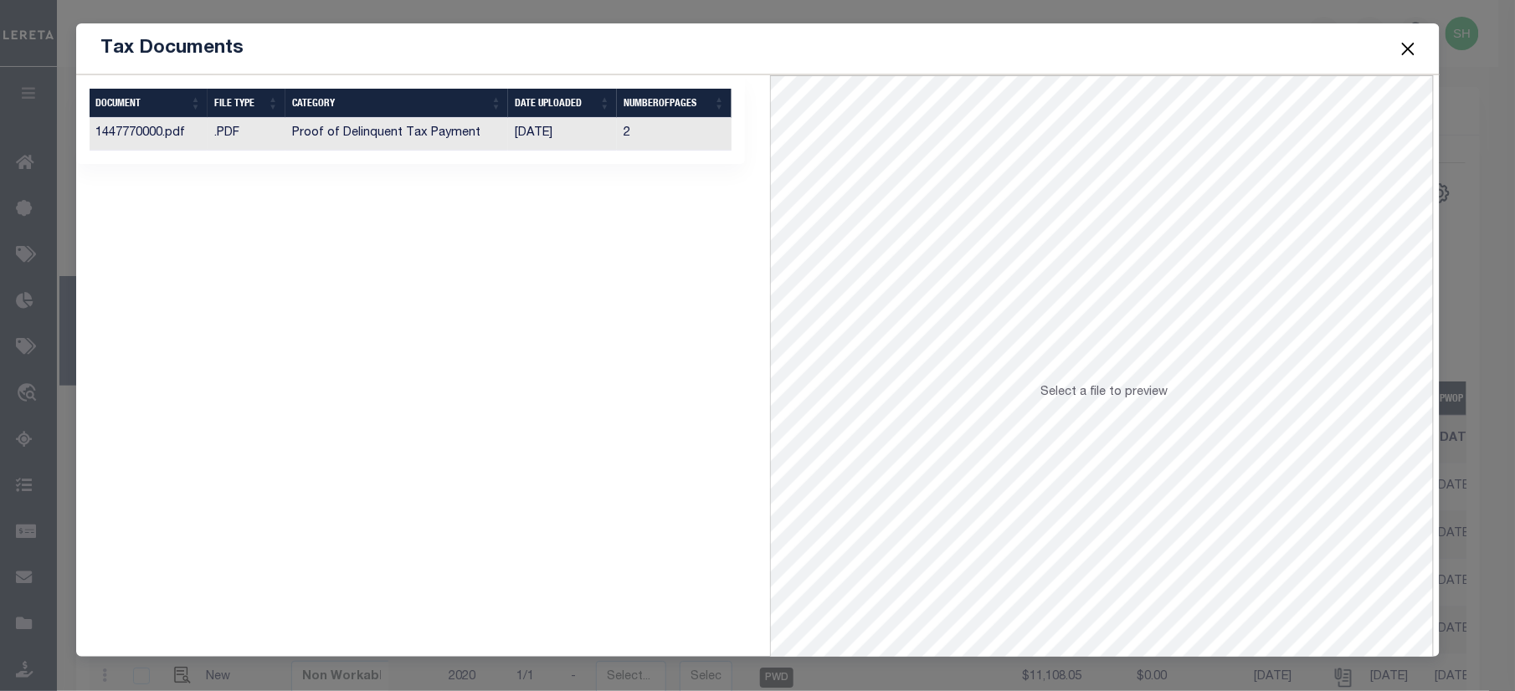
click at [508, 132] on td "[DATE]" at bounding box center [562, 134] width 109 height 33
click at [1409, 42] on button "Close" at bounding box center [1408, 49] width 22 height 22
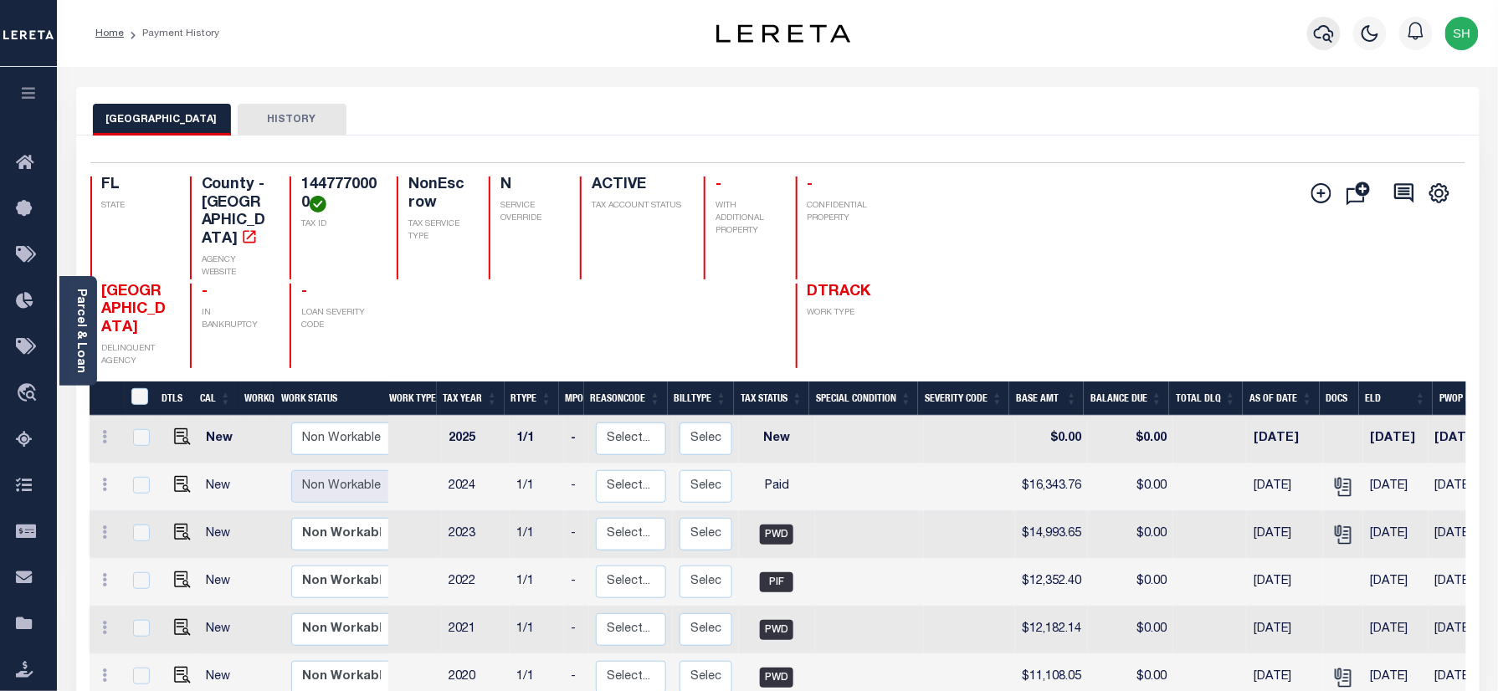
click at [1327, 37] on icon "button" at bounding box center [1324, 33] width 20 height 20
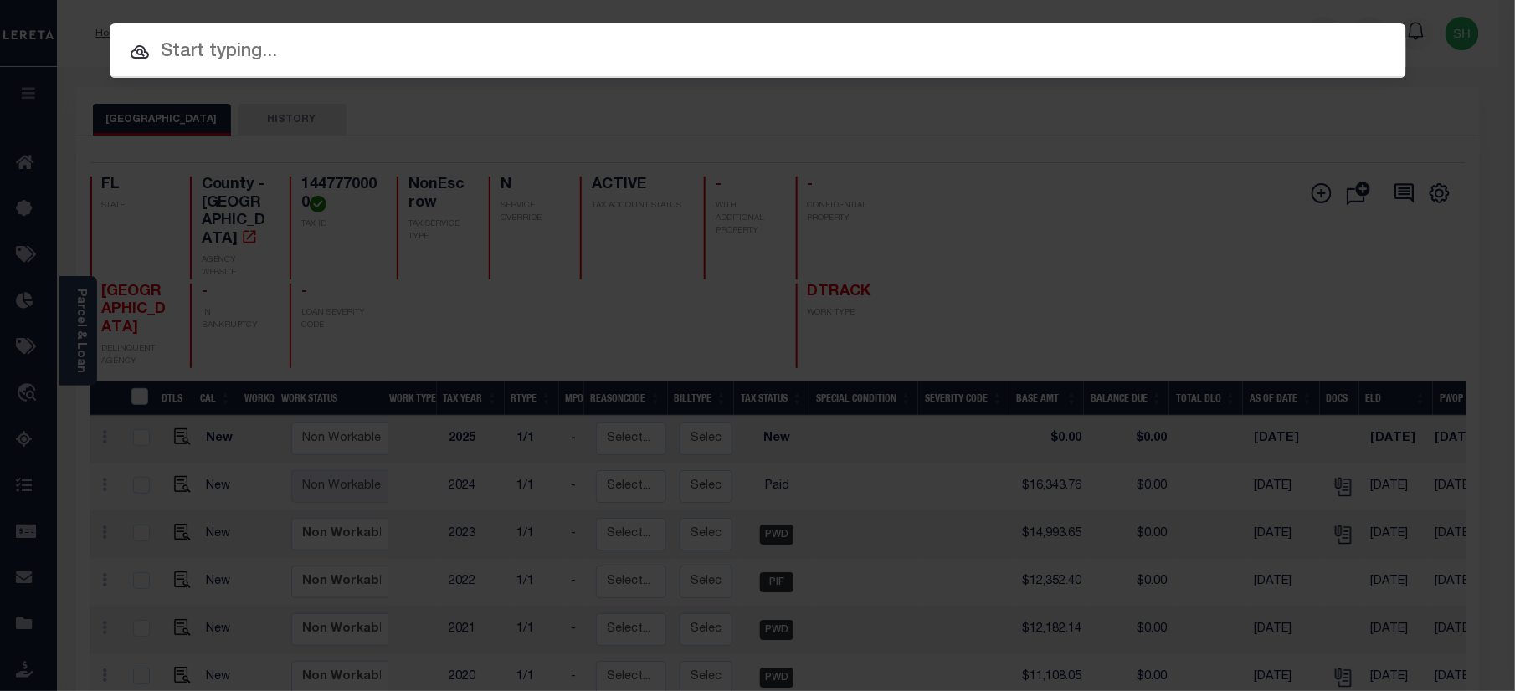
click at [1042, 51] on input "text" at bounding box center [758, 52] width 1296 height 29
paste input "07680000902-00101"
type input "07680000902-00101"
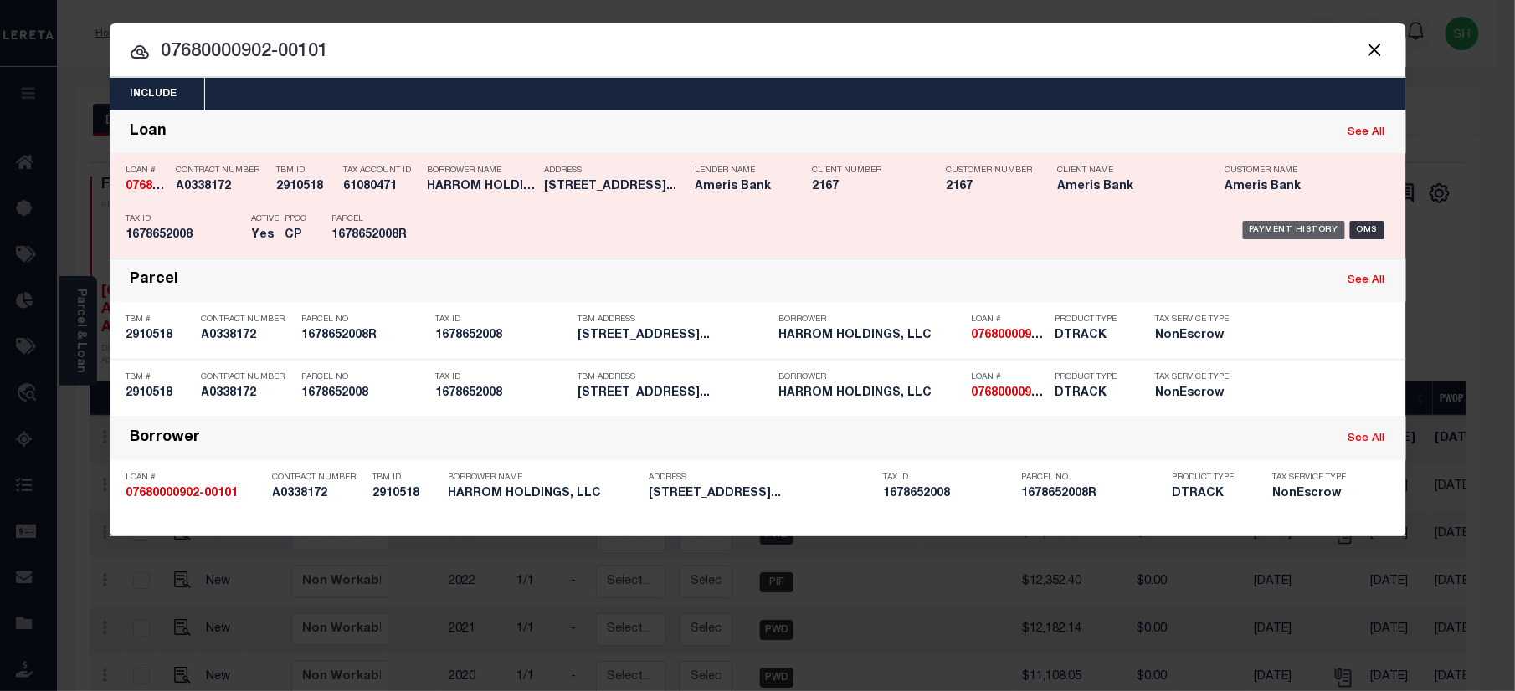
click at [1273, 229] on div "Payment History" at bounding box center [1294, 230] width 103 height 18
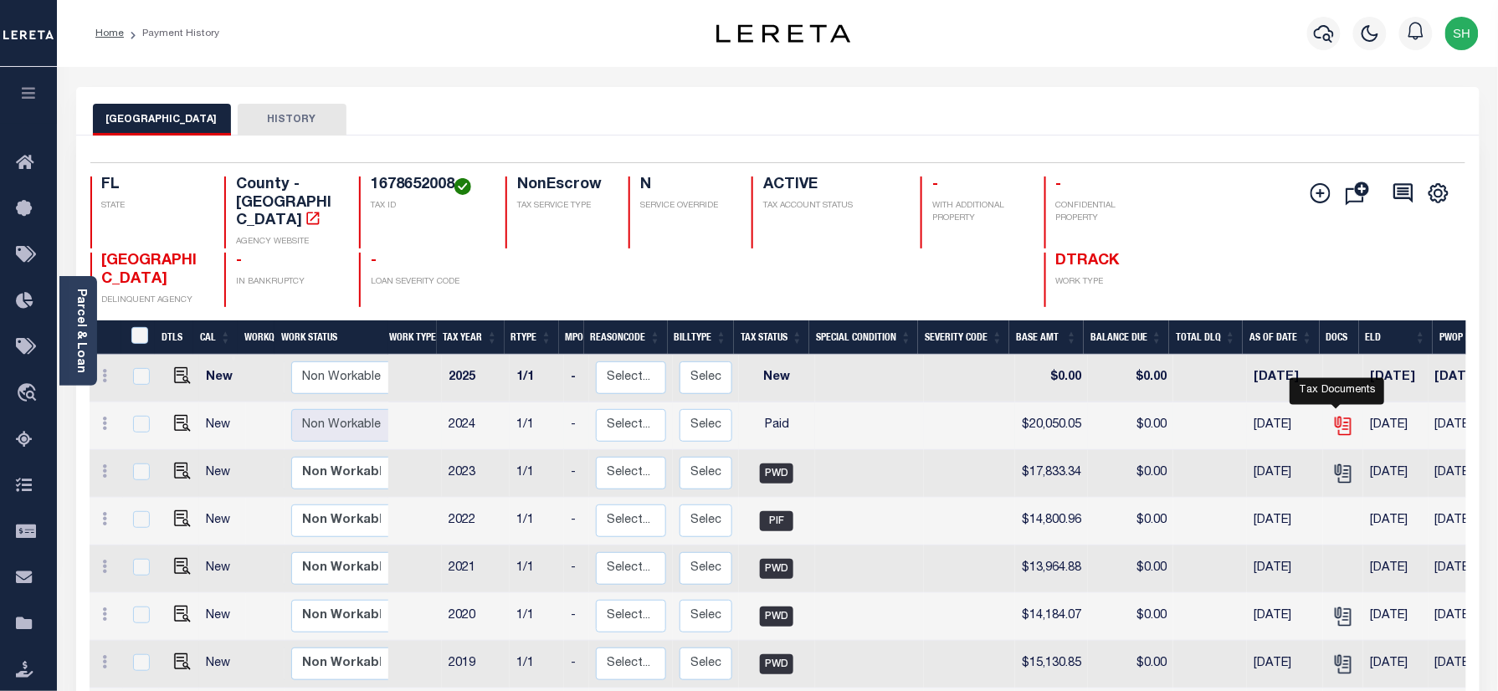
click at [1346, 415] on icon "" at bounding box center [1343, 426] width 22 height 22
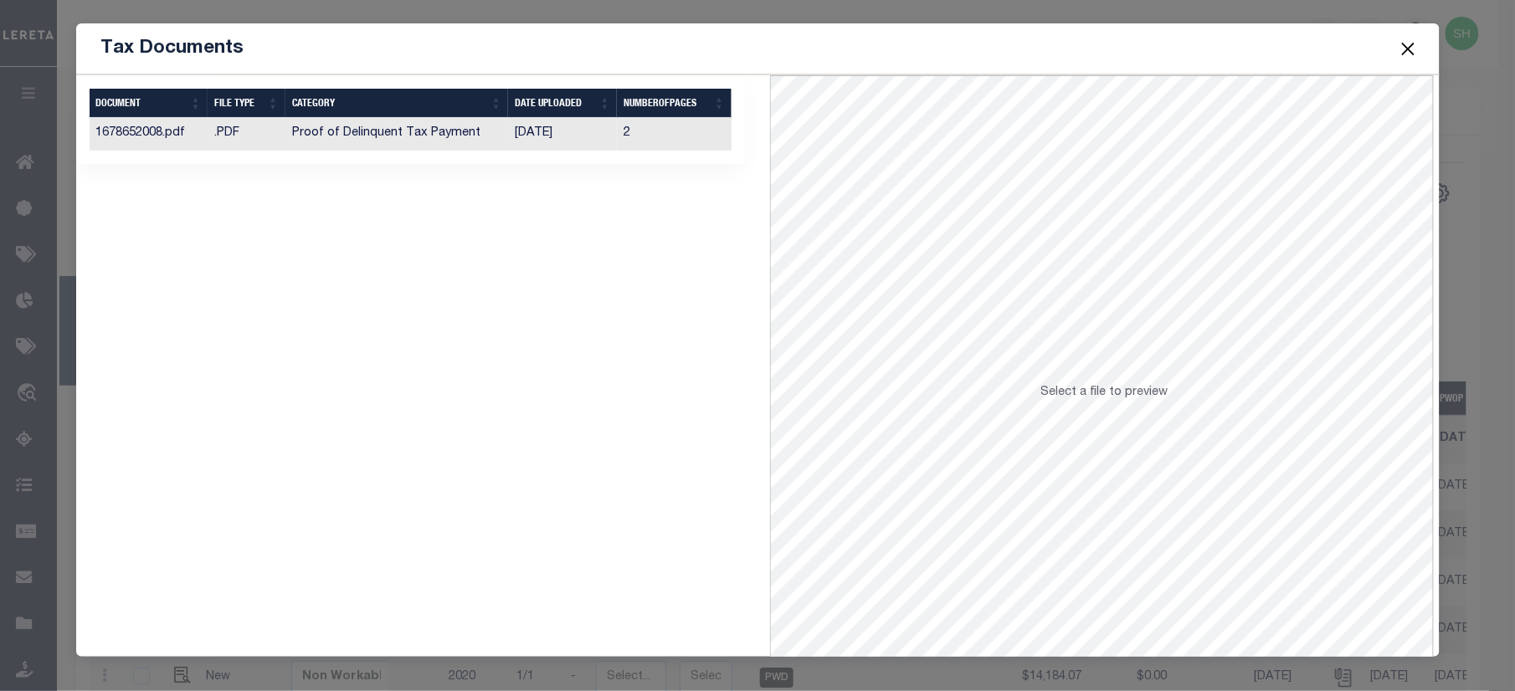
click at [434, 125] on td "Proof of Delinquent Tax Payment" at bounding box center [396, 134] width 223 height 33
click at [1408, 50] on button "Close" at bounding box center [1408, 49] width 22 height 22
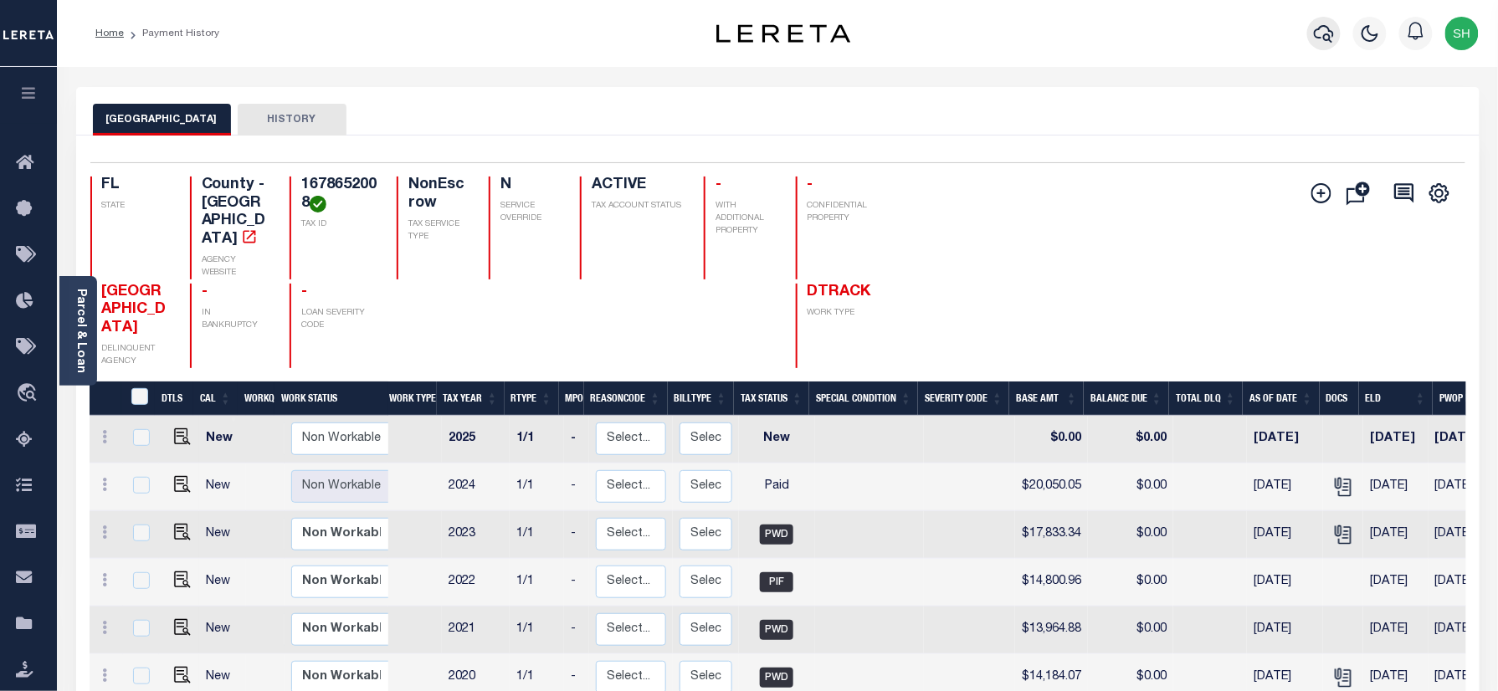
click at [1326, 40] on icon "button" at bounding box center [1324, 34] width 20 height 18
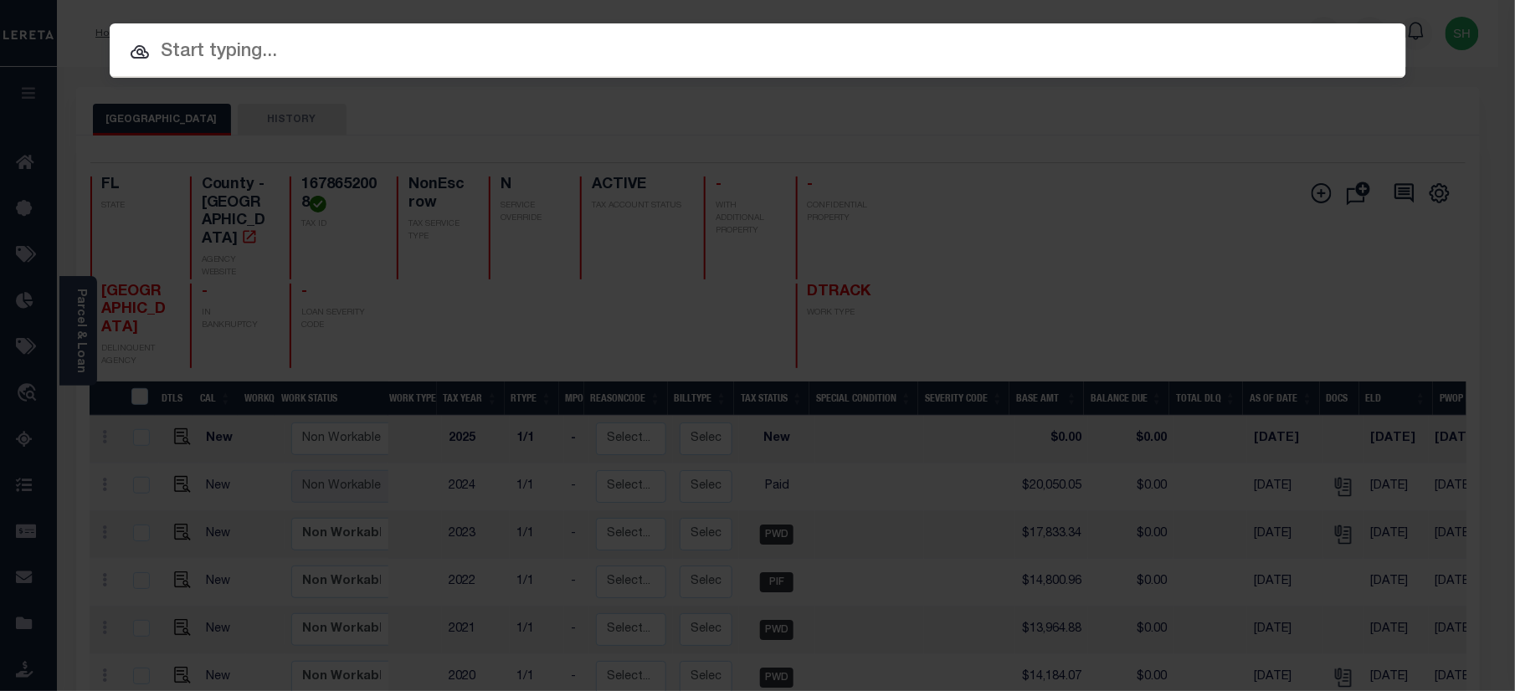
paste input "07693000769-00101"
click at [1008, 55] on input "text" at bounding box center [758, 52] width 1296 height 29
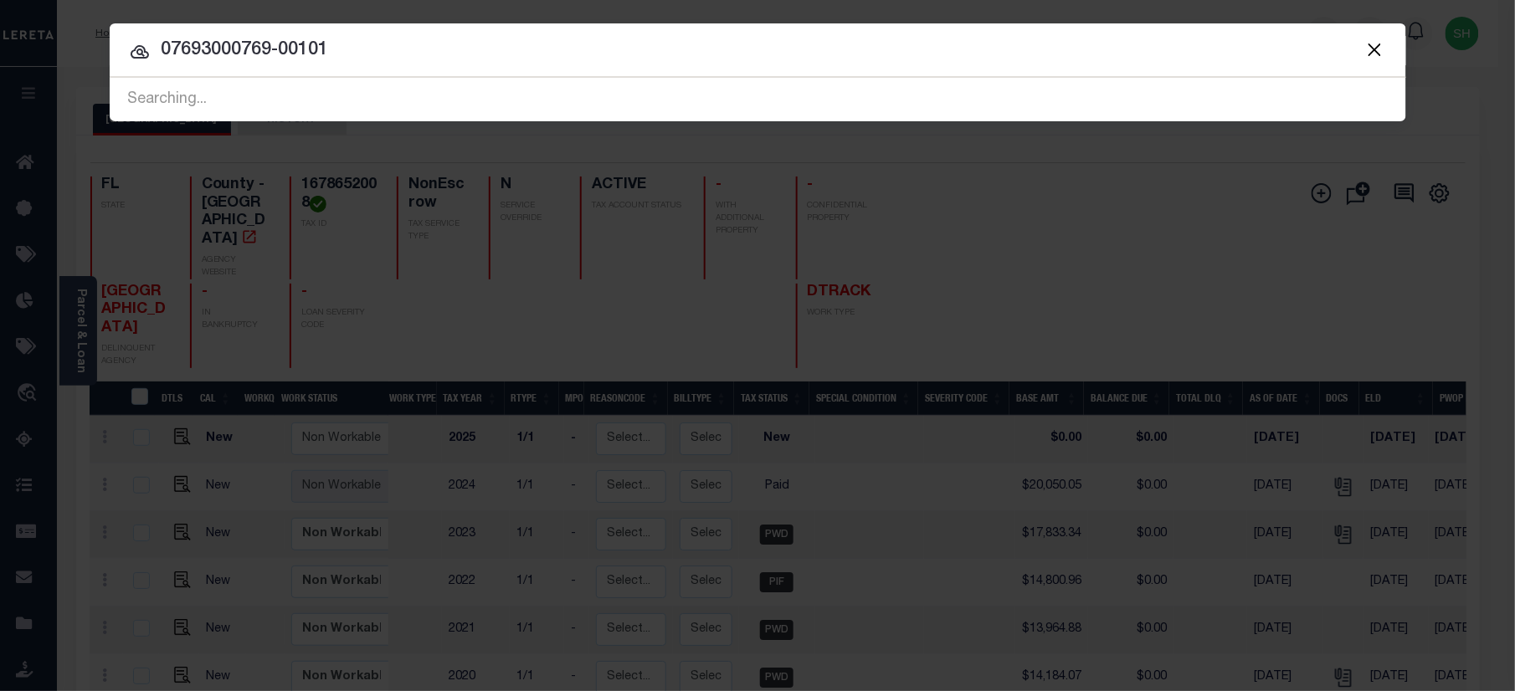
click at [191, 44] on input "07693000769-00101" at bounding box center [758, 50] width 1296 height 29
type input "07693000769-00101"
click at [1376, 48] on button "Close" at bounding box center [1375, 49] width 22 height 22
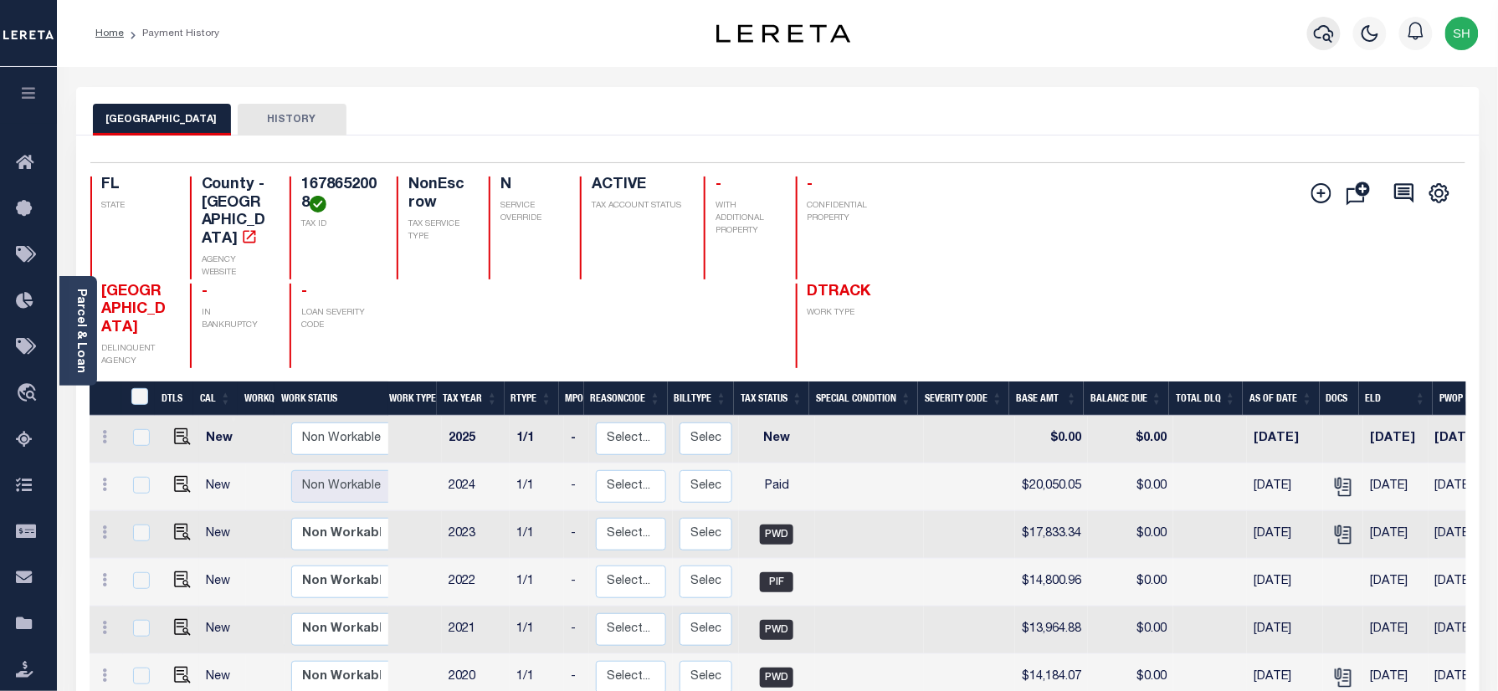
click at [1312, 35] on button "button" at bounding box center [1323, 33] width 33 height 33
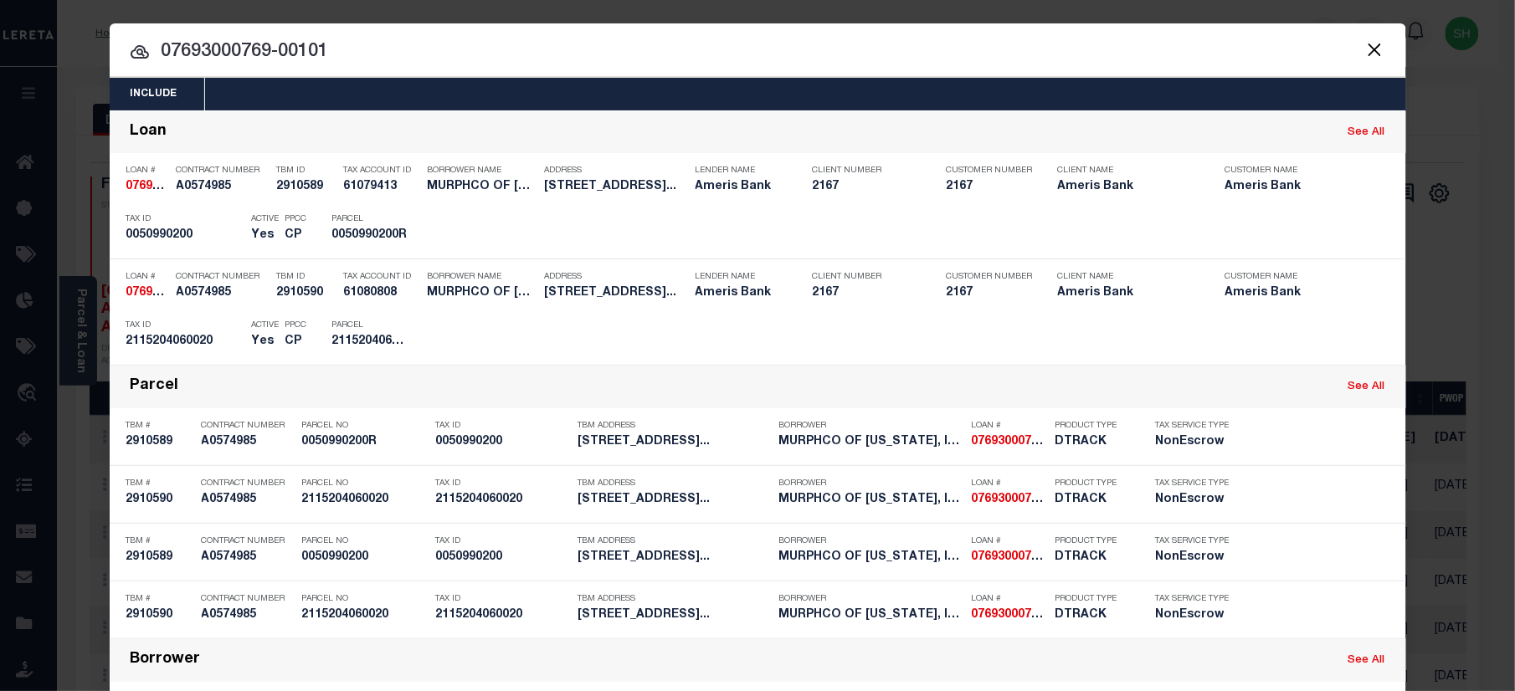
click at [804, 42] on input "07693000769-00101" at bounding box center [758, 52] width 1296 height 29
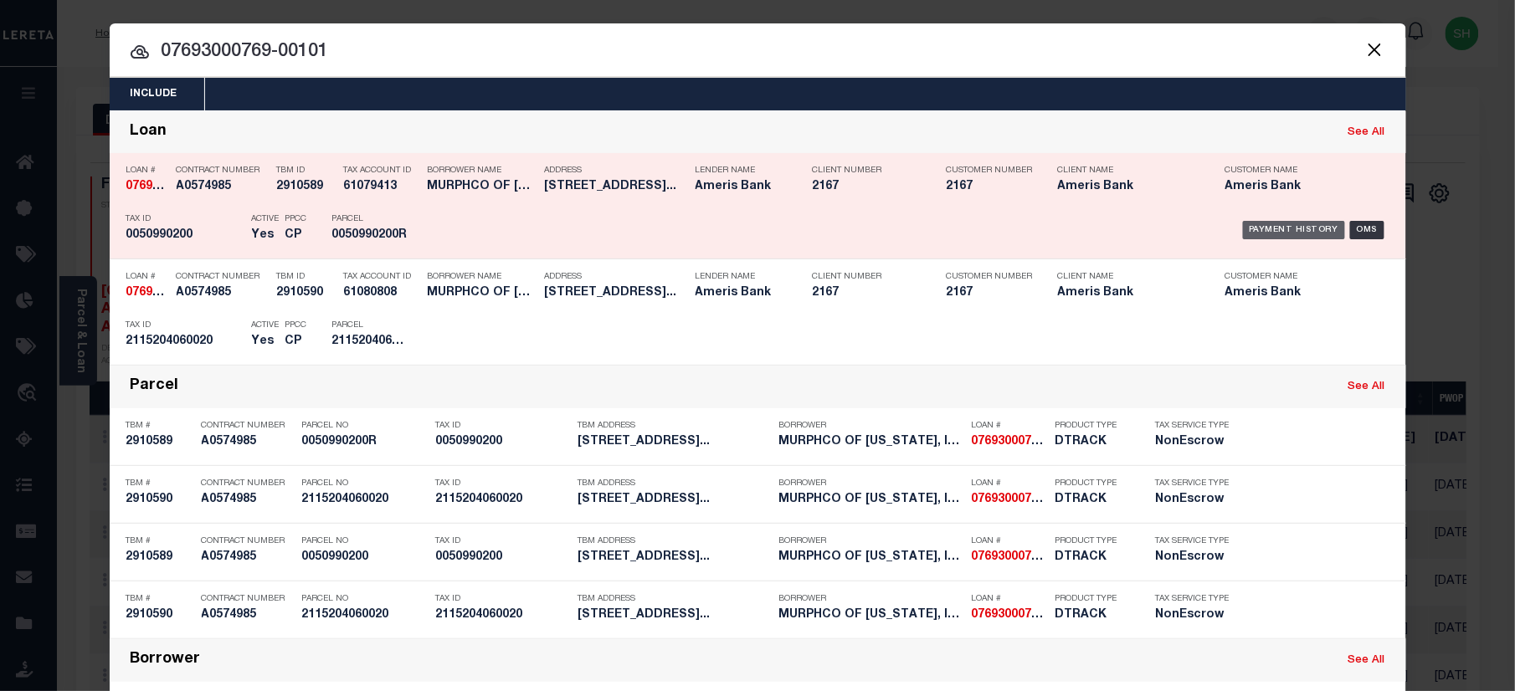
click at [1272, 228] on div "Payment History" at bounding box center [1294, 230] width 103 height 18
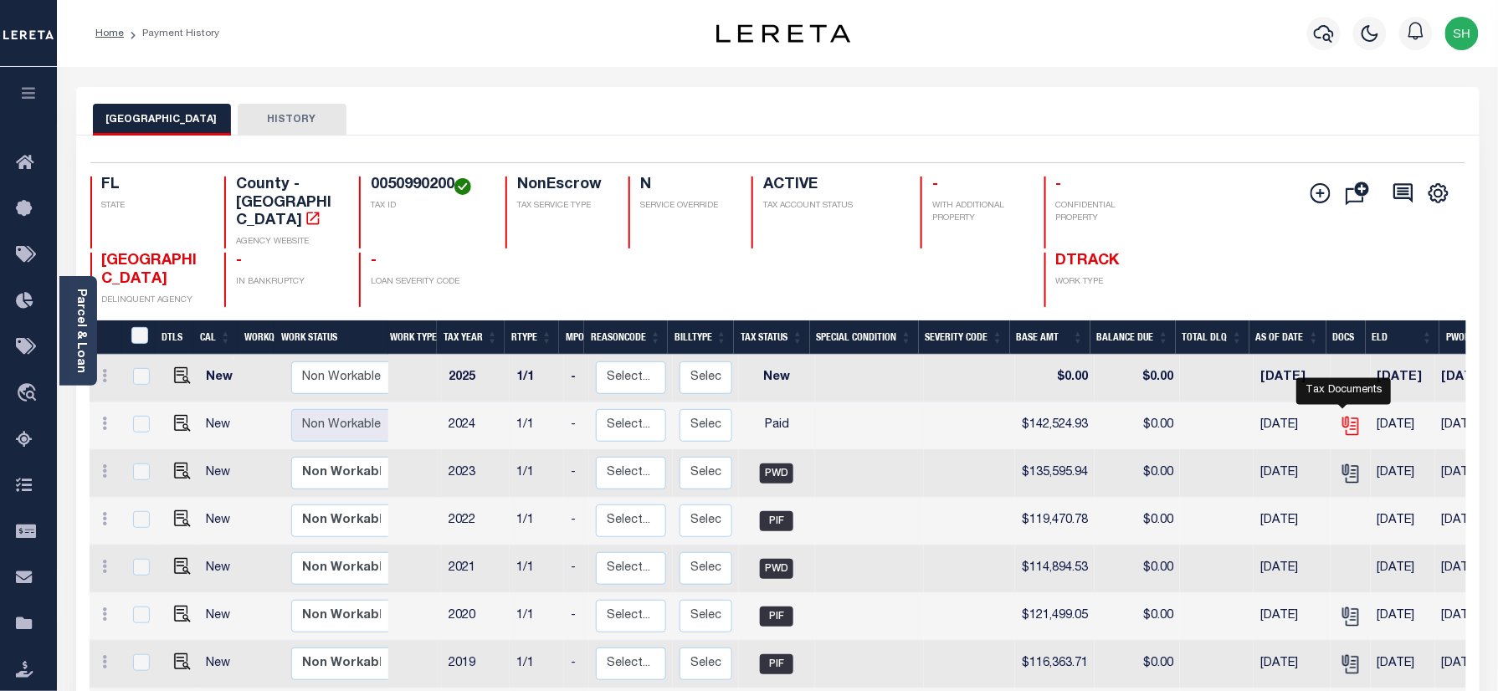
click at [1342, 415] on icon "" at bounding box center [1351, 426] width 22 height 22
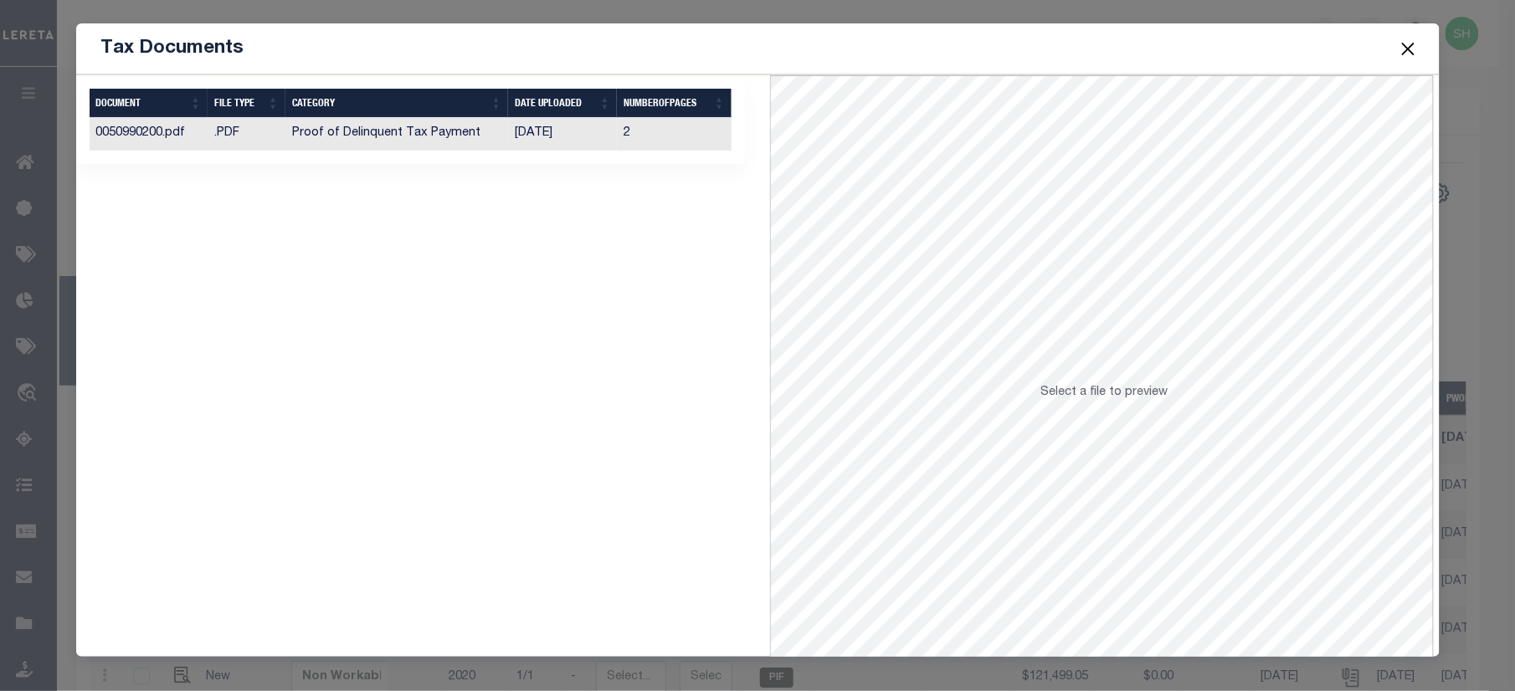
click at [249, 131] on td ".PDF" at bounding box center [247, 134] width 78 height 33
click at [1410, 50] on button "Close" at bounding box center [1408, 49] width 22 height 22
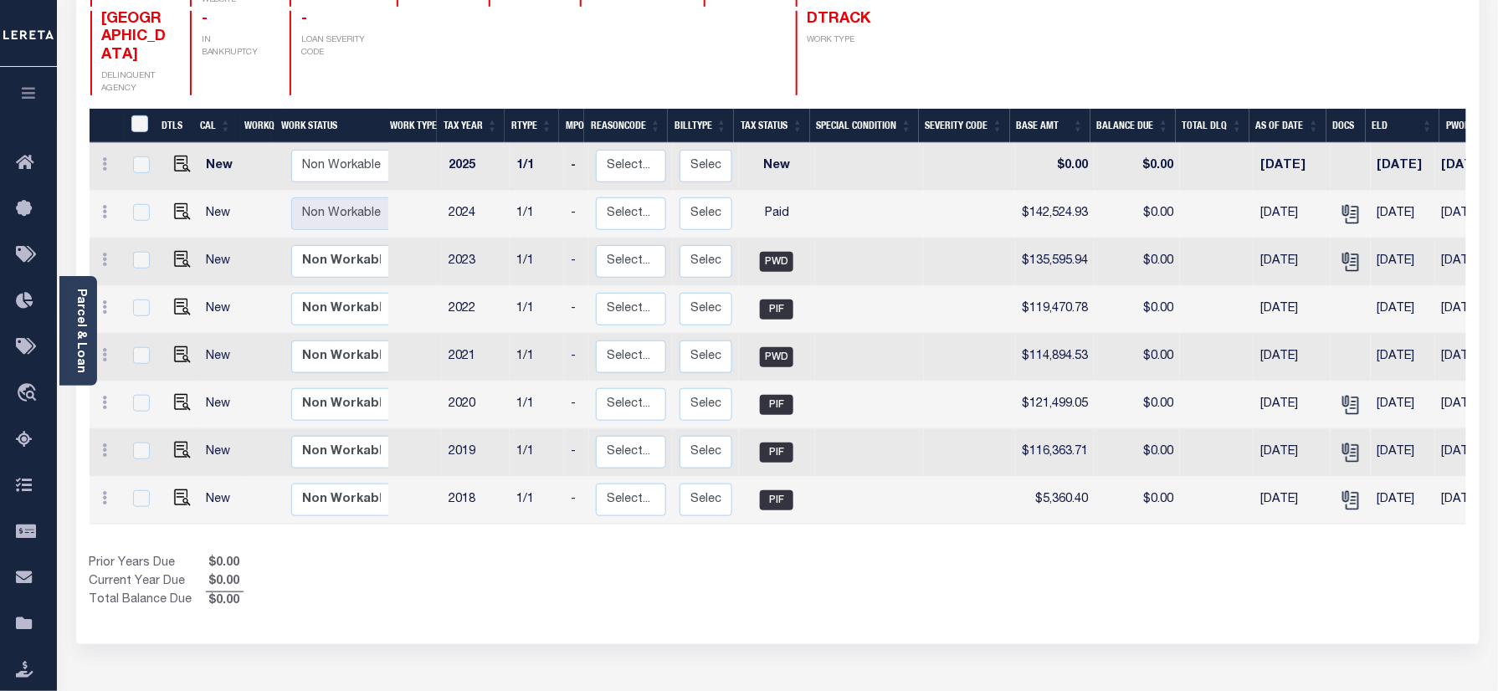
scroll to position [223, 0]
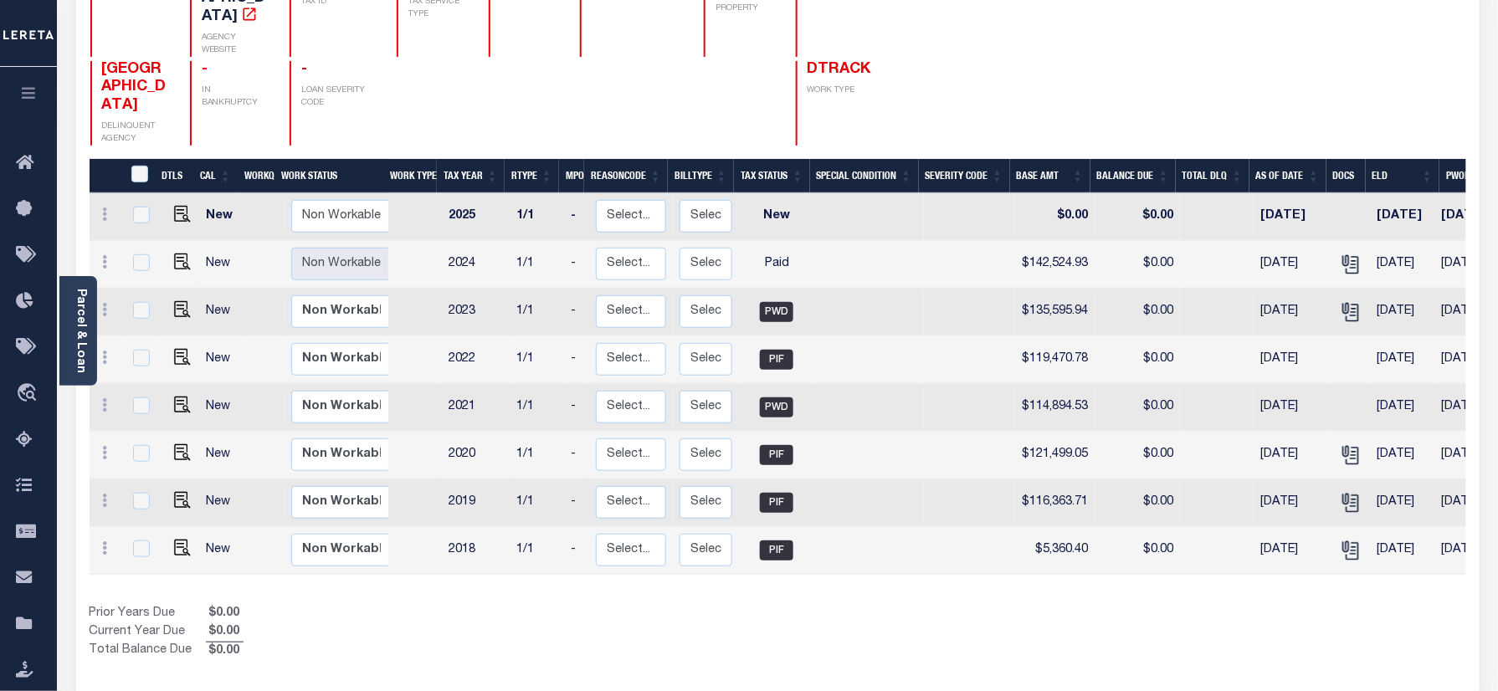
click at [1404, 67] on div "Add Installment Line Bad Parcel Request Check" at bounding box center [1375, 50] width 156 height 192
click at [1398, 34] on div "Add Installment Line Bad Parcel Request Check" at bounding box center [1375, 50] width 156 height 192
click at [961, 78] on div "Add Installment Line Bad Parcel Fees" at bounding box center [1121, 50] width 688 height 192
click at [936, 613] on div "Show Tax Lines before Bill Release Date Prior Years Due $0.00 Current Year Due …" at bounding box center [778, 633] width 1377 height 56
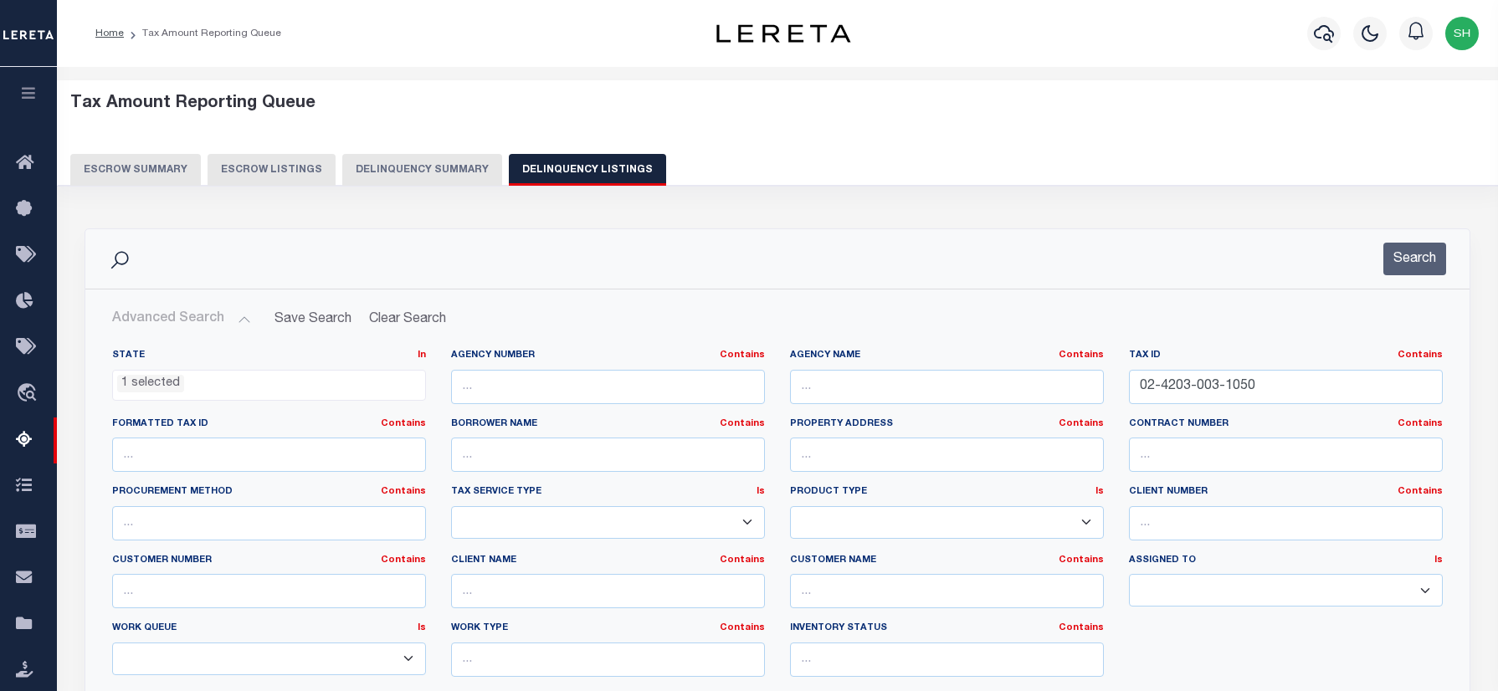
select select "FL"
select select "100"
click at [757, 349] on div "State In In AK AL AR AZ CA CO CT DC DE FL GA GU HI IA ID IL IN KS KY LA MA MD M…" at bounding box center [778, 519] width 1356 height 341
paste input "420300010"
click at [1282, 370] on input "4203000100" at bounding box center [1286, 387] width 314 height 34
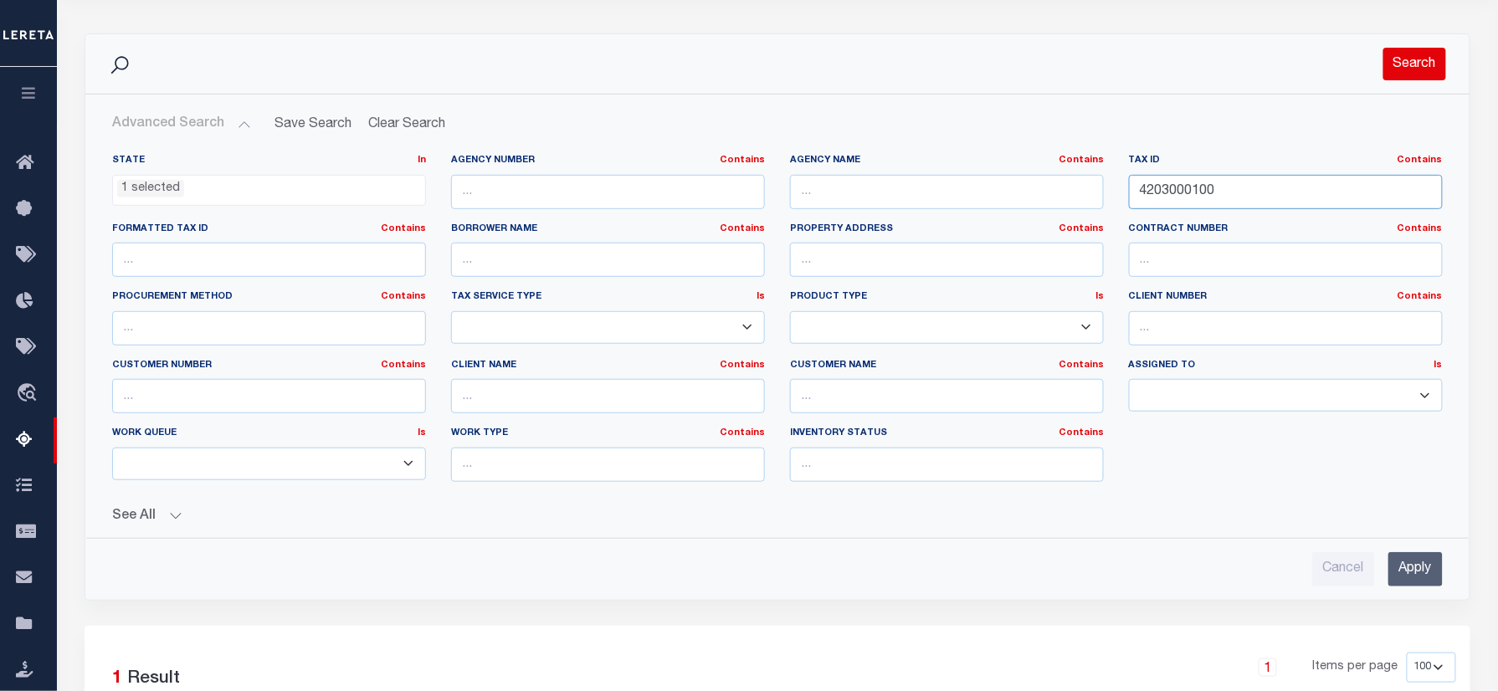
type input "4203000100"
click at [1431, 49] on button "Search" at bounding box center [1414, 64] width 63 height 33
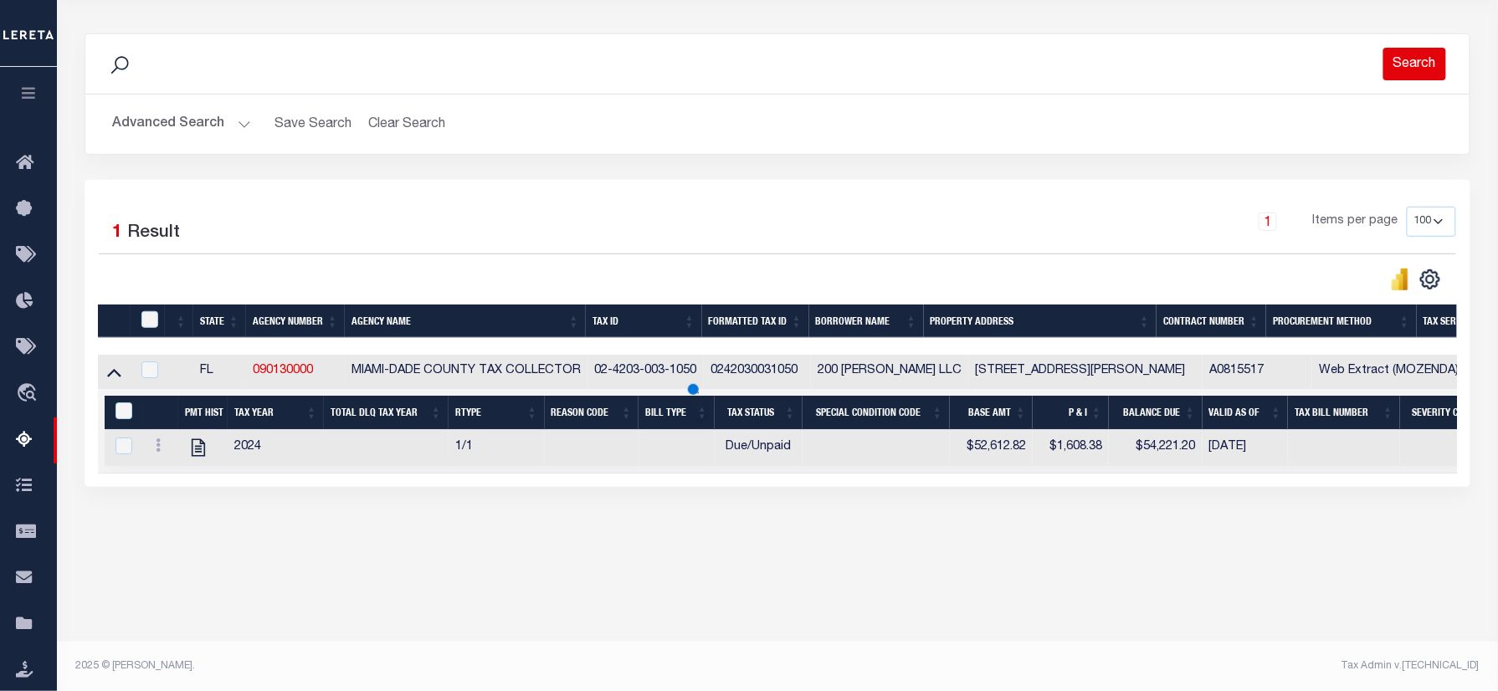
scroll to position [195, 0]
click at [1428, 55] on button "Search" at bounding box center [1414, 64] width 63 height 33
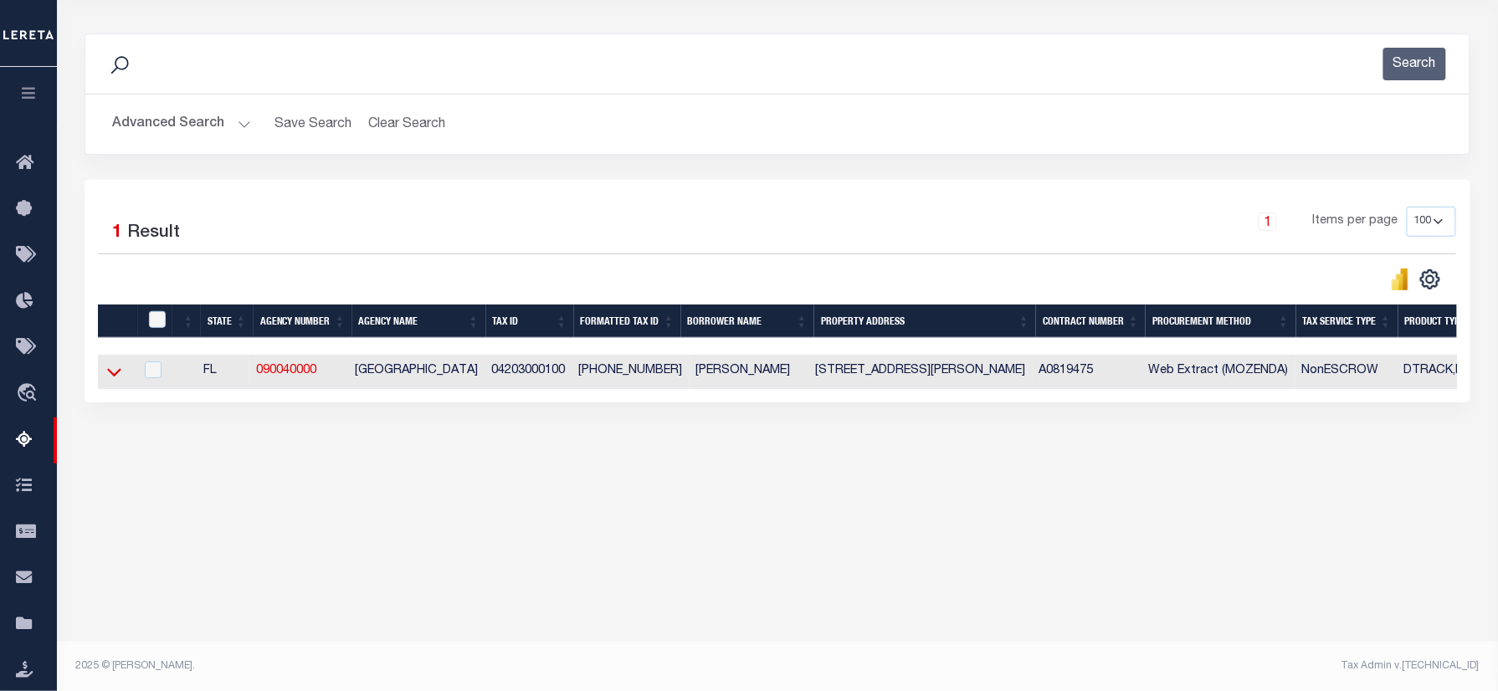
click at [115, 376] on icon at bounding box center [114, 372] width 14 height 18
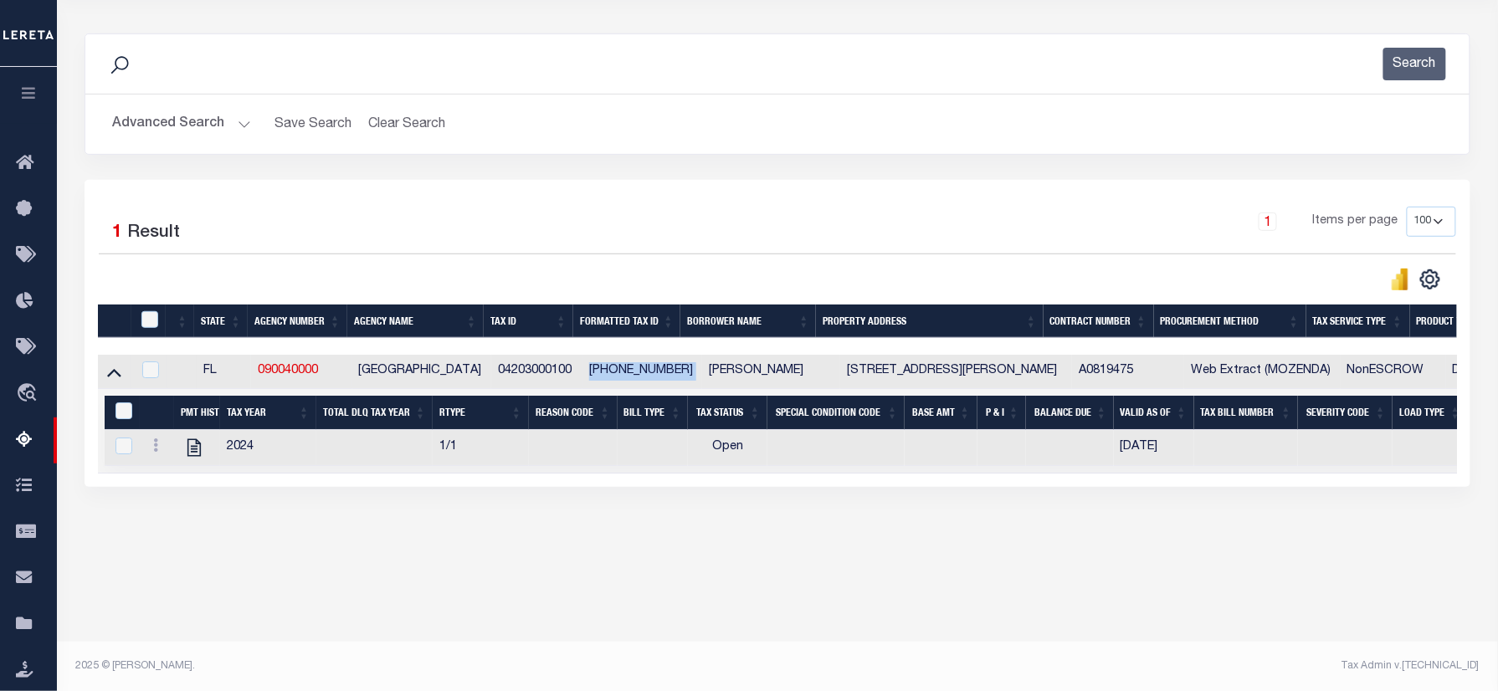
drag, startPoint x: 591, startPoint y: 375, endPoint x: 696, endPoint y: 378, distance: 105.5
click at [696, 378] on tr "FL 090040000 BRADFORD COUNTY 04203000100 04203-0-00100 BARBARA L NOEGEL 5250 SW…" at bounding box center [1233, 372] width 2270 height 34
copy td "[PHONE_NUMBER]"
click at [198, 457] on icon "" at bounding box center [194, 448] width 22 height 22
checkbox input "true"
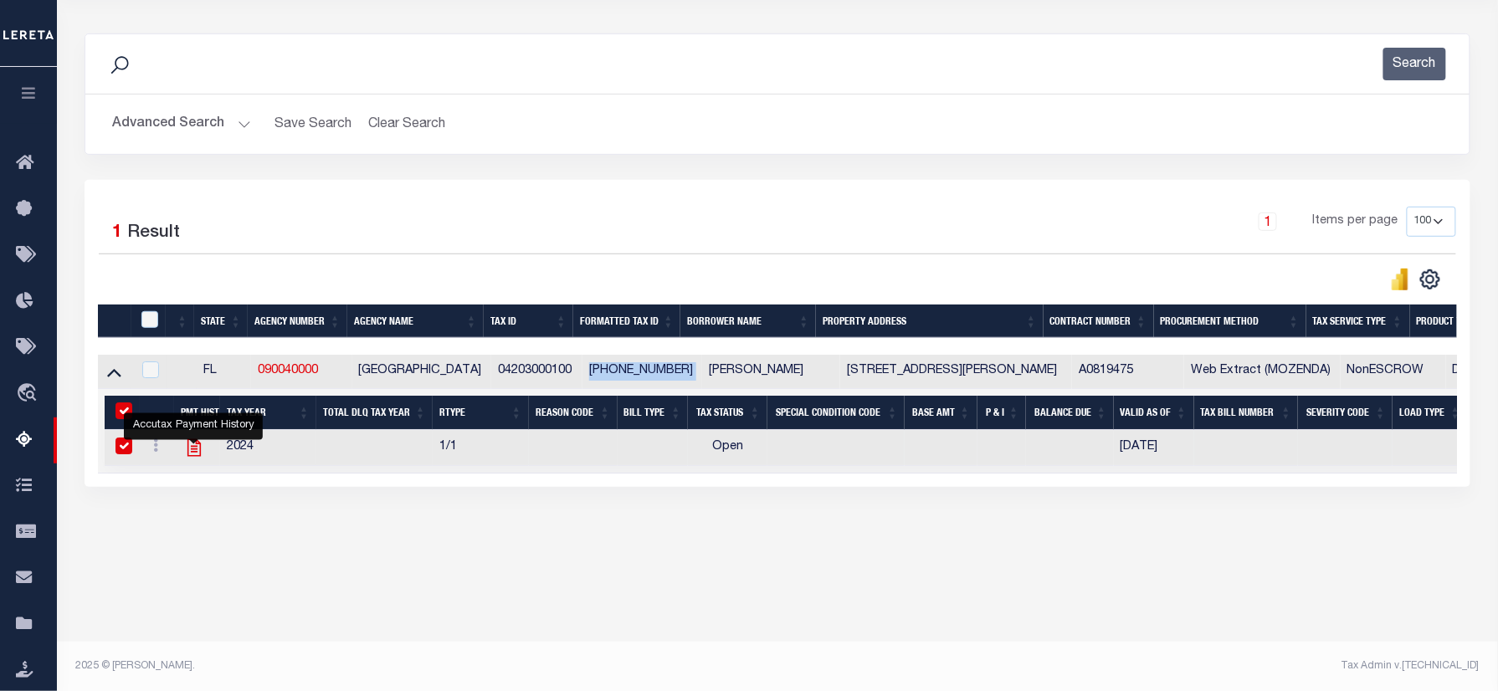
checkbox input "true"
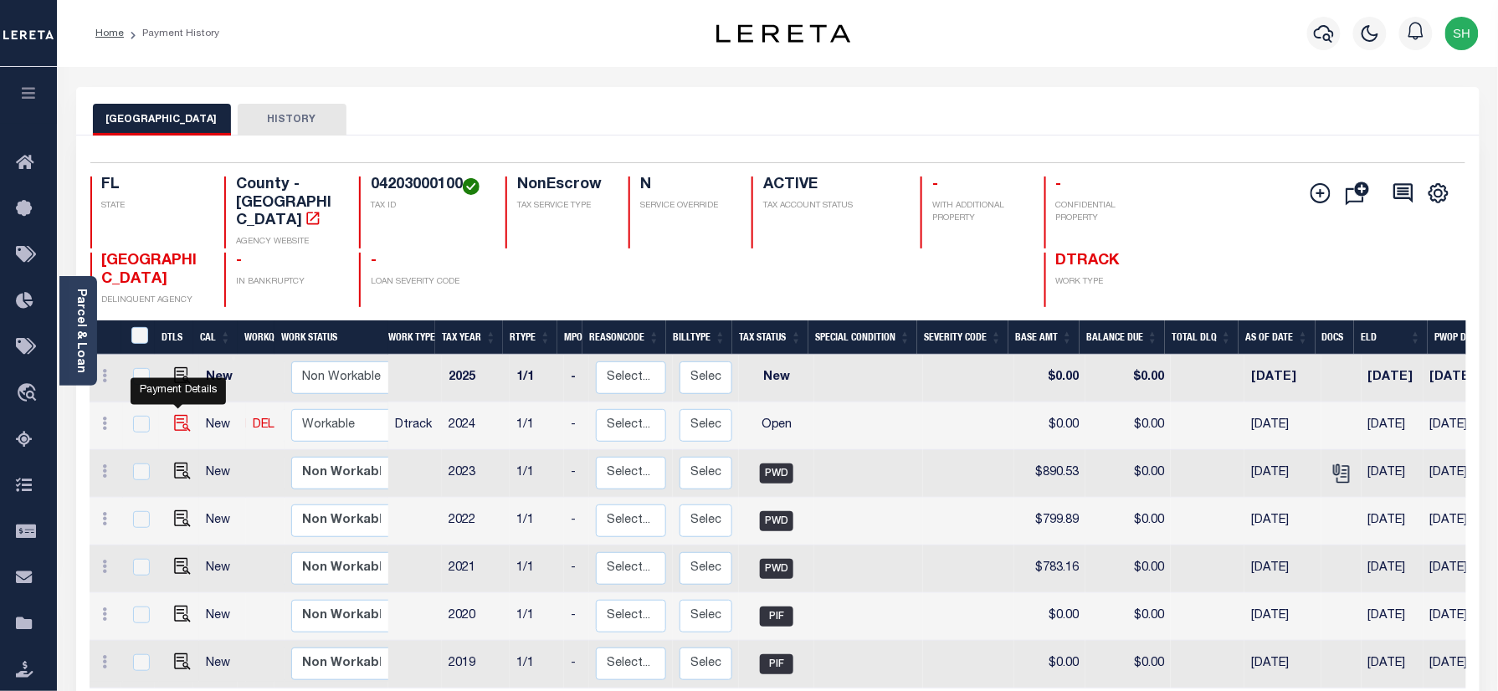
click at [174, 415] on img "" at bounding box center [182, 423] width 17 height 17
checkbox input "true"
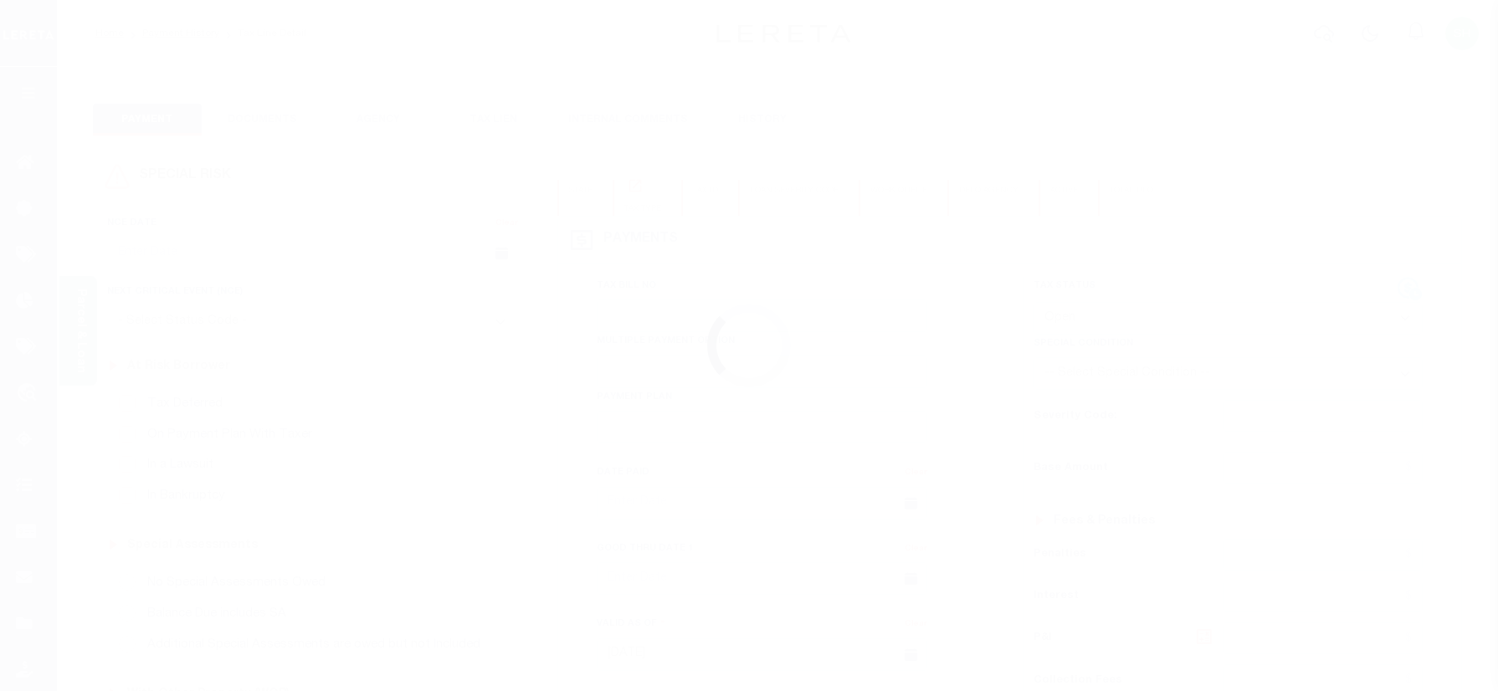
select select "OP2"
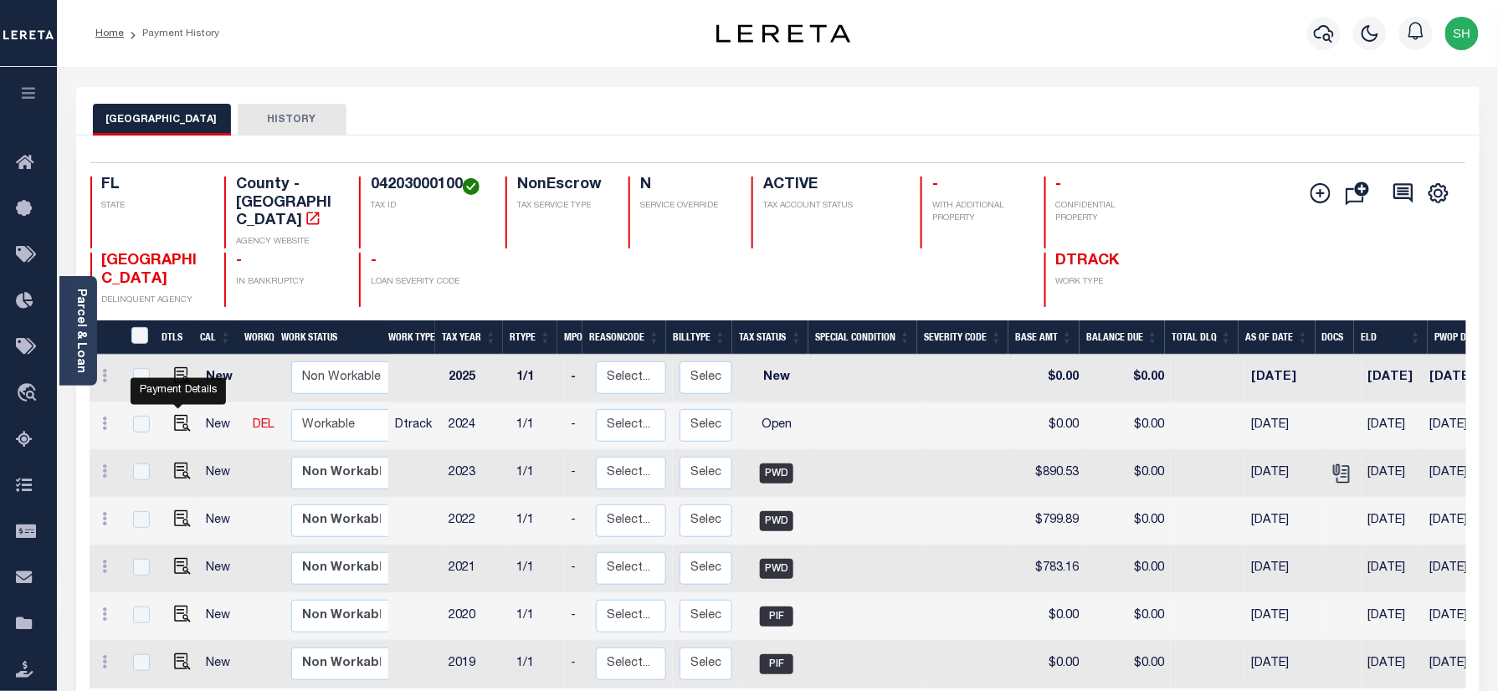
drag, startPoint x: 174, startPoint y: 403, endPoint x: 778, endPoint y: 425, distance: 604.6
click at [174, 415] on img "" at bounding box center [182, 423] width 17 height 17
checkbox input "true"
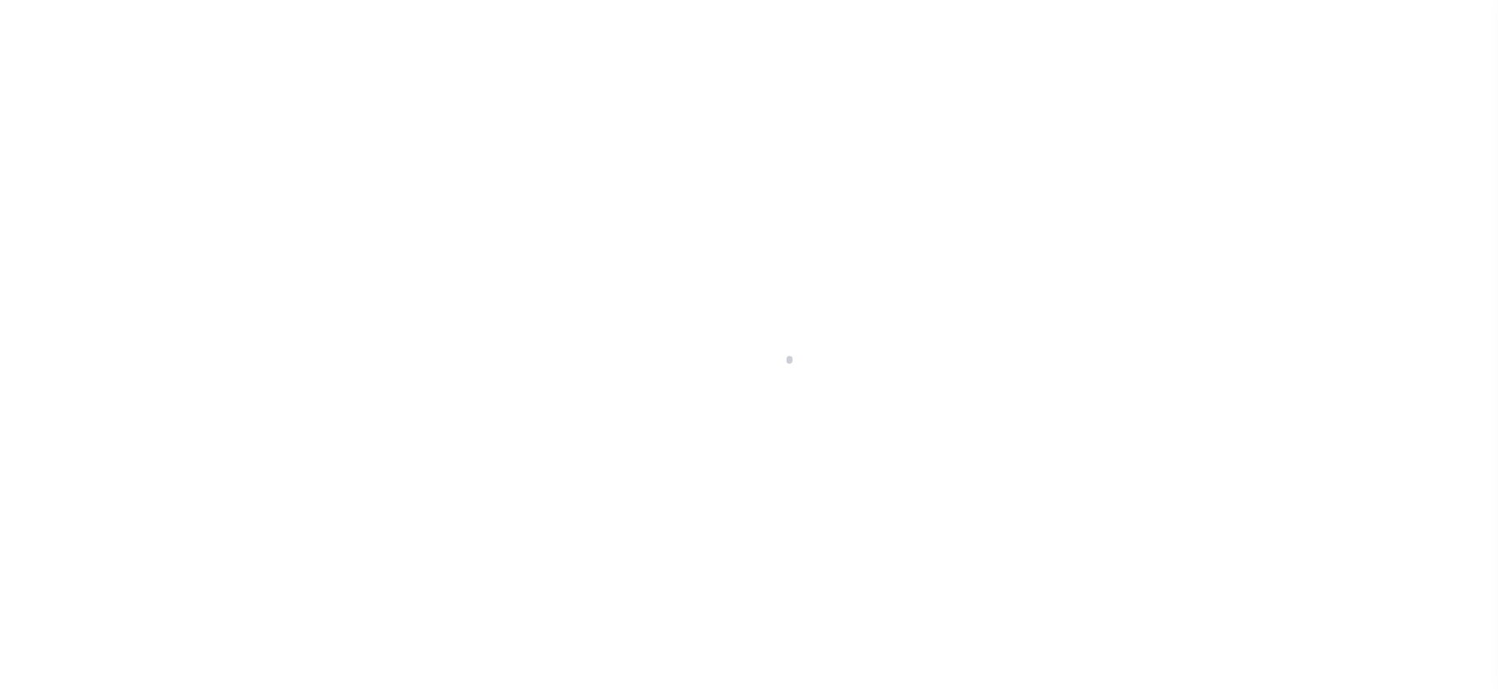
checkbox input "false"
type input "[DATE]"
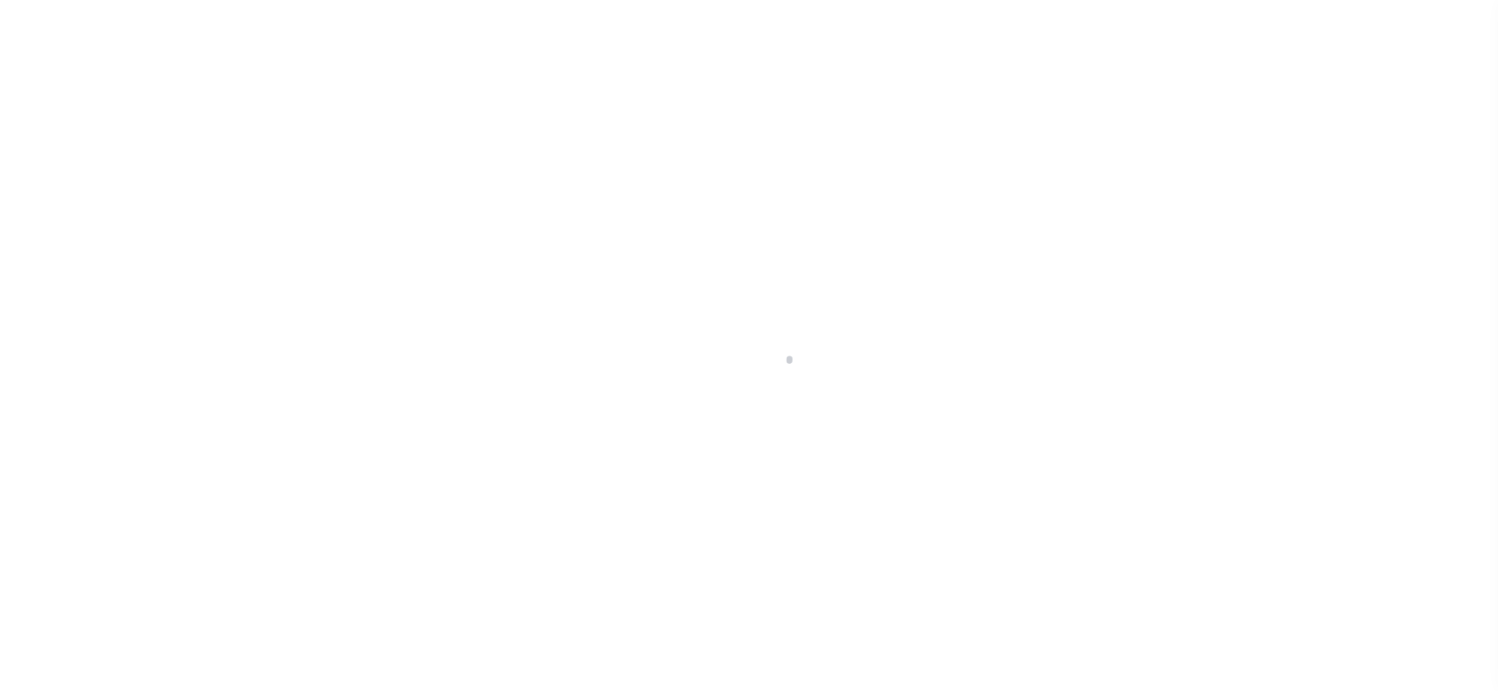
select select "OP2"
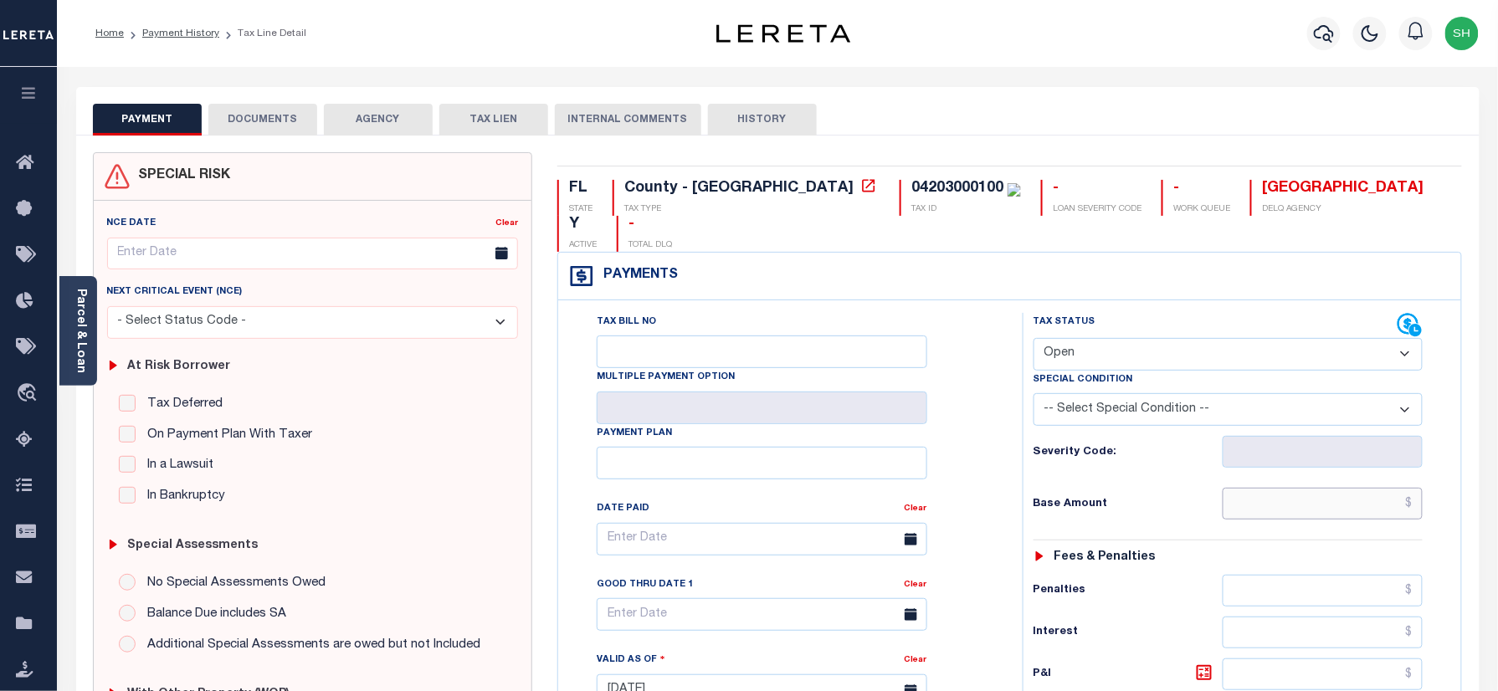
paste input "930.86"
drag, startPoint x: 1336, startPoint y: 477, endPoint x: 1290, endPoint y: 482, distance: 46.3
click at [1334, 488] on input "930.86" at bounding box center [1323, 504] width 201 height 32
type input "$930.86"
type input "[DATE]"
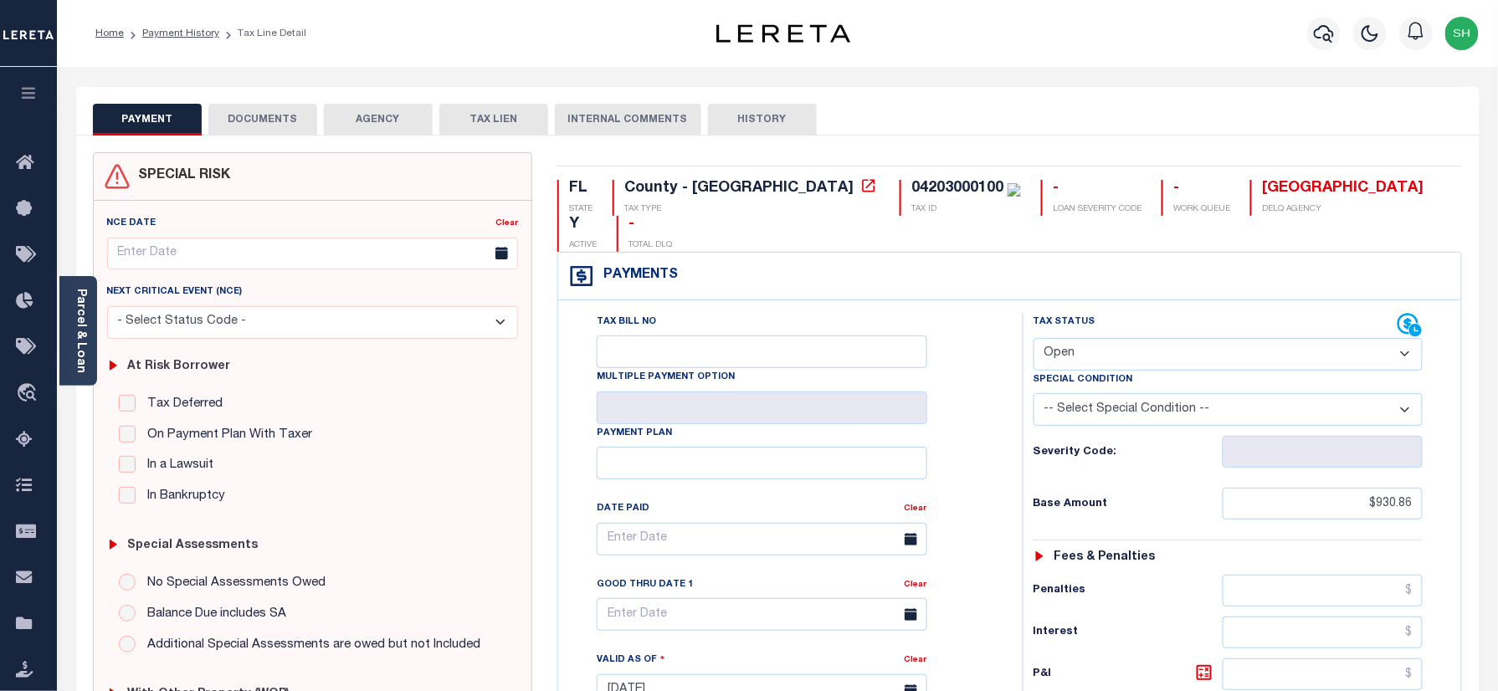
click at [1131, 338] on select "- Select Status Code - Open Due/Unpaid Paid Incomplete No Tax Due Internal Refu…" at bounding box center [1229, 354] width 390 height 33
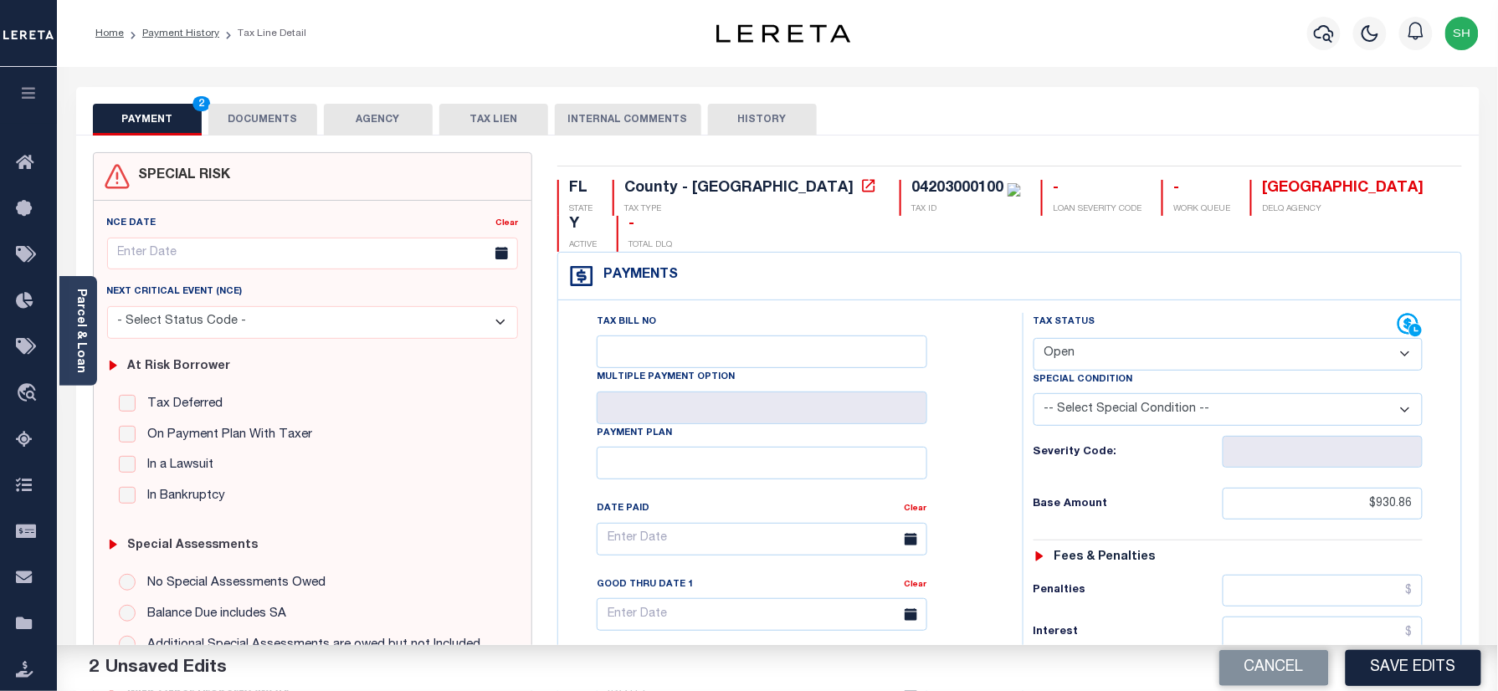
select select "PYD"
click at [1034, 338] on select "- Select Status Code - Open Due/Unpaid Paid Incomplete No Tax Due Internal Refu…" at bounding box center [1229, 354] width 390 height 33
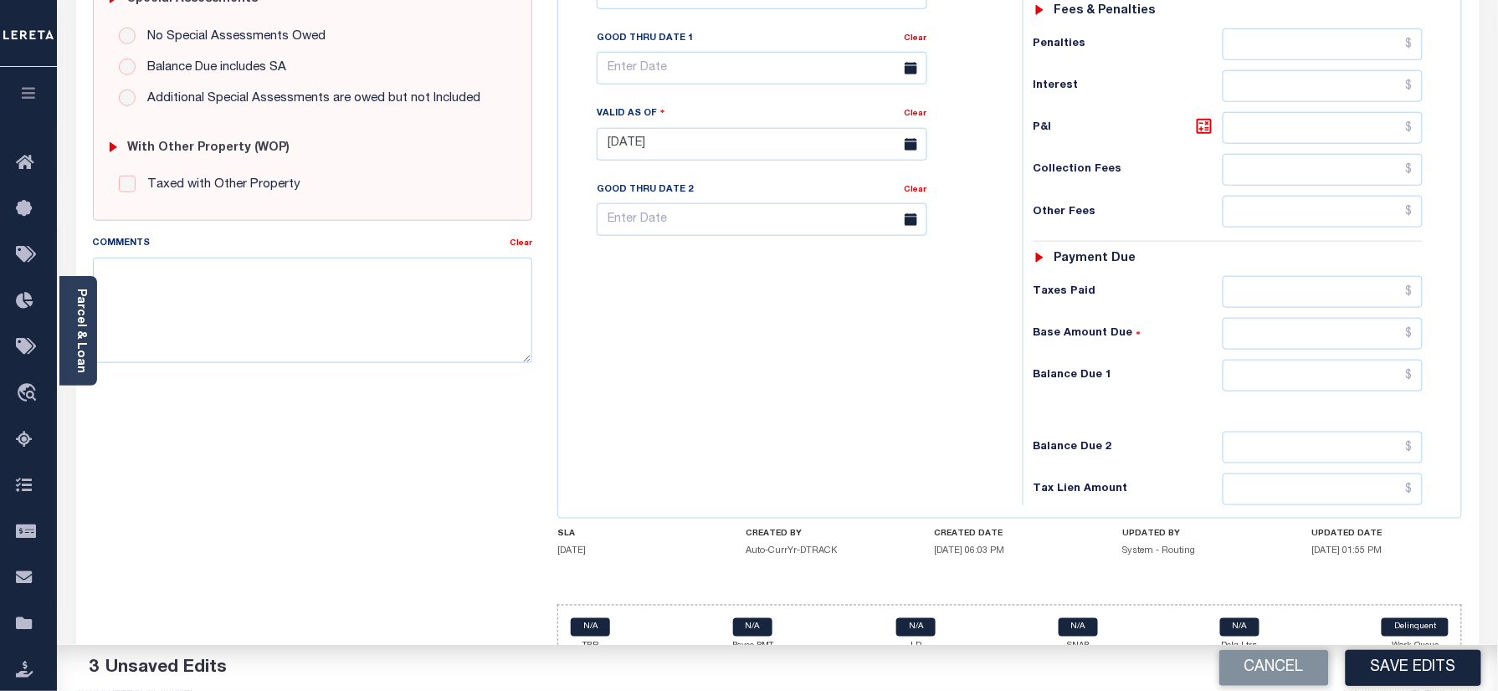
scroll to position [550, 0]
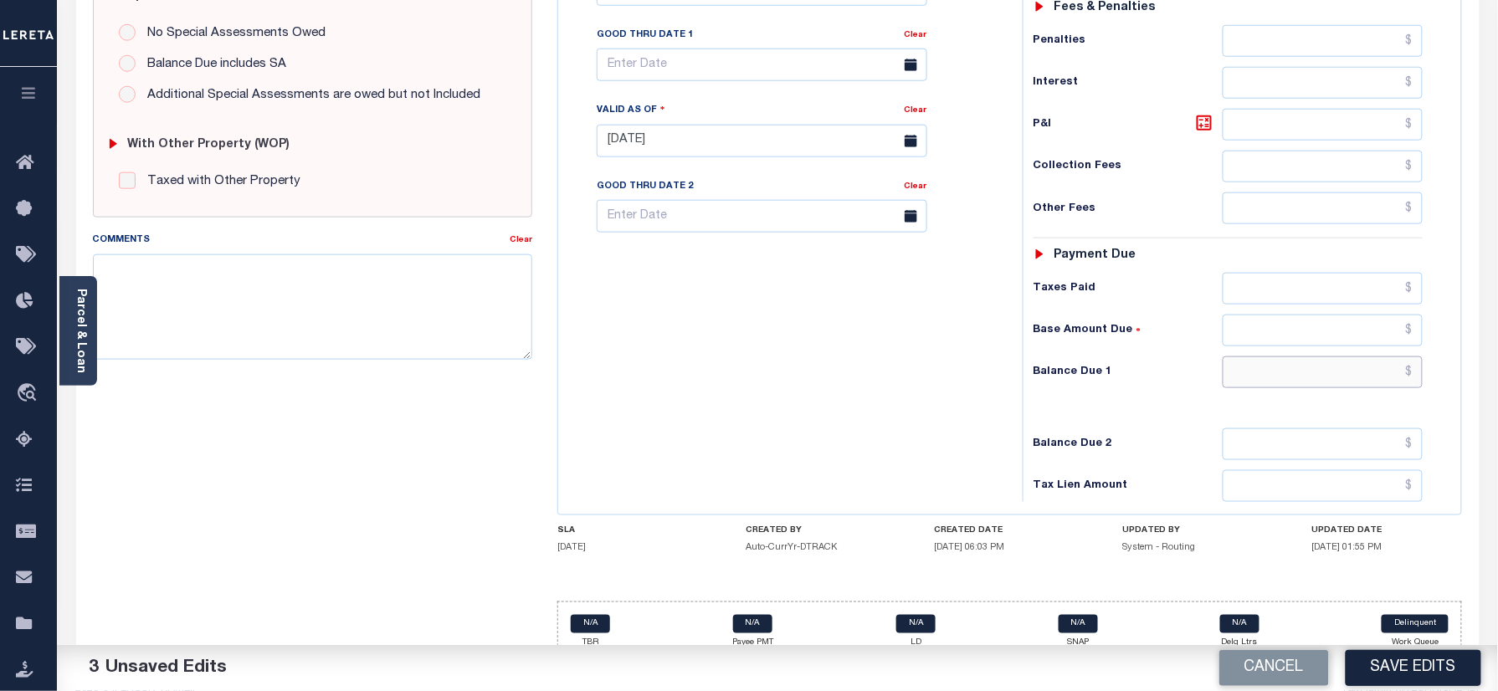
click at [1383, 357] on input "text" at bounding box center [1323, 373] width 201 height 32
type input "$0.00"
click at [79, 342] on link "Parcel & Loan" at bounding box center [80, 331] width 12 height 85
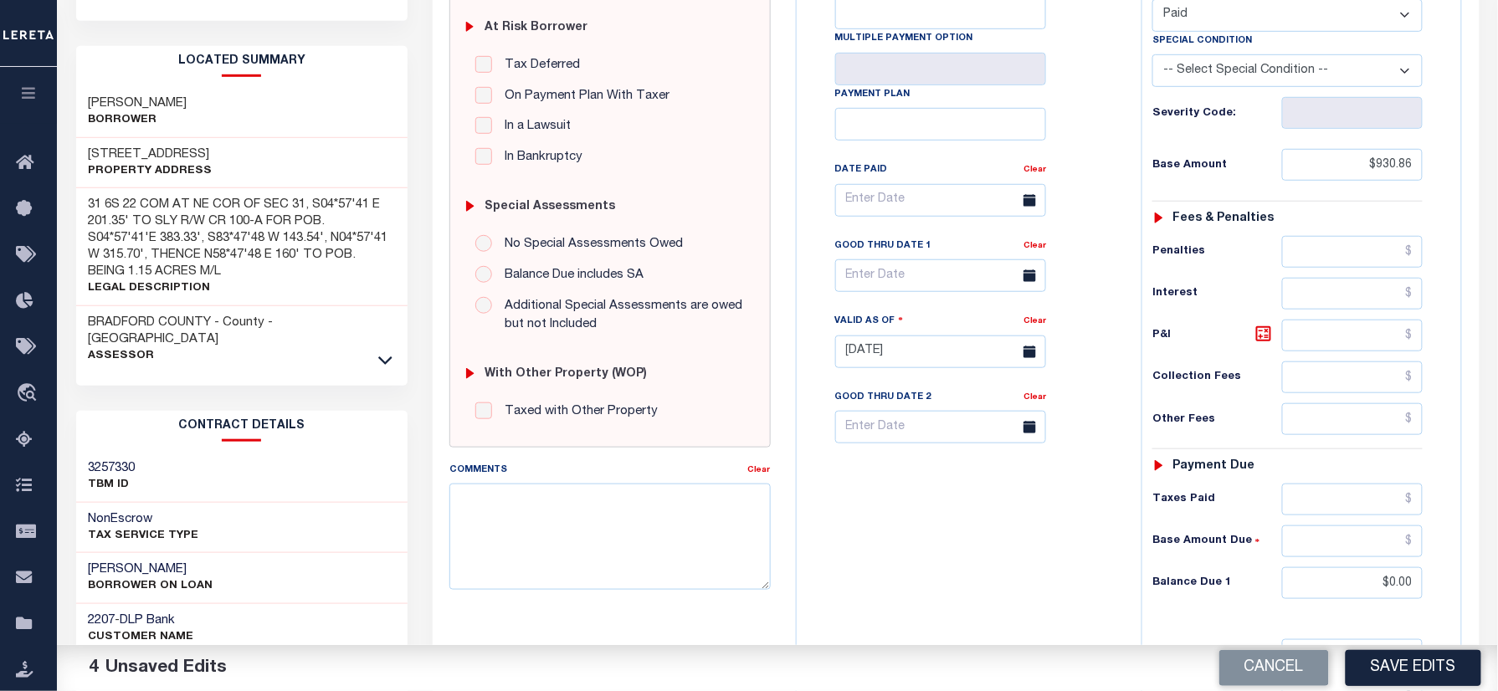
scroll to position [0, 0]
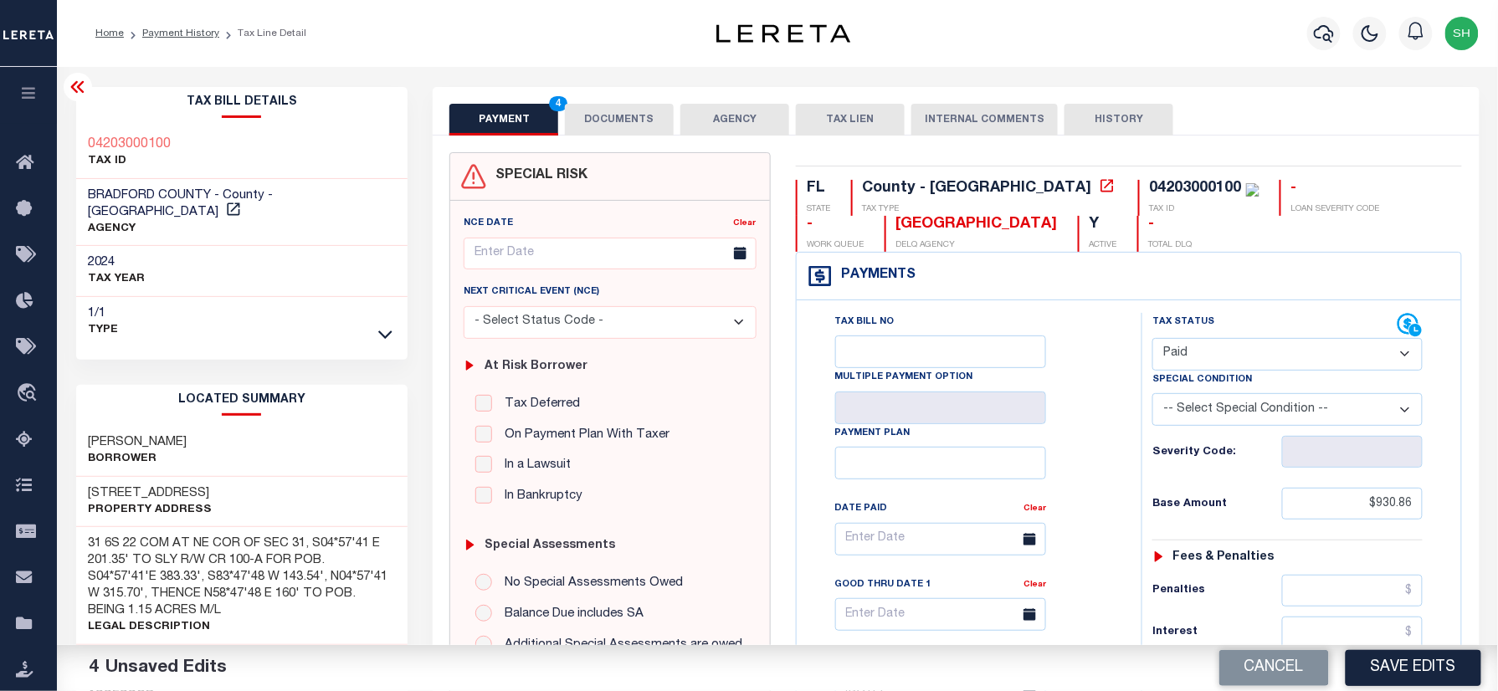
click at [64, 125] on div "Tax Bill Details 04203000100 TAX ID 1/1" at bounding box center [242, 676] width 357 height 1178
copy h3 "04203000100"
click at [649, 127] on button "DOCUMENTS" at bounding box center [619, 120] width 109 height 32
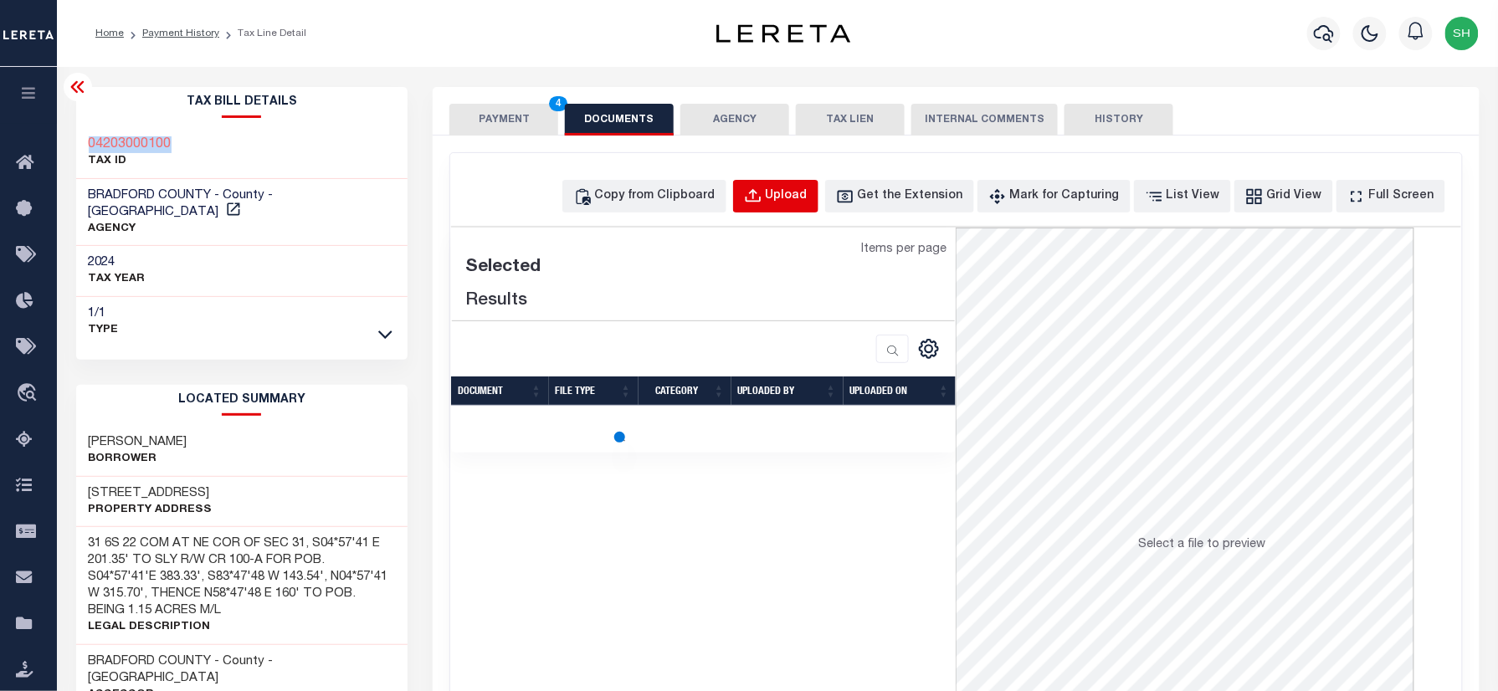
click at [808, 196] on div "Upload" at bounding box center [787, 196] width 42 height 18
select select "POP"
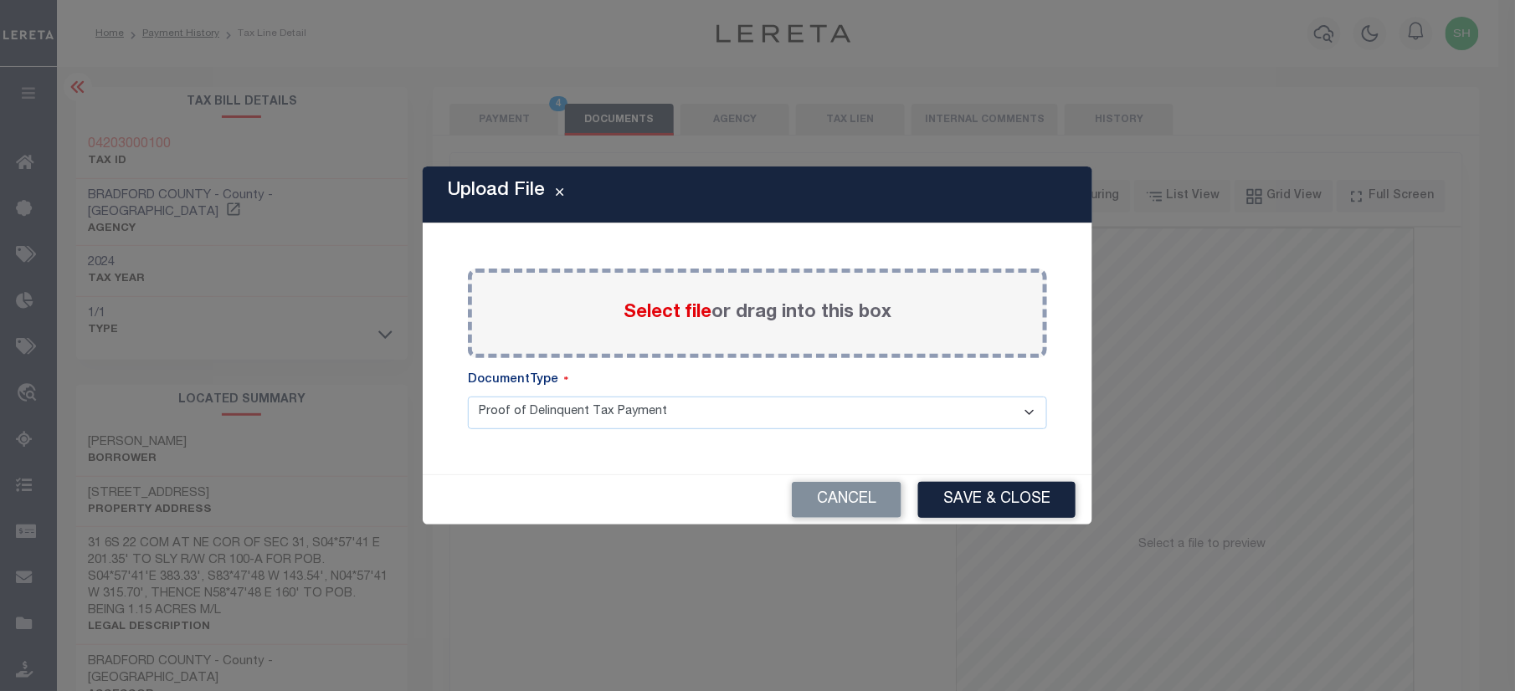
click at [668, 313] on span "Select file" at bounding box center [667, 313] width 88 height 18
click at [0, 0] on input "Select file or drag into this box" at bounding box center [0, 0] width 0 height 0
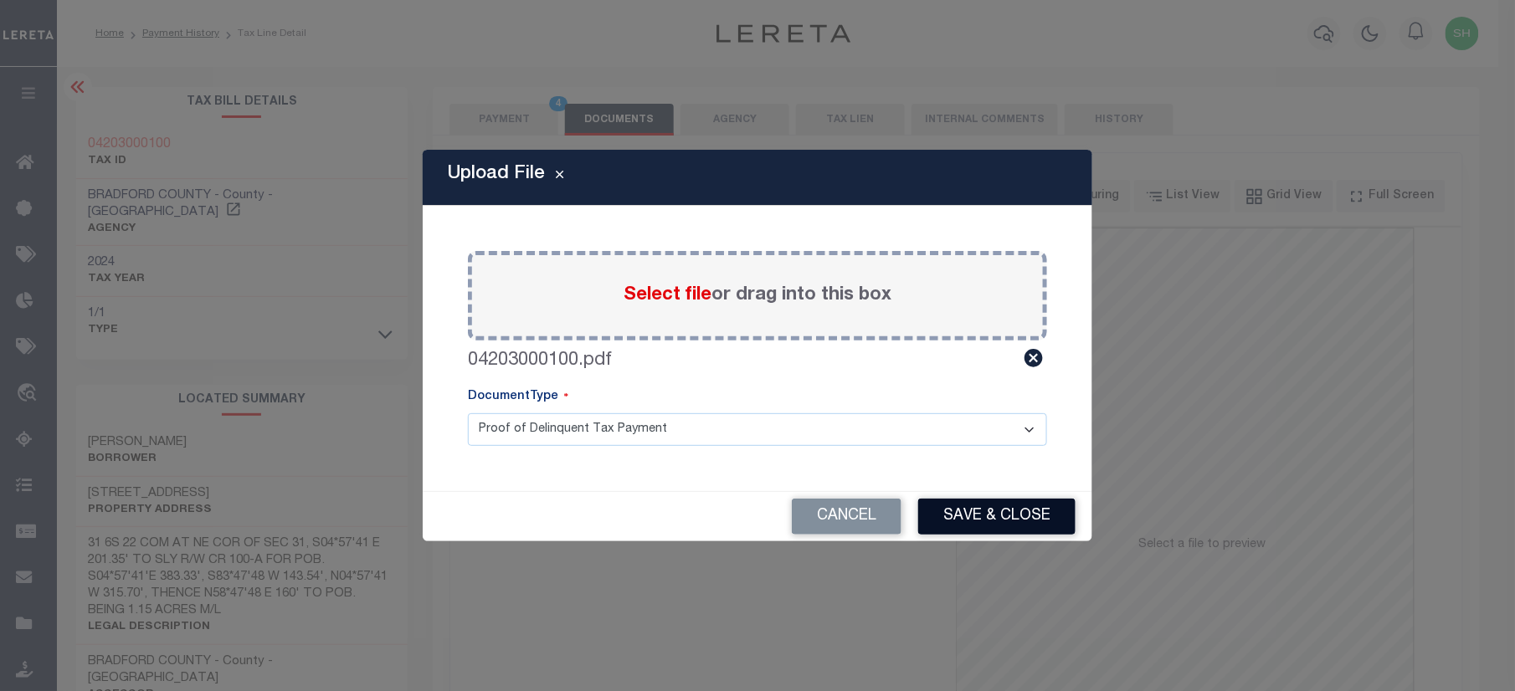
click at [1024, 522] on button "Save & Close" at bounding box center [996, 517] width 157 height 36
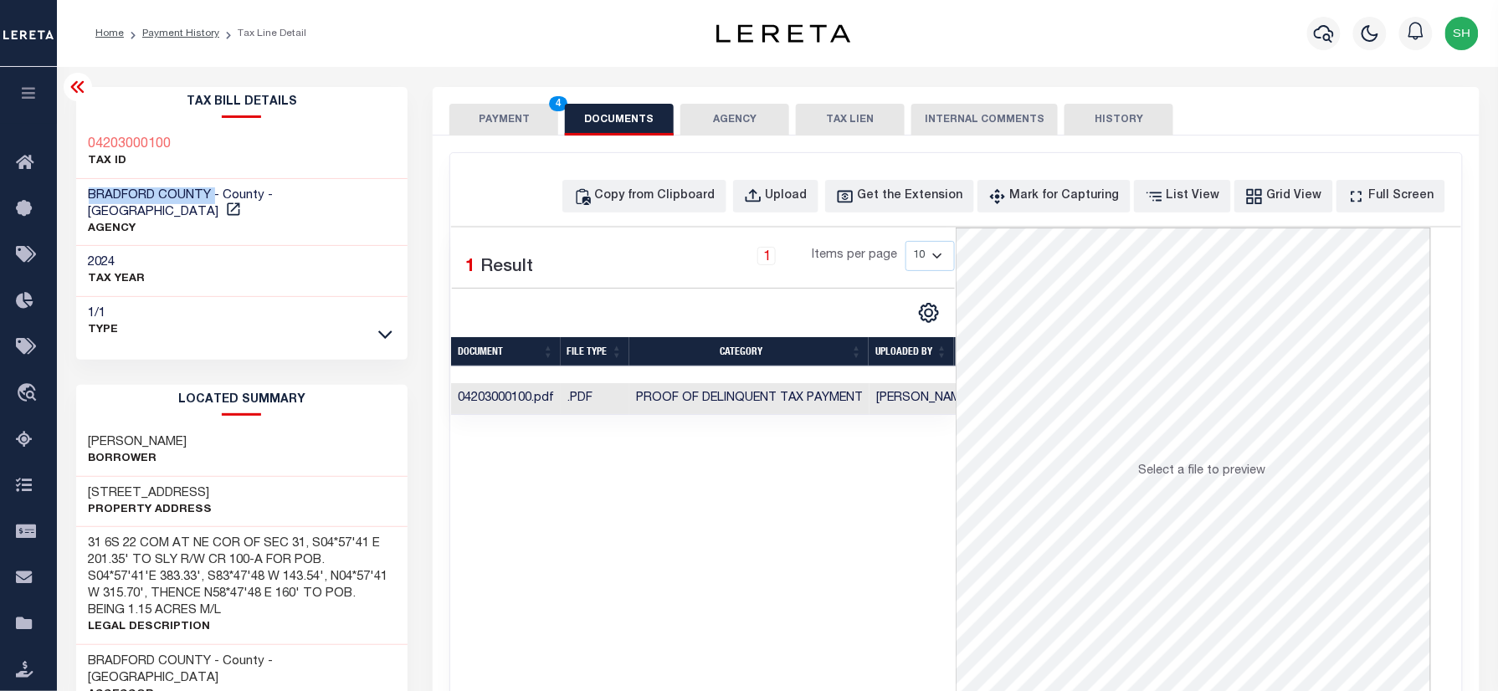
drag, startPoint x: 128, startPoint y: 195, endPoint x: 215, endPoint y: 198, distance: 87.1
click at [215, 198] on div "BRADFORD COUNTY - County - FL AGENCY" at bounding box center [242, 213] width 332 height 68
copy span "[GEOGRAPHIC_DATA]"
click at [494, 115] on button "PAYMENT 4" at bounding box center [503, 120] width 109 height 32
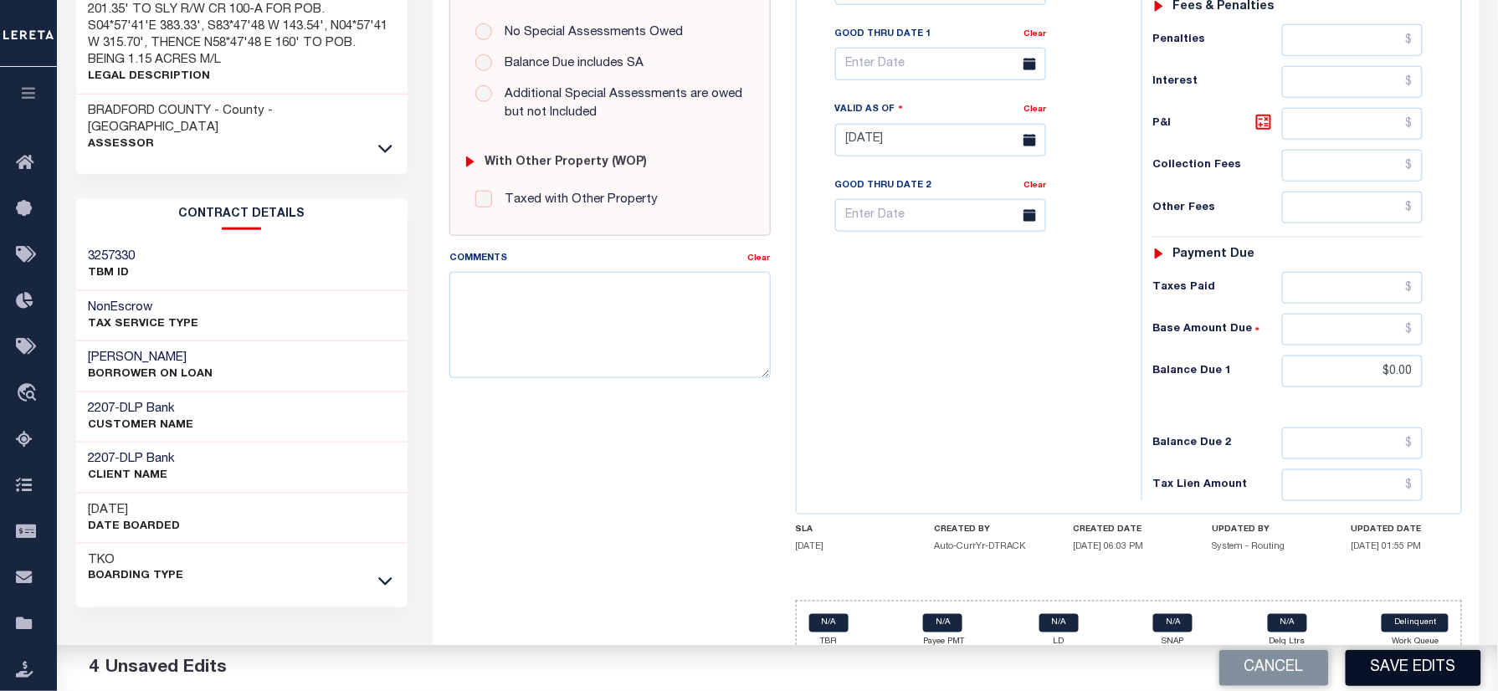
scroll to position [581, 0]
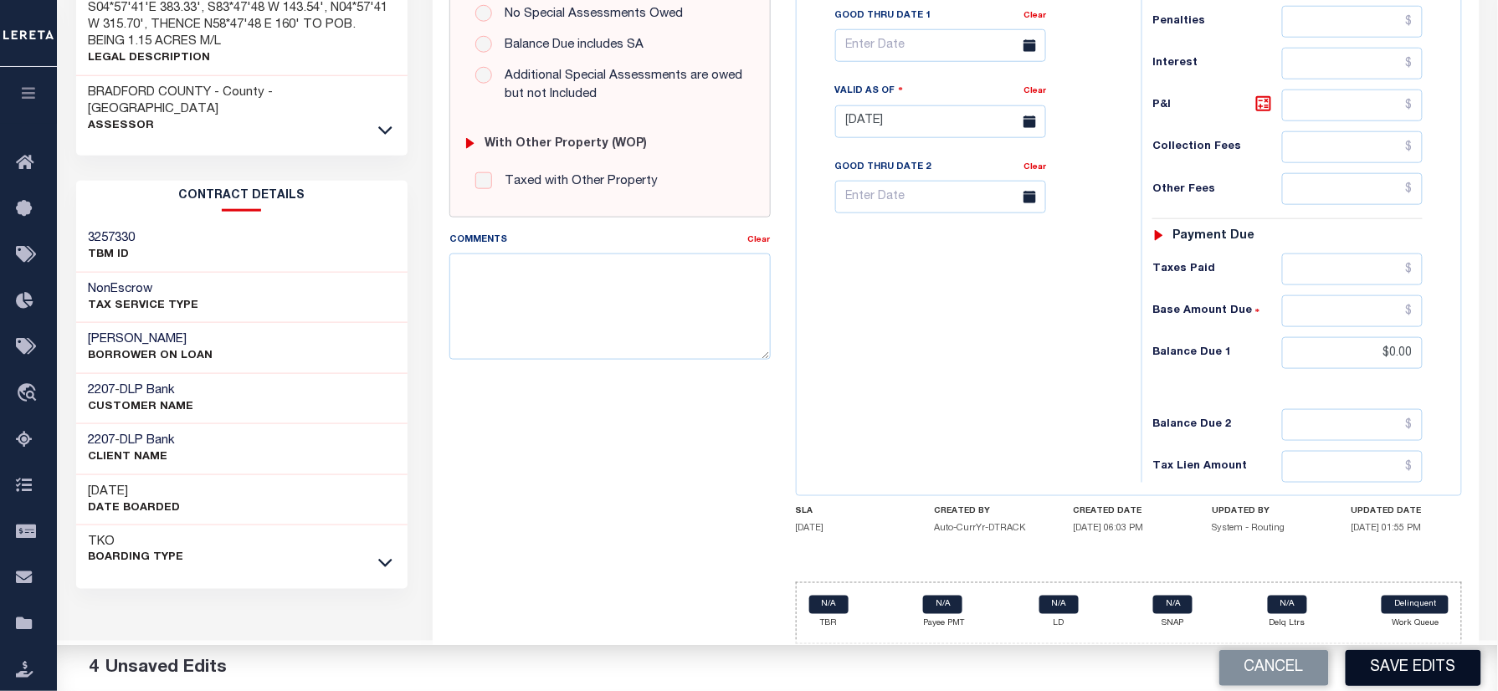
click at [1390, 663] on button "Save Edits" at bounding box center [1414, 668] width 136 height 36
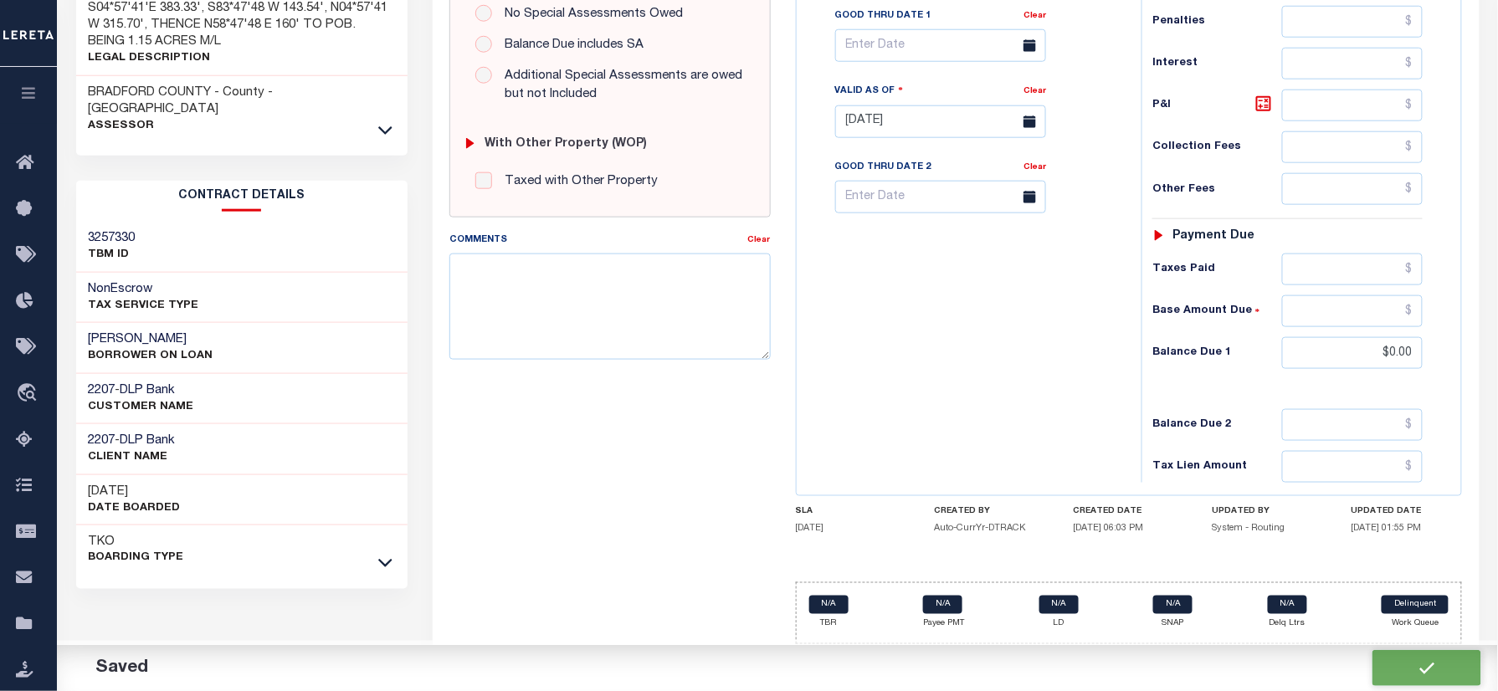
checkbox input "false"
type input "$930.86"
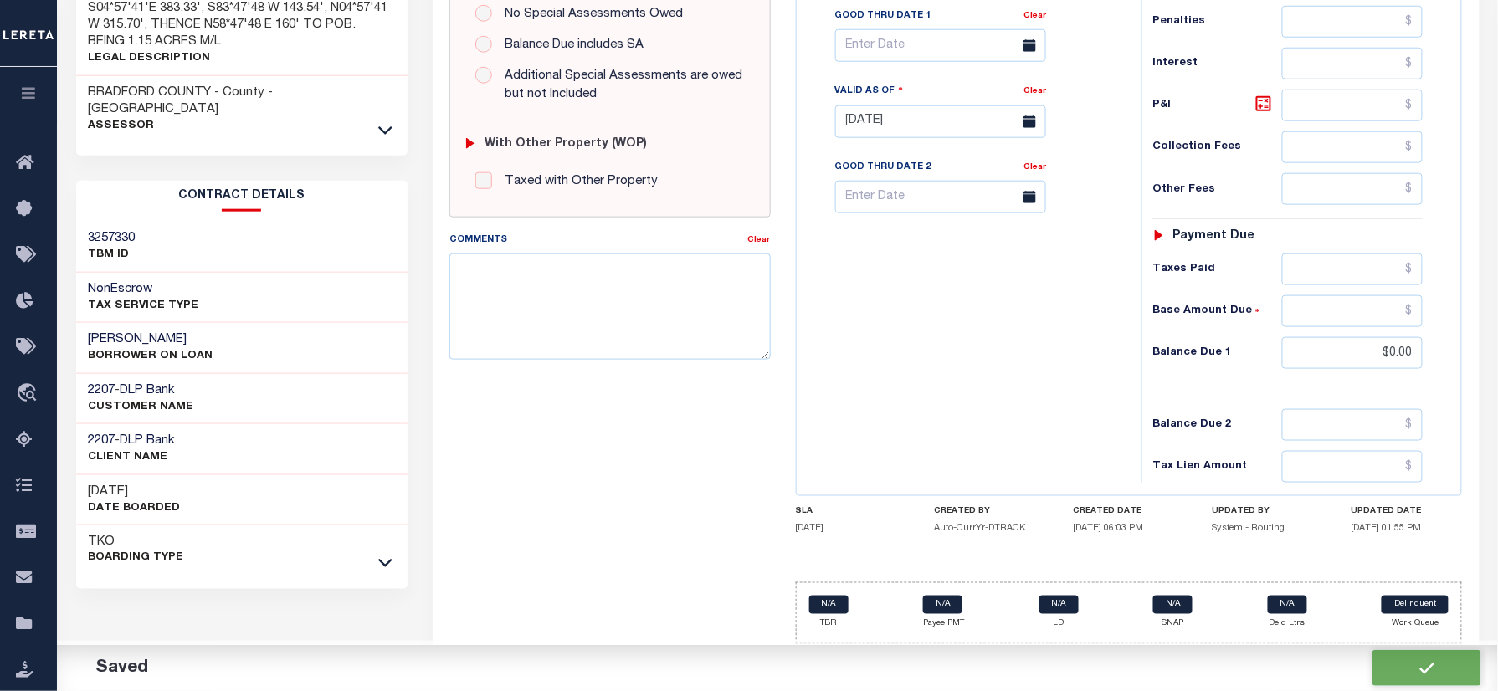
type input "$0"
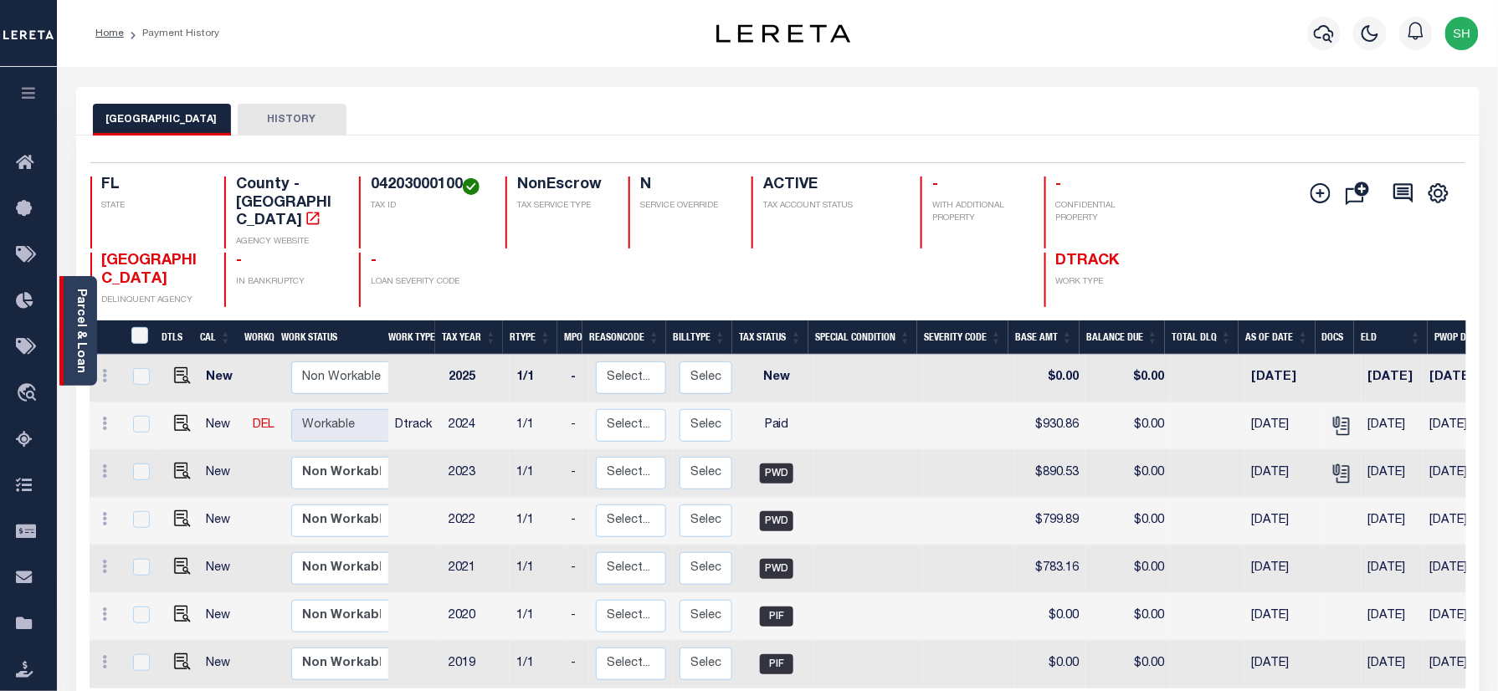
click at [80, 285] on div "Parcel & Loan" at bounding box center [78, 331] width 38 height 110
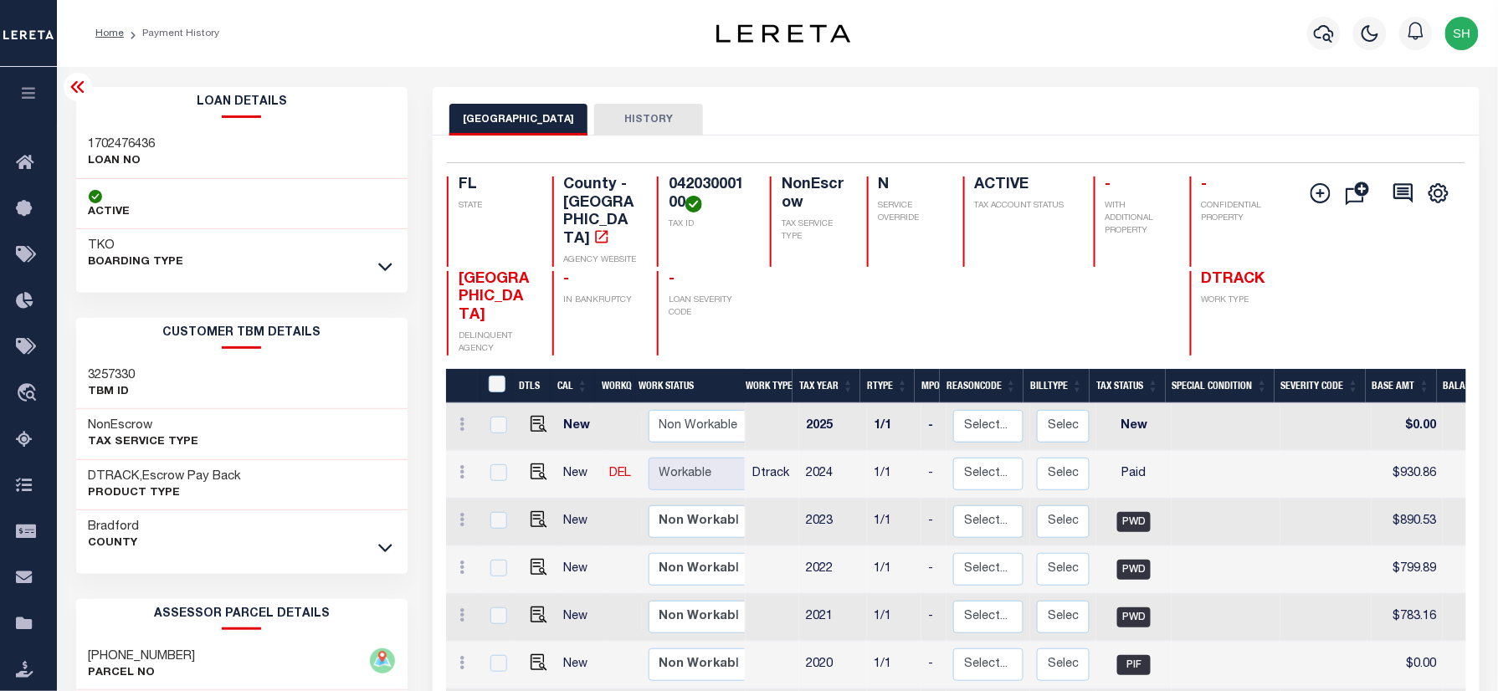
click at [114, 153] on p "LOAN NO" at bounding box center [122, 161] width 67 height 17
click at [115, 144] on h3 "1702476436" at bounding box center [122, 144] width 67 height 17
copy h3 "1702476436"
click at [1320, 32] on icon "button" at bounding box center [1324, 33] width 20 height 20
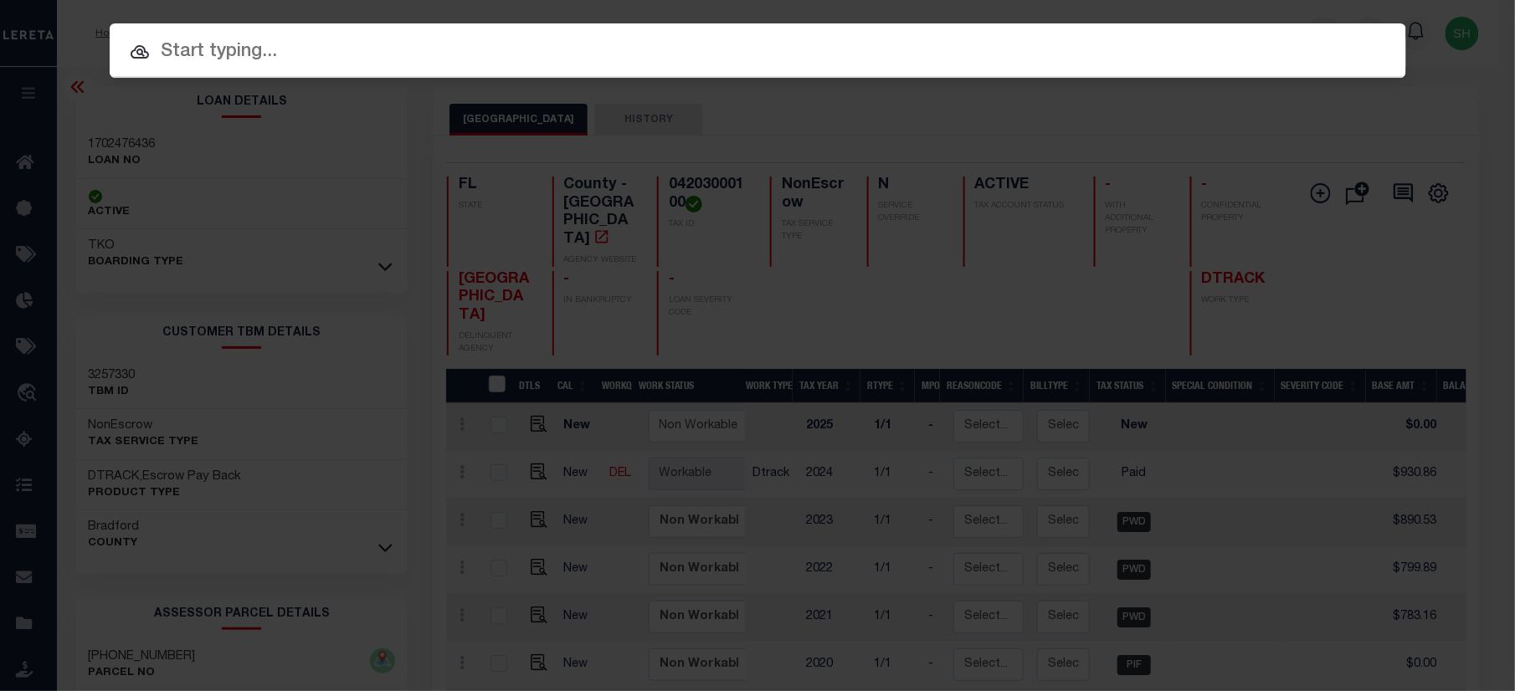
click at [1066, 33] on div "Include Loans TBM Customers Borrowers Payments (Lender Non-Disb) Payments (Lend…" at bounding box center [758, 50] width 1296 height 54
paste input "07667000755-00101"
type input "07667000755-00101"
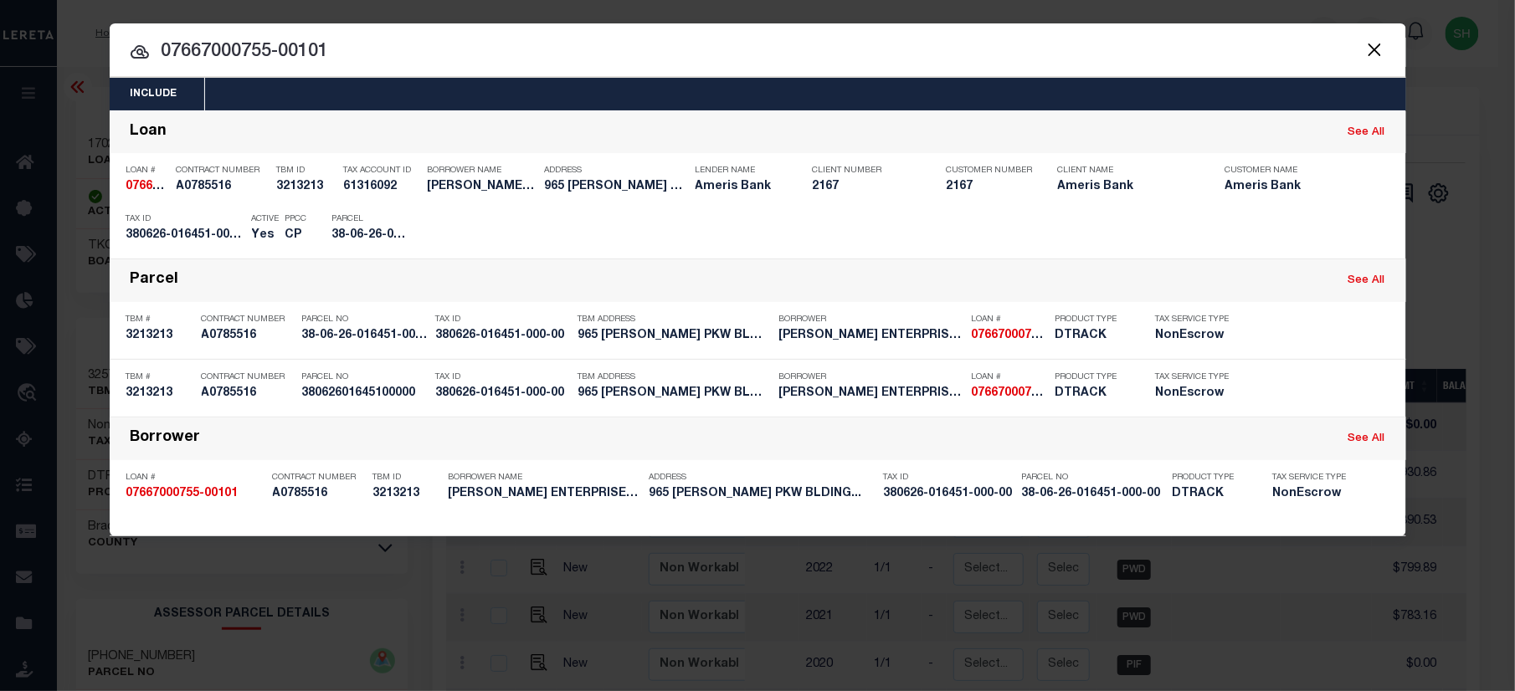
click at [1367, 44] on button "Close" at bounding box center [1375, 49] width 22 height 22
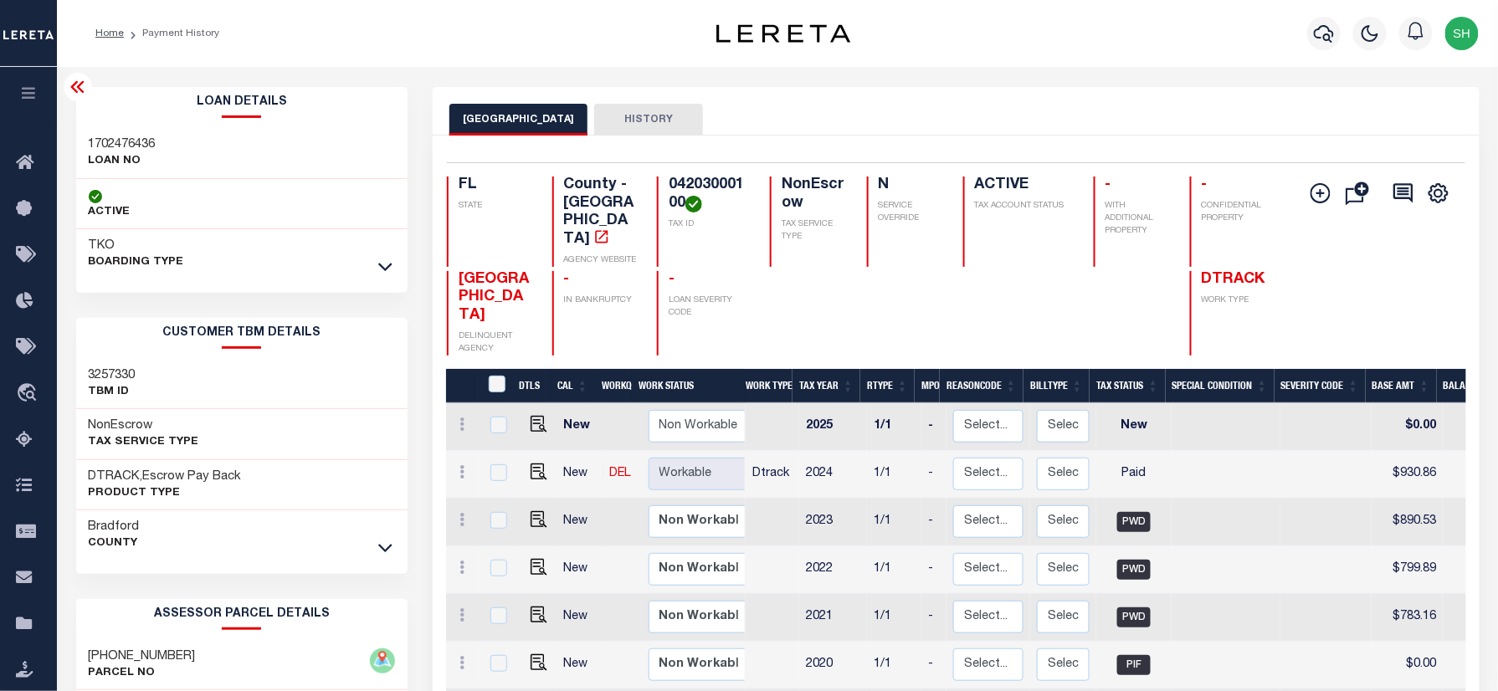
drag, startPoint x: 1460, startPoint y: 30, endPoint x: 1449, endPoint y: 51, distance: 23.2
click at [1460, 28] on img "button" at bounding box center [1461, 33] width 33 height 33
click at [1408, 118] on span "Sign out" at bounding box center [1396, 119] width 48 height 12
